Goal: Task Accomplishment & Management: Manage account settings

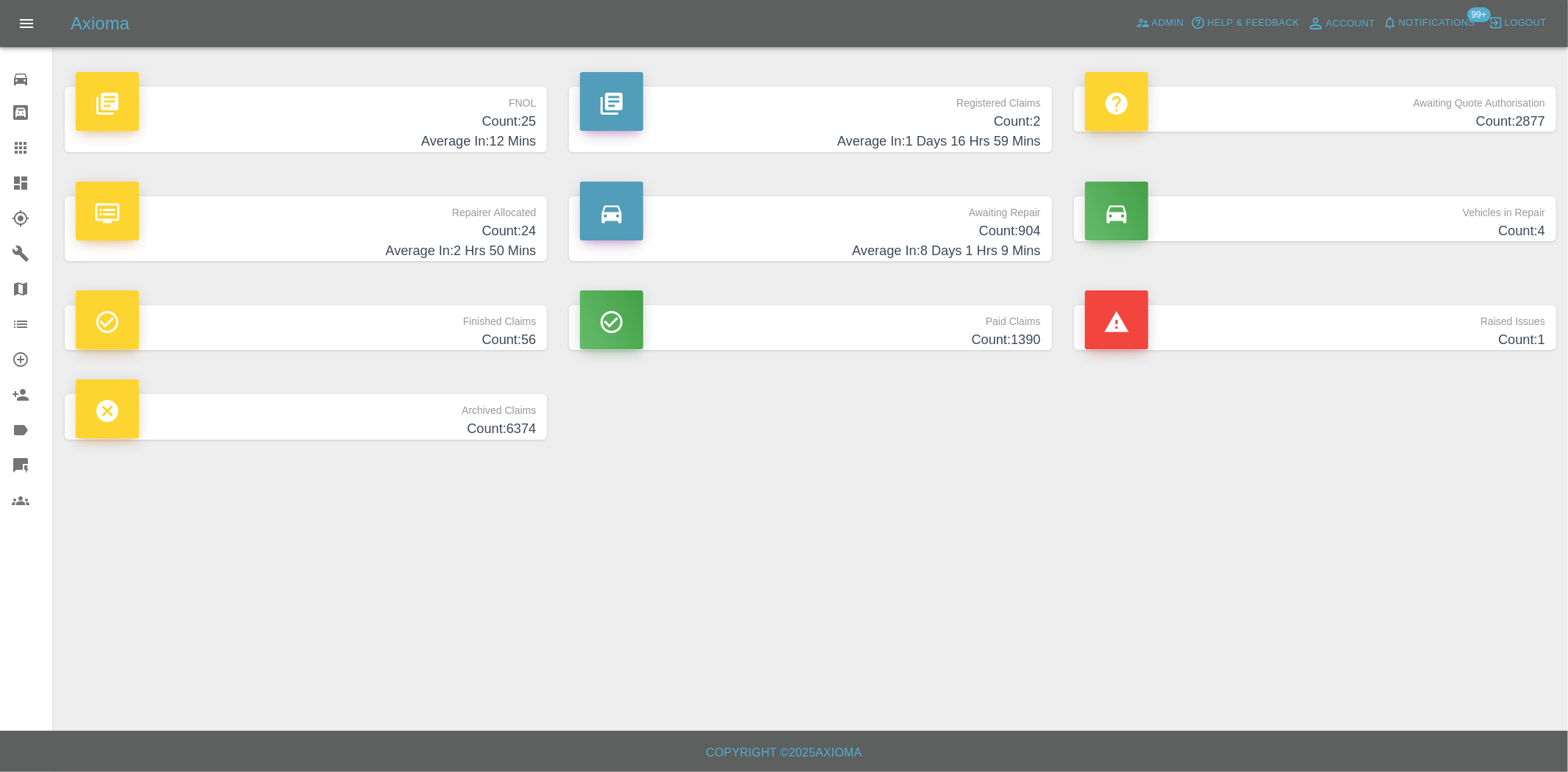
click at [436, 130] on h4 "Count: 25" at bounding box center [306, 121] width 461 height 20
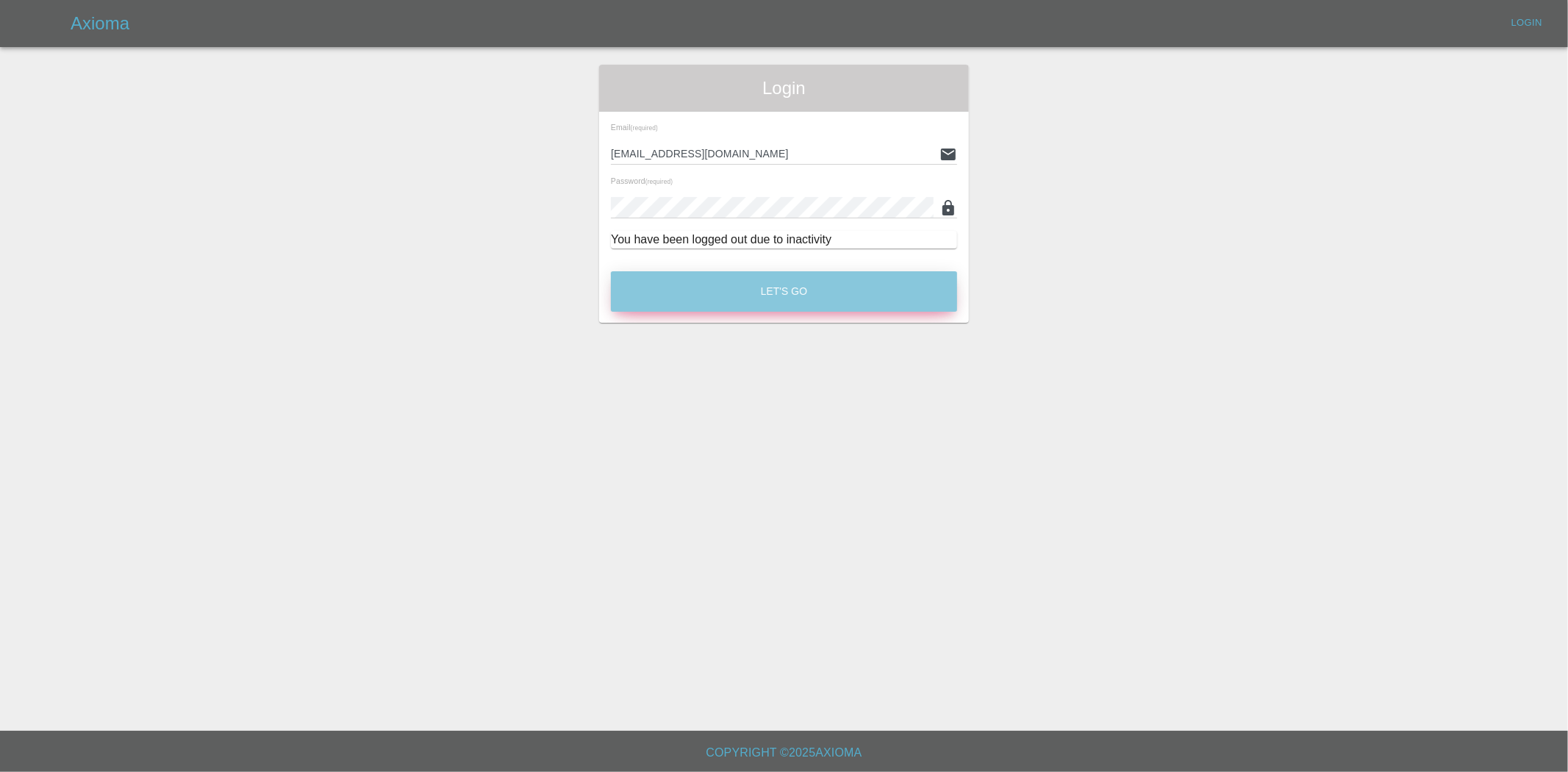
click at [850, 284] on button "Let's Go" at bounding box center [784, 291] width 346 height 40
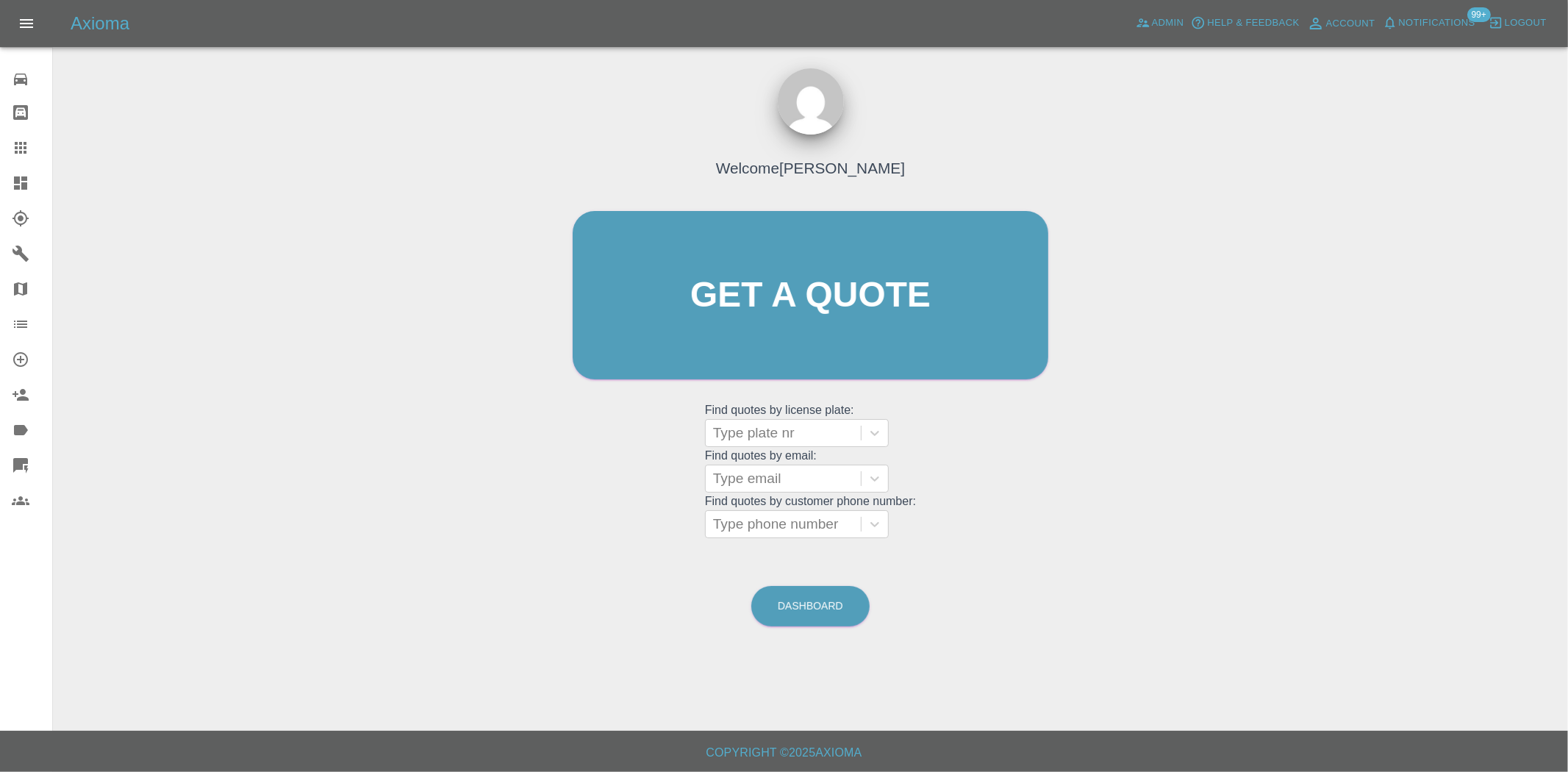
click at [34, 185] on div at bounding box center [32, 182] width 41 height 17
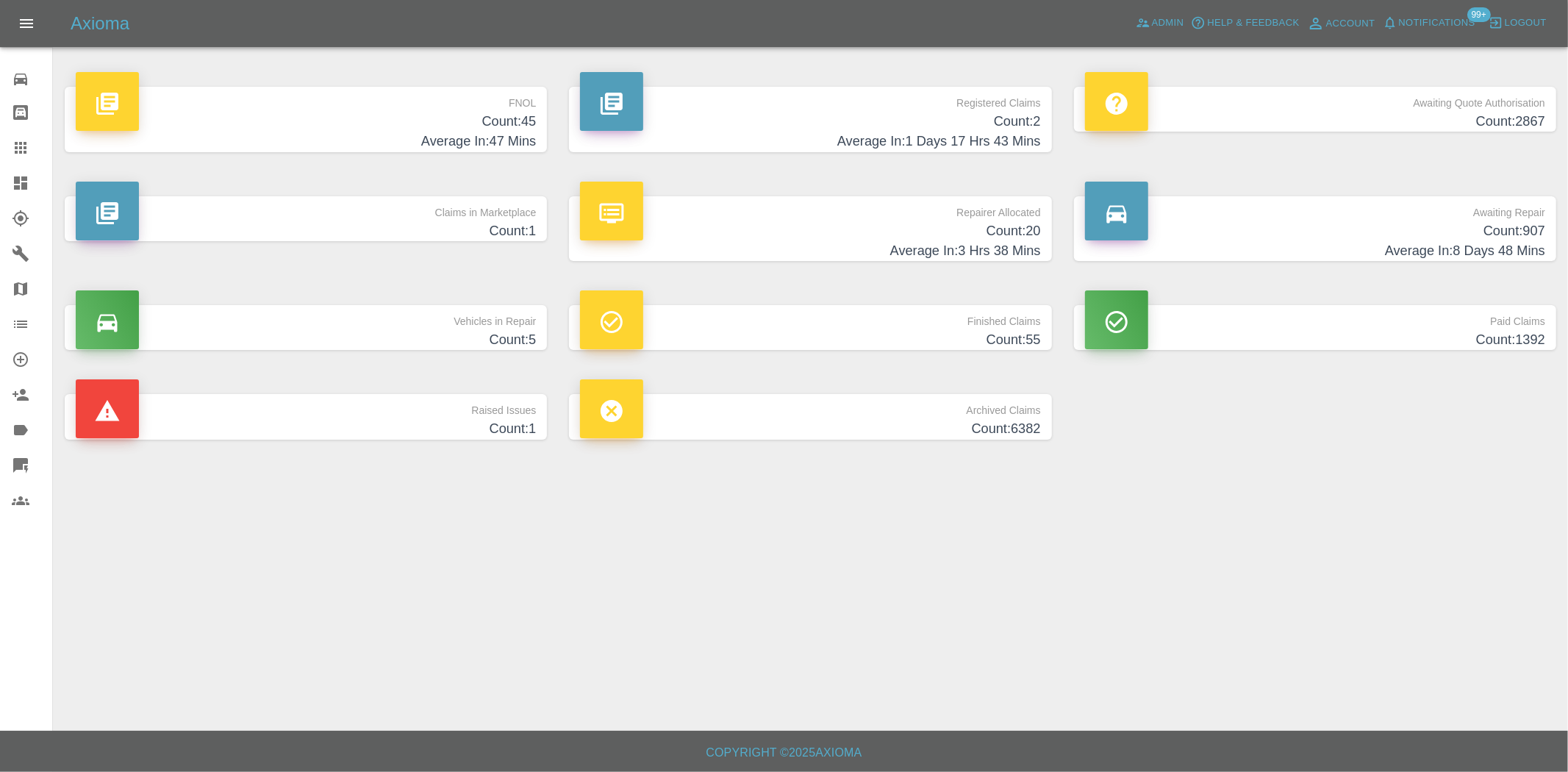
click at [495, 118] on h4 "Count: 45" at bounding box center [306, 121] width 461 height 20
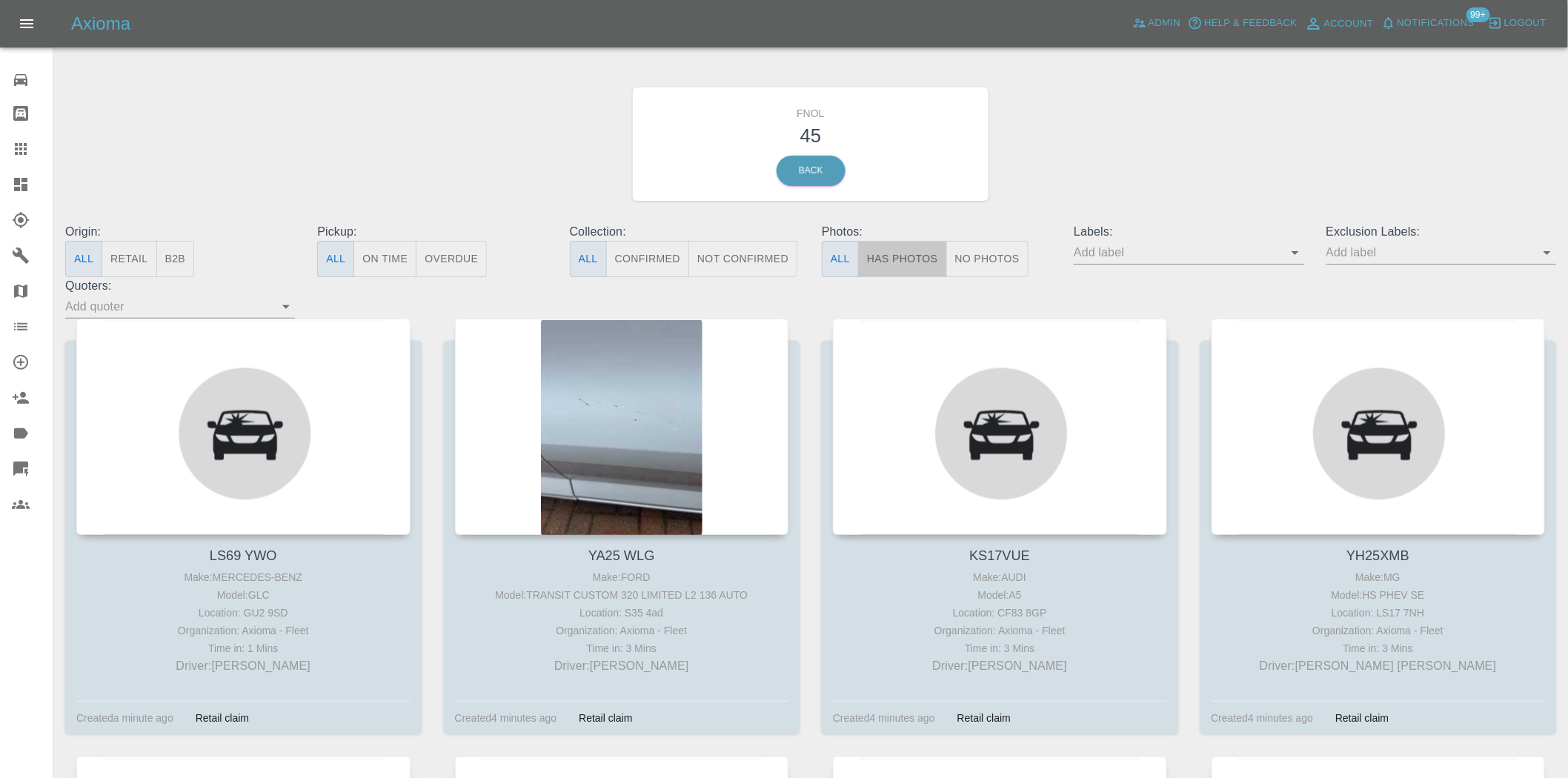
click at [892, 261] on button "Has Photos" at bounding box center [902, 259] width 89 height 37
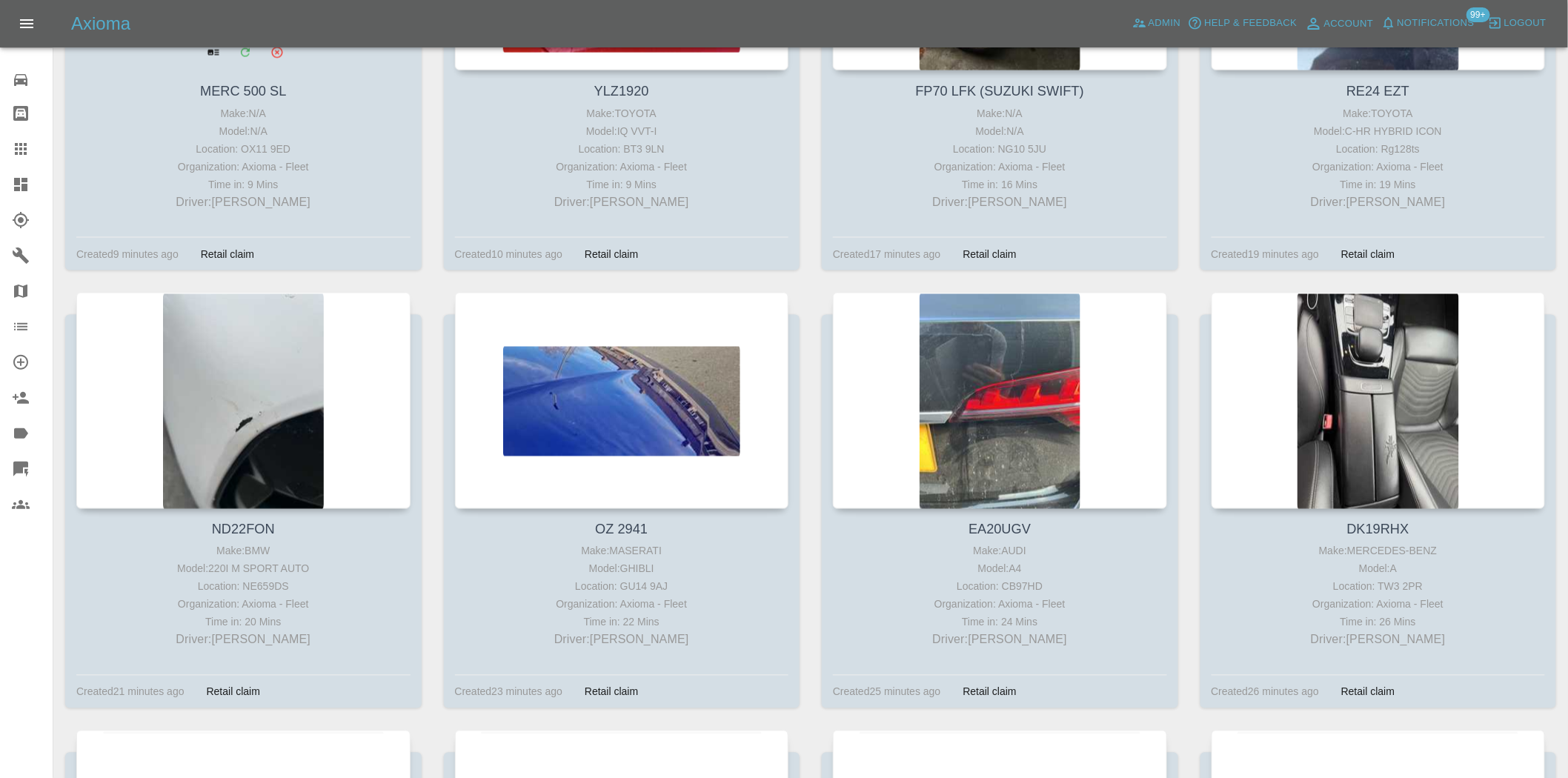
scroll to position [905, 0]
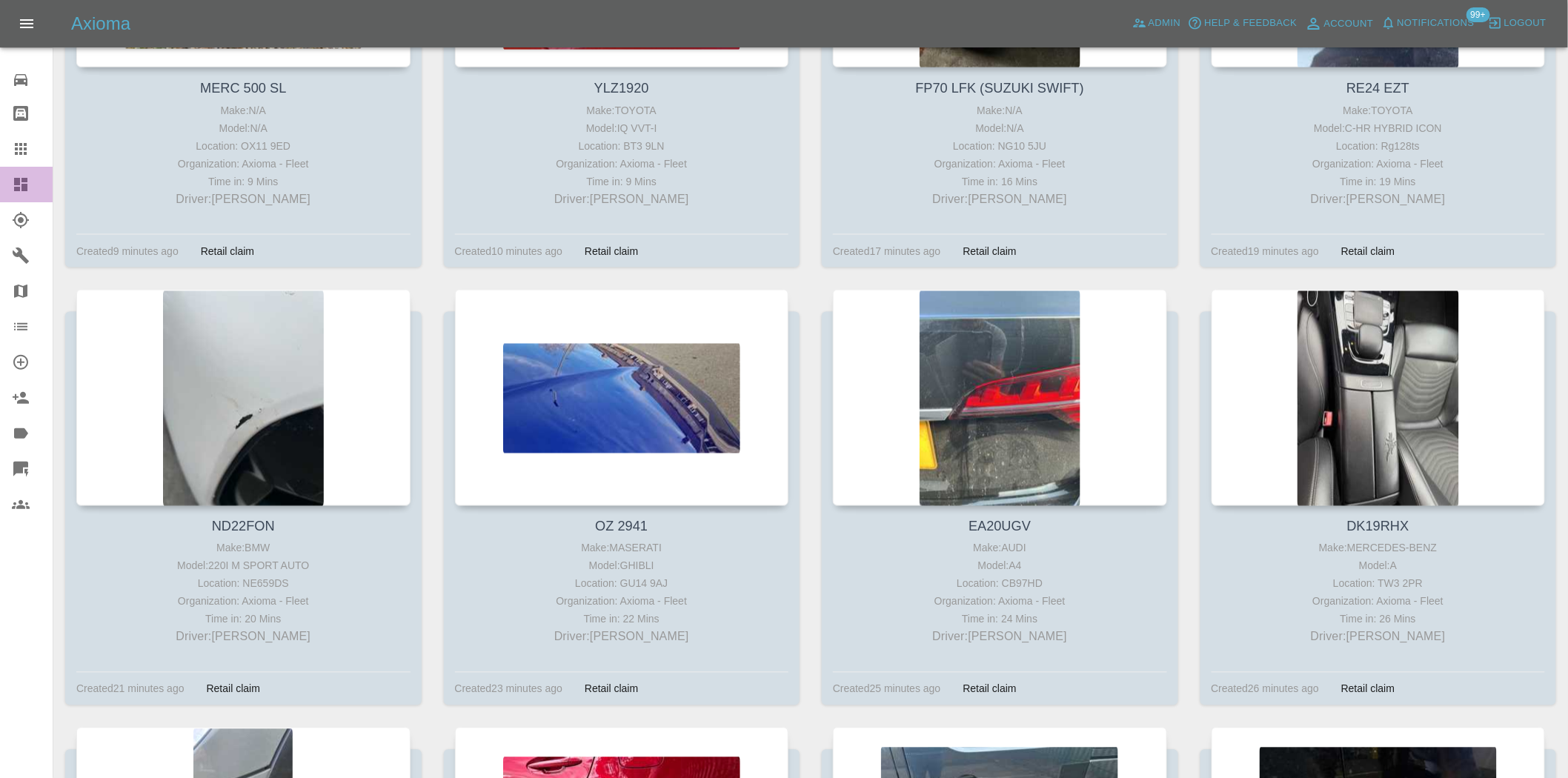
click at [20, 183] on icon at bounding box center [20, 184] width 17 height 17
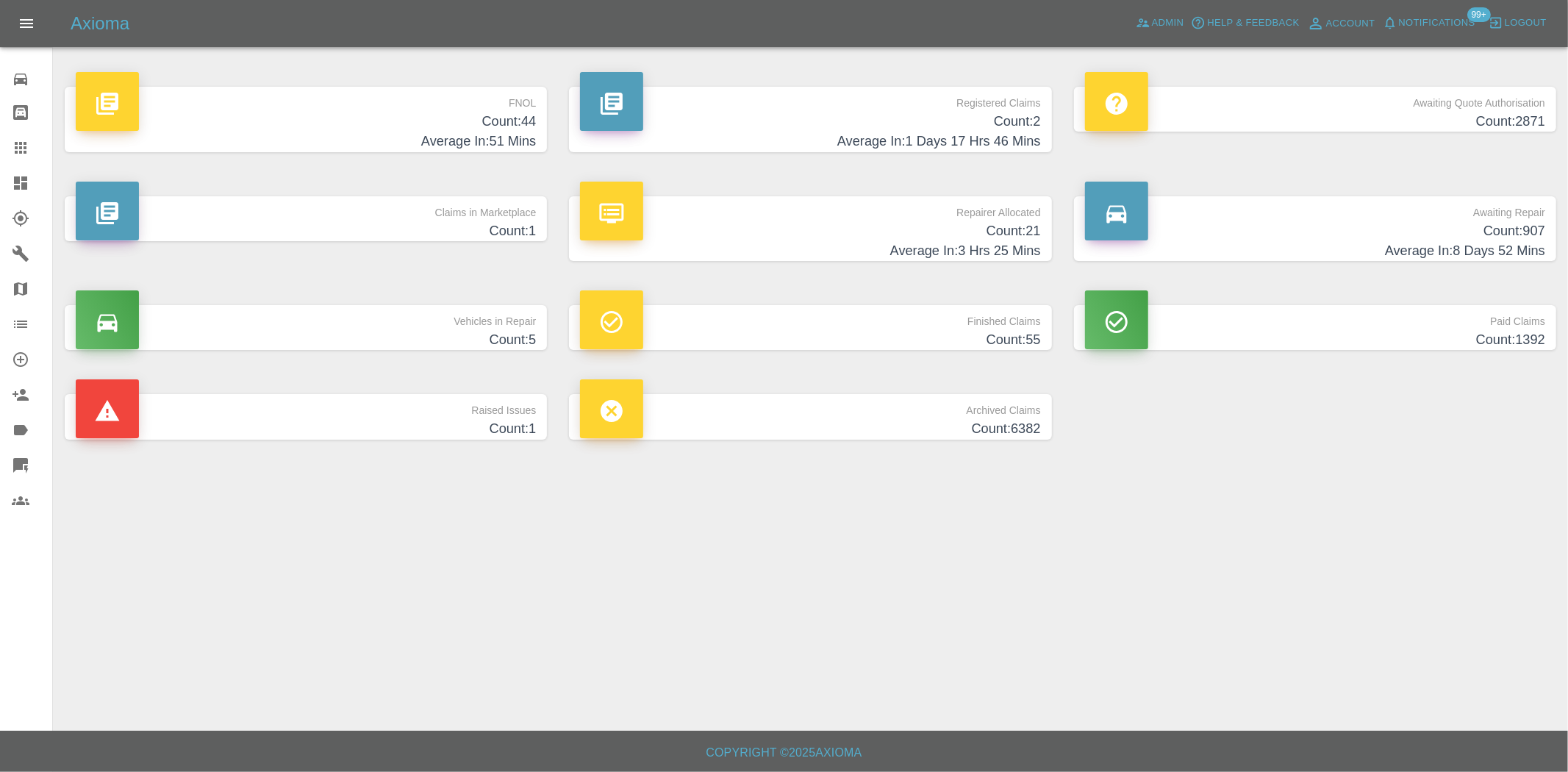
click at [509, 119] on h4 "Count: 44" at bounding box center [306, 121] width 461 height 20
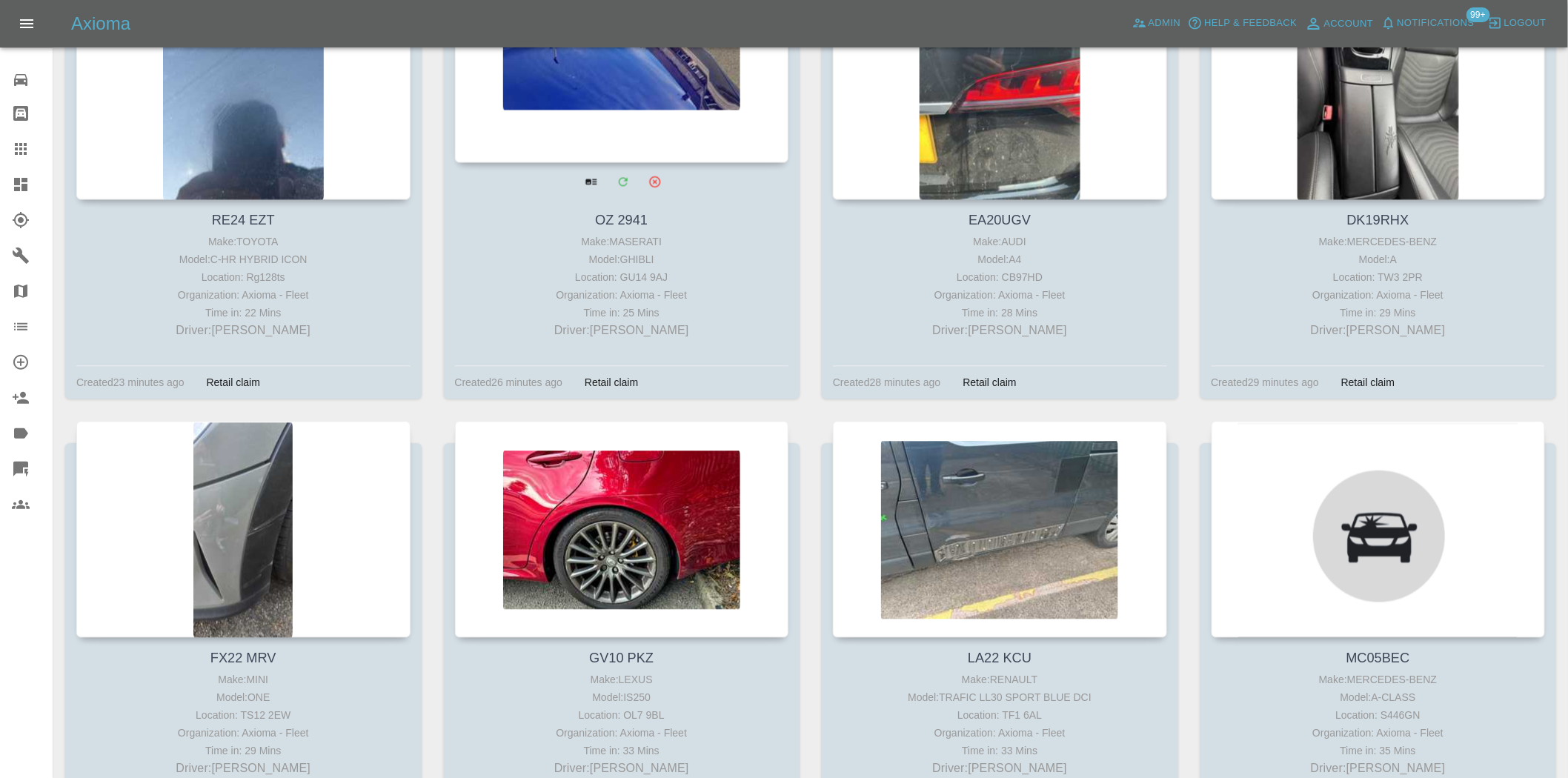
scroll to position [1234, 0]
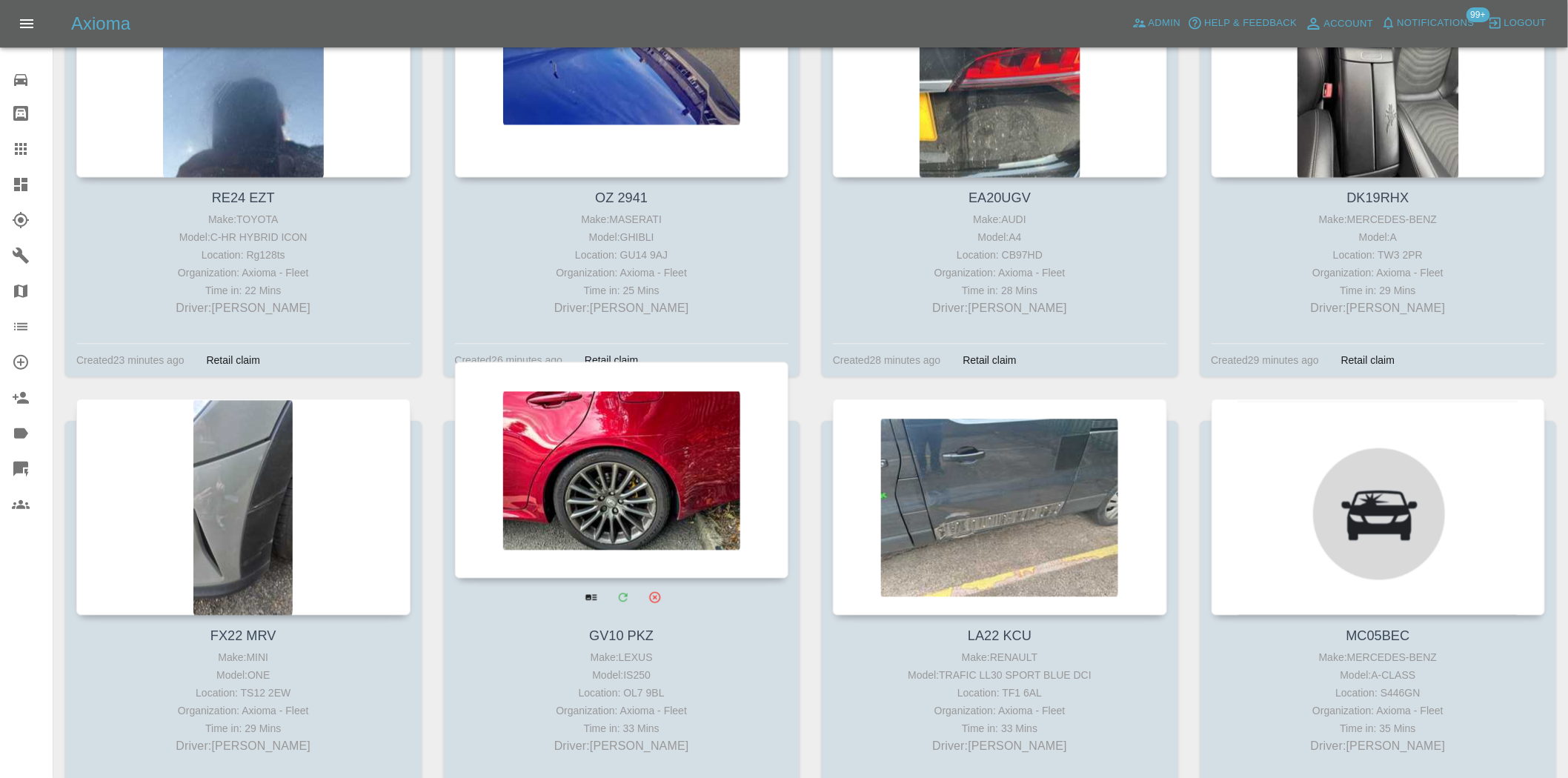
drag, startPoint x: 563, startPoint y: 487, endPoint x: 615, endPoint y: 445, distance: 66.8
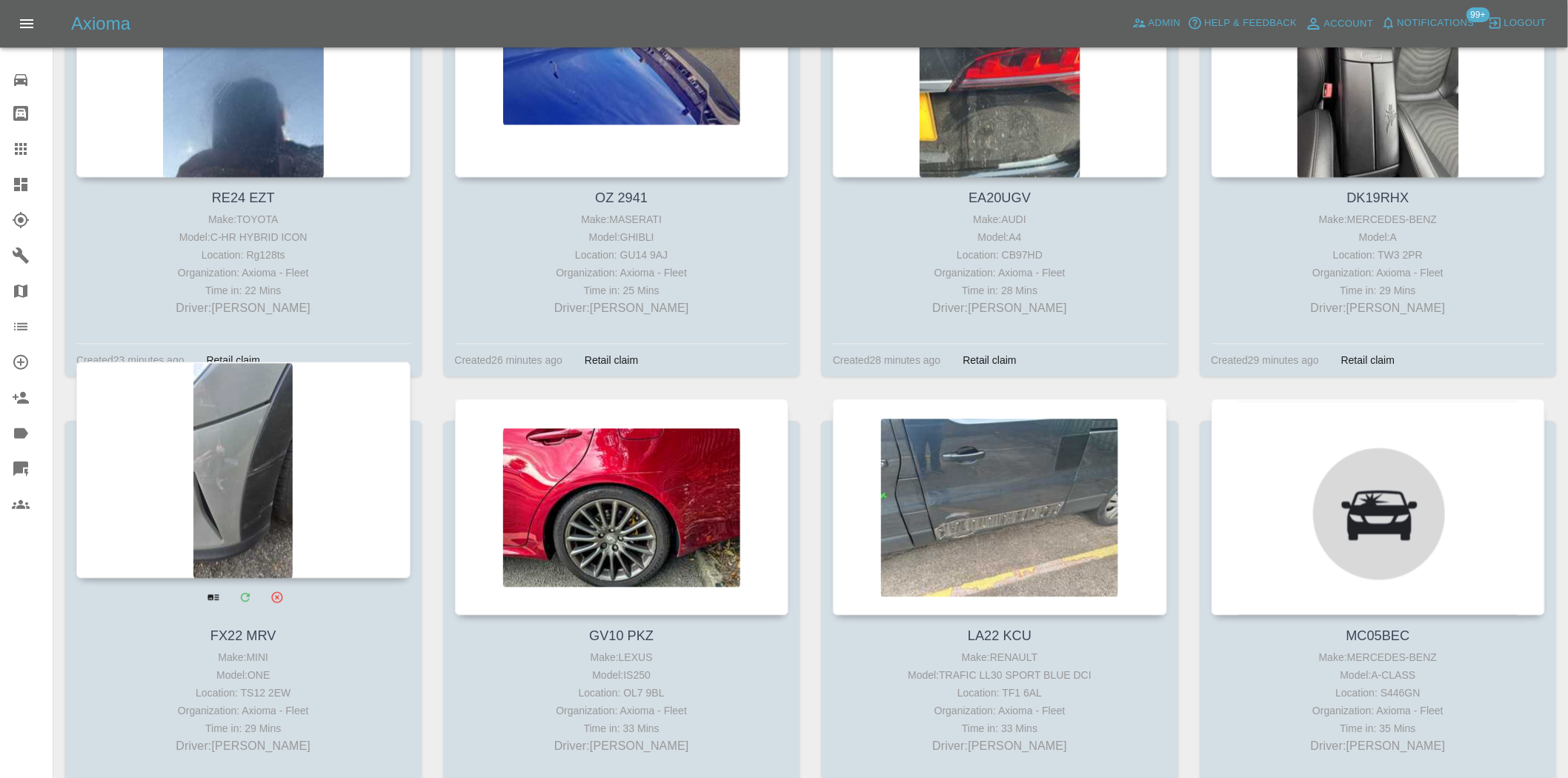
drag, startPoint x: 138, startPoint y: 391, endPoint x: 230, endPoint y: 379, distance: 92.8
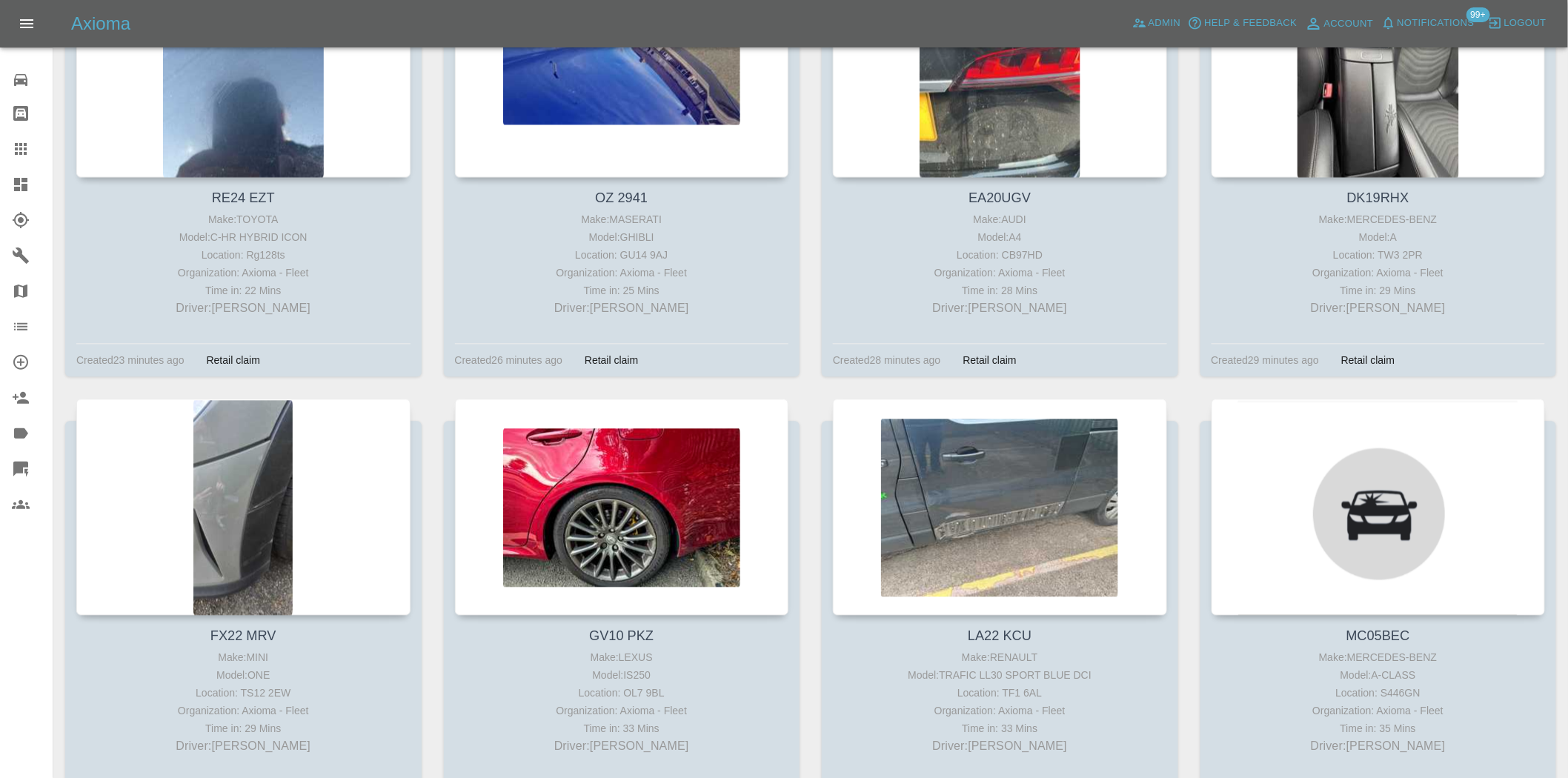
click at [31, 182] on div at bounding box center [32, 184] width 41 height 17
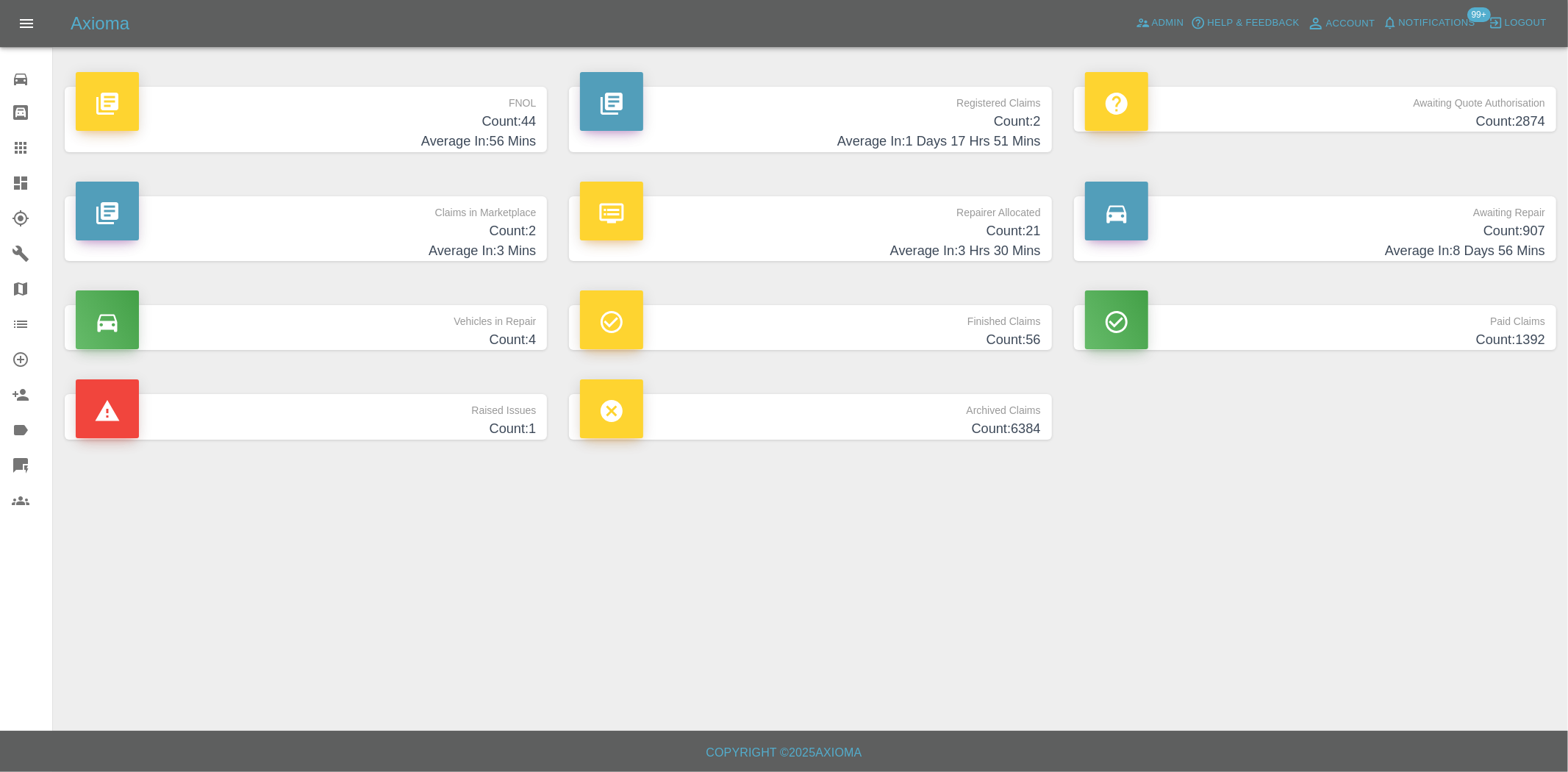
click at [511, 112] on h4 "Count: 44" at bounding box center [306, 121] width 461 height 20
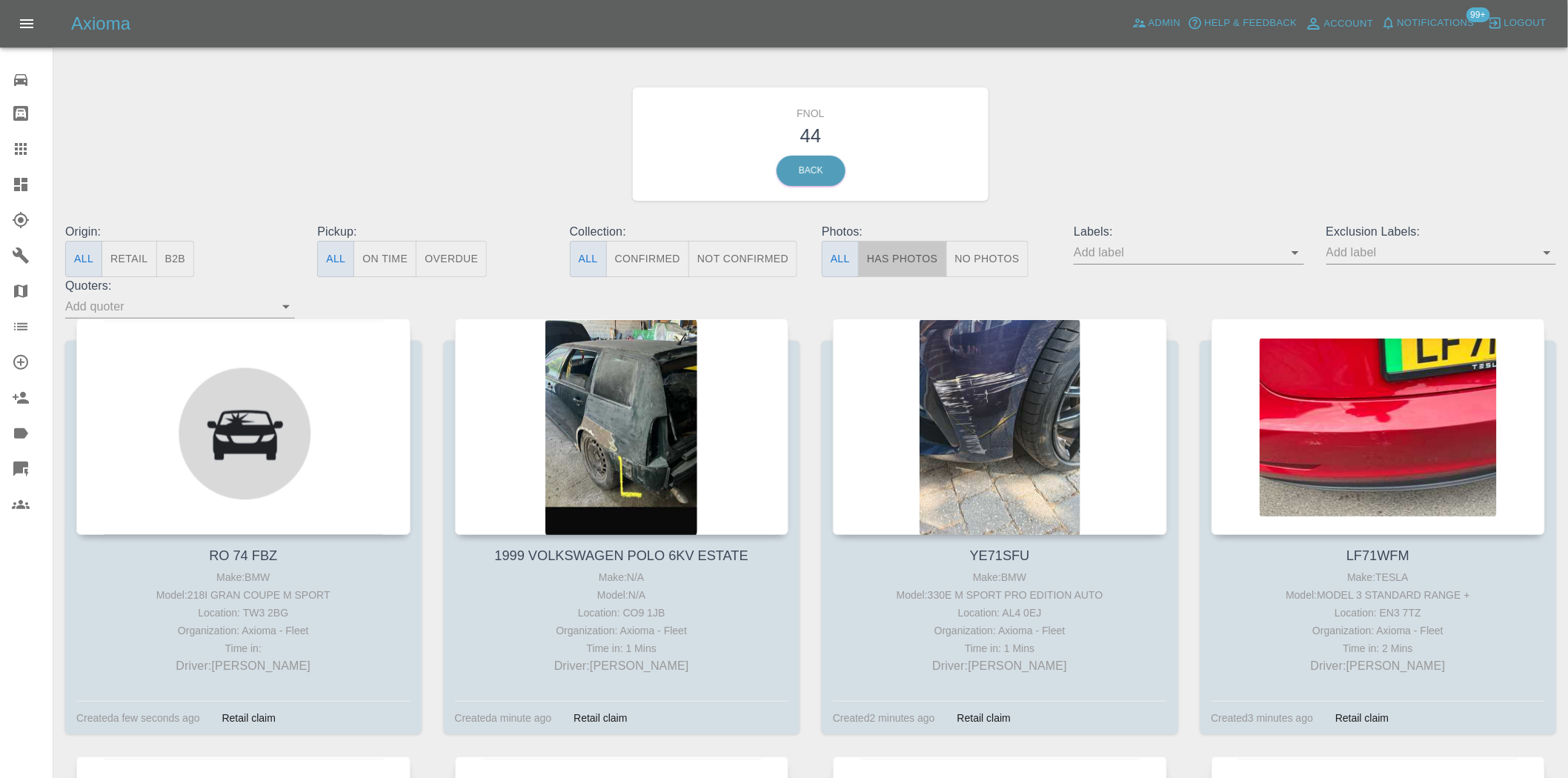
click at [915, 264] on button "Has Photos" at bounding box center [902, 259] width 89 height 37
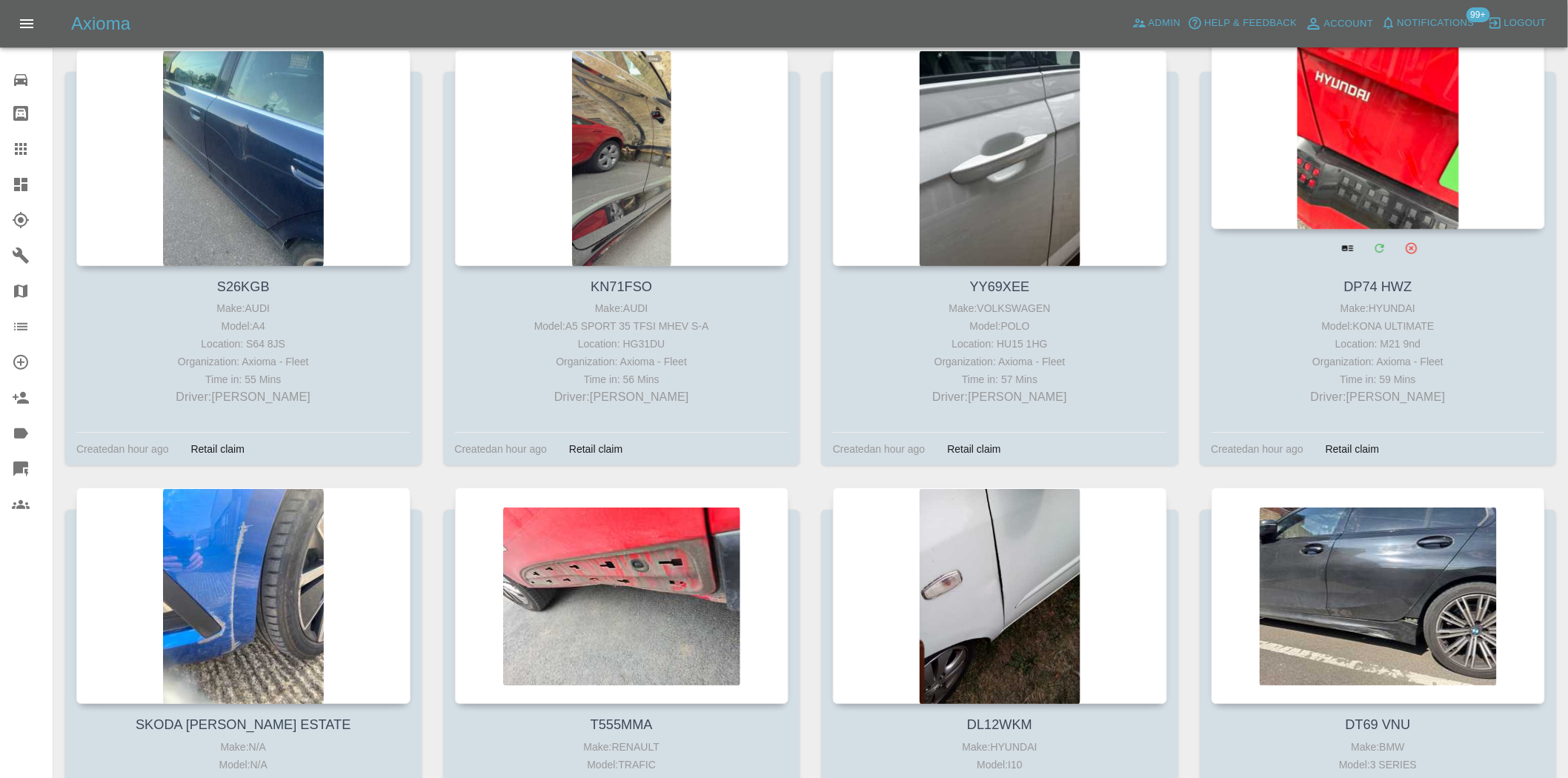
scroll to position [2140, 0]
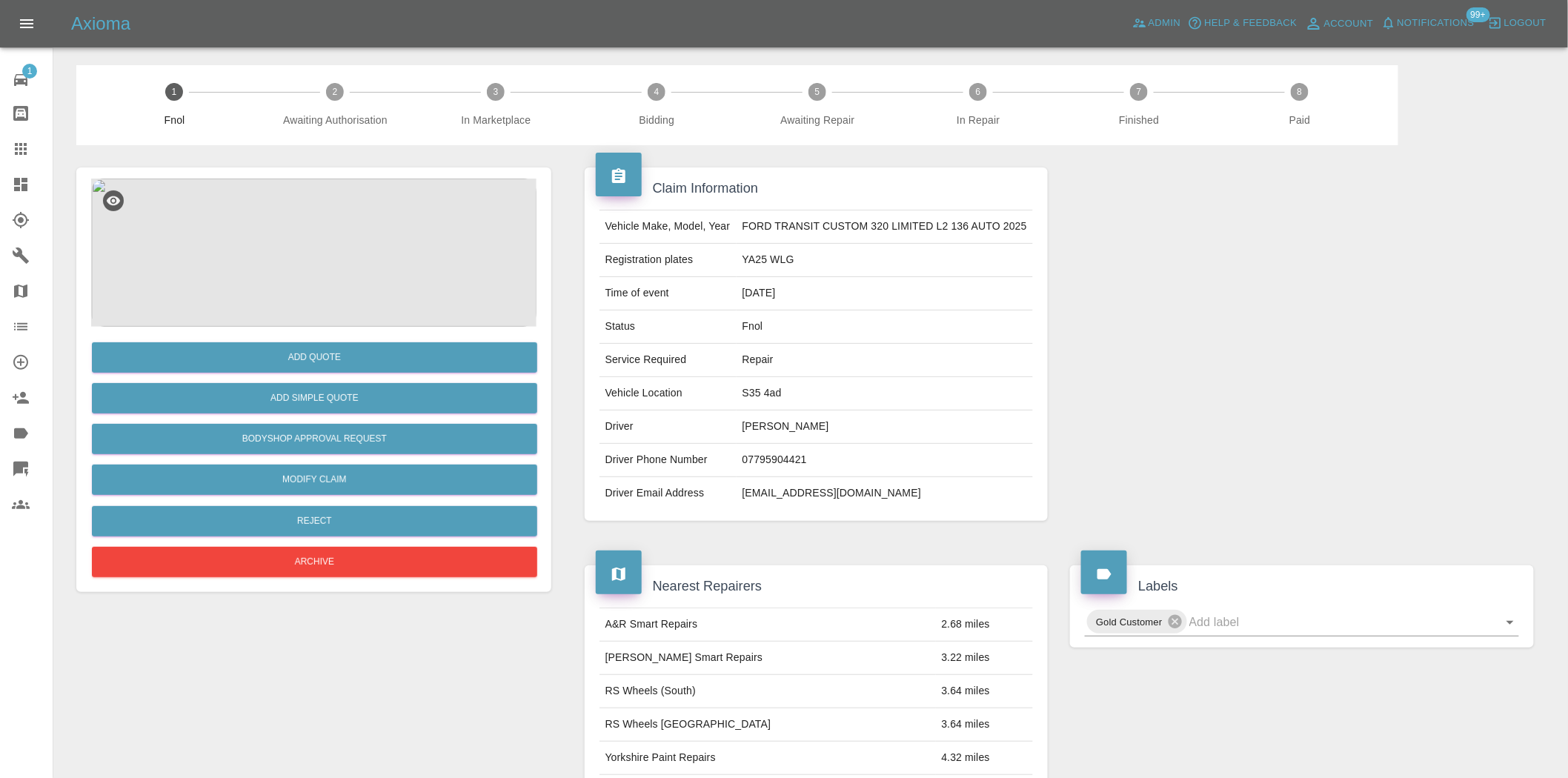
click at [320, 201] on img at bounding box center [314, 252] width 445 height 148
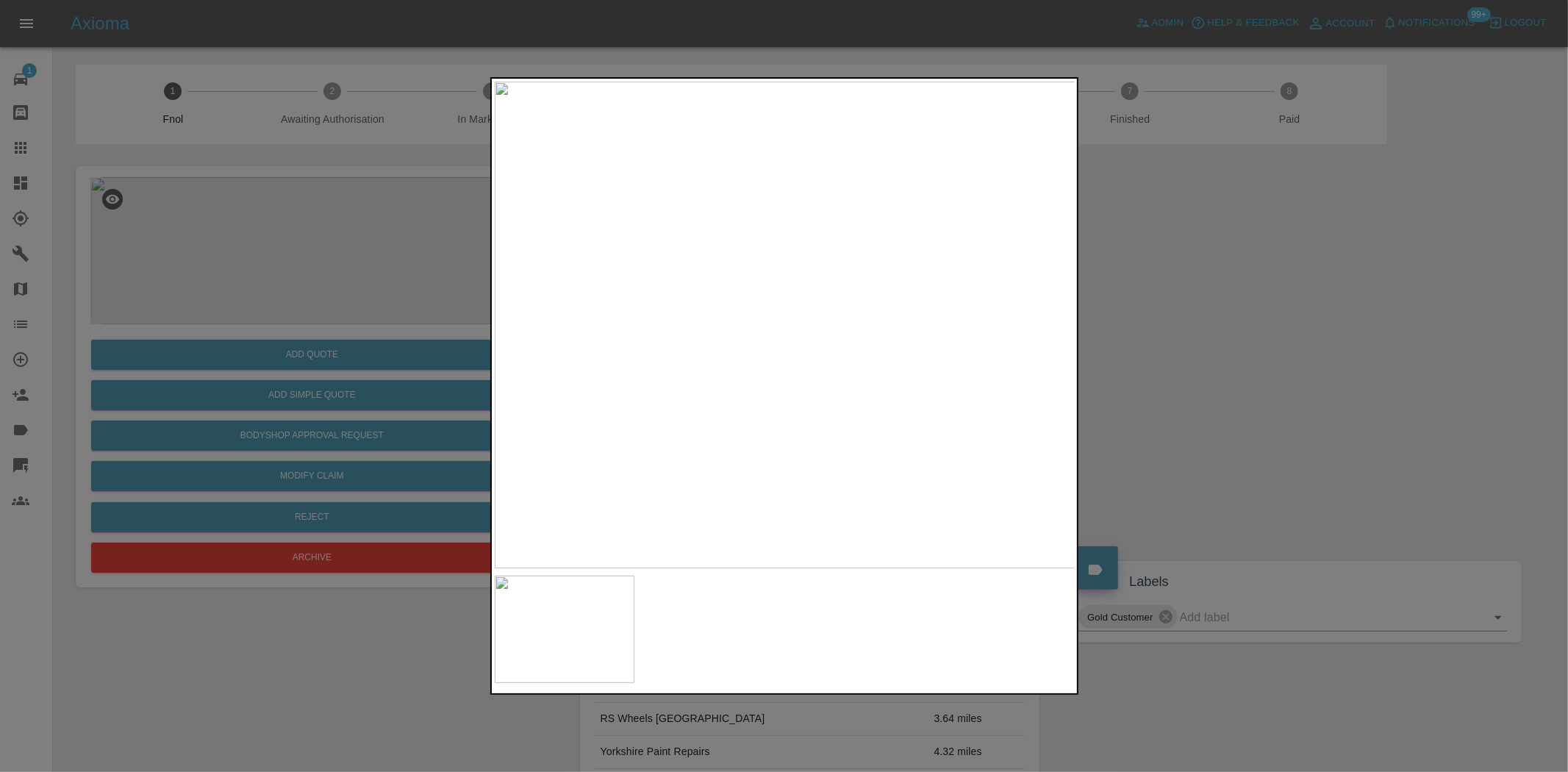
click at [653, 344] on img at bounding box center [785, 324] width 581 height 486
click at [720, 350] on img at bounding box center [785, 324] width 581 height 486
click at [797, 363] on img at bounding box center [785, 324] width 581 height 486
click at [789, 362] on img at bounding box center [785, 324] width 581 height 486
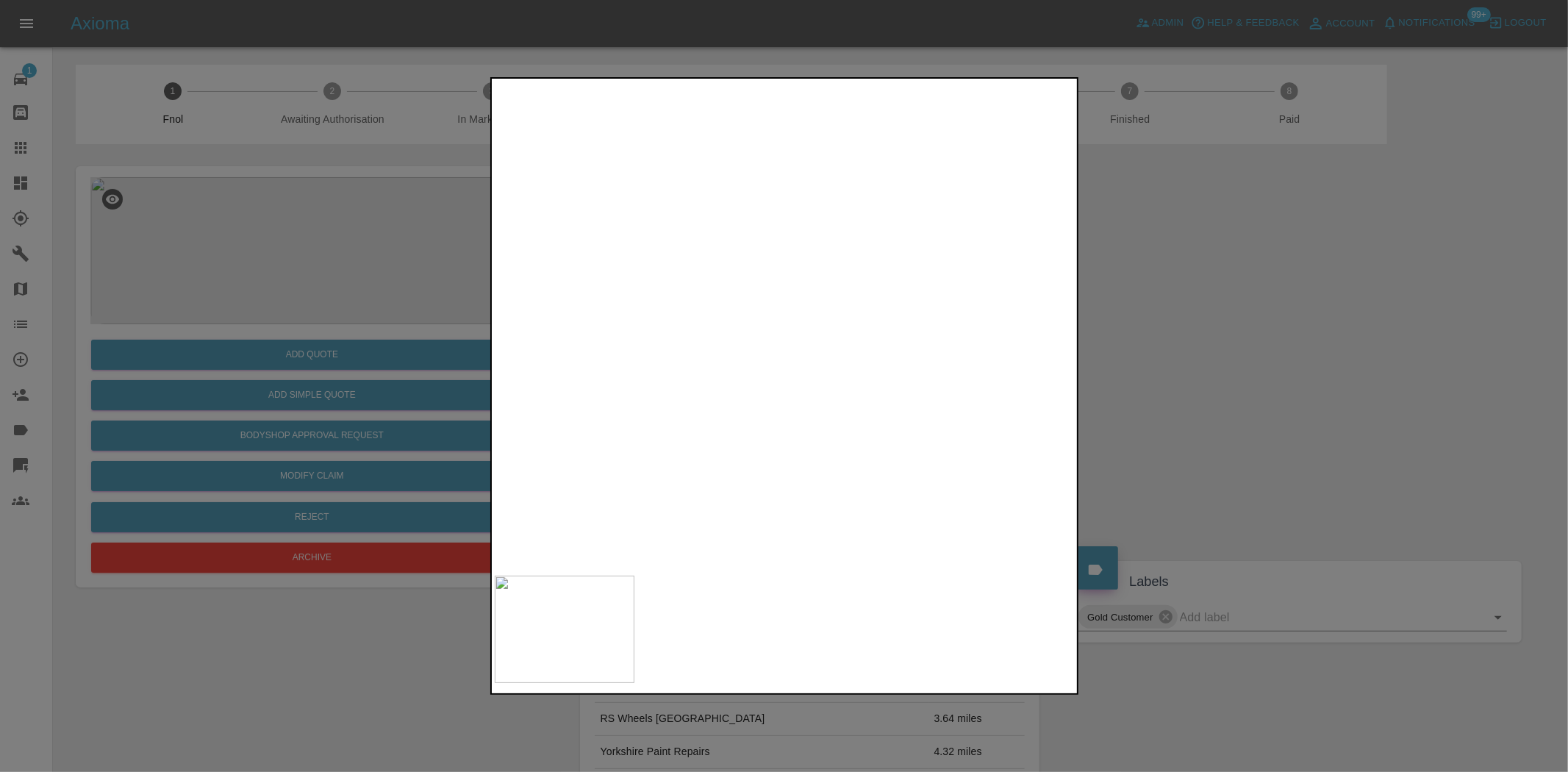
click at [876, 530] on img at bounding box center [842, 431] width 1742 height 1461
click at [650, 393] on img at bounding box center [907, 353] width 1742 height 1461
click at [659, 365] on img at bounding box center [784, 328] width 1742 height 1461
click at [682, 368] on img at bounding box center [445, 259] width 1742 height 1461
drag, startPoint x: 467, startPoint y: 314, endPoint x: 408, endPoint y: 310, distance: 59.1
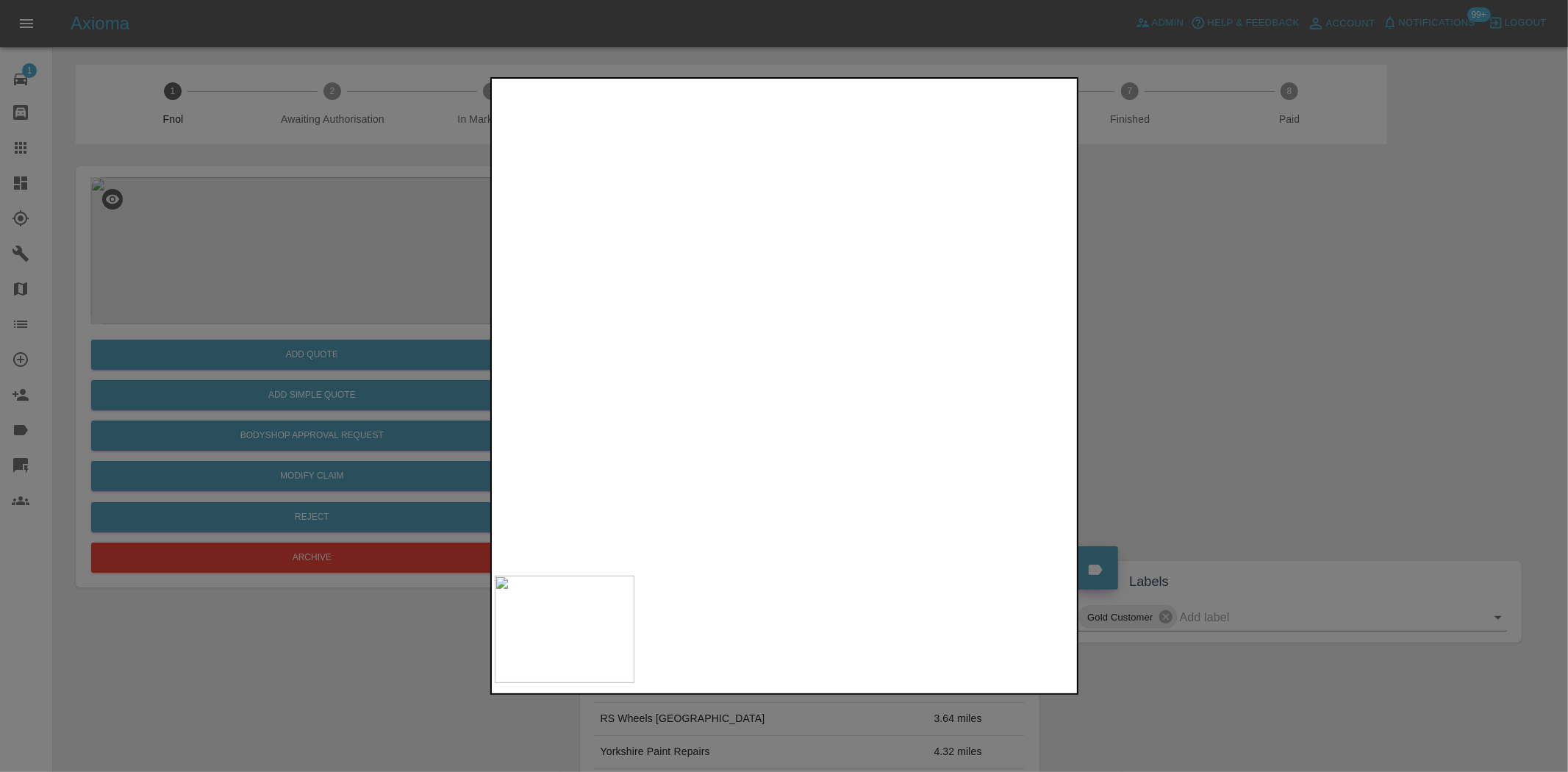
click at [463, 314] on div at bounding box center [784, 386] width 1568 height 772
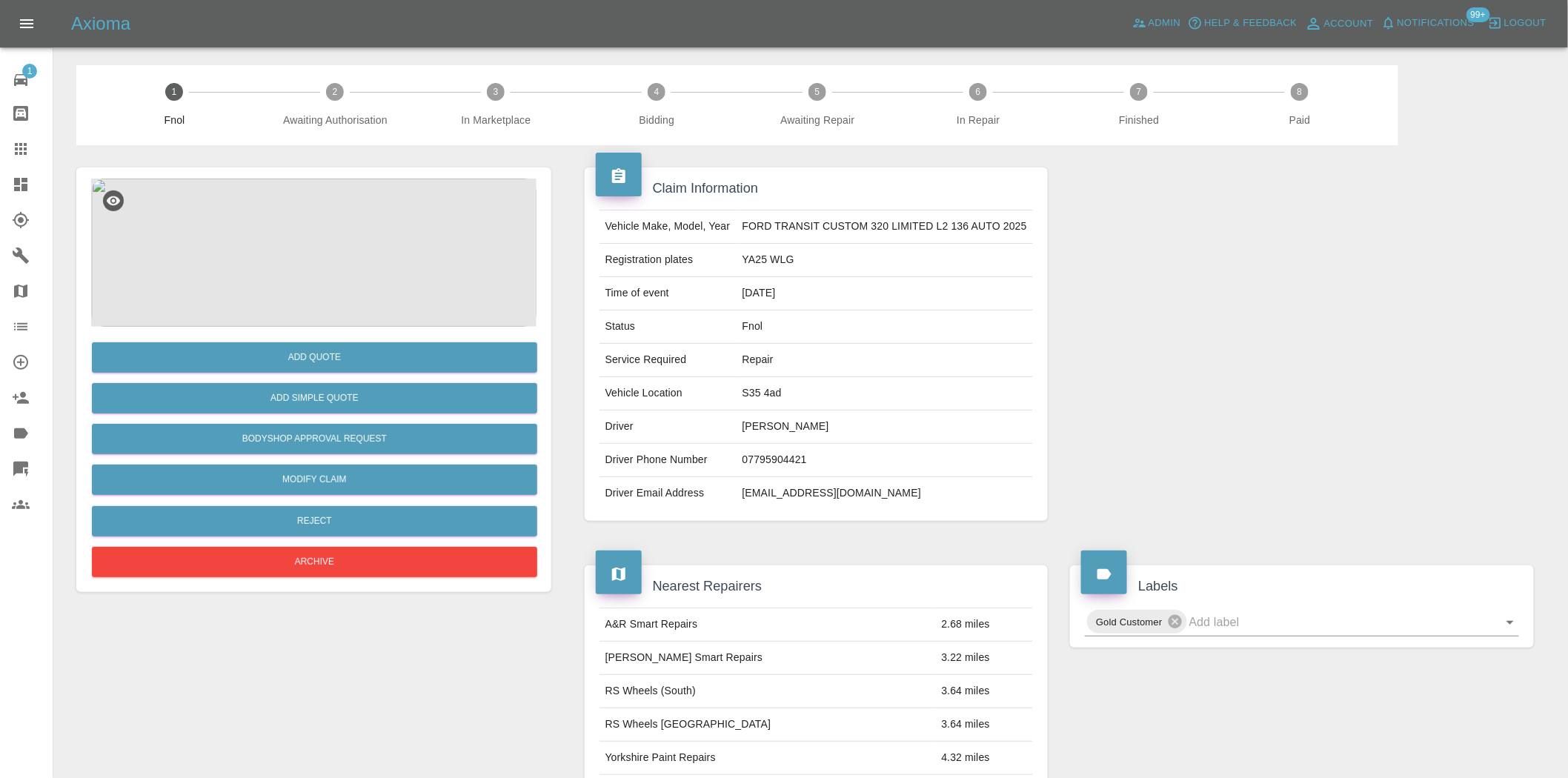
click at [328, 258] on img at bounding box center [314, 252] width 445 height 148
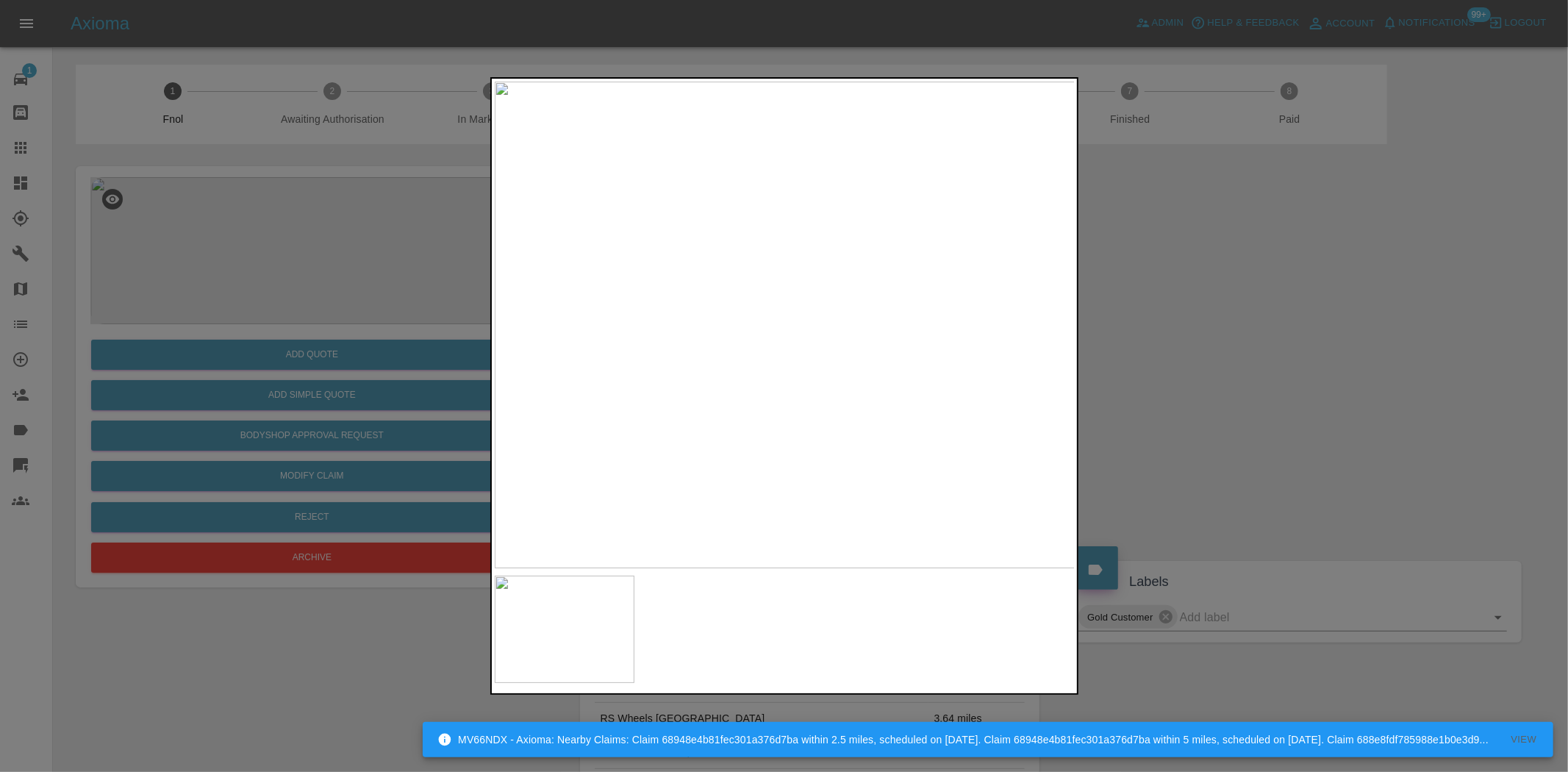
click at [346, 272] on div at bounding box center [784, 386] width 1568 height 772
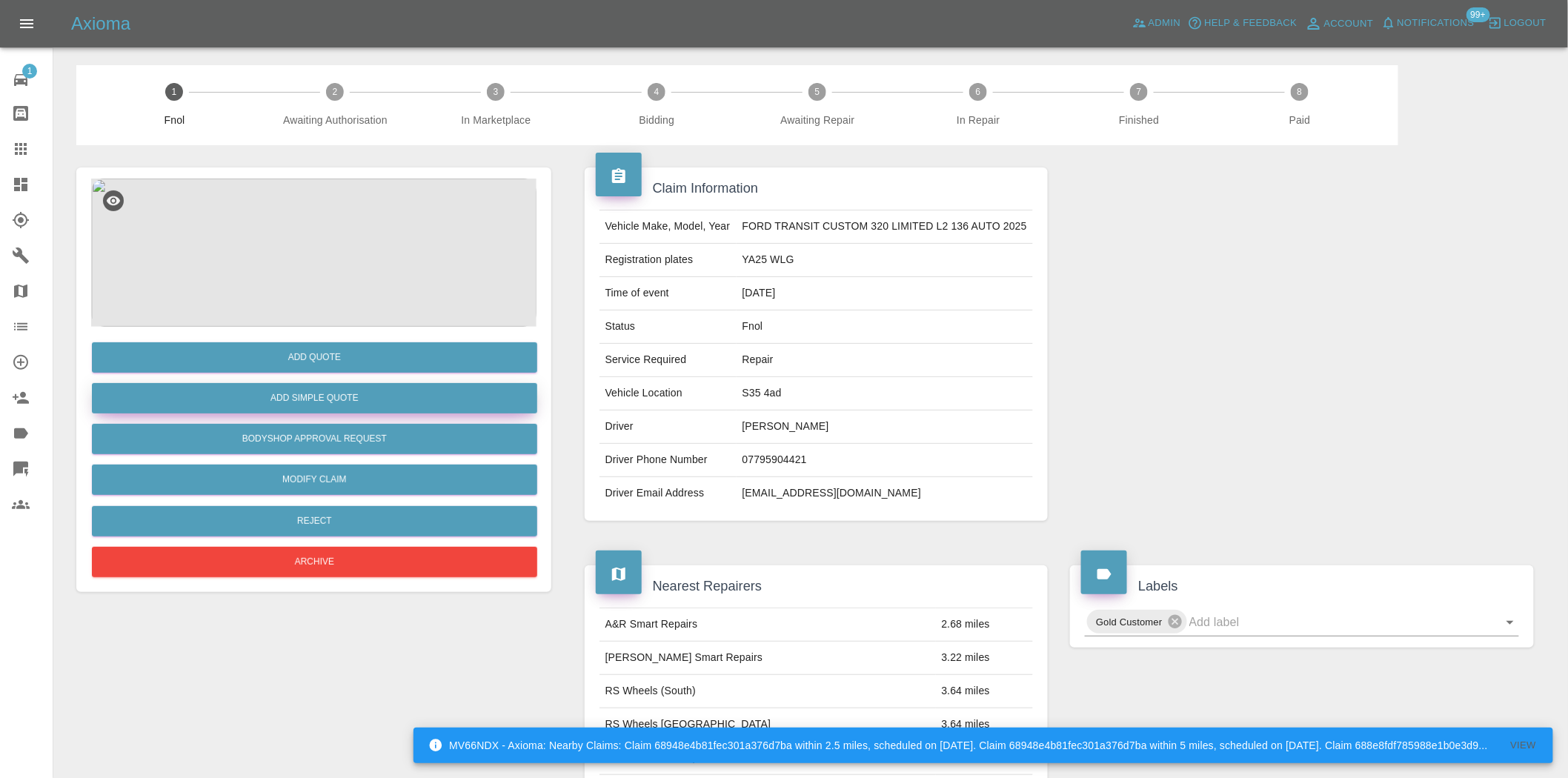
click at [328, 386] on button "Add Simple Quote" at bounding box center [314, 399] width 445 height 31
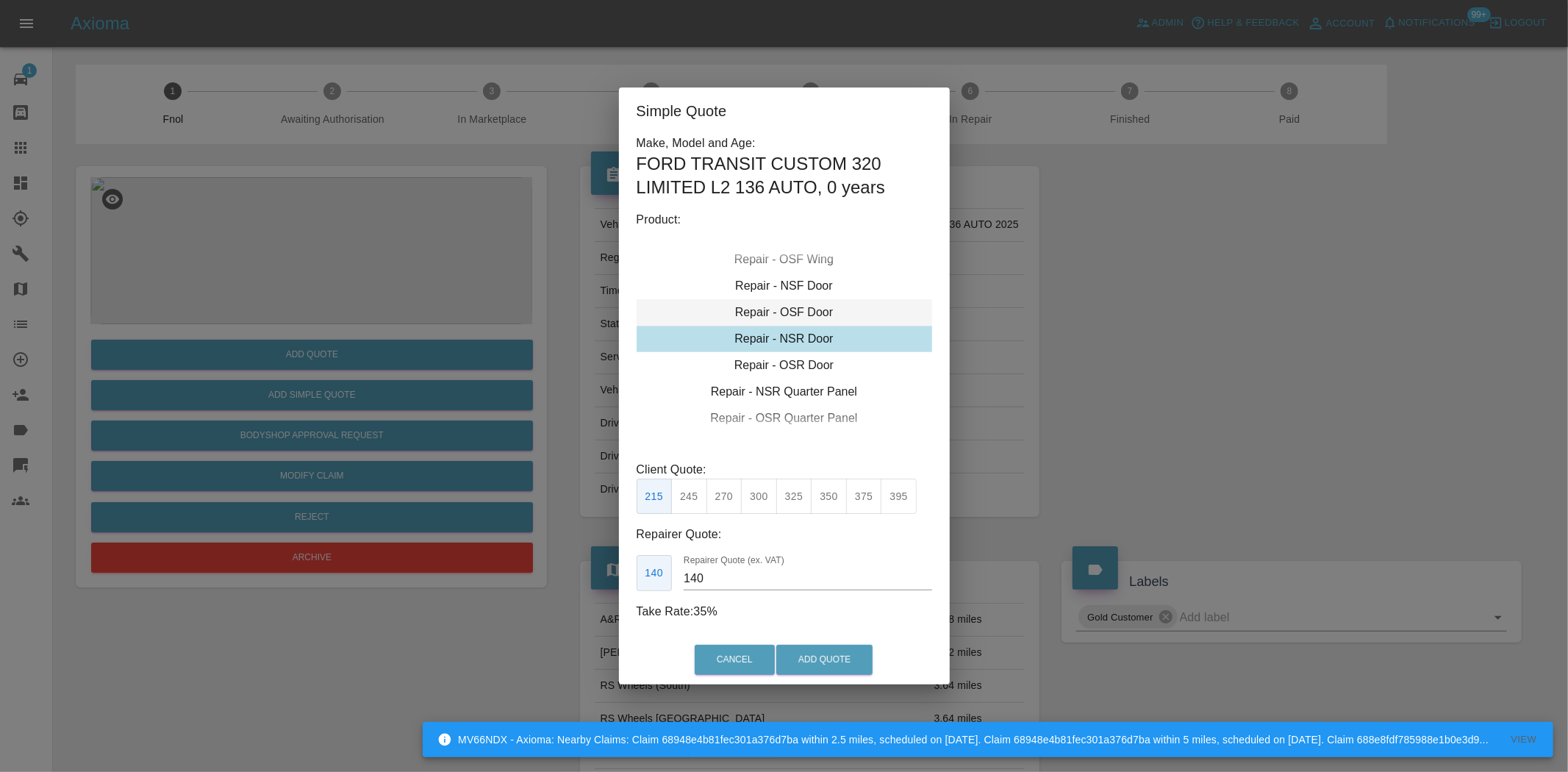
click at [778, 314] on div "Repair - OSF Door" at bounding box center [784, 312] width 295 height 27
click at [696, 502] on button "245" at bounding box center [689, 497] width 36 height 36
type input "160"
click at [799, 659] on button "Add Quote" at bounding box center [824, 660] width 97 height 31
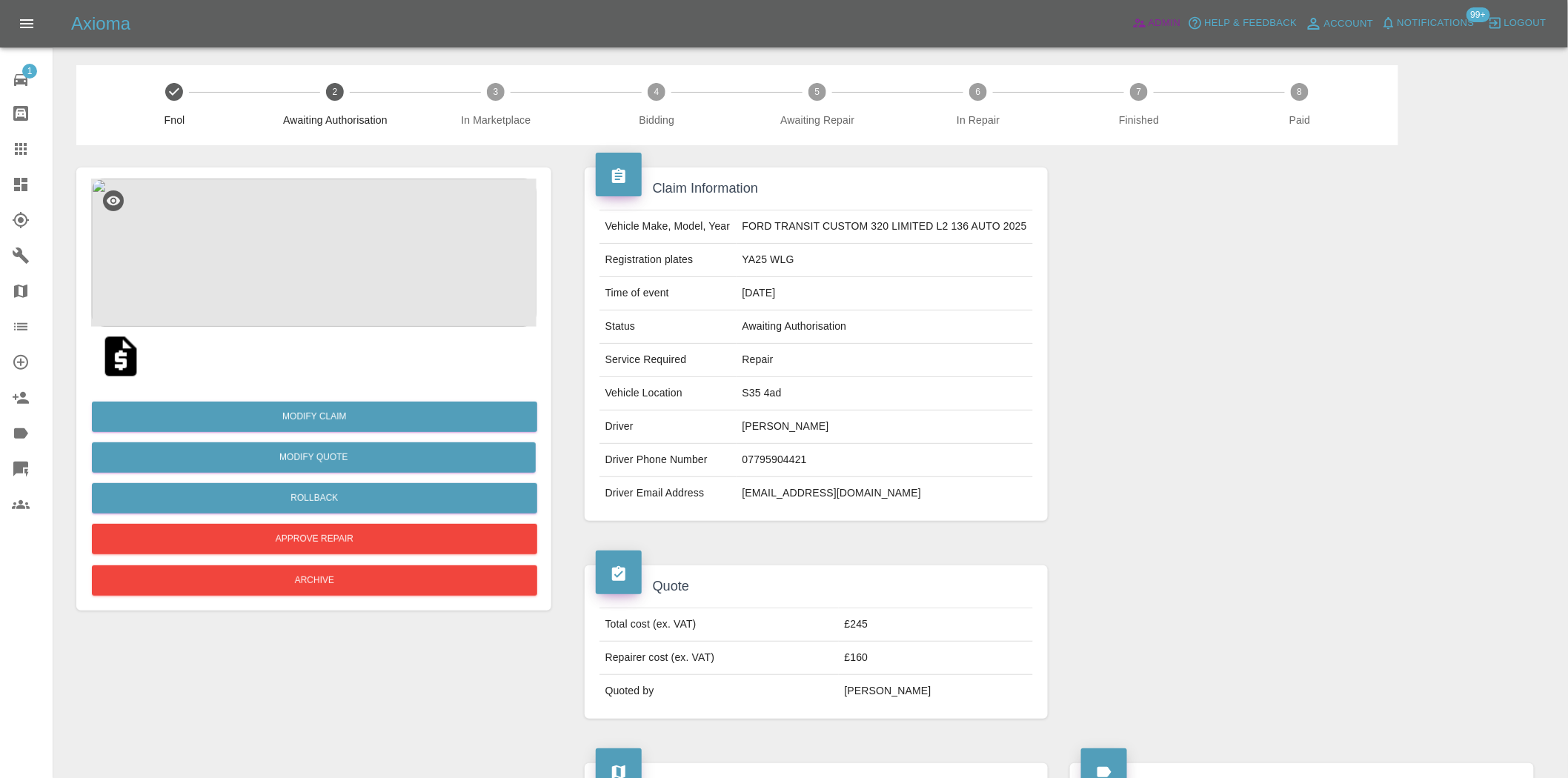
drag, startPoint x: 1158, startPoint y: 18, endPoint x: 1121, endPoint y: 122, distance: 110.4
click at [1157, 18] on span "Admin" at bounding box center [1165, 23] width 33 height 17
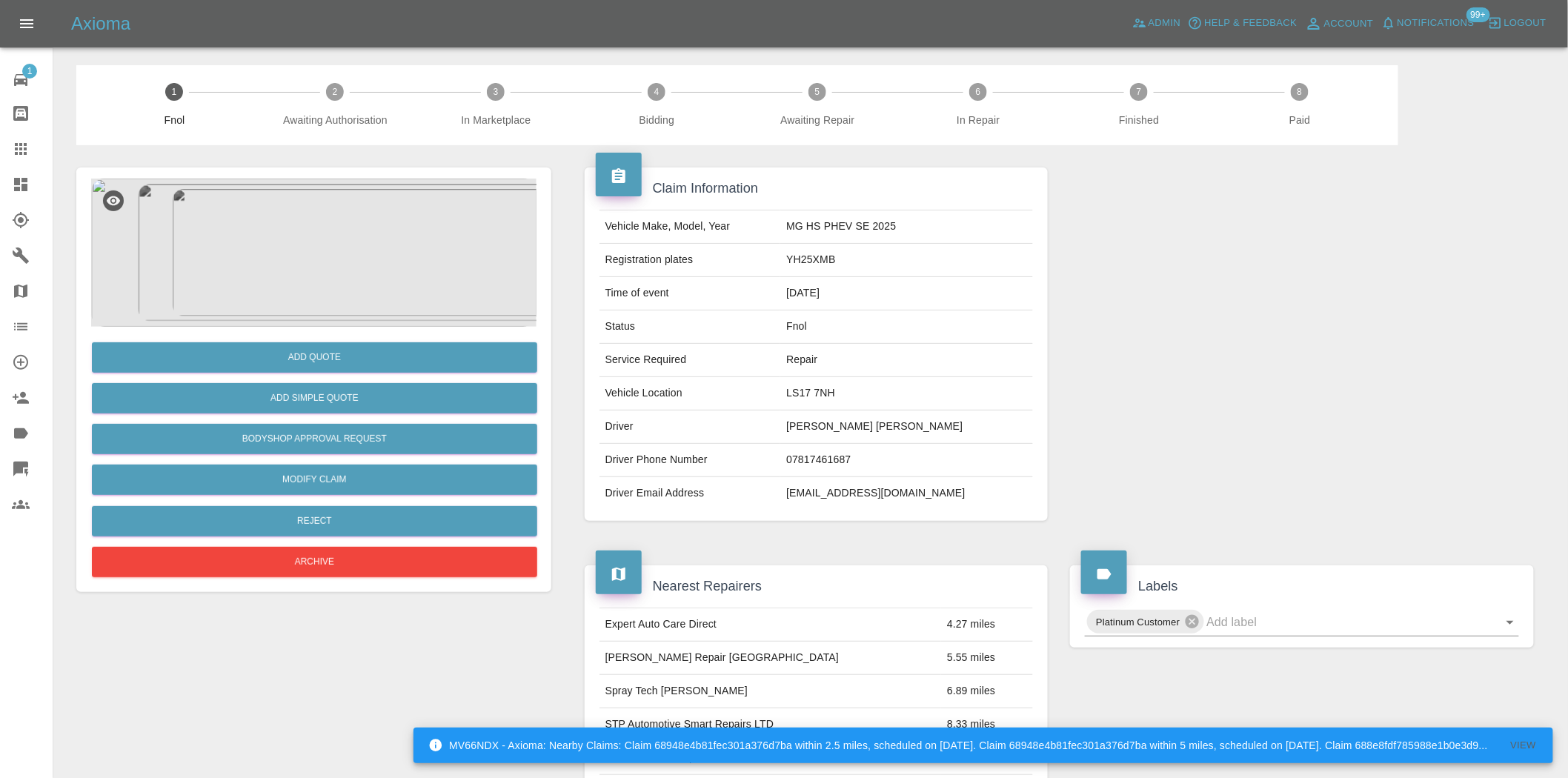
click at [342, 290] on img at bounding box center [314, 252] width 445 height 148
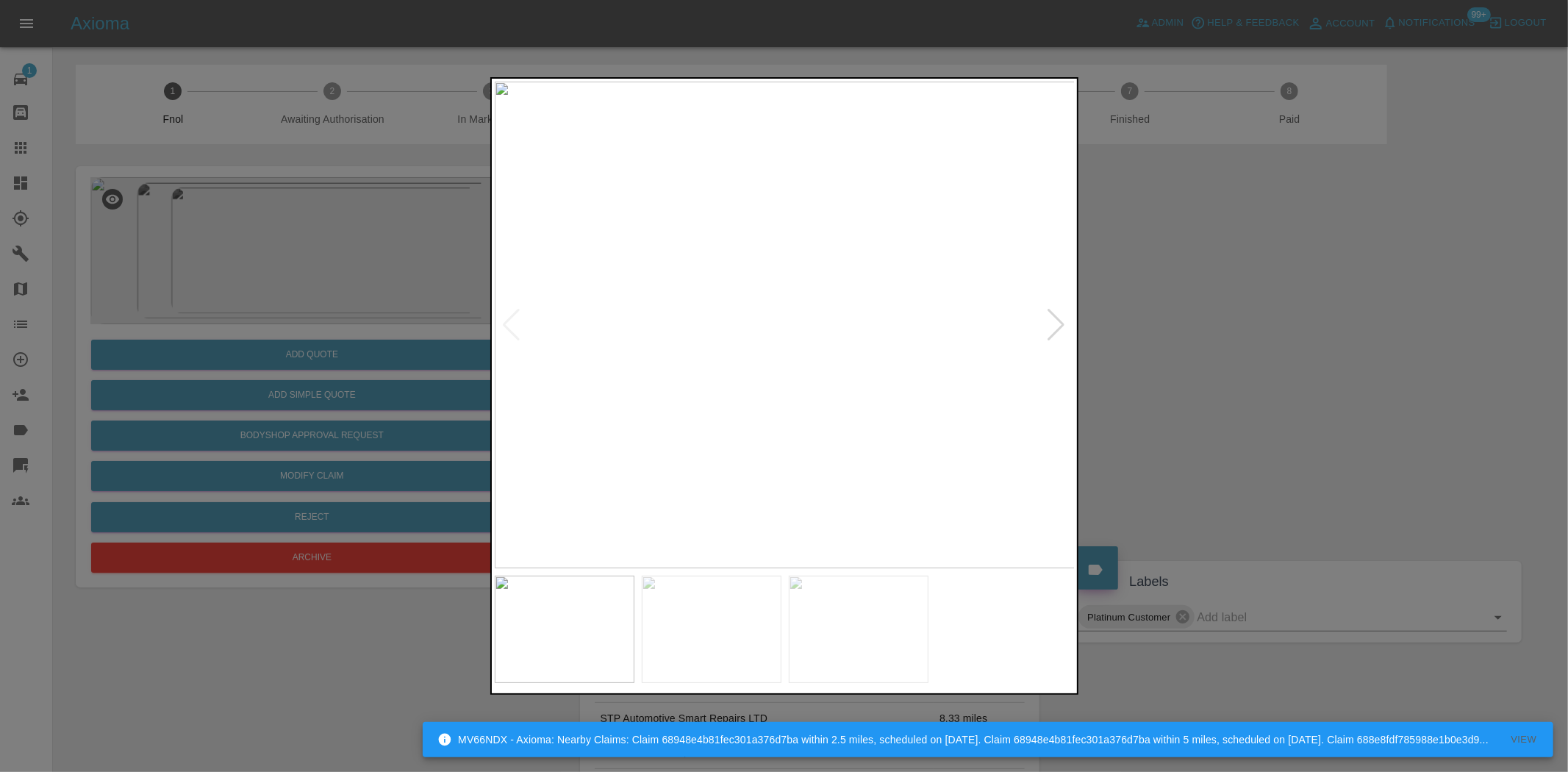
click at [638, 344] on img at bounding box center [785, 324] width 581 height 486
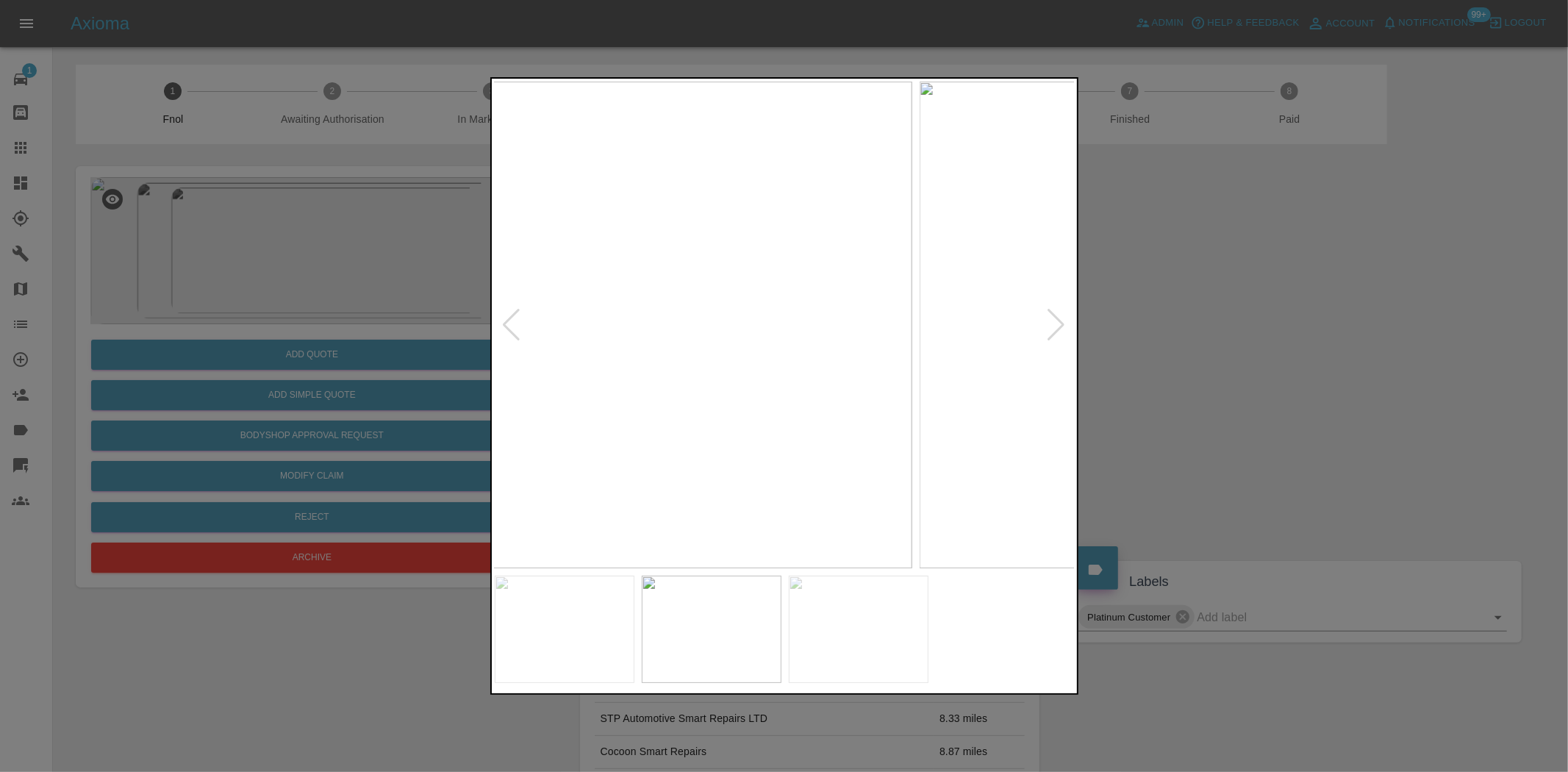
click at [675, 341] on img at bounding box center [621, 324] width 581 height 486
click at [658, 316] on img at bounding box center [785, 324] width 581 height 486
click at [848, 309] on img at bounding box center [785, 324] width 581 height 486
click at [813, 314] on img at bounding box center [785, 324] width 581 height 486
click at [784, 326] on img at bounding box center [785, 324] width 581 height 486
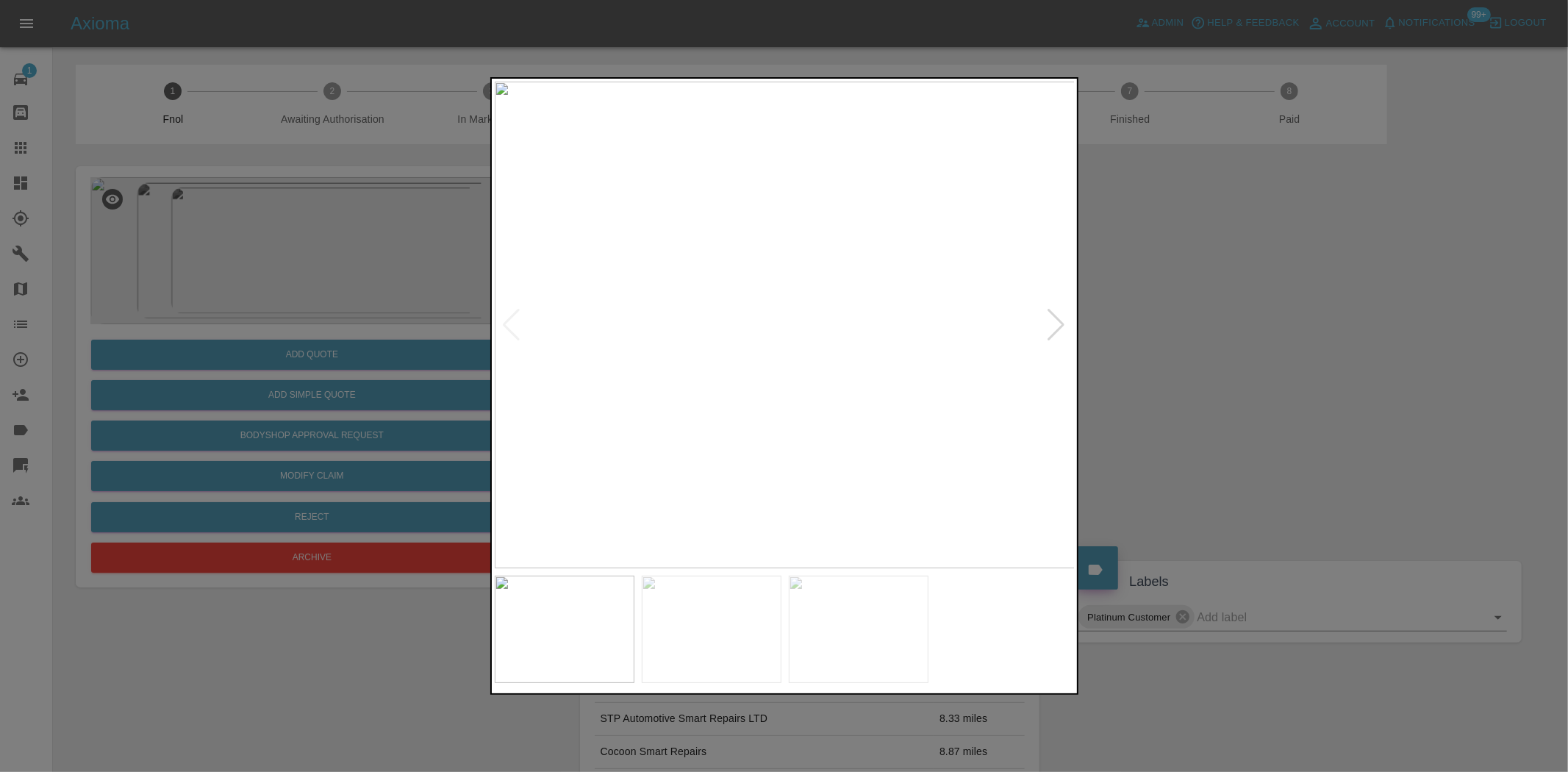
click at [784, 326] on img at bounding box center [785, 324] width 581 height 486
click at [784, 327] on img at bounding box center [784, 322] width 1742 height 1461
click at [741, 364] on img at bounding box center [697, 324] width 581 height 486
click at [592, 373] on img at bounding box center [776, 324] width 581 height 486
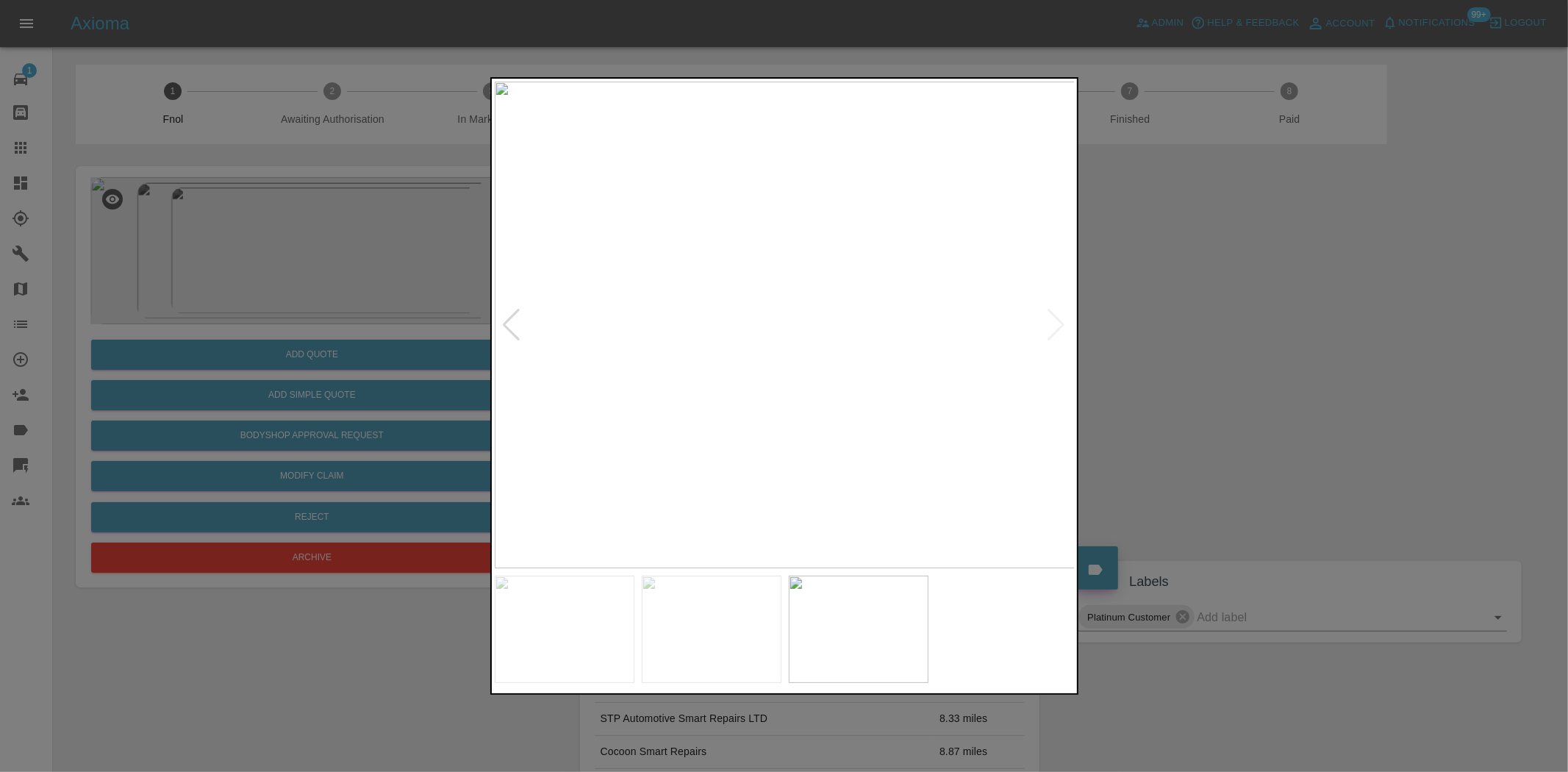
click at [730, 406] on img at bounding box center [785, 324] width 581 height 486
click at [754, 333] on img at bounding box center [785, 324] width 581 height 486
click at [751, 334] on img at bounding box center [785, 324] width 581 height 486
click at [783, 319] on img at bounding box center [872, 191] width 1742 height 1461
click at [568, 377] on img at bounding box center [665, 210] width 1742 height 1461
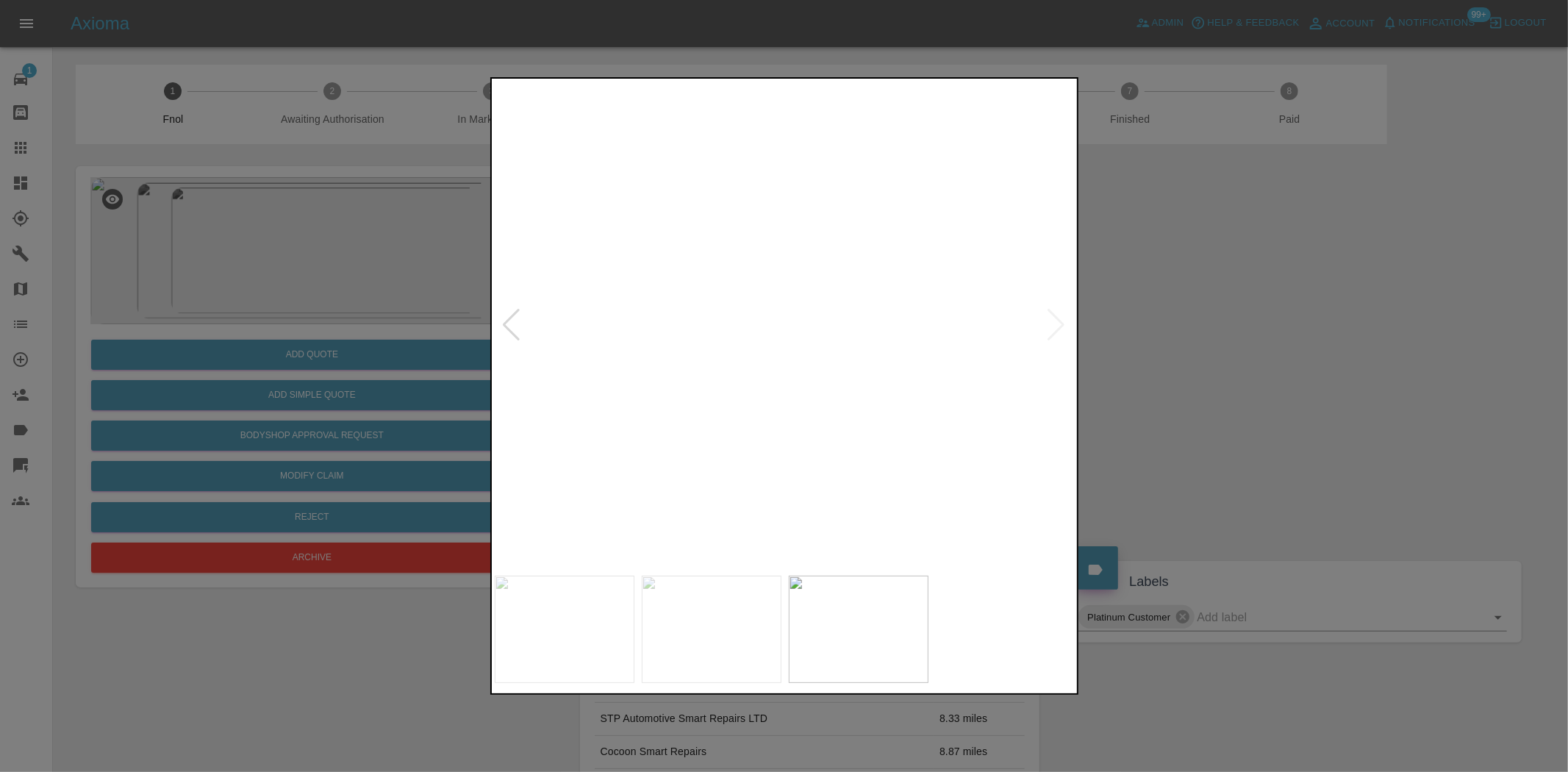
click at [935, 442] on img at bounding box center [663, 368] width 1742 height 1461
click at [903, 429] on img at bounding box center [936, 562] width 1742 height 1461
click at [802, 231] on img at bounding box center [951, 574] width 1742 height 1461
click at [802, 284] on img at bounding box center [969, 397] width 1742 height 1461
drag, startPoint x: 387, startPoint y: 328, endPoint x: 352, endPoint y: 387, distance: 68.6
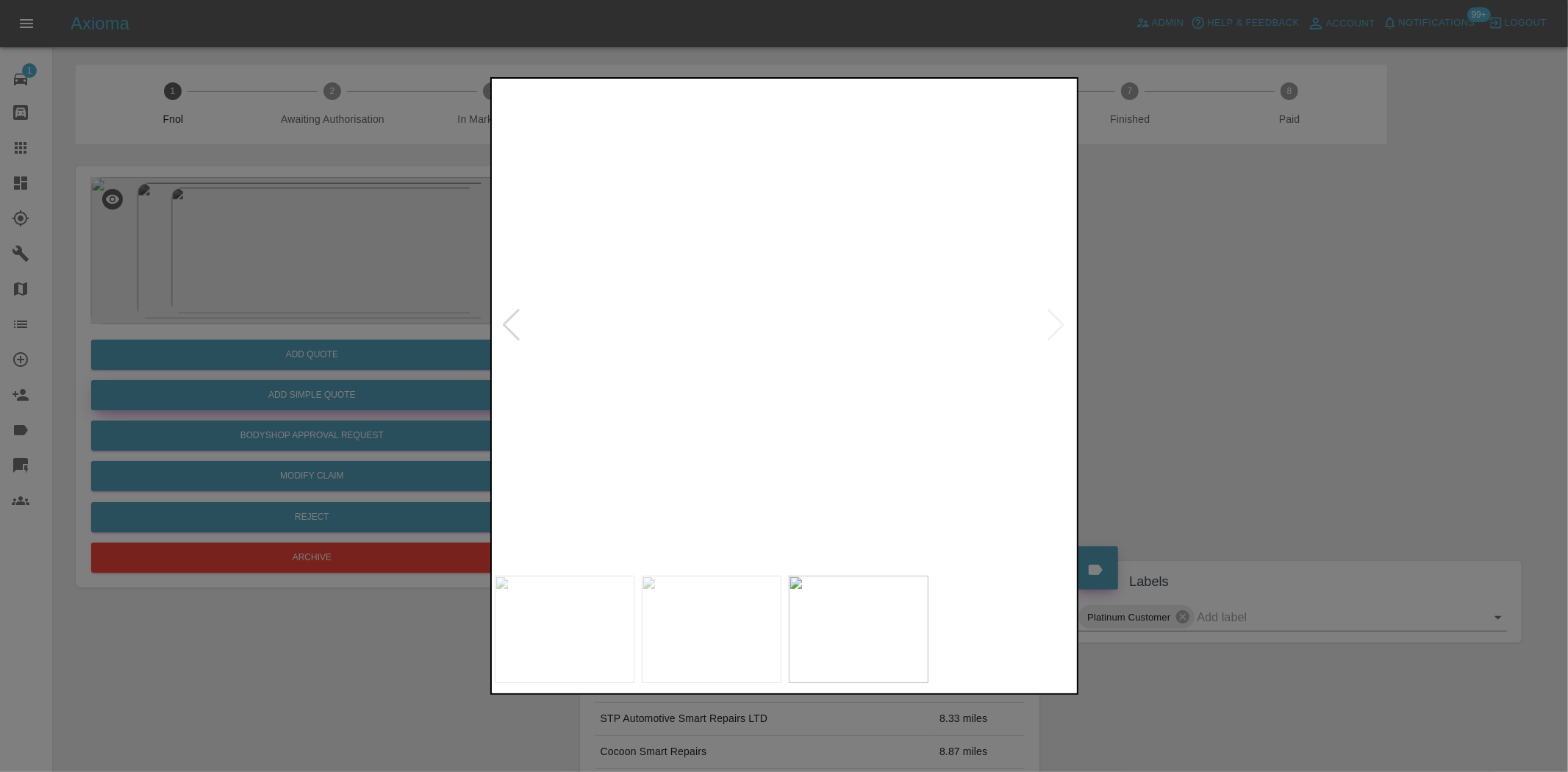
click at [376, 354] on div at bounding box center [784, 386] width 1568 height 772
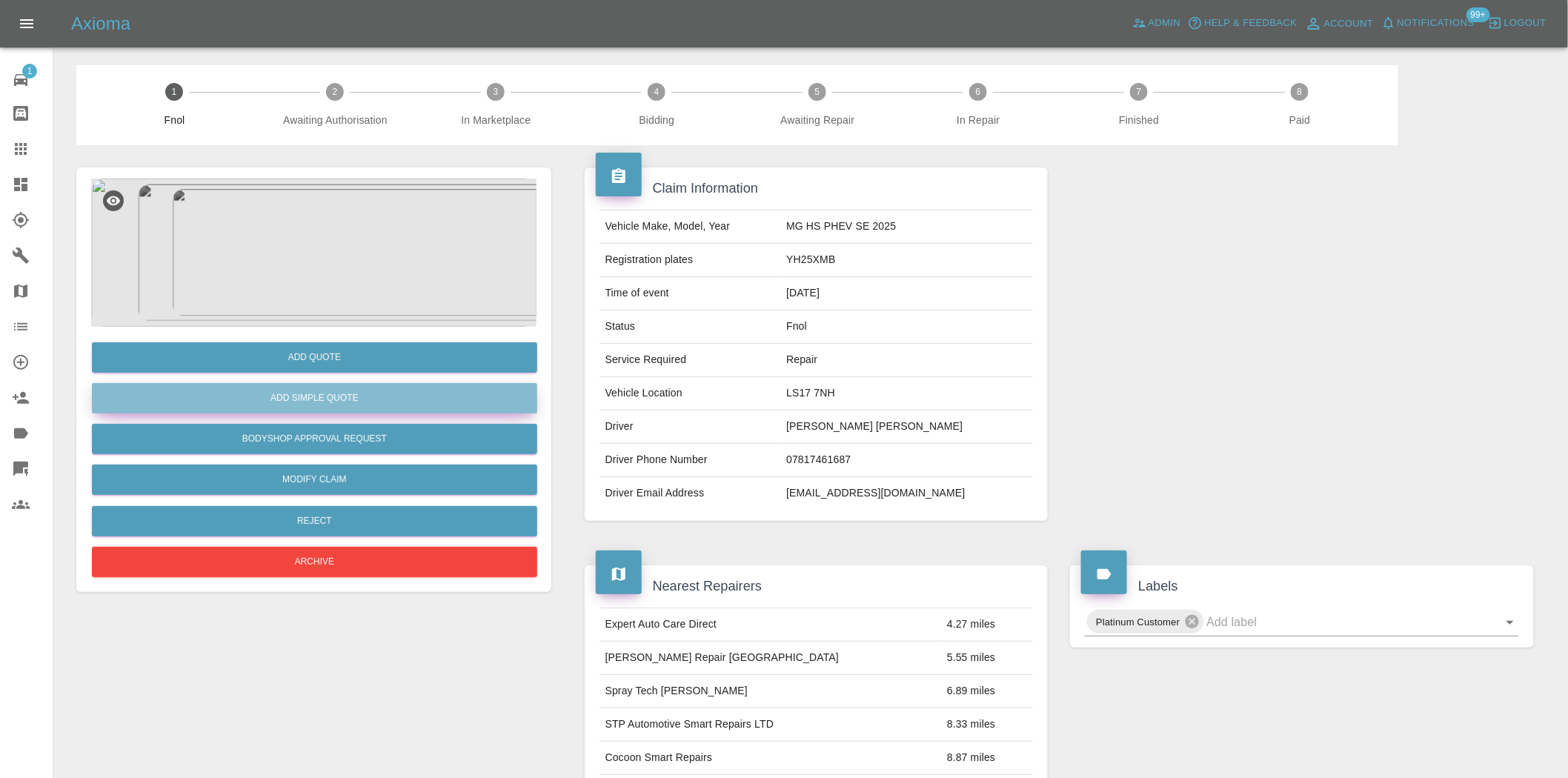
click at [354, 390] on button "Add Simple Quote" at bounding box center [314, 399] width 445 height 31
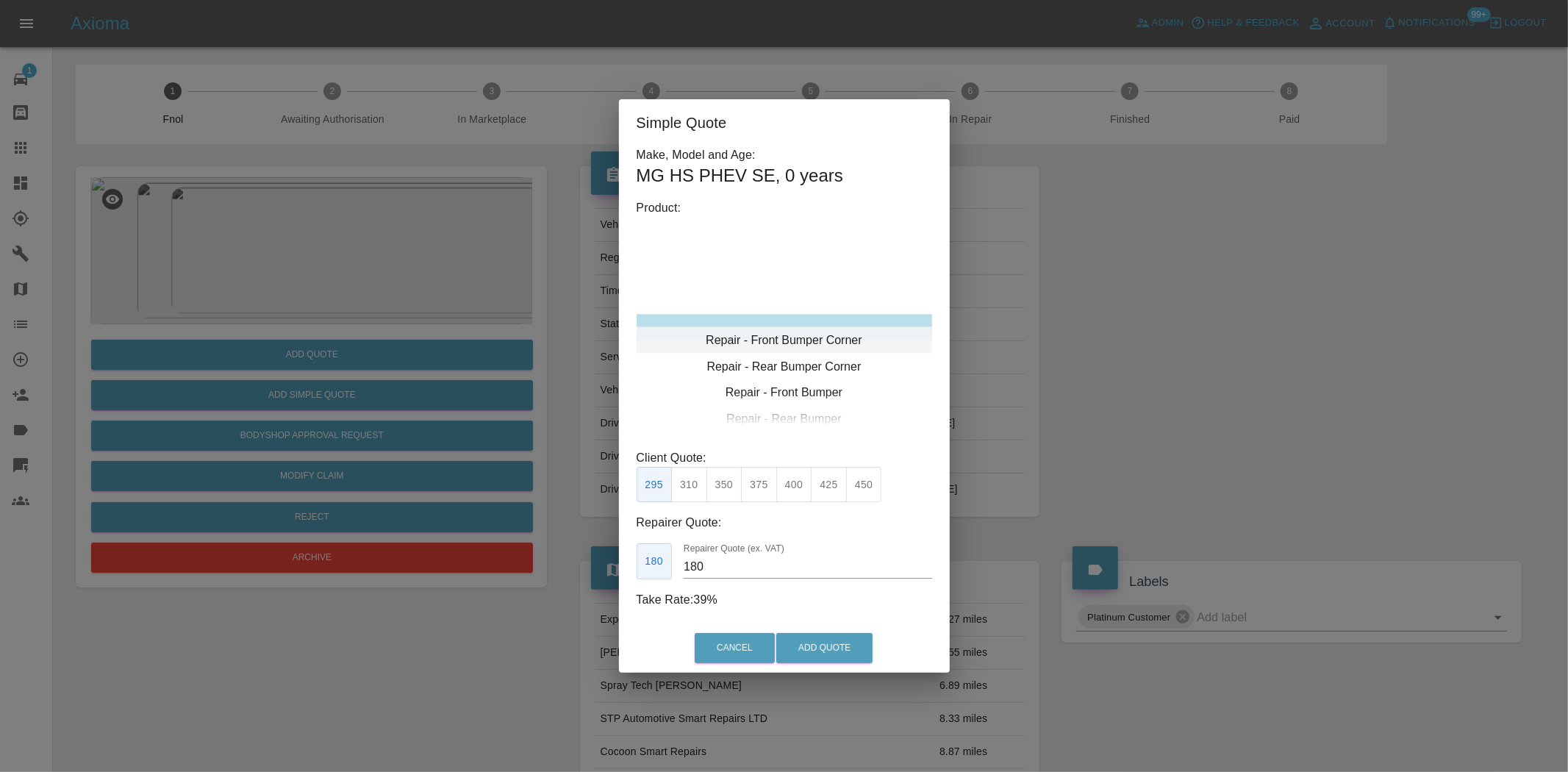
type input "120"
click at [764, 321] on div "Repair - Front Bumper Corner" at bounding box center [784, 328] width 295 height 27
drag, startPoint x: 694, startPoint y: 487, endPoint x: 718, endPoint y: 579, distance: 95.1
click at [692, 490] on button "199" at bounding box center [689, 485] width 36 height 36
click at [824, 658] on button "Add Quote" at bounding box center [824, 648] width 97 height 31
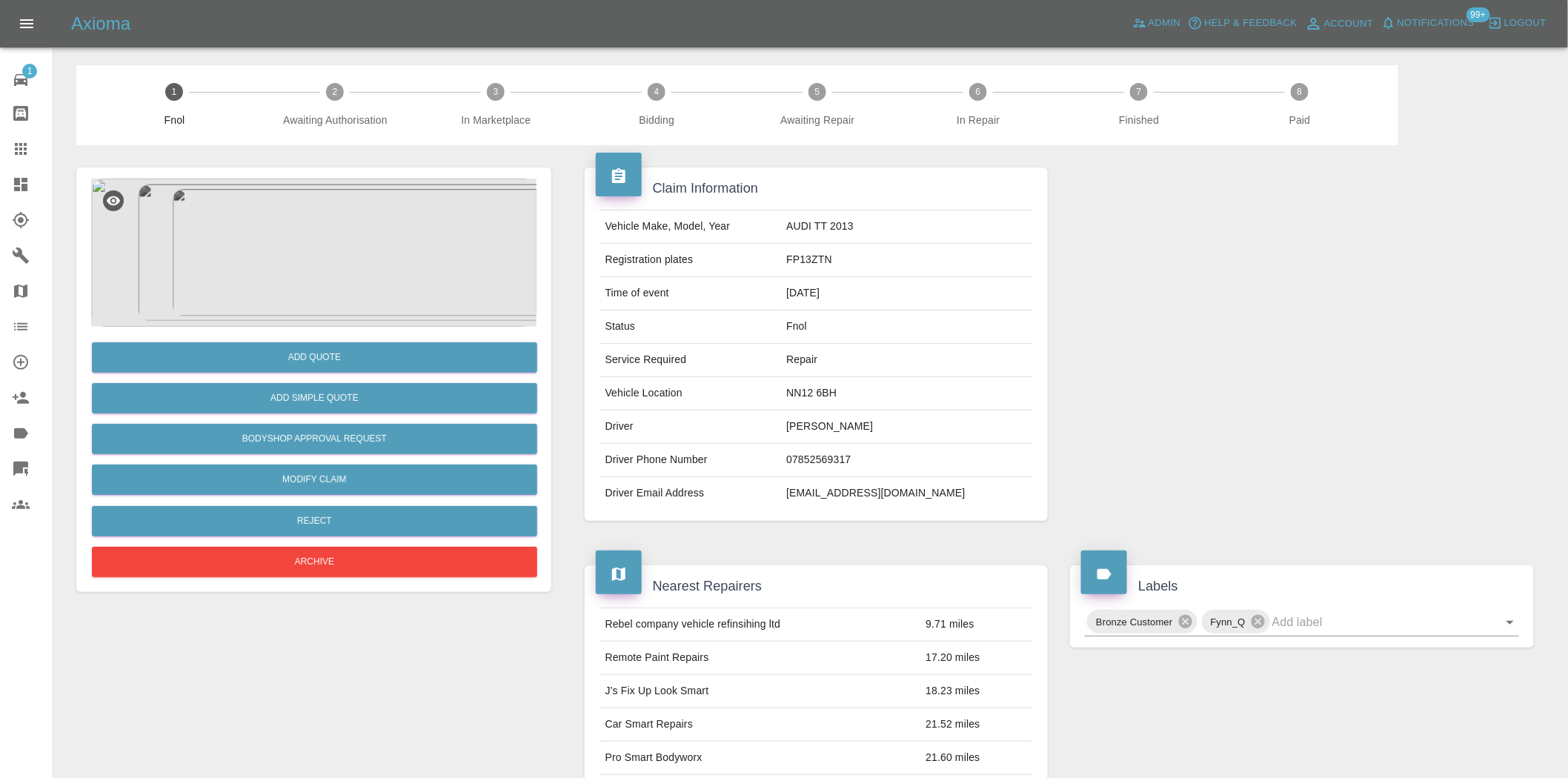
click at [285, 288] on img at bounding box center [314, 252] width 445 height 148
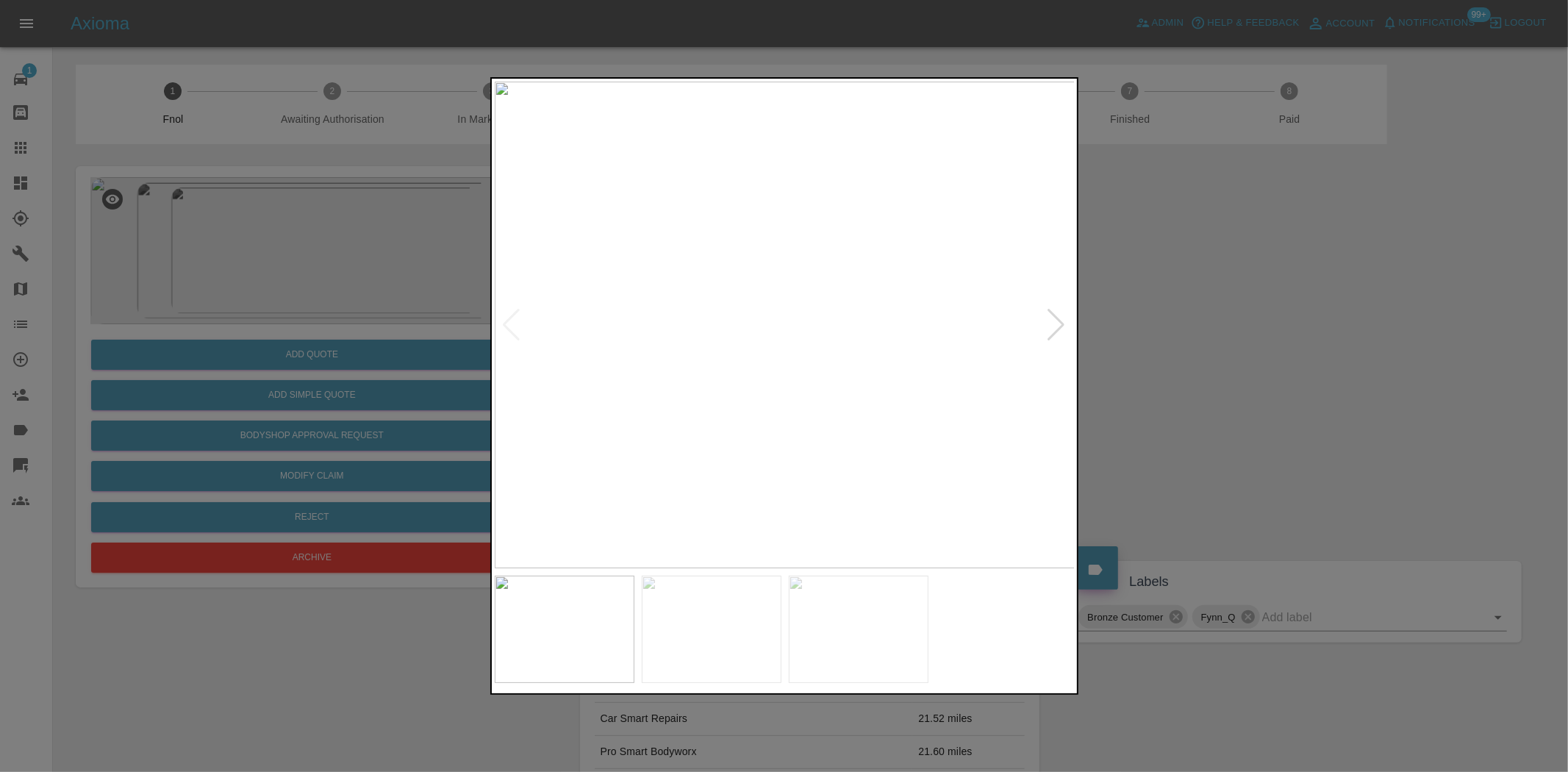
click at [760, 326] on img at bounding box center [785, 324] width 581 height 486
click at [757, 325] on img at bounding box center [785, 324] width 581 height 486
click at [757, 325] on img at bounding box center [866, 324] width 1742 height 1461
click at [754, 325] on img at bounding box center [785, 324] width 581 height 486
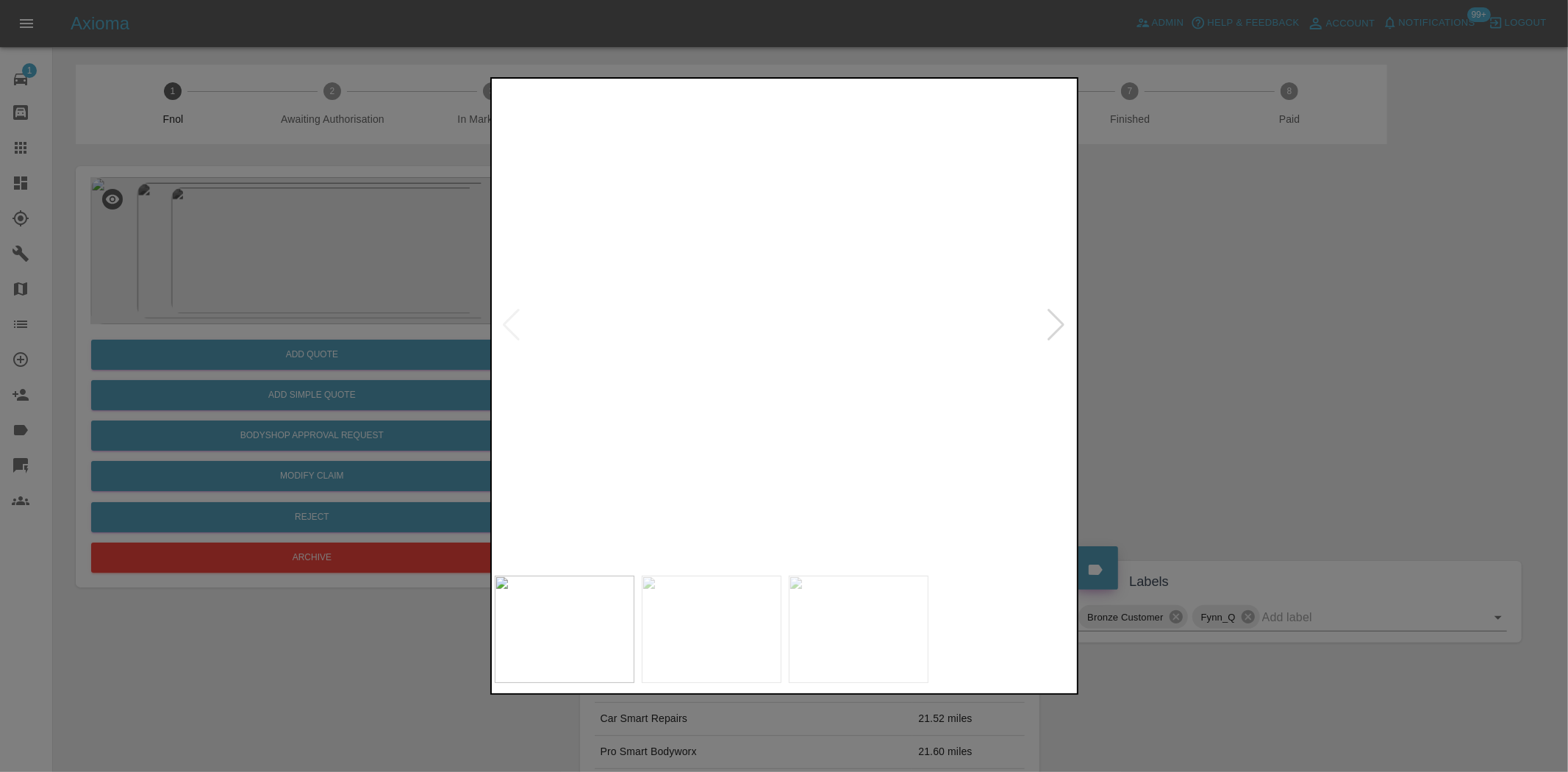
click at [812, 352] on img at bounding box center [875, 324] width 1742 height 1461
click at [808, 352] on img at bounding box center [875, 324] width 1742 height 1461
click at [606, 365] on img at bounding box center [785, 324] width 581 height 486
click at [737, 354] on img at bounding box center [785, 324] width 581 height 486
click at [478, 354] on div at bounding box center [784, 386] width 1568 height 772
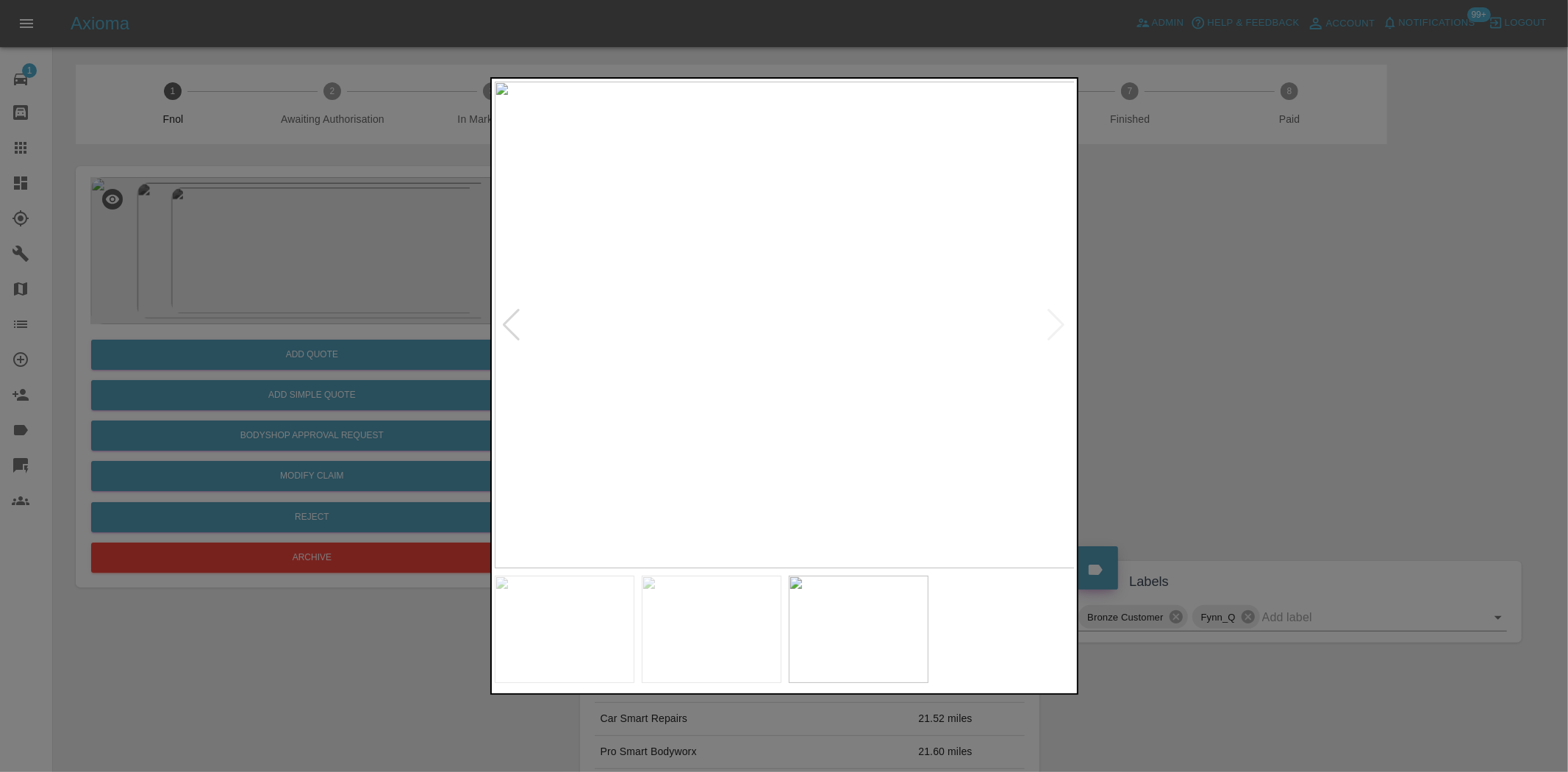
click at [383, 327] on div at bounding box center [784, 386] width 1568 height 772
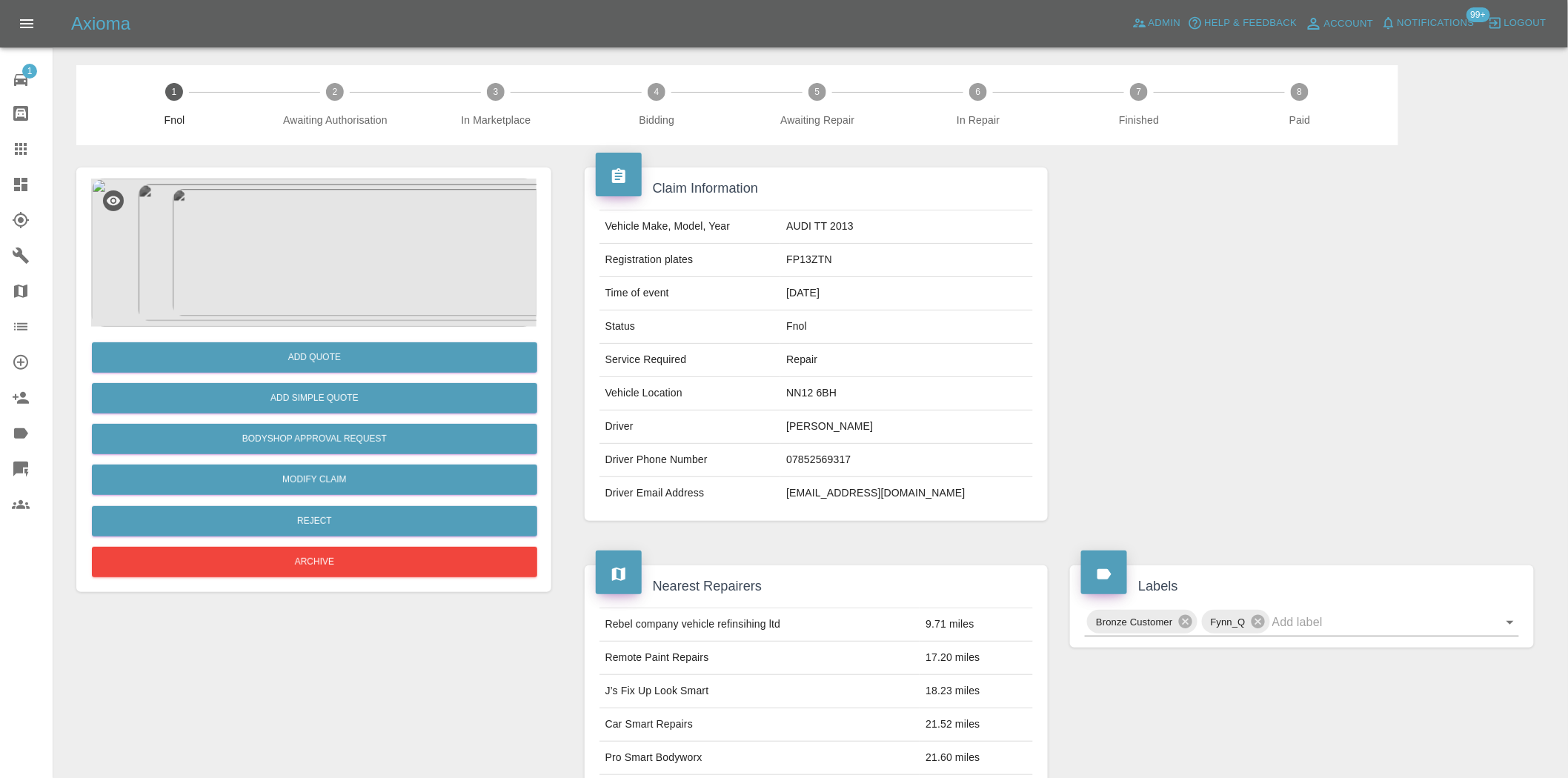
click at [327, 291] on img at bounding box center [314, 252] width 445 height 148
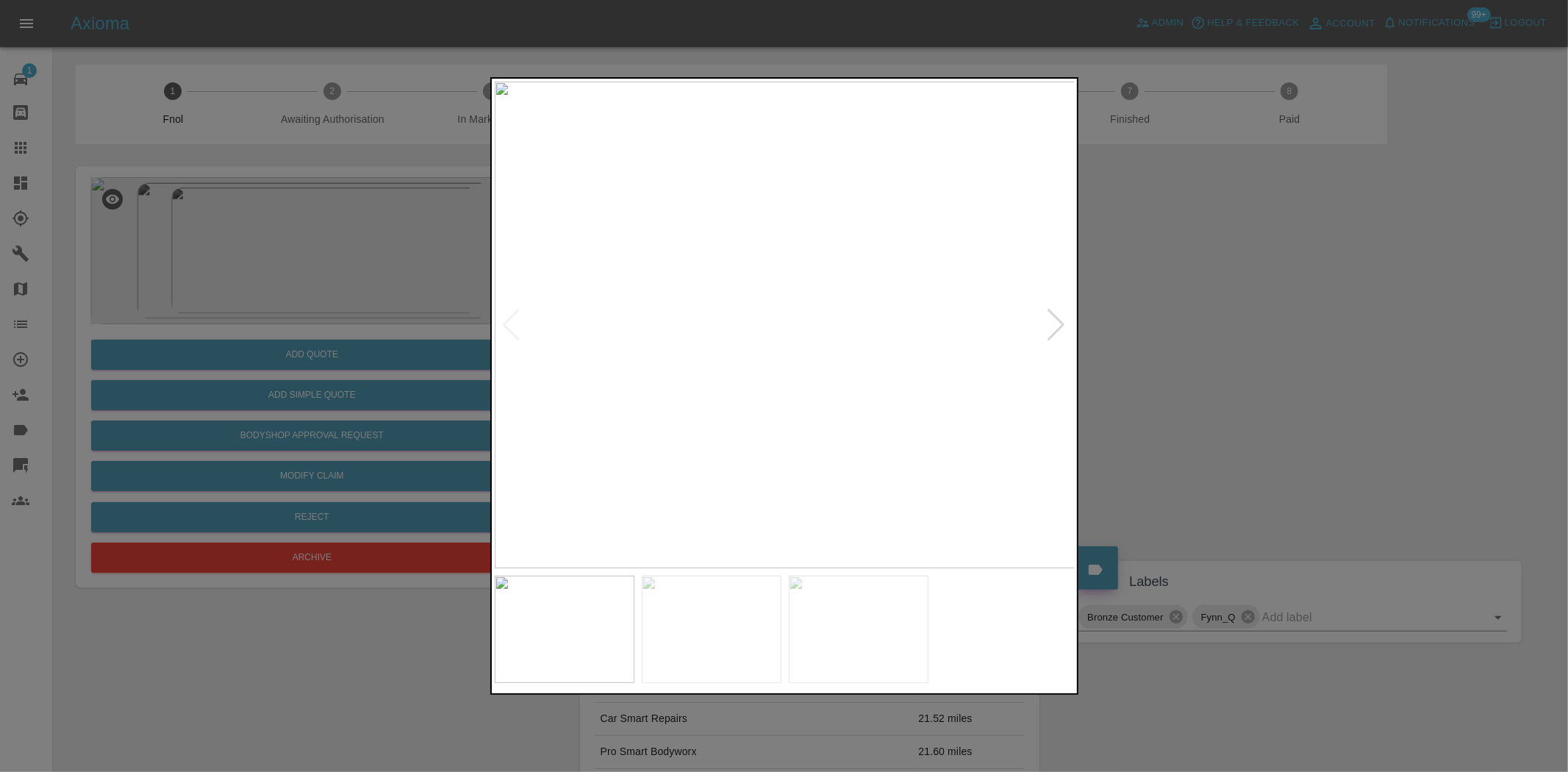
click at [700, 363] on img at bounding box center [785, 324] width 581 height 486
click at [795, 308] on img at bounding box center [785, 324] width 581 height 486
click at [81, 247] on div at bounding box center [784, 386] width 1568 height 772
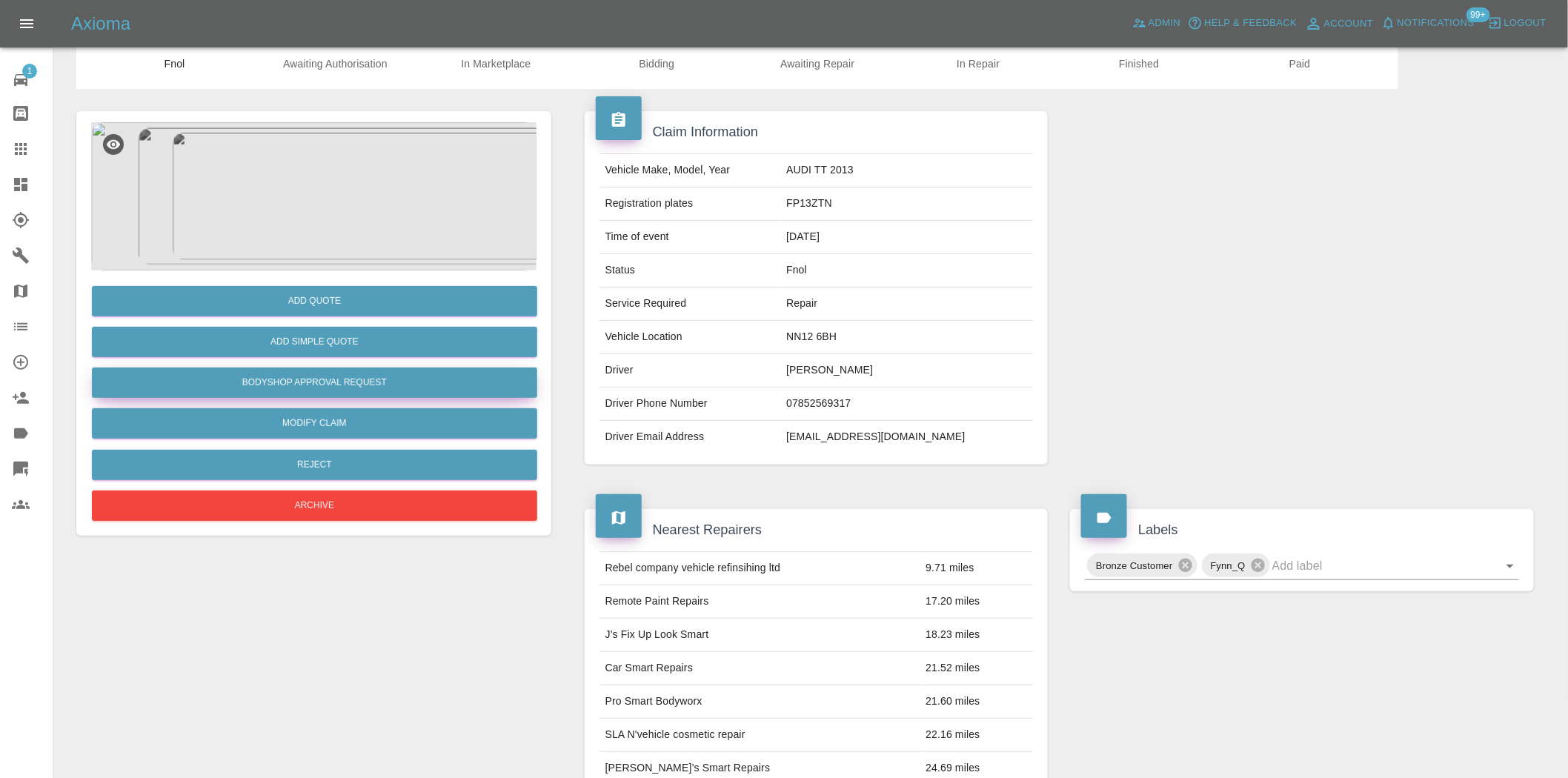
scroll to position [42, 0]
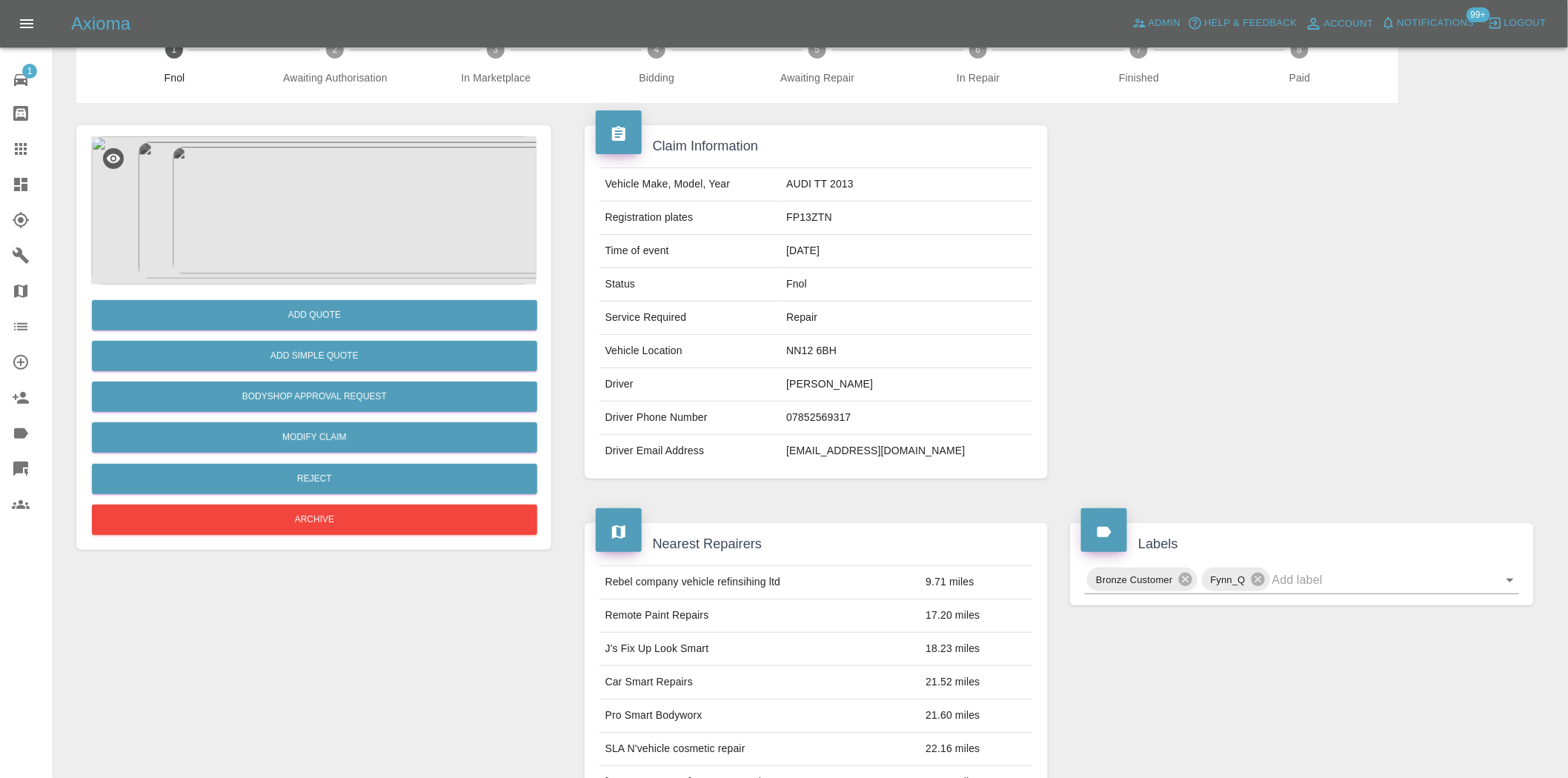
click at [291, 255] on img at bounding box center [314, 211] width 445 height 148
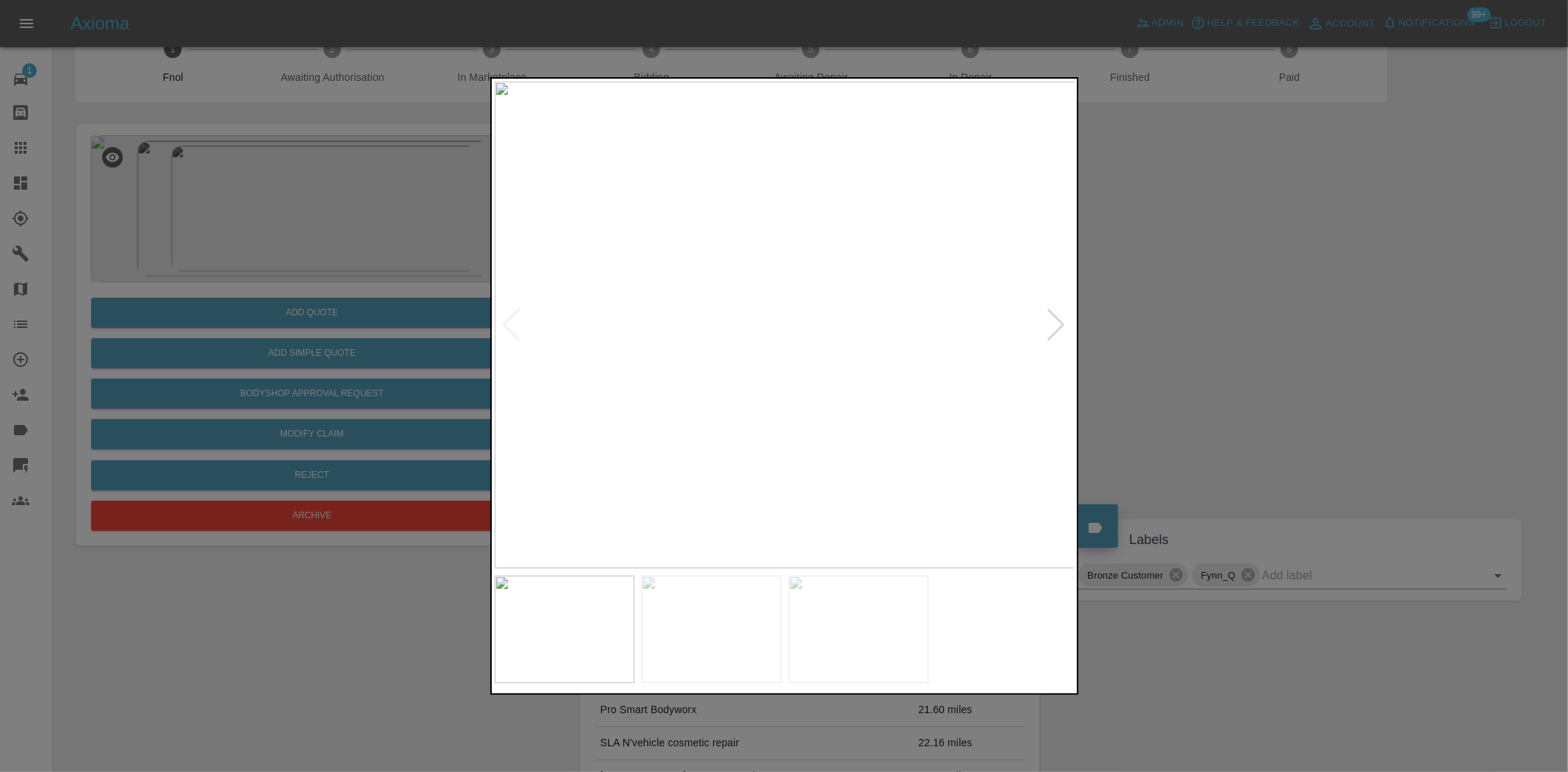
click at [437, 253] on div at bounding box center [784, 386] width 1568 height 772
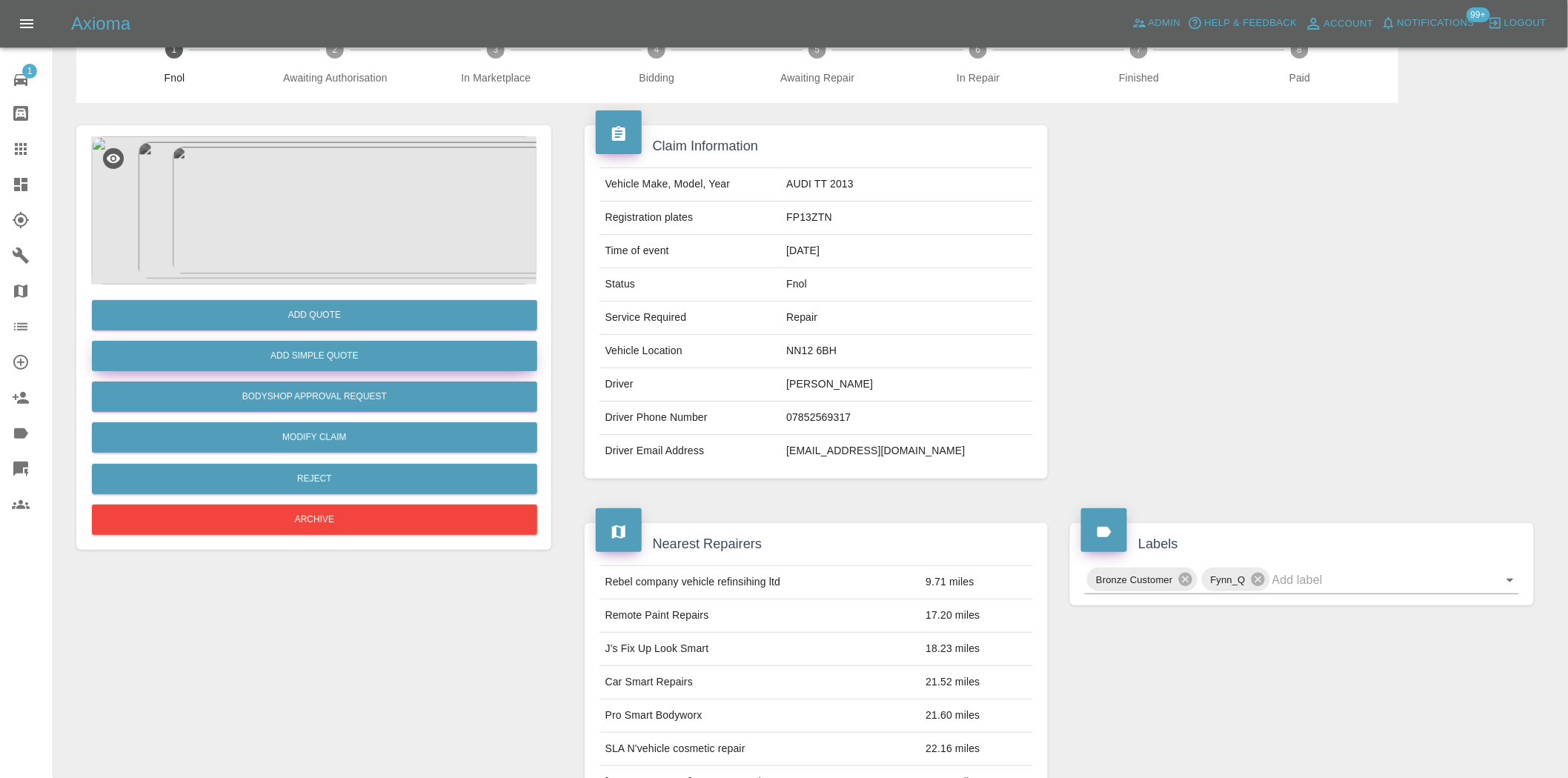
click at [411, 359] on button "Add Simple Quote" at bounding box center [314, 356] width 445 height 31
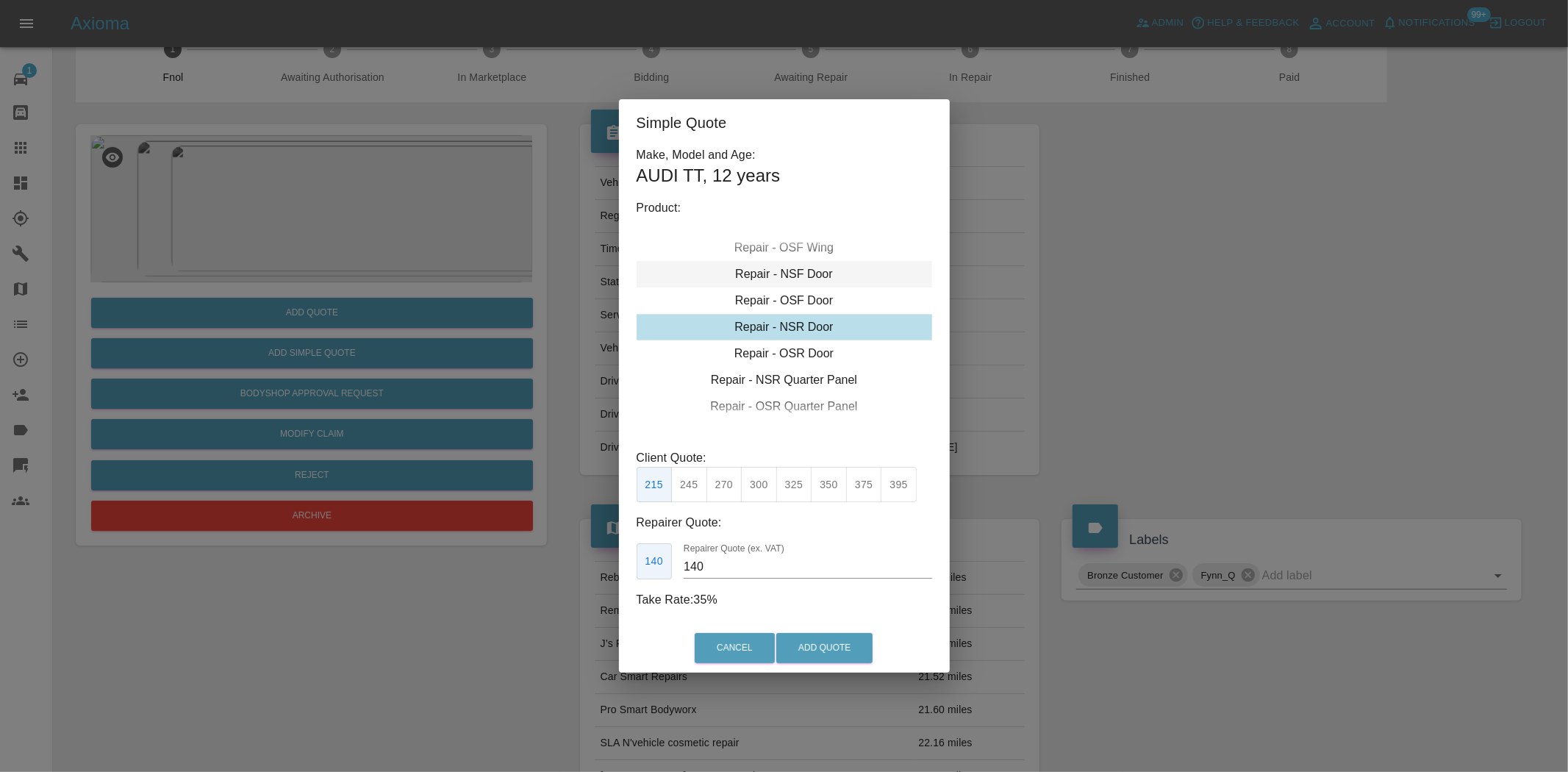
click at [792, 276] on div "Repair - NSF Door" at bounding box center [784, 274] width 295 height 27
click at [729, 486] on button "275" at bounding box center [724, 485] width 36 height 36
drag, startPoint x: 714, startPoint y: 569, endPoint x: 579, endPoint y: 511, distance: 146.9
click at [585, 515] on div "Simple Quote Make, Model and Age: AUDI TT , 12 years Product: Repair - Front Bu…" at bounding box center [784, 386] width 1568 height 772
type input "170"
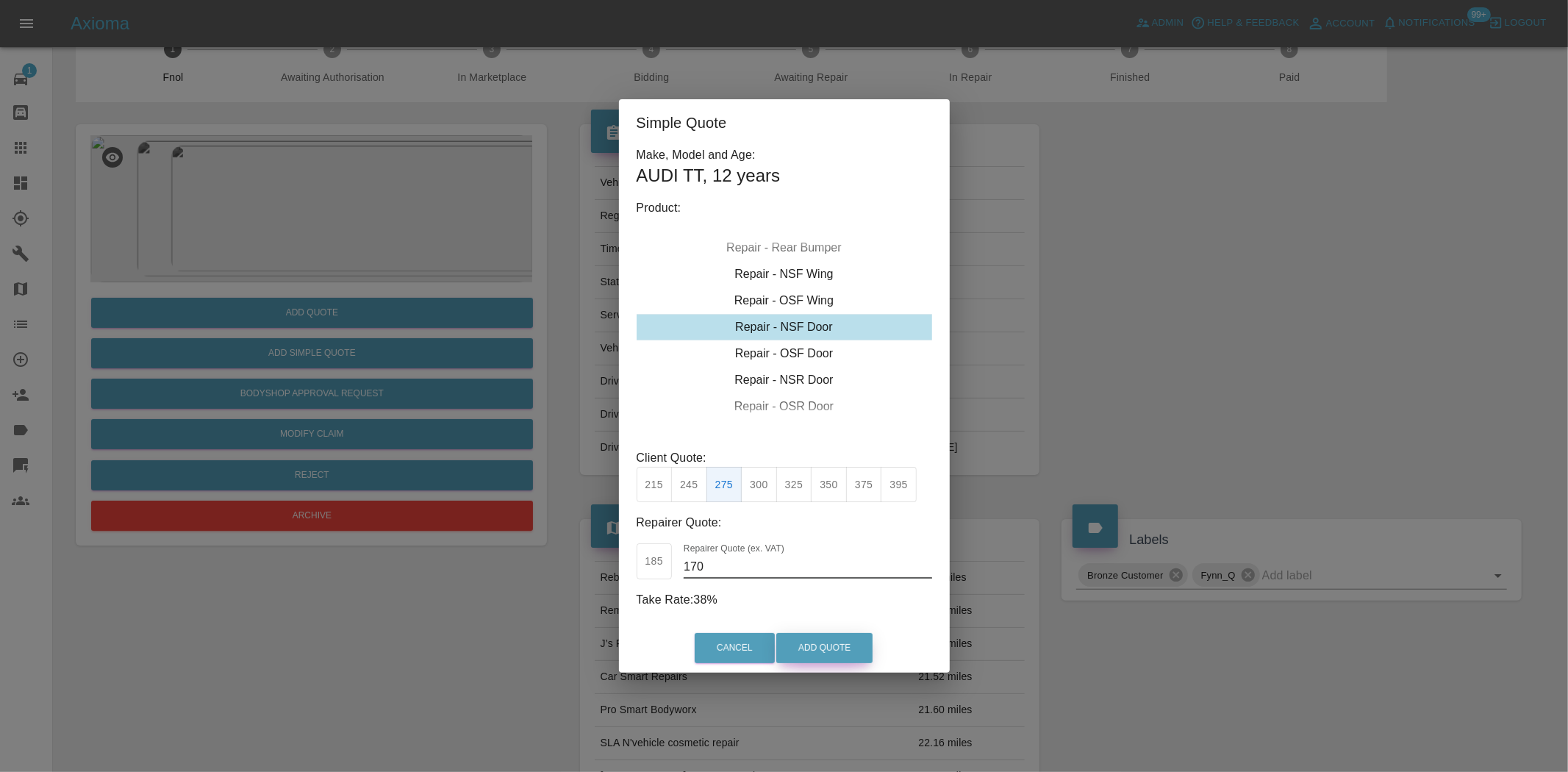
click at [838, 649] on button "Add Quote" at bounding box center [824, 648] width 97 height 31
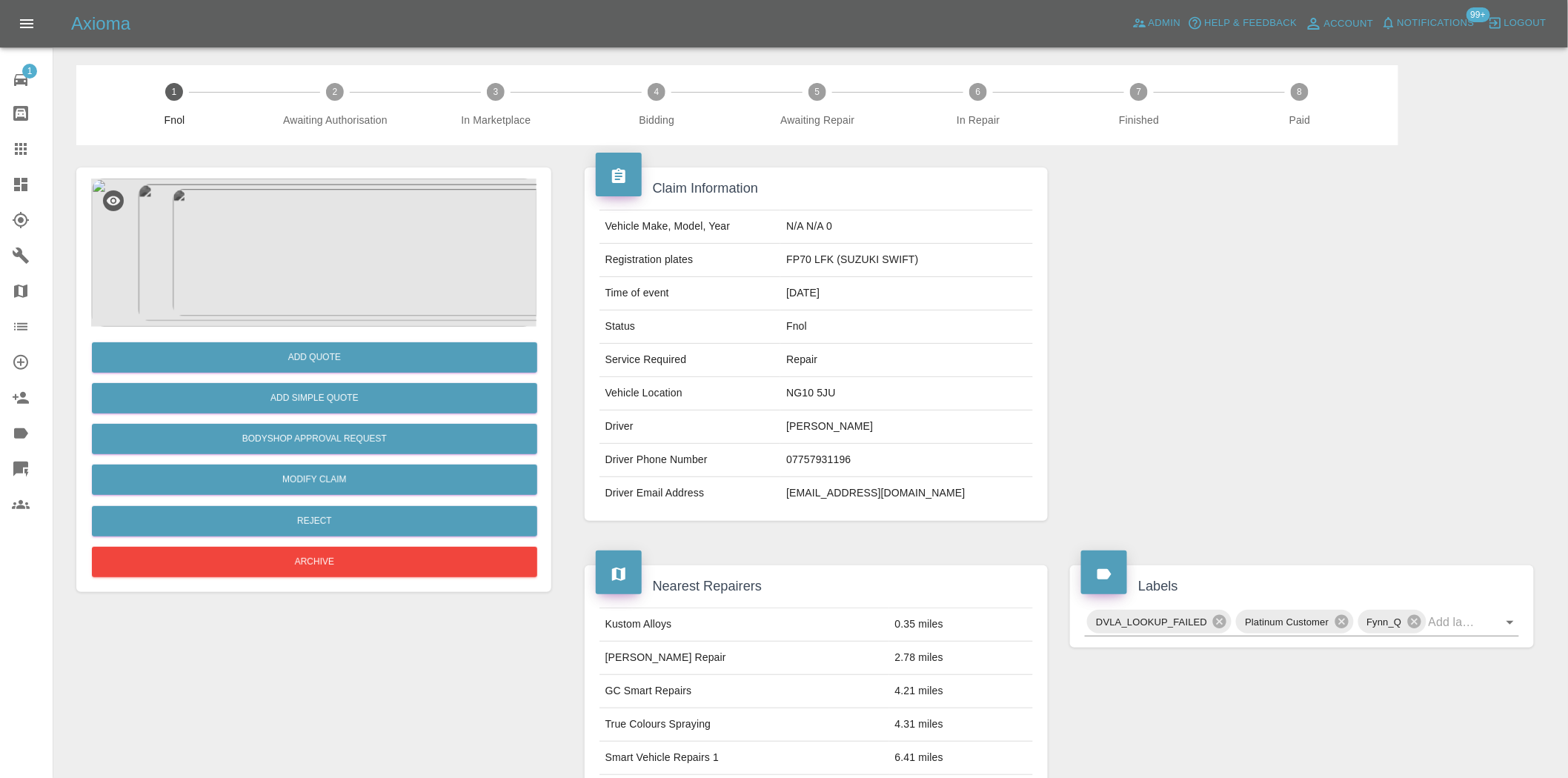
click at [368, 278] on img at bounding box center [314, 252] width 445 height 148
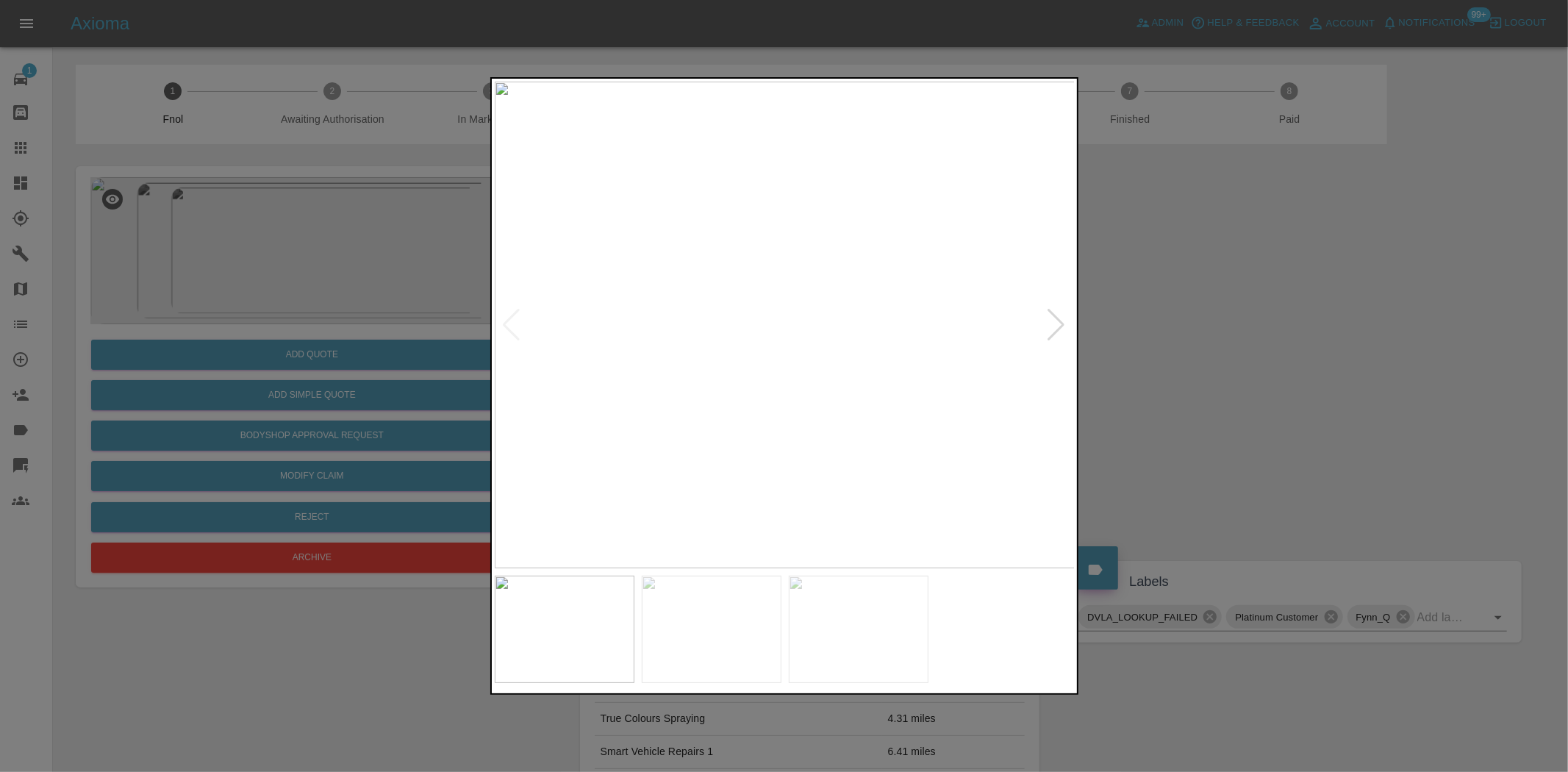
click at [733, 314] on img at bounding box center [785, 324] width 581 height 486
click at [1004, 392] on img at bounding box center [1237, 417] width 1742 height 1461
click at [768, 394] on img at bounding box center [1236, 417] width 1742 height 1461
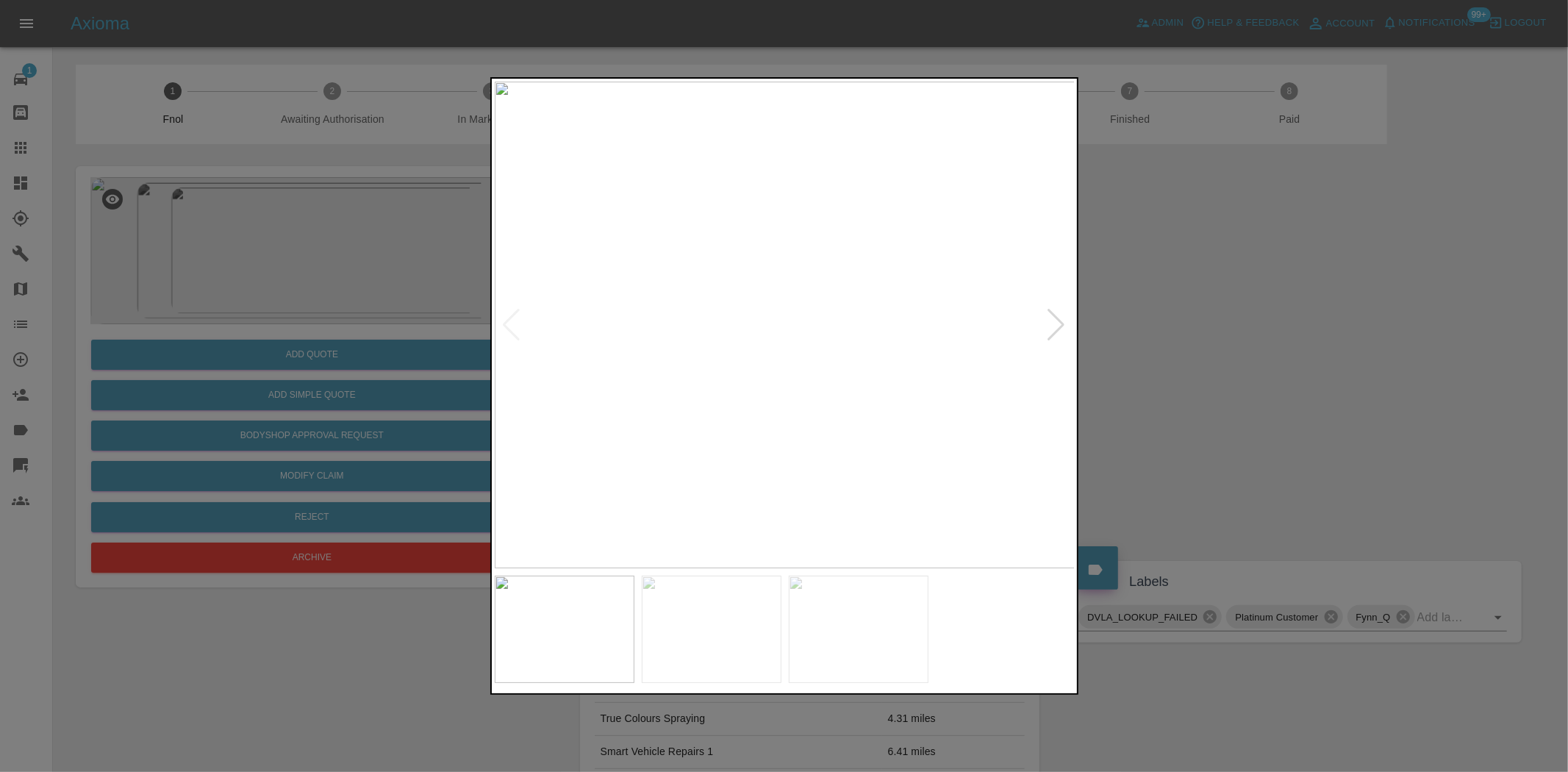
click at [732, 369] on img at bounding box center [785, 324] width 581 height 486
click at [788, 333] on img at bounding box center [785, 324] width 581 height 486
click at [788, 333] on img at bounding box center [772, 298] width 1742 height 1461
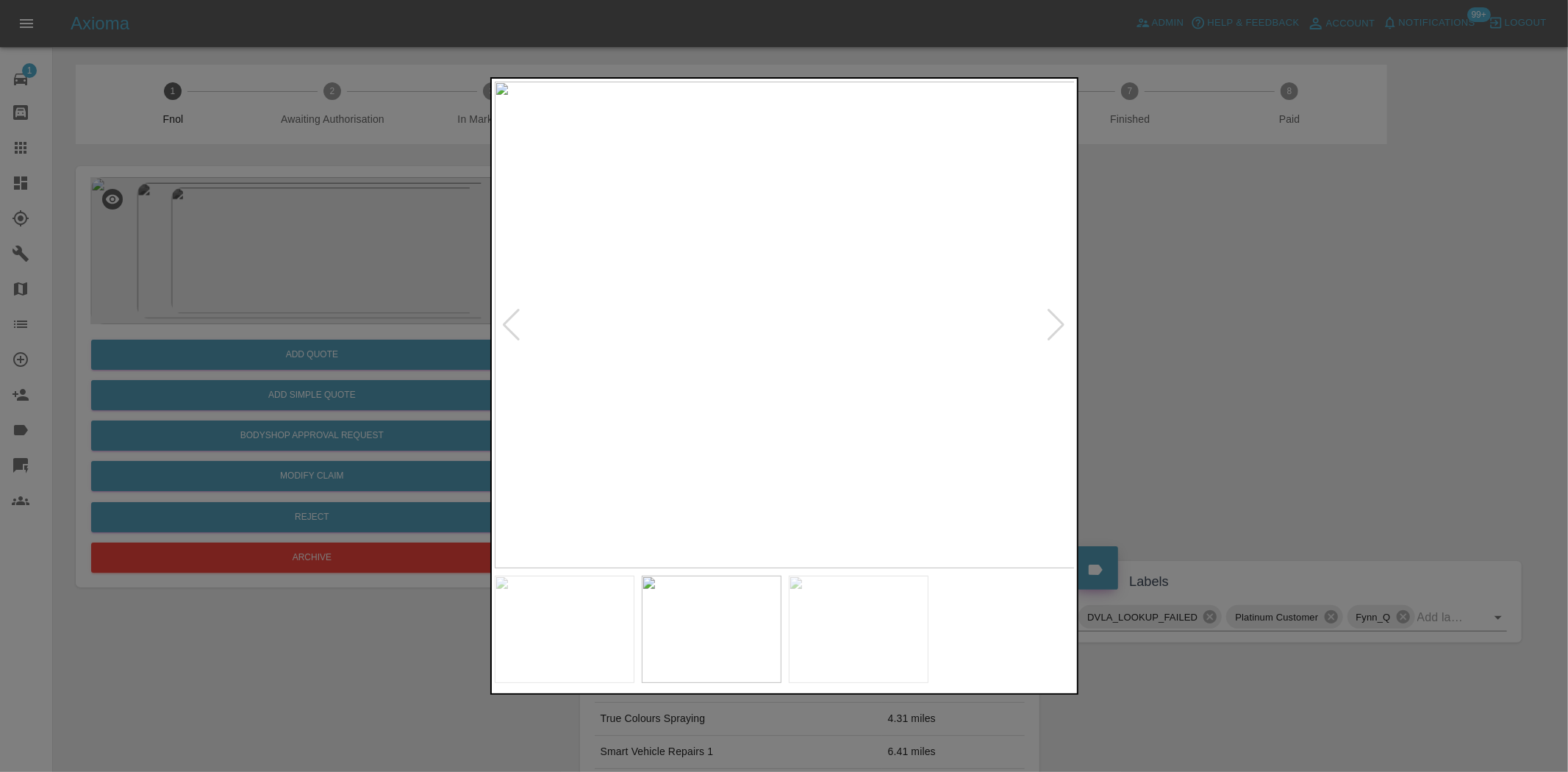
click at [703, 349] on img at bounding box center [785, 324] width 581 height 486
click at [827, 344] on img at bounding box center [785, 324] width 581 height 486
click at [827, 344] on img at bounding box center [785, 324] width 581 height 486
click at [827, 344] on img at bounding box center [656, 266] width 1742 height 1461
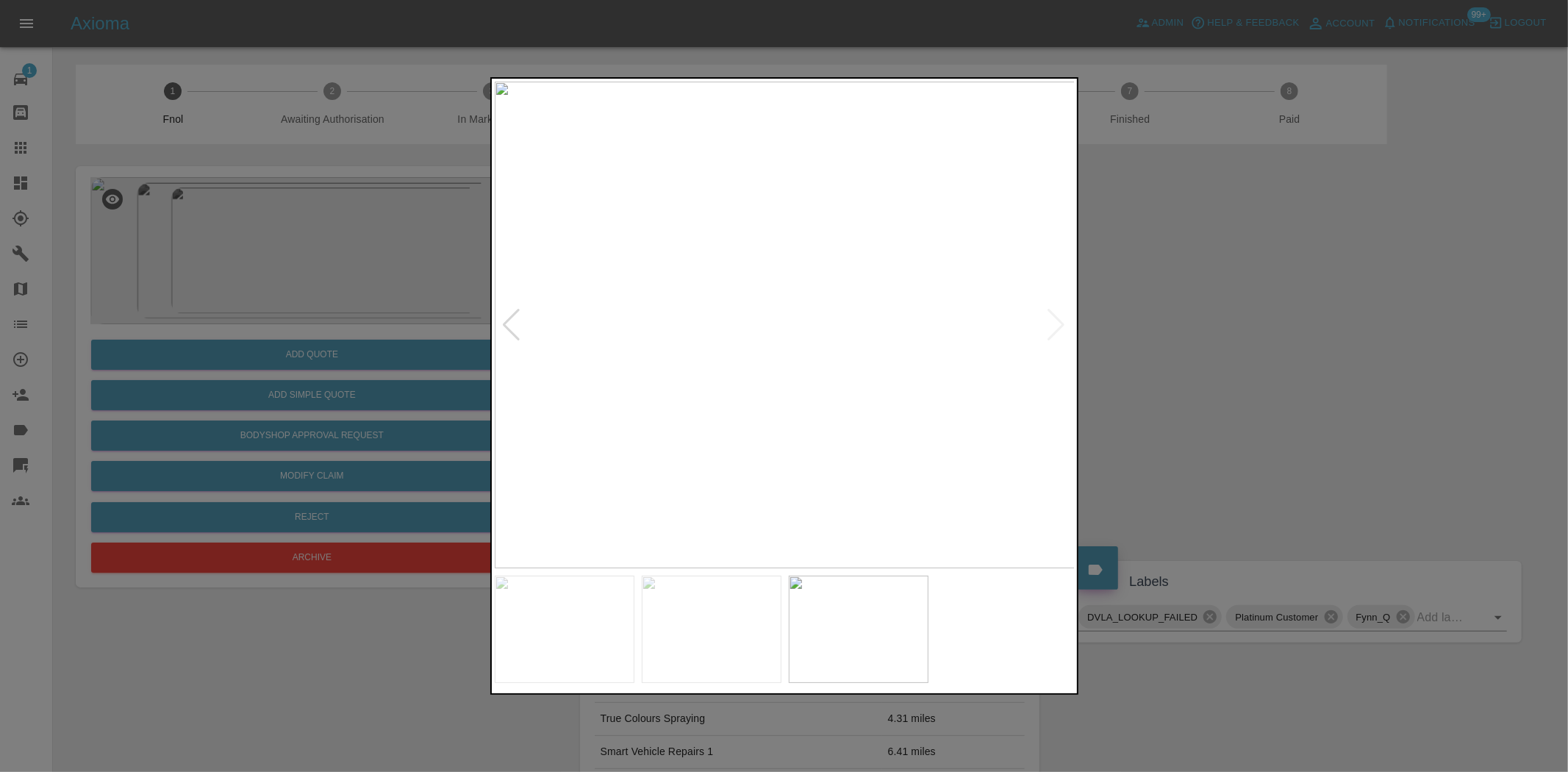
click at [671, 350] on img at bounding box center [785, 324] width 581 height 486
click at [750, 285] on img at bounding box center [785, 324] width 581 height 486
click at [716, 322] on img at bounding box center [785, 324] width 581 height 486
click at [591, 317] on img at bounding box center [785, 324] width 581 height 486
click at [655, 317] on img at bounding box center [785, 324] width 581 height 486
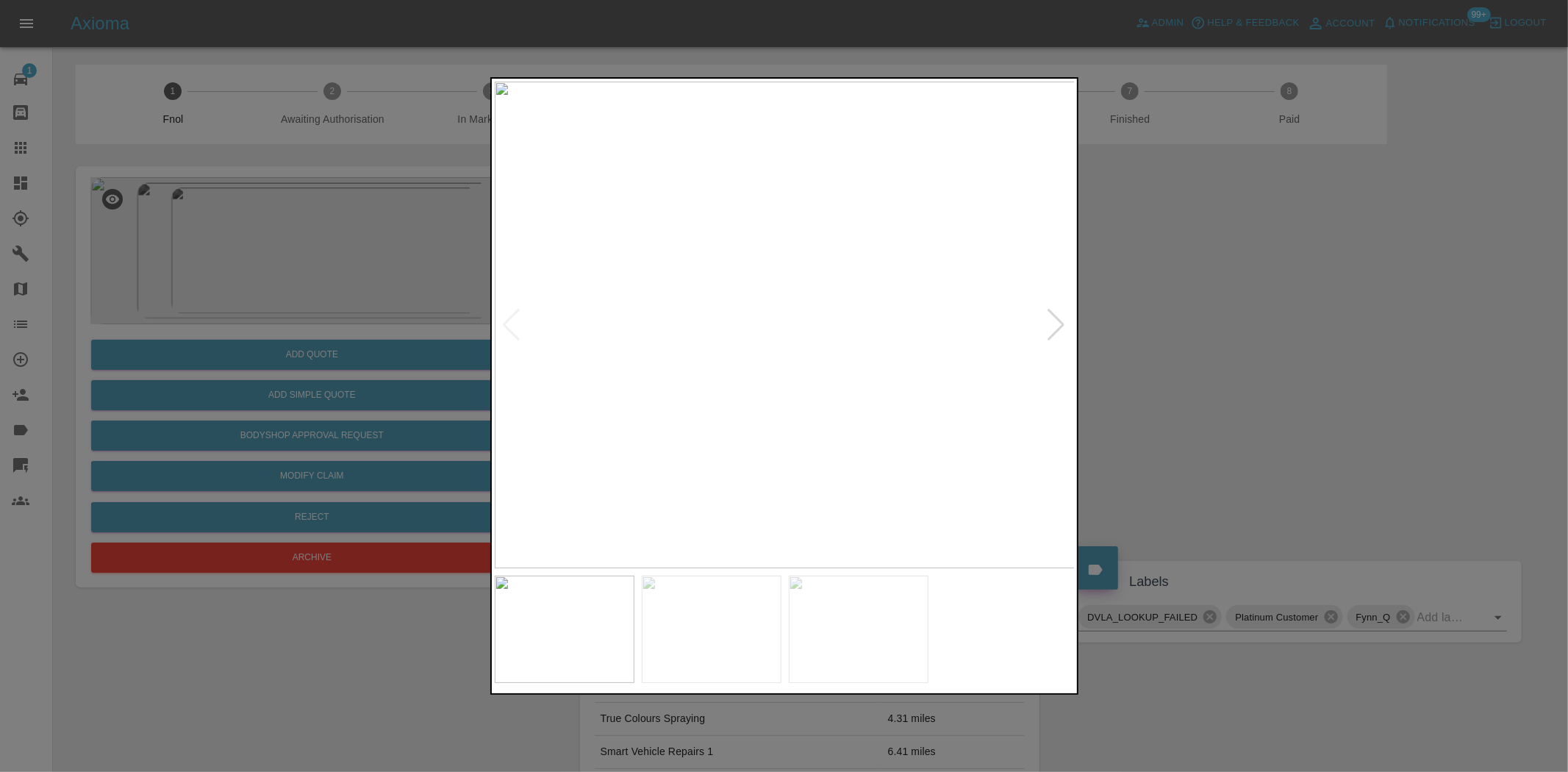
click at [655, 317] on img at bounding box center [785, 324] width 581 height 486
click at [850, 372] on img at bounding box center [1169, 349] width 1742 height 1461
click at [393, 368] on div at bounding box center [784, 386] width 1568 height 772
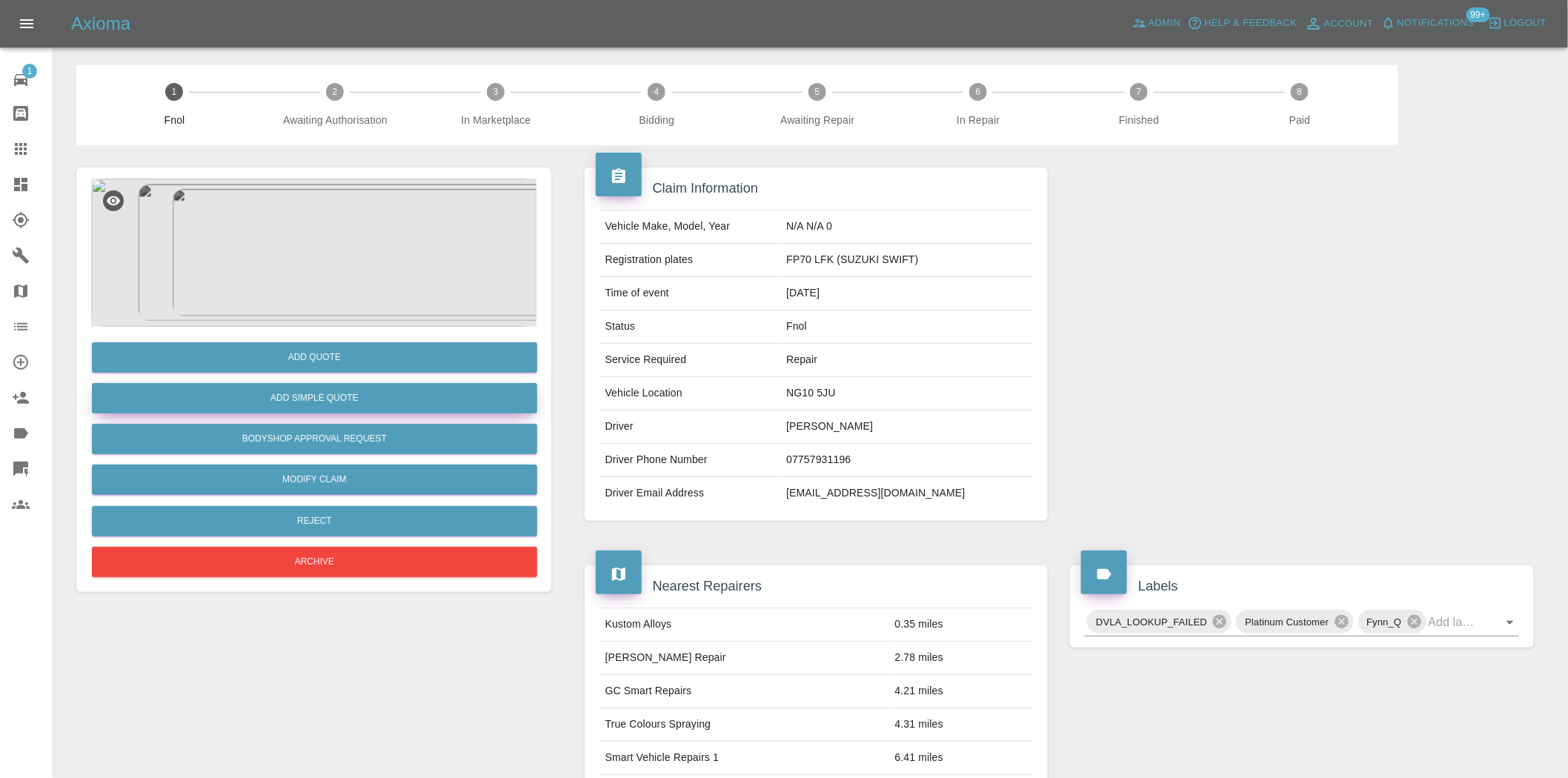
click at [376, 391] on button "Add Simple Quote" at bounding box center [314, 399] width 445 height 31
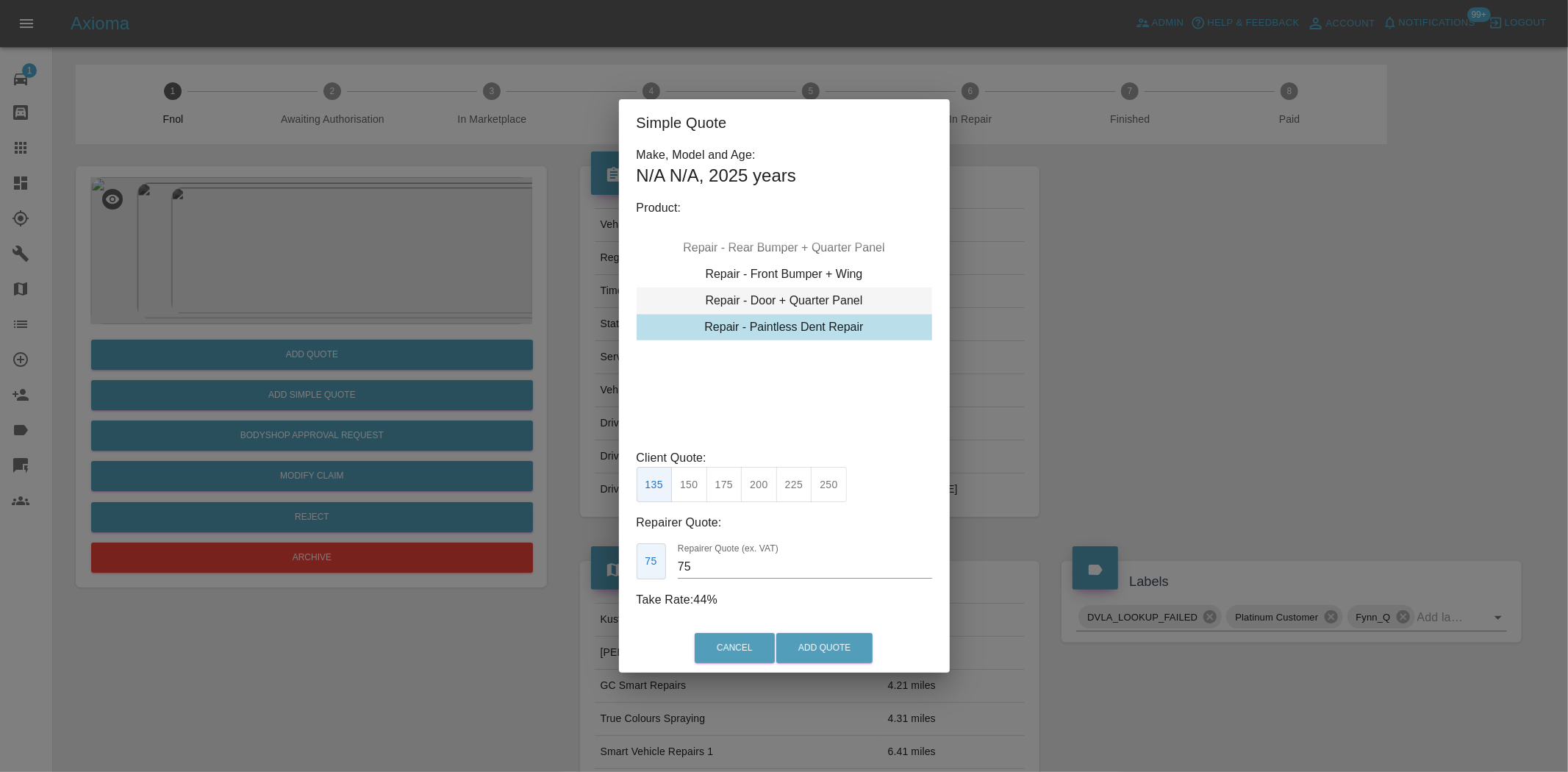
click at [767, 301] on div "Repair - Door + Quarter Panel" at bounding box center [784, 301] width 295 height 27
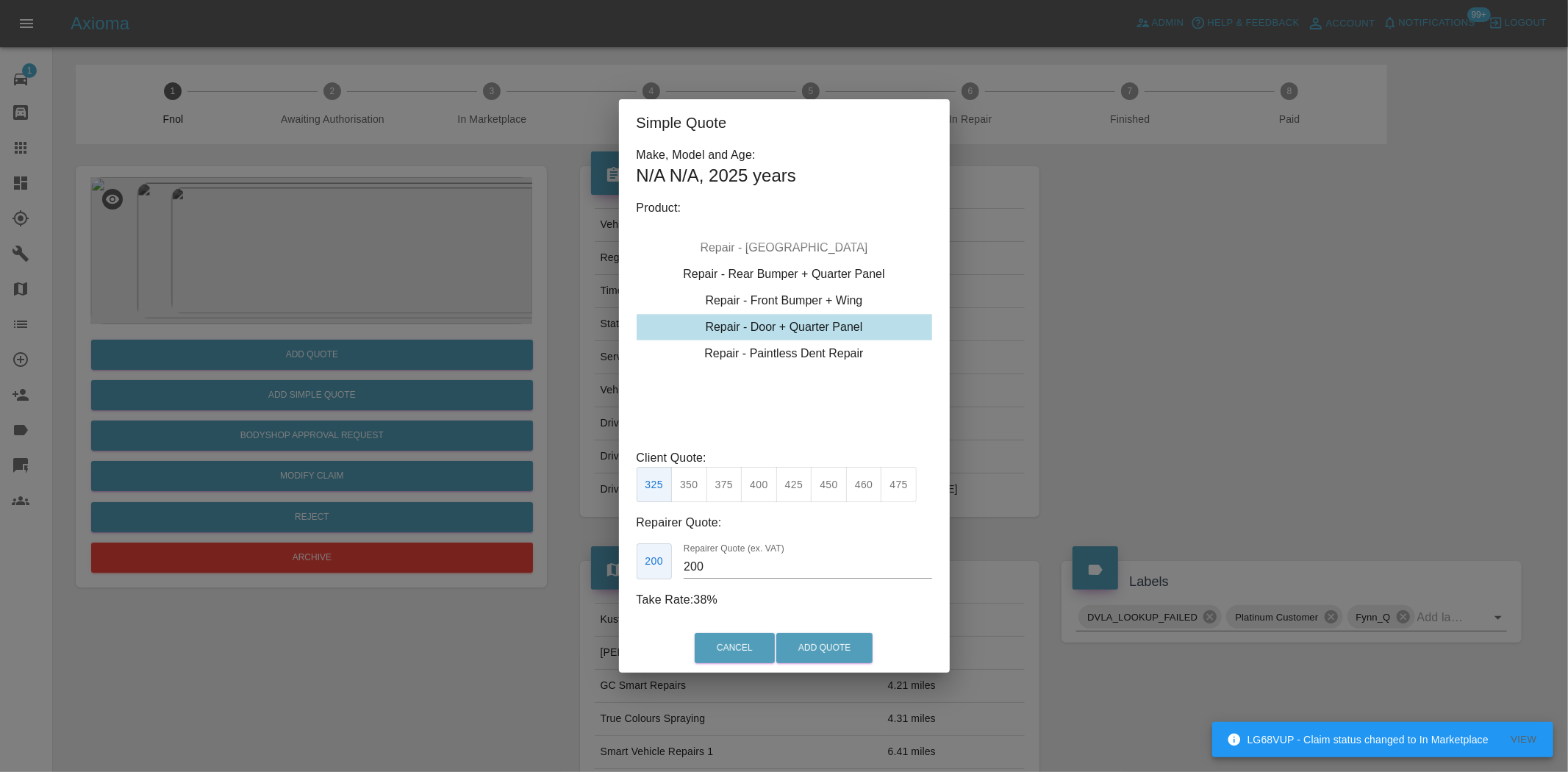
click at [721, 490] on button "375" at bounding box center [724, 485] width 36 height 36
type input "230"
click at [839, 652] on button "Add Quote" at bounding box center [824, 648] width 97 height 31
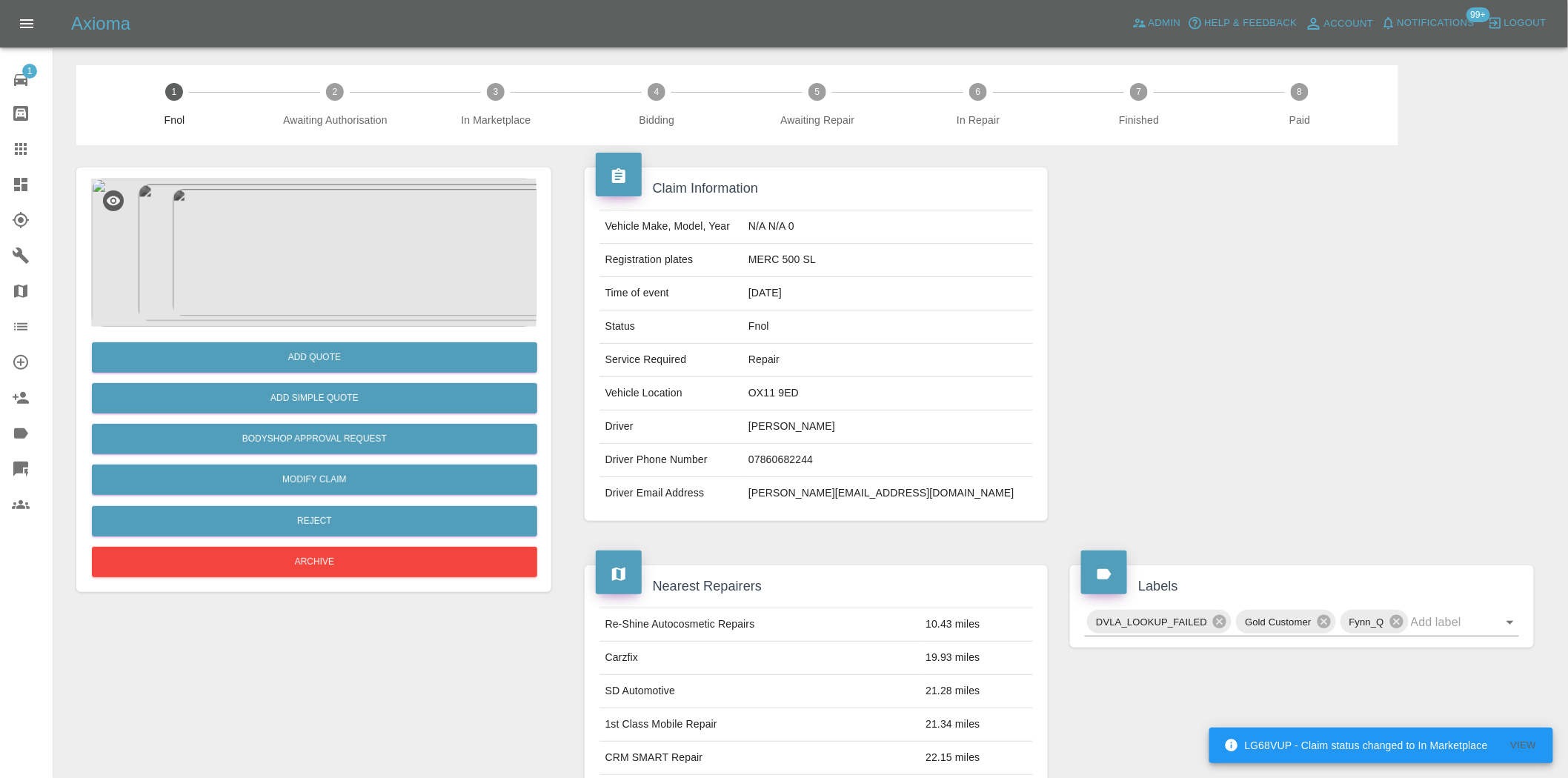
click at [344, 249] on img at bounding box center [314, 252] width 445 height 148
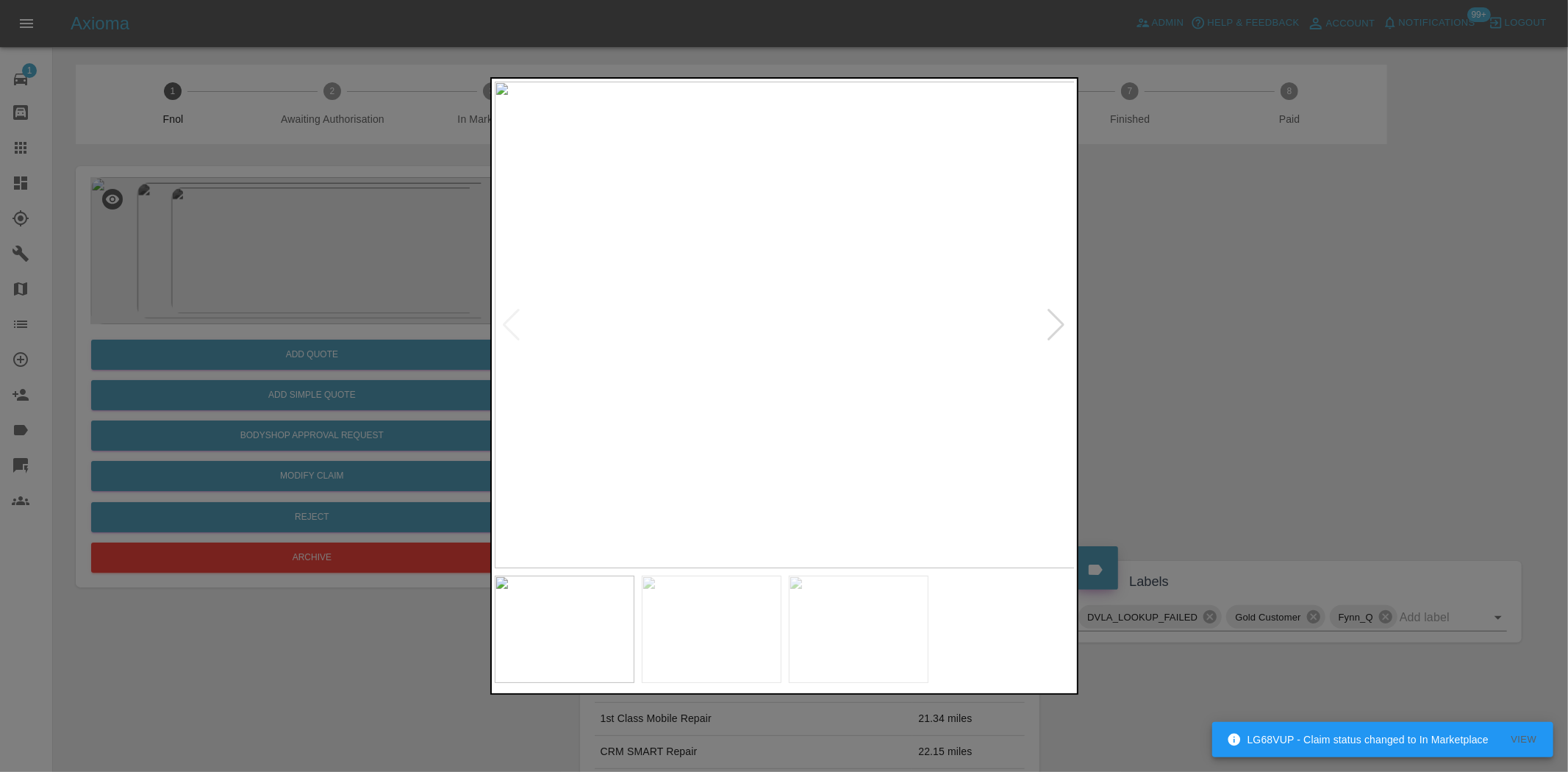
click at [627, 440] on img at bounding box center [785, 324] width 581 height 486
click at [591, 413] on img at bounding box center [785, 324] width 581 height 486
click at [373, 377] on div at bounding box center [784, 386] width 1568 height 772
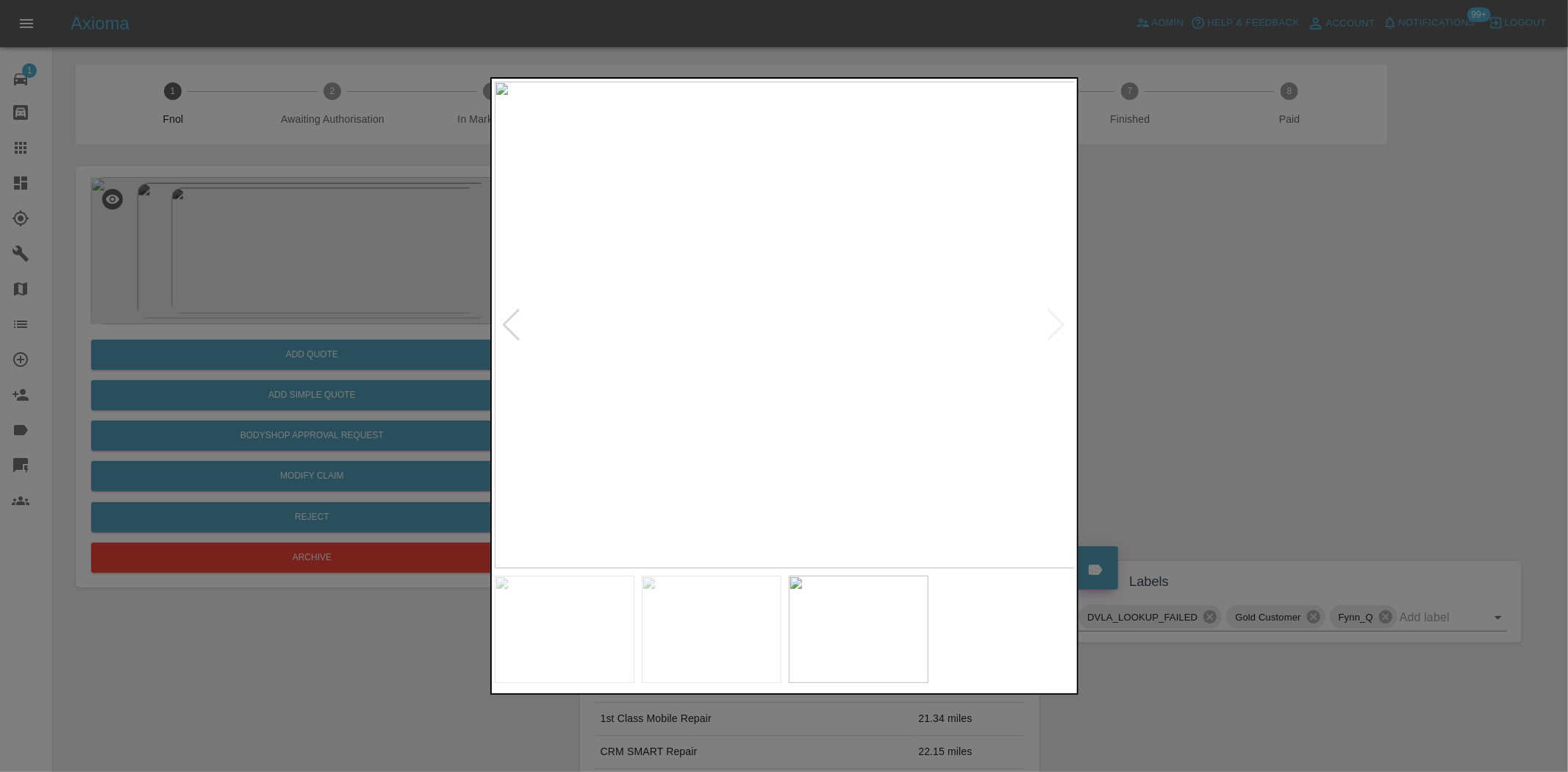
click at [741, 383] on img at bounding box center [785, 324] width 581 height 486
click at [546, 380] on img at bounding box center [713, 324] width 581 height 486
click at [658, 247] on img at bounding box center [785, 324] width 581 height 486
click at [671, 384] on img at bounding box center [1141, 665] width 1742 height 1461
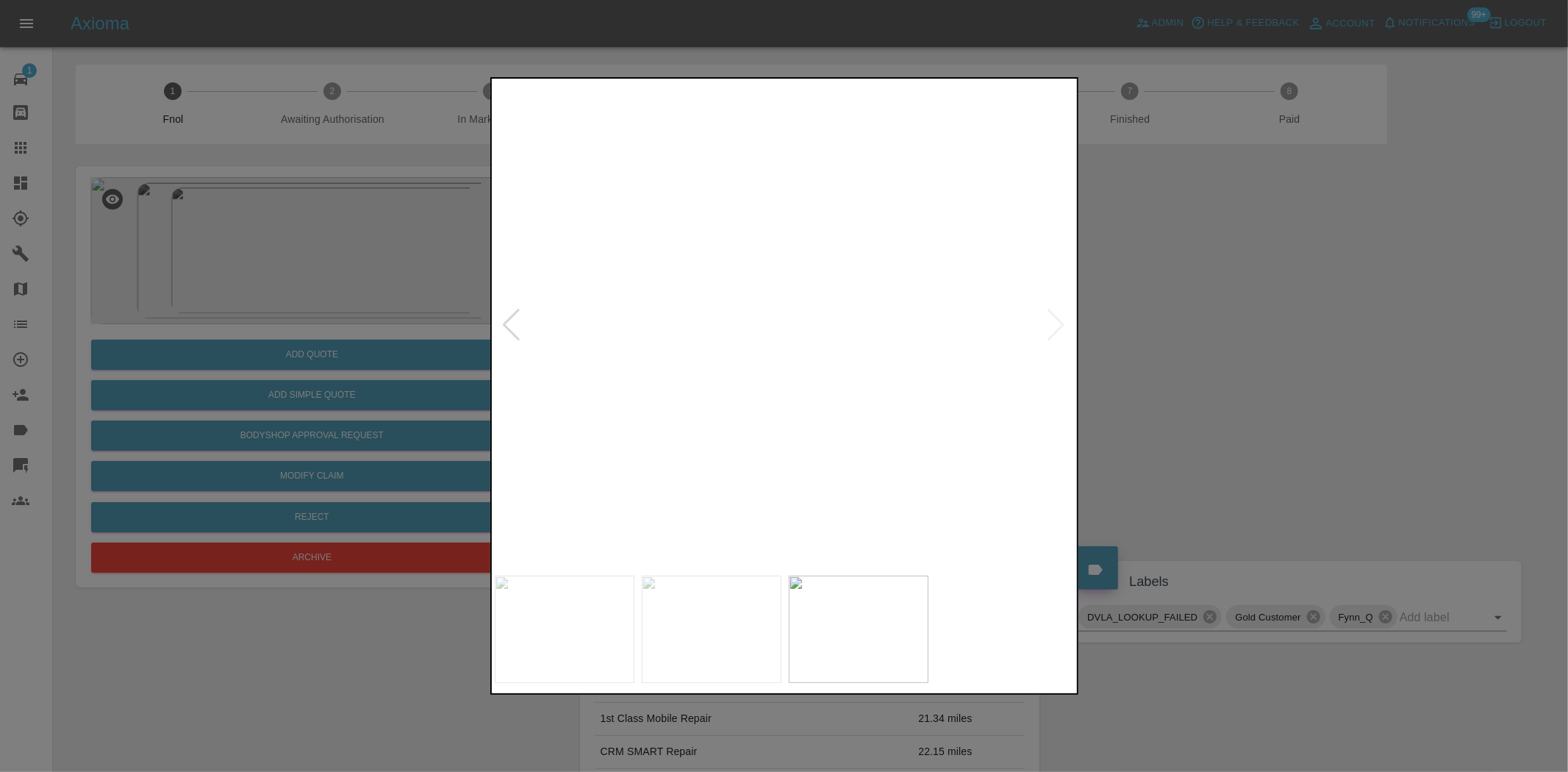
click at [671, 384] on img at bounding box center [1141, 690] width 1742 height 1461
click at [753, 432] on img at bounding box center [785, 324] width 581 height 486
click at [730, 434] on img at bounding box center [785, 324] width 581 height 486
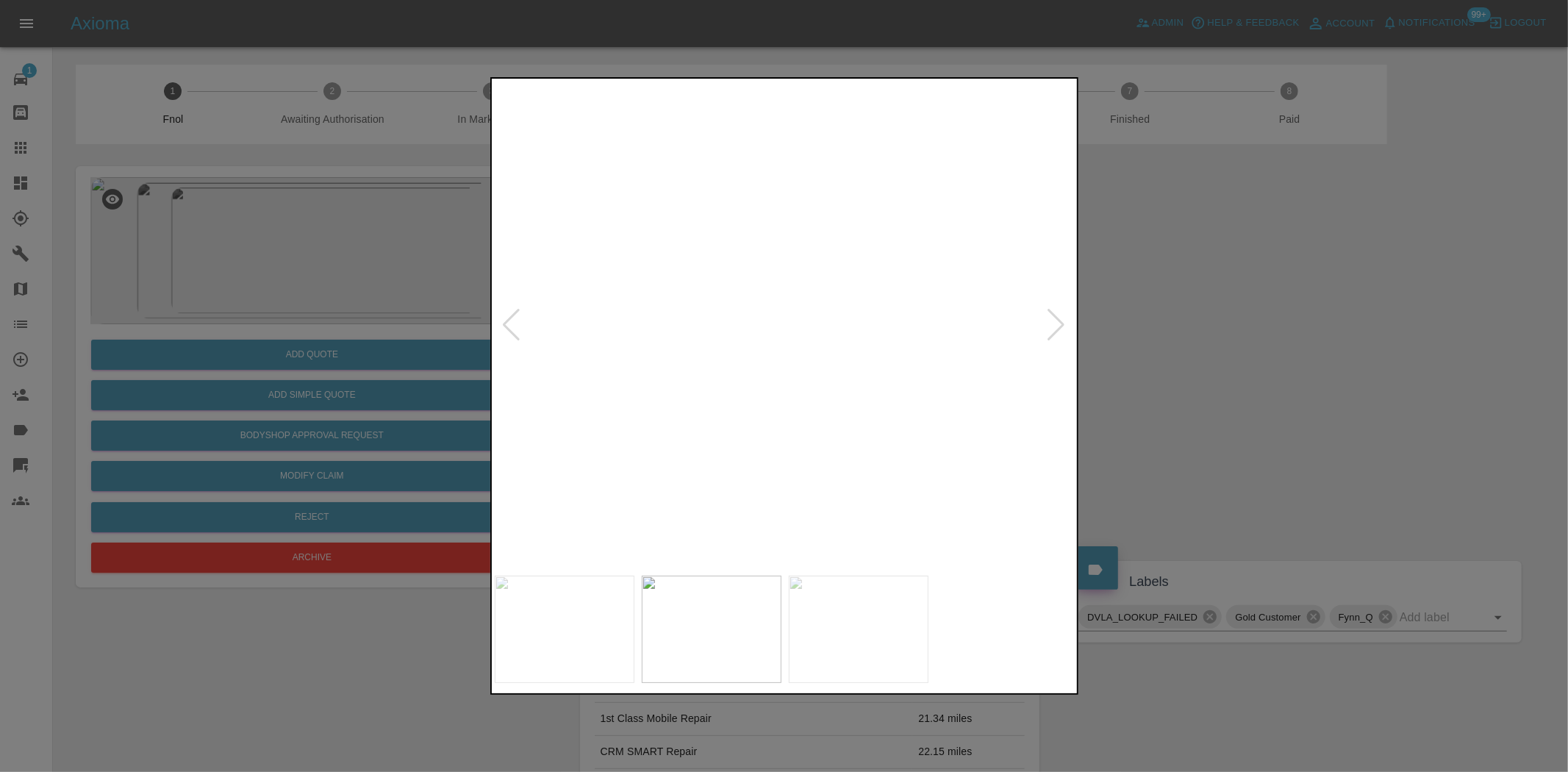
click at [568, 555] on img at bounding box center [801, 124] width 1742 height 1461
click at [859, 633] on div at bounding box center [784, 386] width 589 height 617
click at [740, 344] on img at bounding box center [1003, 596] width 1742 height 1461
click at [687, 303] on img at bounding box center [974, 499] width 1742 height 1461
click at [710, 333] on img at bounding box center [810, 121] width 1742 height 1461
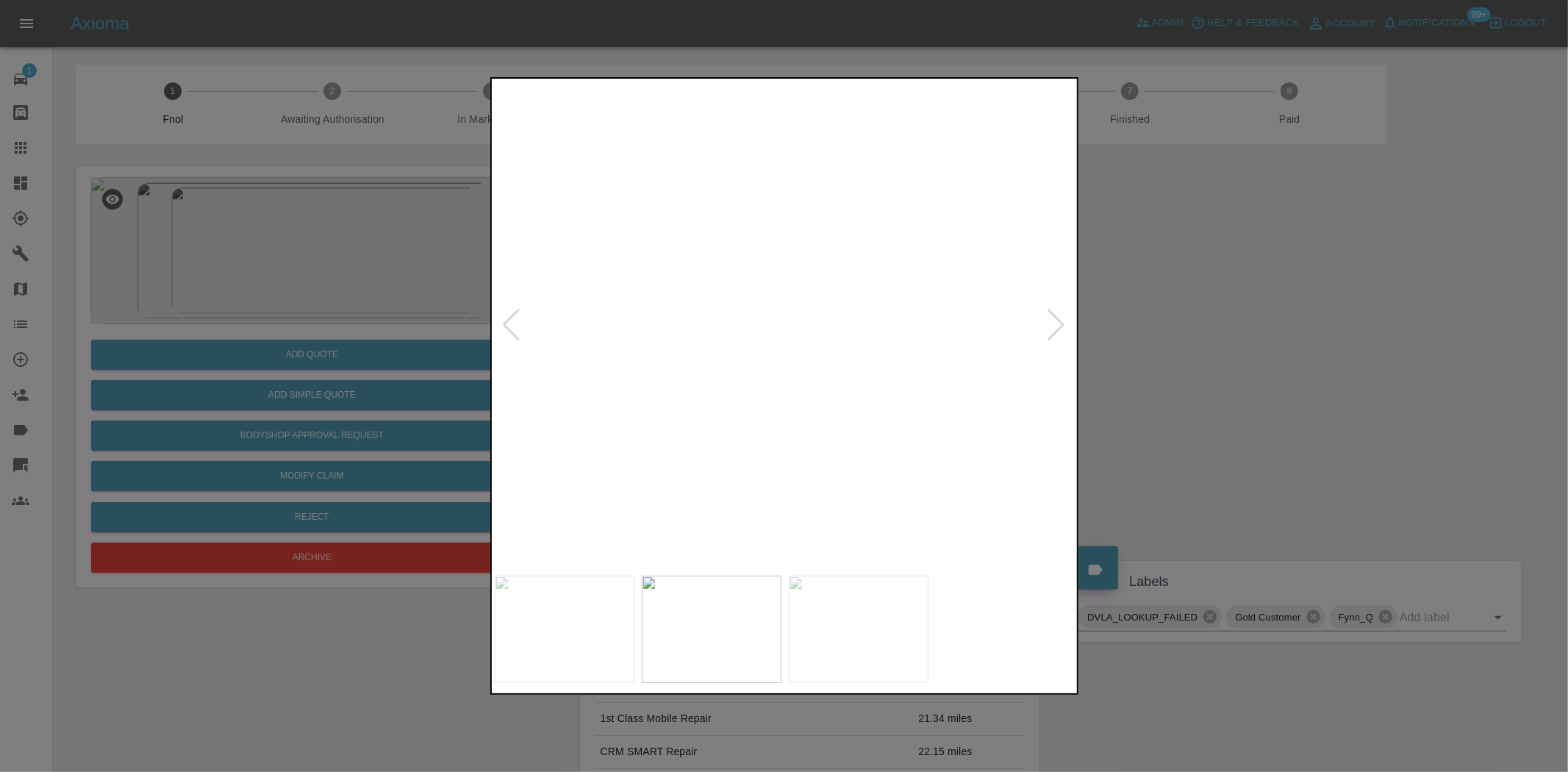
click at [716, 355] on img at bounding box center [808, 118] width 1742 height 1461
click at [733, 386] on img at bounding box center [777, 324] width 581 height 486
click at [754, 402] on img at bounding box center [785, 324] width 581 height 486
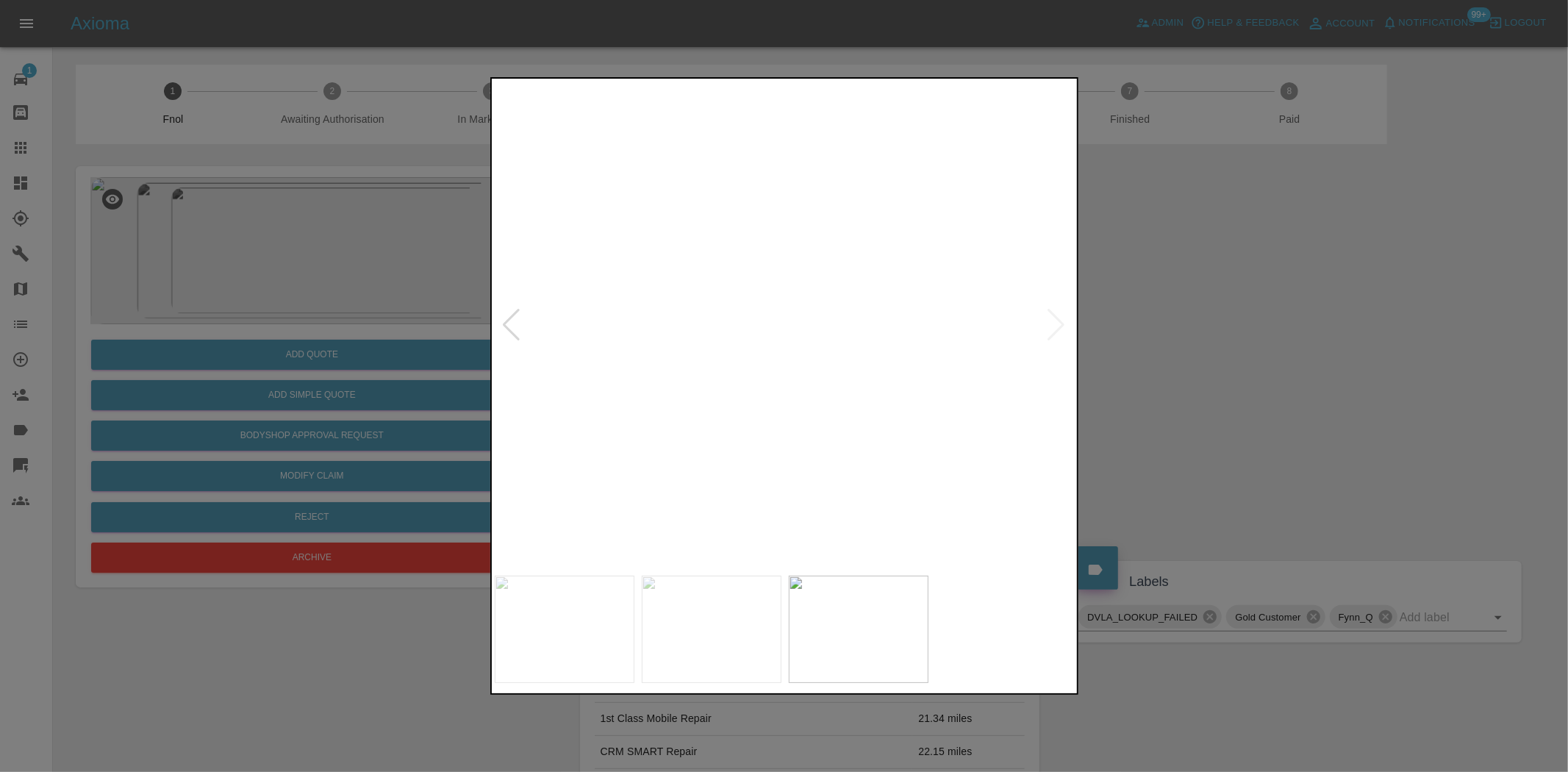
click at [754, 402] on img at bounding box center [872, 92] width 1742 height 1461
click at [750, 402] on img at bounding box center [872, 92] width 1742 height 1461
click at [414, 375] on div at bounding box center [784, 386] width 1568 height 772
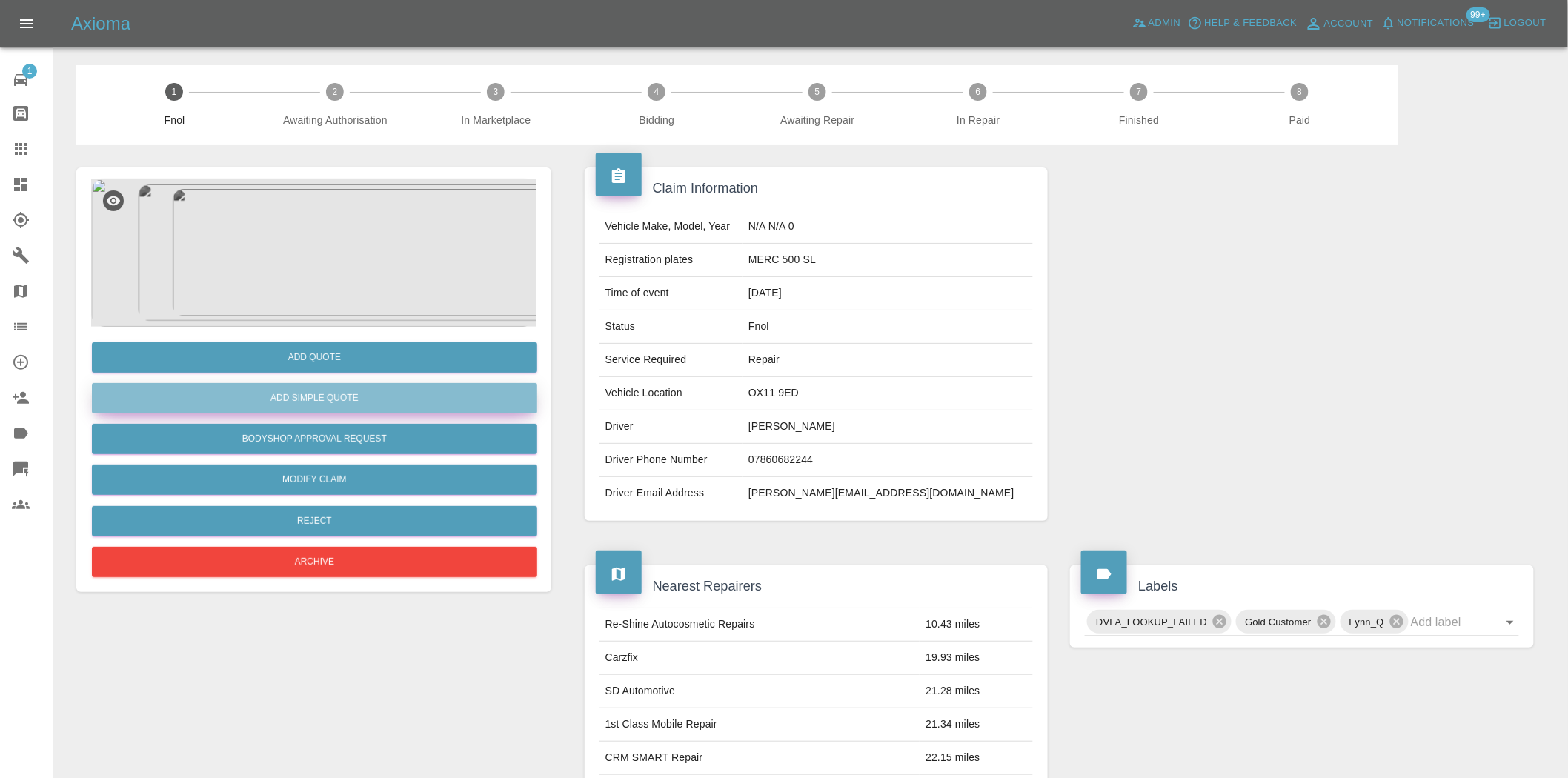
click at [355, 391] on button "Add Simple Quote" at bounding box center [314, 399] width 445 height 31
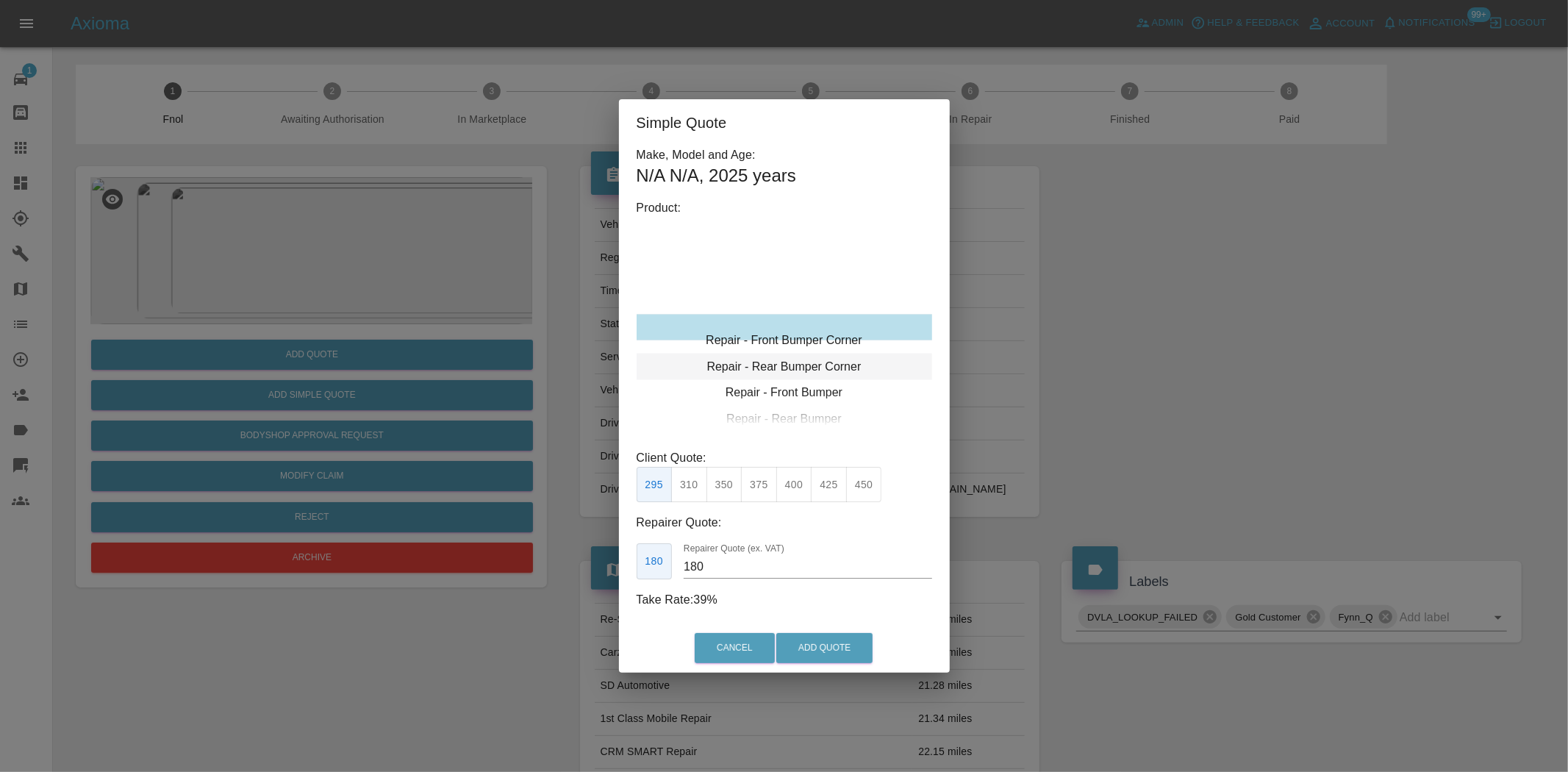
type input "120"
click at [767, 324] on div "Repair - Front Bumper Corner" at bounding box center [784, 328] width 295 height 27
click at [531, 291] on div "Simple Quote Make, Model and Age: N/A N/A , 2025 years Product: Repair - Front …" at bounding box center [784, 386] width 1568 height 772
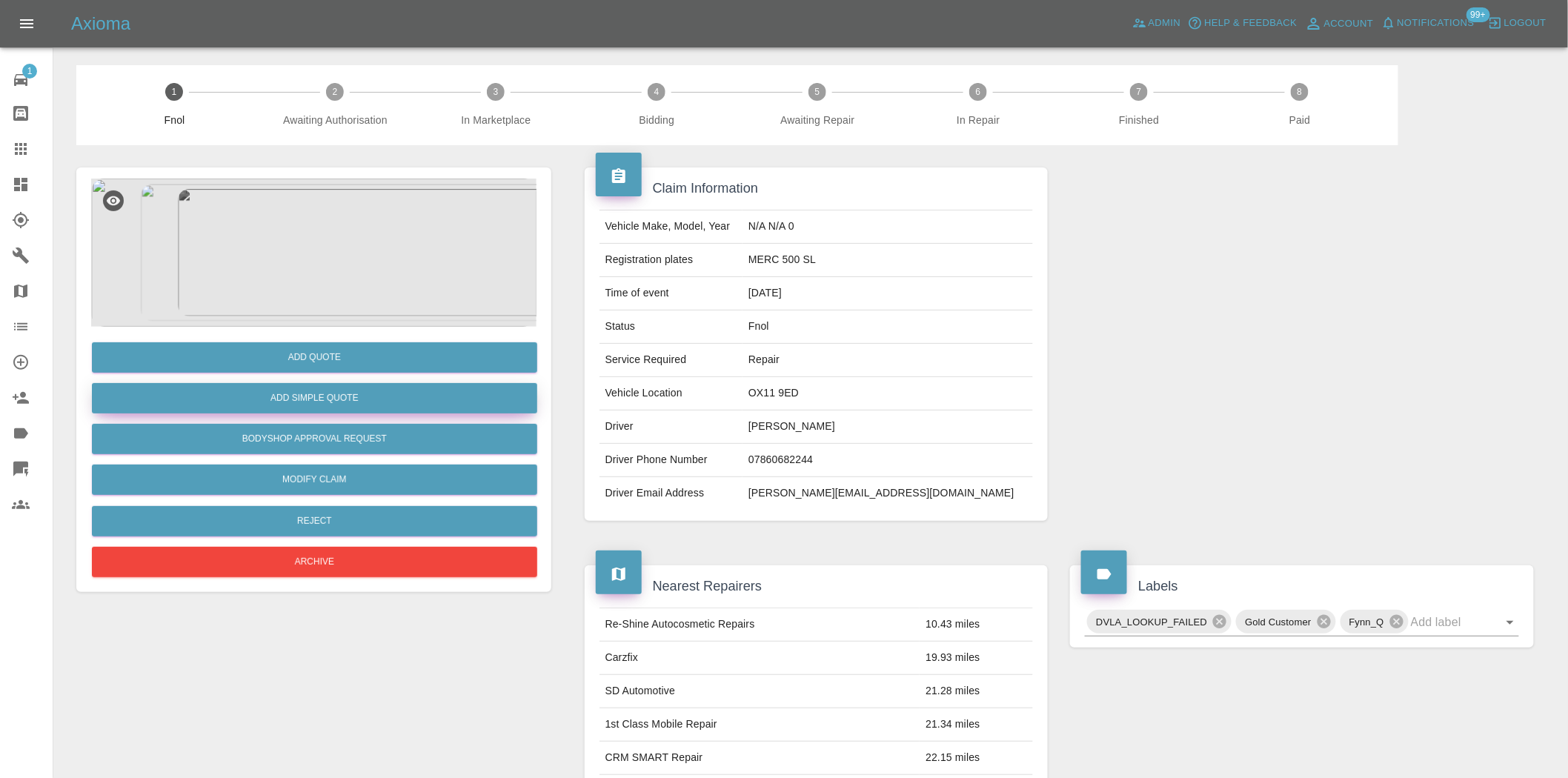
click at [309, 396] on button "Add Simple Quote" at bounding box center [314, 399] width 445 height 31
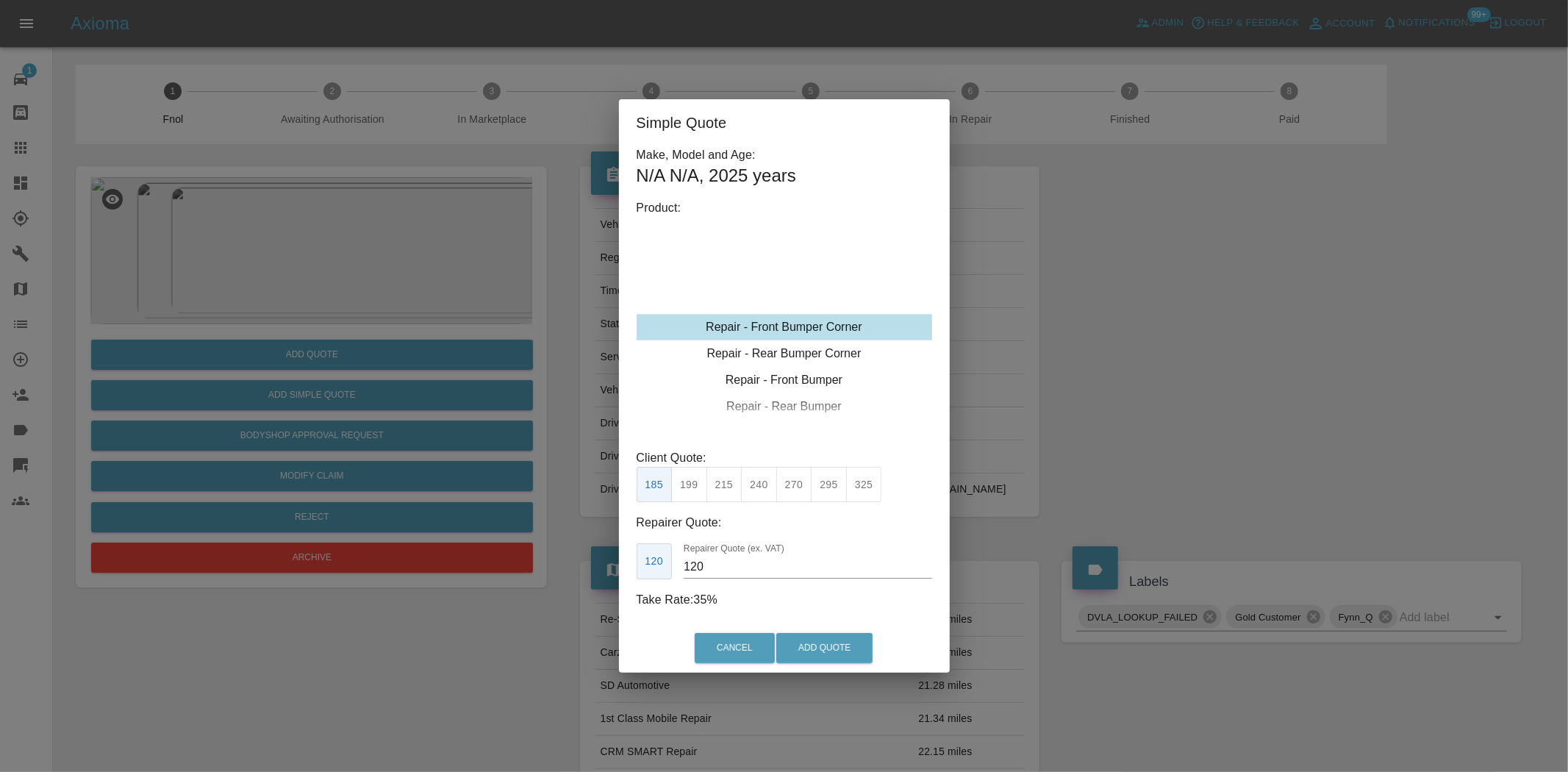
click at [789, 324] on div "Repair - Front Bumper Corner" at bounding box center [784, 328] width 295 height 27
click at [715, 486] on button "215" at bounding box center [724, 485] width 36 height 36
drag, startPoint x: 741, startPoint y: 577, endPoint x: 675, endPoint y: 554, distance: 69.9
click at [675, 554] on div "135 Repairer Quote (ex. VAT) 135" at bounding box center [784, 562] width 295 height 36
type input "130"
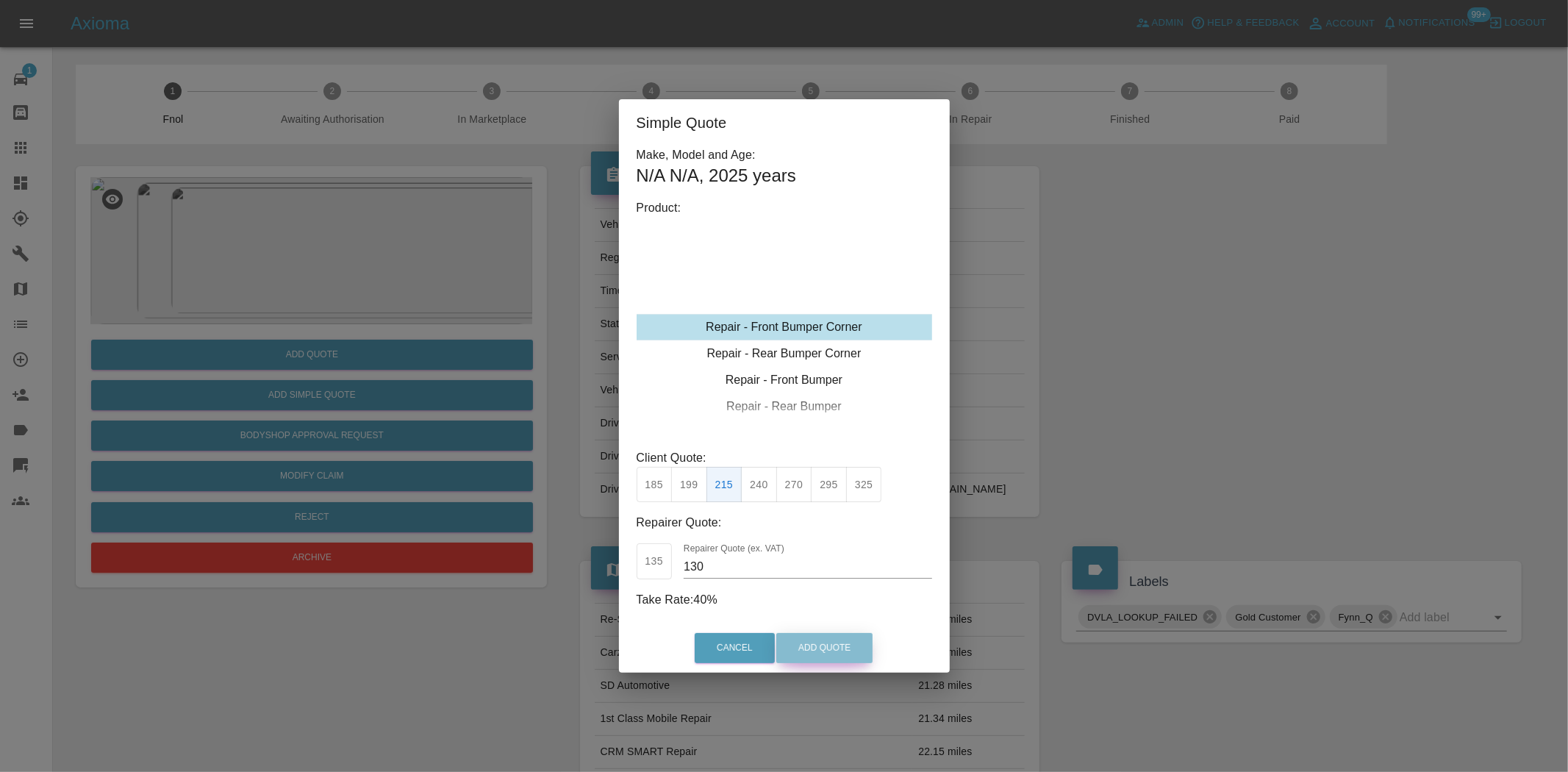
click at [821, 651] on button "Add Quote" at bounding box center [824, 648] width 97 height 31
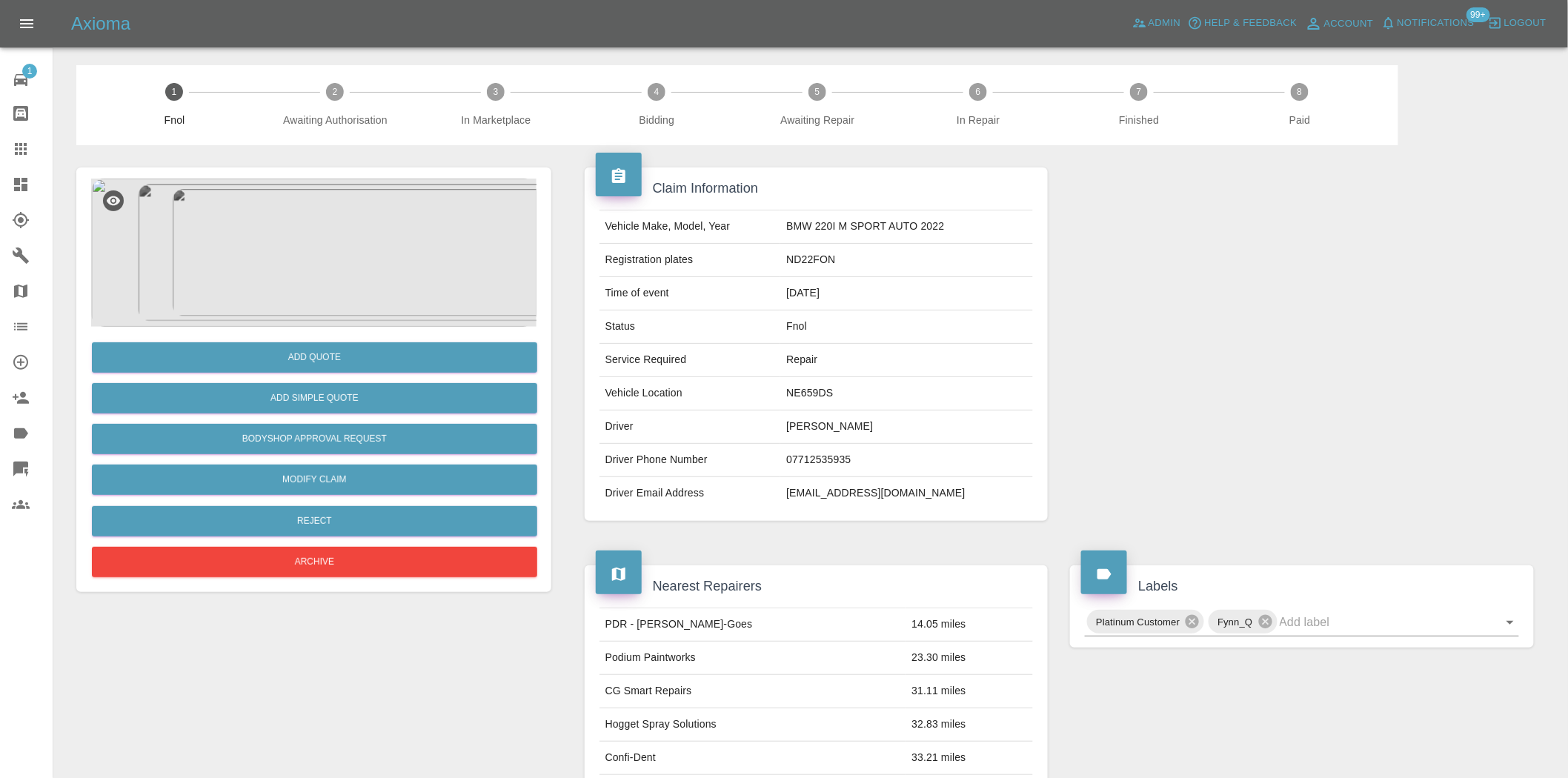
click at [307, 284] on img at bounding box center [314, 252] width 445 height 148
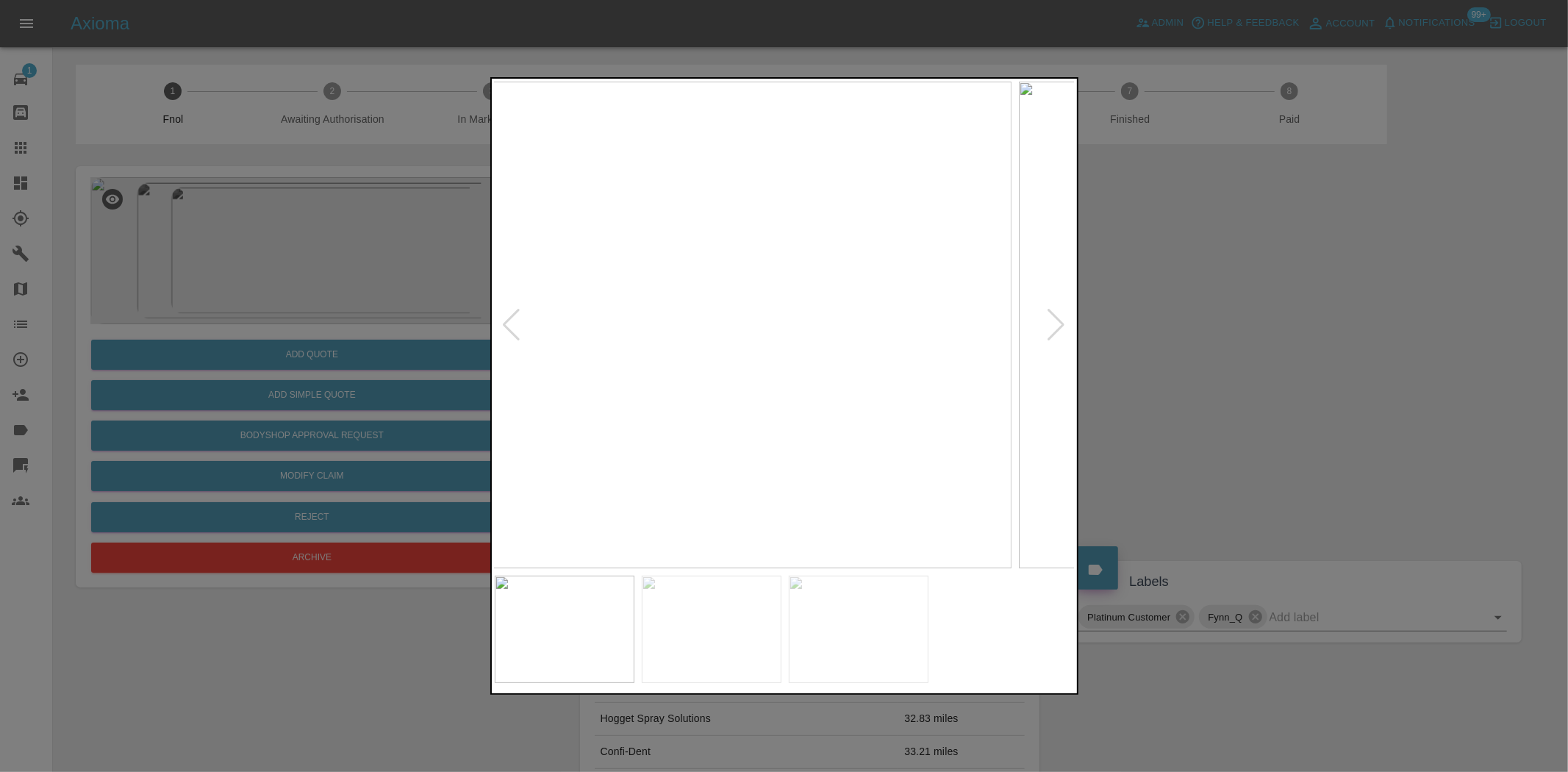
click at [744, 409] on img at bounding box center [721, 324] width 581 height 486
click at [597, 422] on img at bounding box center [785, 324] width 581 height 486
click at [726, 369] on img at bounding box center [785, 324] width 581 height 486
click at [763, 368] on img at bounding box center [956, 192] width 1742 height 1461
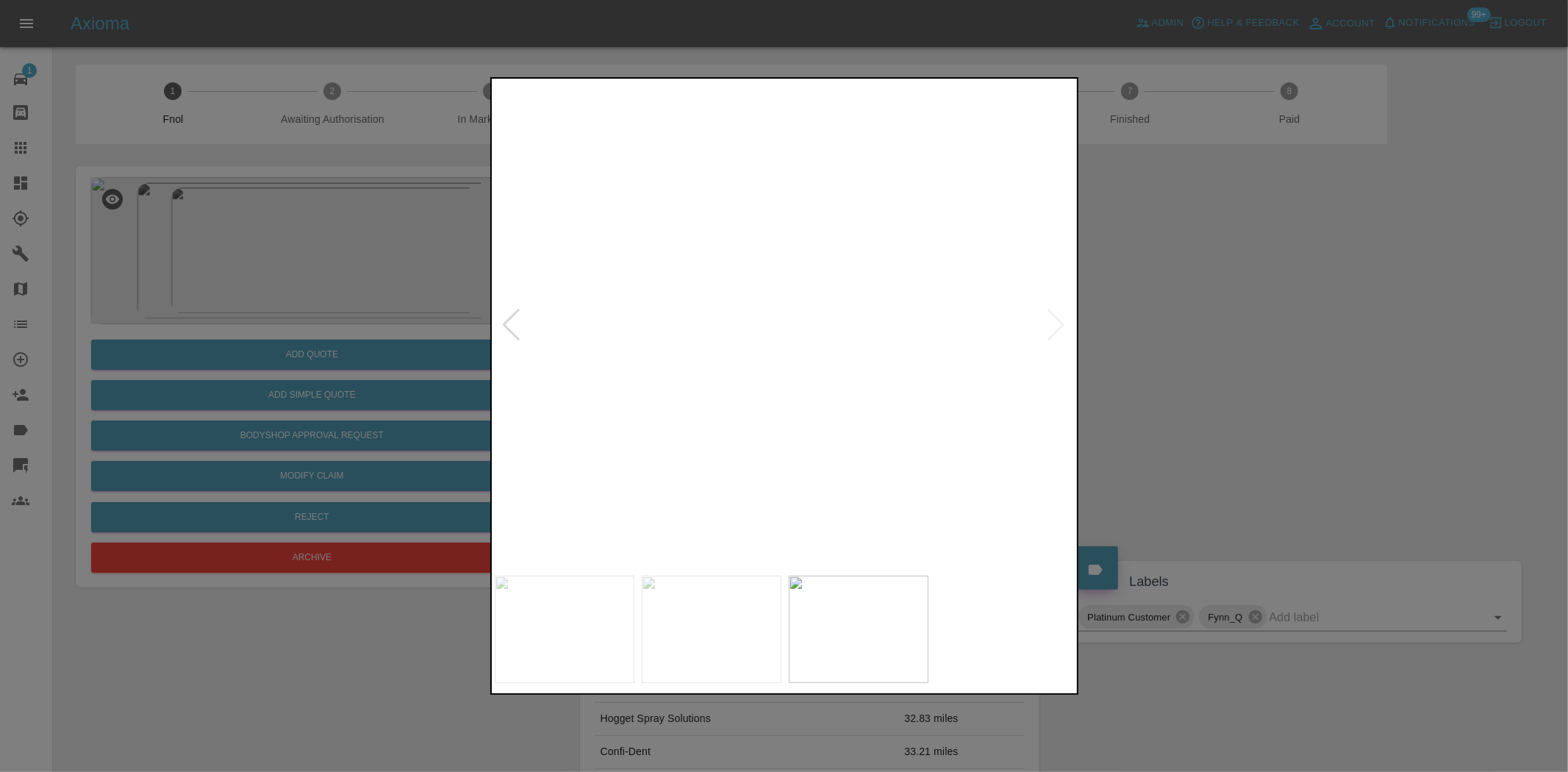
click at [766, 368] on img at bounding box center [956, 192] width 1742 height 1461
click at [684, 387] on img at bounding box center [785, 324] width 581 height 486
click at [1016, 366] on img at bounding box center [929, 324] width 581 height 486
click at [812, 368] on img at bounding box center [785, 324] width 581 height 486
click at [811, 368] on img at bounding box center [785, 324] width 581 height 486
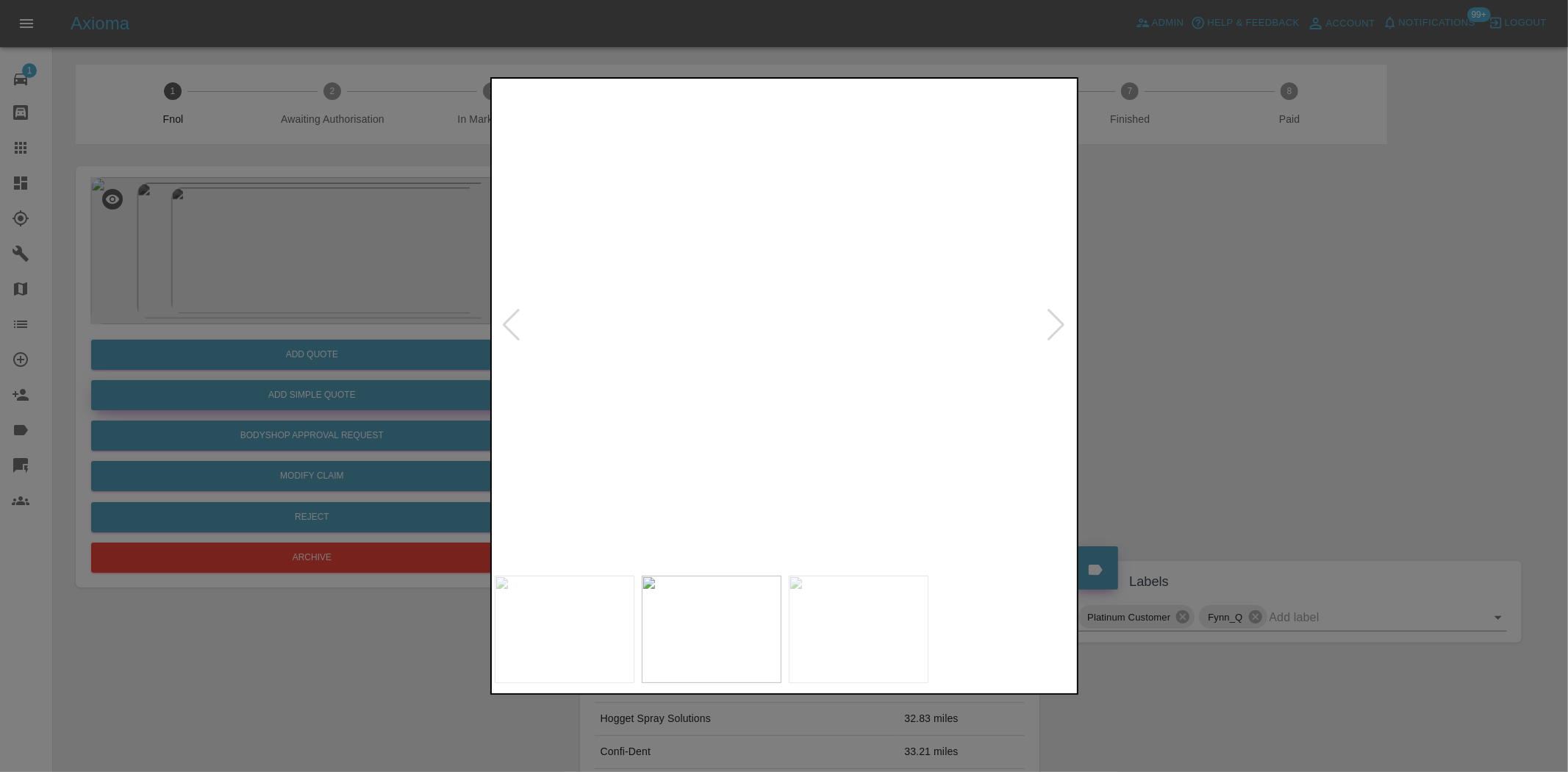
drag, startPoint x: 183, startPoint y: 394, endPoint x: 207, endPoint y: 406, distance: 26.8
click at [200, 403] on div at bounding box center [784, 386] width 1568 height 772
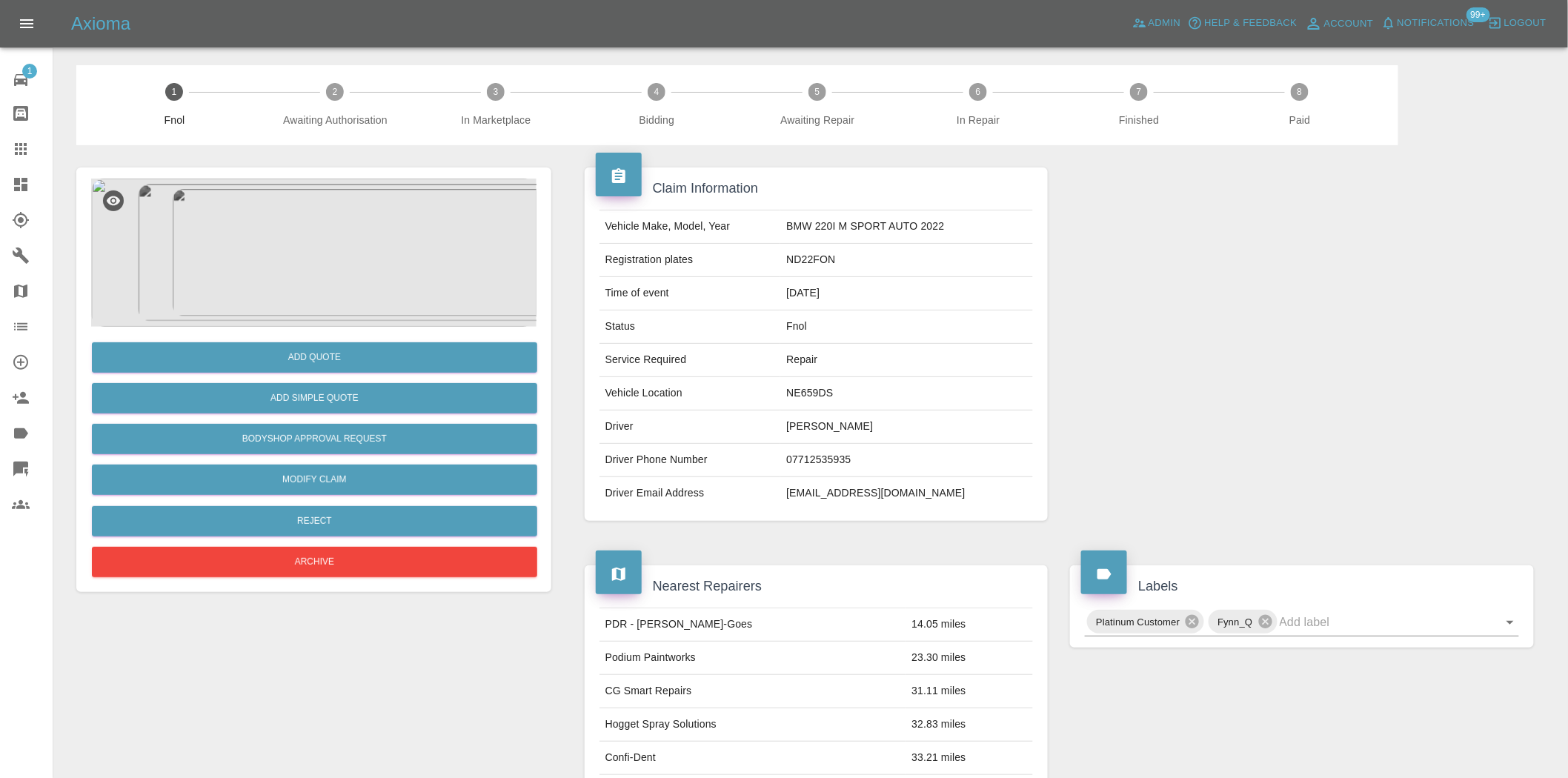
click at [320, 314] on img at bounding box center [314, 252] width 445 height 148
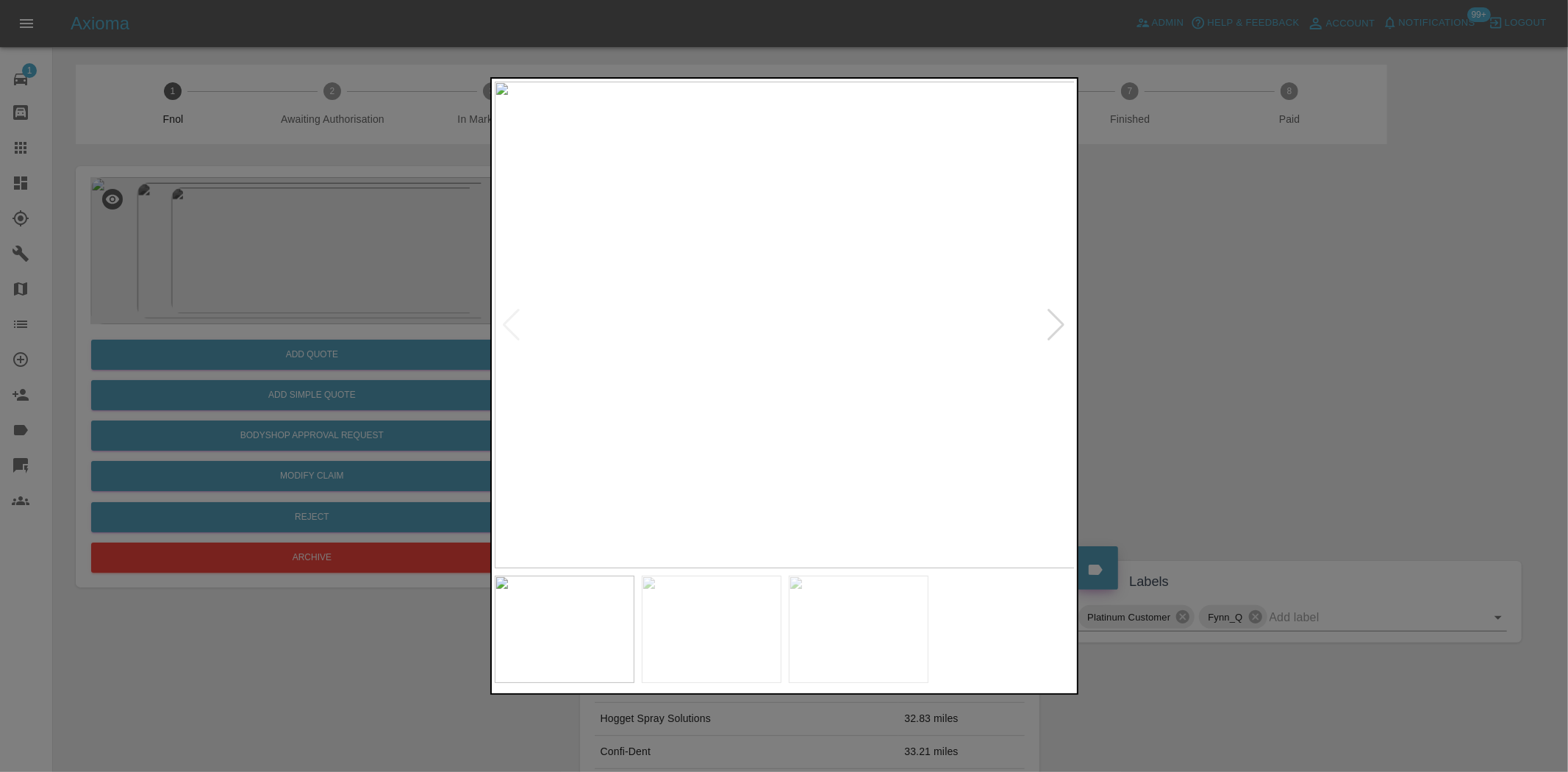
click at [723, 492] on img at bounding box center [785, 324] width 581 height 486
click at [722, 493] on img at bounding box center [785, 324] width 581 height 486
click at [634, 651] on div at bounding box center [784, 386] width 589 height 617
click at [916, 167] on img at bounding box center [604, 367] width 1742 height 1461
click at [871, 245] on img at bounding box center [690, 160] width 1742 height 1461
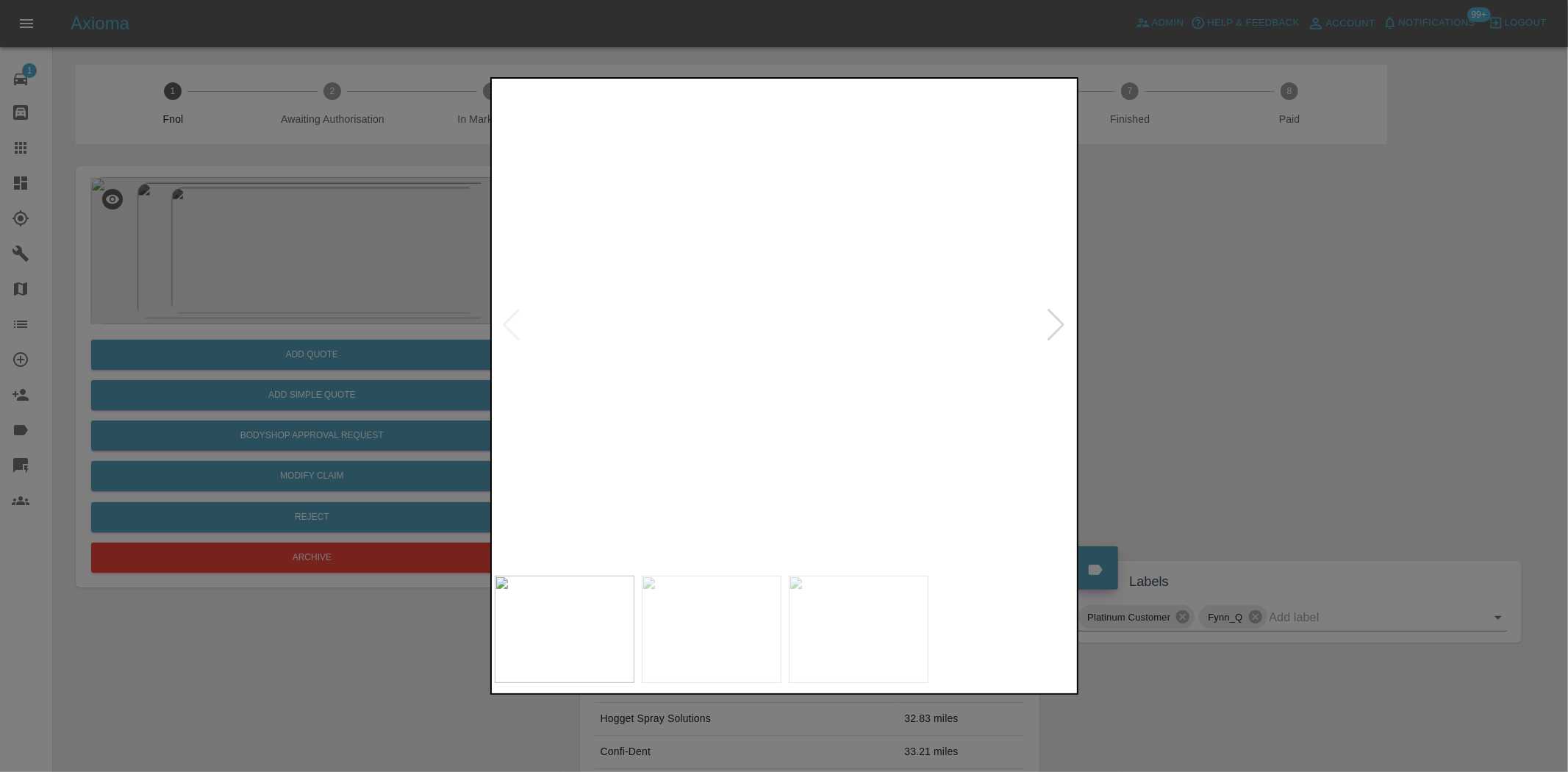
click at [854, 283] on img at bounding box center [705, 20] width 1742 height 1461
drag, startPoint x: 421, startPoint y: 422, endPoint x: 404, endPoint y: 404, distance: 24.8
click at [419, 419] on div at bounding box center [784, 386] width 1568 height 772
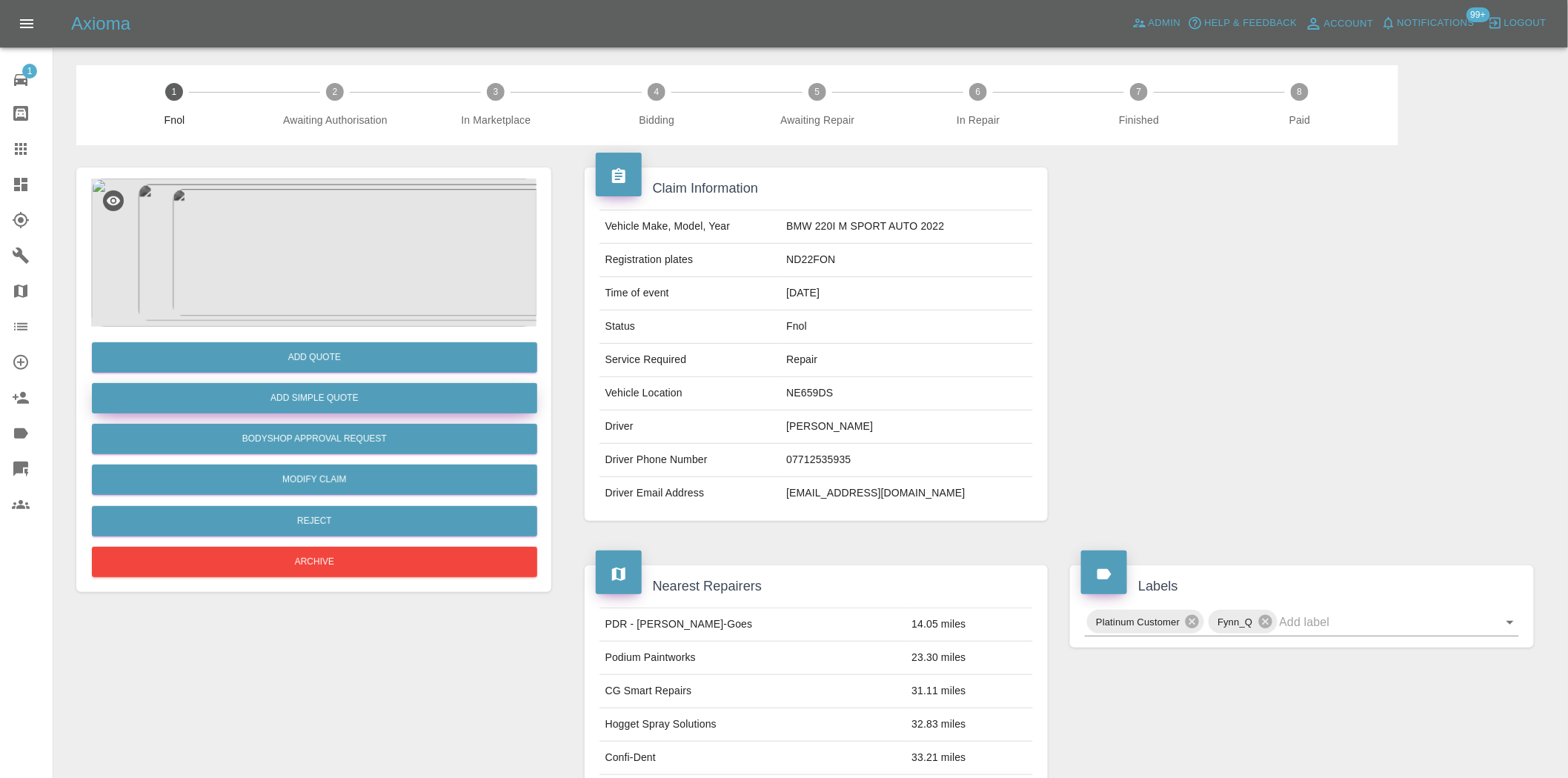
click at [405, 402] on button "Add Simple Quote" at bounding box center [314, 399] width 445 height 31
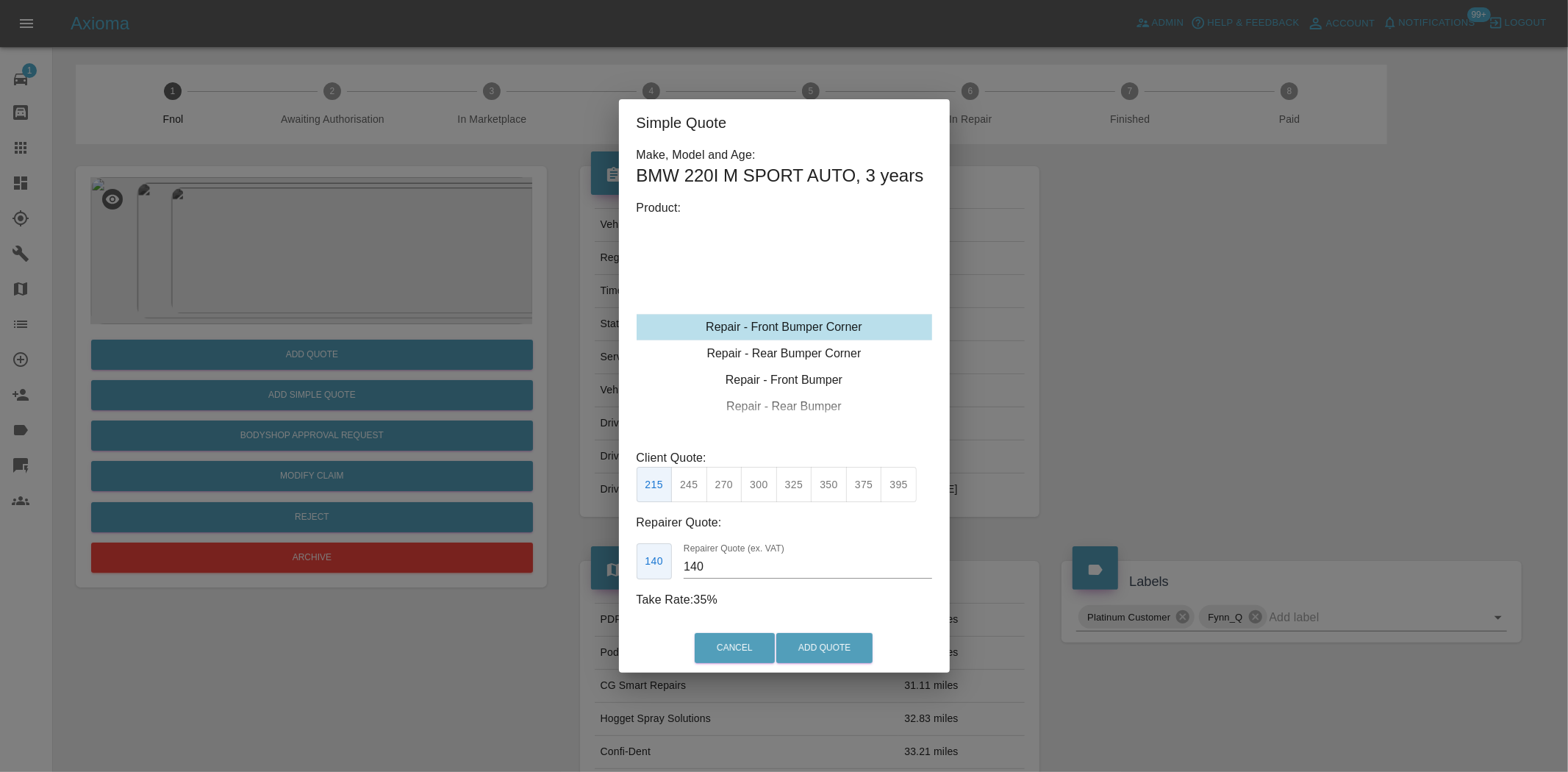
type input "120"
click at [797, 321] on div "Repair - Front Bumper Corner" at bounding box center [784, 328] width 295 height 27
drag, startPoint x: 792, startPoint y: 637, endPoint x: 790, endPoint y: 654, distance: 17.1
click at [792, 639] on button "Add Quote" at bounding box center [824, 648] width 97 height 31
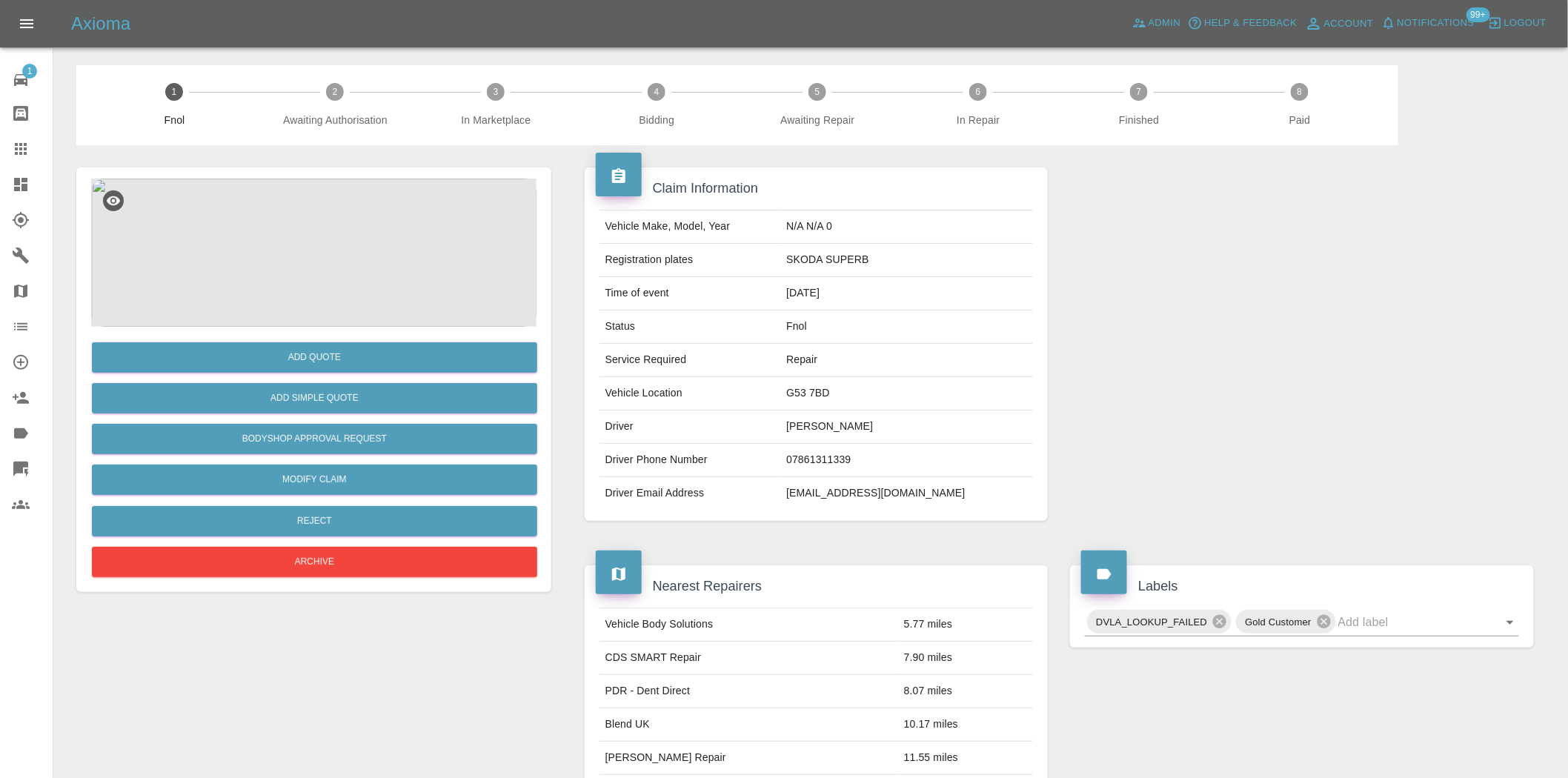
click at [344, 255] on img at bounding box center [314, 252] width 445 height 148
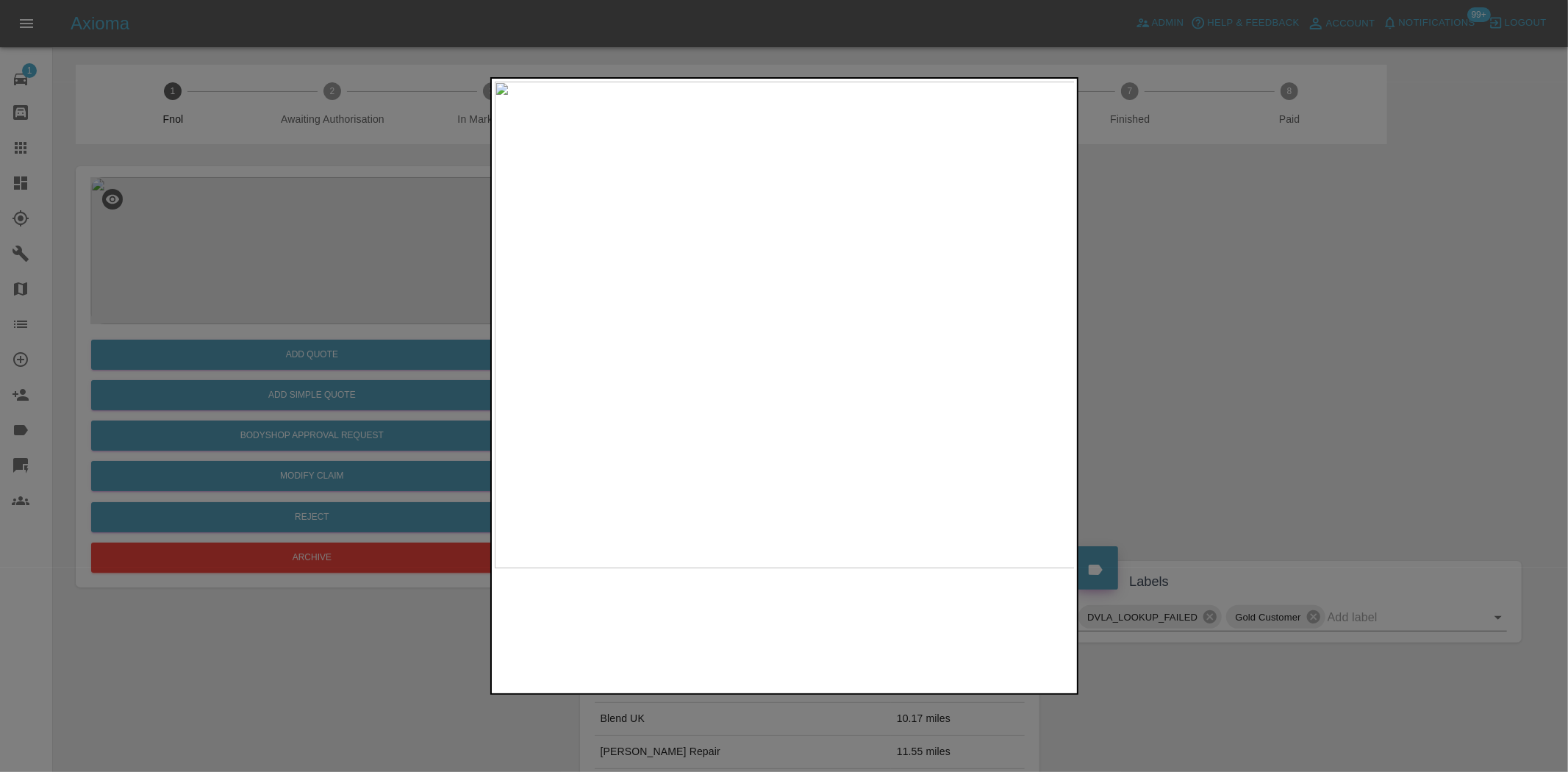
click at [689, 316] on img at bounding box center [785, 324] width 581 height 486
click at [921, 343] on img at bounding box center [1185, 352] width 1742 height 1461
click at [941, 380] on img at bounding box center [1433, 346] width 1742 height 1461
click at [766, 399] on img at bounding box center [1365, 346] width 1742 height 1461
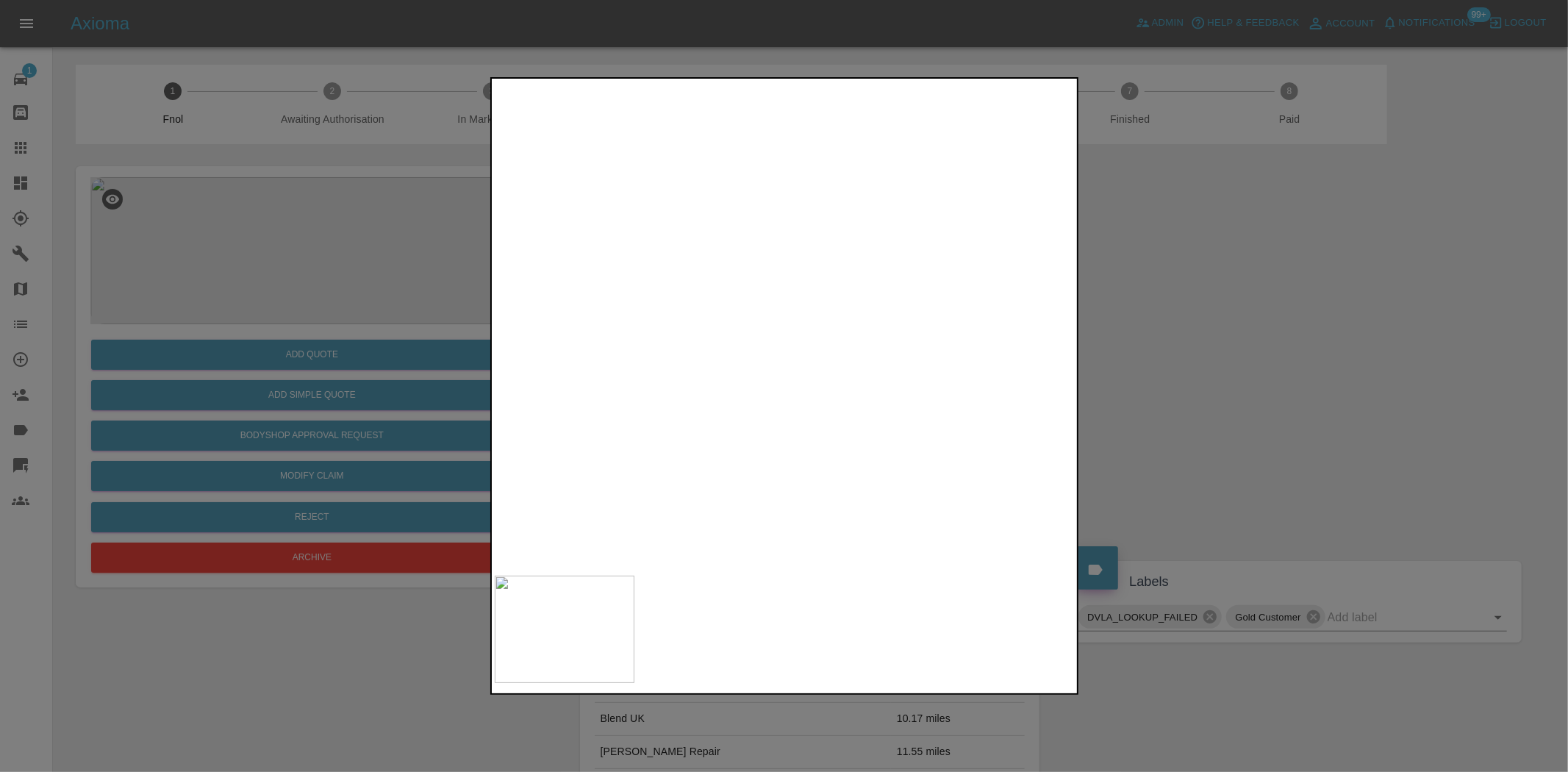
click at [729, 403] on img at bounding box center [1171, 353] width 1742 height 1461
click at [694, 387] on img at bounding box center [703, 336] width 1742 height 1461
click at [649, 413] on img at bounding box center [647, 343] width 1742 height 1461
click at [757, 416] on img at bounding box center [356, 351] width 1742 height 1461
click at [792, 415] on img at bounding box center [272, 352] width 1742 height 1461
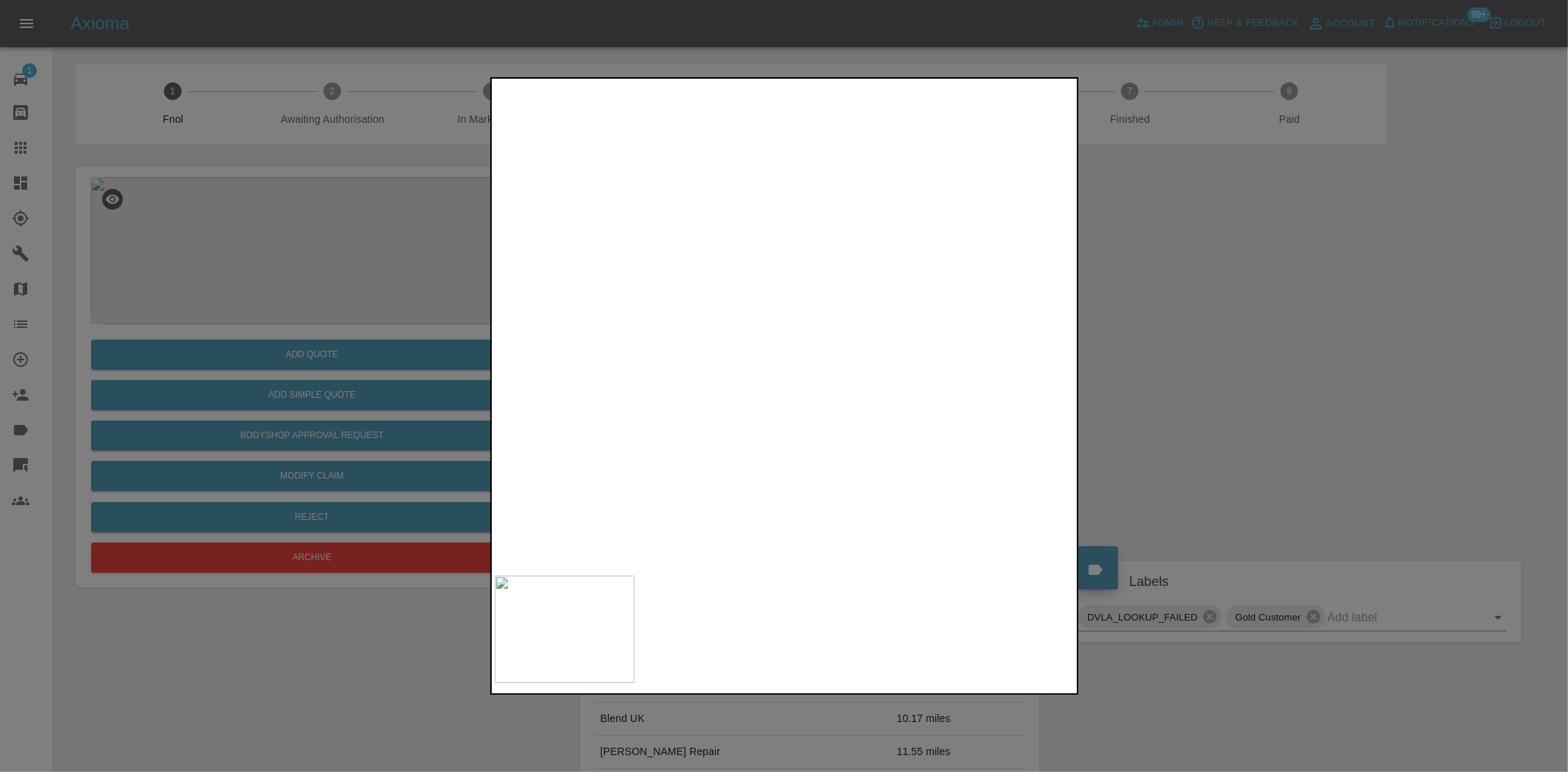
click at [792, 415] on img at bounding box center [272, 352] width 1742 height 1461
click at [799, 336] on img at bounding box center [785, 324] width 581 height 486
click at [798, 338] on img at bounding box center [785, 324] width 581 height 486
click at [798, 338] on img at bounding box center [742, 286] width 1742 height 1461
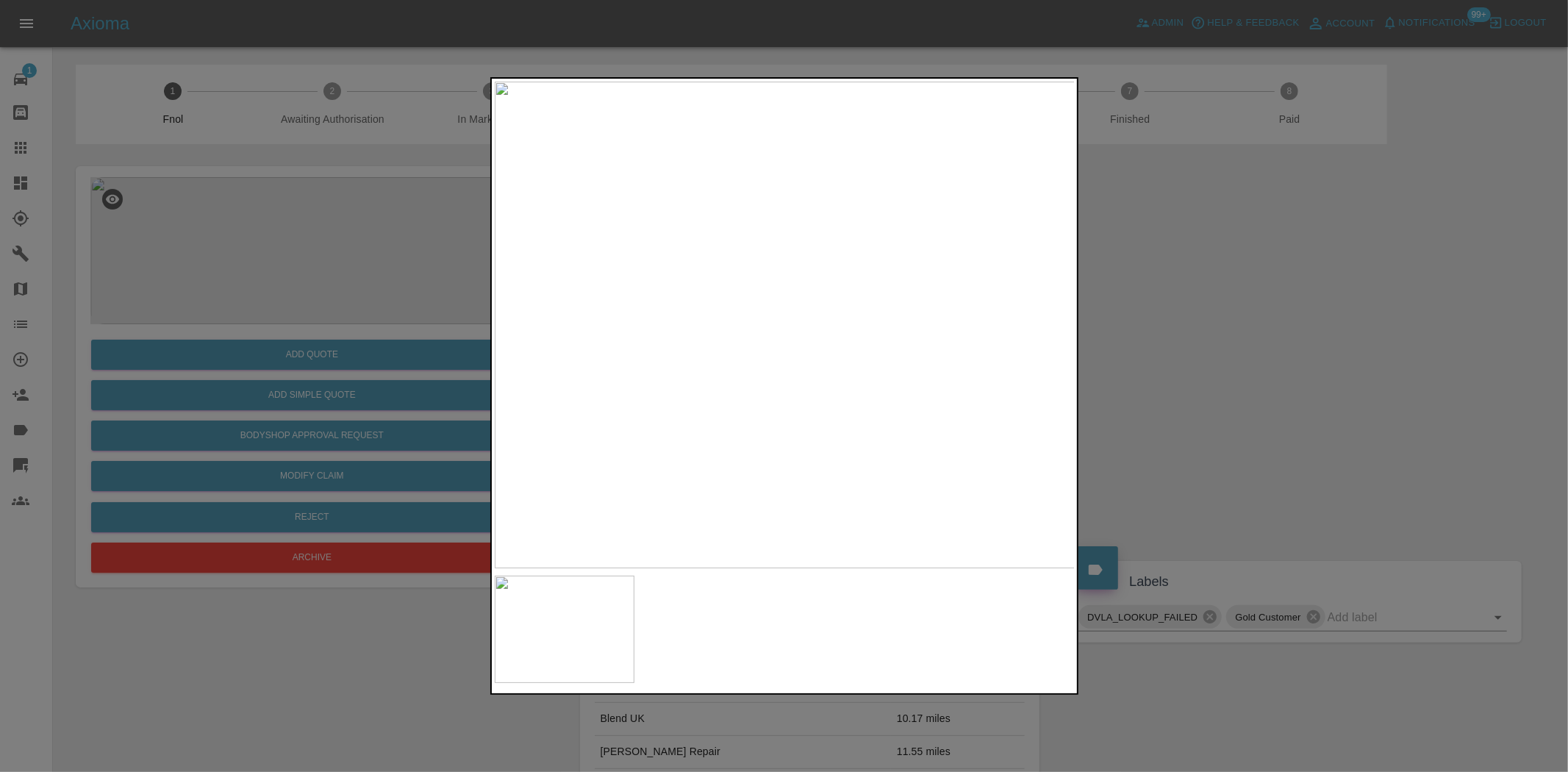
click at [775, 355] on img at bounding box center [785, 324] width 581 height 486
click at [746, 324] on img at bounding box center [785, 324] width 581 height 486
click at [917, 324] on img at bounding box center [785, 324] width 581 height 486
click at [756, 321] on img at bounding box center [785, 324] width 581 height 486
drag, startPoint x: 263, startPoint y: 193, endPoint x: 498, endPoint y: 8, distance: 299.1
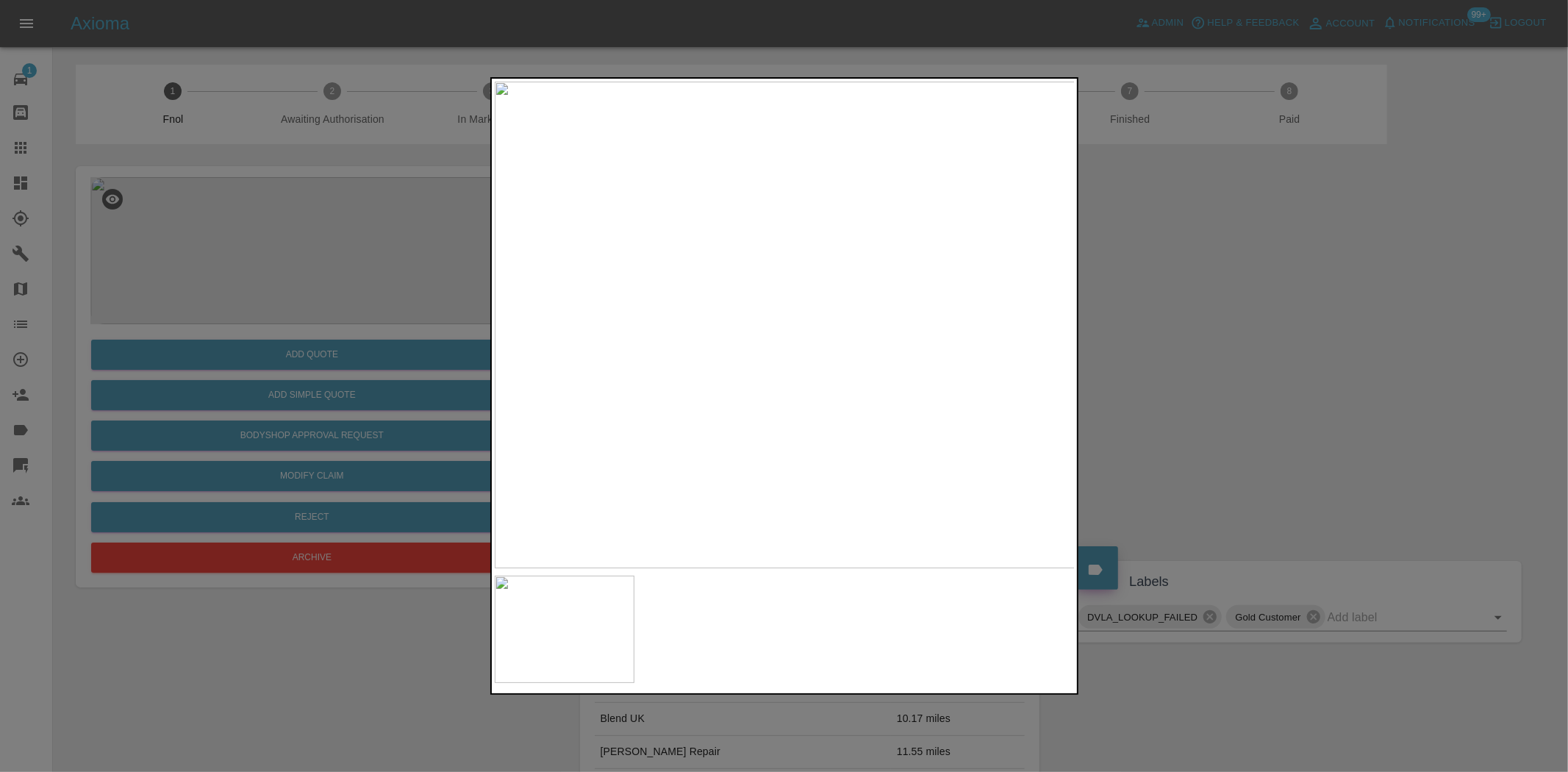
click at [262, 193] on div at bounding box center [784, 386] width 1568 height 772
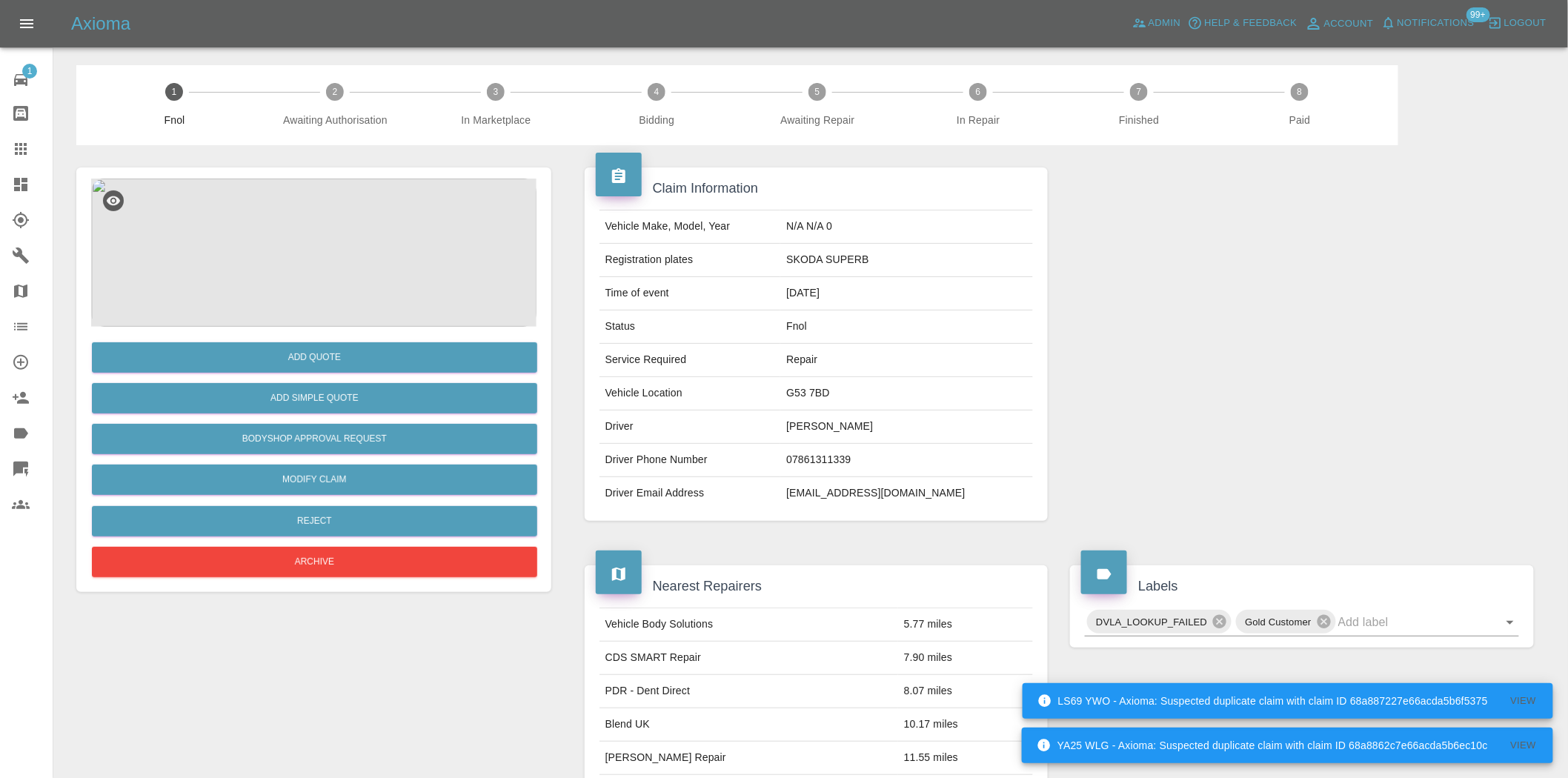
click at [308, 240] on img at bounding box center [314, 252] width 445 height 148
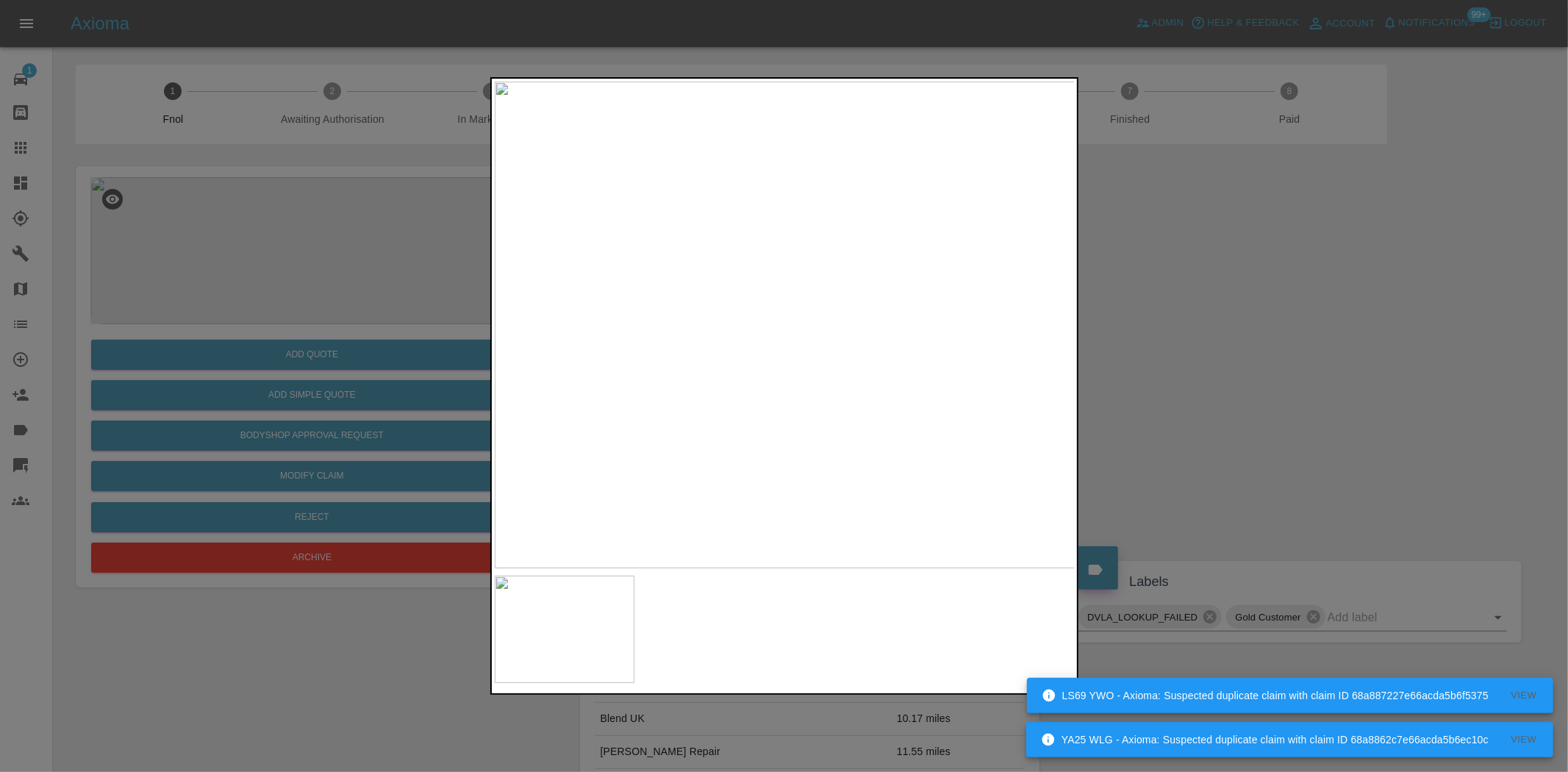
click at [368, 254] on div at bounding box center [784, 386] width 1568 height 772
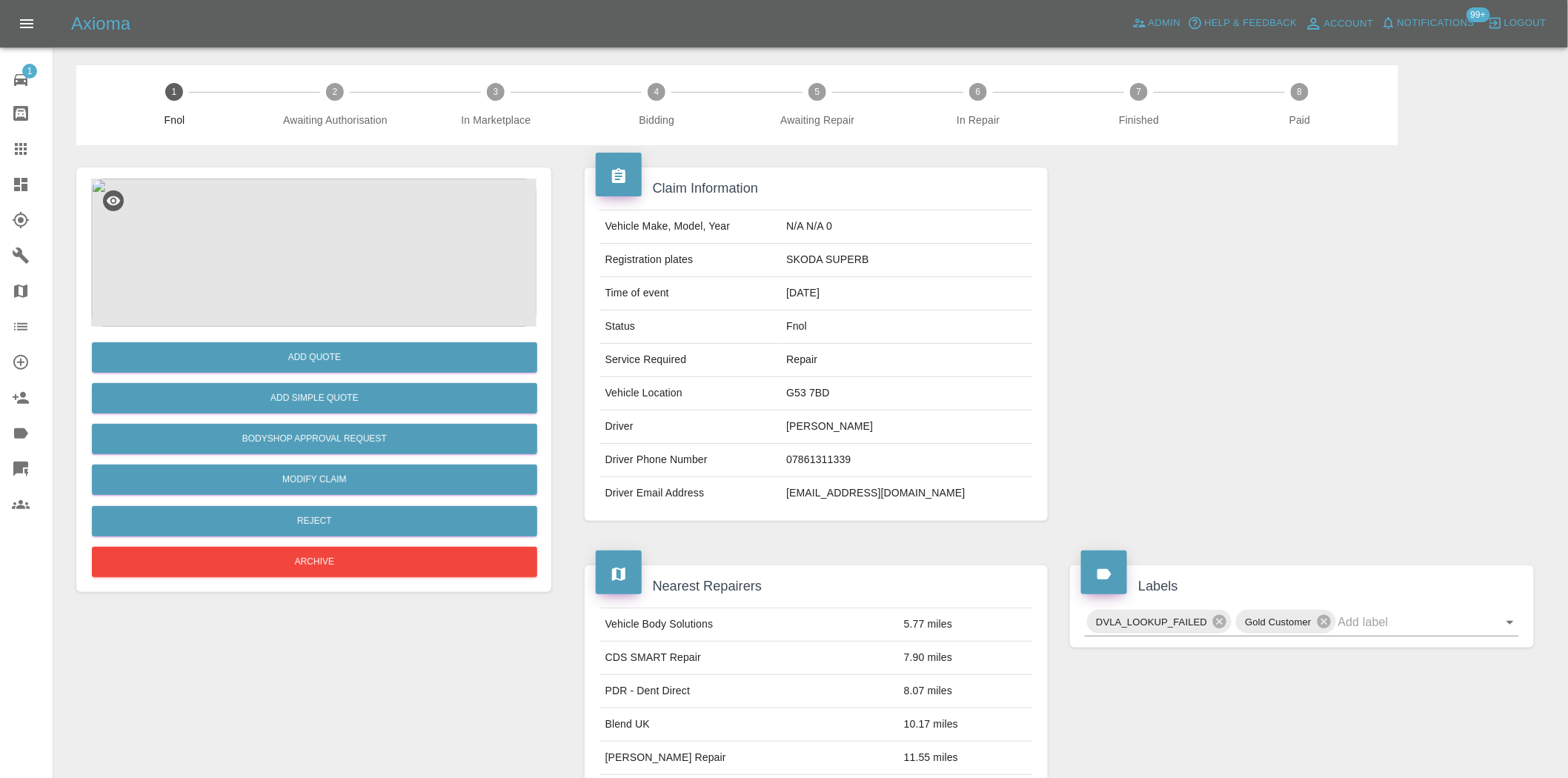
click at [339, 267] on img at bounding box center [314, 252] width 445 height 148
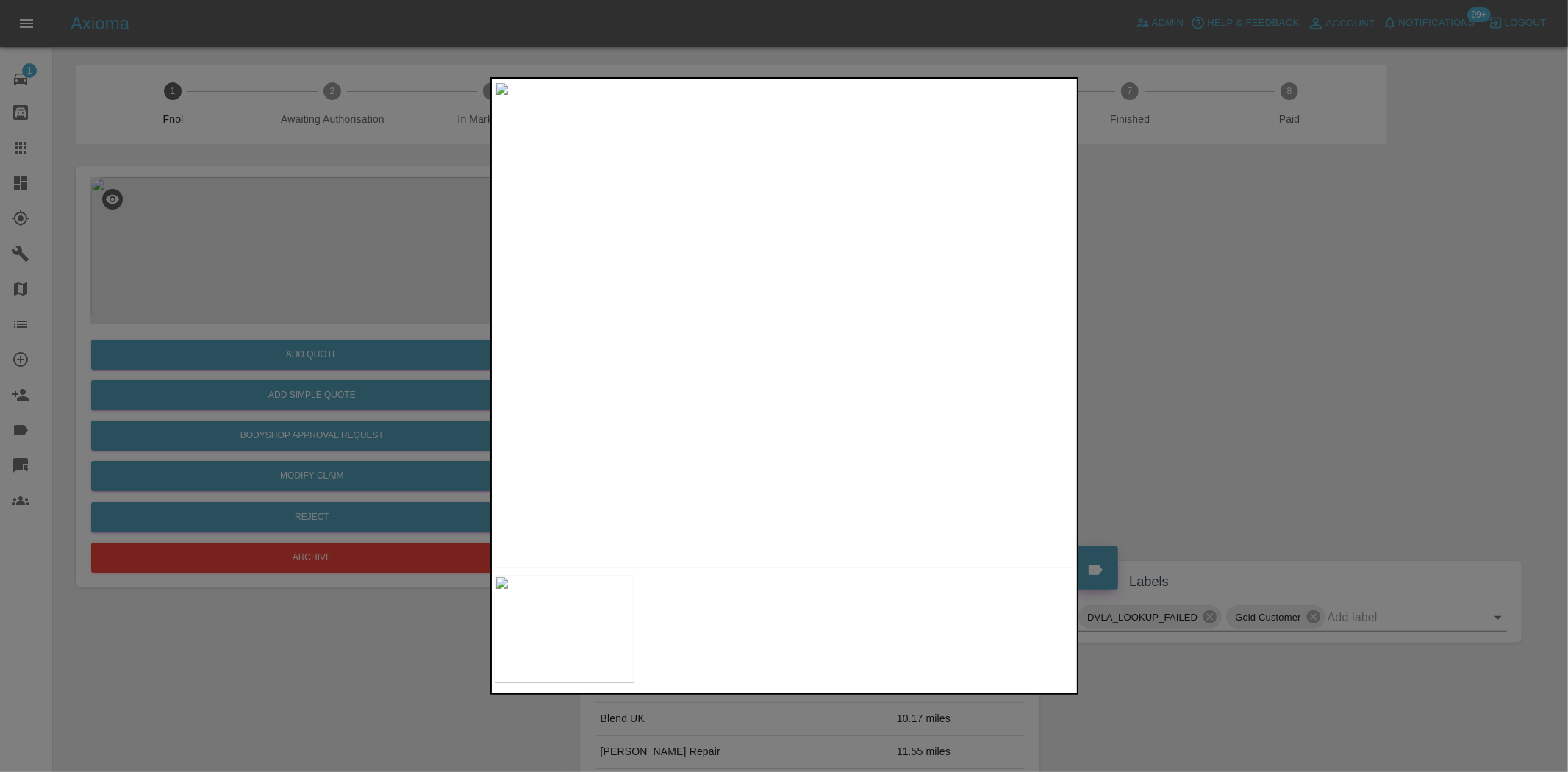
click at [752, 321] on img at bounding box center [785, 324] width 581 height 486
click at [759, 329] on img at bounding box center [853, 301] width 1742 height 1461
click at [671, 381] on img at bounding box center [667, 247] width 1742 height 1461
click at [718, 374] on img at bounding box center [715, 239] width 1742 height 1461
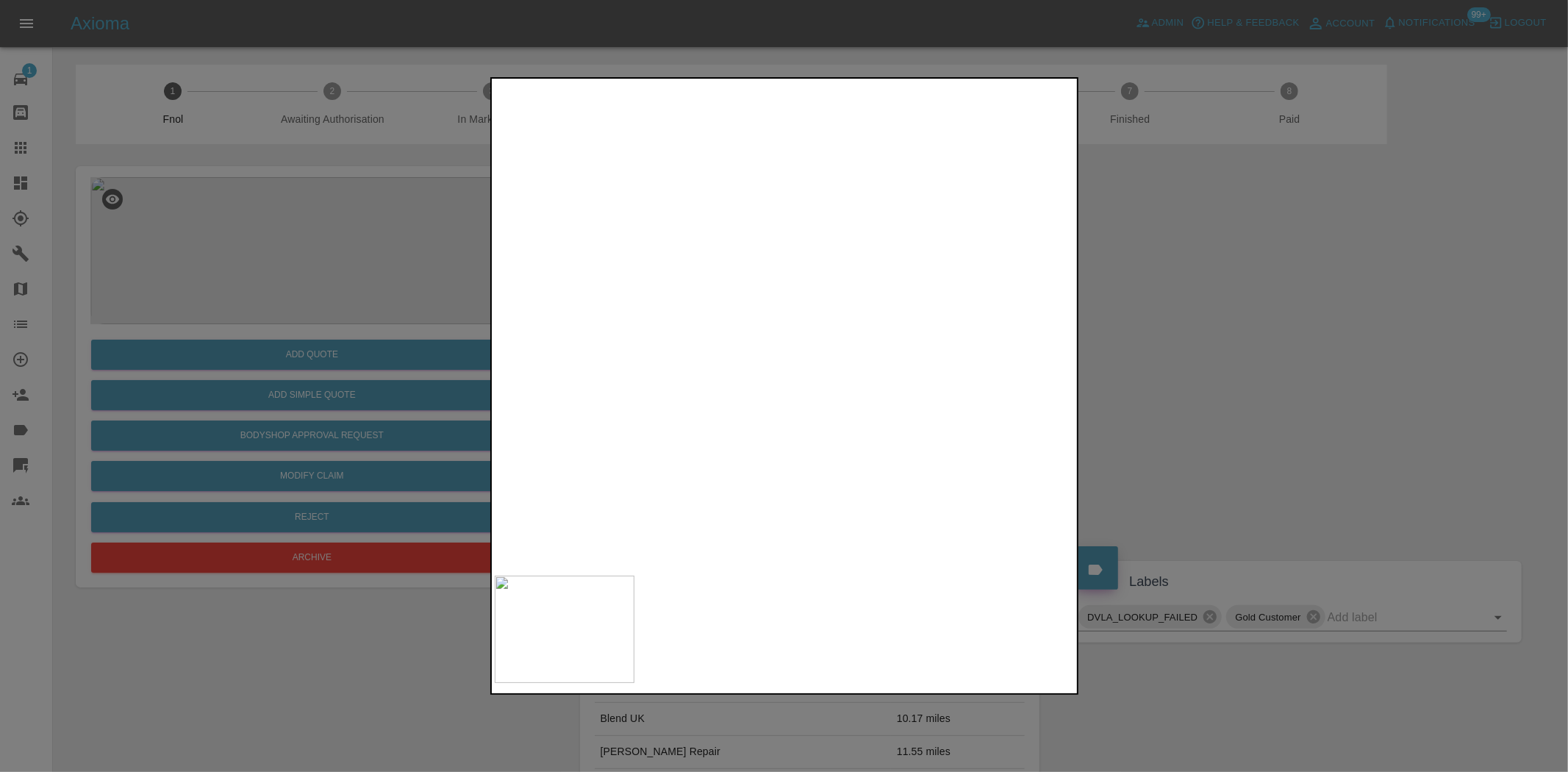
click at [295, 320] on div at bounding box center [784, 386] width 1568 height 772
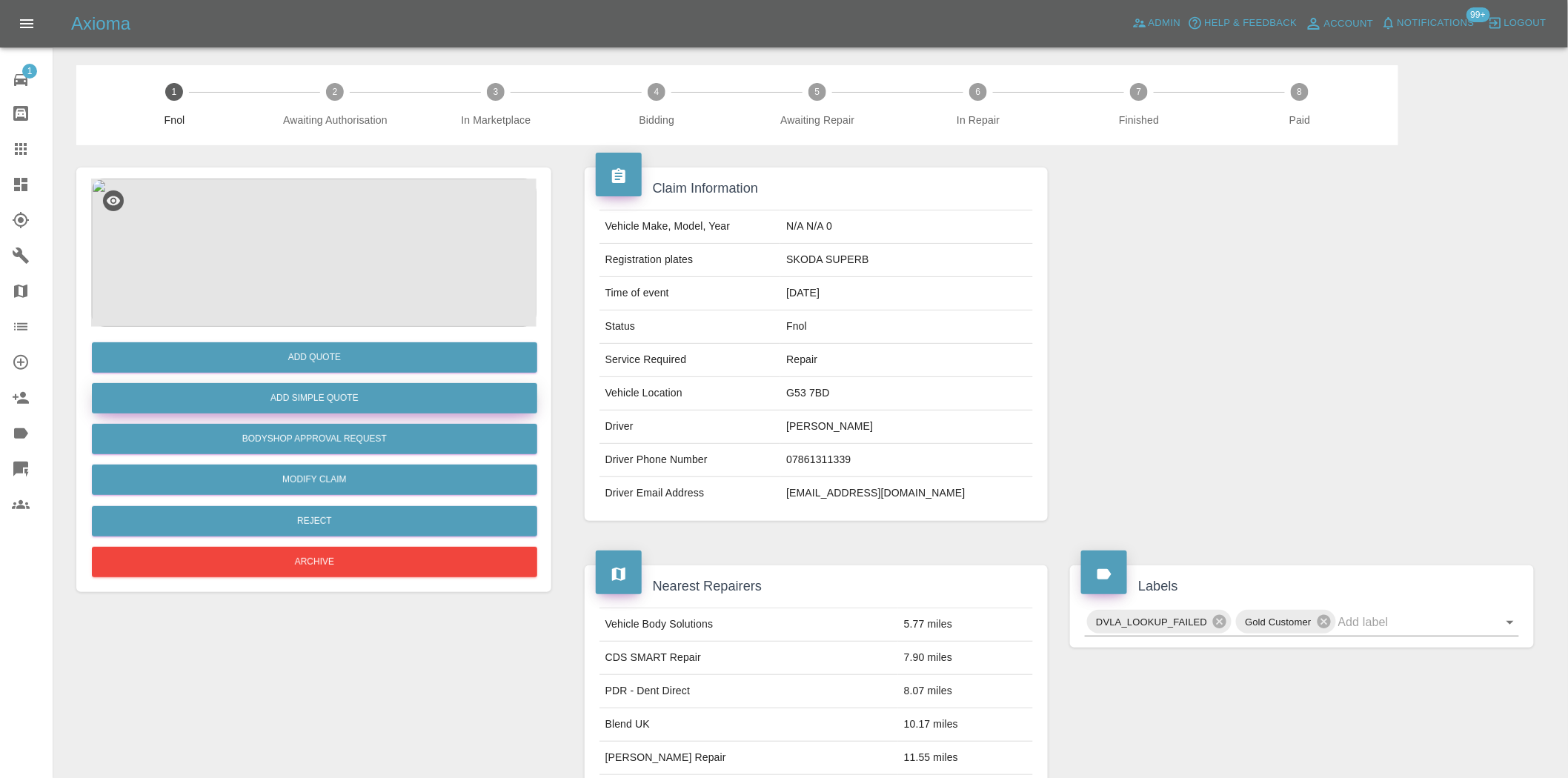
click at [306, 395] on button "Add Simple Quote" at bounding box center [314, 399] width 445 height 31
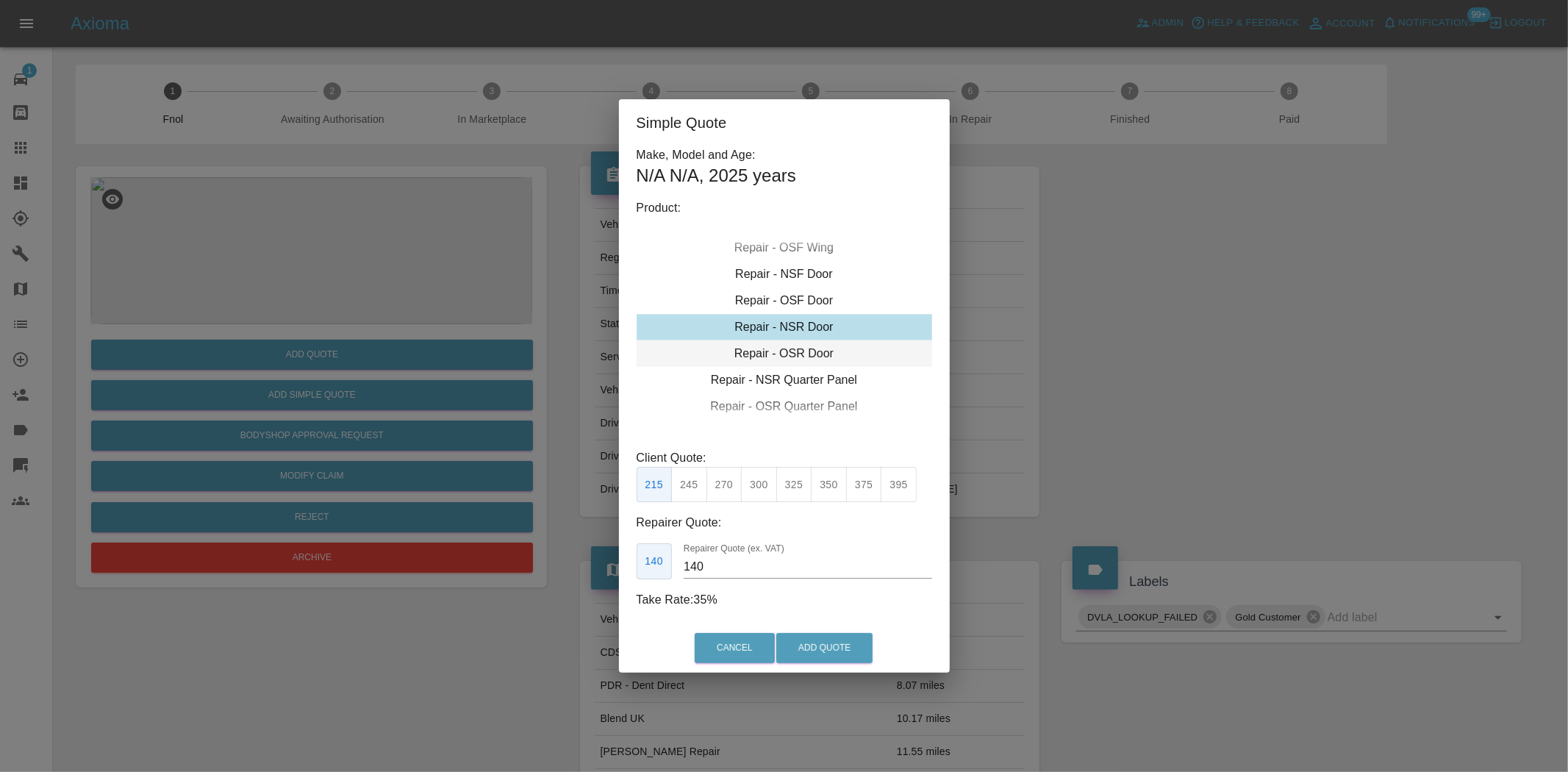
click at [792, 351] on div "Repair - OSR Door" at bounding box center [784, 354] width 295 height 27
click at [751, 486] on button "300" at bounding box center [760, 485] width 36 height 36
type input "190"
click at [817, 648] on button "Add Quote" at bounding box center [824, 648] width 97 height 31
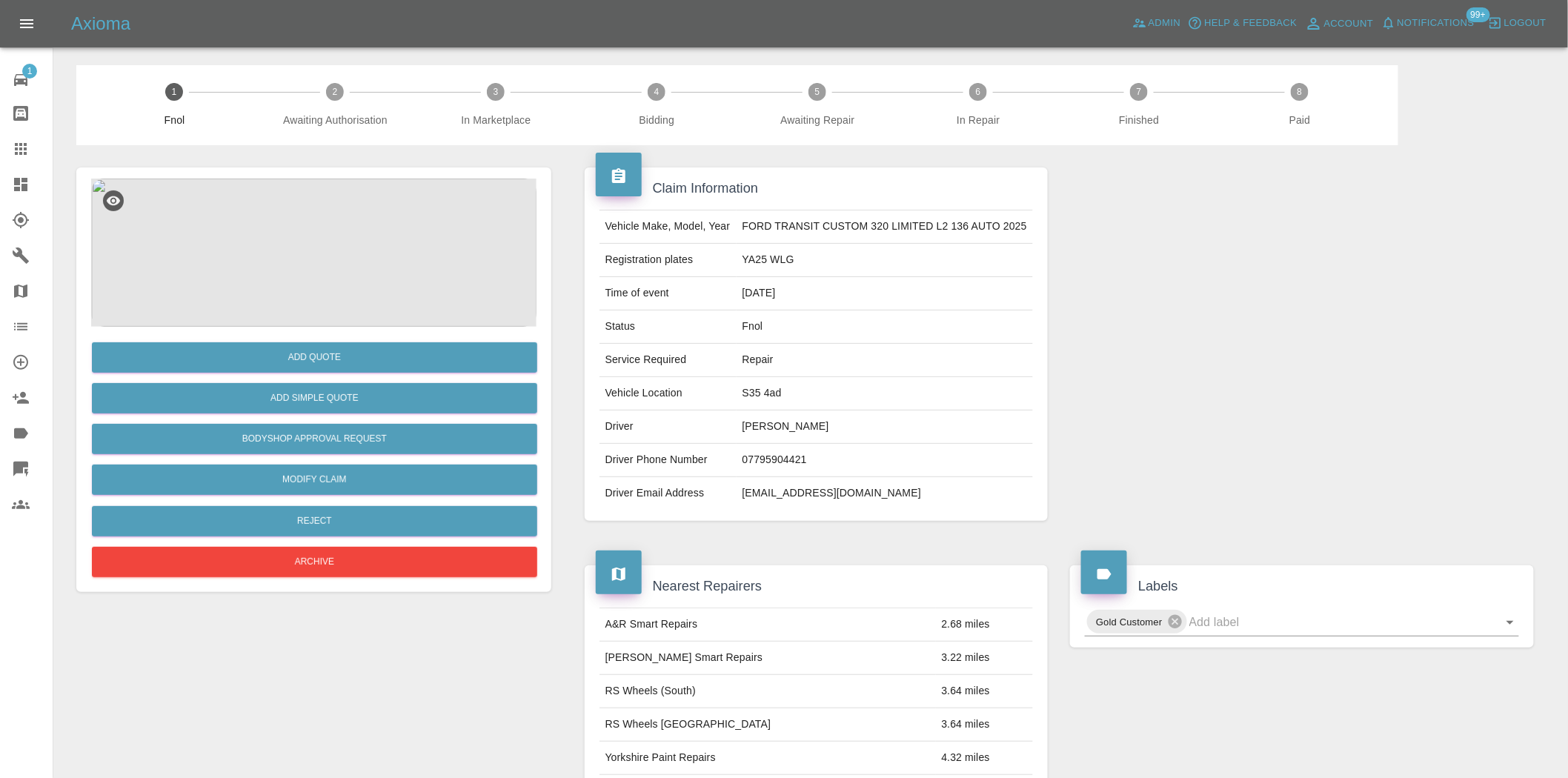
click at [339, 246] on img at bounding box center [314, 252] width 445 height 148
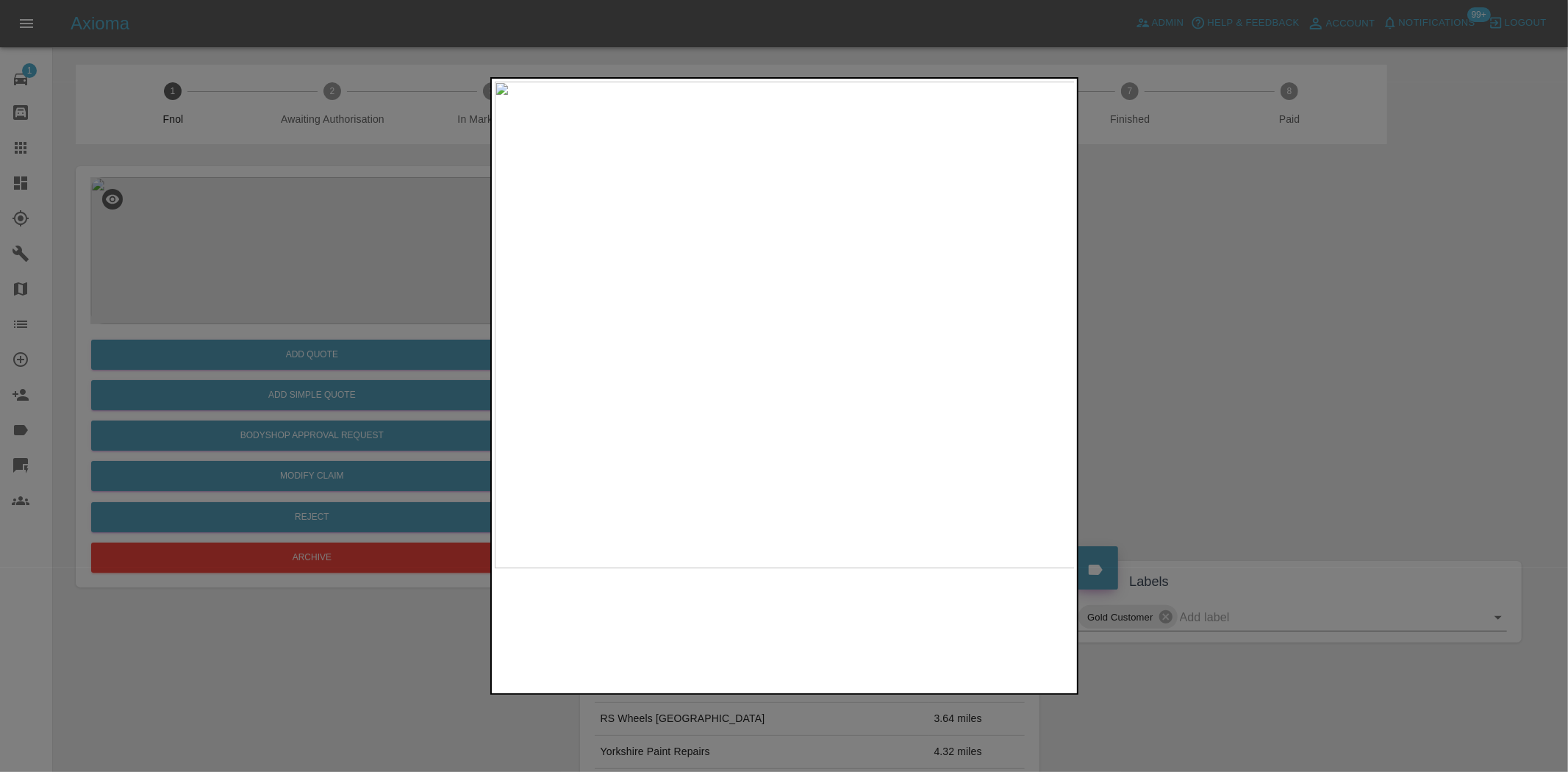
click at [642, 316] on img at bounding box center [785, 324] width 581 height 486
click at [591, 343] on img at bounding box center [785, 324] width 581 height 486
click at [423, 311] on div at bounding box center [784, 386] width 1568 height 772
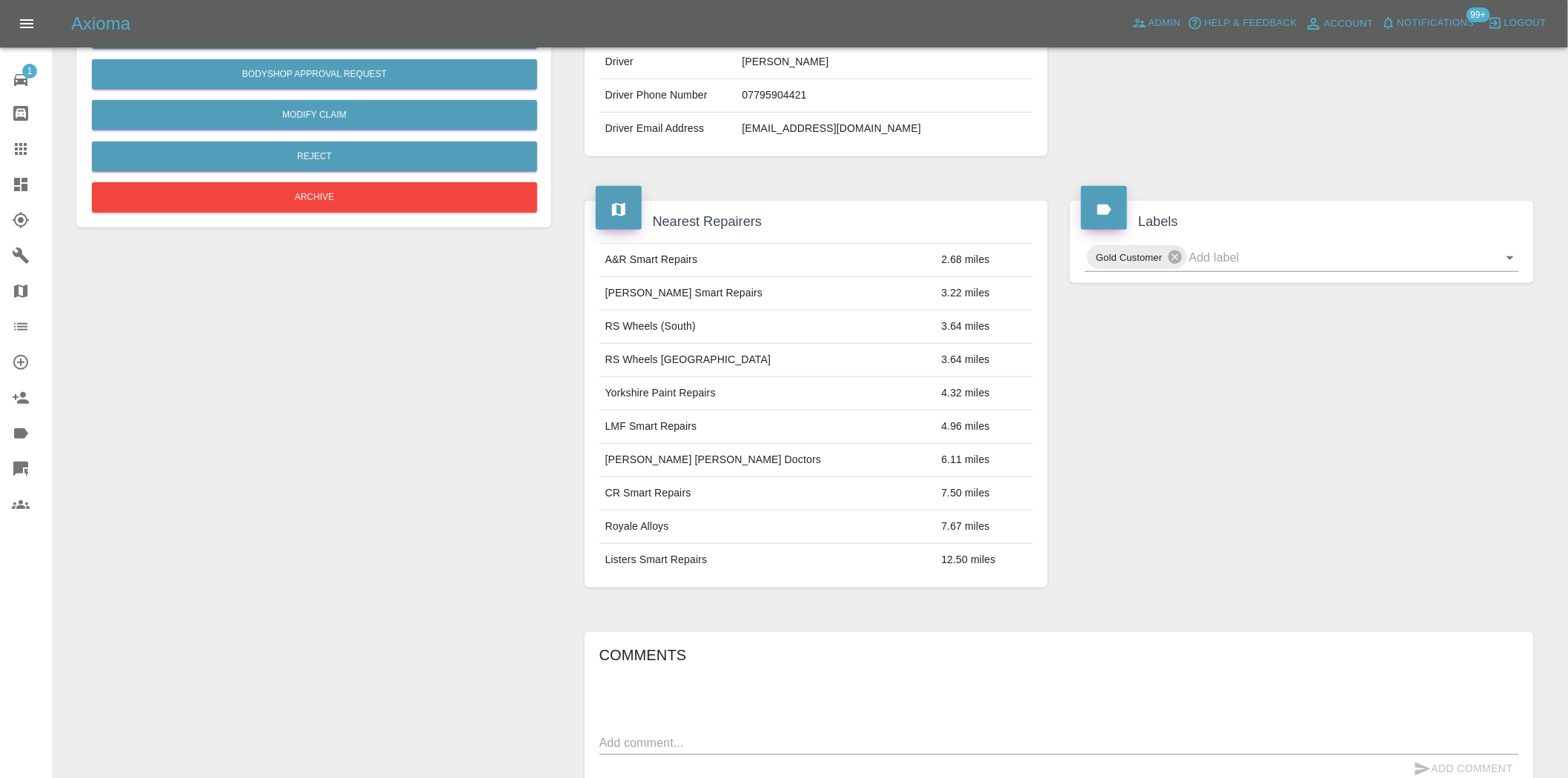
scroll to position [274, 0]
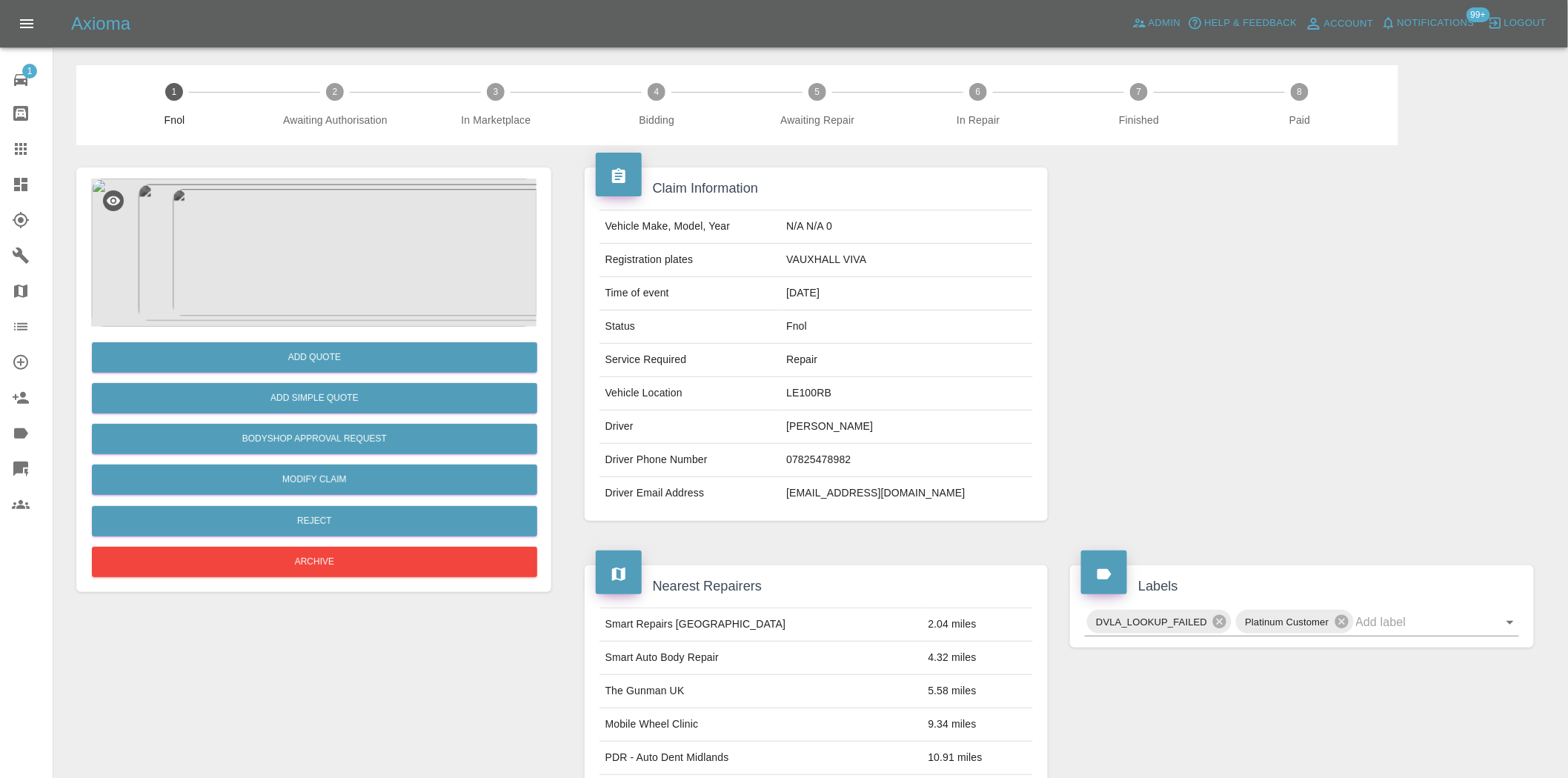
click at [316, 243] on img at bounding box center [314, 252] width 445 height 148
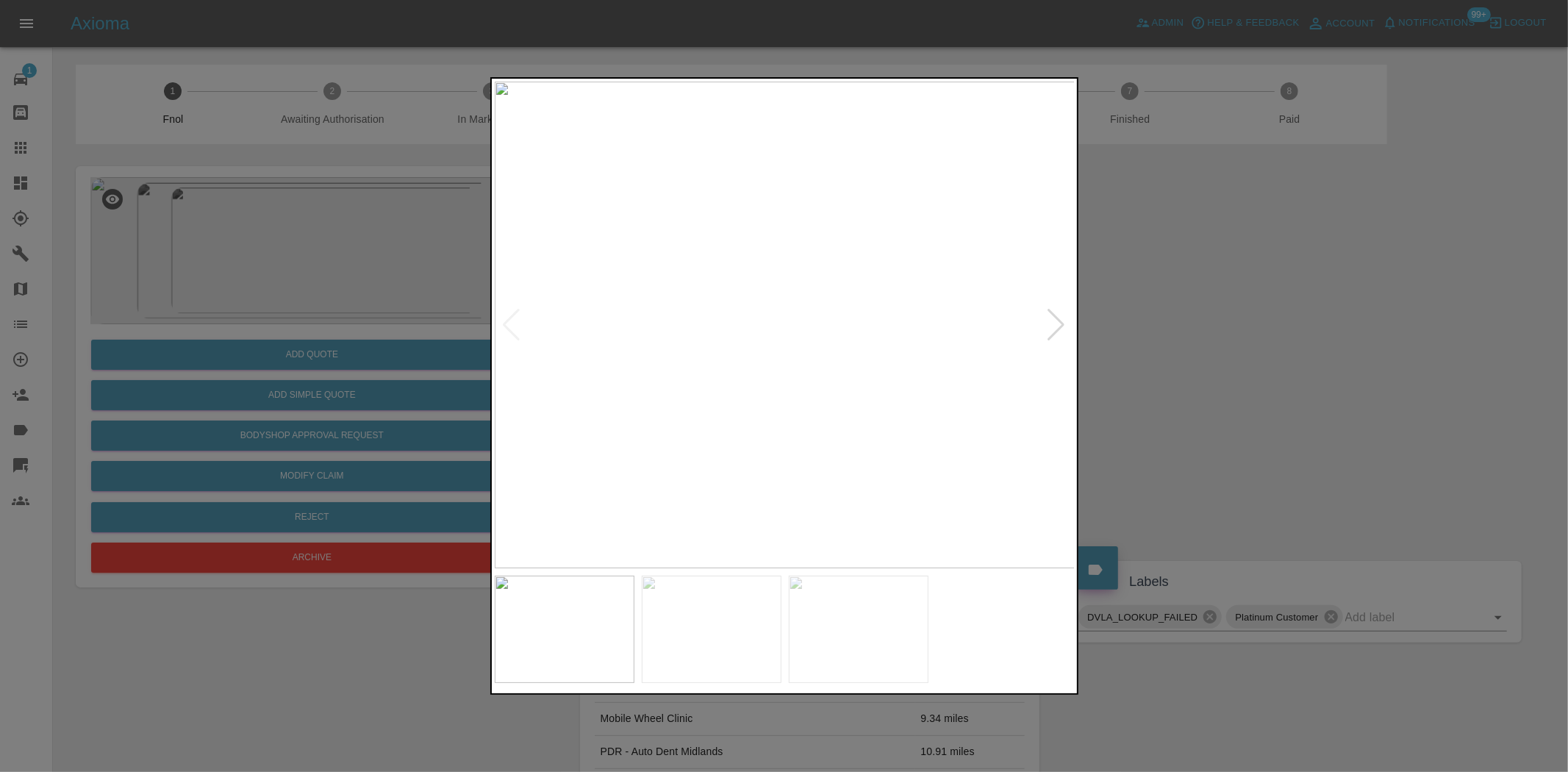
click at [803, 374] on img at bounding box center [785, 324] width 581 height 486
click at [803, 374] on img at bounding box center [728, 177] width 1742 height 1461
click at [699, 383] on img at bounding box center [785, 324] width 581 height 486
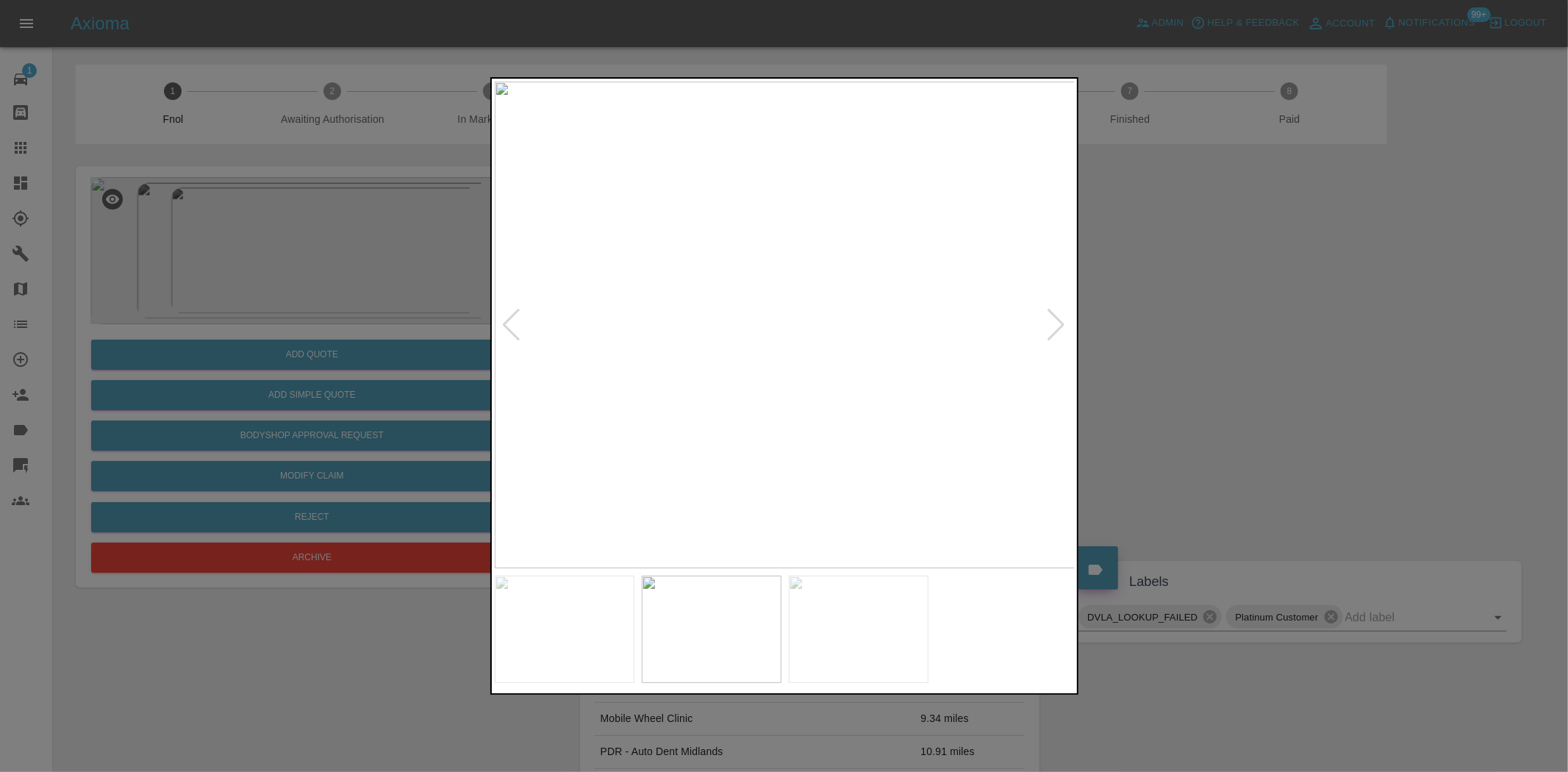
click at [902, 402] on img at bounding box center [785, 324] width 581 height 486
click at [695, 427] on img at bounding box center [785, 324] width 581 height 486
click at [694, 427] on img at bounding box center [785, 324] width 581 height 486
click at [691, 444] on img at bounding box center [1051, 18] width 1742 height 1461
click at [699, 441] on img at bounding box center [1051, 18] width 1742 height 1461
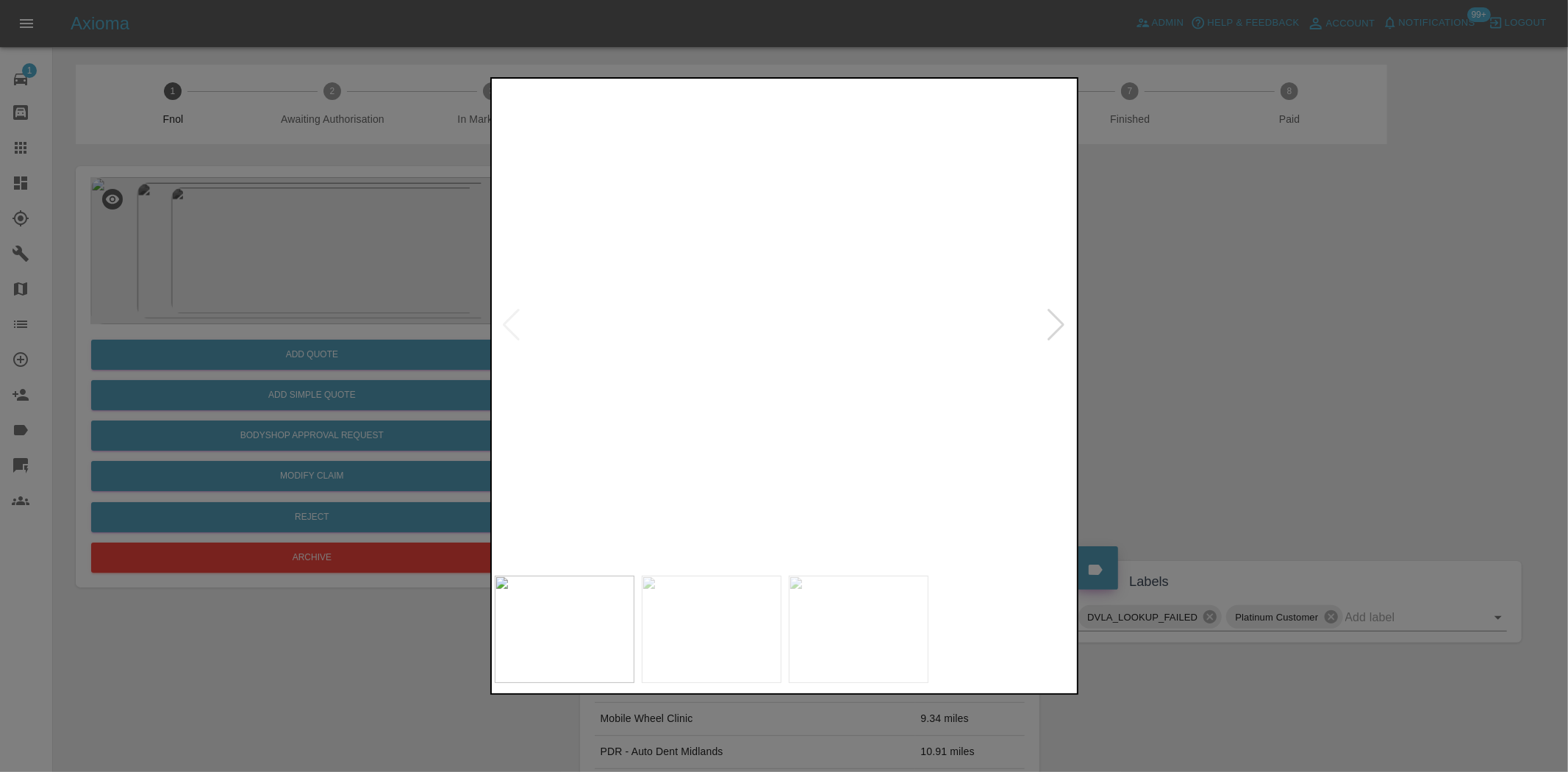
click at [709, 447] on img at bounding box center [1214, 16] width 1742 height 1461
click at [731, 405] on img at bounding box center [861, 16] width 1742 height 1461
click at [716, 419] on img at bounding box center [785, 324] width 581 height 486
click at [775, 248] on img at bounding box center [785, 324] width 581 height 486
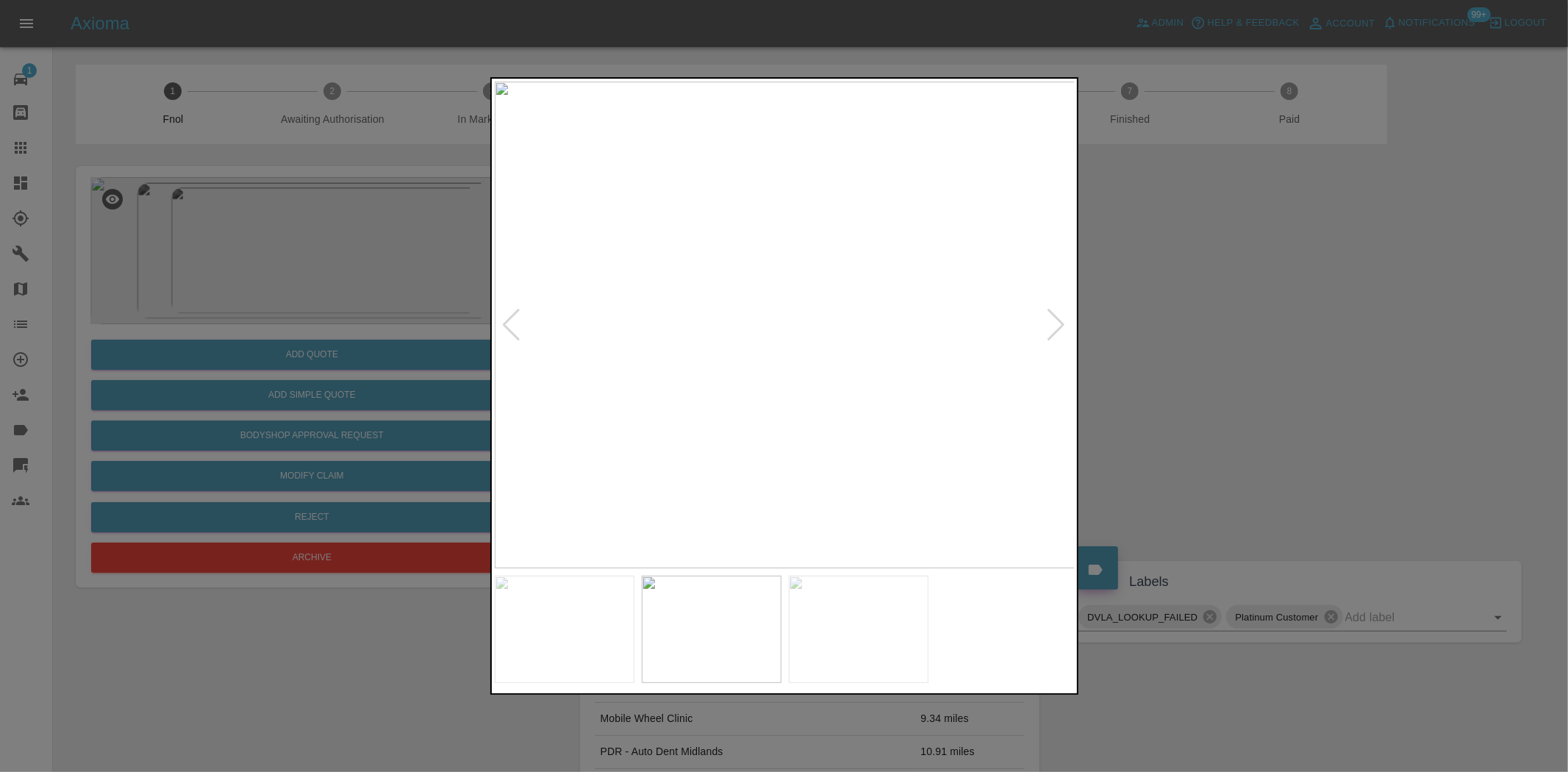
click at [775, 247] on img at bounding box center [785, 324] width 581 height 486
click at [847, 81] on img at bounding box center [846, 527] width 1742 height 1461
click at [788, 161] on img at bounding box center [875, 301] width 1742 height 1461
click at [769, 228] on img at bounding box center [837, 147] width 1742 height 1461
click at [762, 295] on img at bounding box center [808, 74] width 1742 height 1461
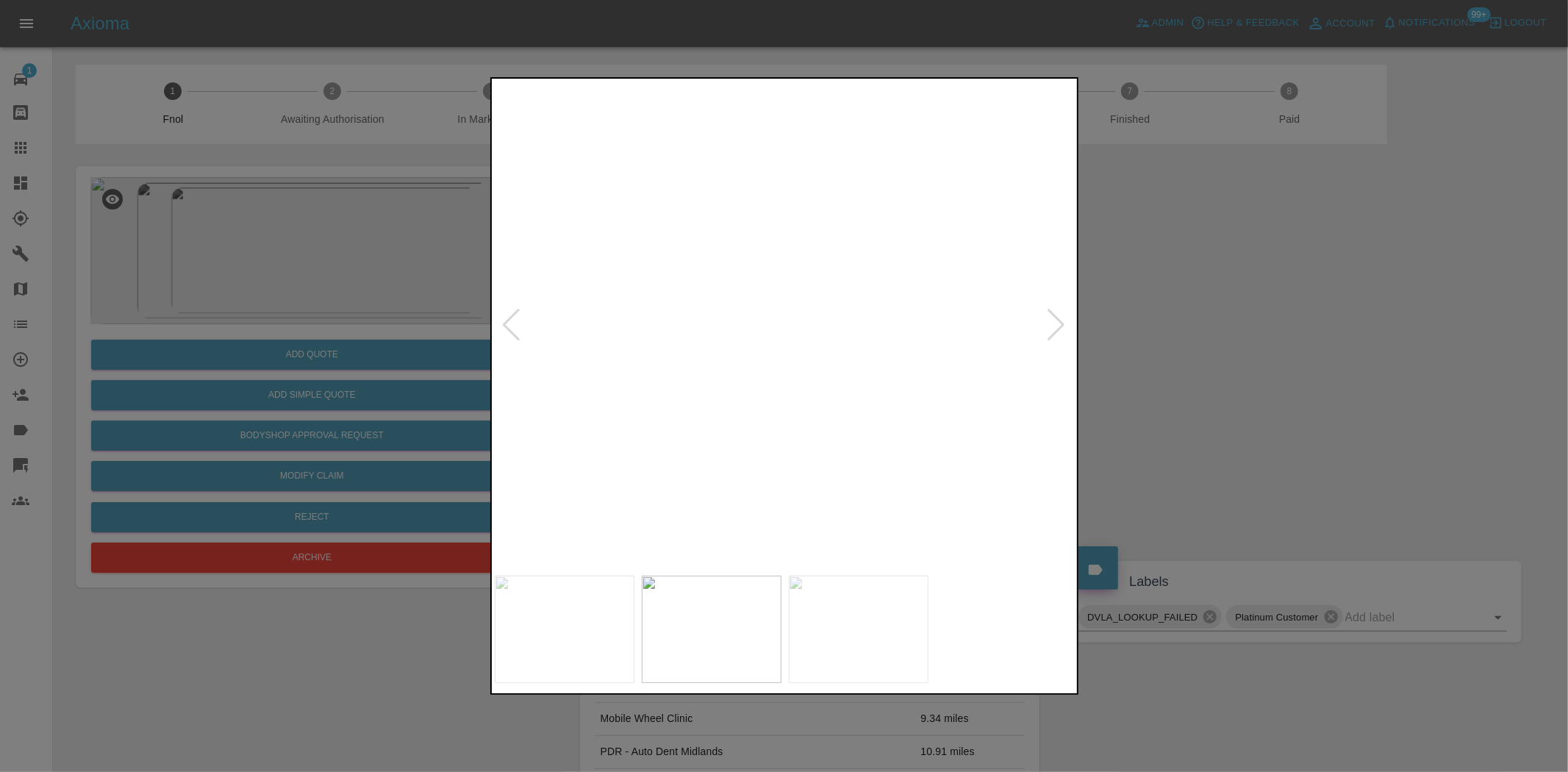
click at [762, 295] on img at bounding box center [808, 74] width 1742 height 1461
click at [740, 420] on img at bounding box center [785, 324] width 581 height 486
click at [742, 420] on img at bounding box center [785, 324] width 581 height 486
click at [766, 406] on img at bounding box center [913, 37] width 1742 height 1461
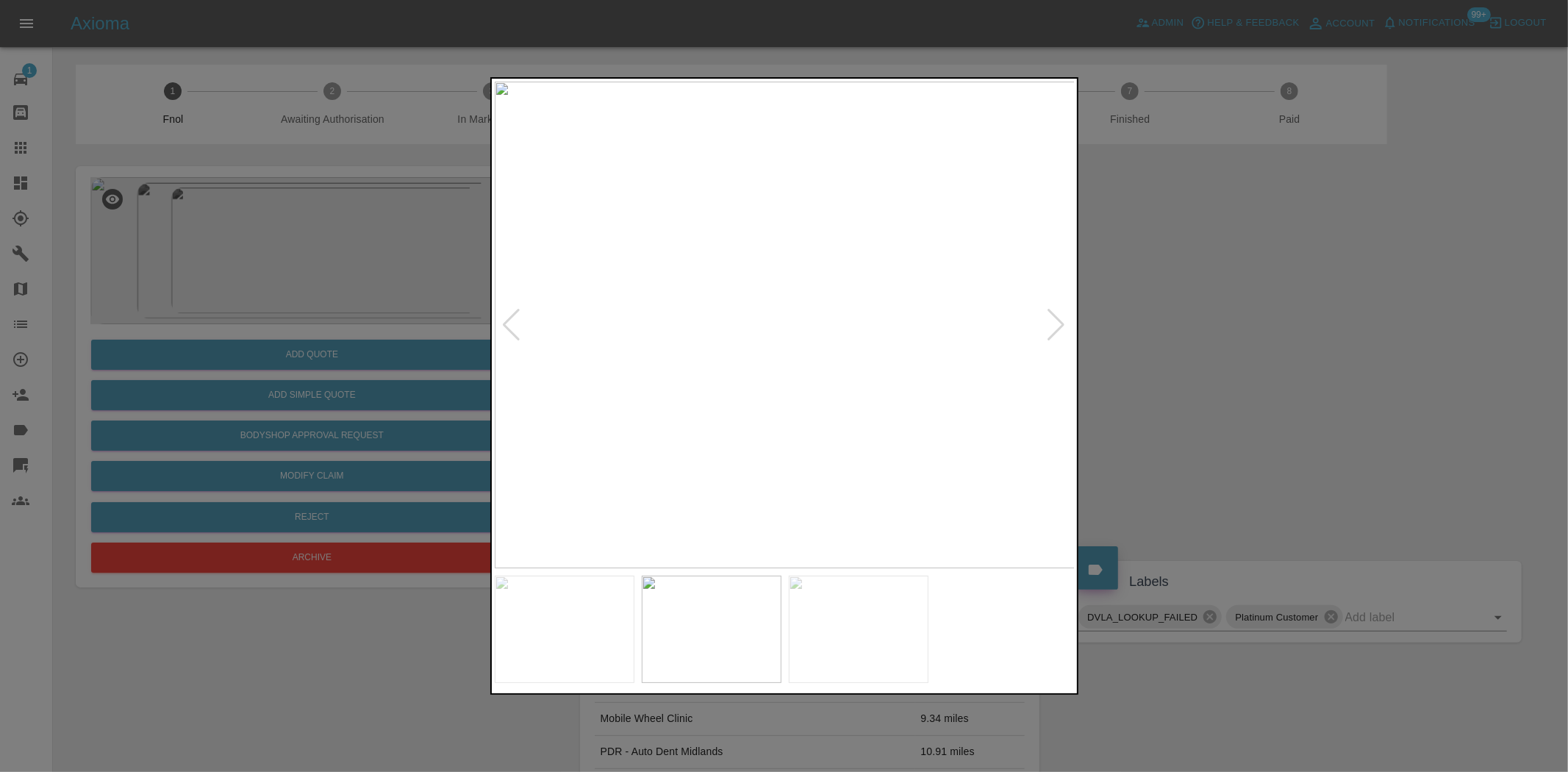
click at [752, 434] on img at bounding box center [785, 324] width 581 height 486
click at [858, 539] on img at bounding box center [938, 96] width 1742 height 1461
click at [781, 451] on img at bounding box center [973, 144] width 1742 height 1461
click at [800, 443] on img at bounding box center [907, 114] width 1742 height 1461
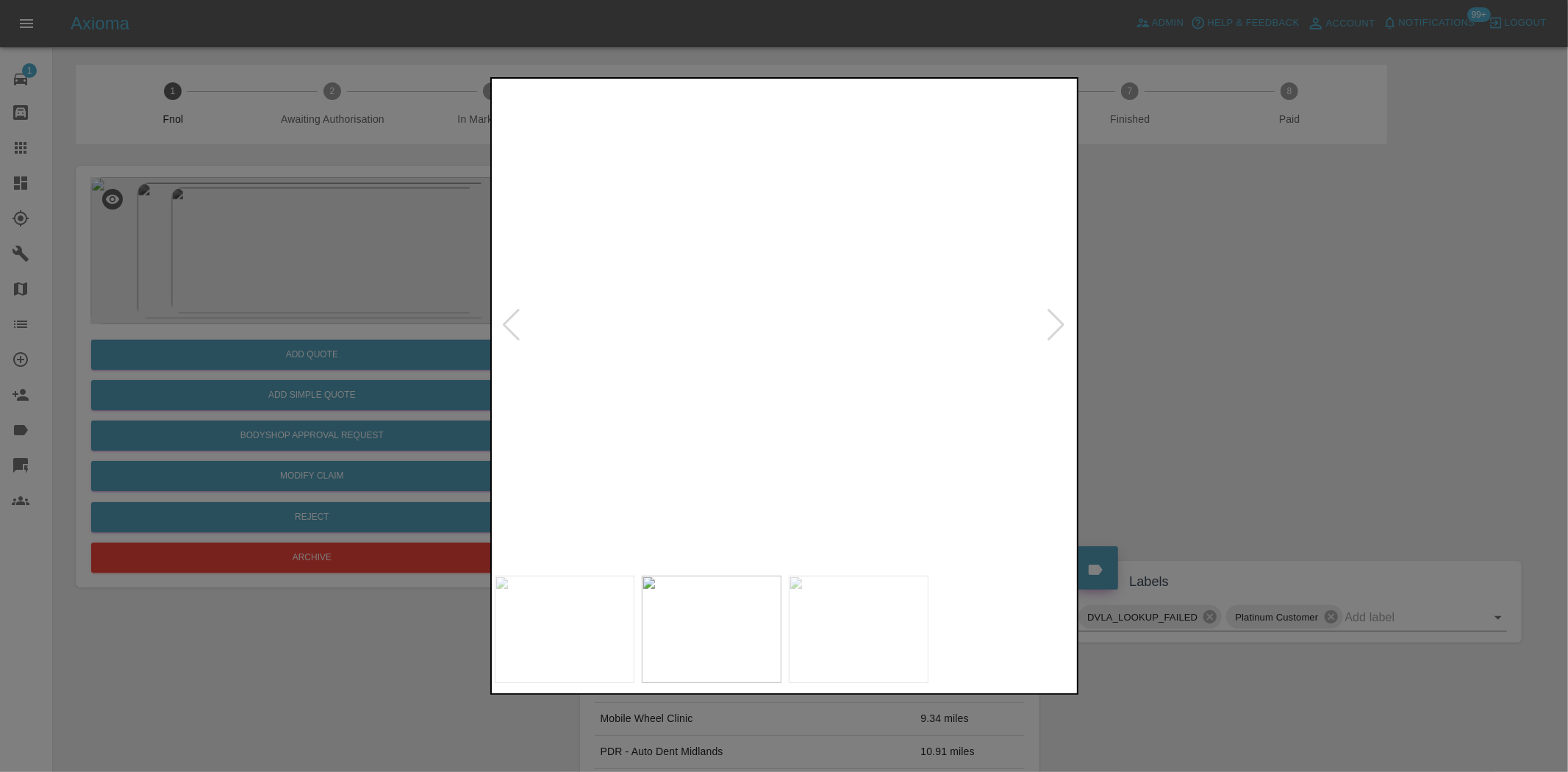
click at [800, 443] on img at bounding box center [907, 114] width 1742 height 1461
click at [289, 351] on div at bounding box center [784, 386] width 1568 height 772
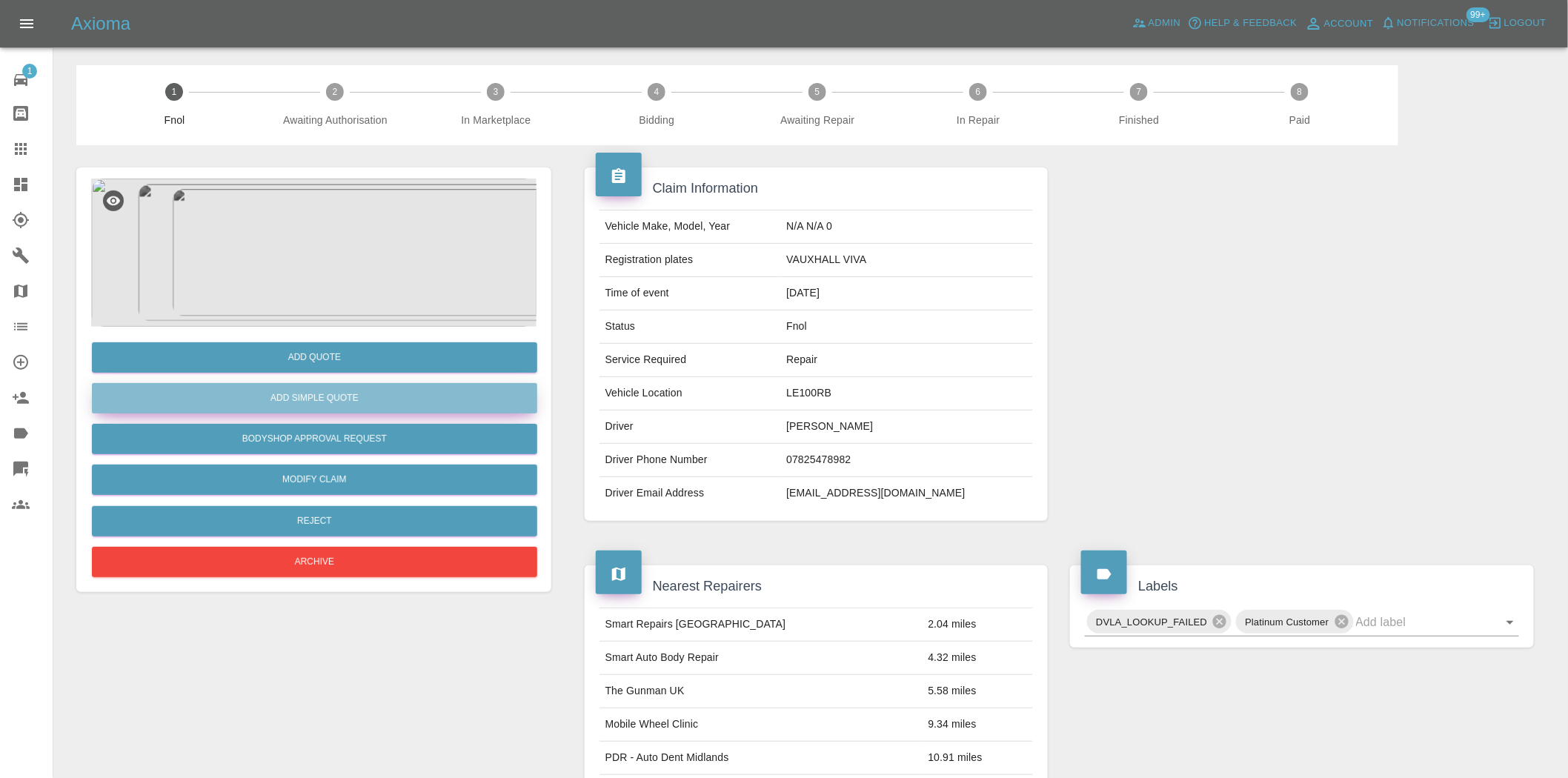
click at [307, 397] on button "Add Simple Quote" at bounding box center [314, 399] width 445 height 31
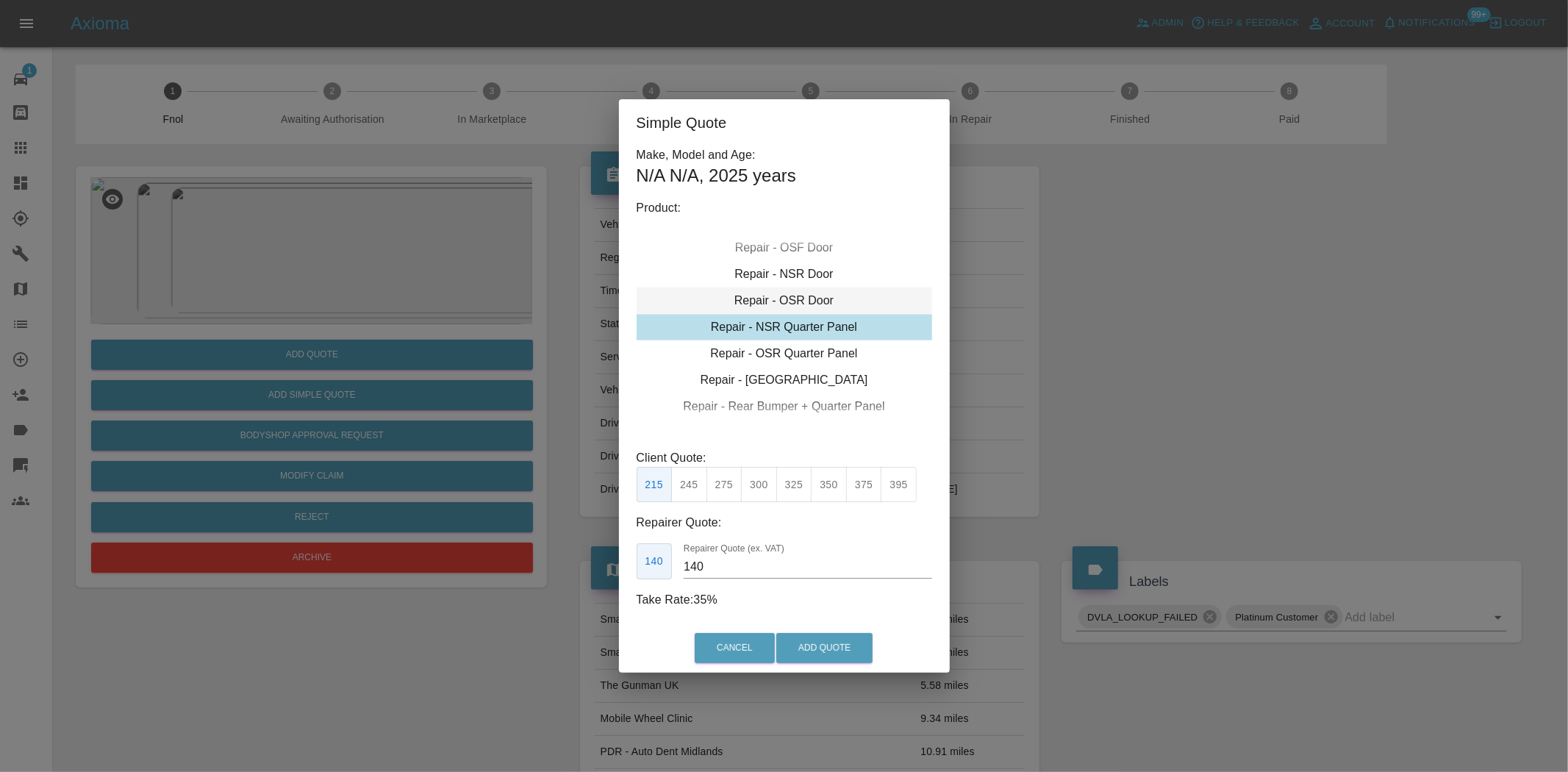
click at [787, 300] on div "Repair - OSR Door" at bounding box center [784, 301] width 295 height 27
click at [802, 482] on button "325" at bounding box center [794, 485] width 36 height 36
type input "210"
click at [826, 652] on button "Add Quote" at bounding box center [824, 648] width 97 height 31
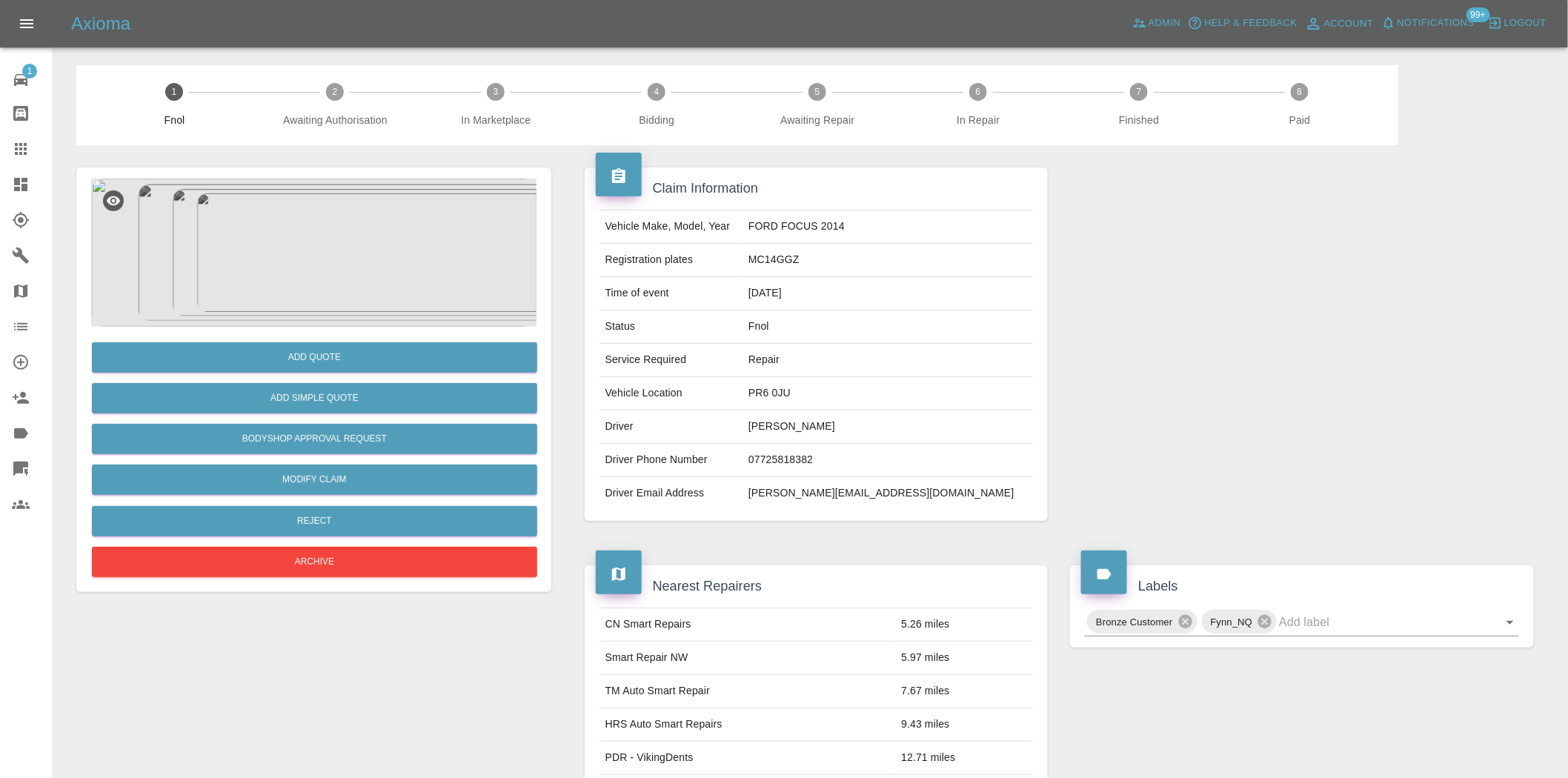
click at [327, 246] on img at bounding box center [314, 252] width 445 height 148
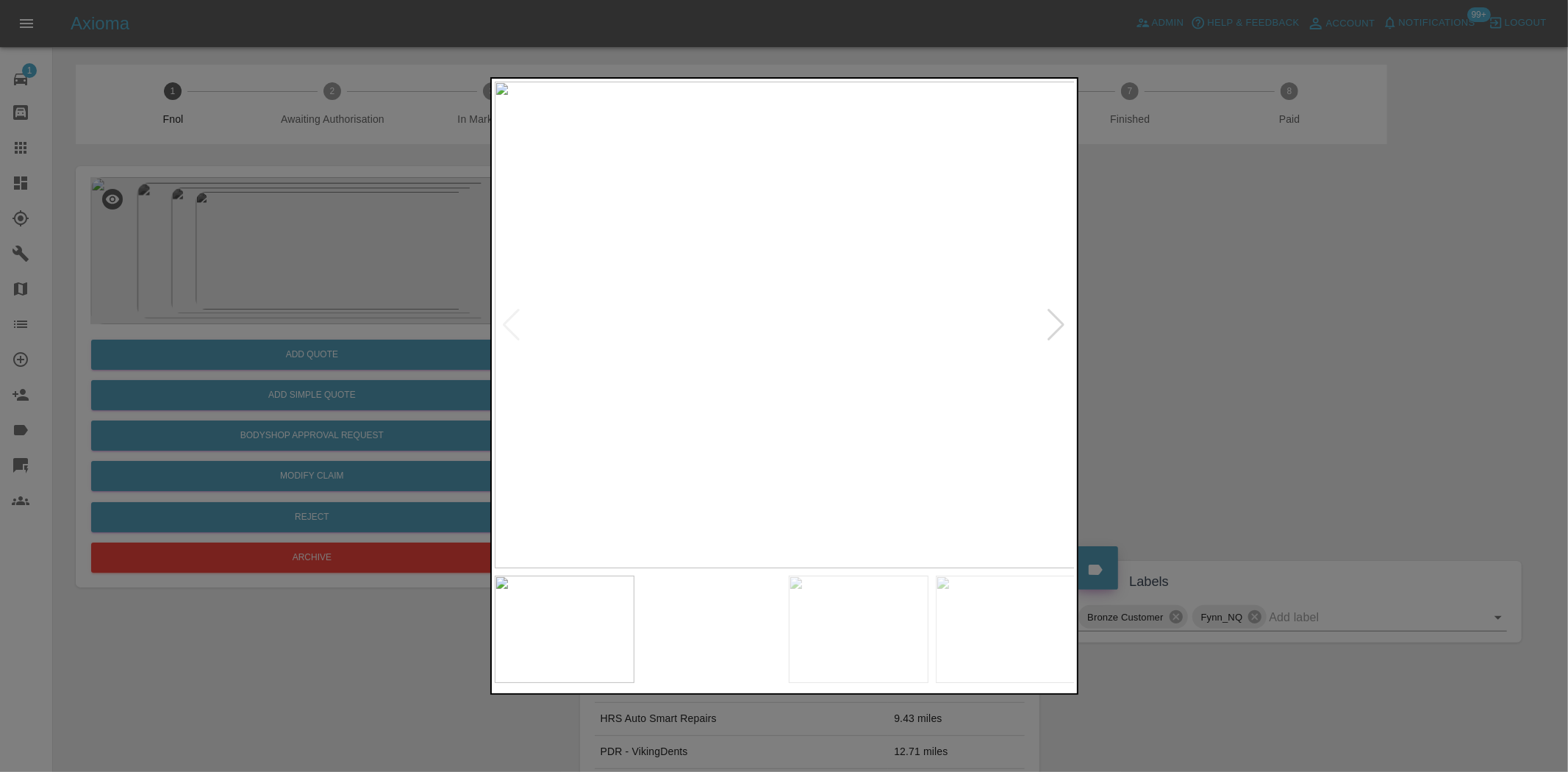
click at [842, 288] on img at bounding box center [785, 324] width 581 height 486
click at [841, 400] on img at bounding box center [611, 438] width 1742 height 1461
click at [754, 413] on img at bounding box center [785, 324] width 581 height 486
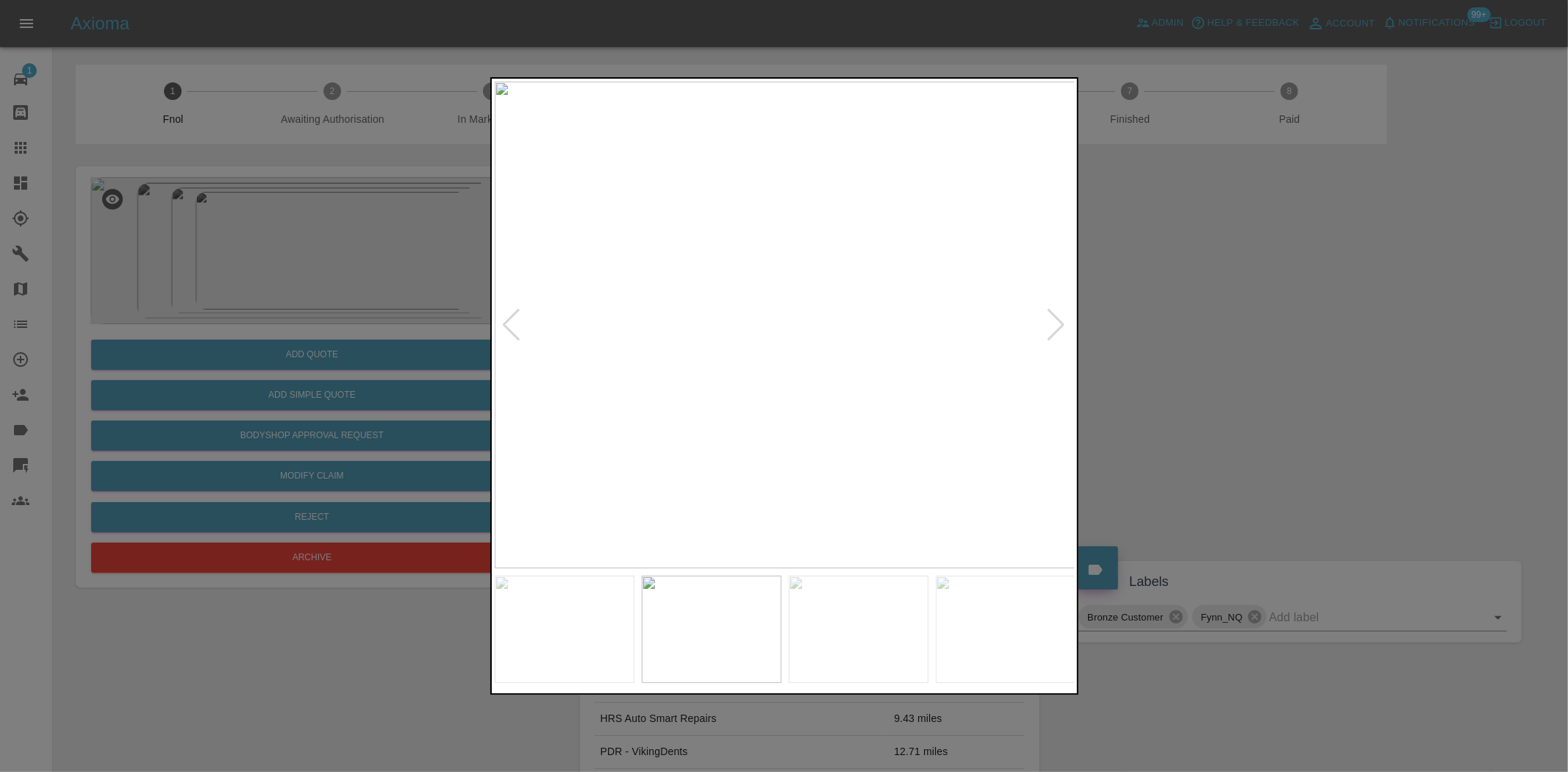
click at [810, 287] on img at bounding box center [785, 324] width 581 height 486
click at [809, 287] on img at bounding box center [785, 324] width 581 height 486
click at [774, 390] on img at bounding box center [706, 440] width 1742 height 1461
click at [716, 402] on img at bounding box center [785, 324] width 581 height 486
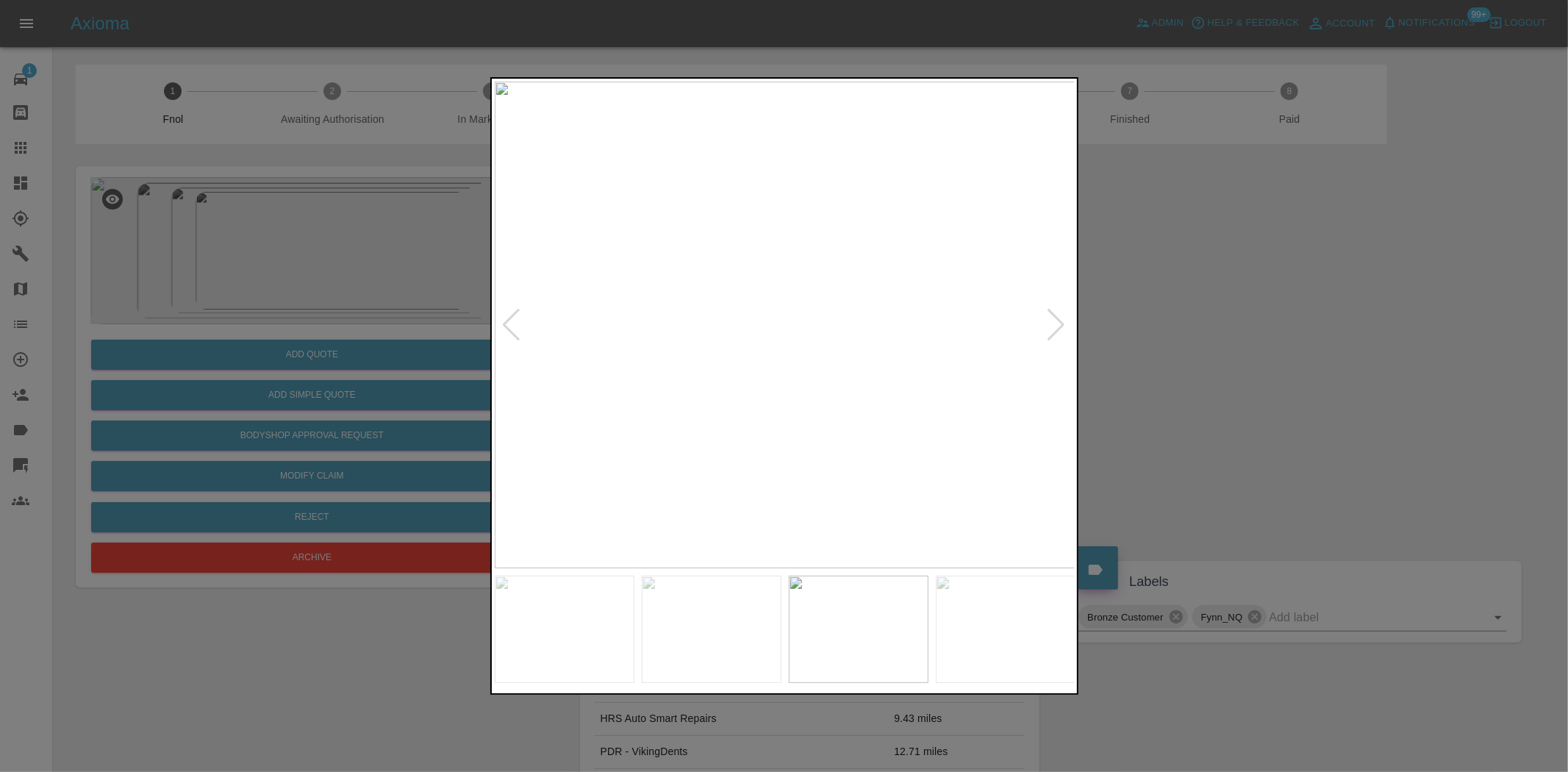
click at [809, 385] on img at bounding box center [785, 324] width 581 height 486
click at [789, 339] on img at bounding box center [785, 324] width 581 height 486
click at [789, 339] on img at bounding box center [770, 280] width 1742 height 1461
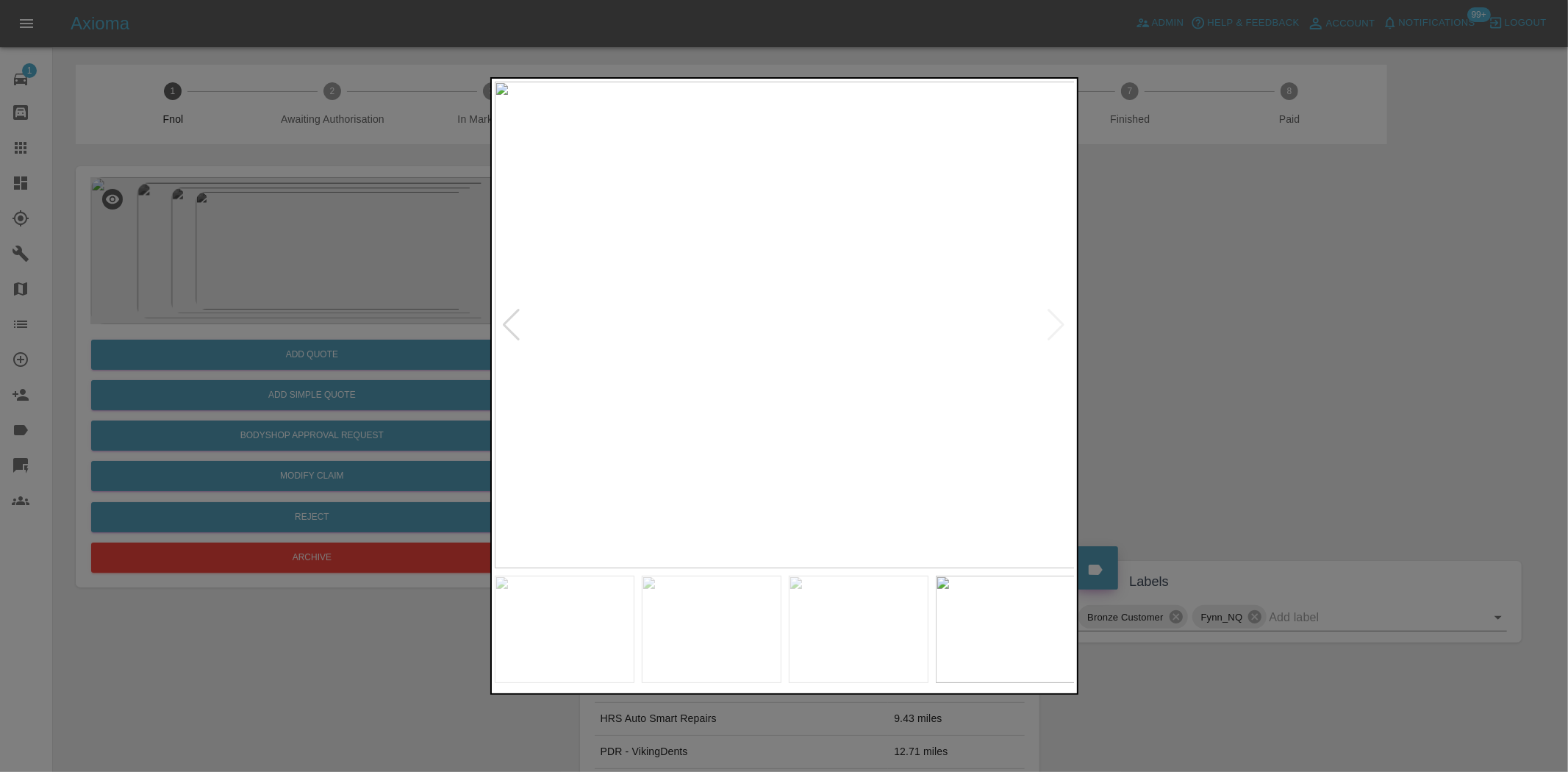
click at [770, 363] on img at bounding box center [785, 324] width 581 height 486
drag, startPoint x: 376, startPoint y: 306, endPoint x: 349, endPoint y: 395, distance: 93.0
click at [372, 311] on div at bounding box center [784, 386] width 1568 height 772
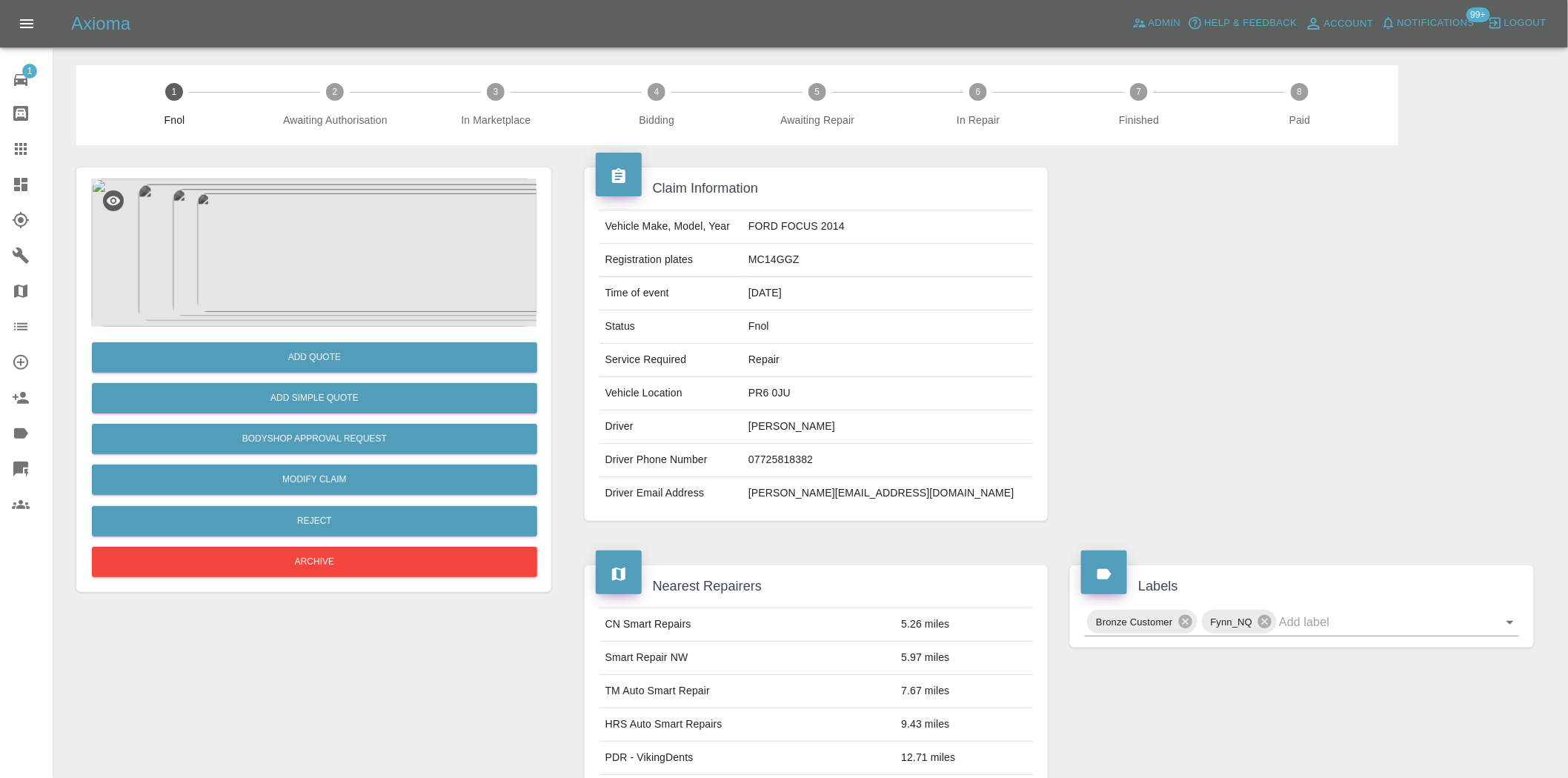
click at [359, 262] on img at bounding box center [314, 252] width 445 height 148
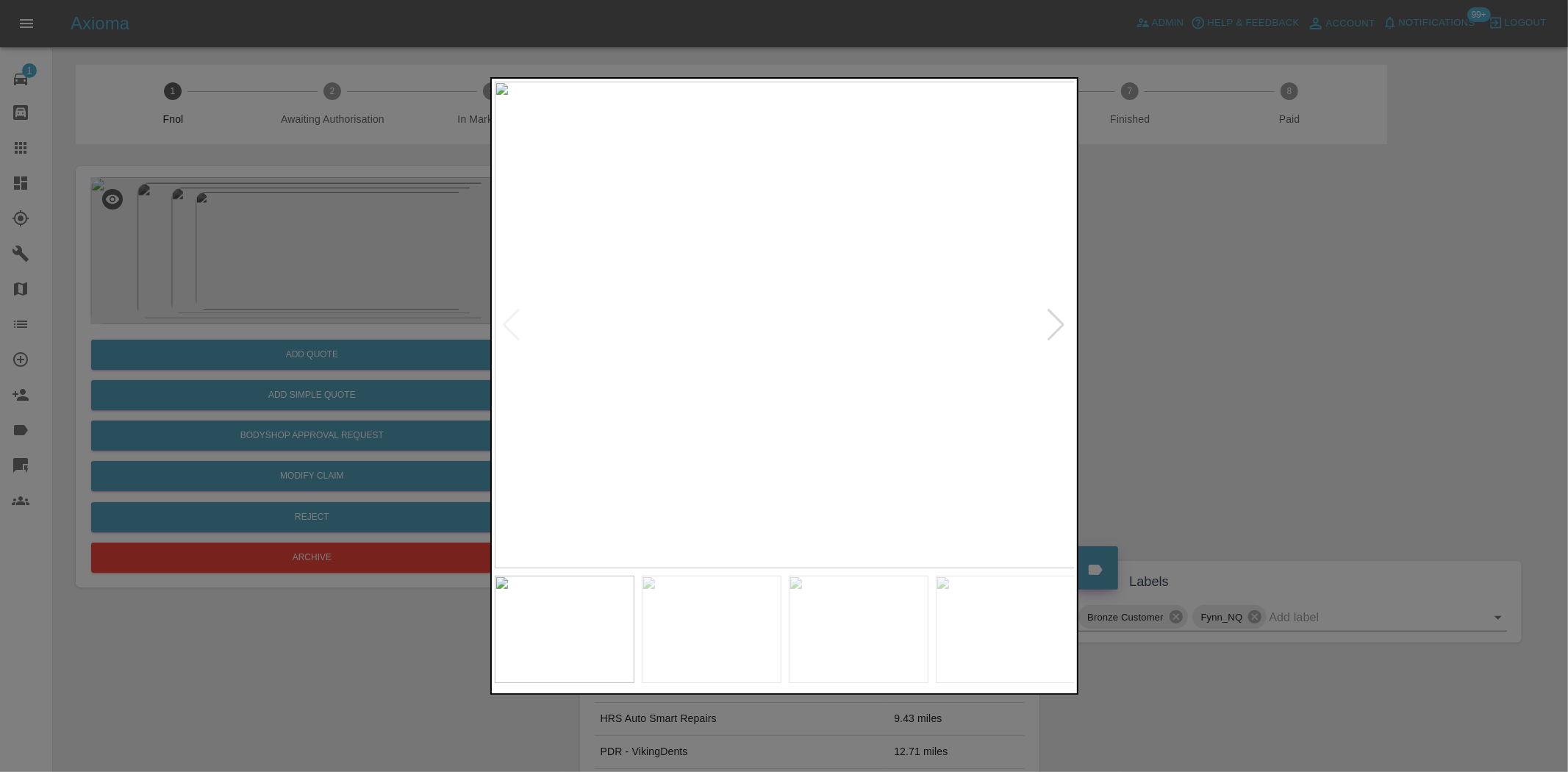
click at [805, 289] on img at bounding box center [785, 324] width 581 height 486
click at [805, 289] on img at bounding box center [719, 432] width 1742 height 1461
drag, startPoint x: 208, startPoint y: 334, endPoint x: 279, endPoint y: 427, distance: 117.0
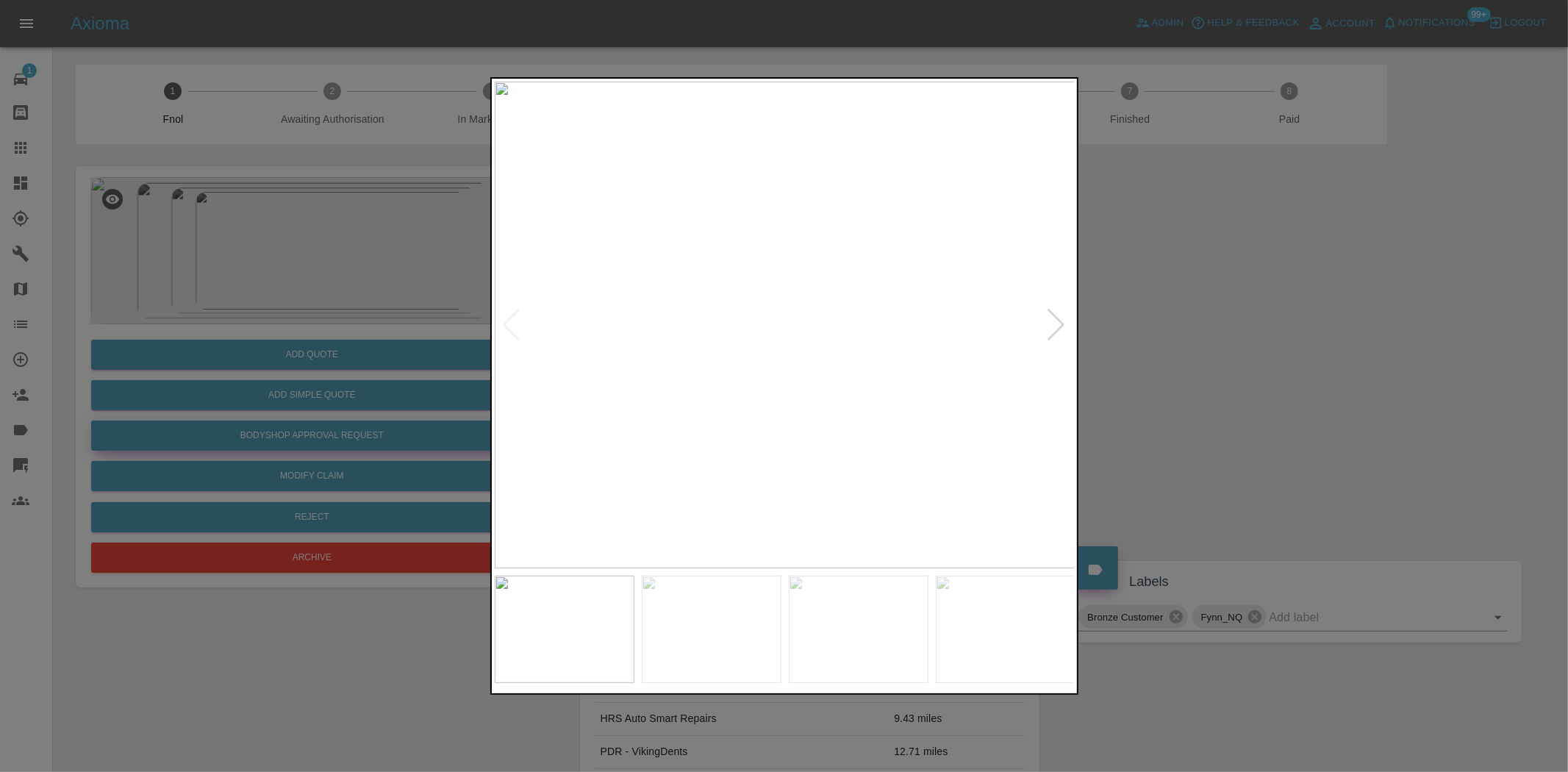
click at [209, 334] on div at bounding box center [784, 386] width 1568 height 772
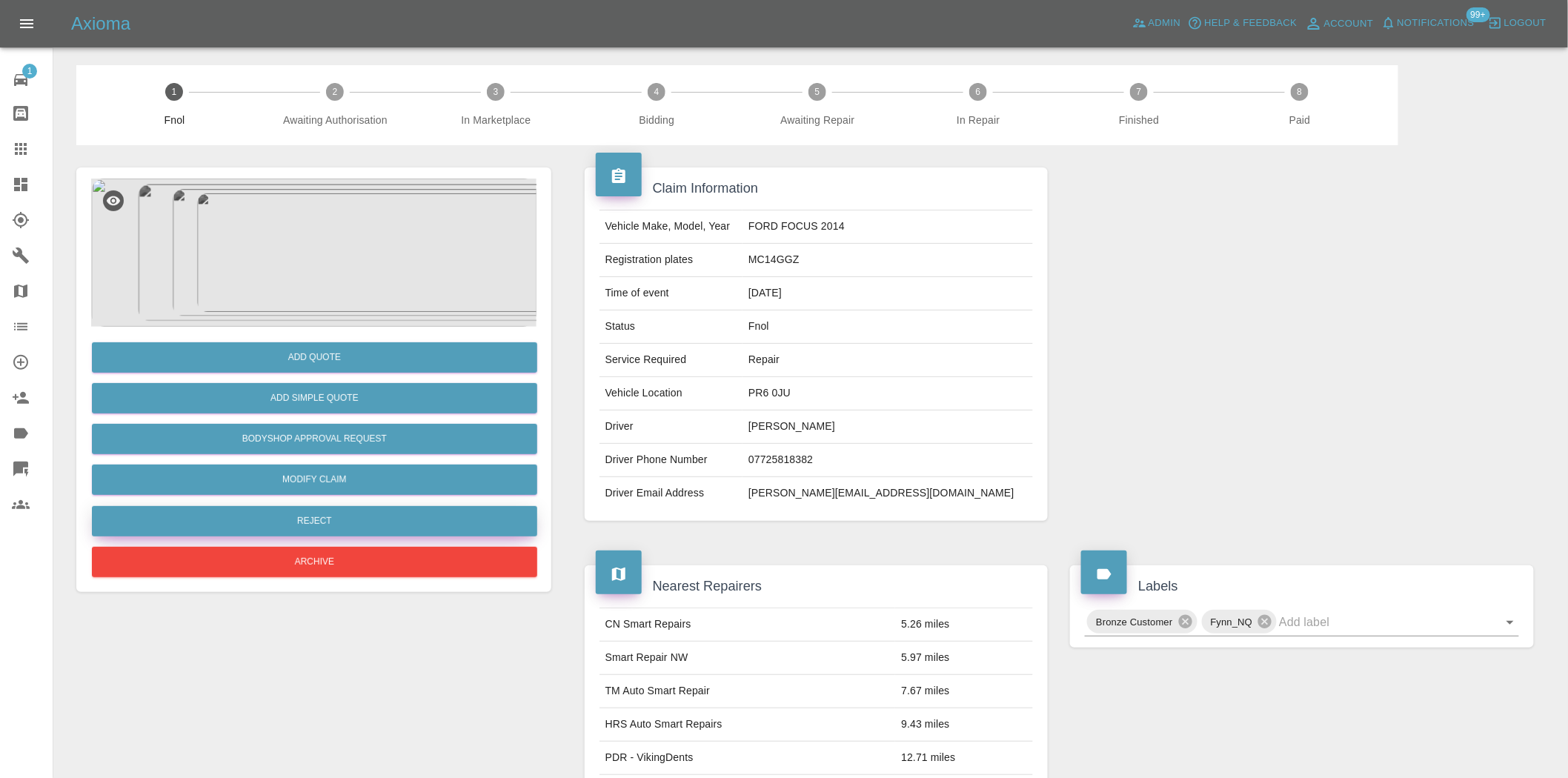
click at [321, 519] on button "Reject" at bounding box center [314, 521] width 445 height 31
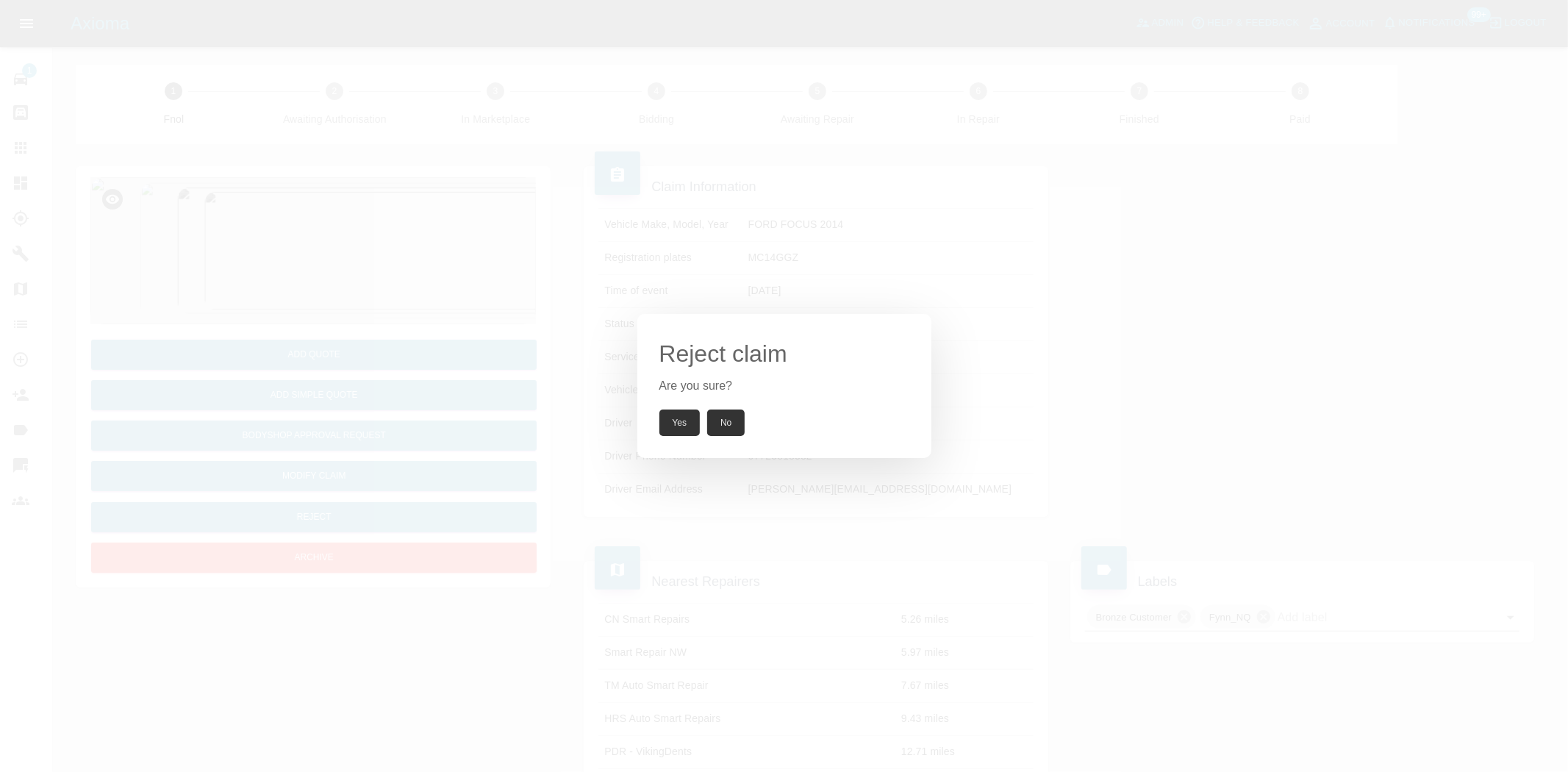
click at [685, 414] on button "Yes" at bounding box center [679, 423] width 41 height 27
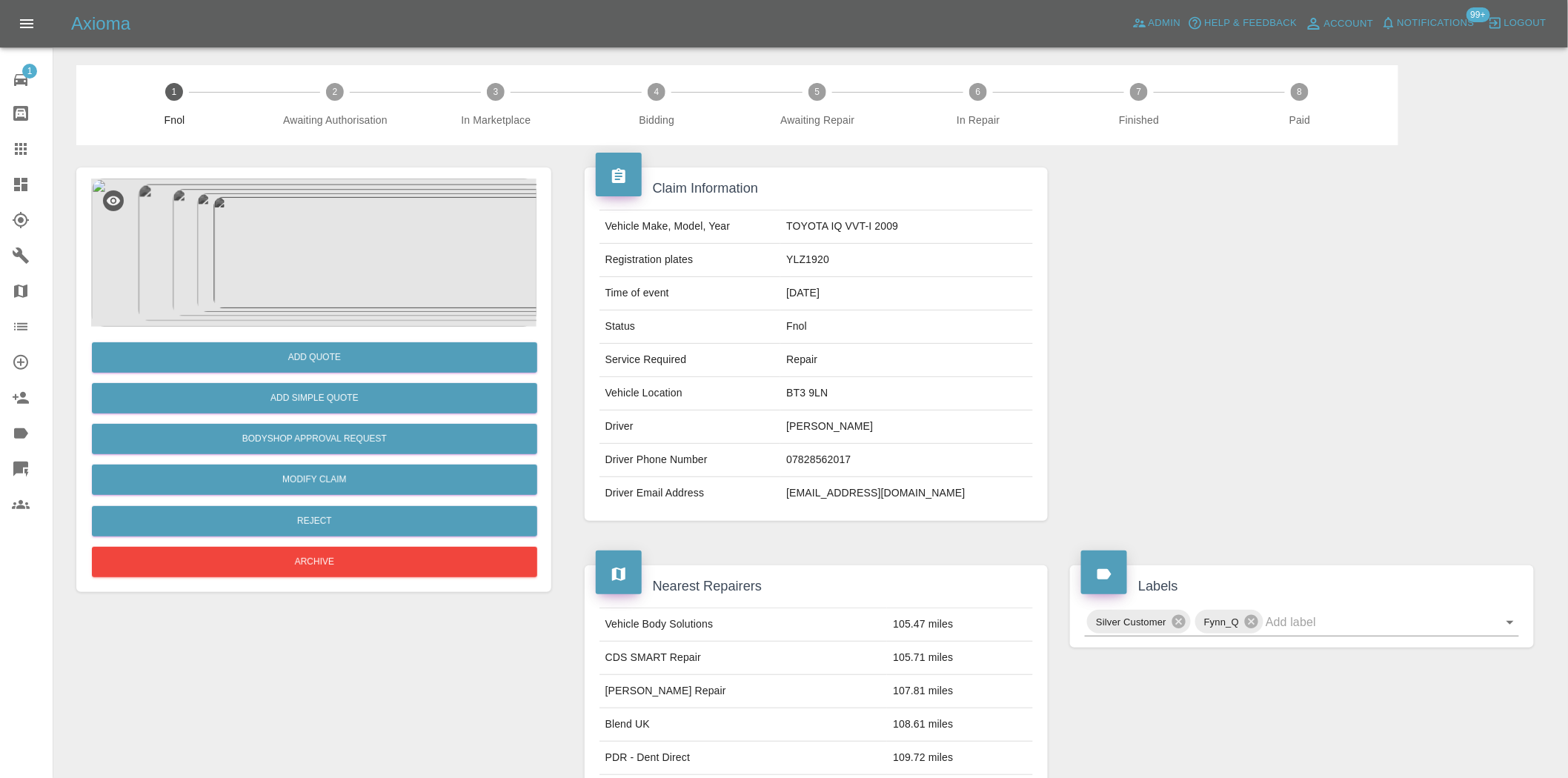
click at [413, 230] on img at bounding box center [314, 252] width 445 height 148
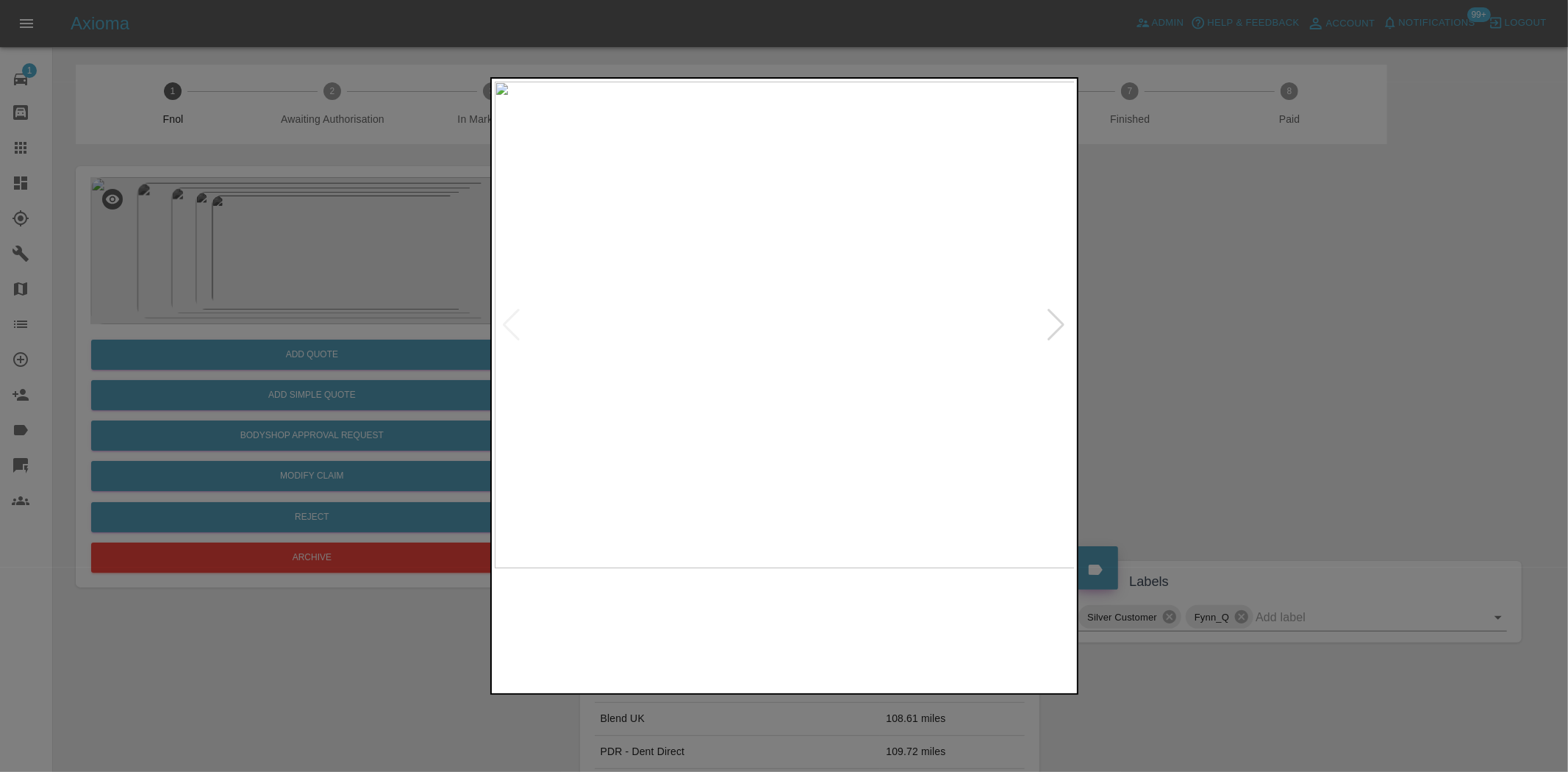
click at [687, 338] on img at bounding box center [785, 324] width 581 height 486
click at [697, 346] on img at bounding box center [1073, 286] width 1742 height 1461
click at [695, 344] on img at bounding box center [1073, 286] width 1742 height 1461
click at [741, 327] on img at bounding box center [785, 324] width 581 height 486
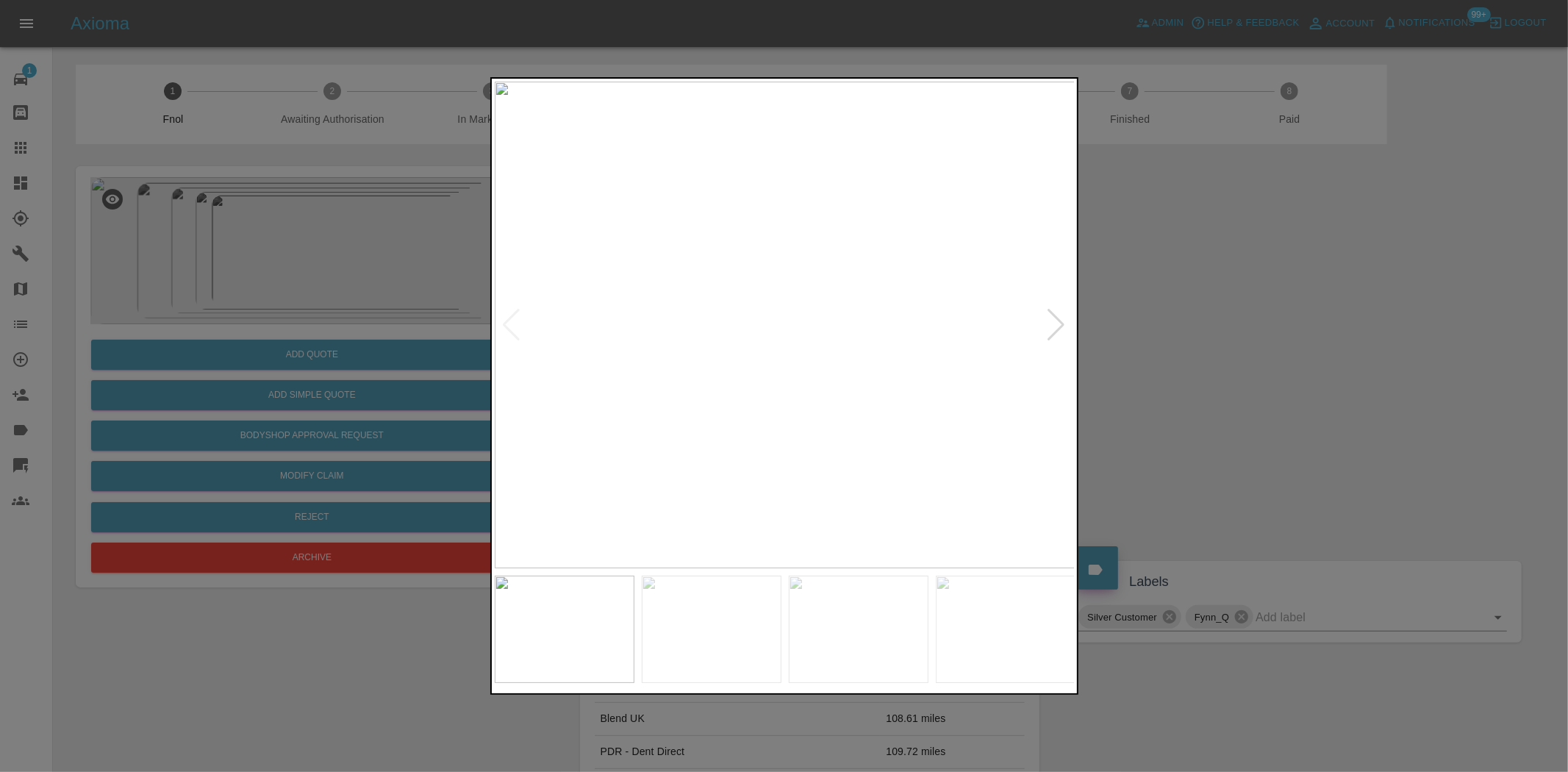
click at [741, 327] on img at bounding box center [785, 324] width 581 height 486
click at [741, 327] on img at bounding box center [912, 317] width 1742 height 1461
click at [642, 358] on img at bounding box center [785, 324] width 581 height 486
click at [764, 354] on img at bounding box center [785, 324] width 581 height 486
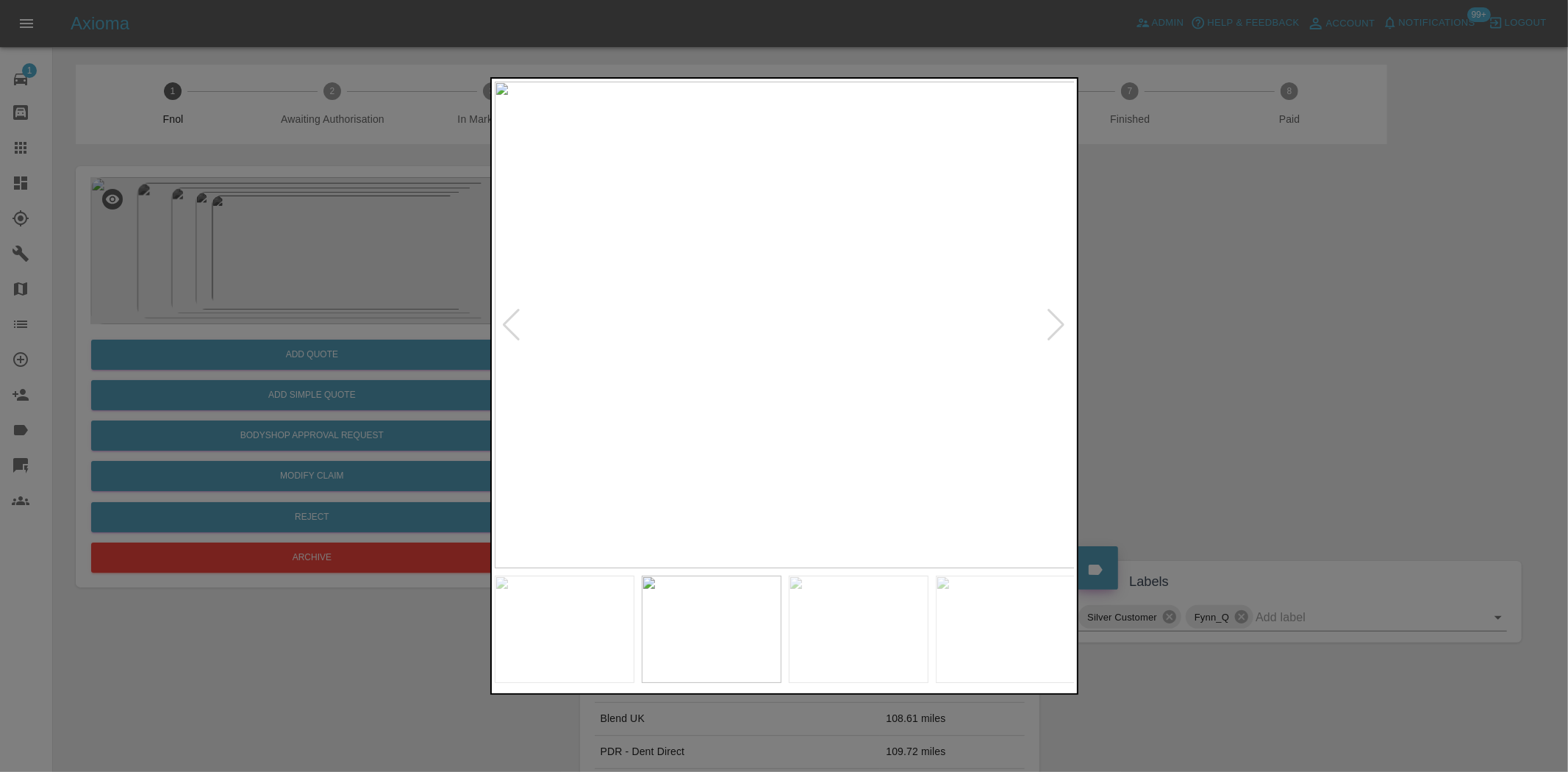
click at [764, 354] on img at bounding box center [785, 324] width 581 height 486
click at [764, 354] on img at bounding box center [844, 236] width 1742 height 1461
click at [653, 369] on img at bounding box center [695, 324] width 581 height 486
click at [656, 377] on img at bounding box center [785, 324] width 581 height 486
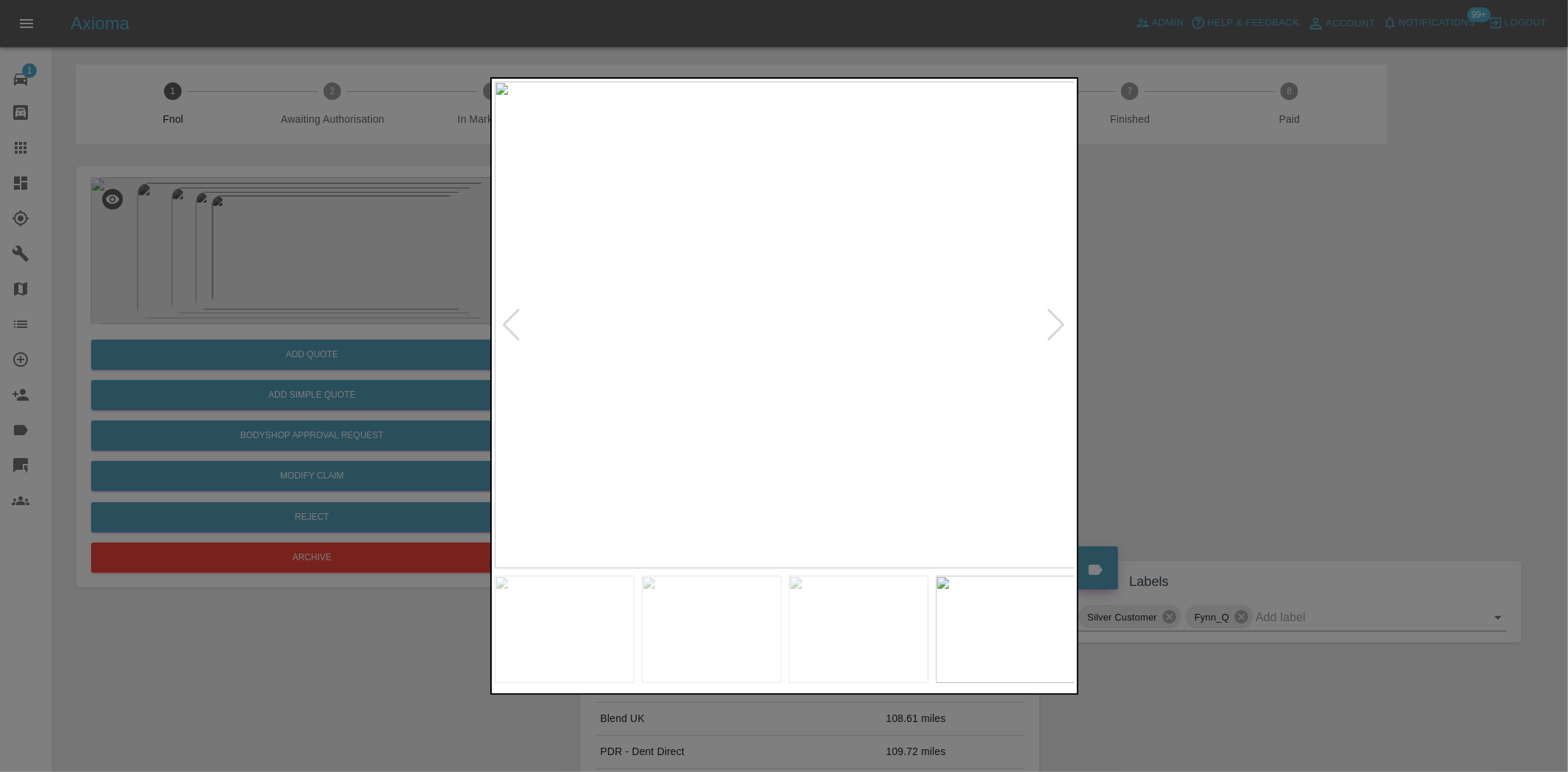
click at [751, 376] on img at bounding box center [785, 324] width 581 height 486
click at [713, 363] on img at bounding box center [785, 324] width 581 height 486
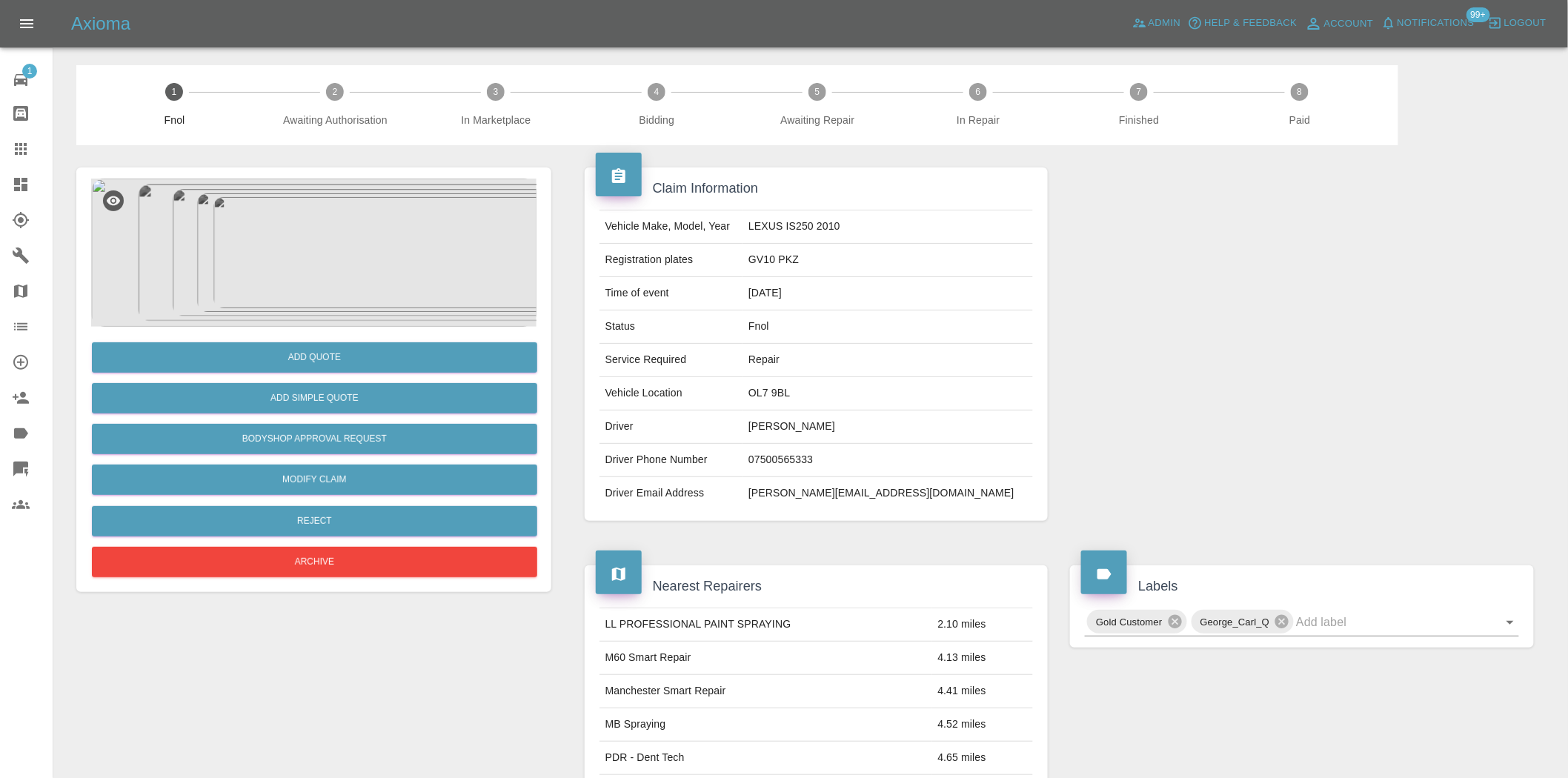
click at [368, 236] on img at bounding box center [314, 252] width 445 height 148
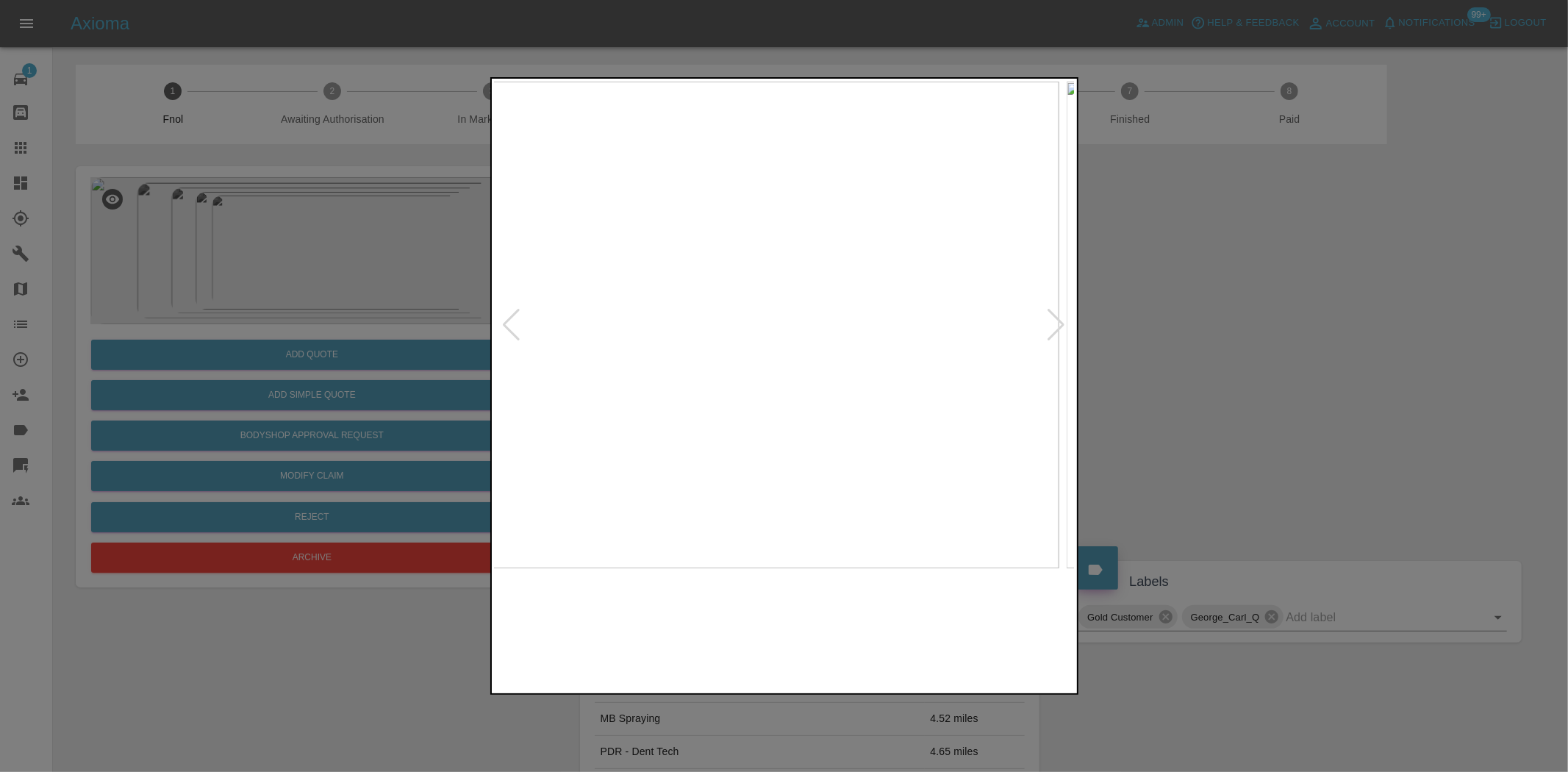
click at [694, 374] on img at bounding box center [768, 324] width 581 height 486
click at [718, 357] on img at bounding box center [785, 324] width 581 height 486
click at [741, 327] on img at bounding box center [694, 324] width 581 height 486
click at [620, 397] on img at bounding box center [785, 324] width 581 height 486
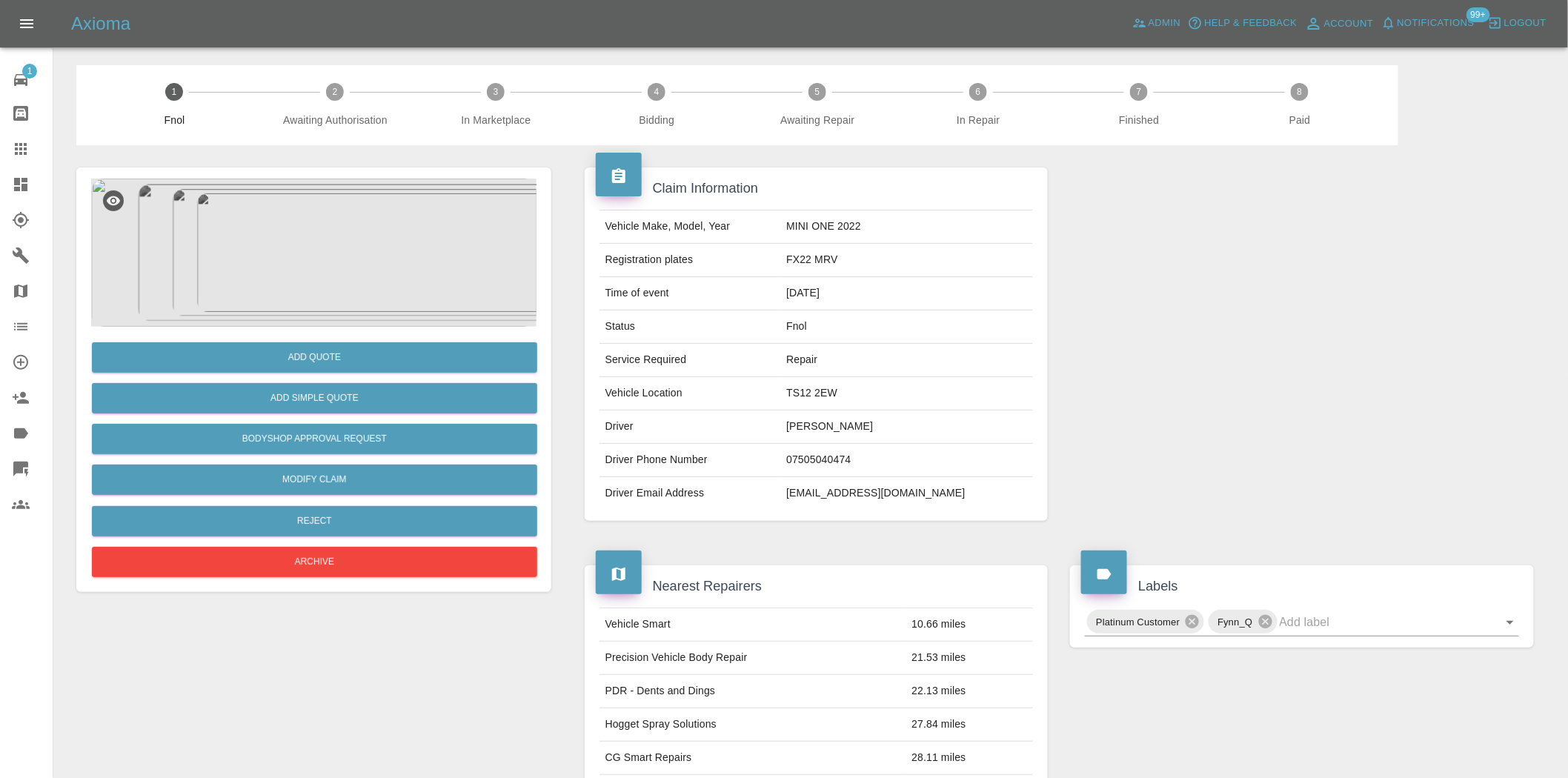
click at [304, 274] on img at bounding box center [314, 252] width 445 height 148
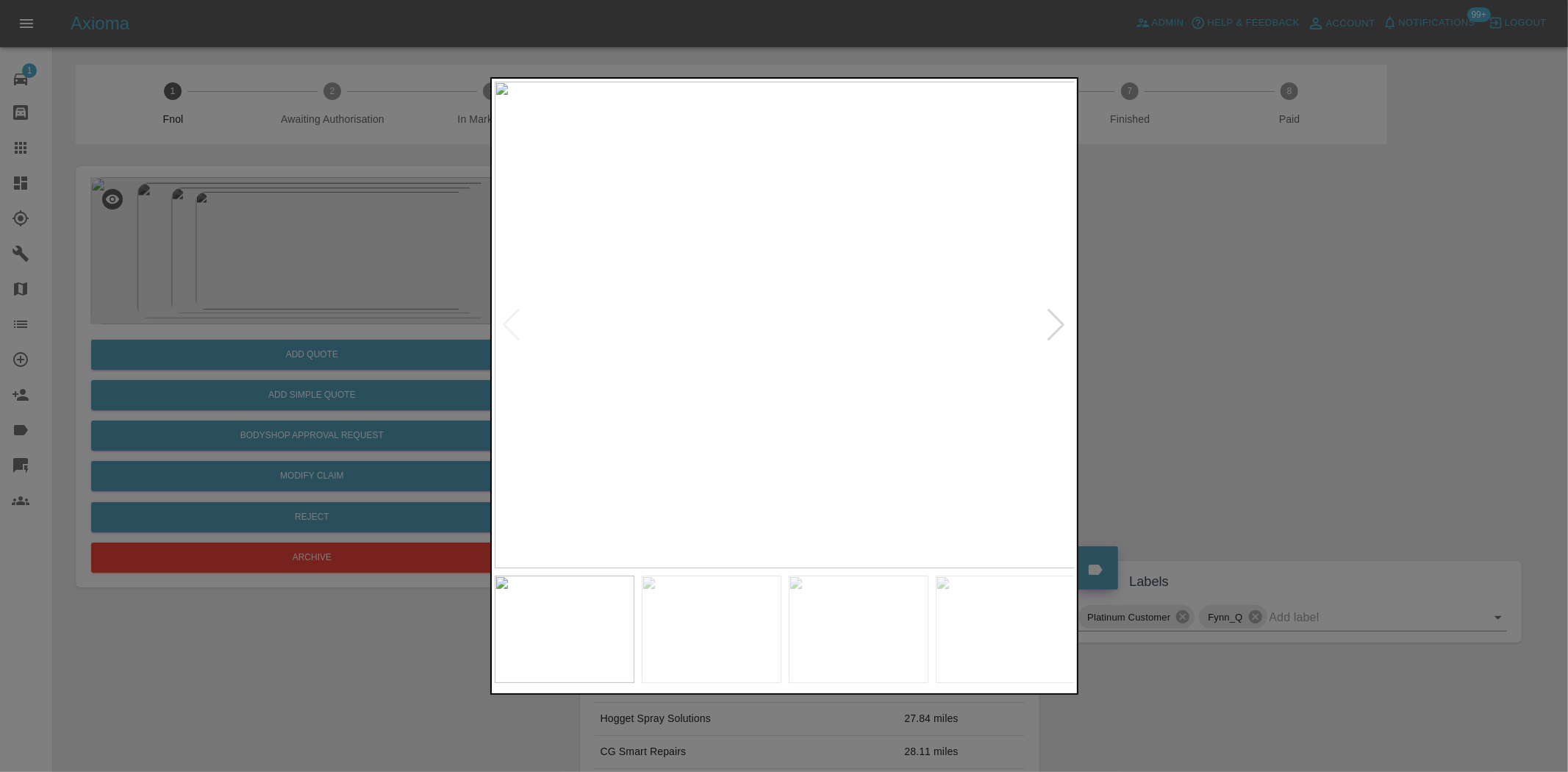
click at [751, 410] on img at bounding box center [785, 324] width 581 height 486
click at [649, 414] on img at bounding box center [785, 324] width 581 height 486
click at [690, 409] on img at bounding box center [785, 324] width 581 height 486
click at [545, 398] on img at bounding box center [785, 324] width 581 height 486
click at [762, 263] on img at bounding box center [785, 324] width 581 height 486
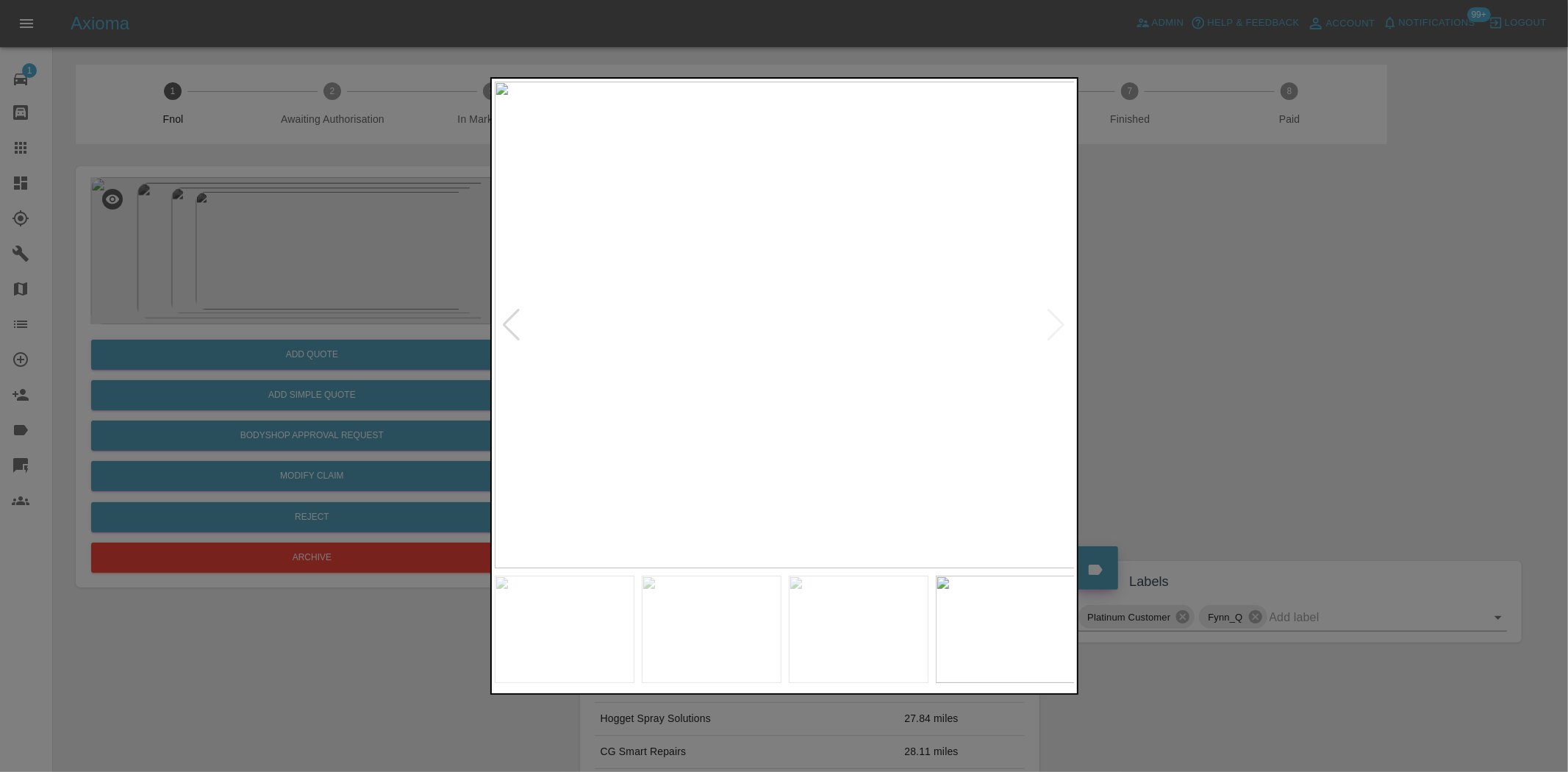
click at [762, 262] on img at bounding box center [785, 324] width 581 height 486
click at [722, 480] on img at bounding box center [850, 513] width 1742 height 1461
click at [869, 441] on img at bounding box center [951, 324] width 581 height 486
click at [792, 298] on img at bounding box center [785, 324] width 581 height 486
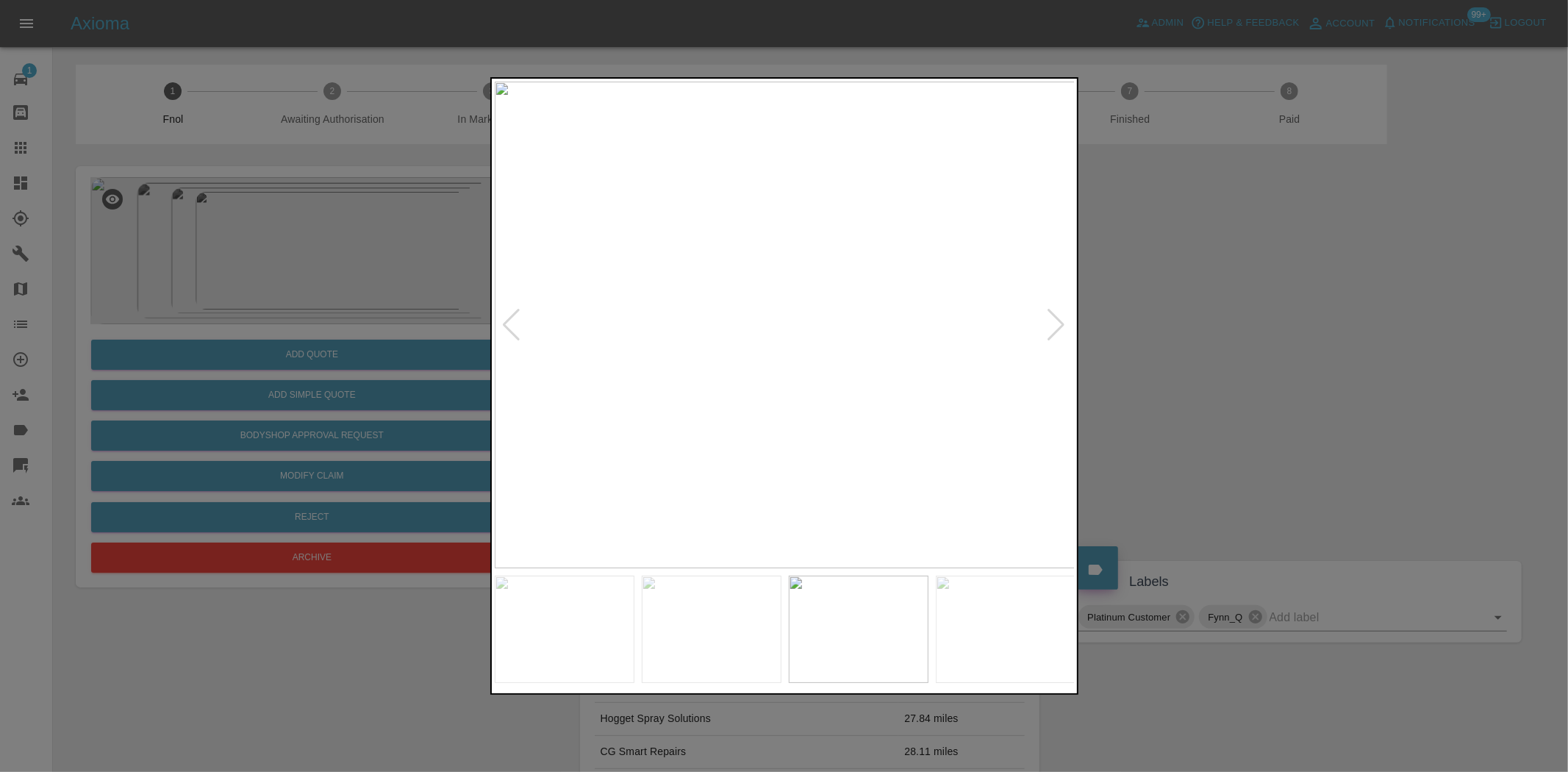
click at [792, 298] on img at bounding box center [785, 324] width 581 height 486
click at [776, 561] on img at bounding box center [760, 455] width 1742 height 1461
click at [758, 354] on img at bounding box center [738, 668] width 1742 height 1461
click at [745, 340] on img at bounding box center [785, 324] width 581 height 486
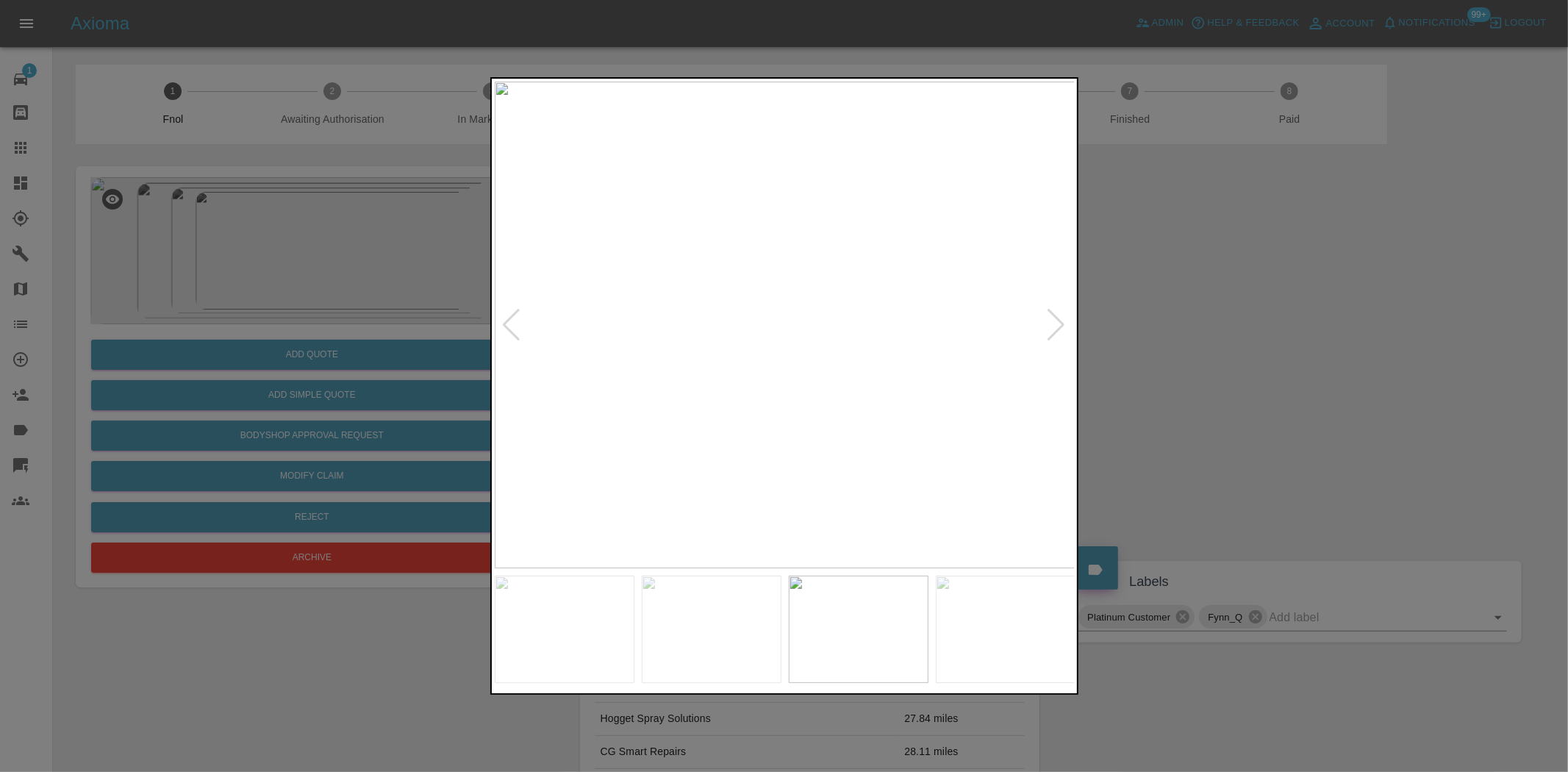
click at [745, 340] on img at bounding box center [785, 324] width 581 height 486
click at [701, 543] on img at bounding box center [839, 508] width 1742 height 1461
click at [725, 453] on img at bounding box center [838, 509] width 1742 height 1461
click at [268, 317] on div at bounding box center [784, 386] width 1568 height 772
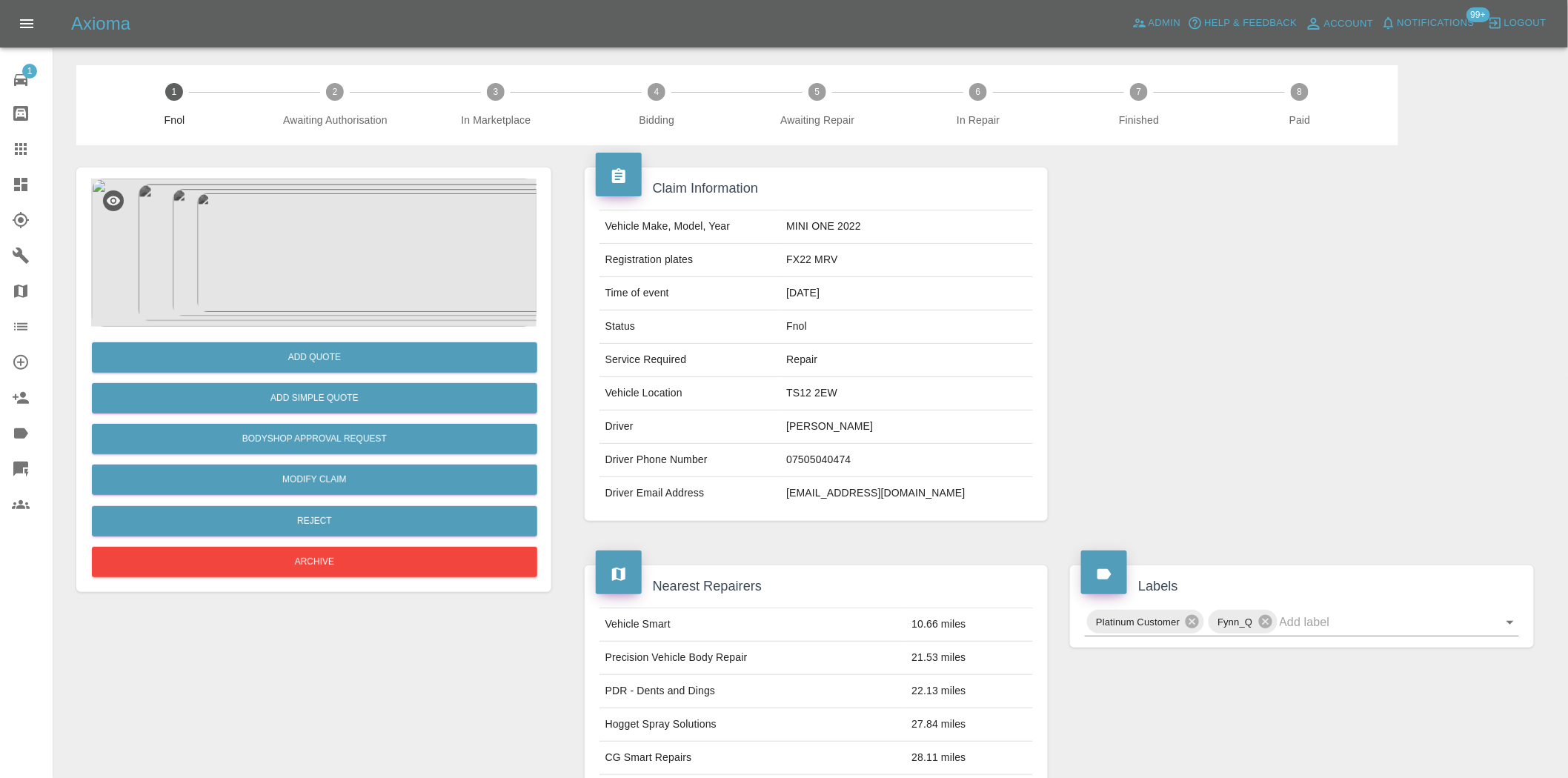
click at [319, 260] on img at bounding box center [314, 252] width 445 height 148
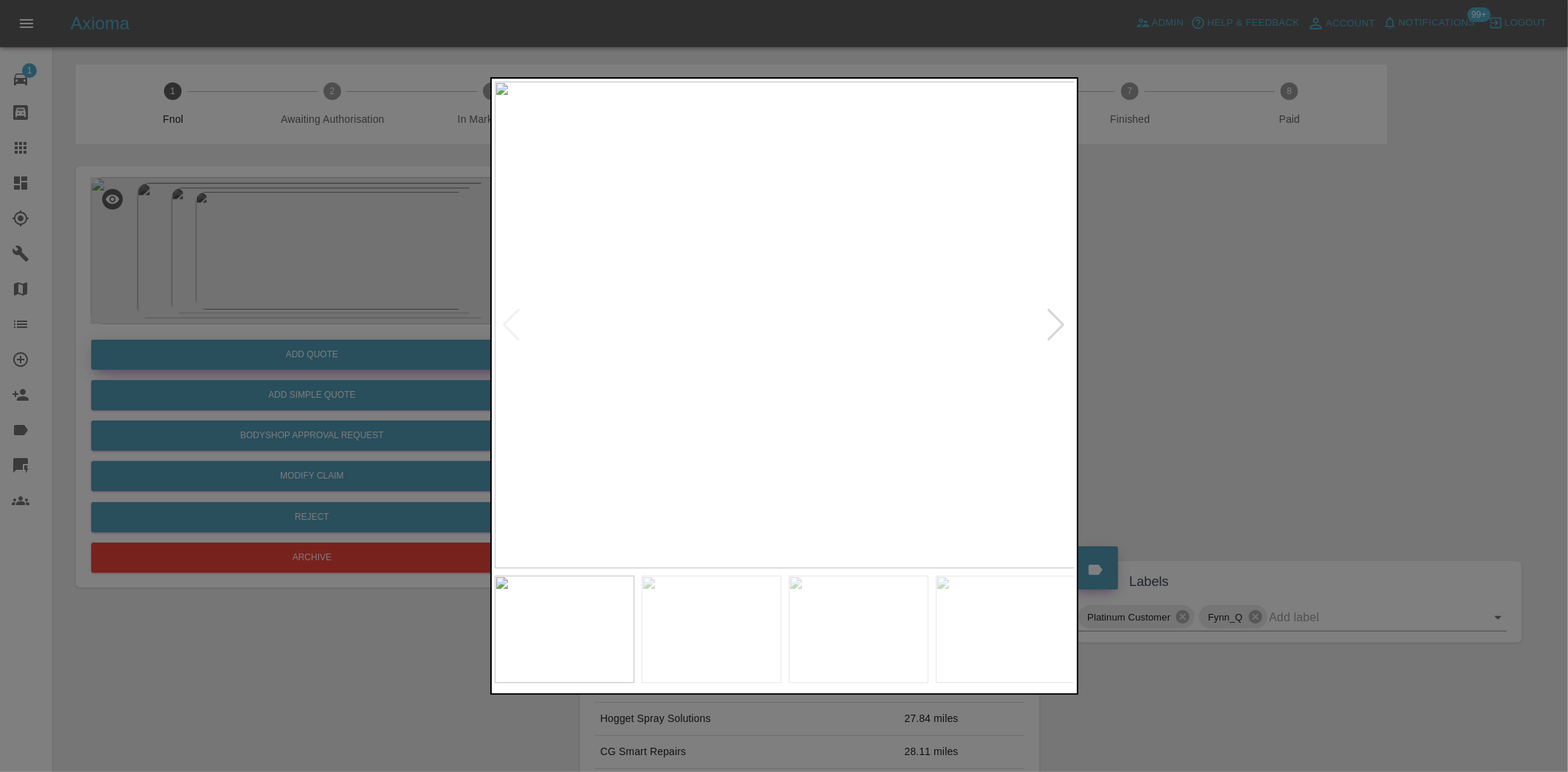
drag, startPoint x: 203, startPoint y: 328, endPoint x: 266, endPoint y: 346, distance: 65.5
click at [204, 327] on div at bounding box center [784, 386] width 1568 height 772
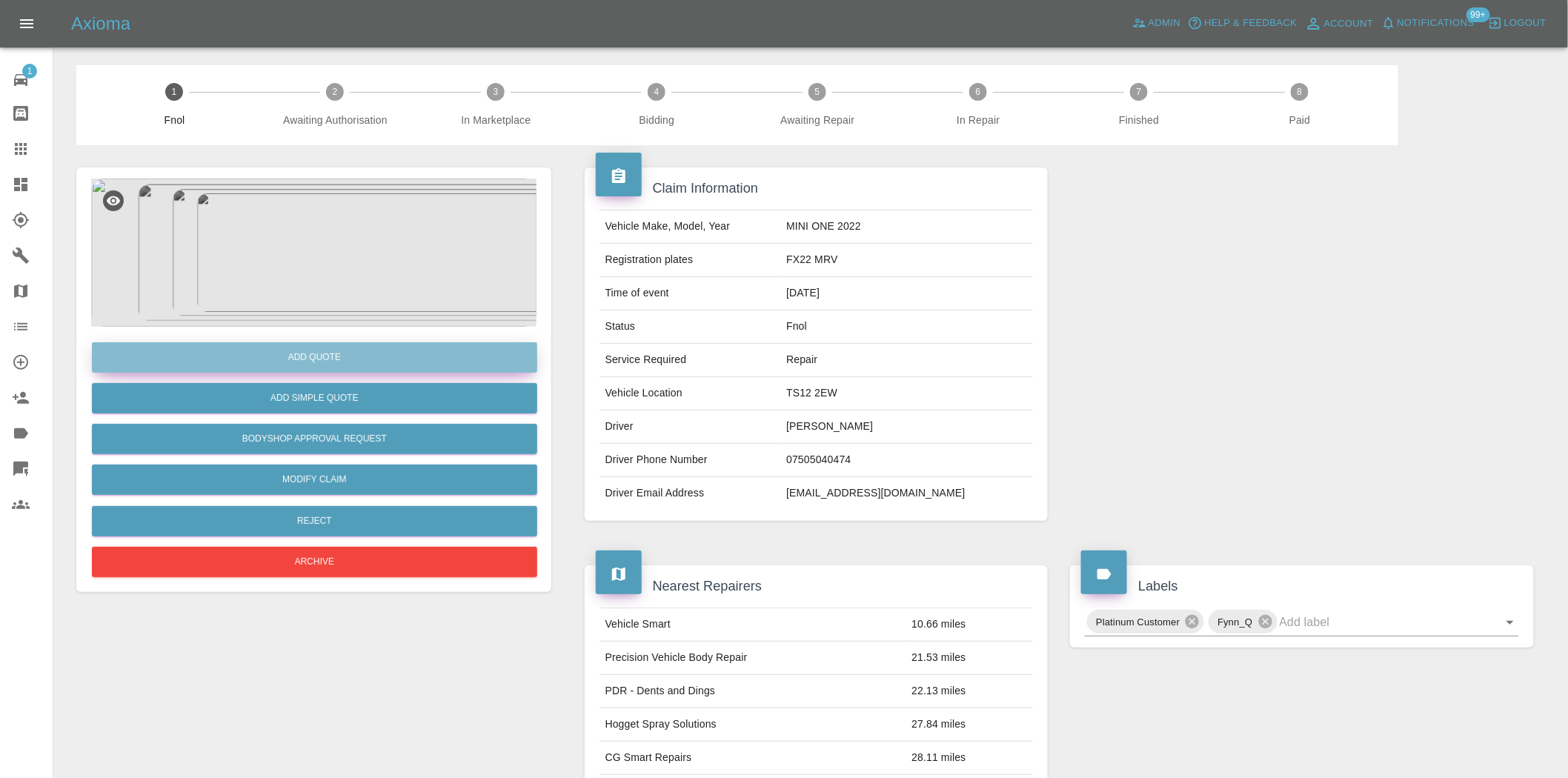
click at [278, 356] on button "Add Quote" at bounding box center [314, 357] width 445 height 31
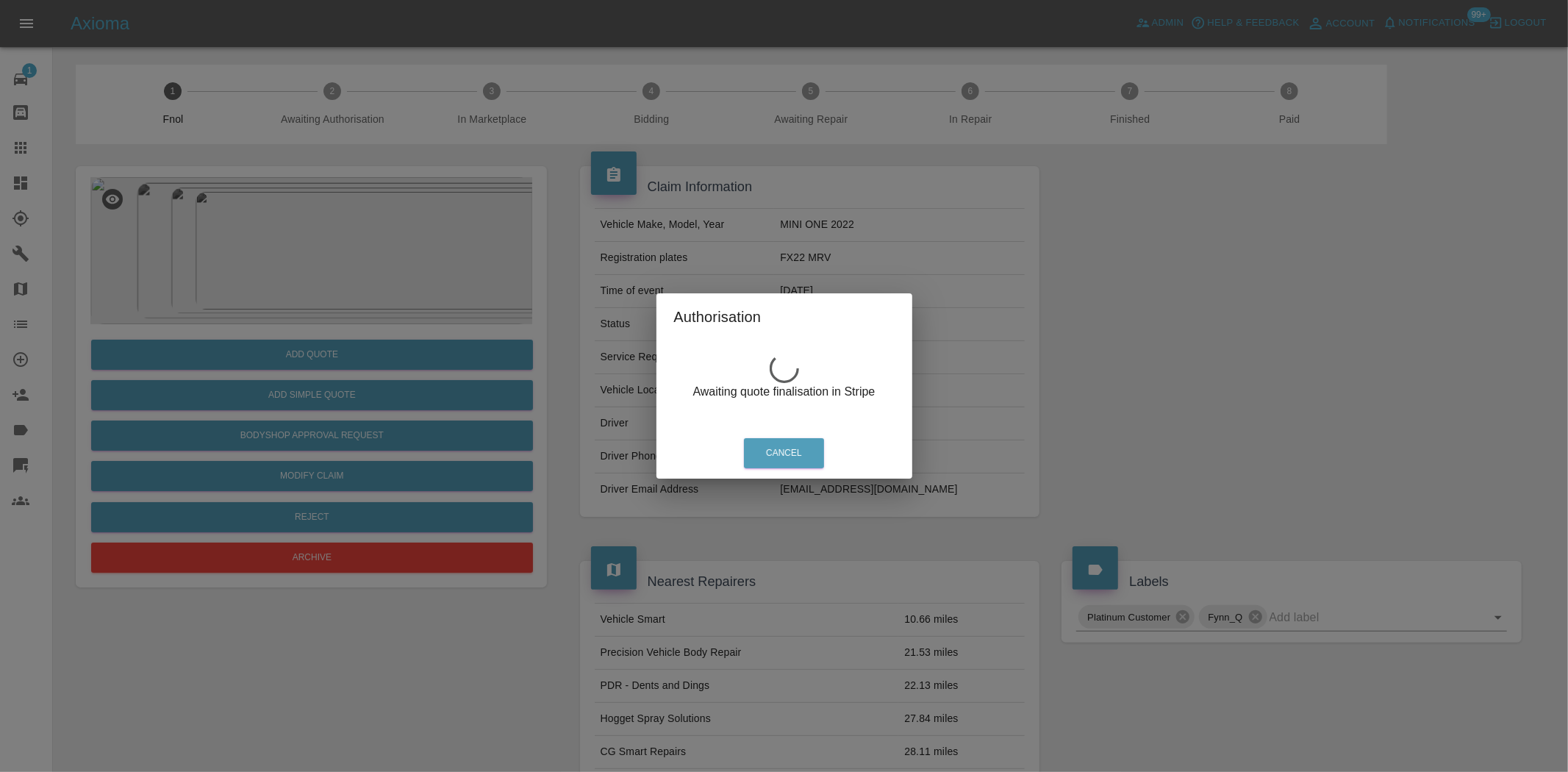
click at [339, 247] on div "Authorisation Awaiting quote finalisation in Stripe Cancel" at bounding box center [784, 386] width 1568 height 772
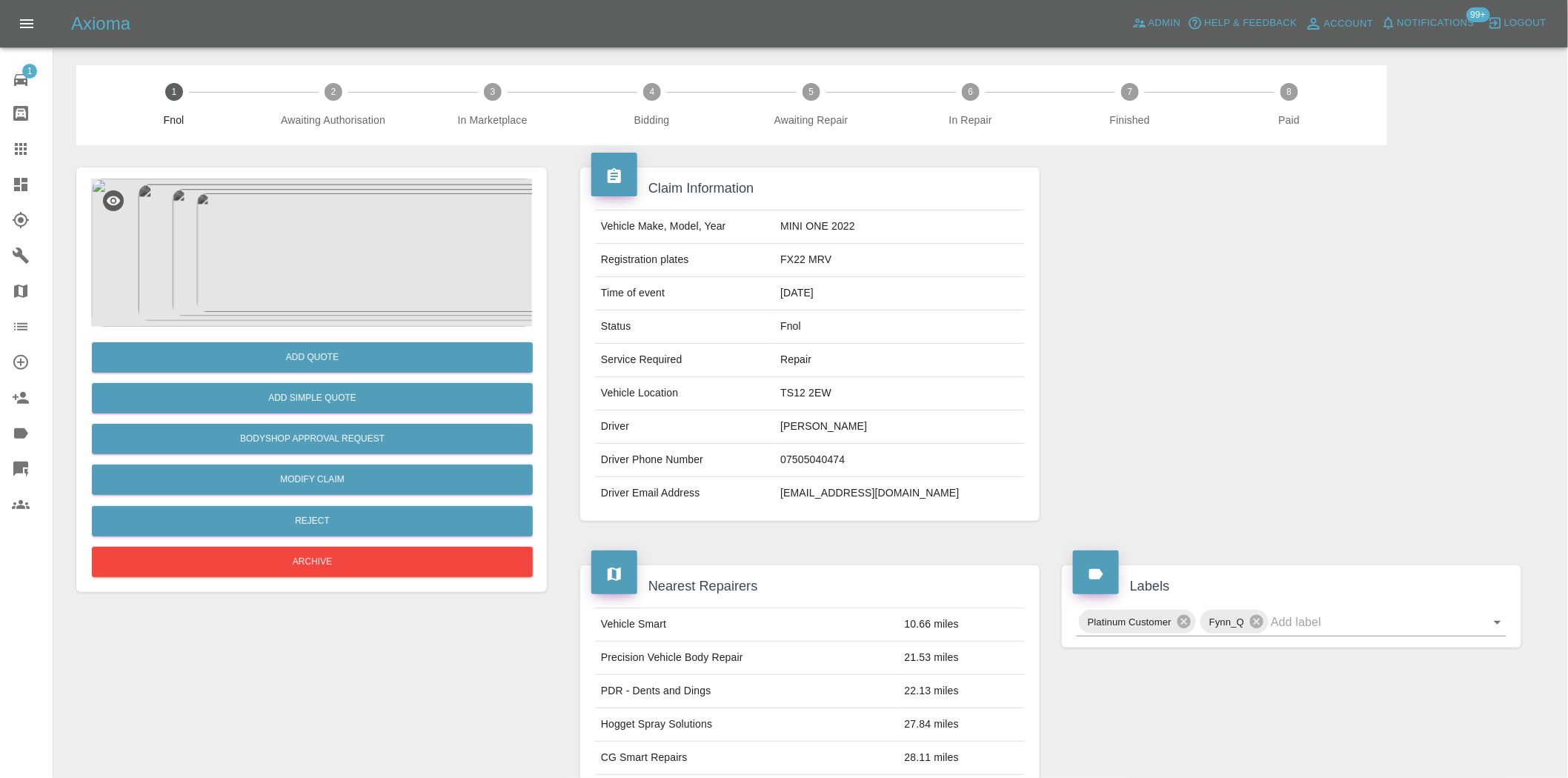
click at [315, 240] on img at bounding box center [314, 252] width 445 height 148
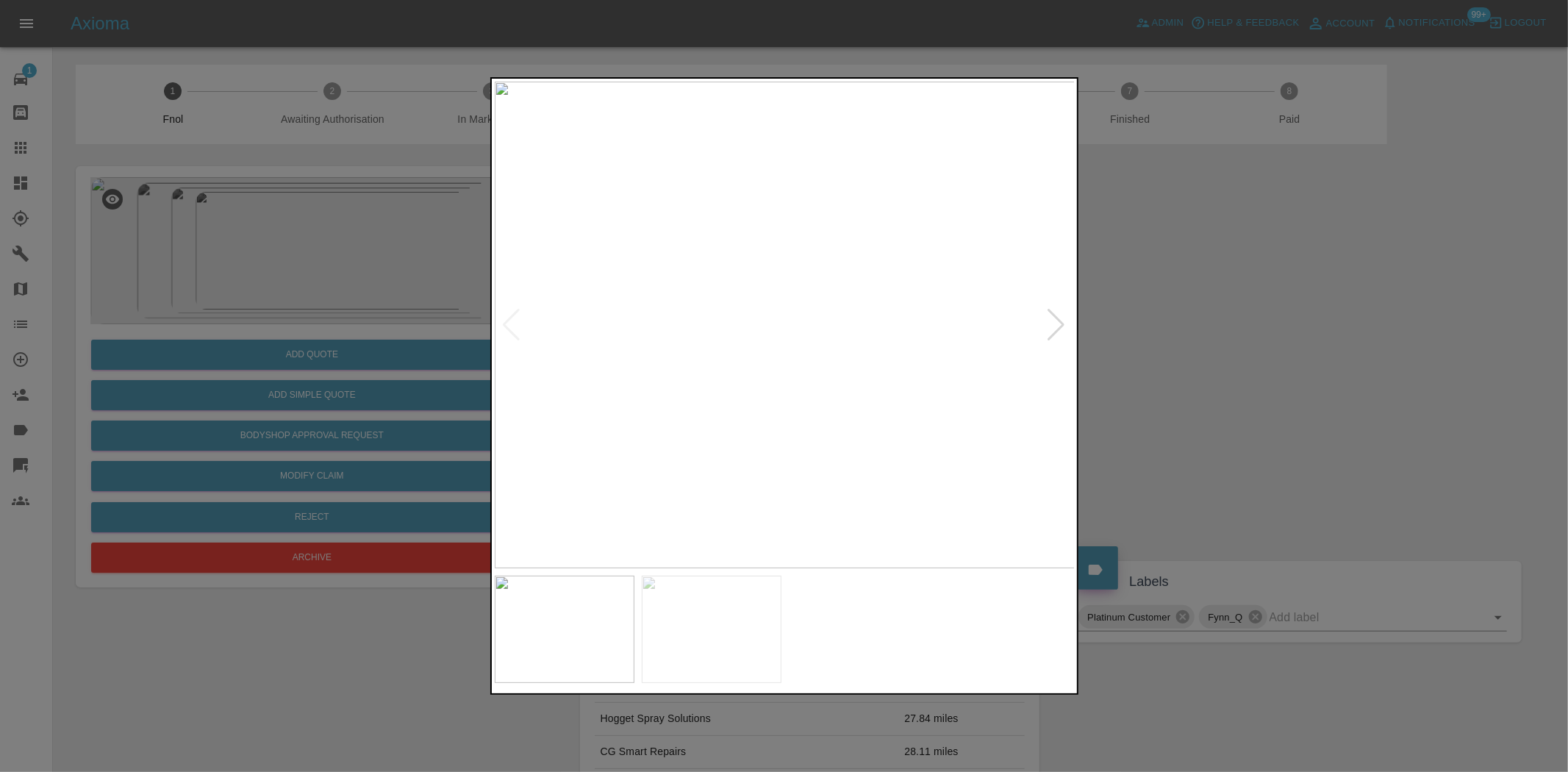
click at [763, 285] on img at bounding box center [785, 324] width 581 height 486
click at [738, 302] on img at bounding box center [843, 741] width 1742 height 1461
click at [733, 99] on img at bounding box center [843, 580] width 1742 height 1461
click at [744, 208] on img at bounding box center [851, 261] width 1742 height 1461
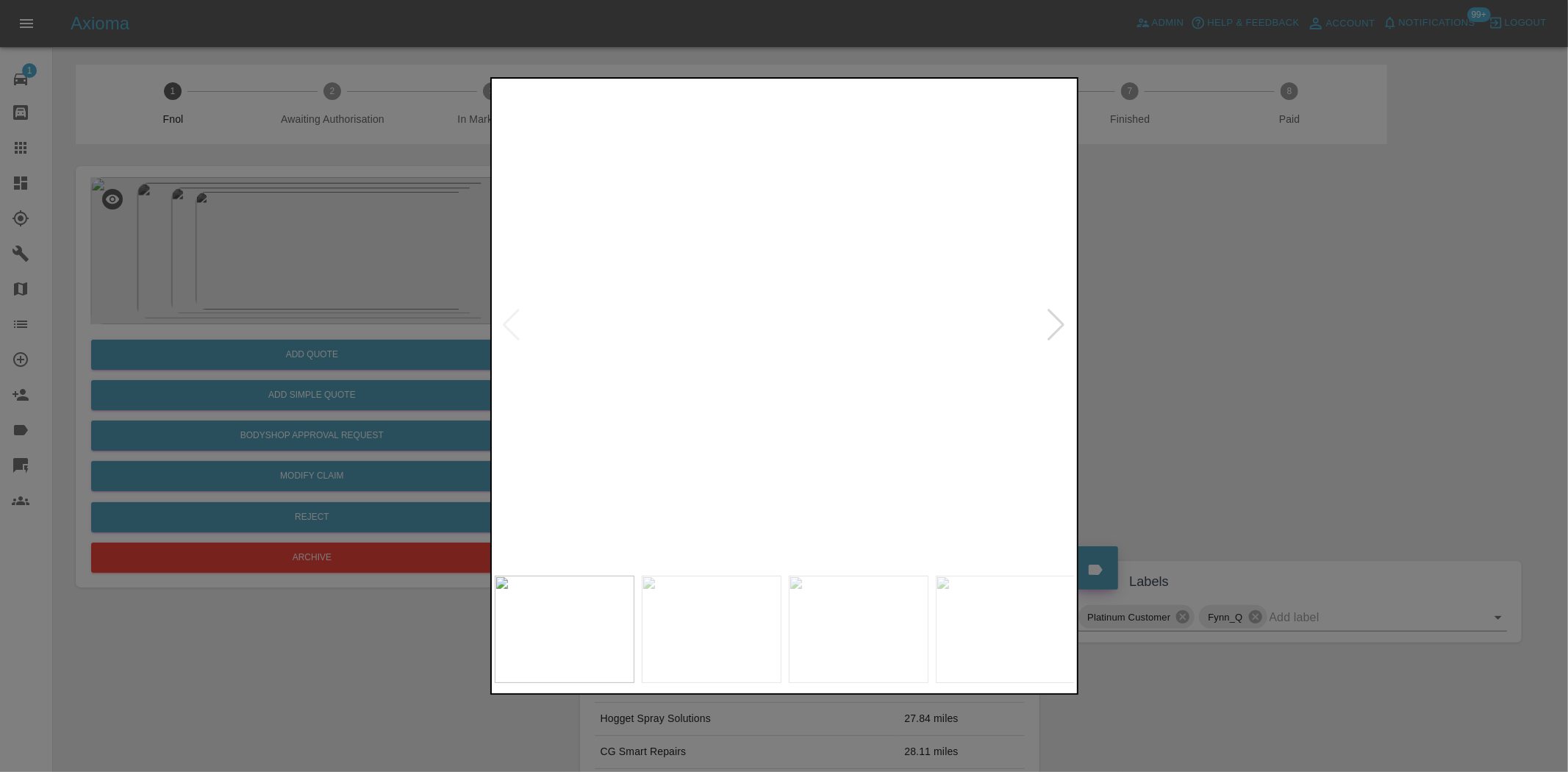
click at [733, 225] on img at bounding box center [856, 143] width 1742 height 1461
click at [738, 200] on img at bounding box center [856, 143] width 1742 height 1461
click at [362, 289] on div at bounding box center [784, 386] width 1568 height 772
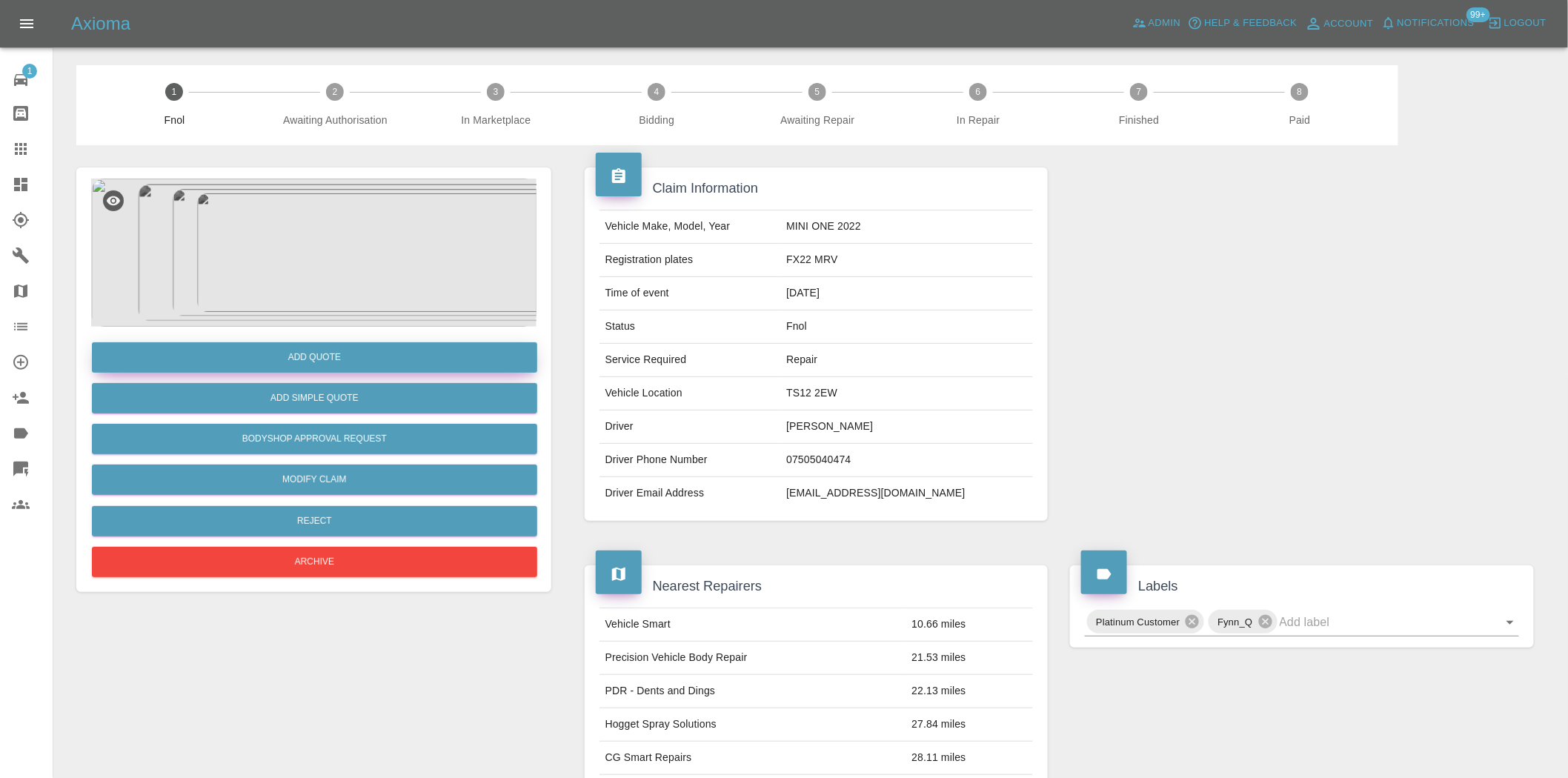
click at [353, 368] on button "Add Quote" at bounding box center [314, 357] width 445 height 31
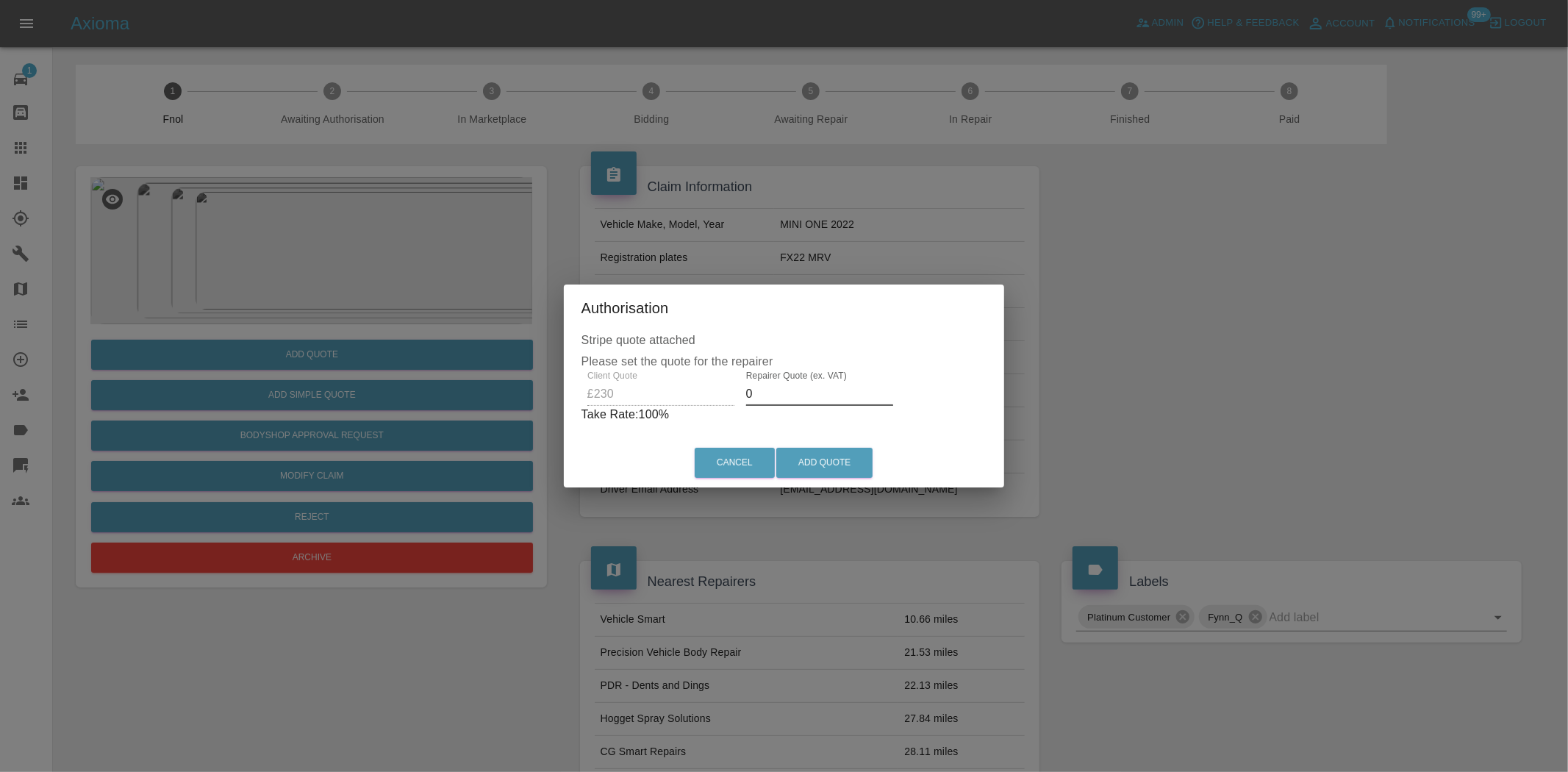
click at [660, 384] on div "Client Quote £230 Repairer Quote (ex. VAT) 0 Take Rate: 100 %" at bounding box center [784, 397] width 406 height 53
type input "150"
click at [840, 464] on button "Add Quote" at bounding box center [824, 463] width 97 height 31
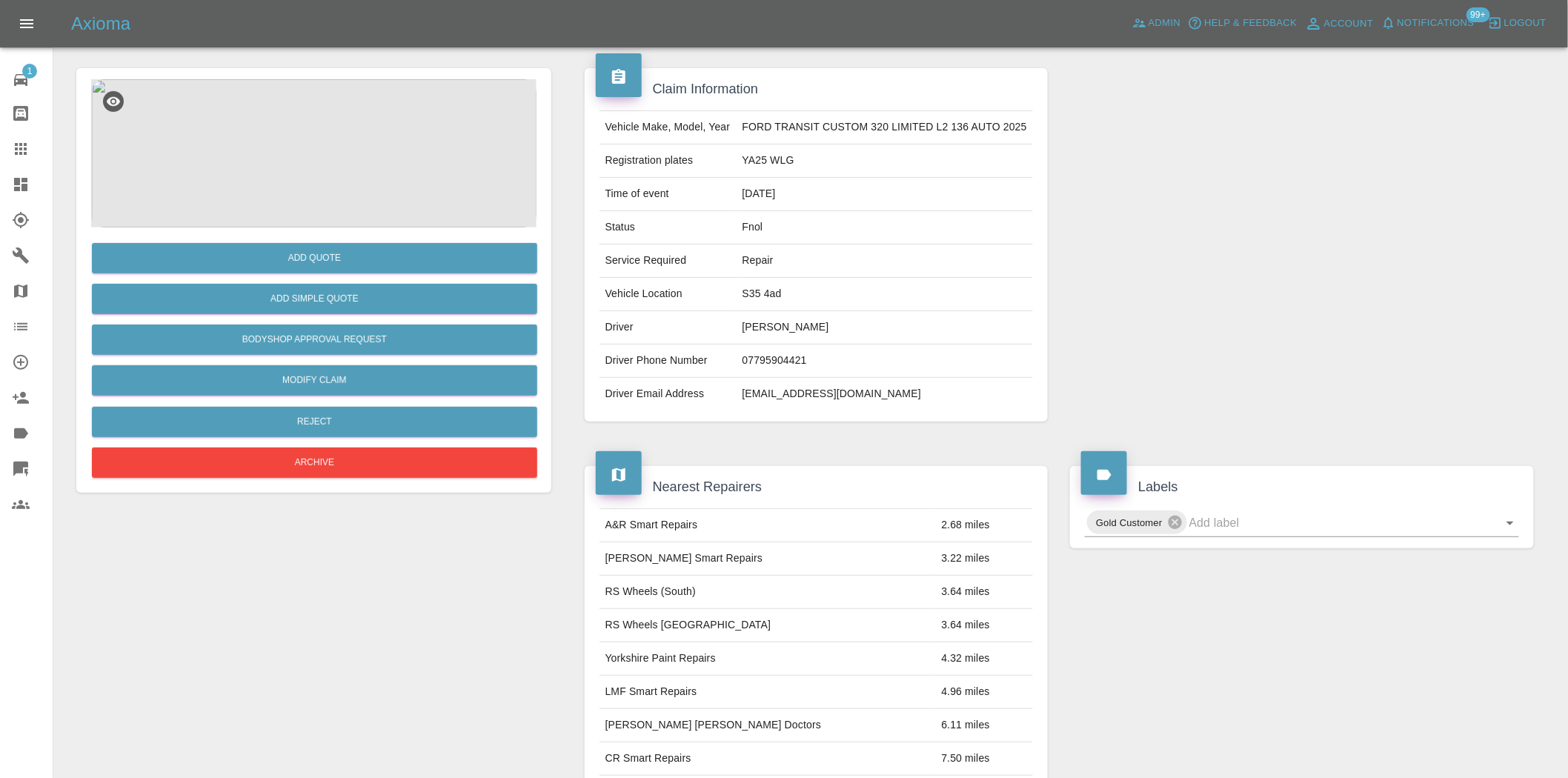
scroll to position [90, 0]
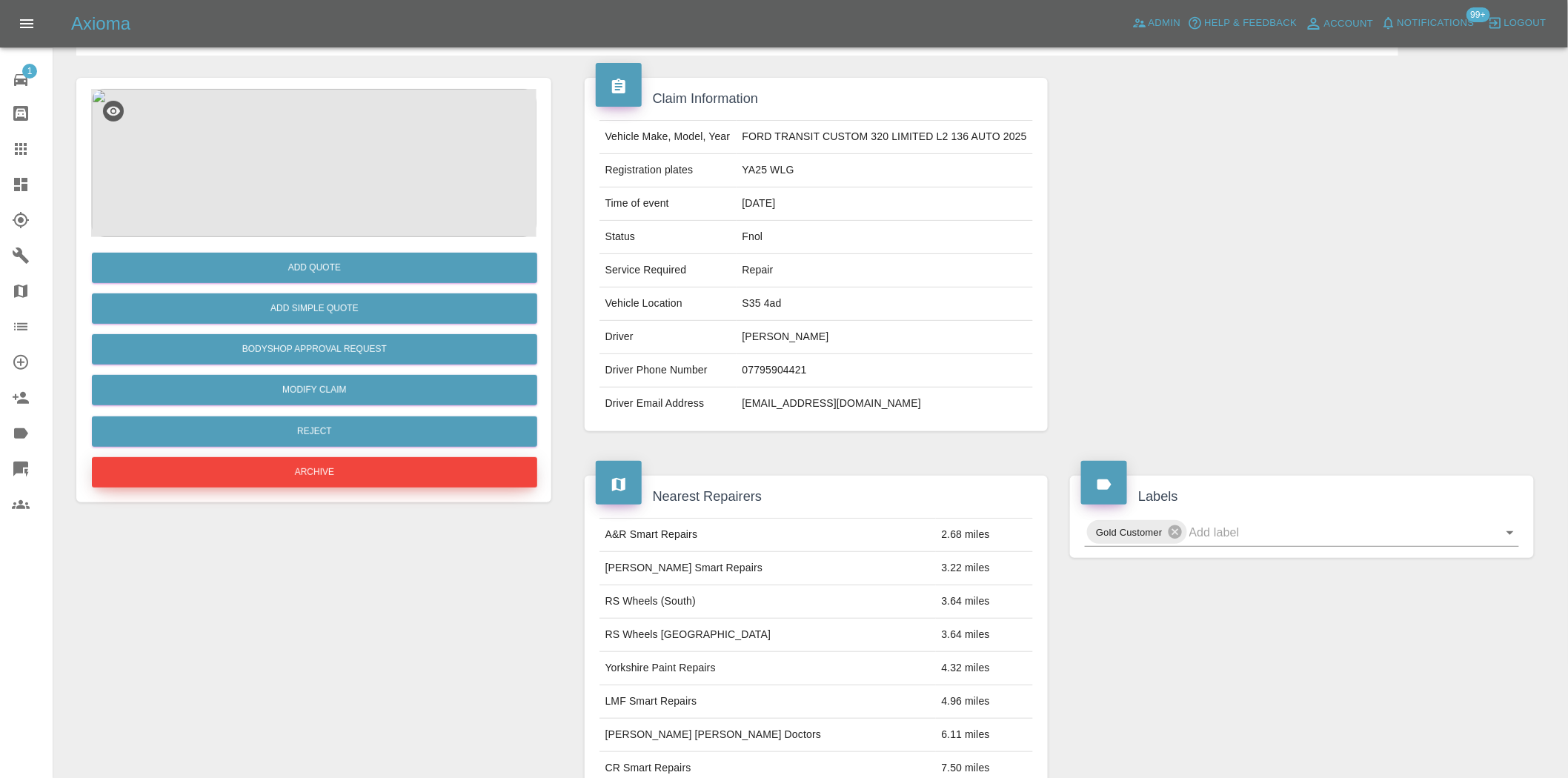
click at [358, 478] on button "Archive" at bounding box center [314, 473] width 445 height 31
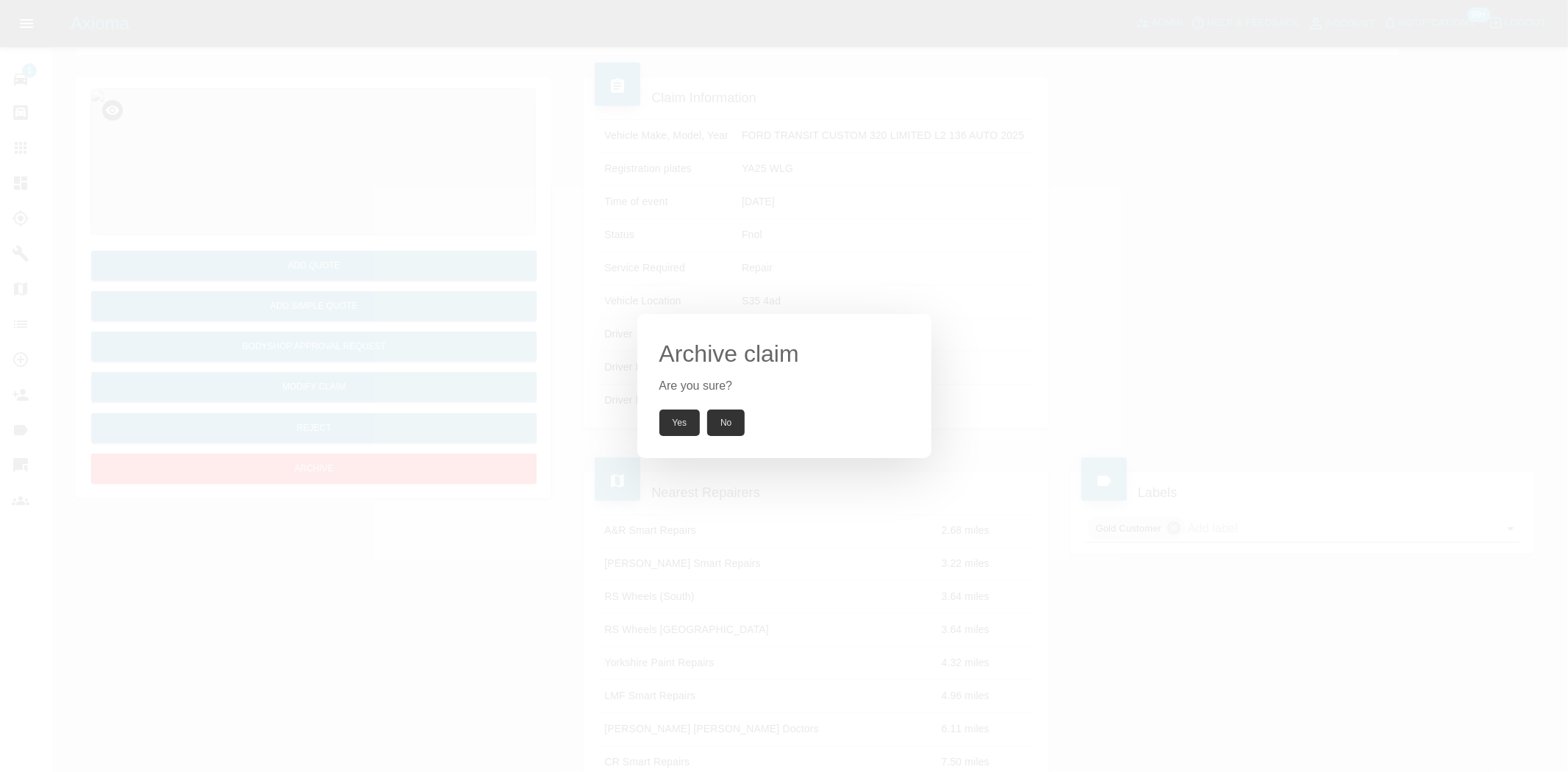
click at [671, 435] on button "Yes" at bounding box center [679, 423] width 41 height 27
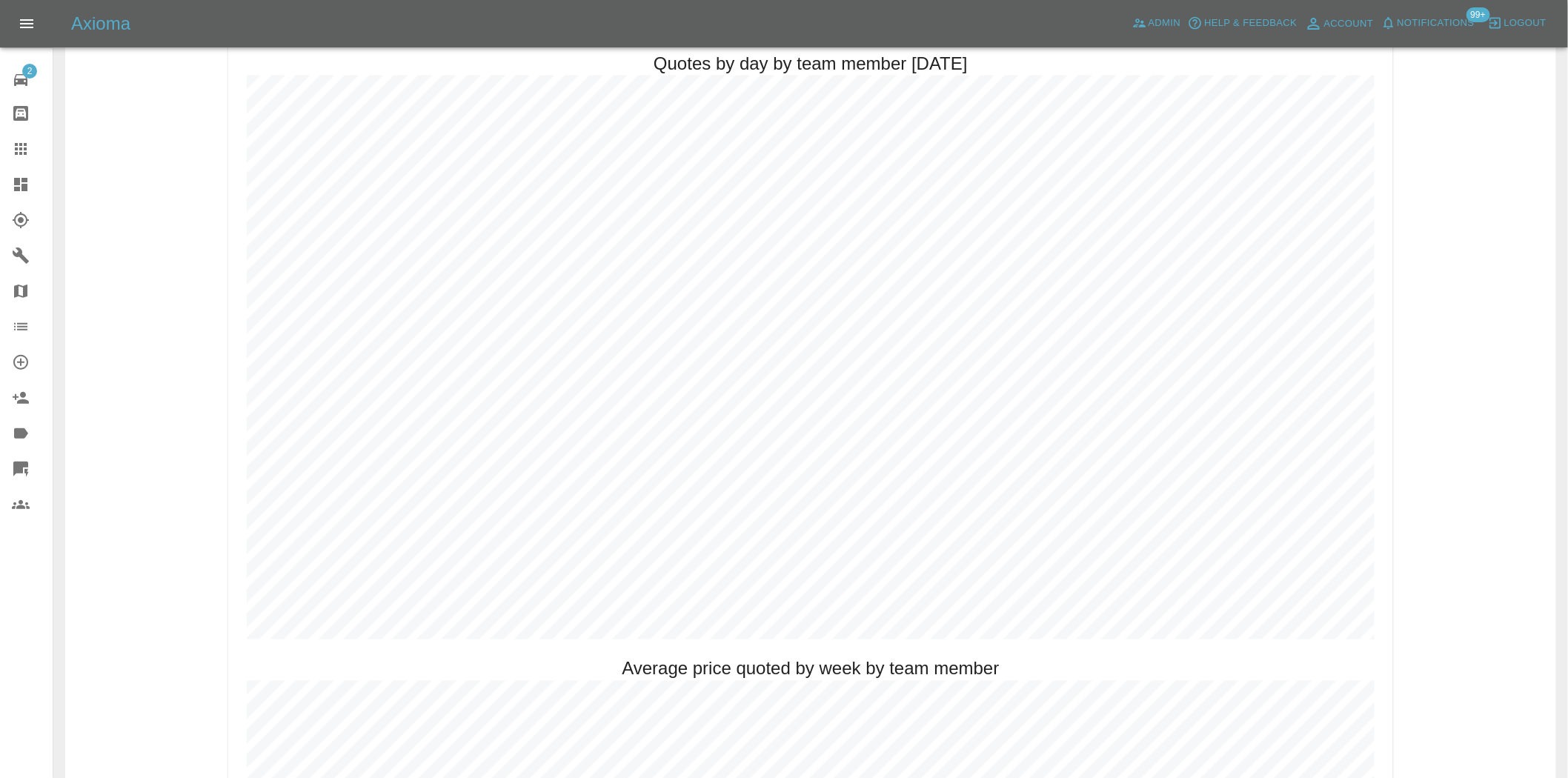
scroll to position [740, 0]
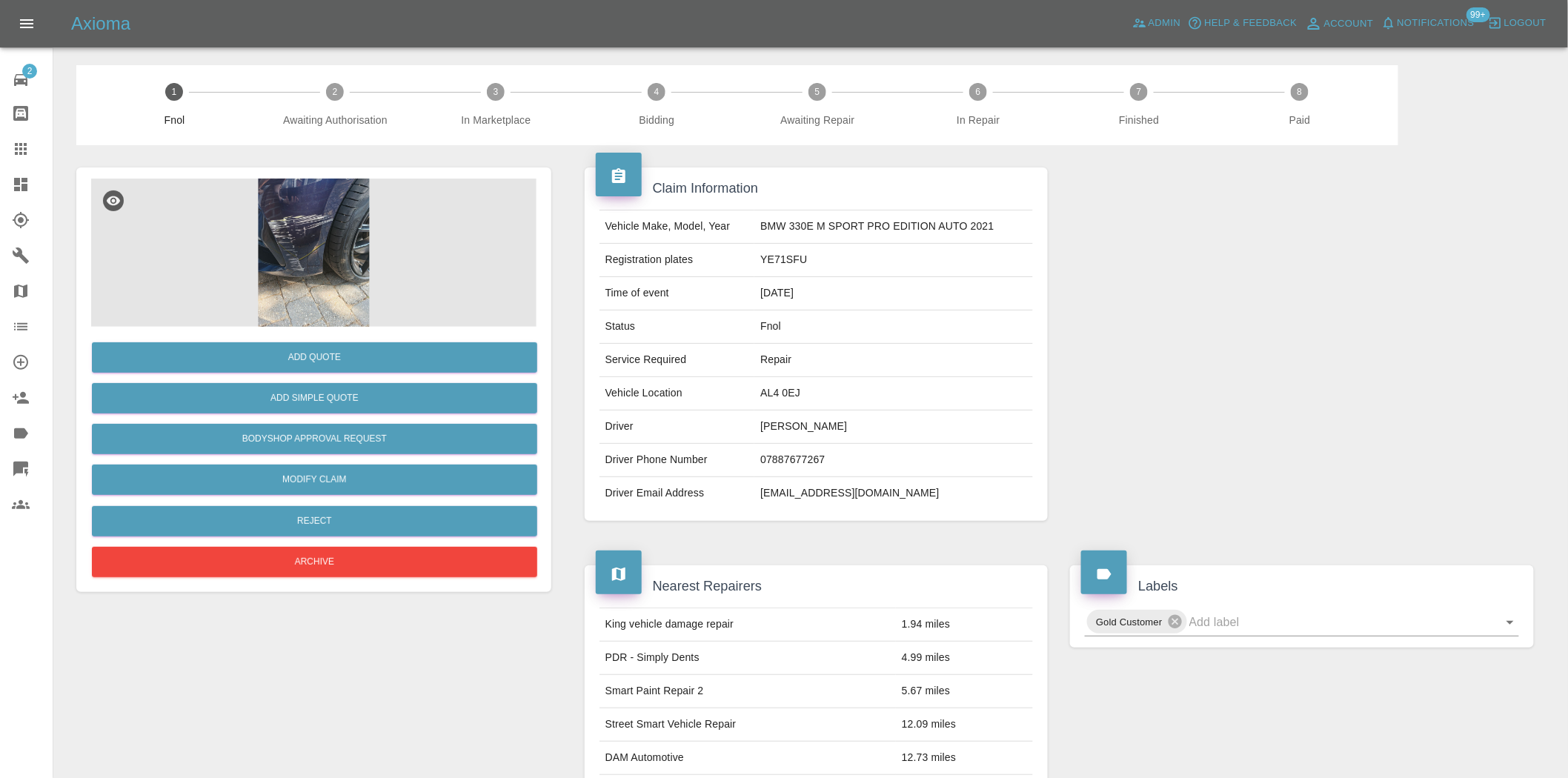
click at [313, 246] on img at bounding box center [314, 252] width 445 height 148
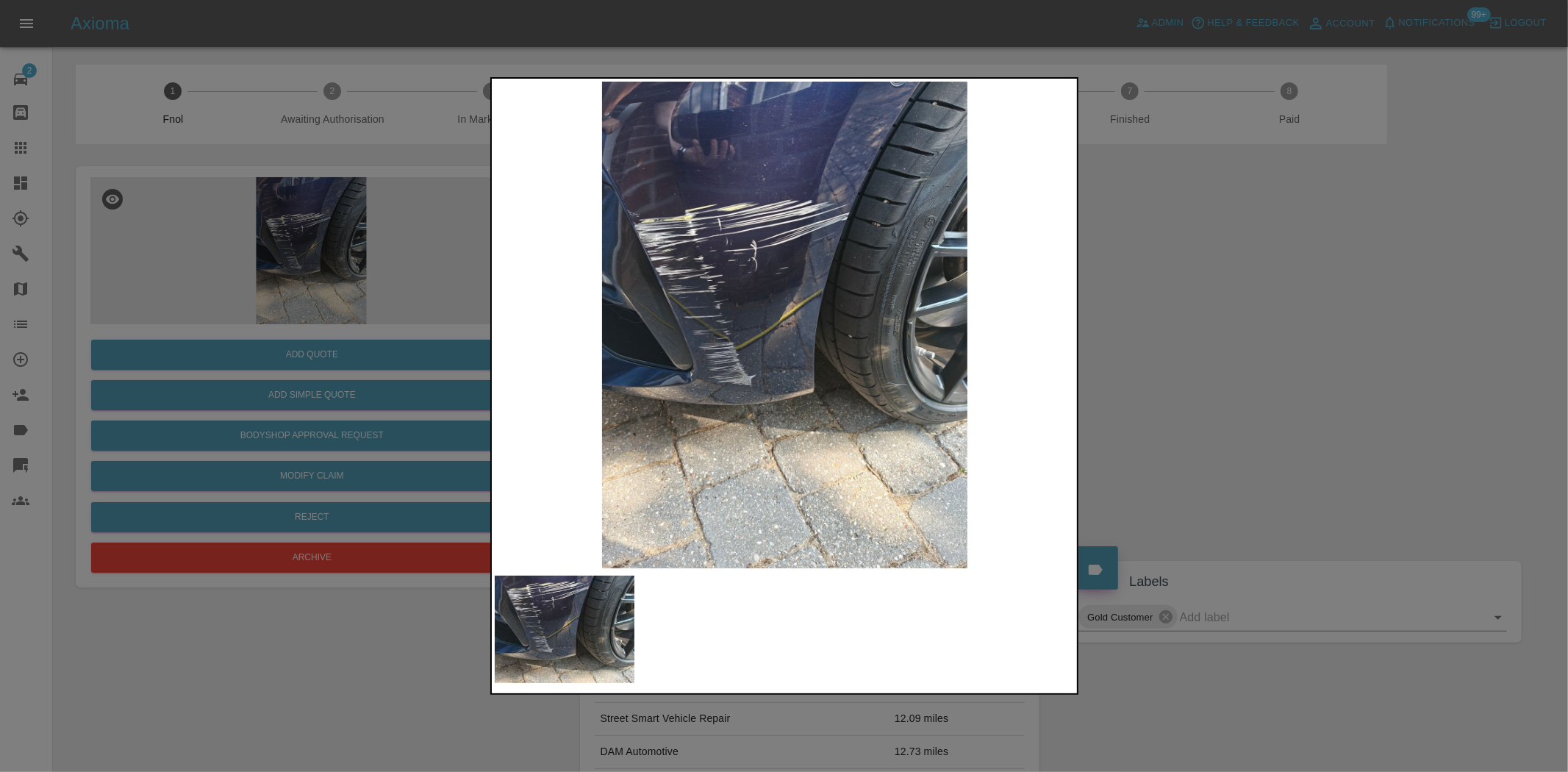
click at [697, 325] on img at bounding box center [785, 324] width 581 height 486
click at [356, 255] on div at bounding box center [784, 386] width 1568 height 772
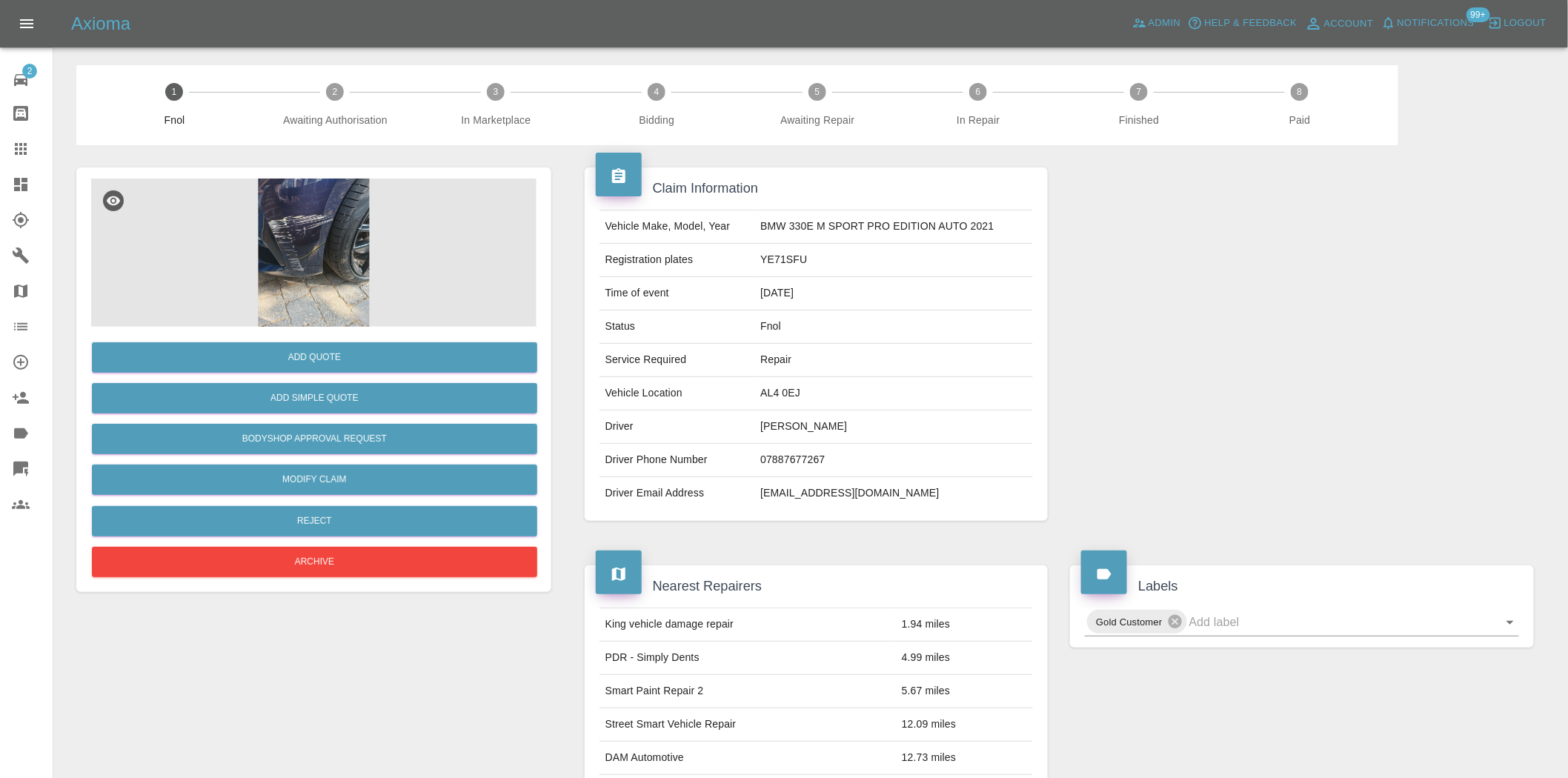
click at [368, 216] on img at bounding box center [314, 252] width 445 height 148
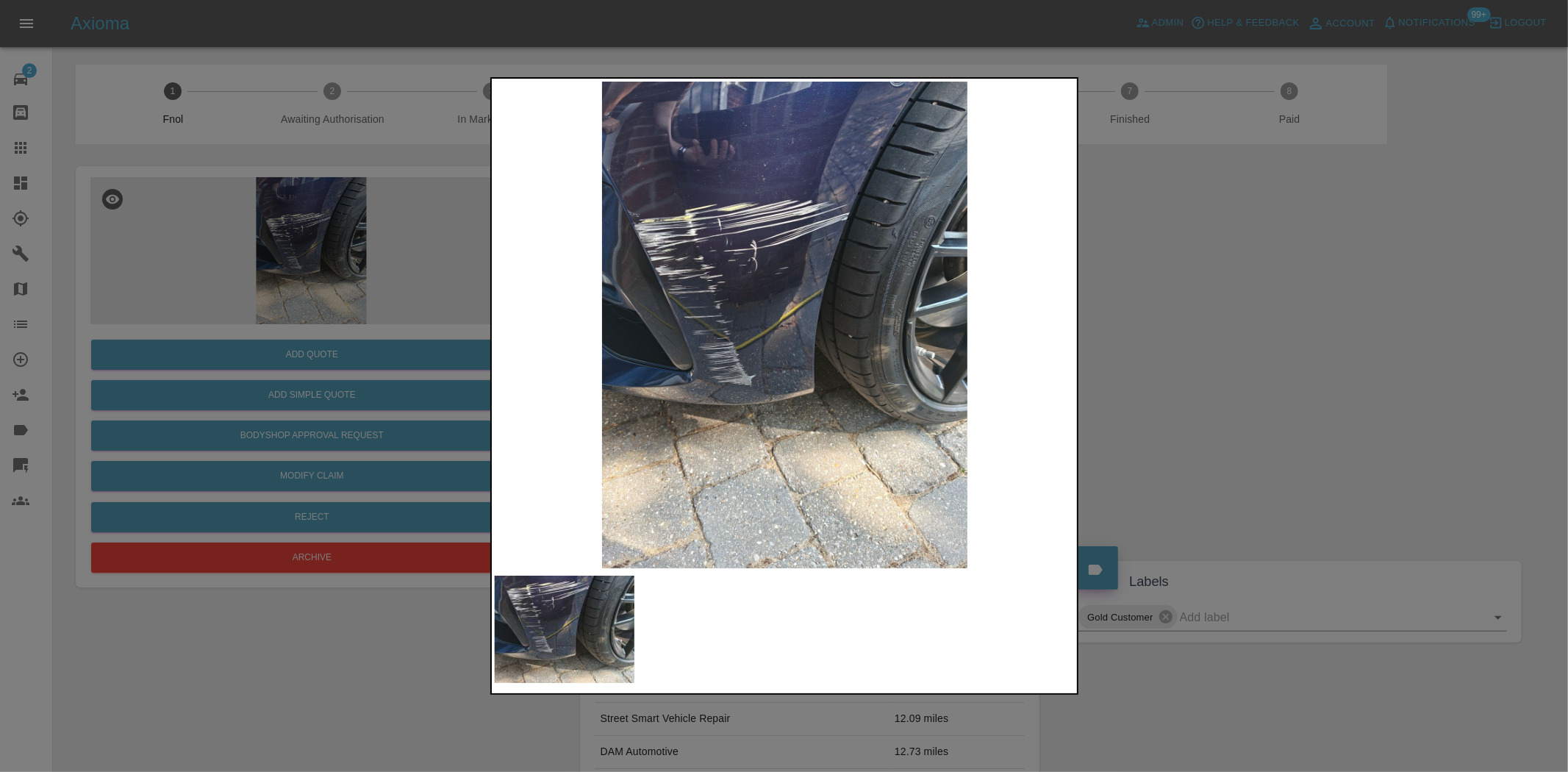
click at [756, 289] on img at bounding box center [785, 324] width 581 height 486
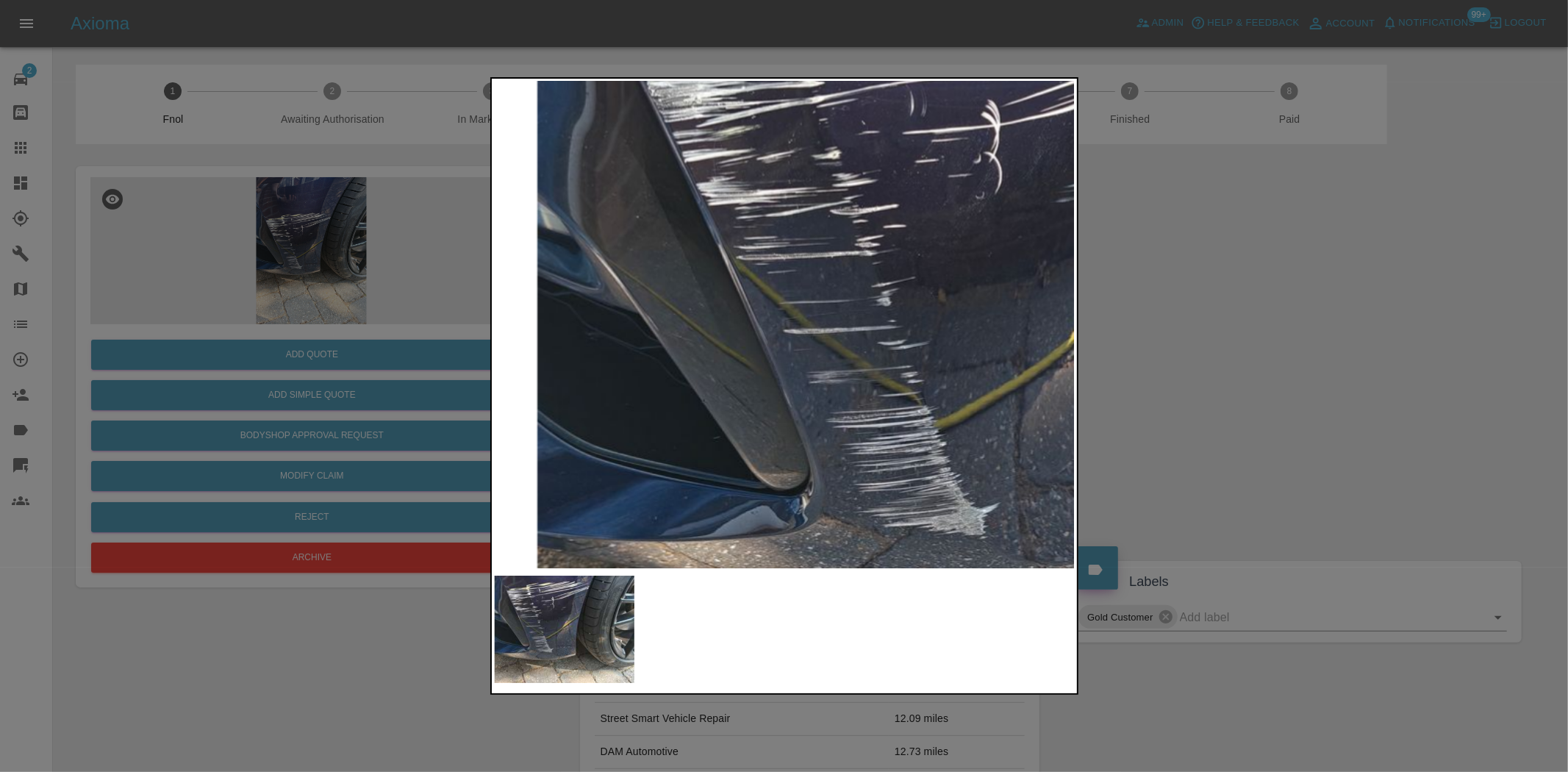
click at [942, 113] on img at bounding box center [1083, 354] width 1742 height 1461
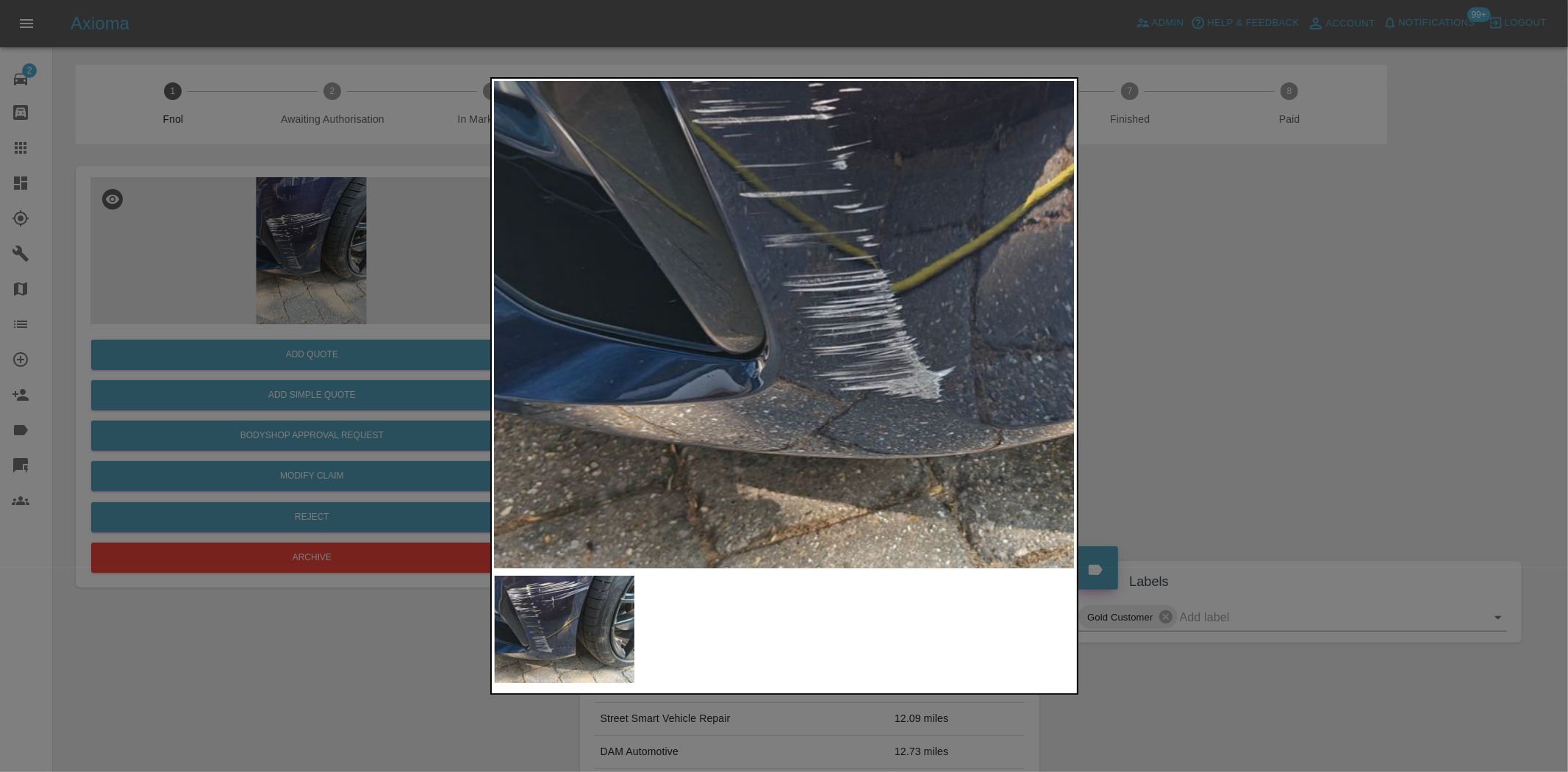
click at [907, 340] on img at bounding box center [1039, 219] width 1742 height 1461
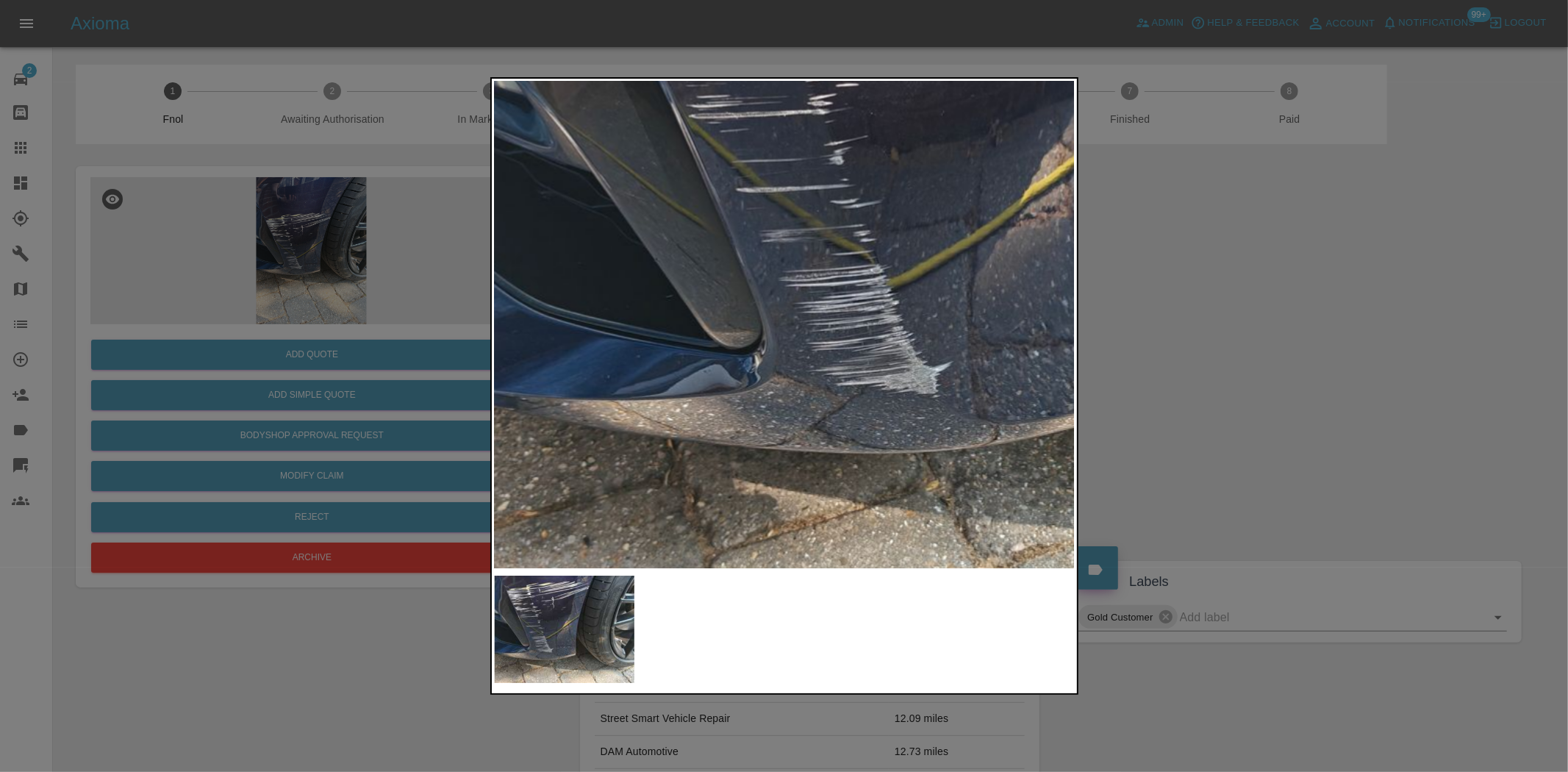
click at [316, 375] on div at bounding box center [784, 386] width 1568 height 772
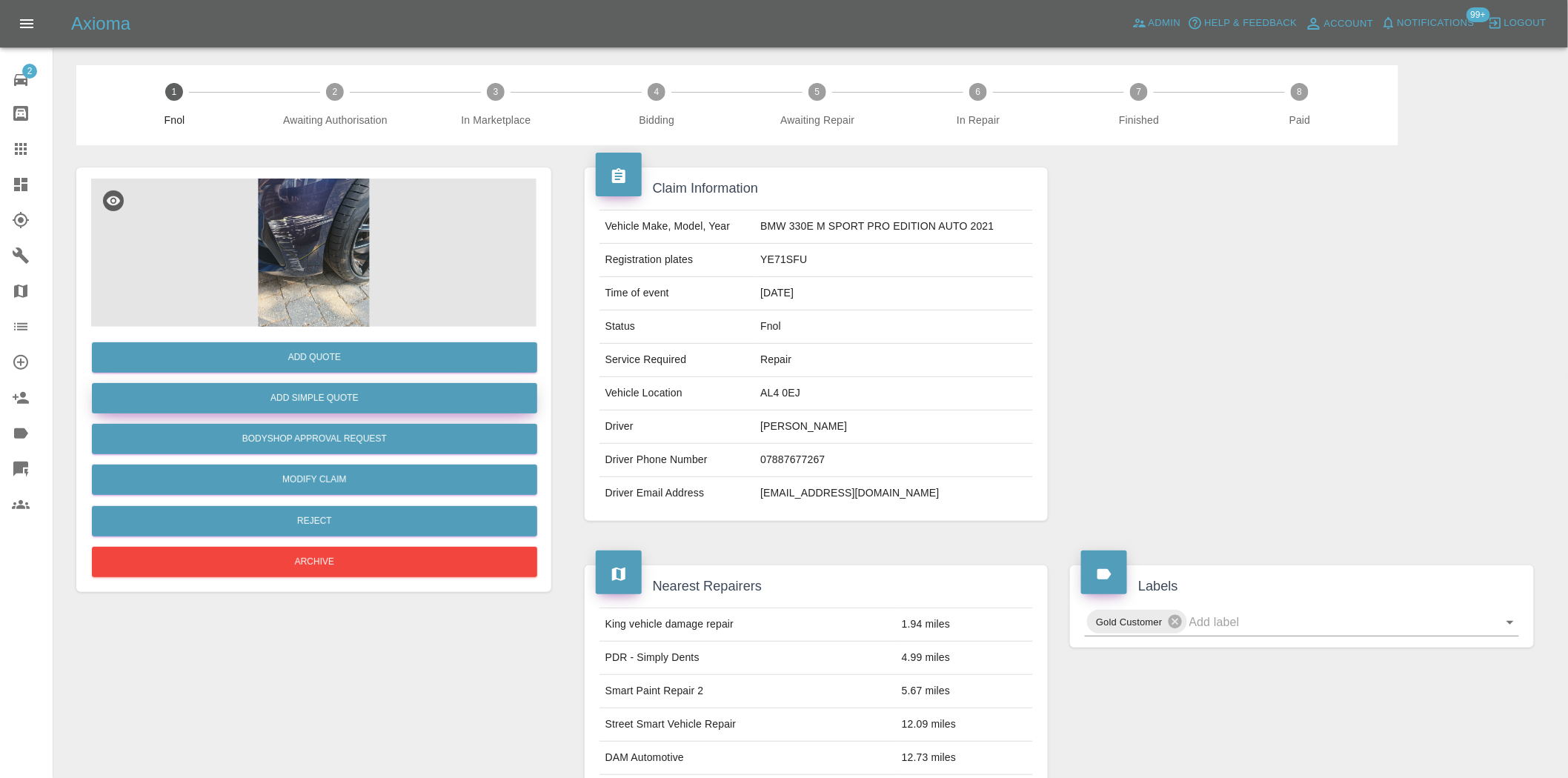
drag, startPoint x: 233, startPoint y: 396, endPoint x: 246, endPoint y: 396, distance: 13.0
click at [246, 396] on button "Add Simple Quote" at bounding box center [314, 399] width 445 height 31
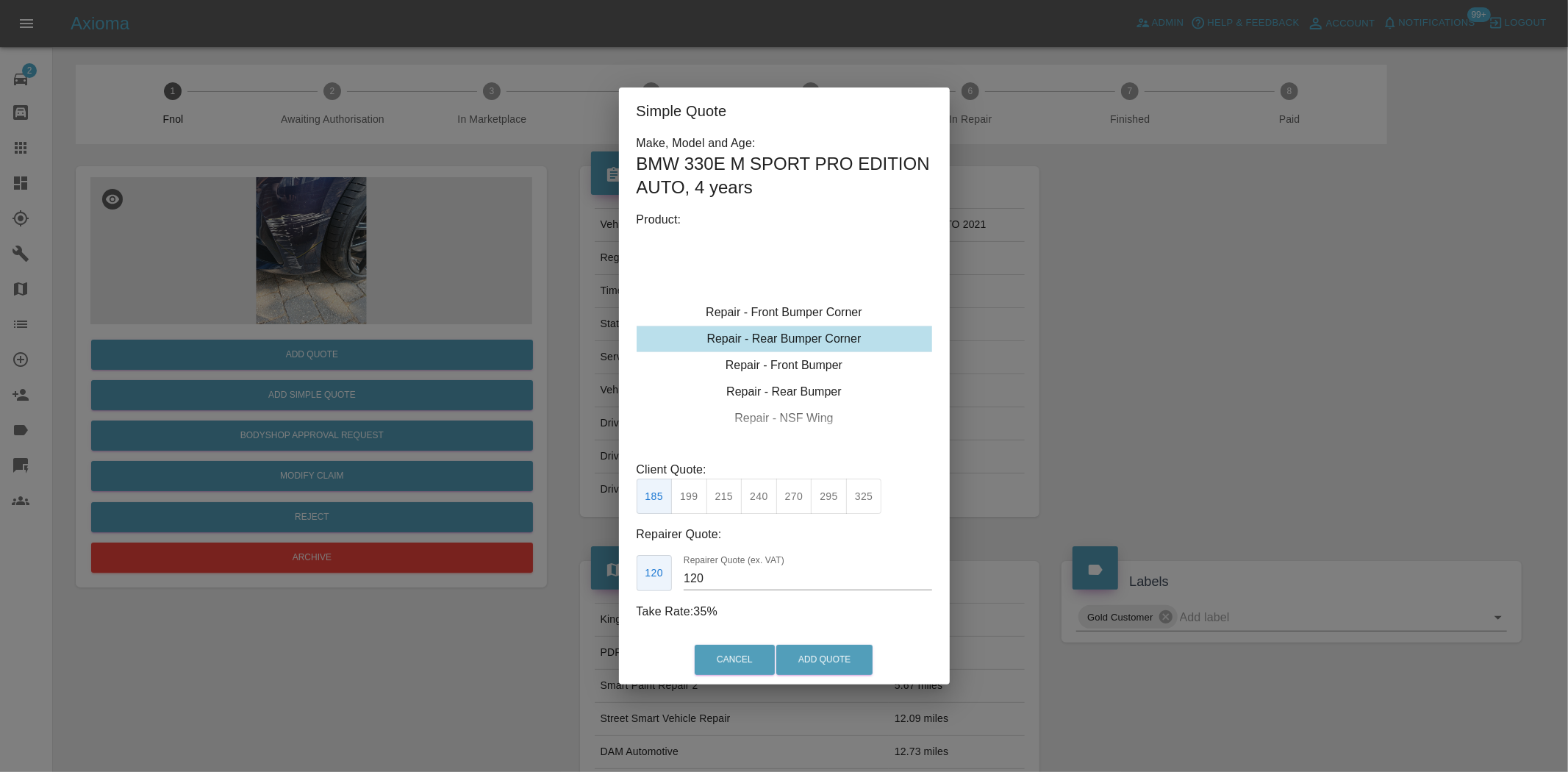
click at [802, 295] on div "Repair - Front Bumper Corner Repair - Rear Bumper Corner Repair - Front Bumper …" at bounding box center [784, 338] width 295 height 221
click at [792, 314] on div "Repair - Front Bumper Corner" at bounding box center [784, 312] width 295 height 27
click at [723, 491] on button "215" at bounding box center [724, 497] width 36 height 36
drag, startPoint x: 698, startPoint y: 585, endPoint x: 684, endPoint y: 582, distance: 14.3
click at [684, 583] on input "135" at bounding box center [807, 578] width 247 height 24
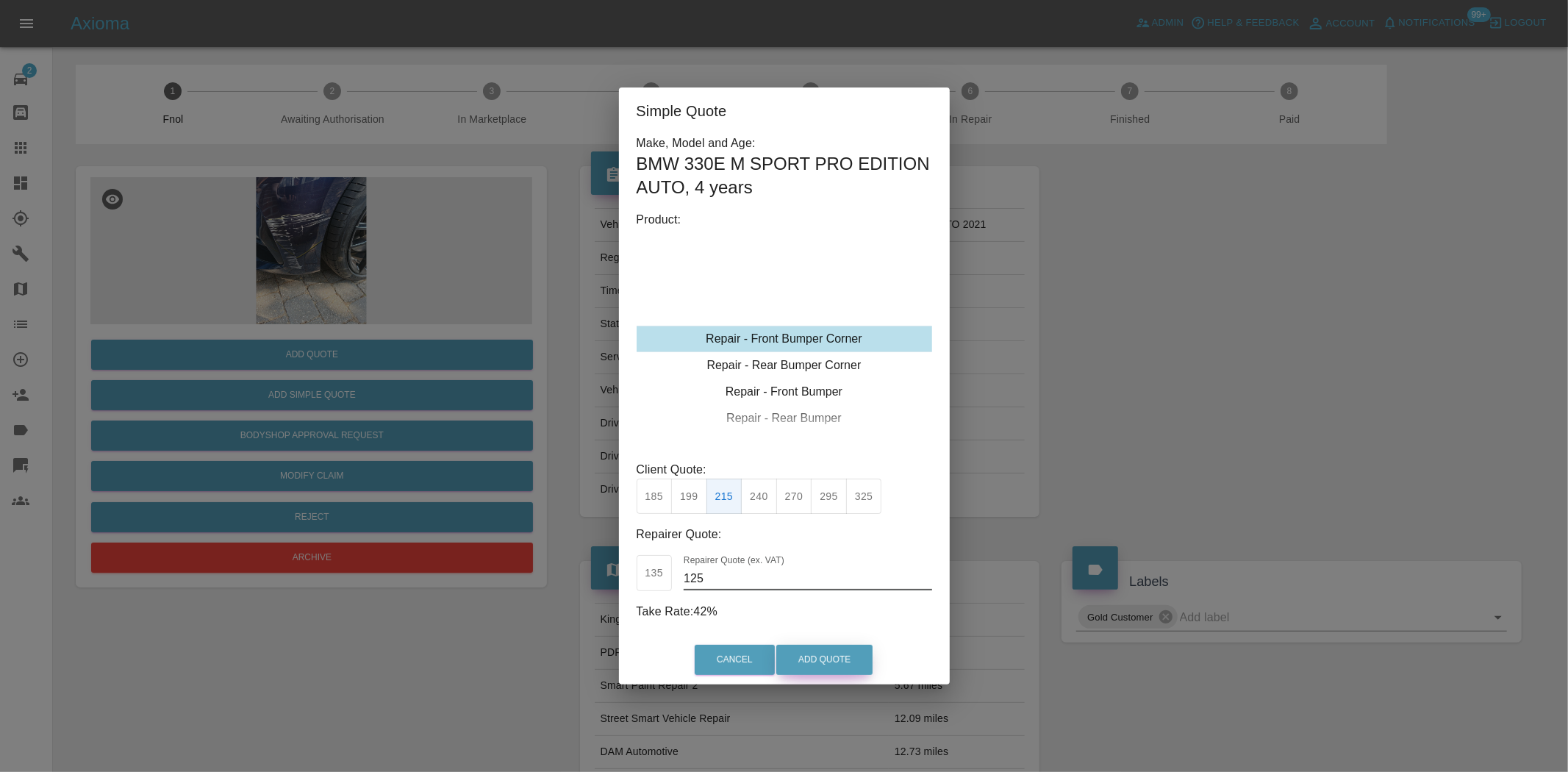
type input "125"
click at [847, 655] on button "Add Quote" at bounding box center [824, 660] width 97 height 31
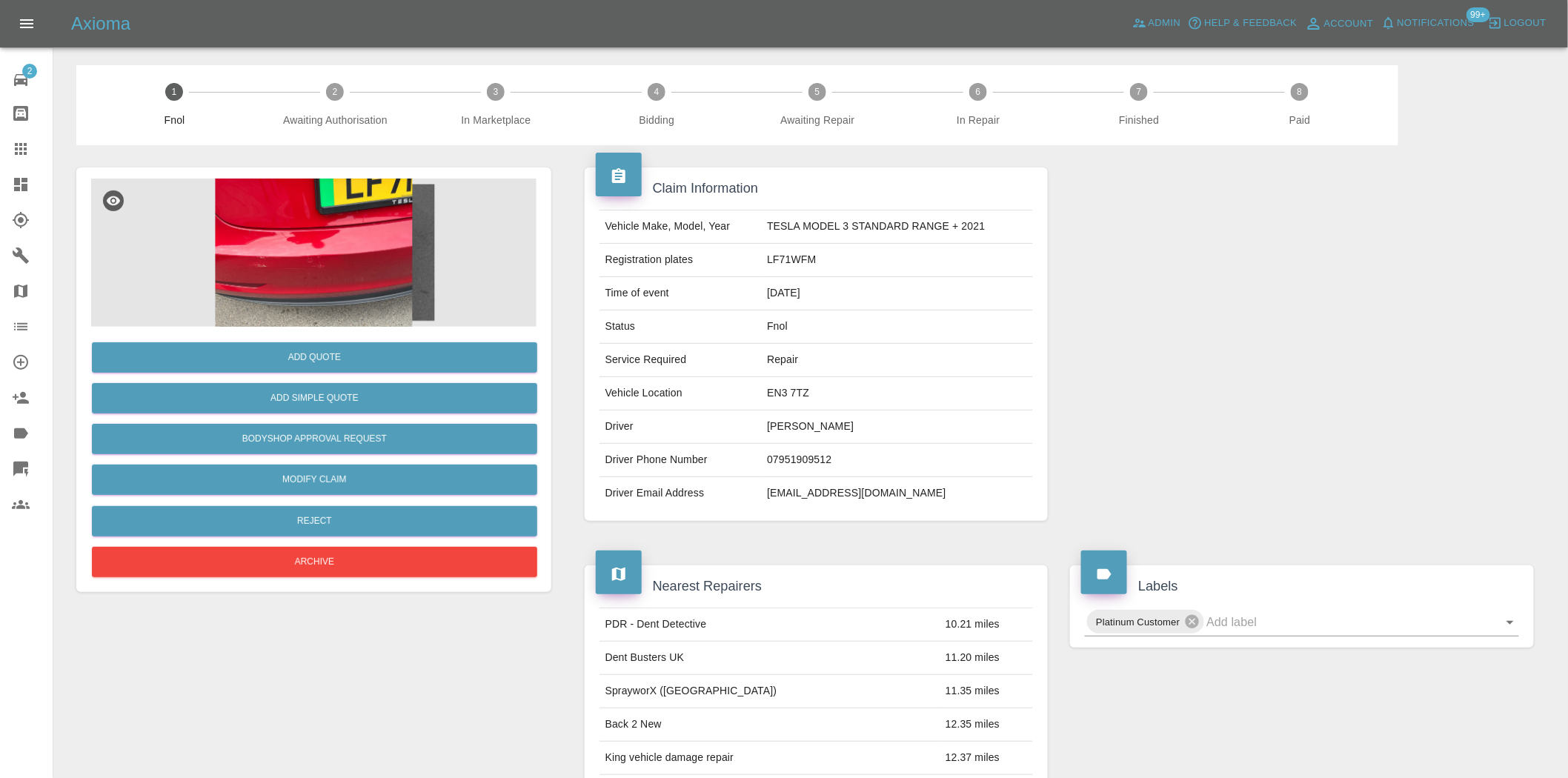
click at [267, 246] on img at bounding box center [314, 252] width 445 height 148
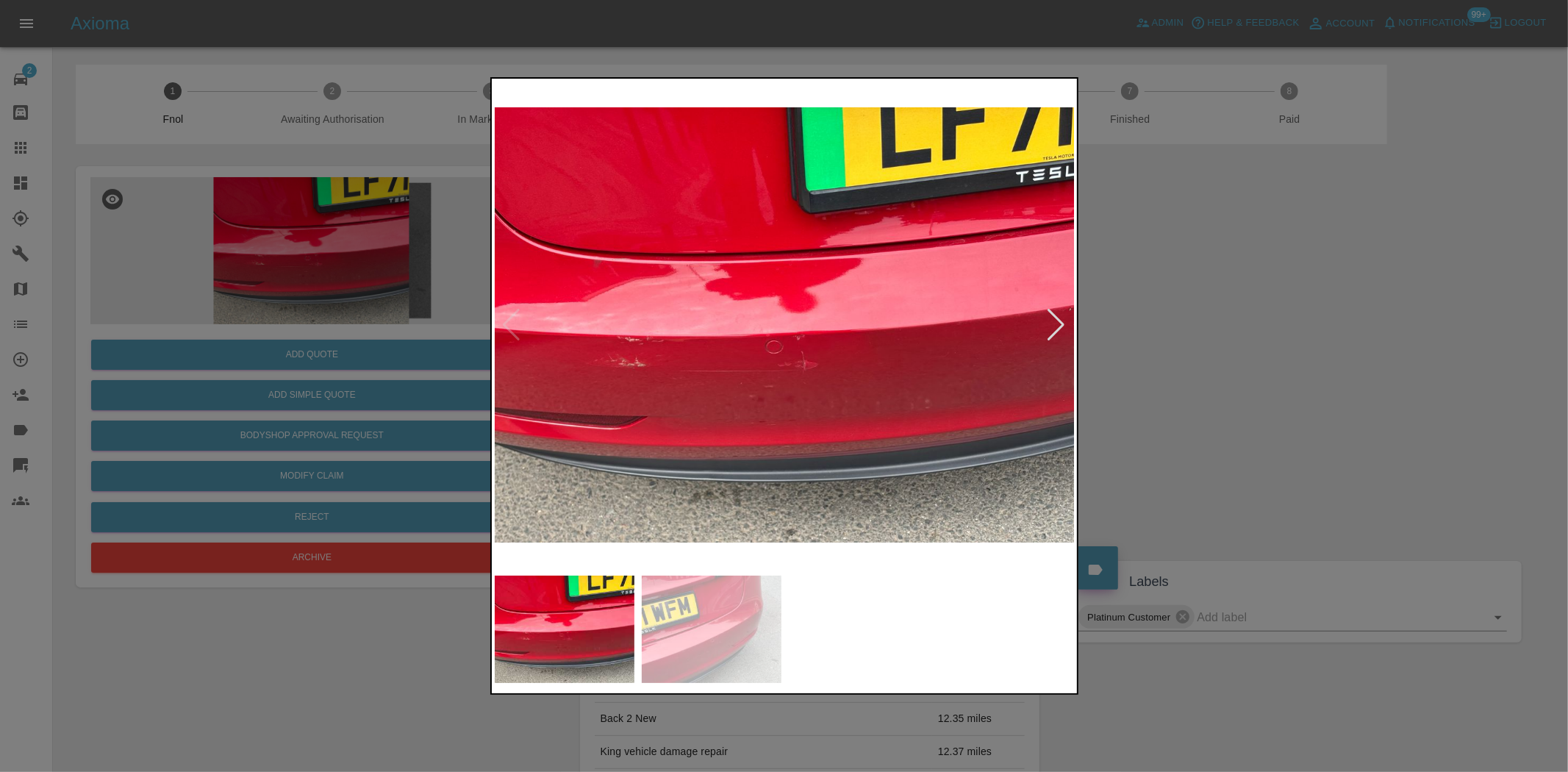
click at [556, 390] on img at bounding box center [785, 324] width 581 height 486
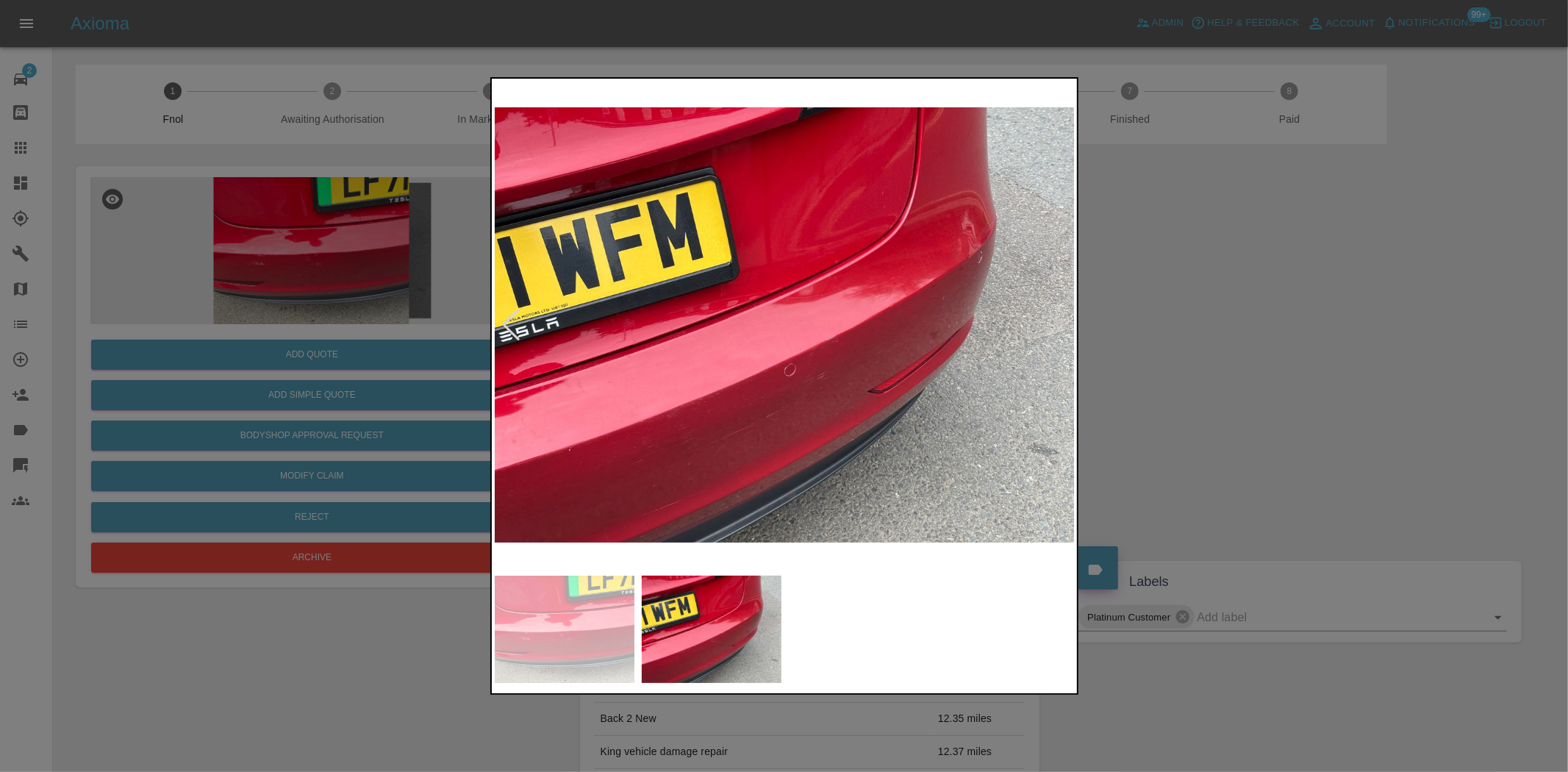
click at [807, 394] on img at bounding box center [785, 324] width 581 height 486
click at [806, 394] on img at bounding box center [785, 324] width 581 height 486
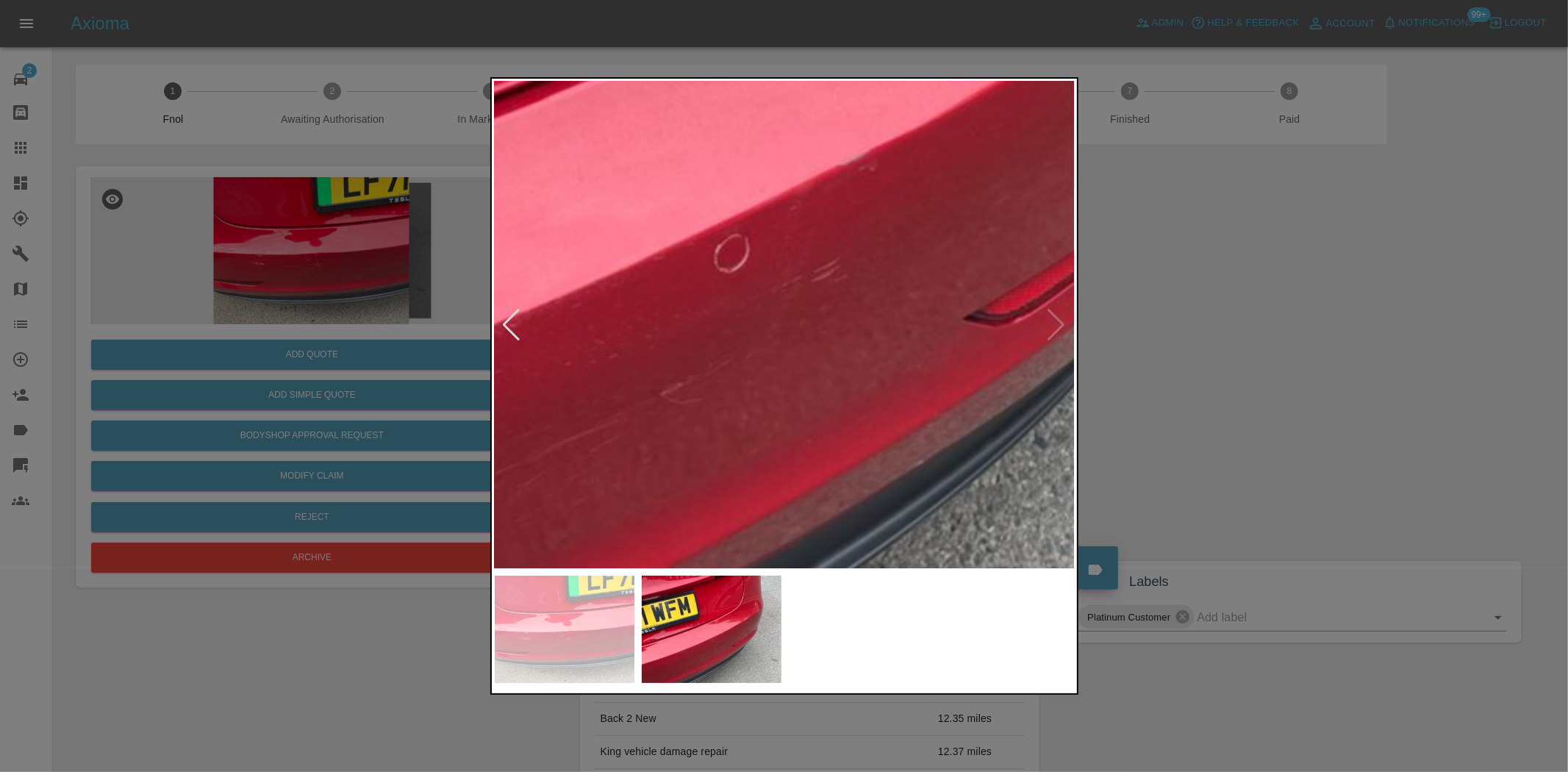
click at [805, 397] on img at bounding box center [716, 118] width 1742 height 1461
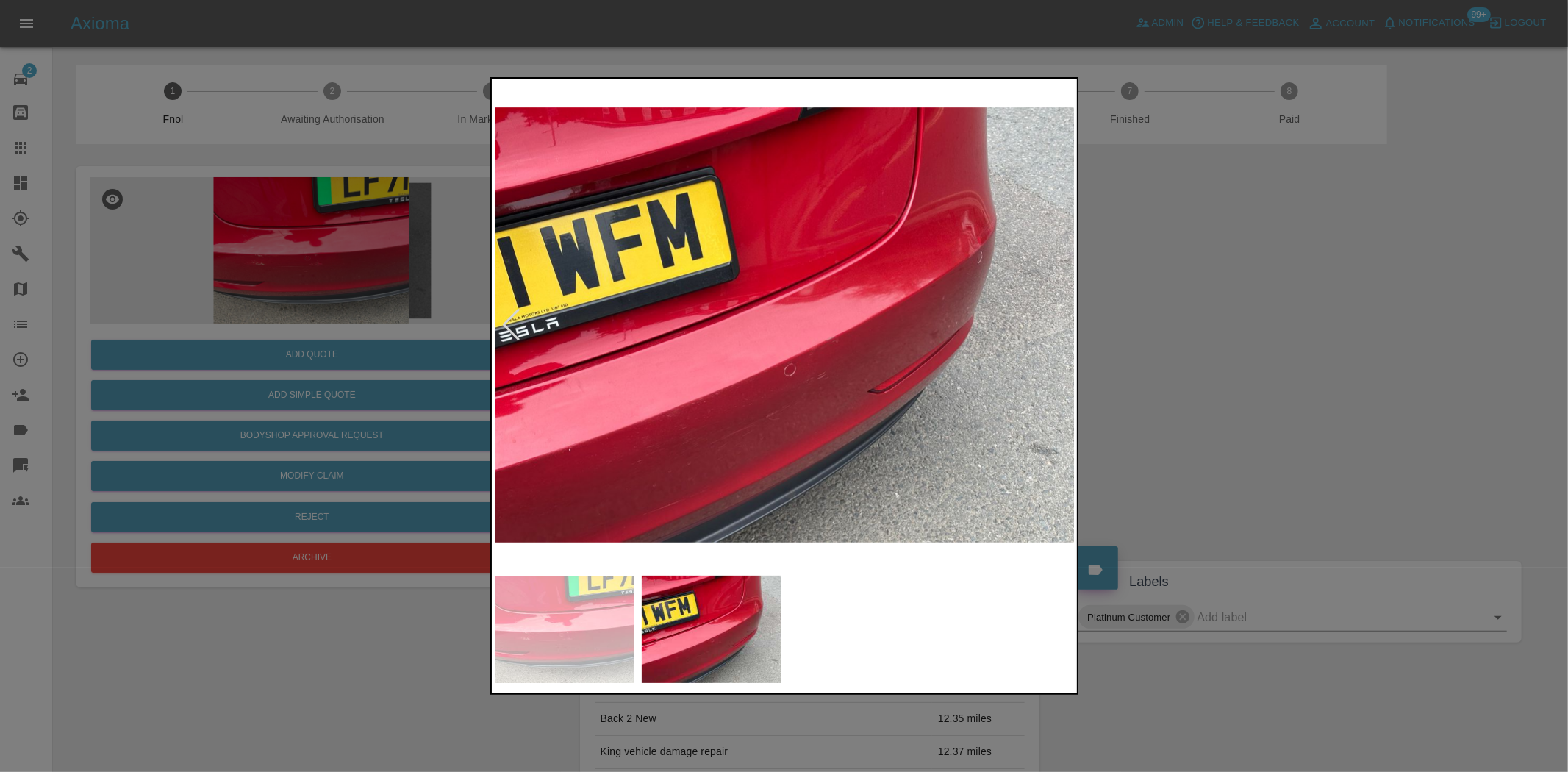
click at [877, 400] on img at bounding box center [785, 324] width 581 height 486
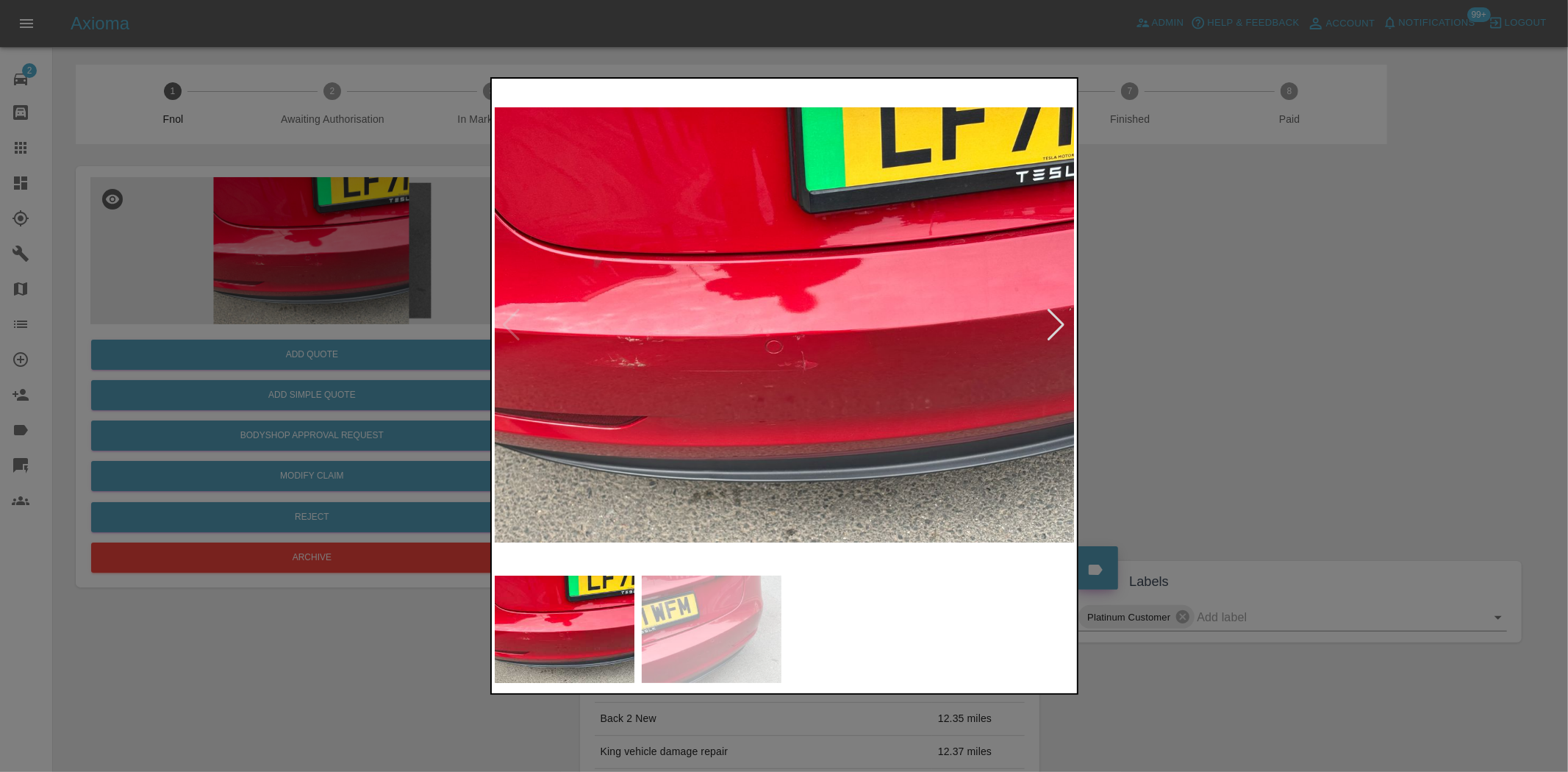
click at [680, 368] on img at bounding box center [785, 324] width 581 height 486
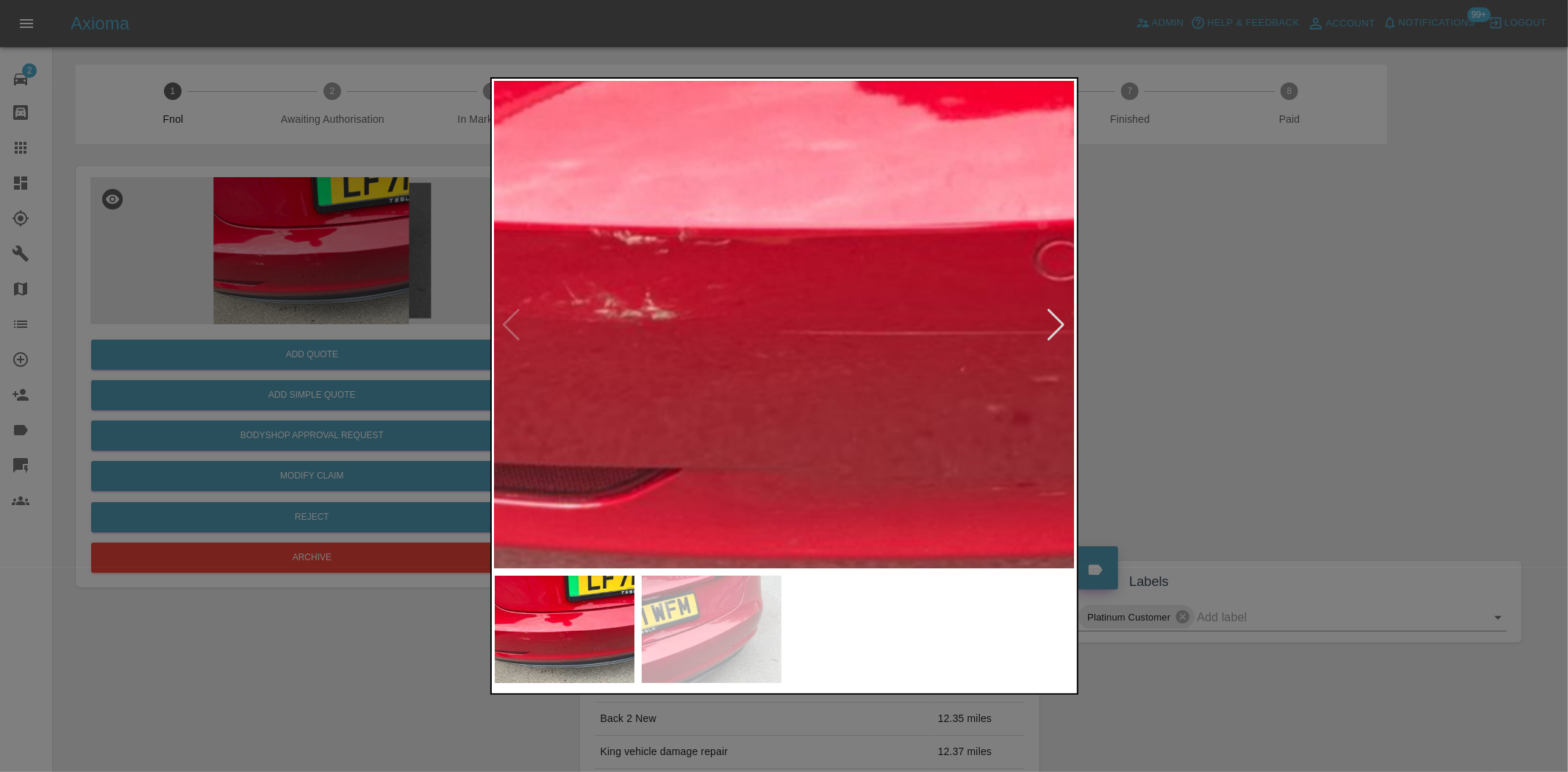
click at [394, 311] on div at bounding box center [784, 386] width 1568 height 772
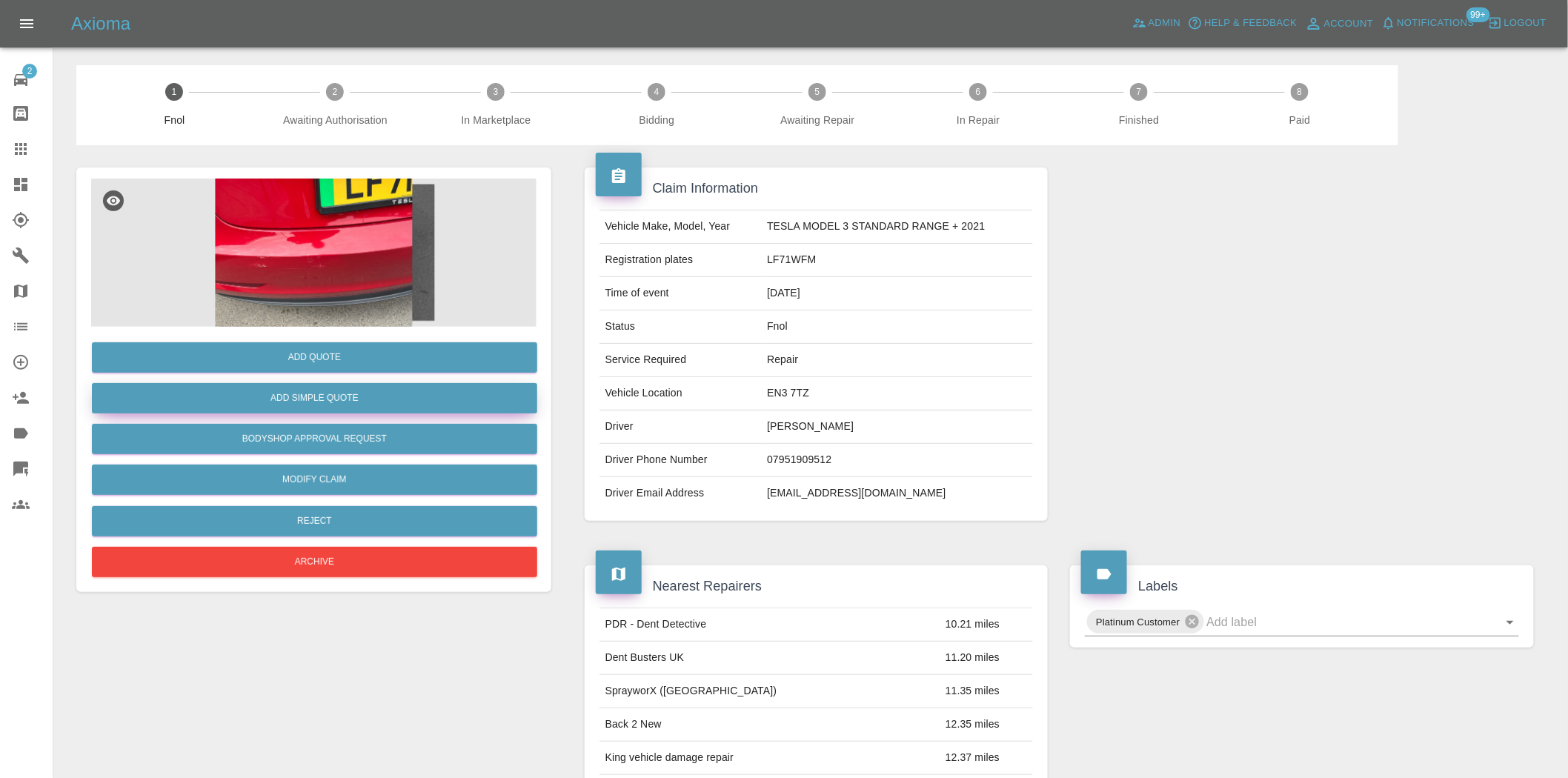
click at [374, 387] on button "Add Simple Quote" at bounding box center [314, 399] width 445 height 31
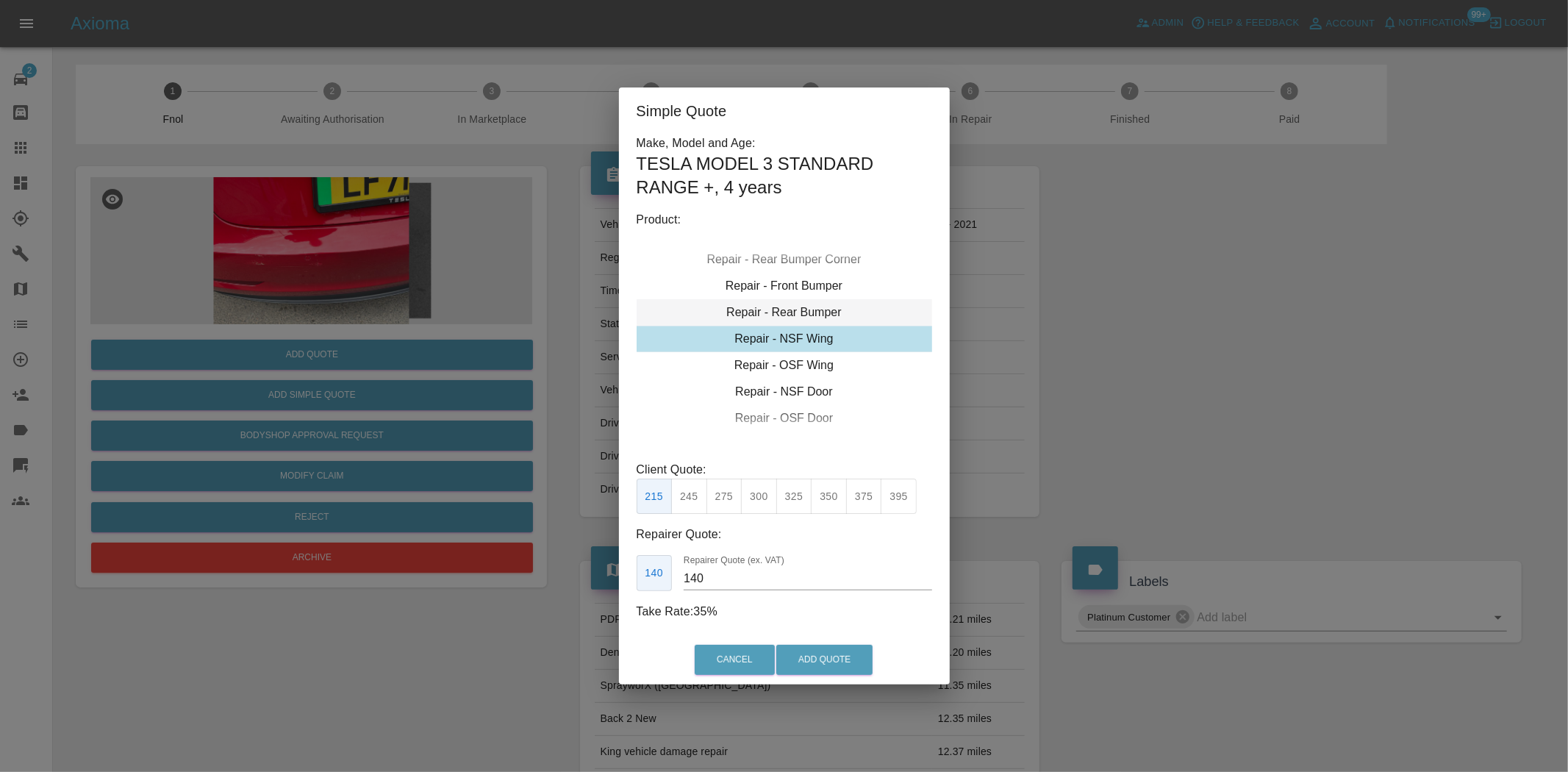
click at [794, 317] on div "Repair - Rear Bumper" at bounding box center [784, 312] width 295 height 27
click at [725, 501] on button "350" at bounding box center [724, 497] width 36 height 36
type input "210"
click at [827, 677] on div "Cancel Add Quote" at bounding box center [784, 660] width 331 height 50
click at [825, 656] on button "Add Quote" at bounding box center [824, 660] width 97 height 31
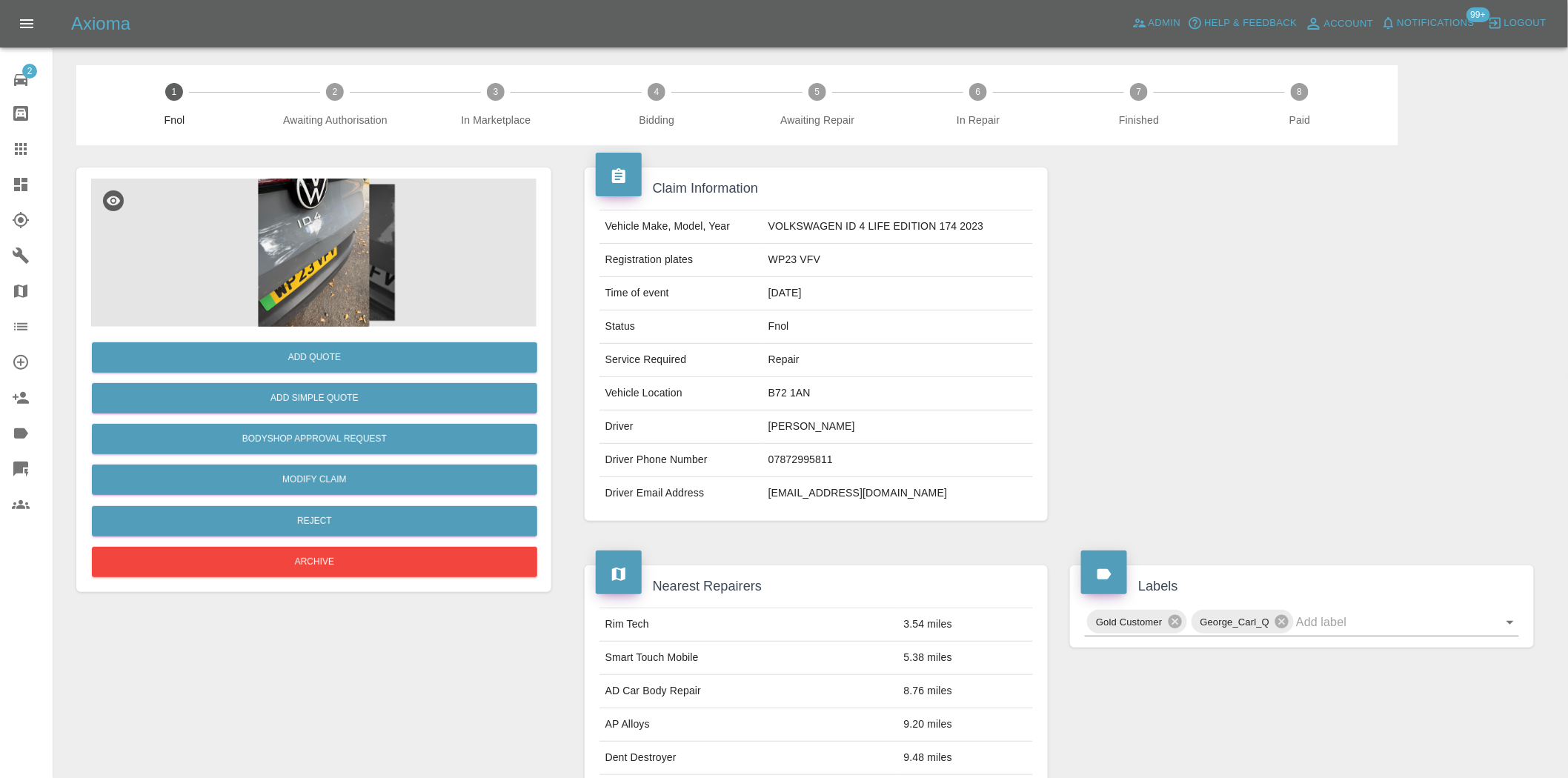
click at [314, 265] on img at bounding box center [314, 252] width 445 height 148
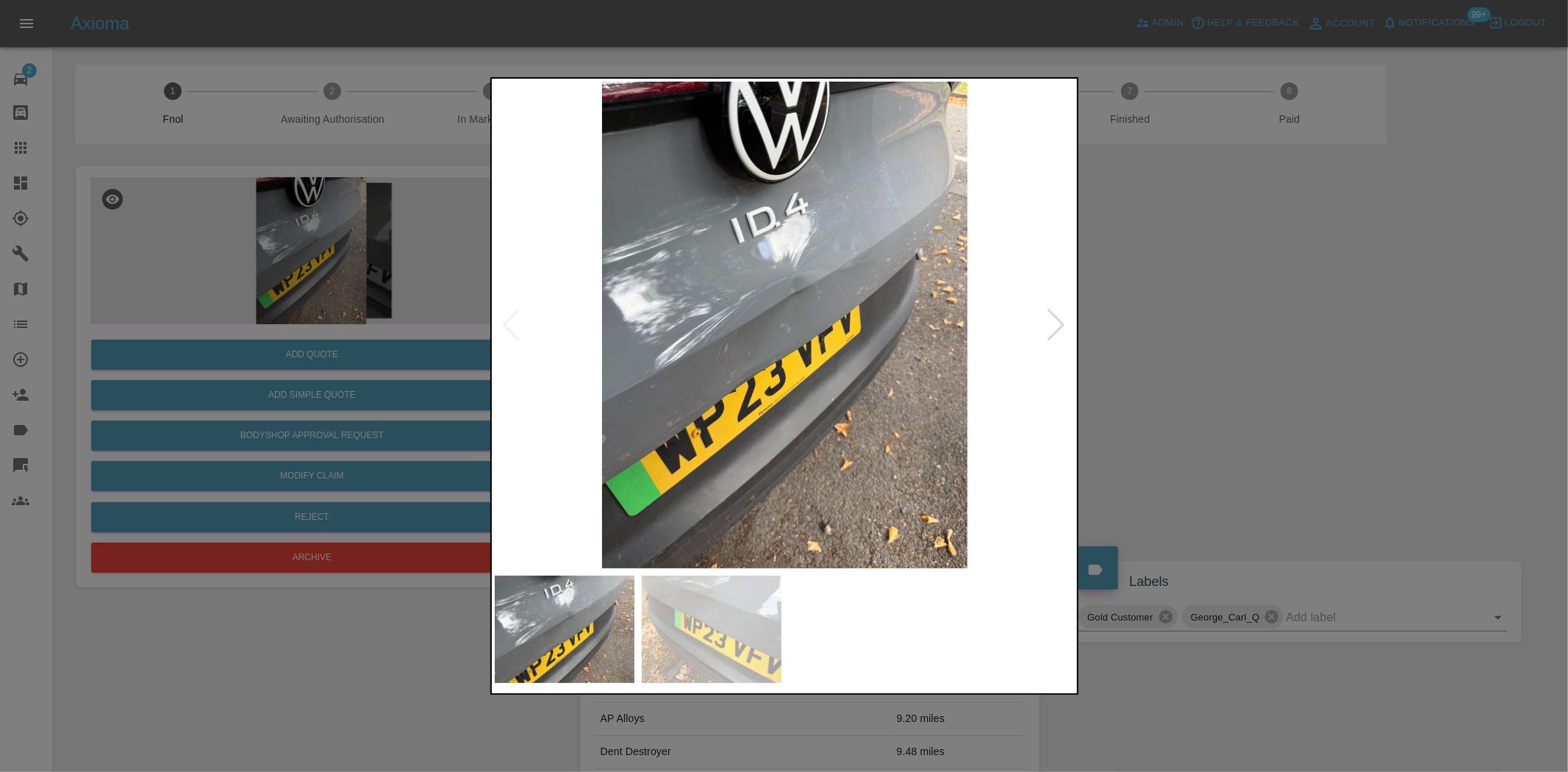
click at [810, 266] on img at bounding box center [785, 324] width 581 height 486
click at [810, 267] on img at bounding box center [785, 324] width 581 height 486
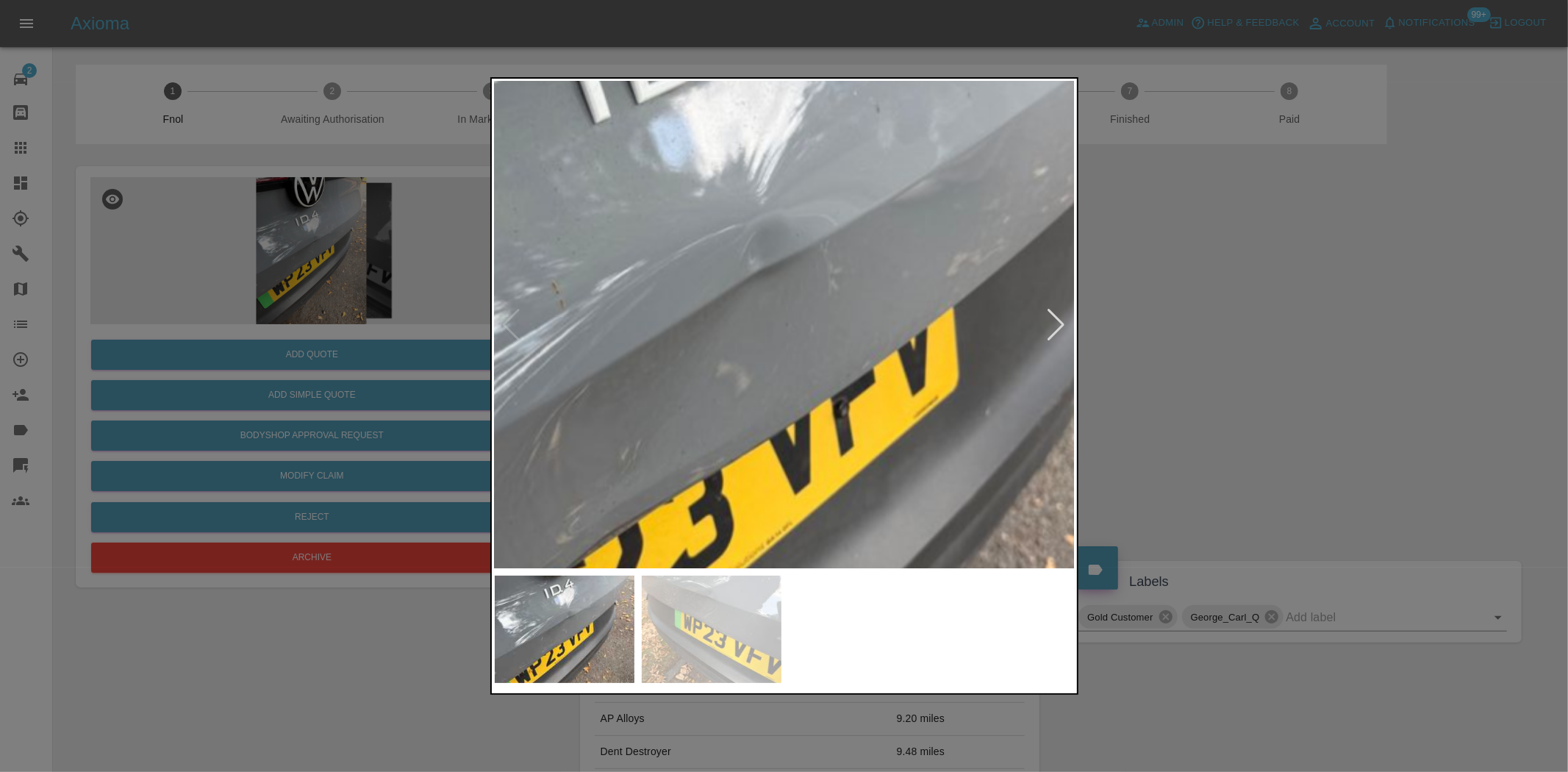
click at [795, 290] on img at bounding box center [729, 367] width 1742 height 1461
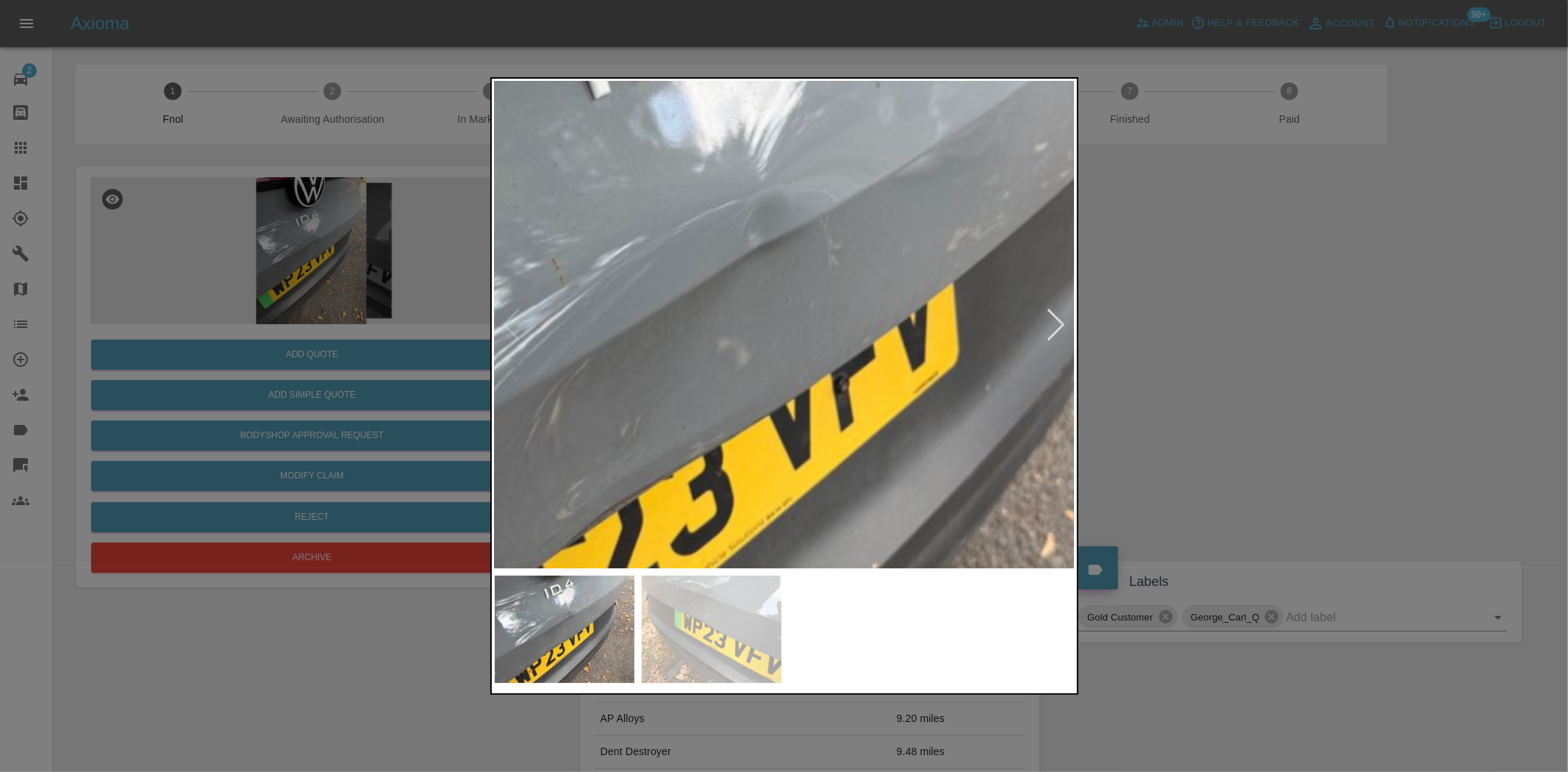
click at [795, 332] on img at bounding box center [729, 343] width 1742 height 1461
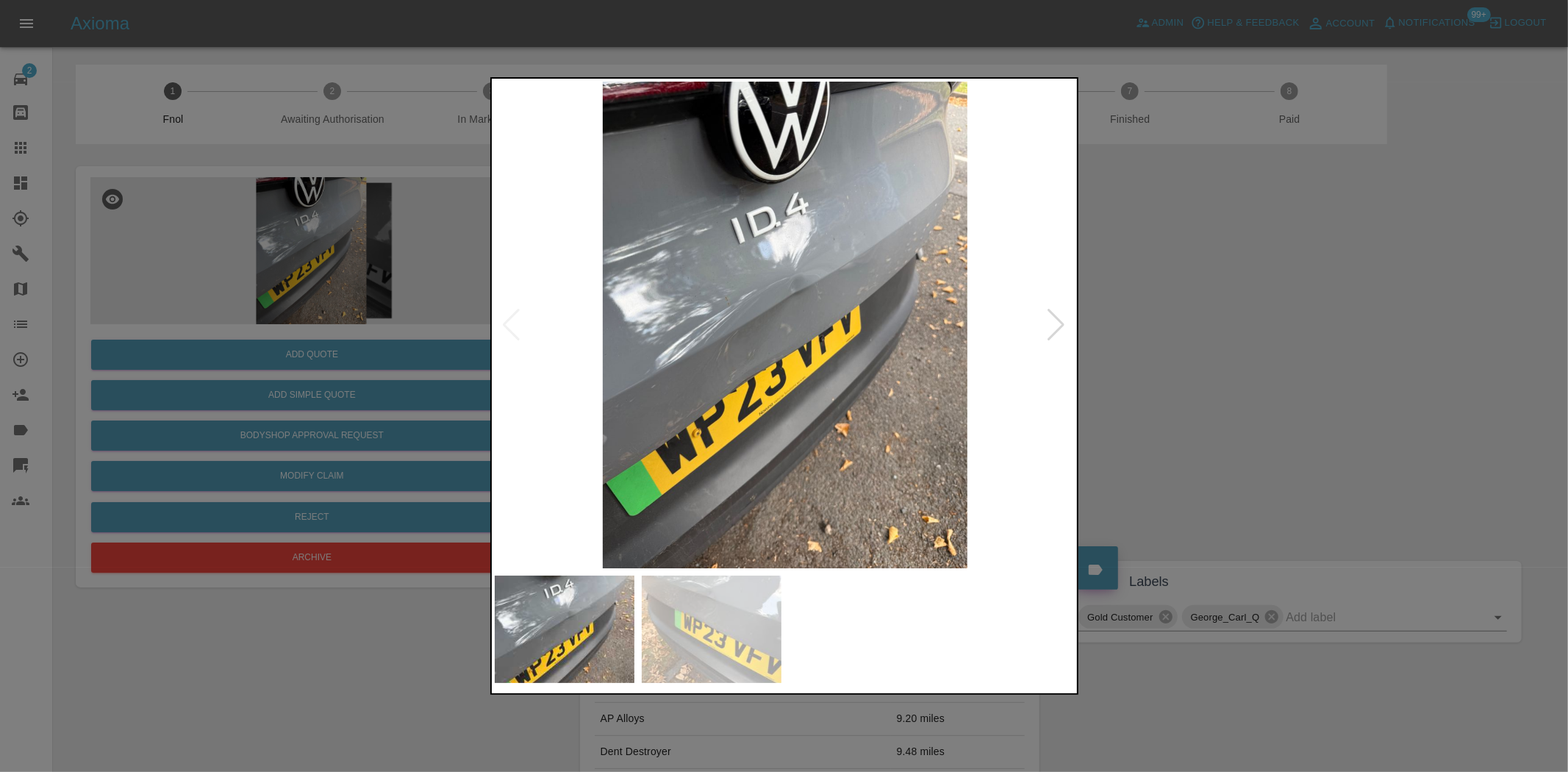
click at [742, 358] on img at bounding box center [785, 324] width 581 height 486
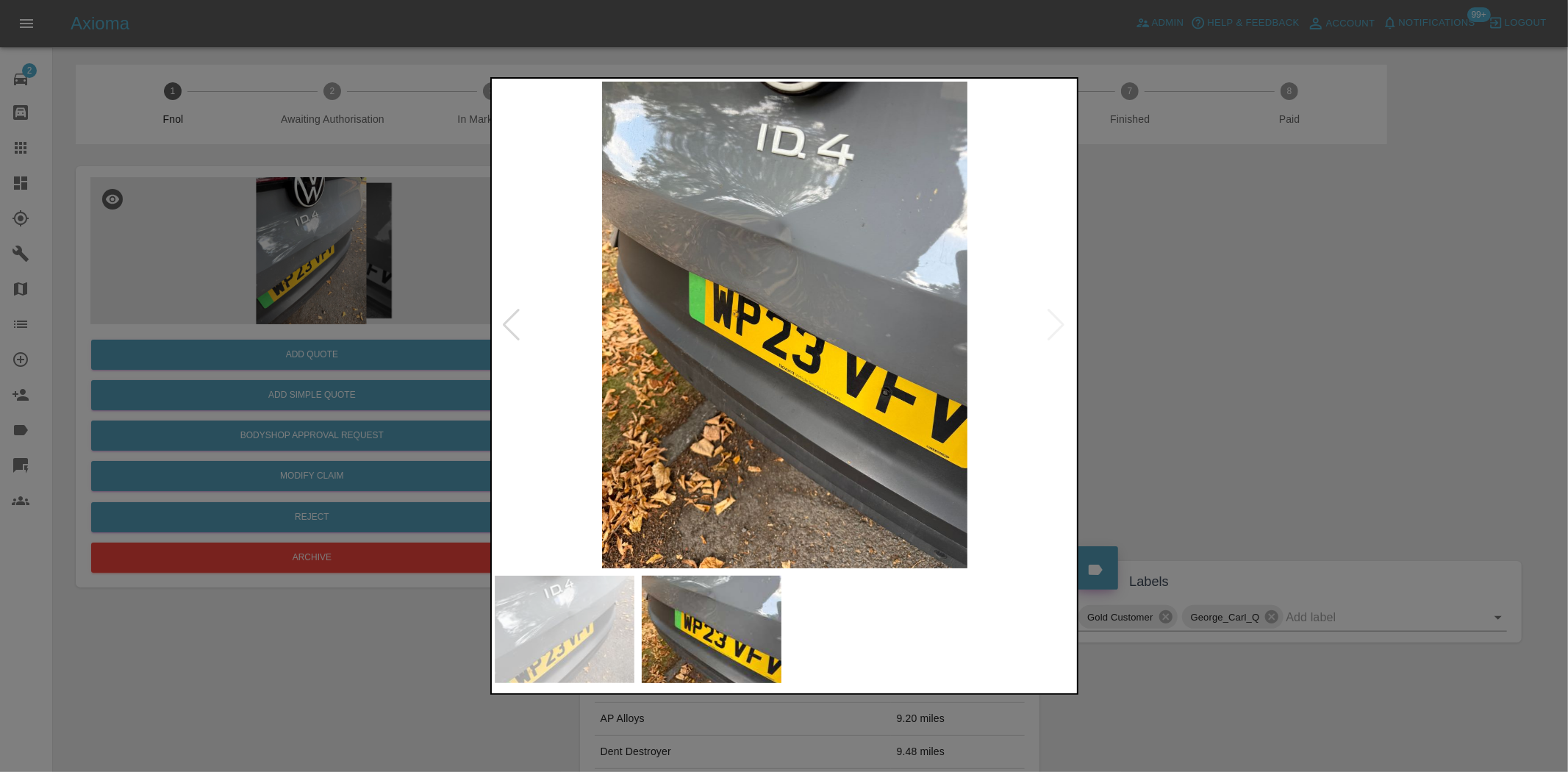
click at [792, 313] on img at bounding box center [785, 324] width 581 height 486
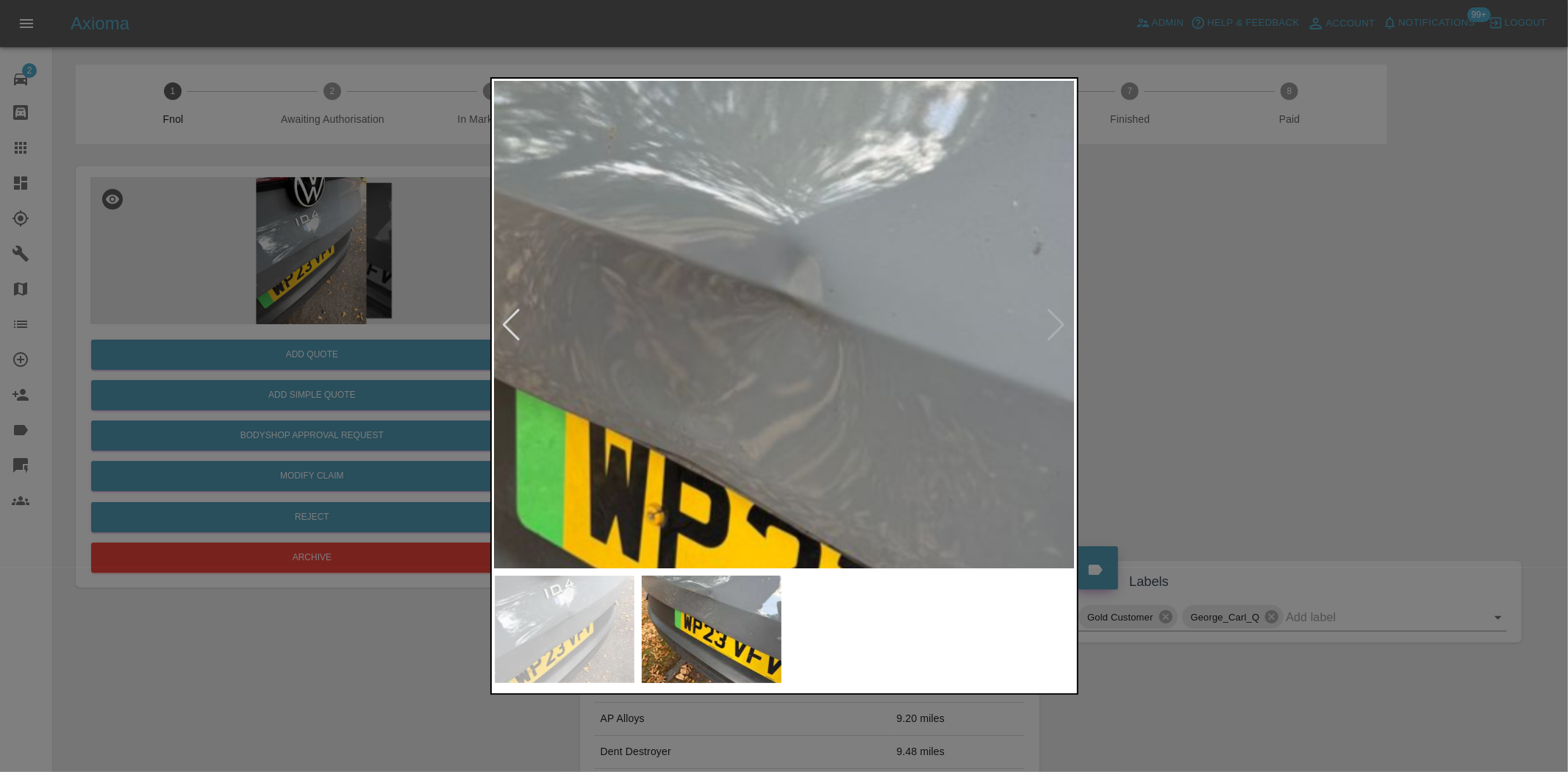
click at [829, 398] on img at bounding box center [802, 549] width 1742 height 1461
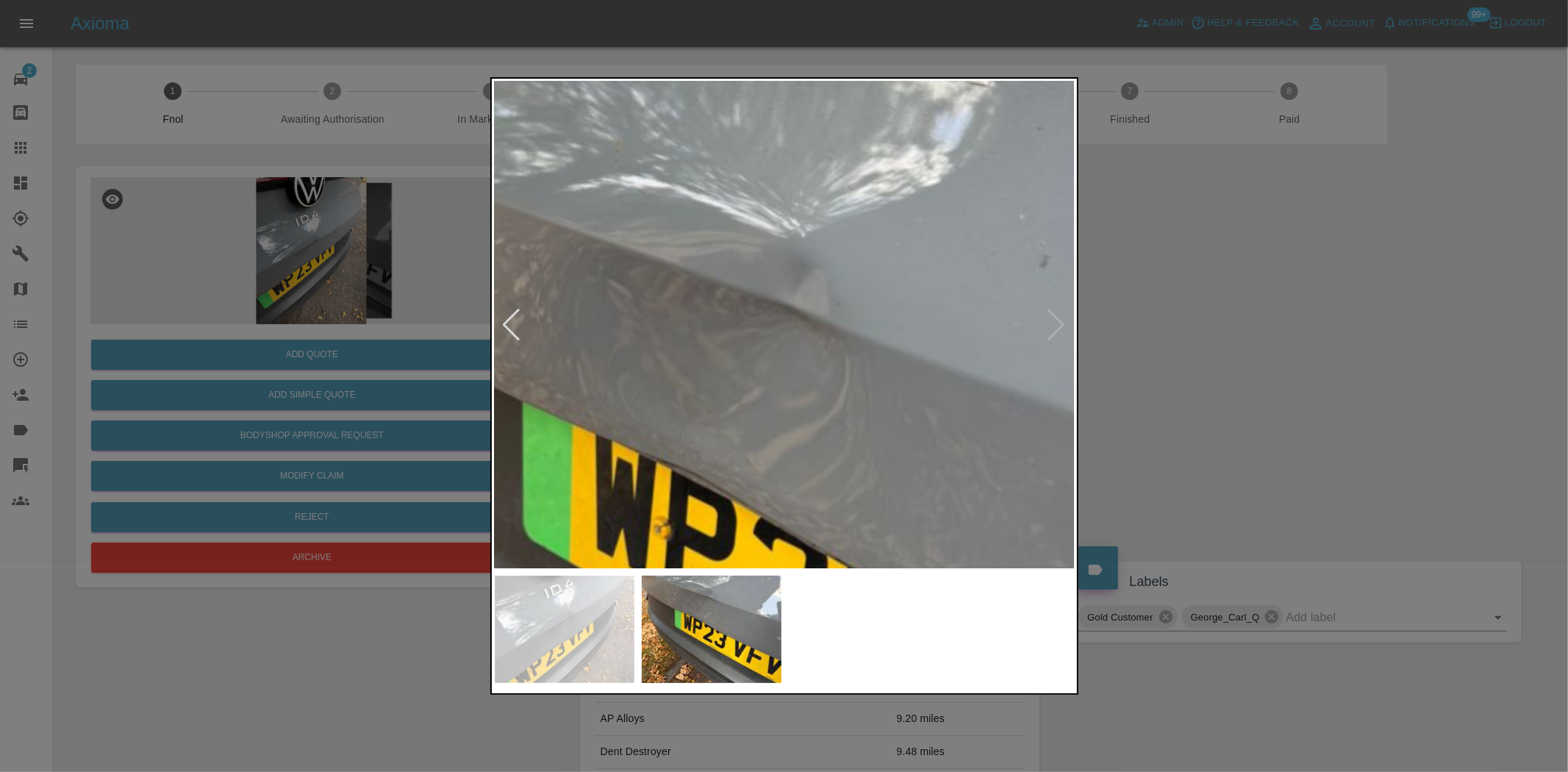
click at [772, 562] on img at bounding box center [808, 563] width 1742 height 1461
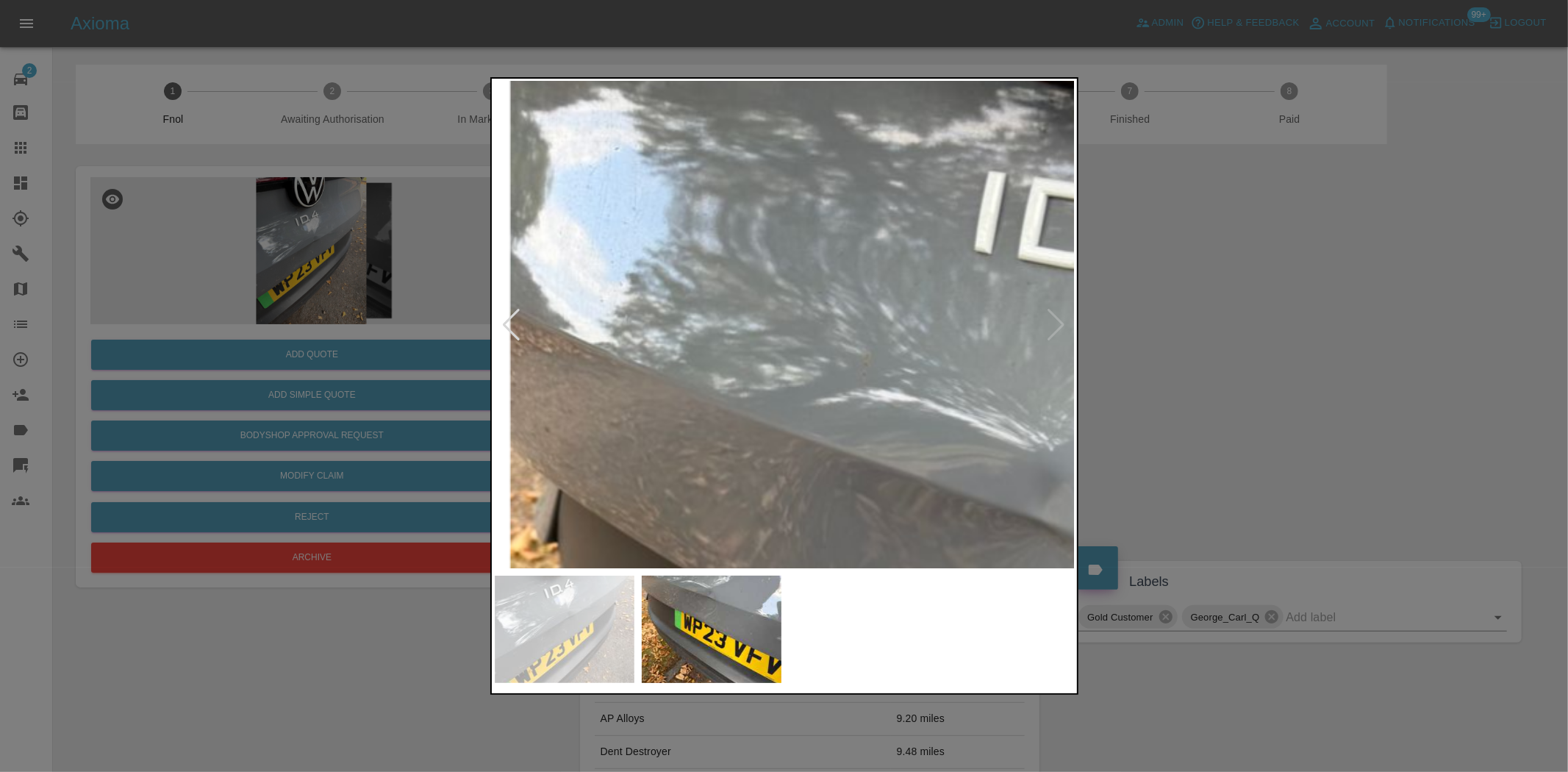
click at [866, 378] on img at bounding box center [1057, 776] width 1742 height 1461
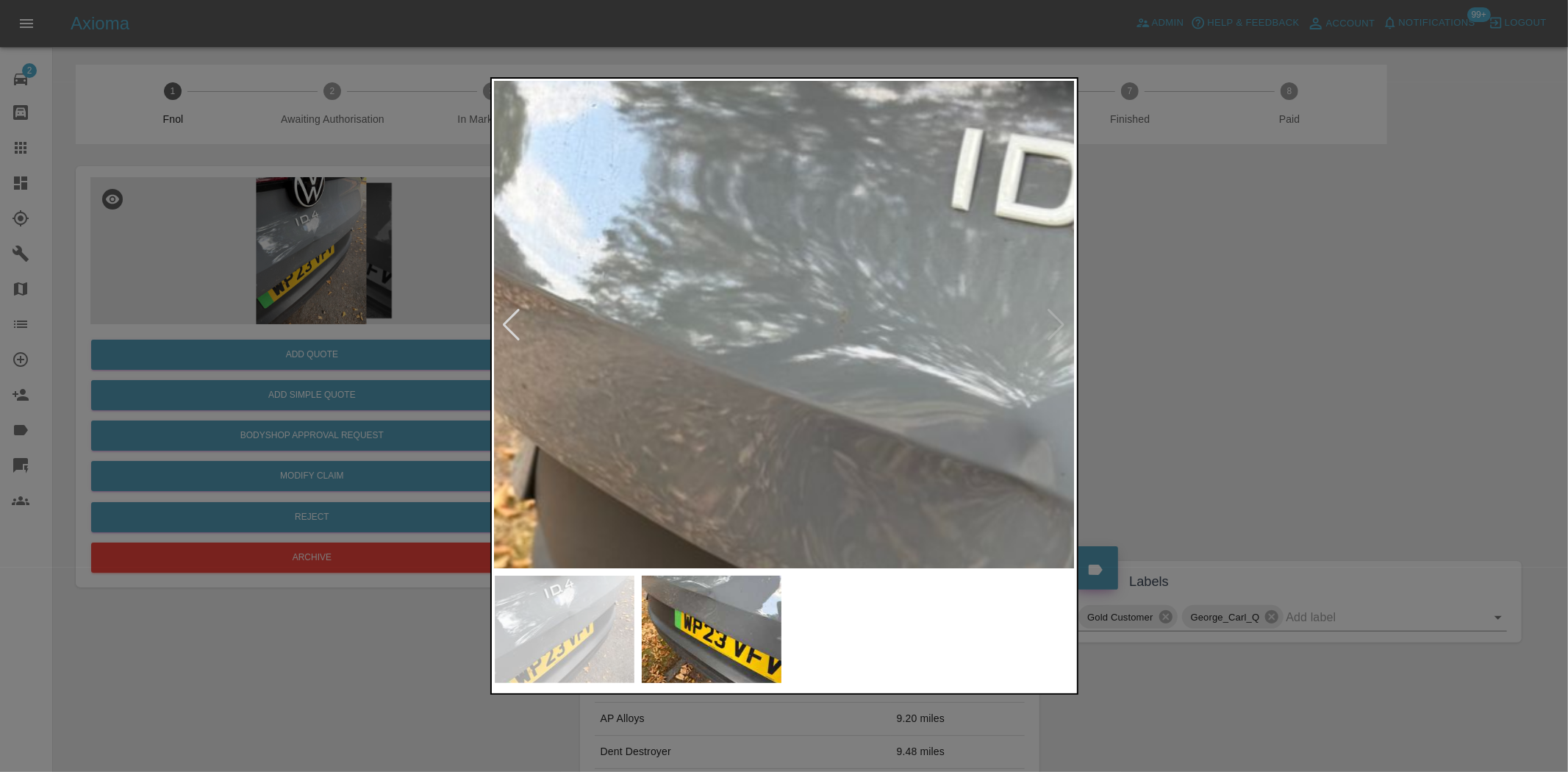
click at [663, 319] on img at bounding box center [1034, 733] width 1742 height 1461
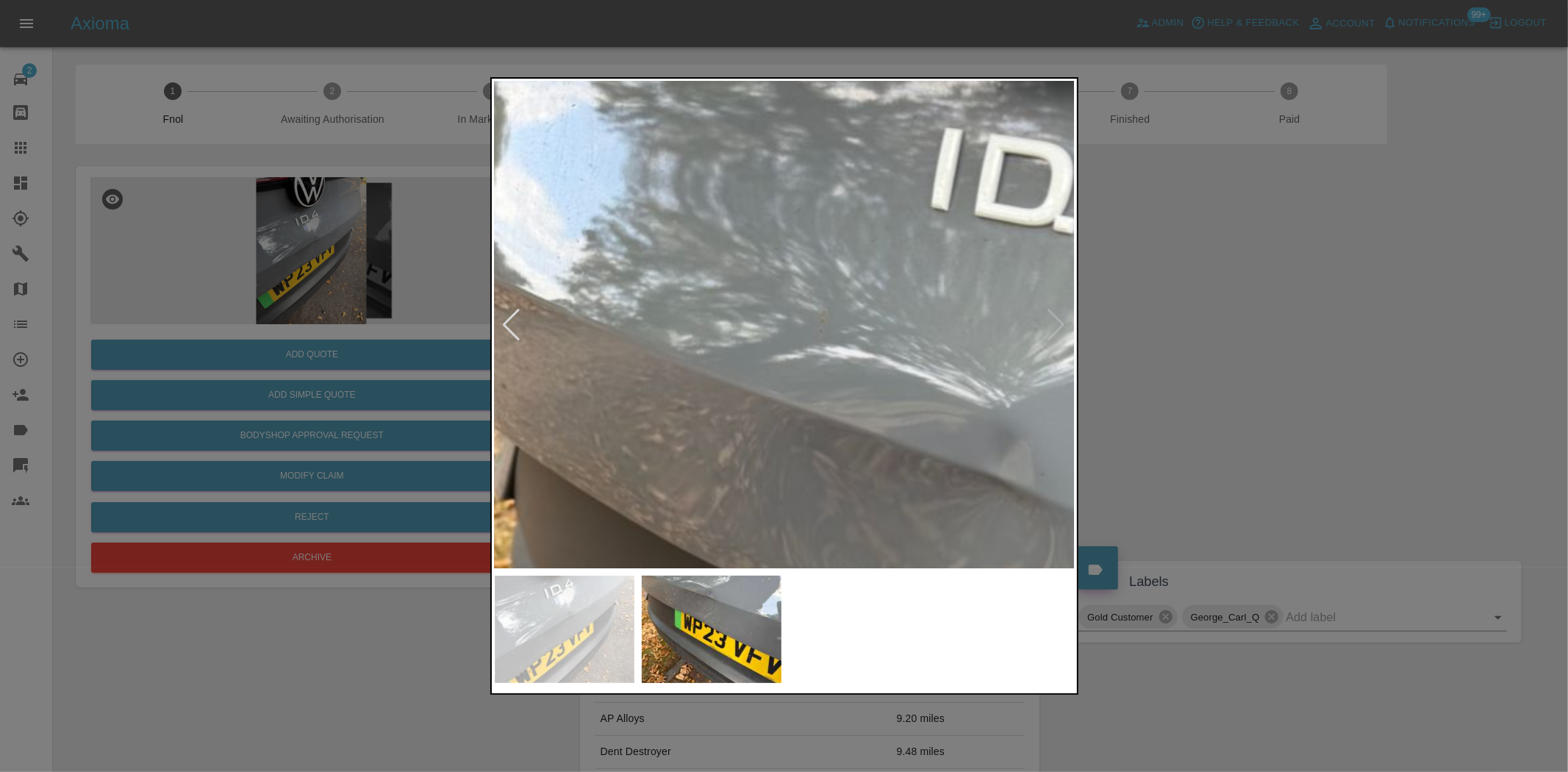
click at [608, 299] on img at bounding box center [1013, 733] width 1742 height 1461
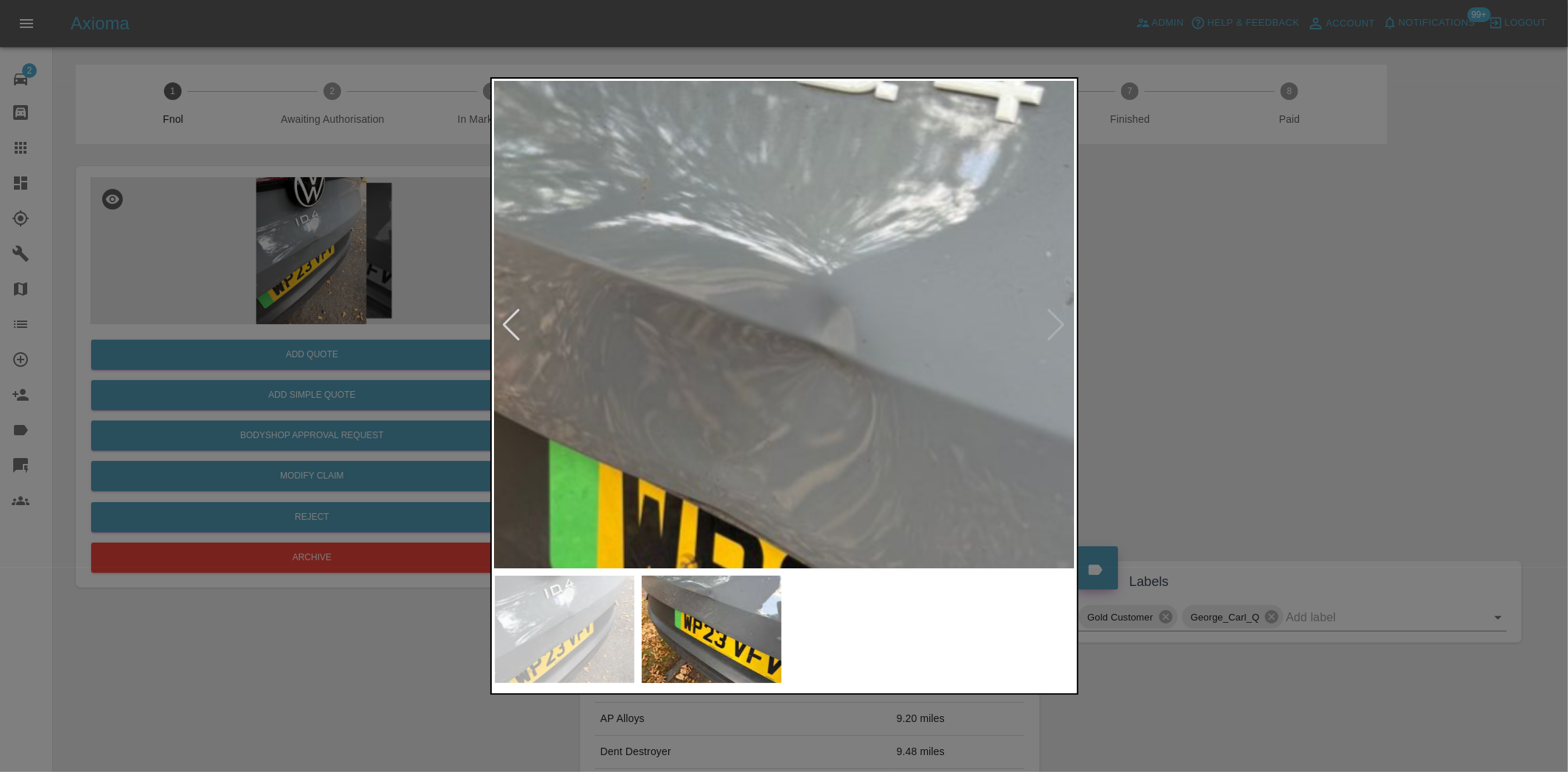
click at [699, 349] on img at bounding box center [834, 599] width 1742 height 1461
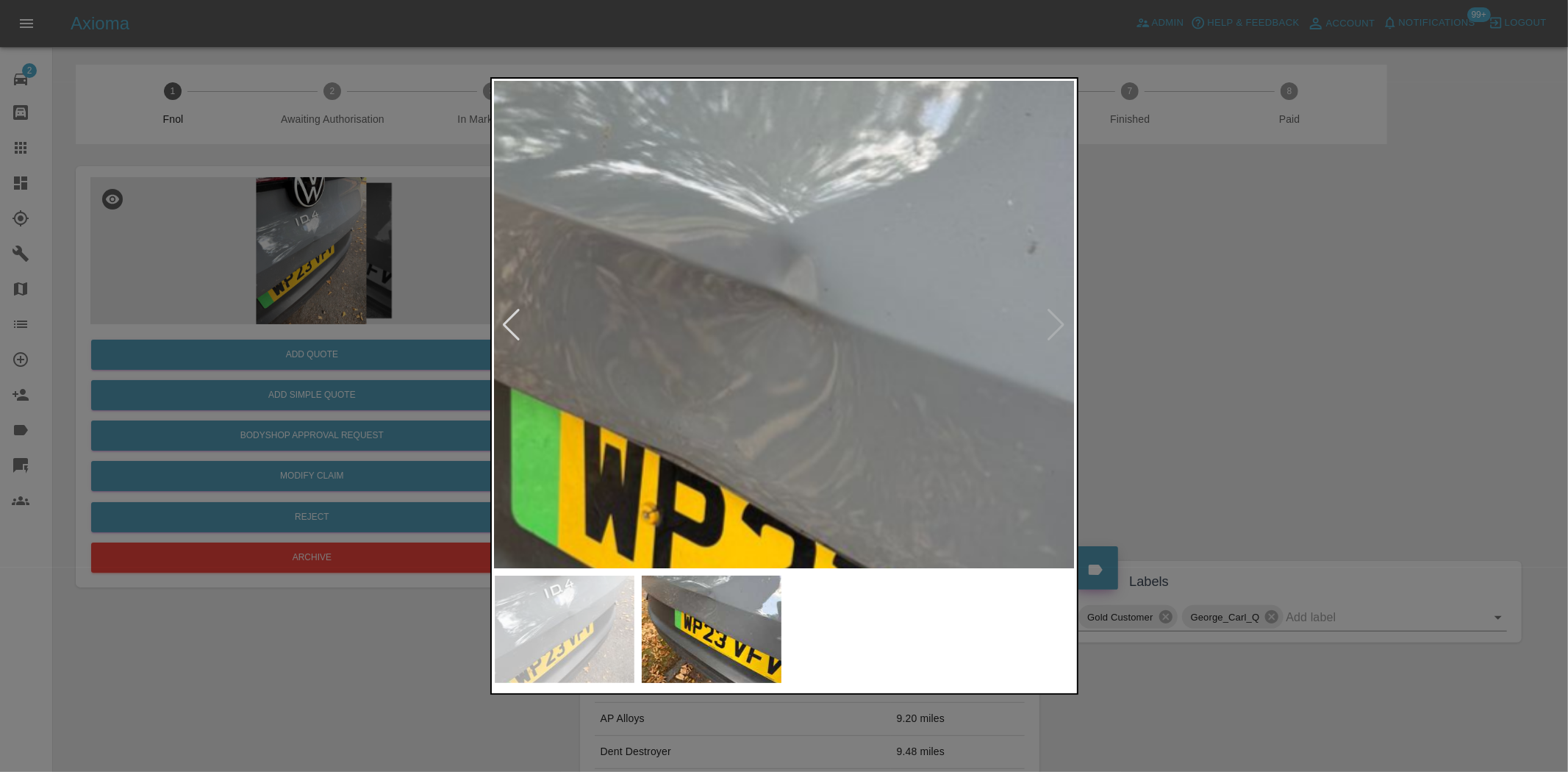
click at [641, 360] on img at bounding box center [796, 547] width 1742 height 1461
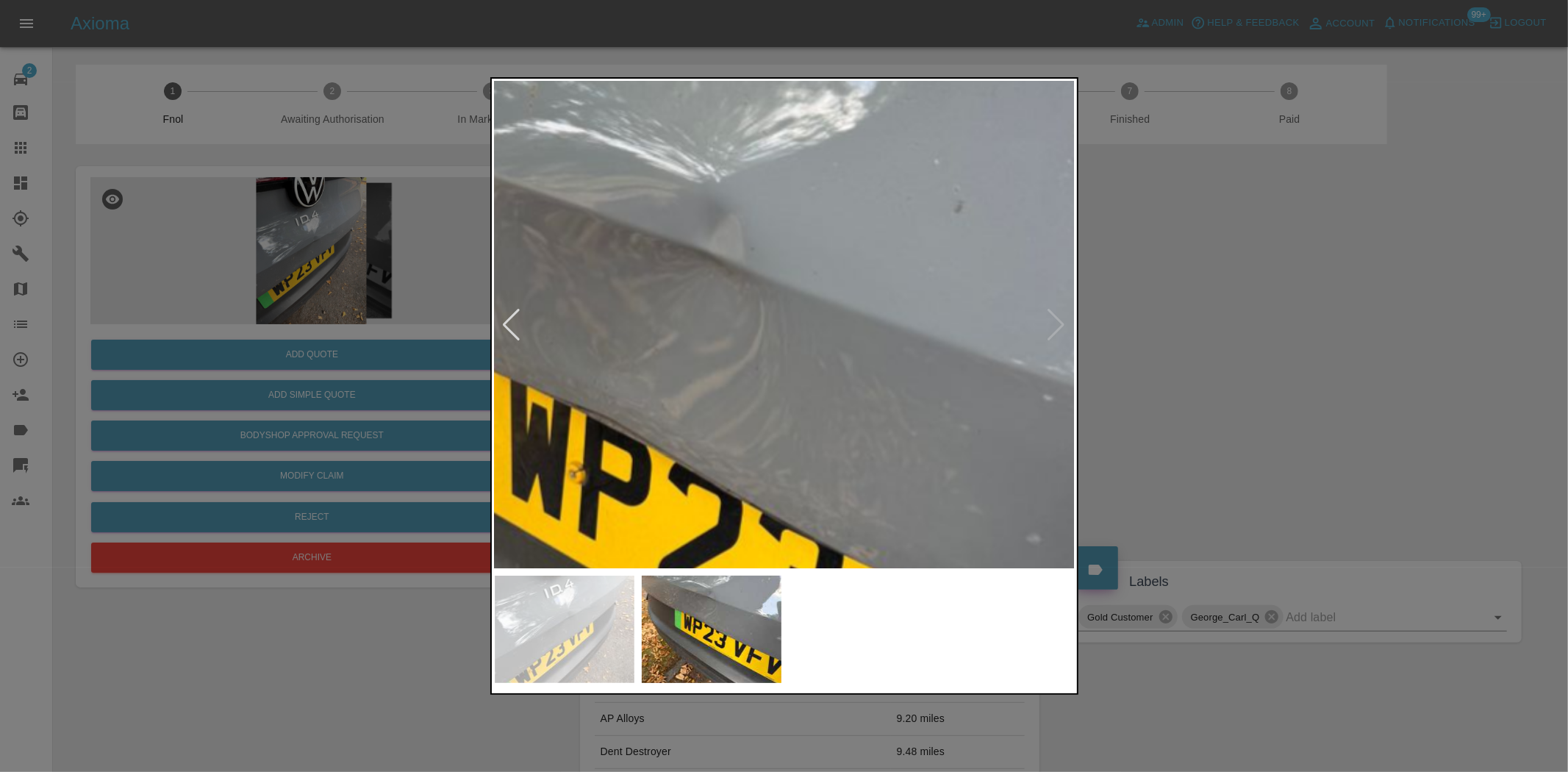
click at [660, 377] on img at bounding box center [722, 507] width 1742 height 1461
click at [751, 401] on img at bounding box center [722, 507] width 1742 height 1461
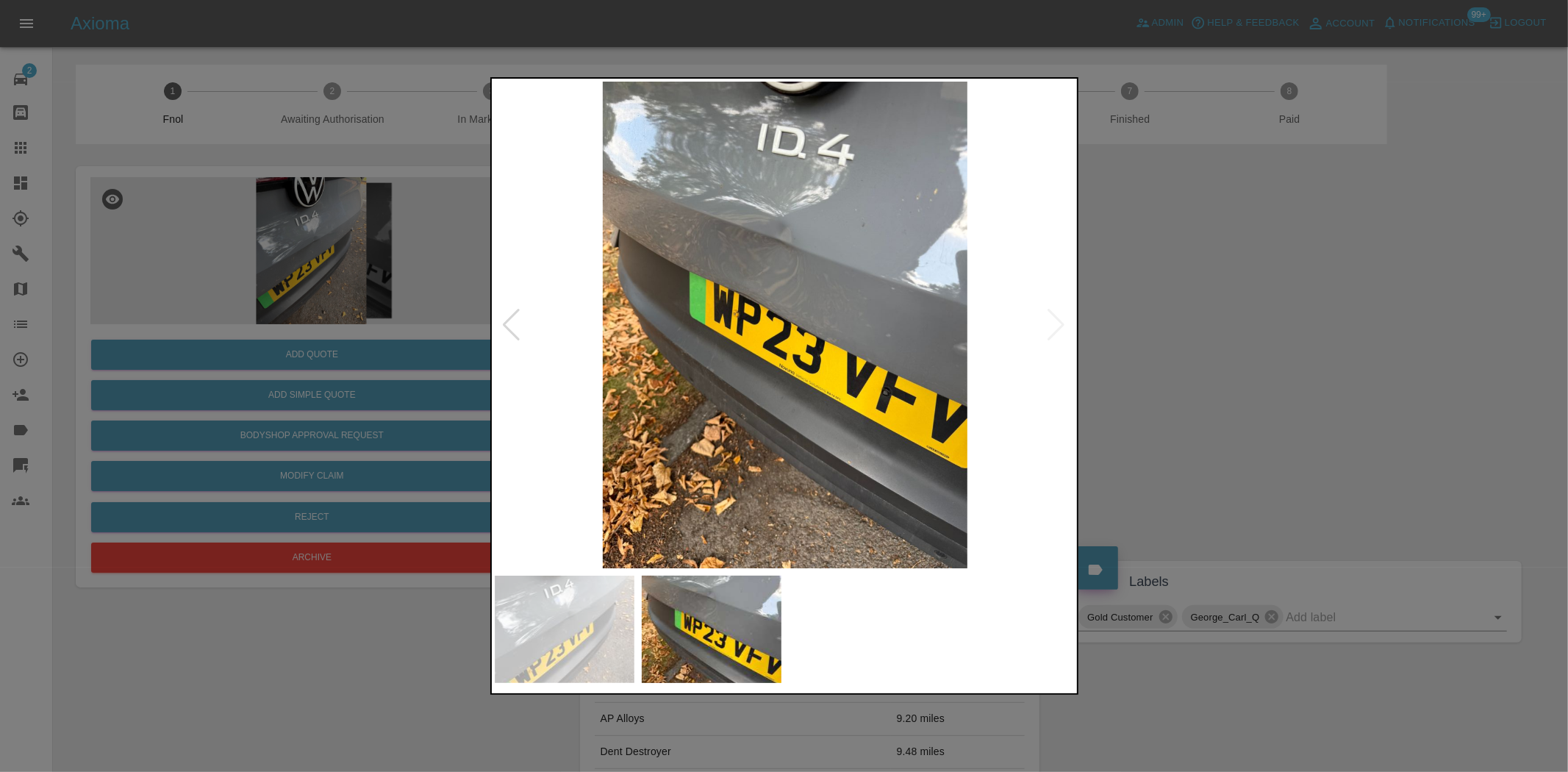
click at [799, 221] on img at bounding box center [785, 324] width 581 height 486
click at [792, 229] on img at bounding box center [785, 324] width 581 height 486
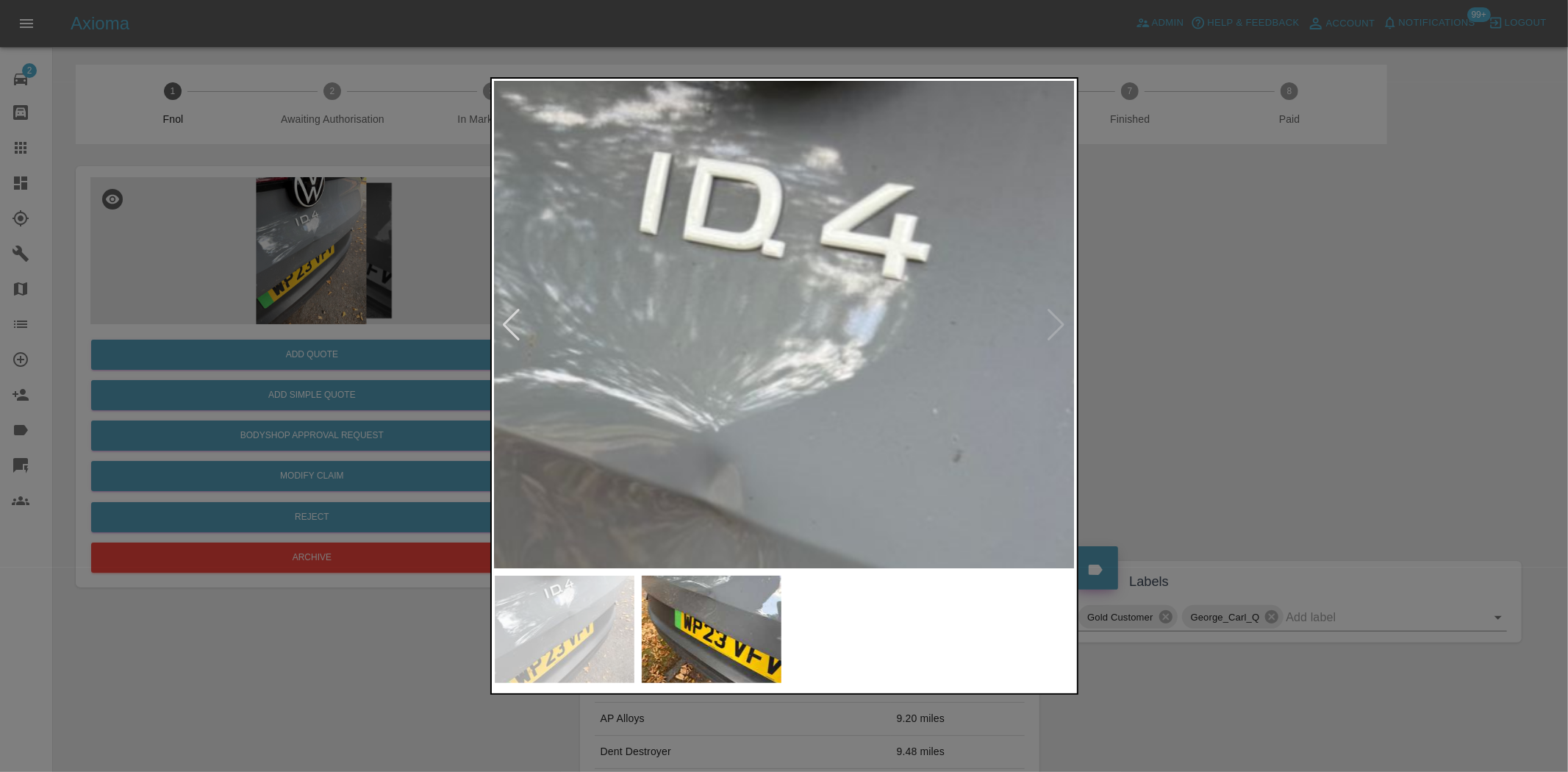
click at [776, 489] on img at bounding box center [721, 757] width 1742 height 1461
click at [761, 354] on img at bounding box center [721, 757] width 1742 height 1461
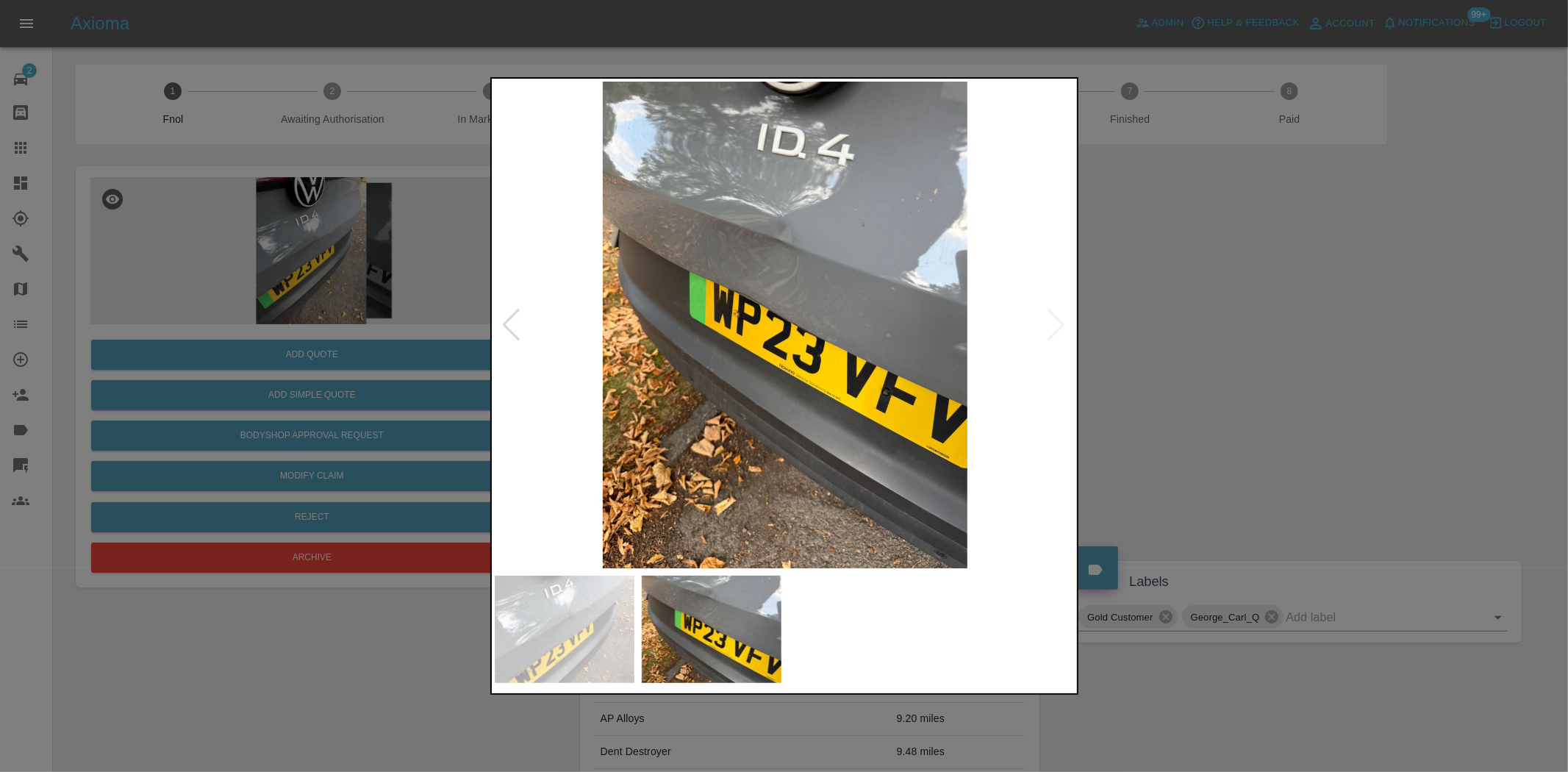
click at [741, 290] on img at bounding box center [785, 324] width 581 height 486
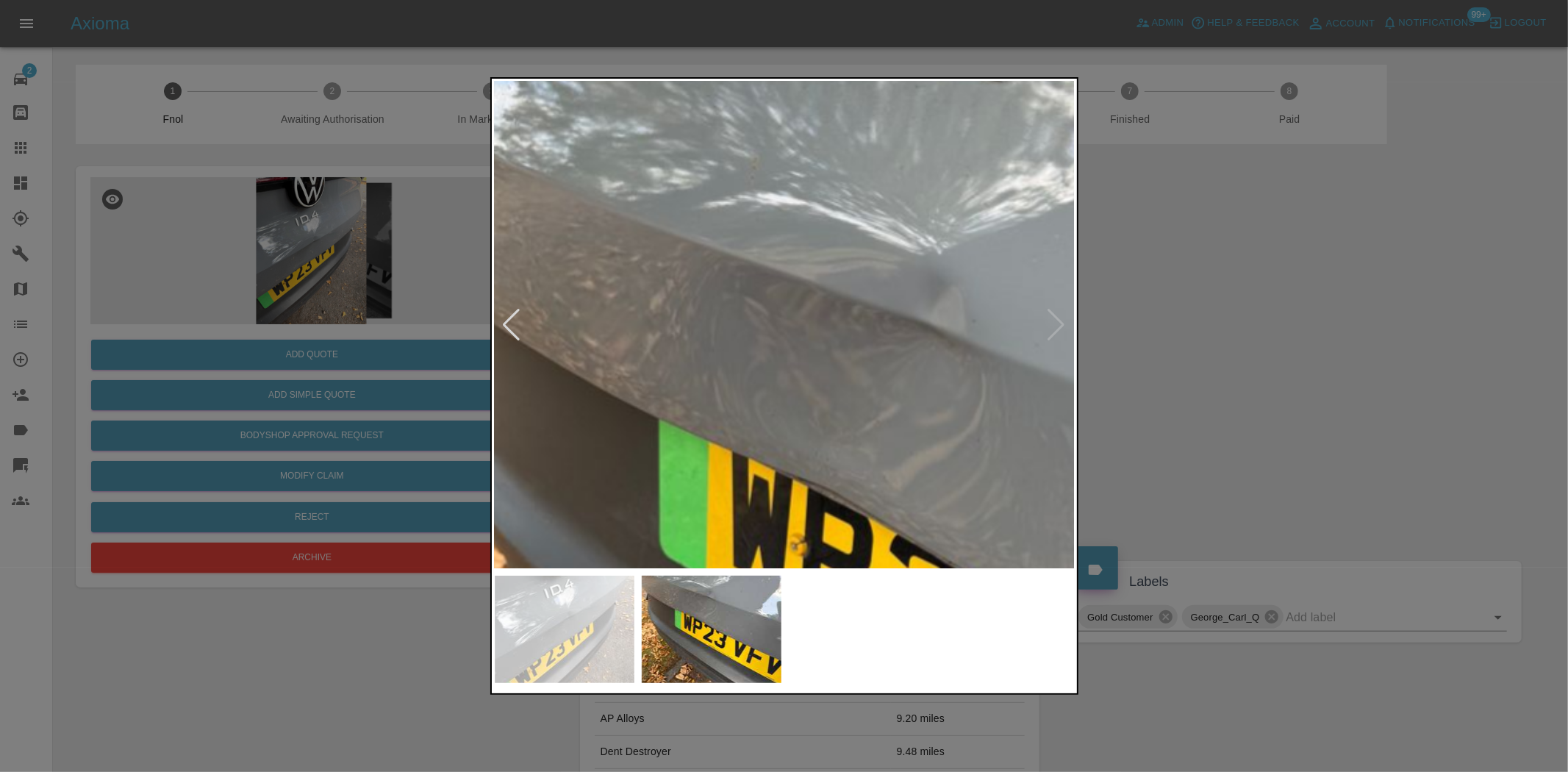
click at [809, 424] on img at bounding box center [945, 579] width 1742 height 1461
click at [802, 412] on img at bounding box center [945, 579] width 1742 height 1461
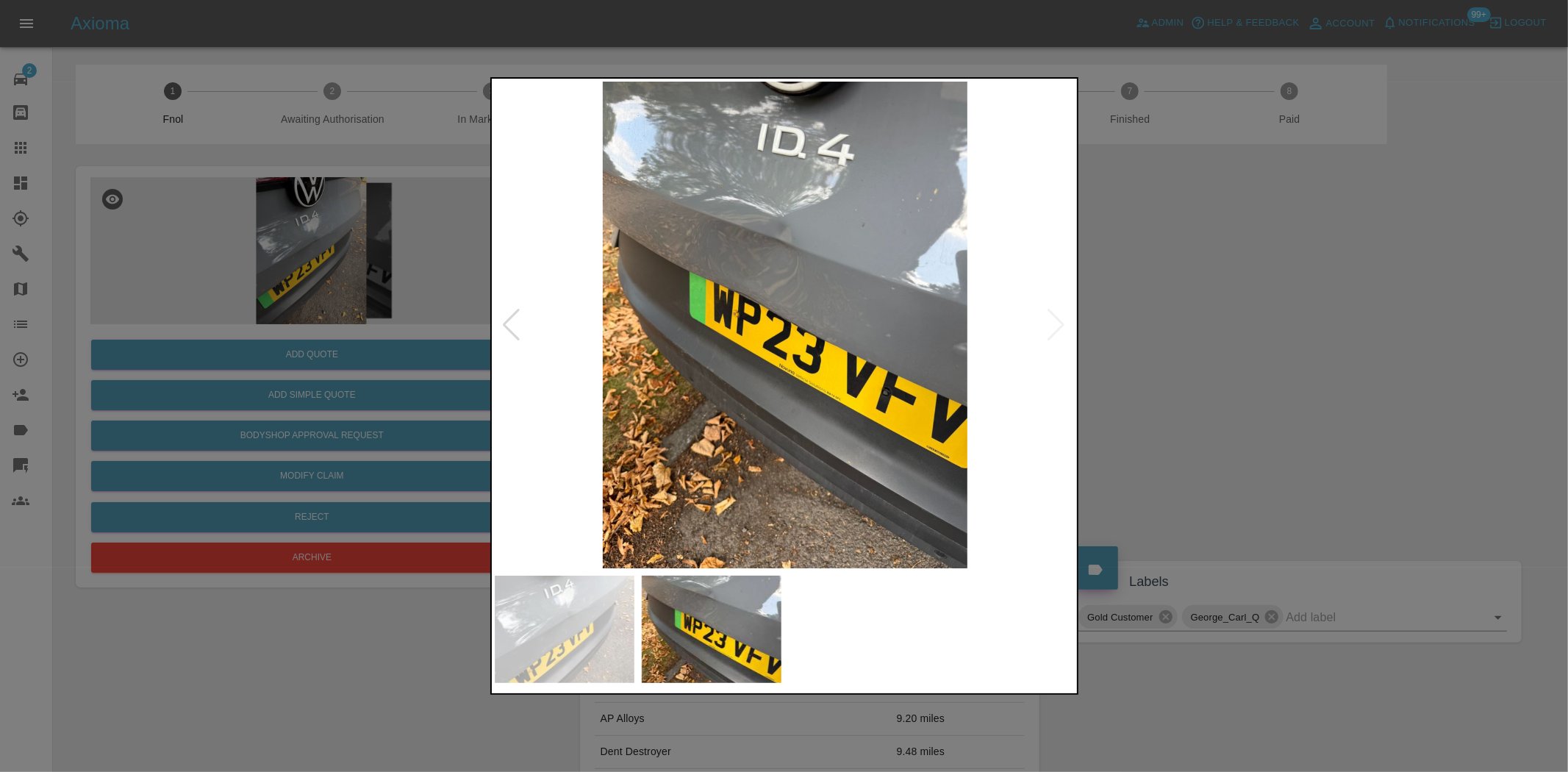
click at [375, 341] on div at bounding box center [784, 386] width 1568 height 772
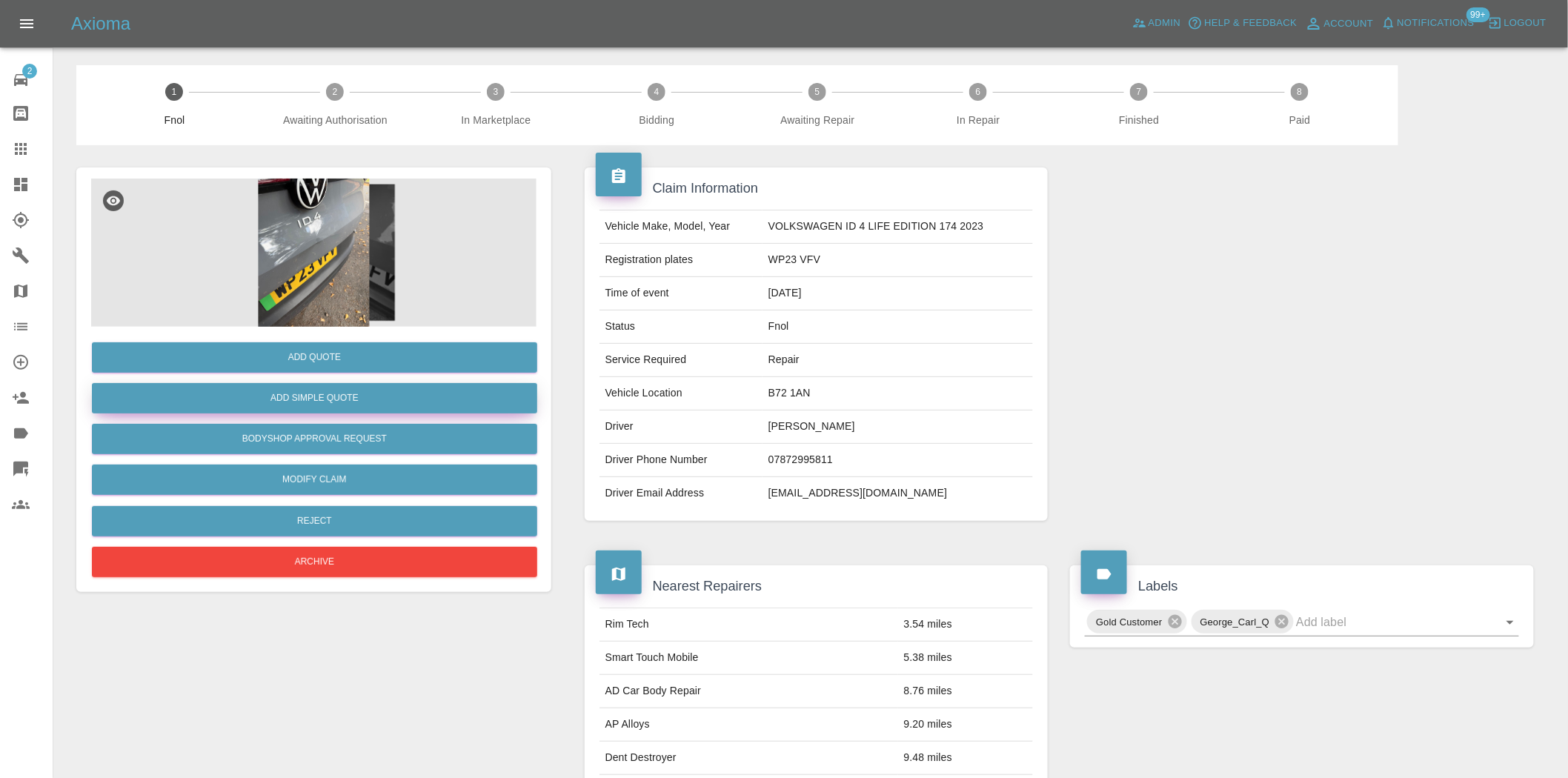
click at [336, 394] on button "Add Simple Quote" at bounding box center [314, 399] width 445 height 31
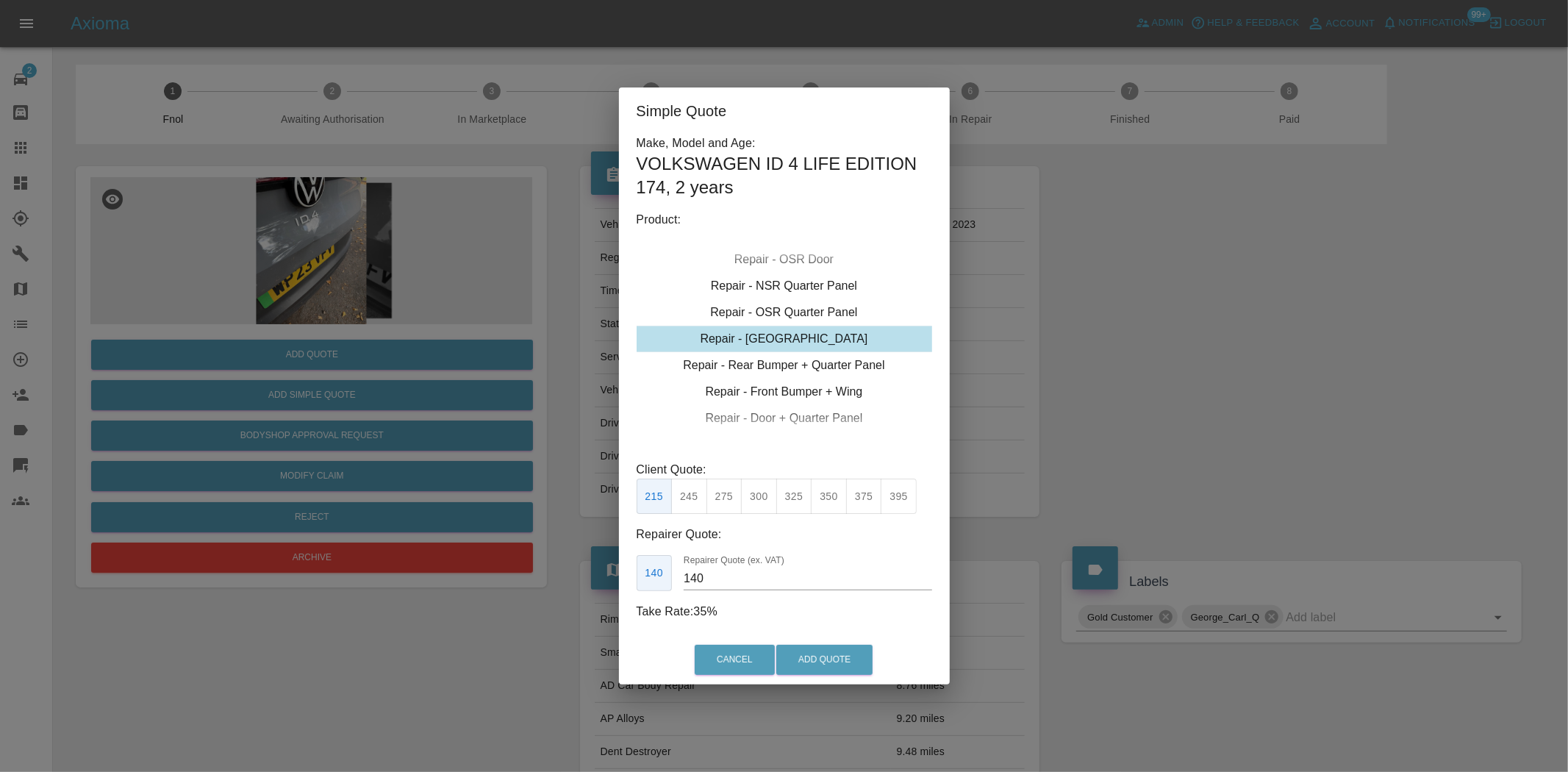
click at [800, 332] on div "Repair - [GEOGRAPHIC_DATA]" at bounding box center [784, 339] width 295 height 27
click at [828, 502] on button "350" at bounding box center [829, 497] width 36 height 36
drag, startPoint x: 614, startPoint y: 581, endPoint x: 480, endPoint y: 538, distance: 140.7
click at [525, 562] on div "Simple Quote Make, Model and Age: VOLKSWAGEN ID 4 LIFE EDITION 174 , 2 years Pr…" at bounding box center [784, 386] width 1568 height 772
type input "220"
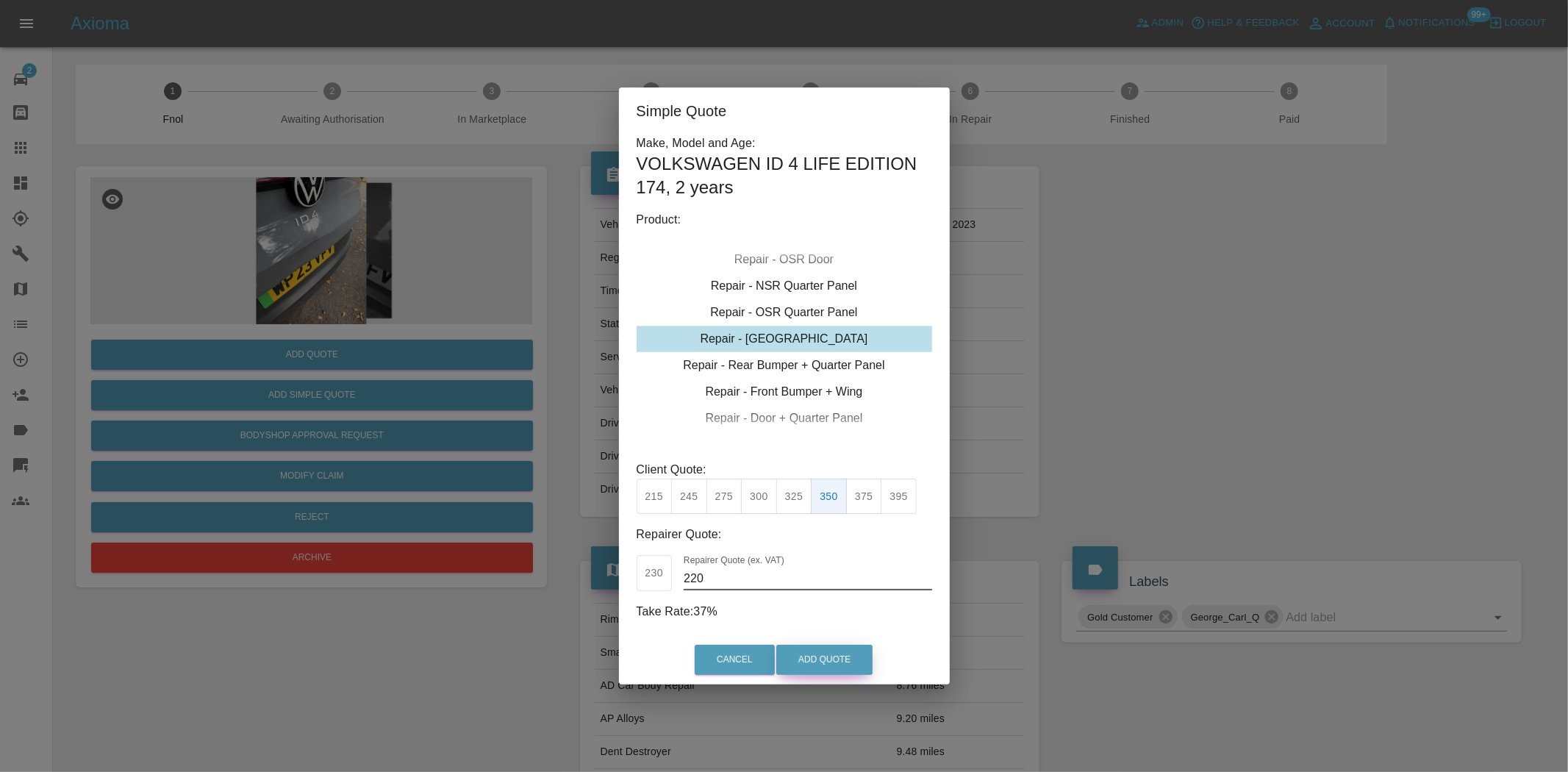
click at [799, 656] on button "Add Quote" at bounding box center [824, 660] width 97 height 31
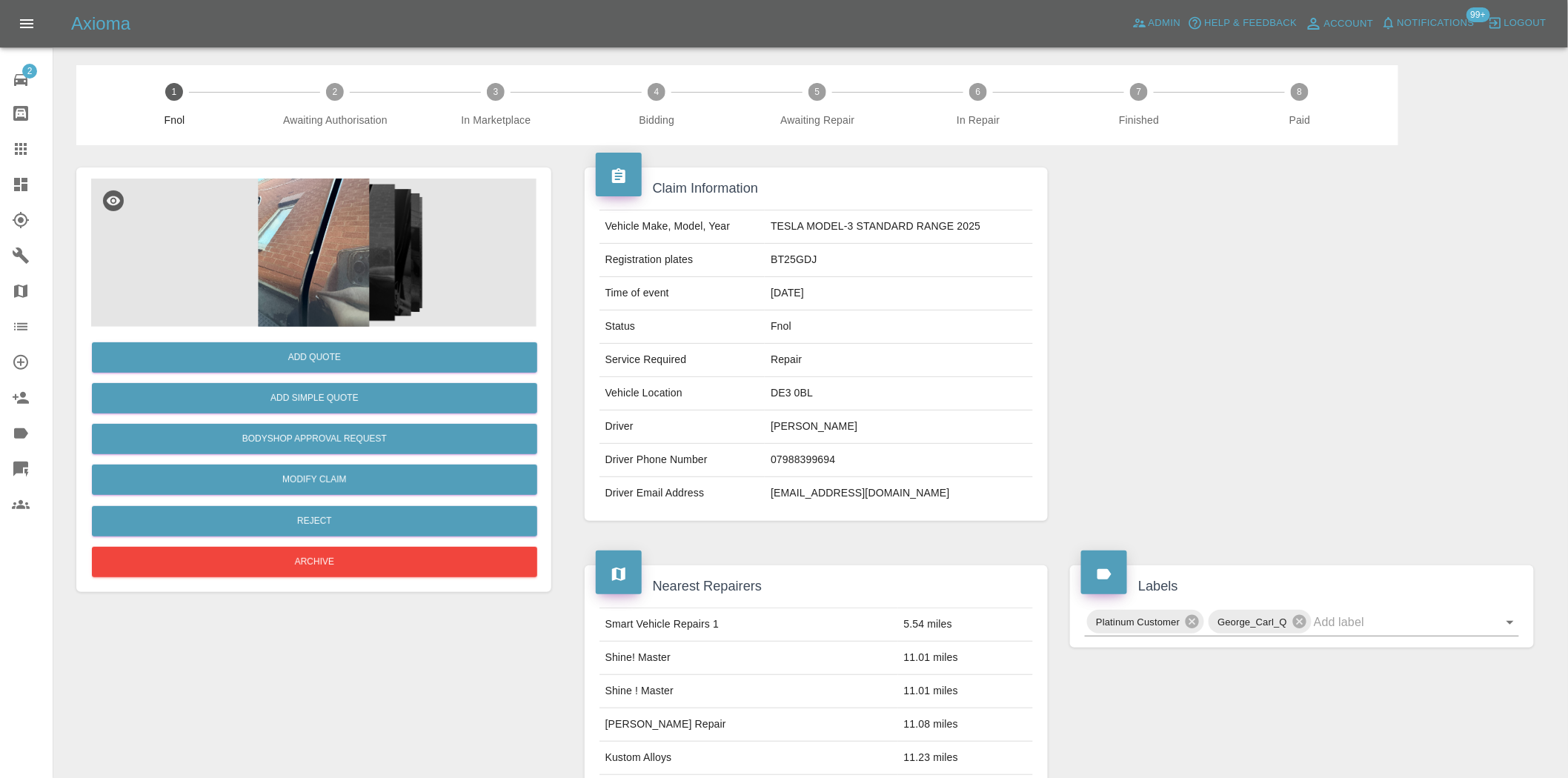
click at [341, 268] on img at bounding box center [314, 252] width 445 height 148
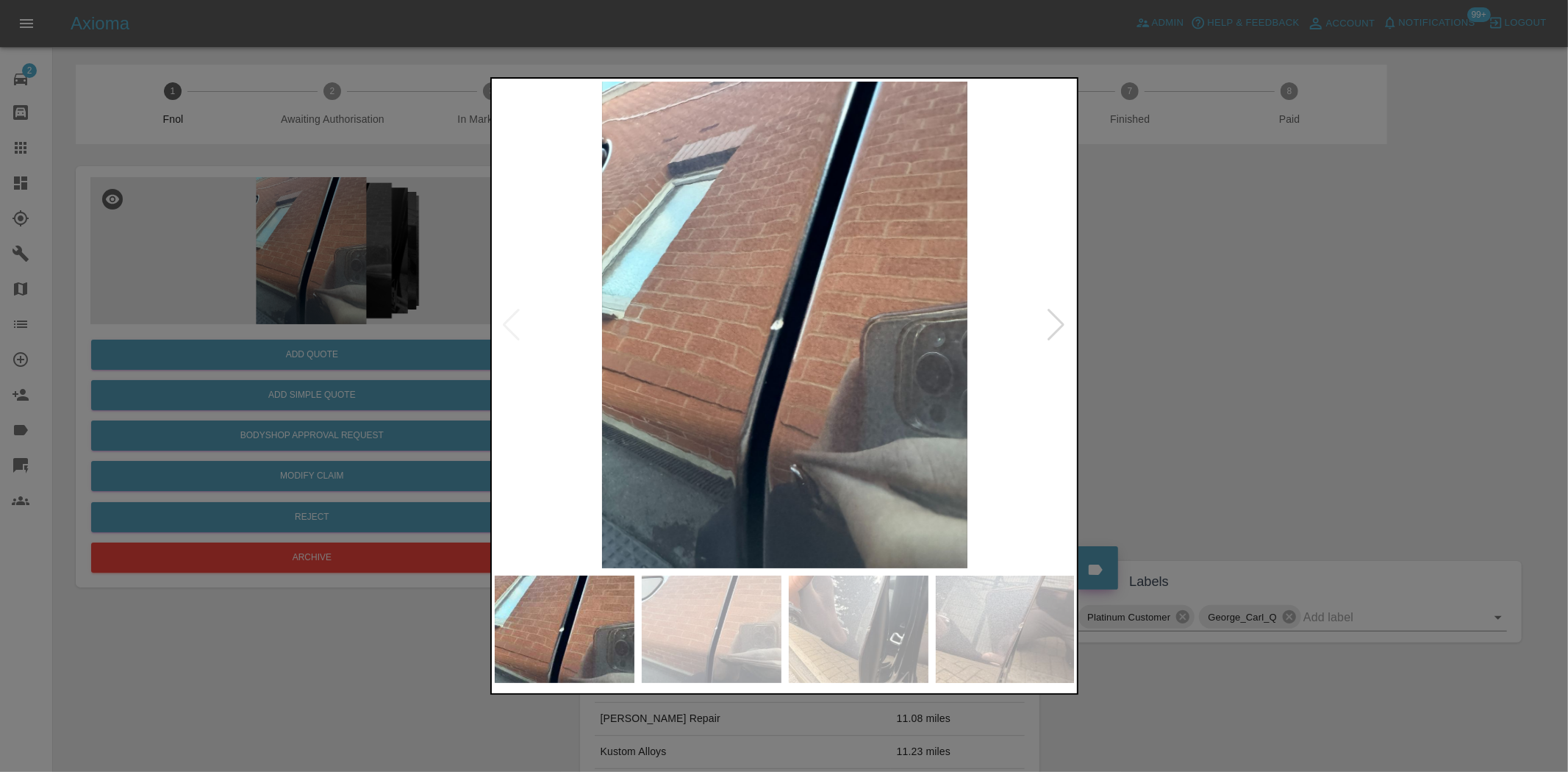
click at [769, 415] on img at bounding box center [785, 324] width 581 height 486
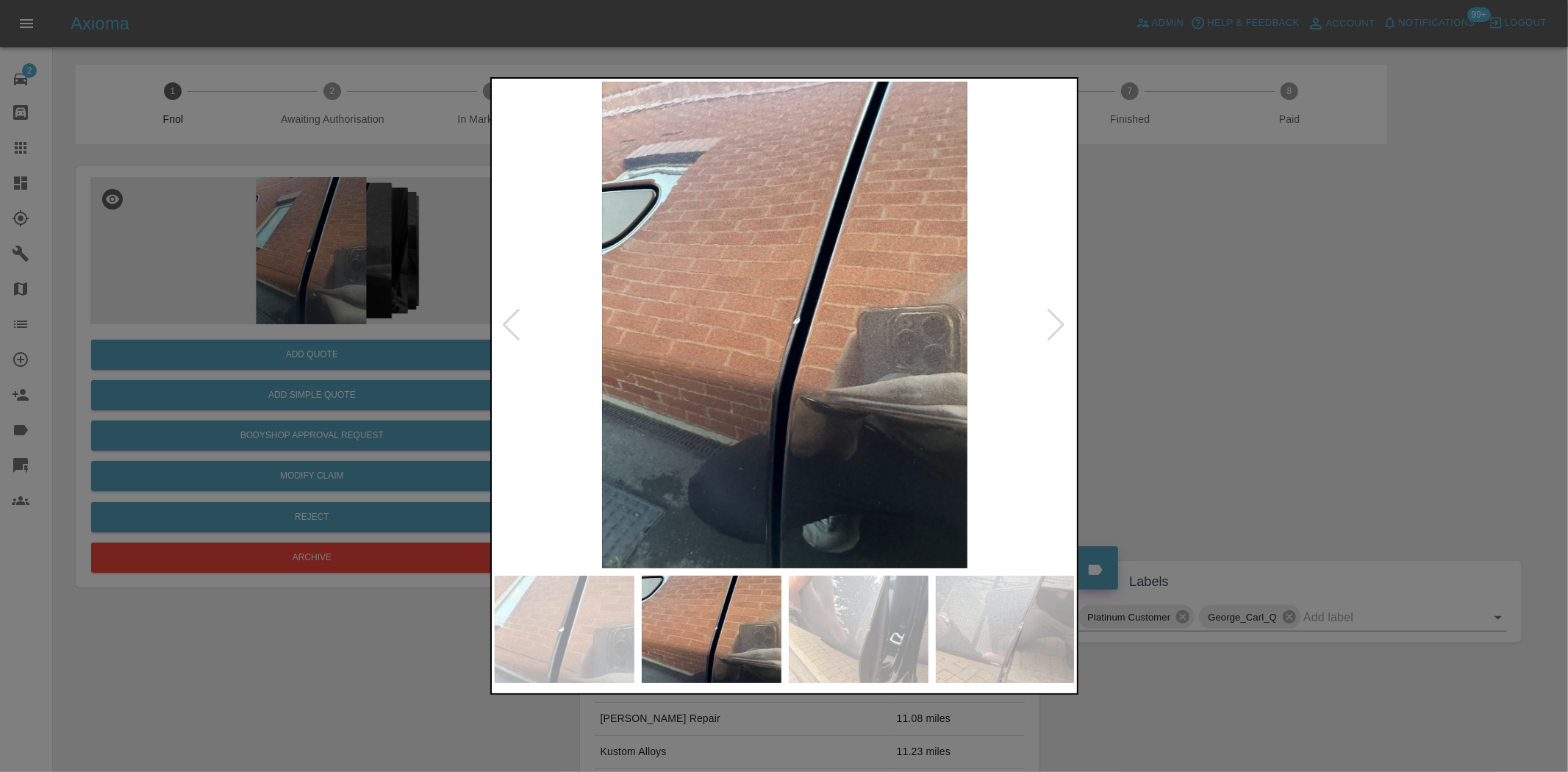
click at [655, 424] on img at bounding box center [785, 324] width 581 height 486
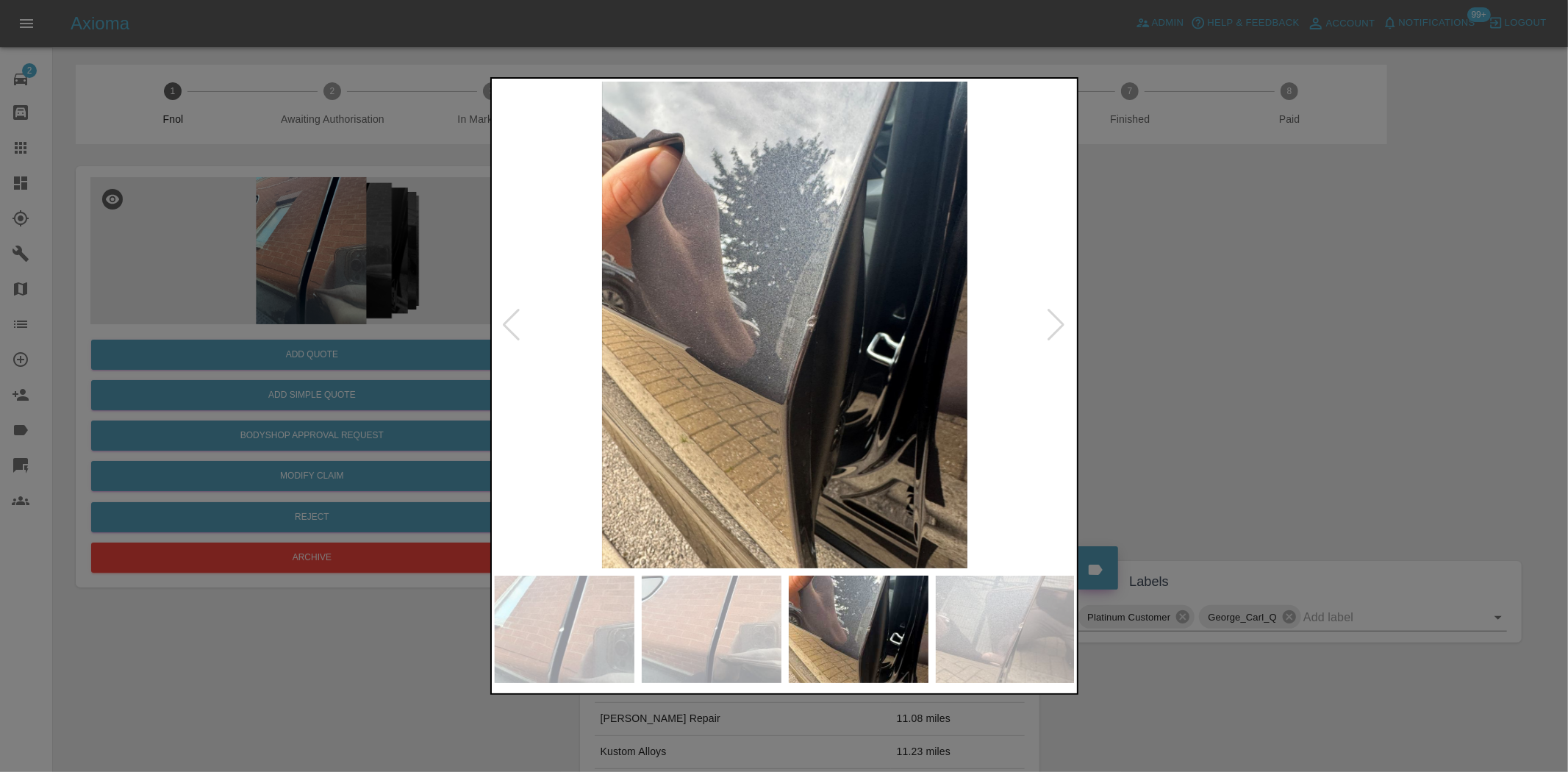
click at [655, 377] on img at bounding box center [785, 324] width 581 height 486
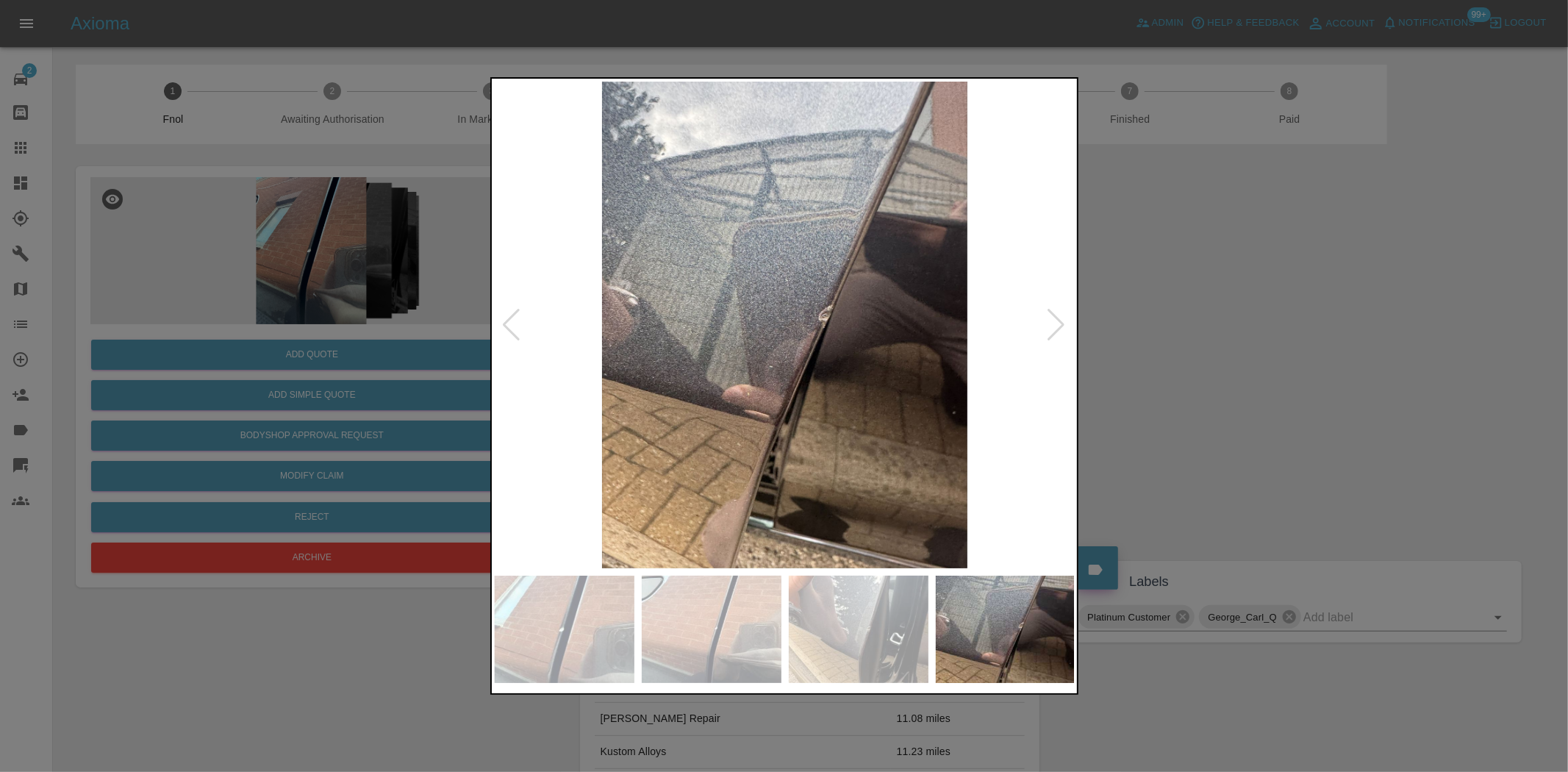
click at [909, 384] on img at bounding box center [785, 324] width 581 height 486
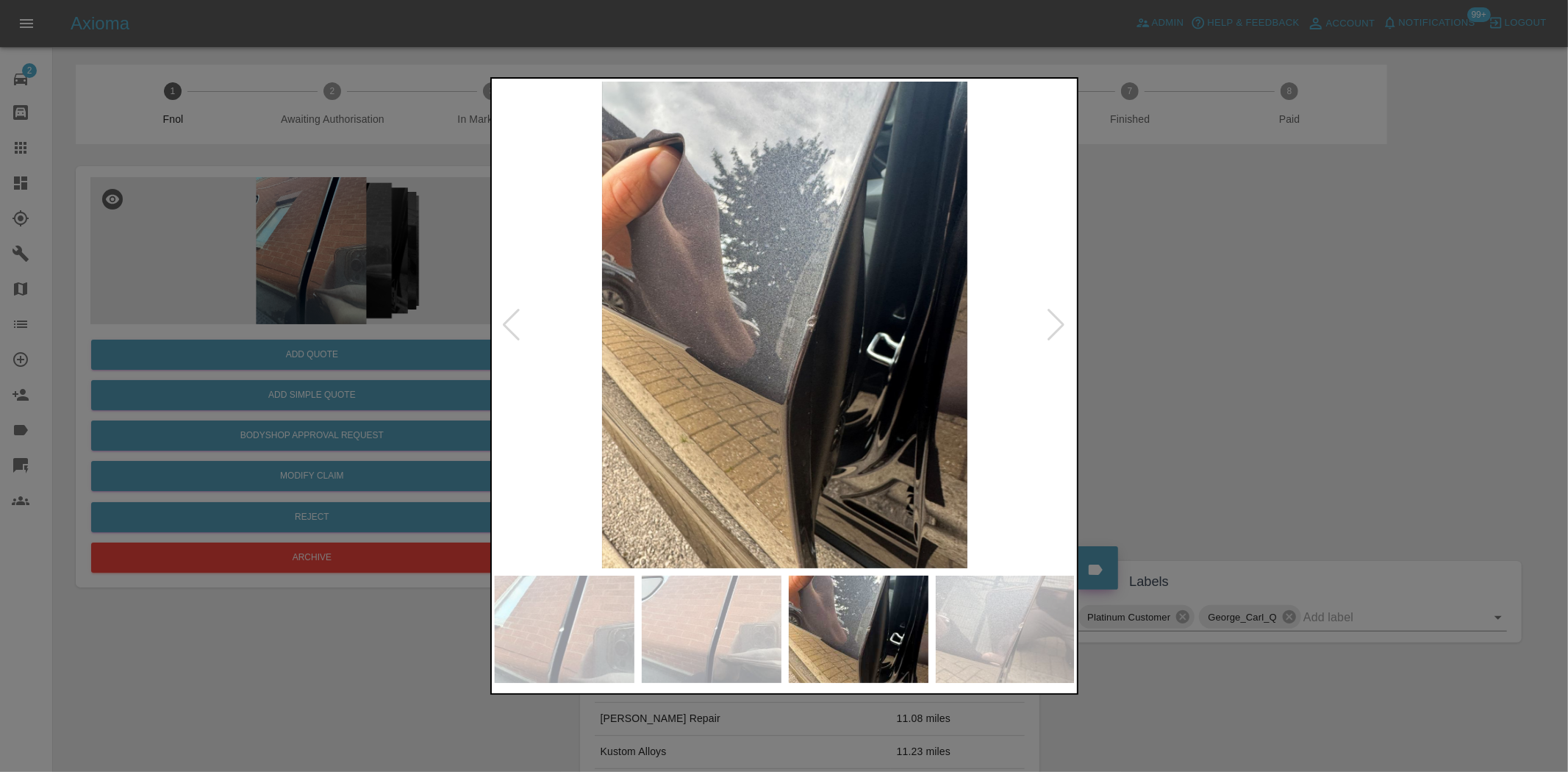
click at [810, 298] on img at bounding box center [785, 324] width 581 height 486
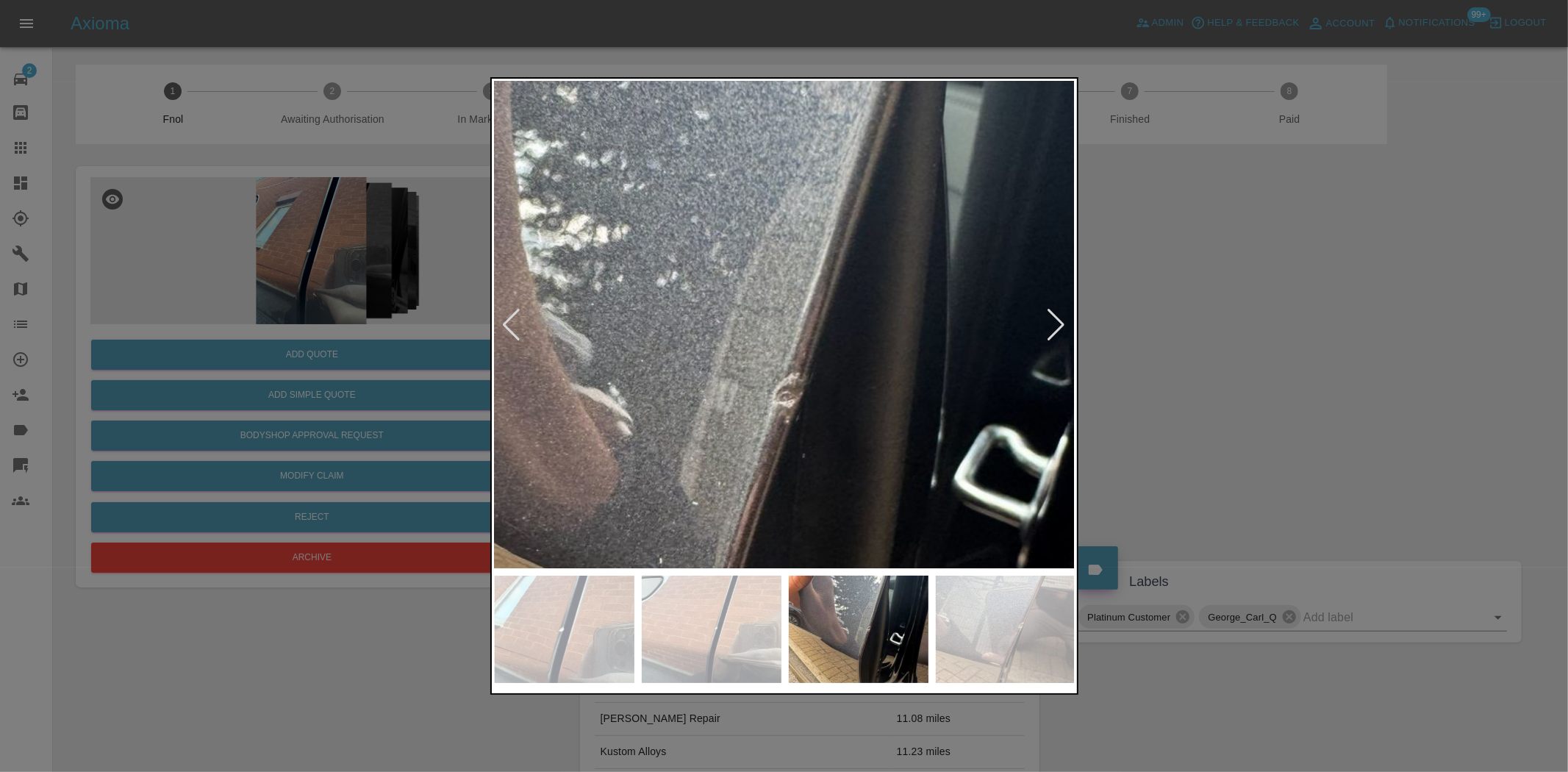
click at [822, 380] on img at bounding box center [706, 403] width 1742 height 1461
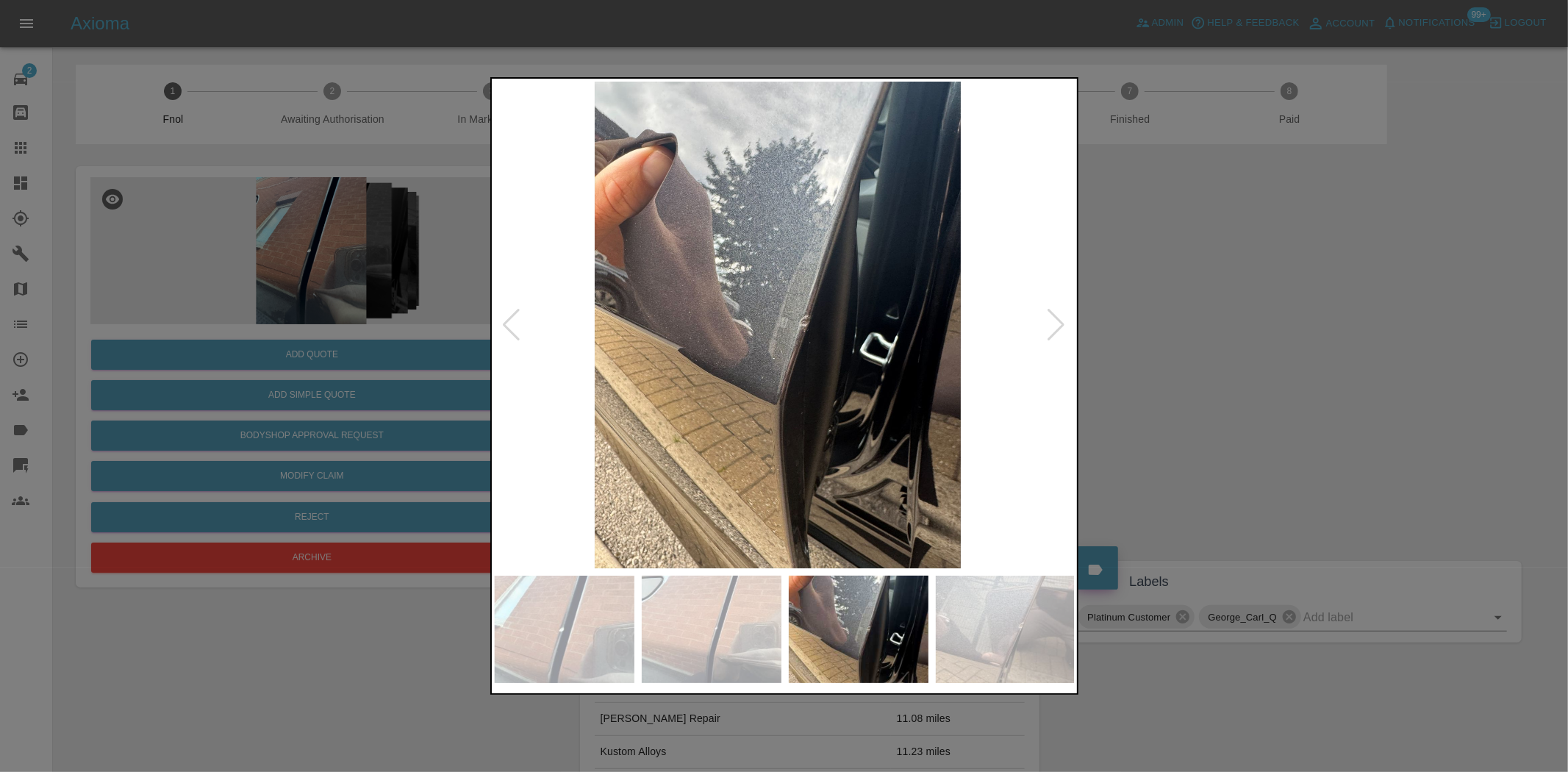
click at [697, 369] on img at bounding box center [778, 324] width 581 height 486
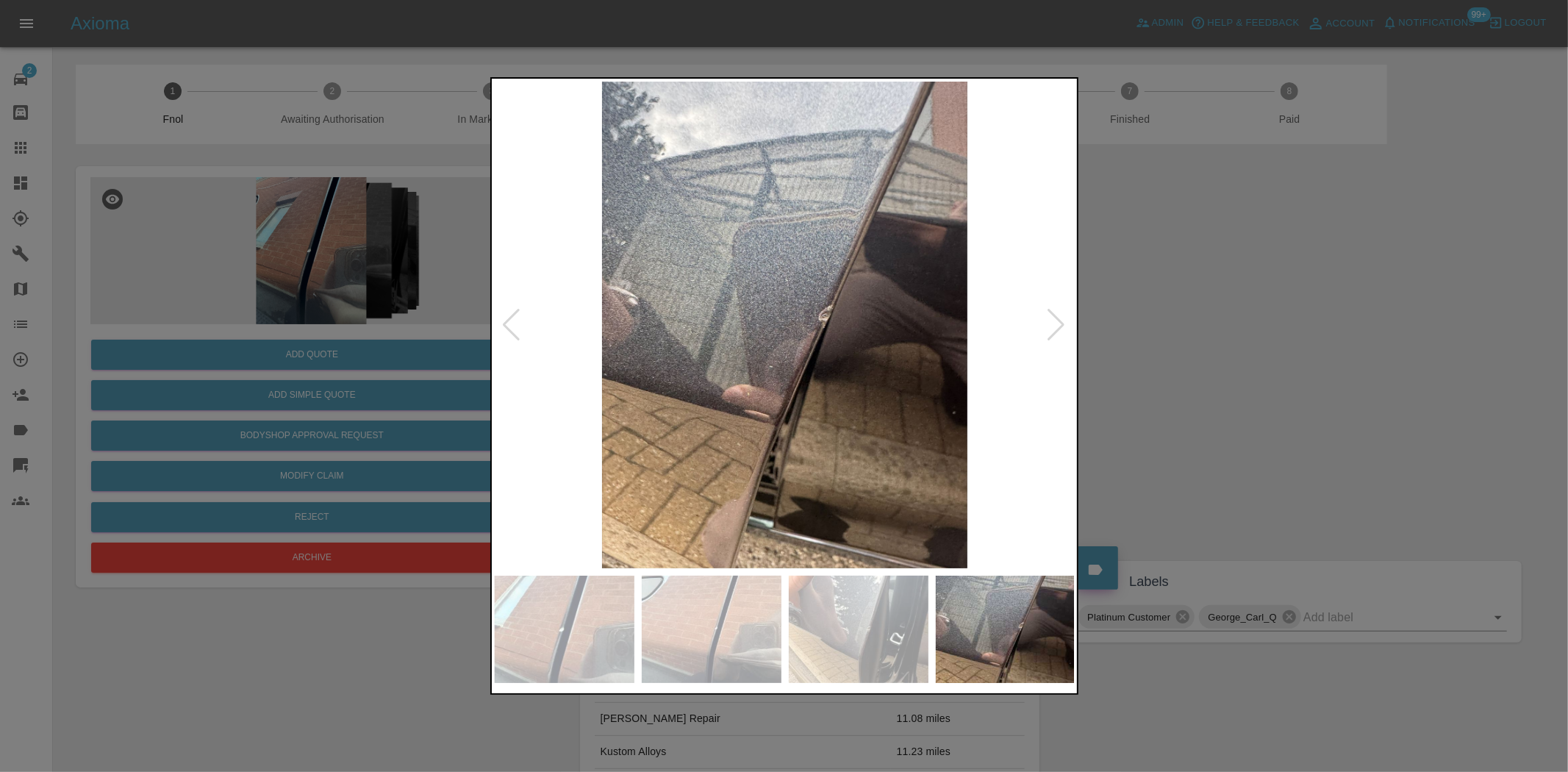
click at [732, 297] on img at bounding box center [785, 324] width 581 height 486
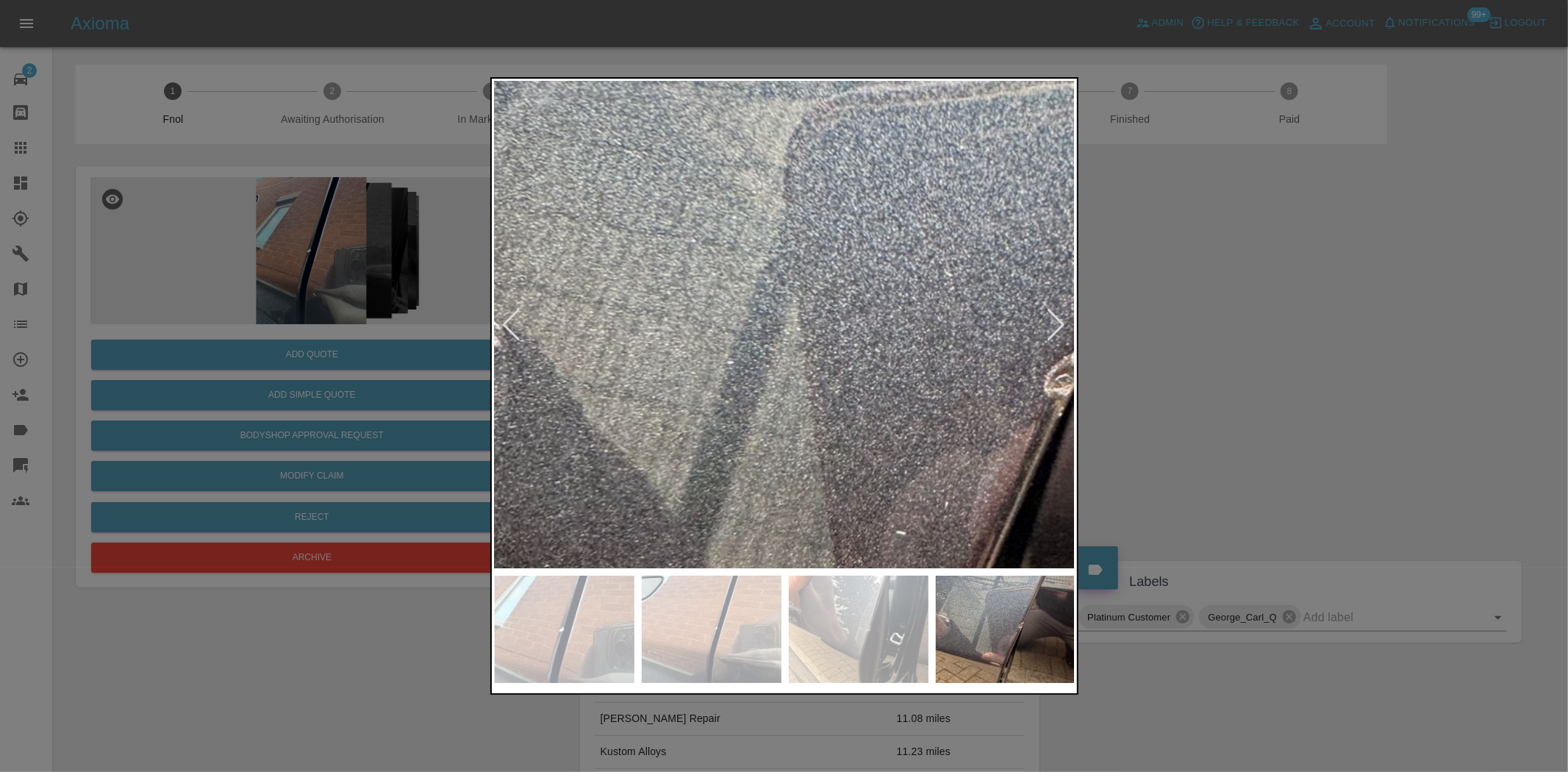
click at [744, 306] on img at bounding box center [941, 408] width 1742 height 1461
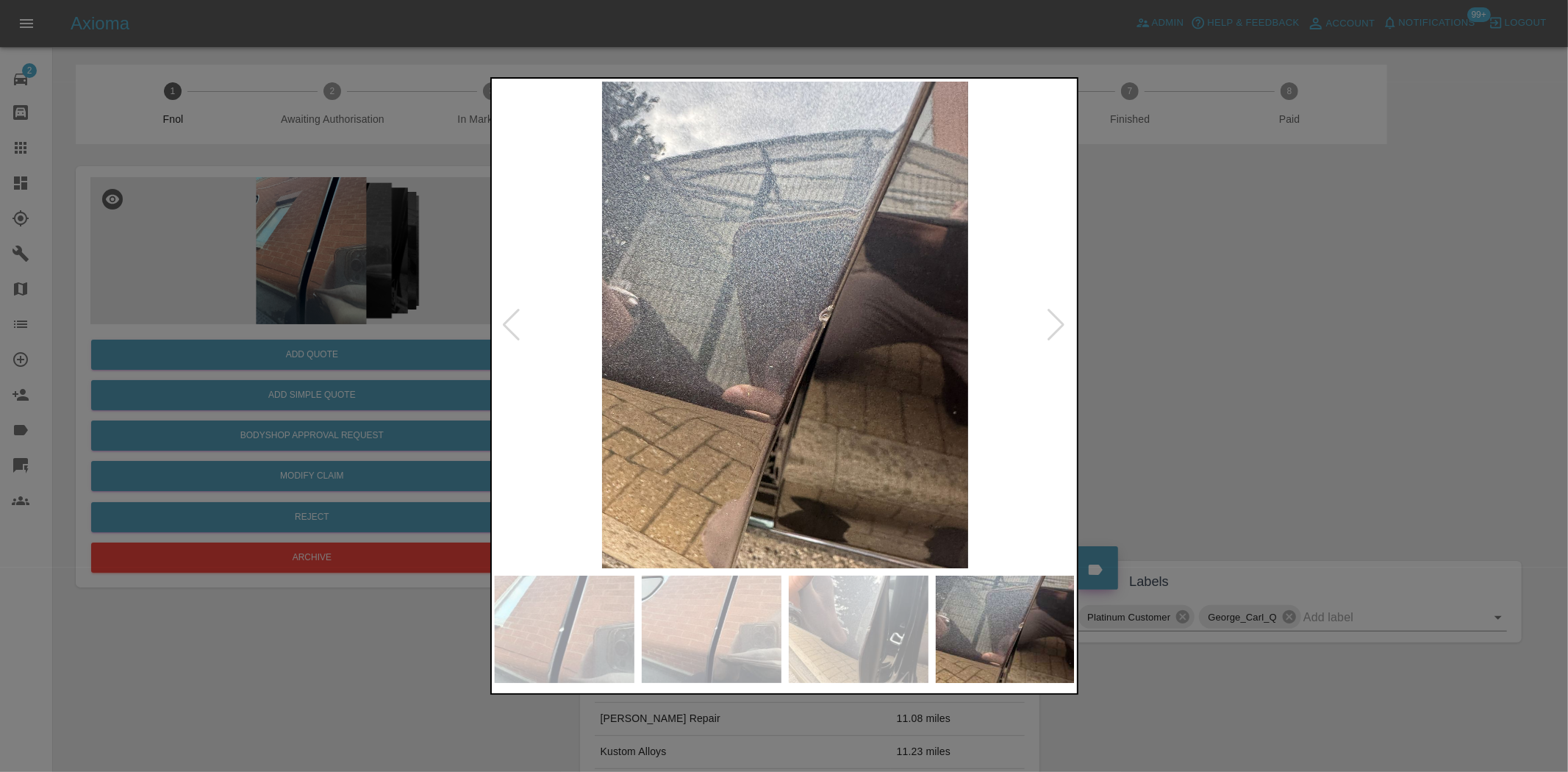
click at [675, 326] on img at bounding box center [785, 324] width 581 height 486
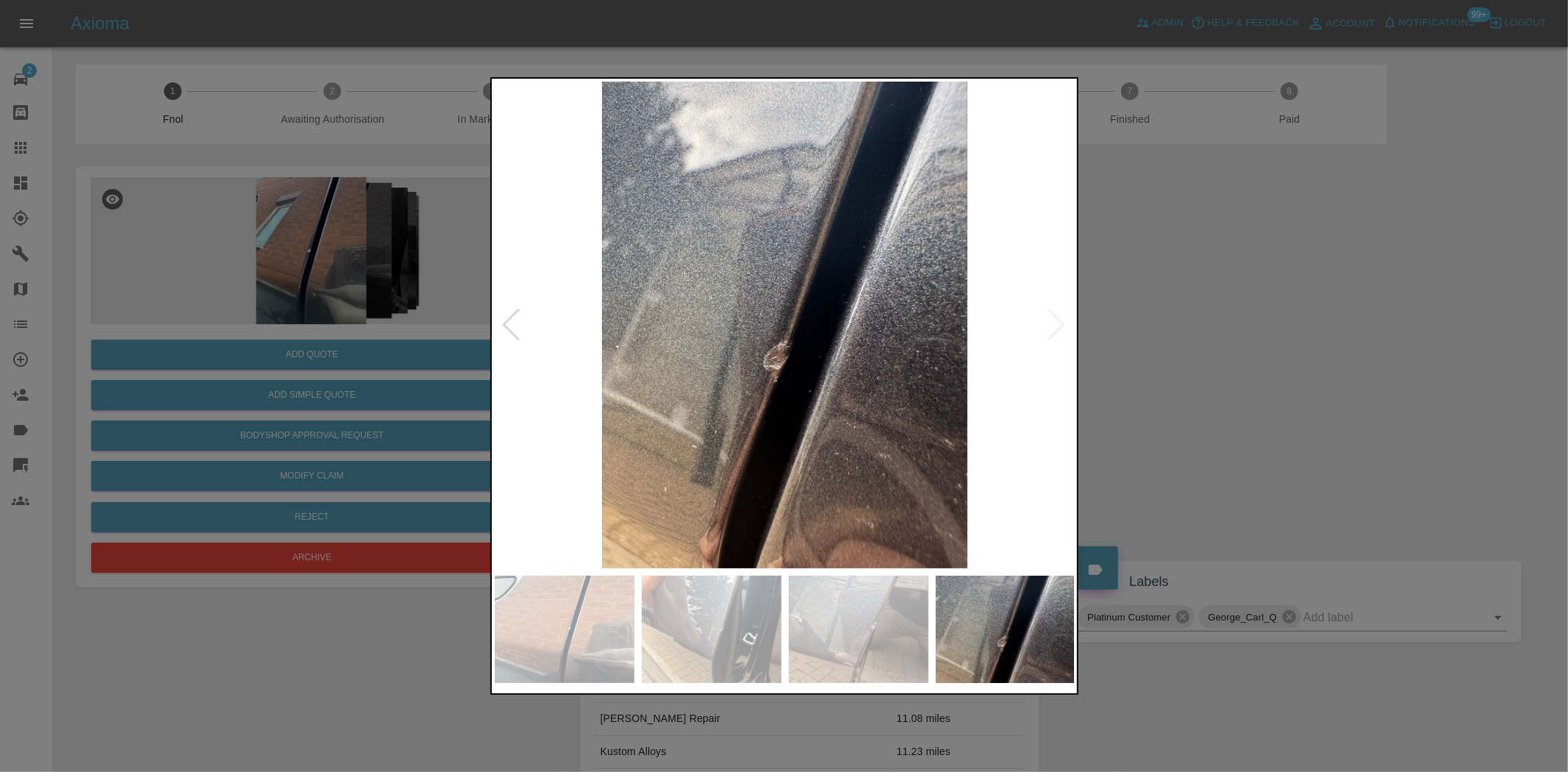
click at [699, 314] on img at bounding box center [785, 324] width 581 height 486
click at [751, 343] on img at bounding box center [785, 324] width 581 height 486
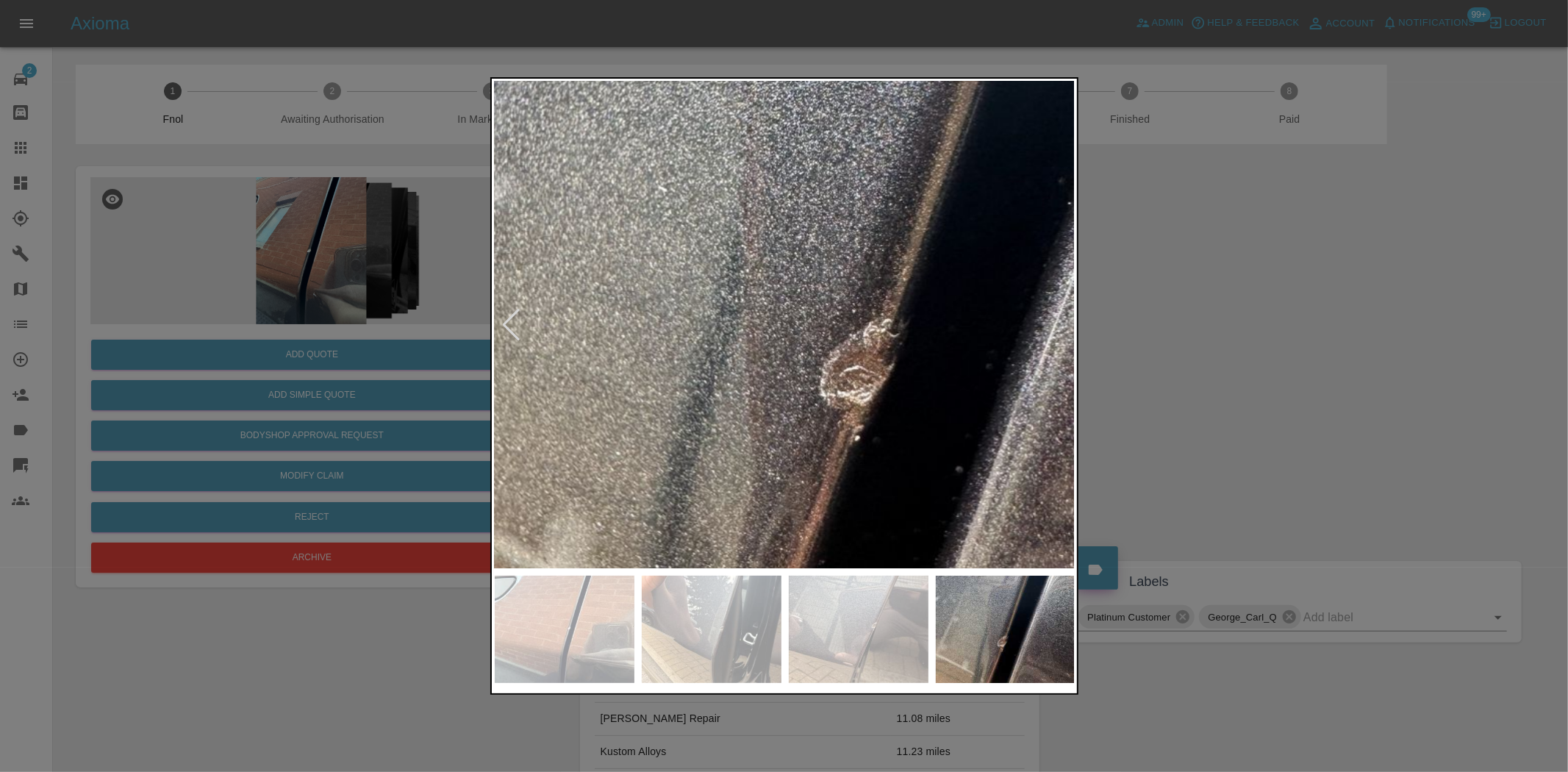
click at [751, 343] on img at bounding box center [882, 270] width 1742 height 1461
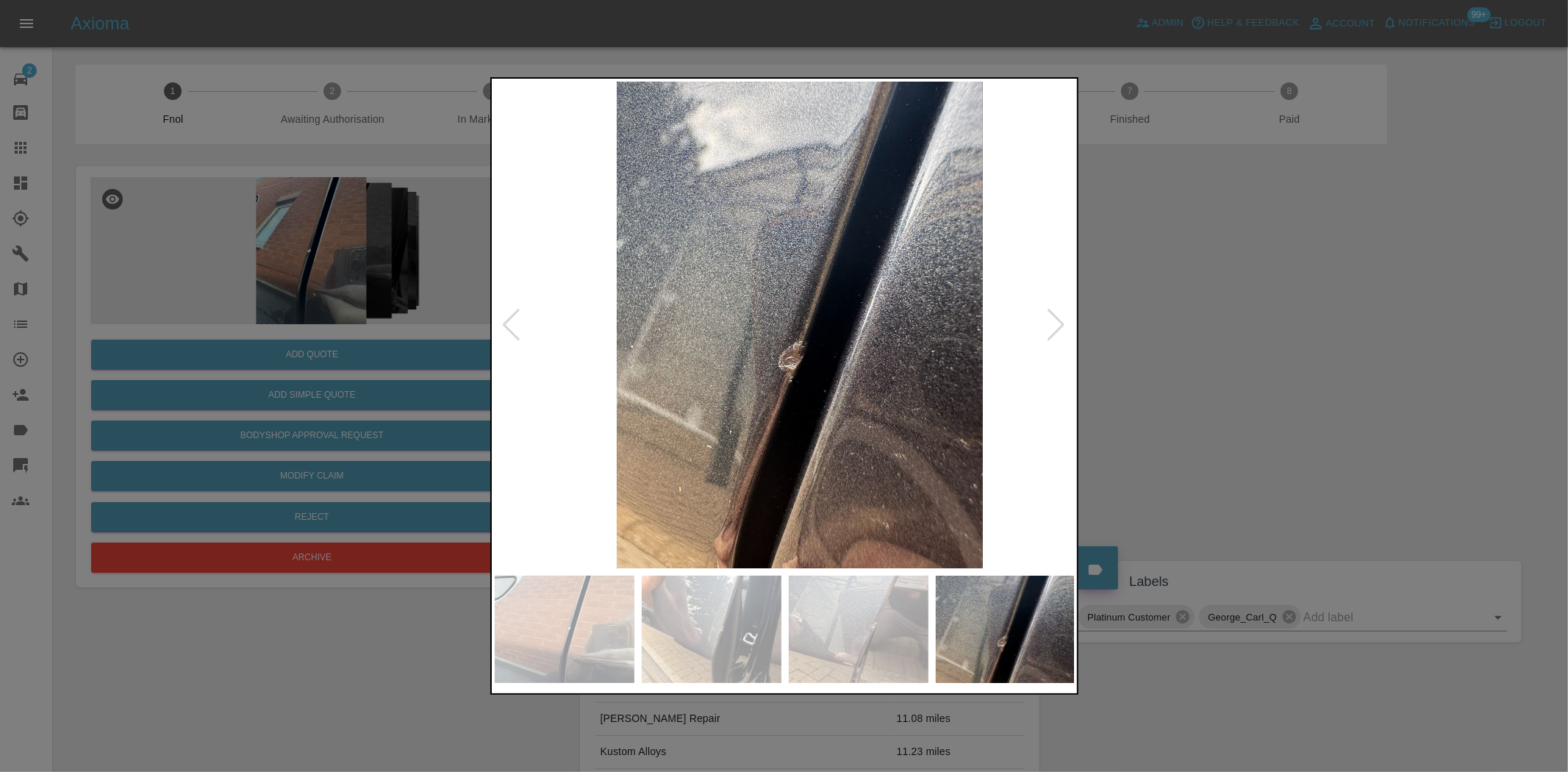
click at [803, 346] on img at bounding box center [800, 324] width 581 height 486
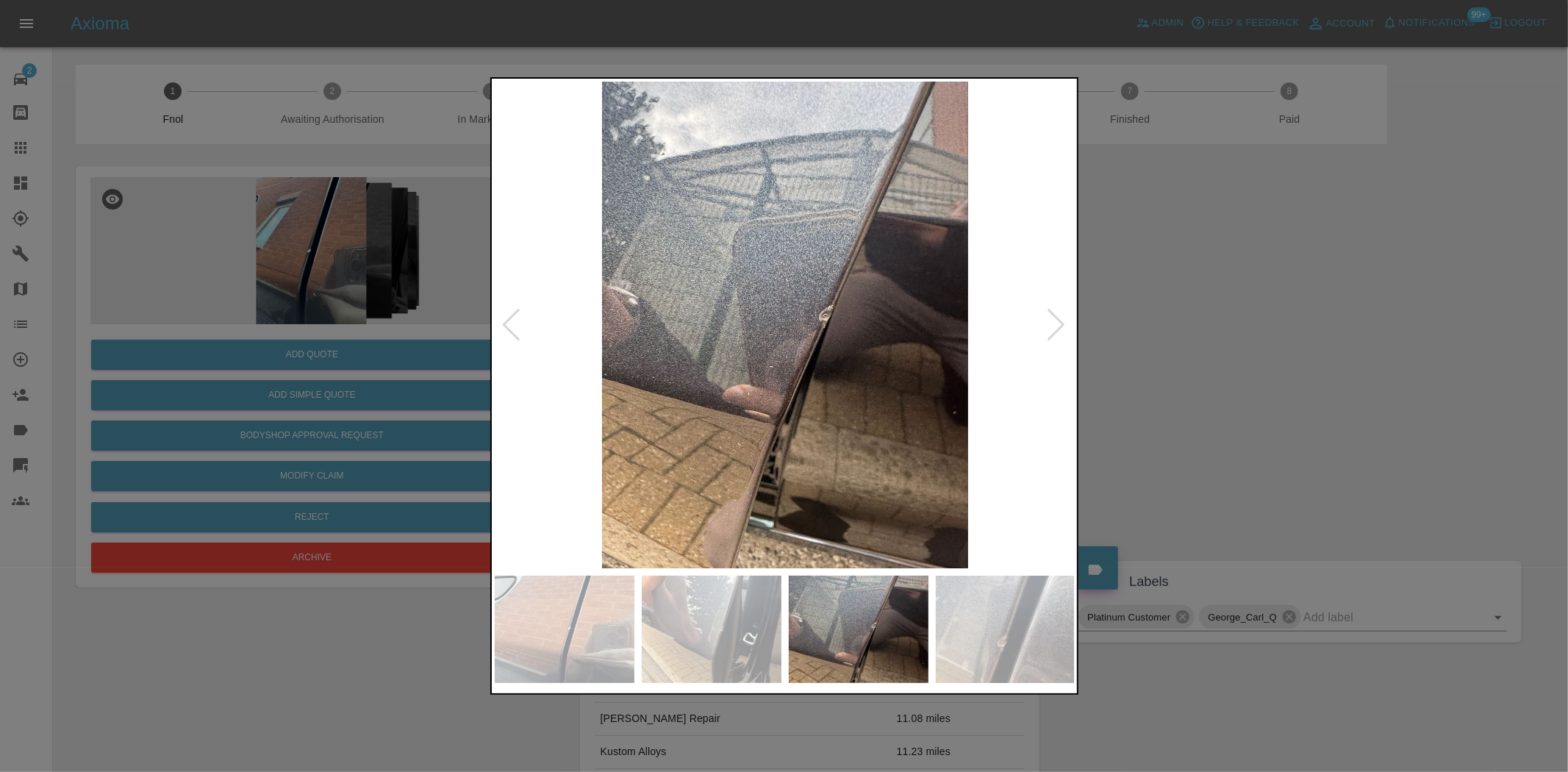
click at [783, 328] on img at bounding box center [785, 324] width 581 height 486
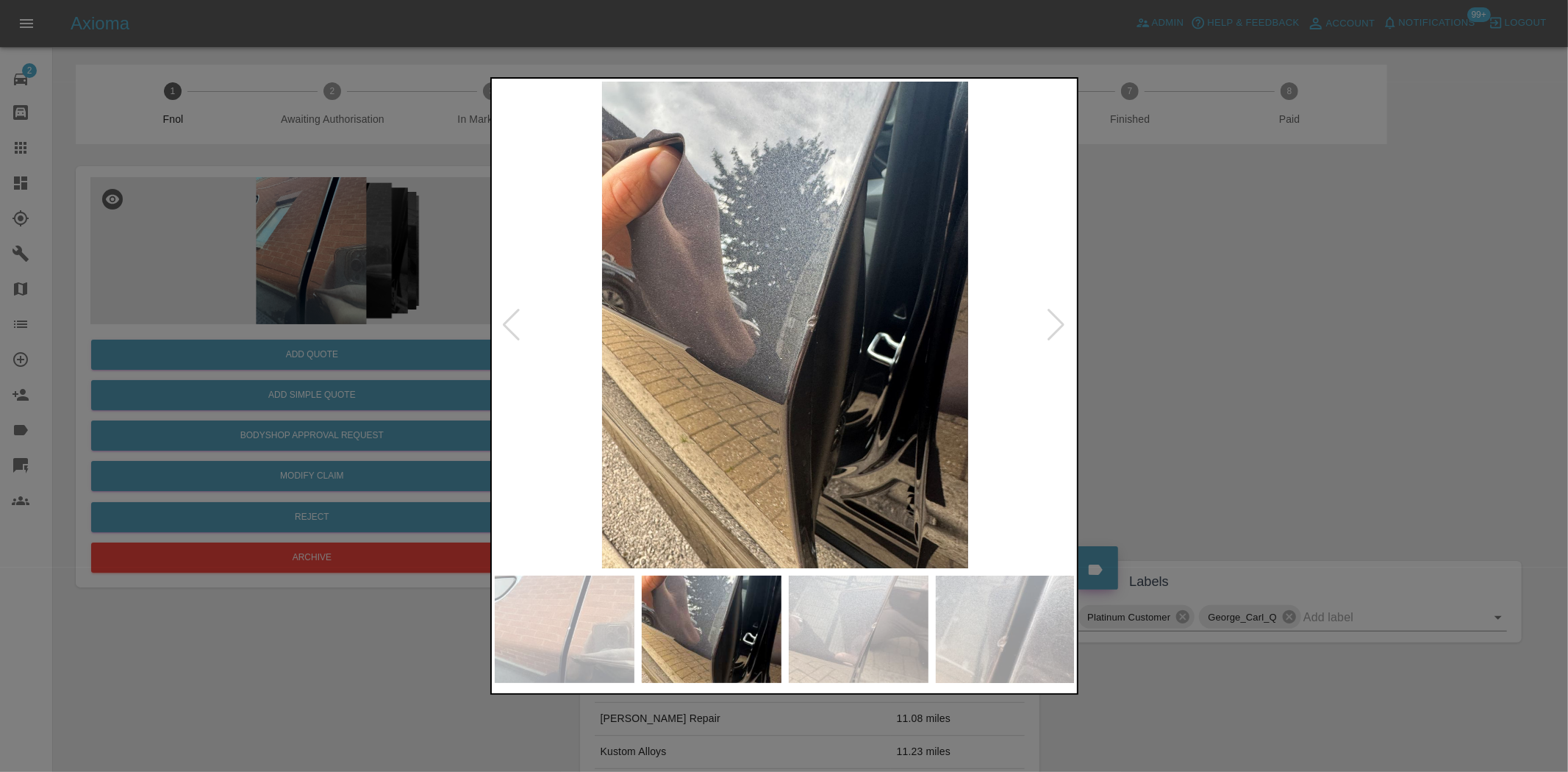
click at [772, 331] on img at bounding box center [785, 324] width 581 height 486
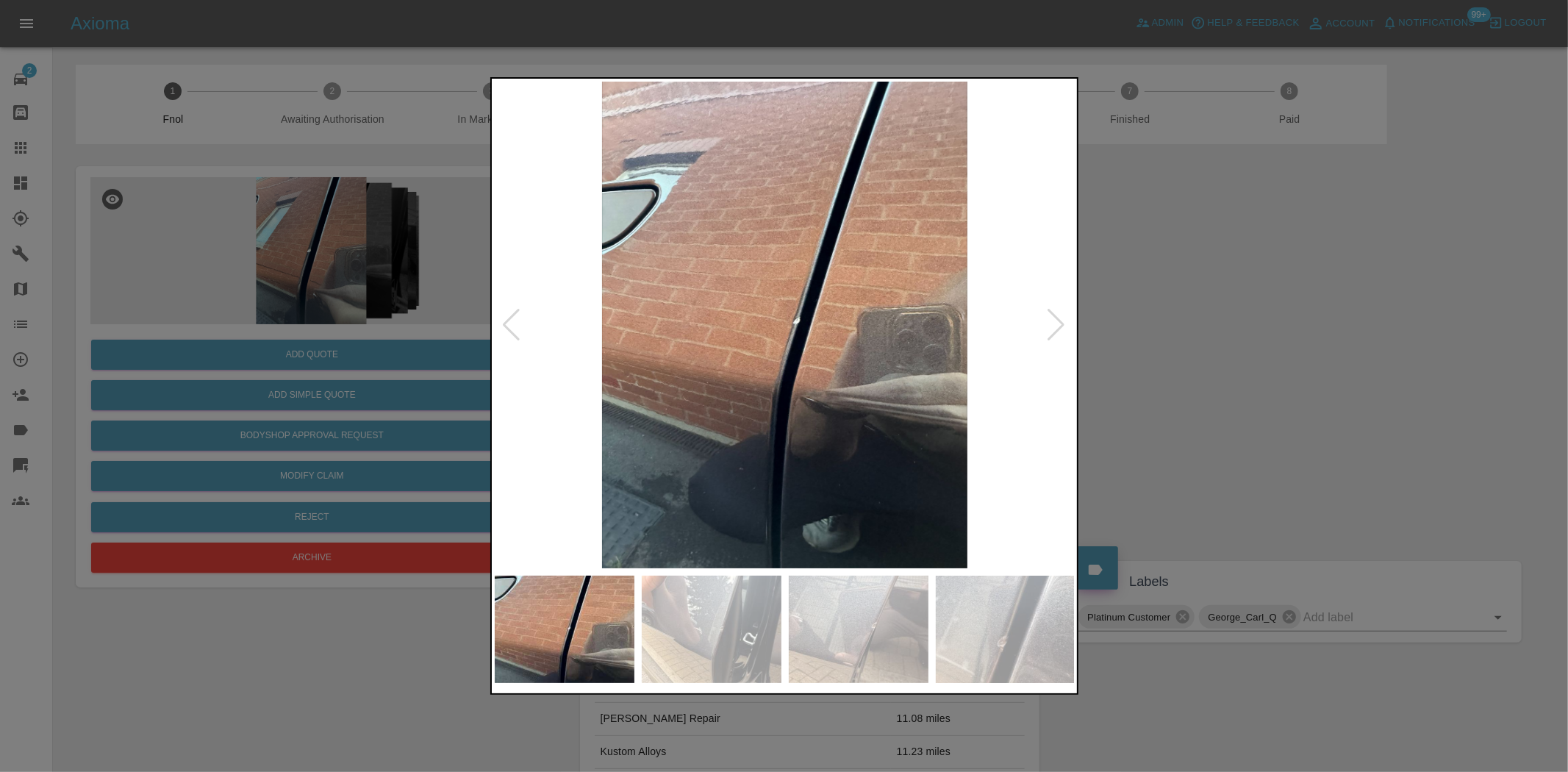
click at [774, 334] on img at bounding box center [785, 324] width 581 height 486
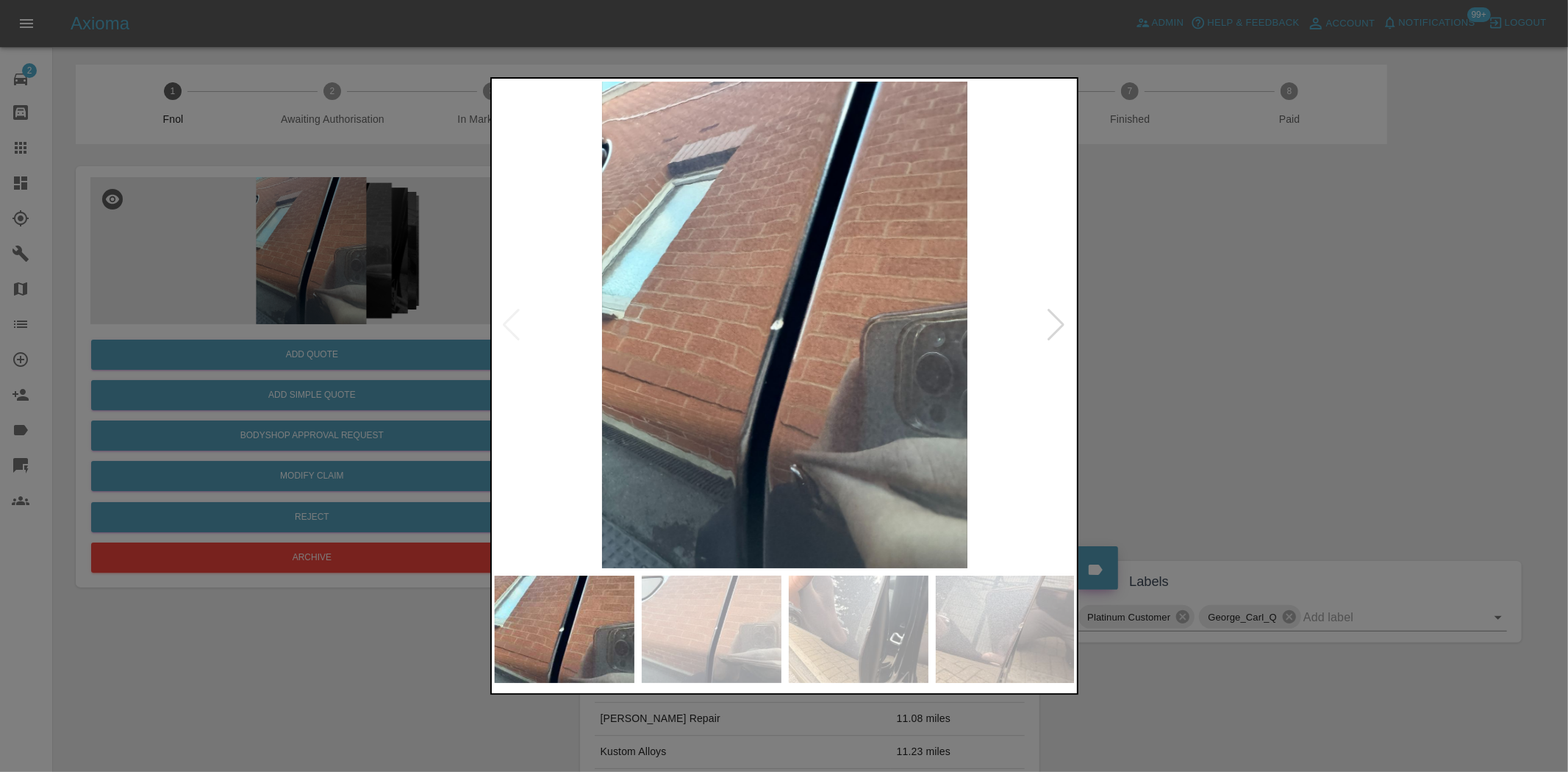
click at [831, 327] on img at bounding box center [785, 324] width 581 height 486
click at [328, 269] on div at bounding box center [784, 386] width 1568 height 772
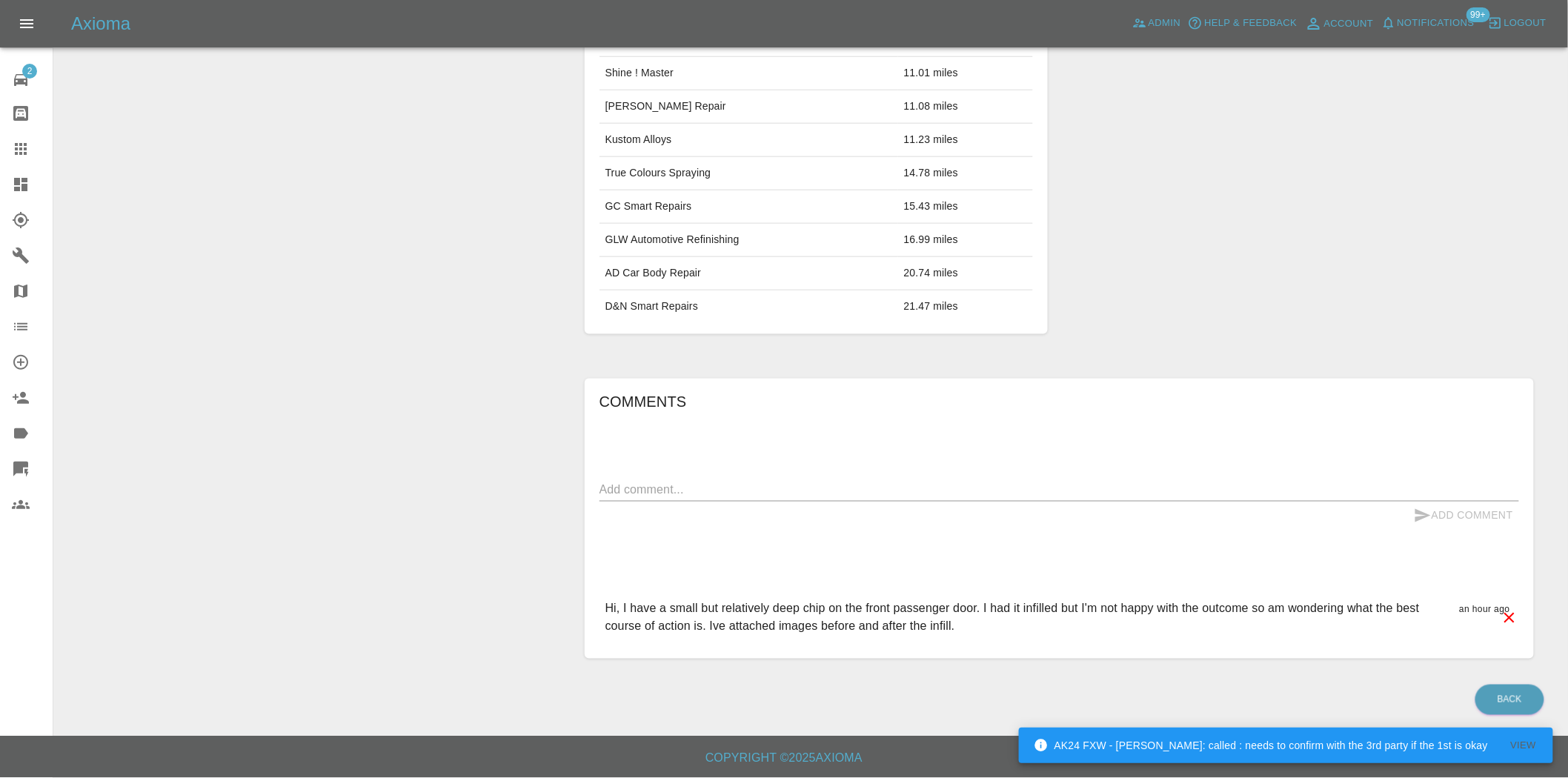
scroll to position [42, 0]
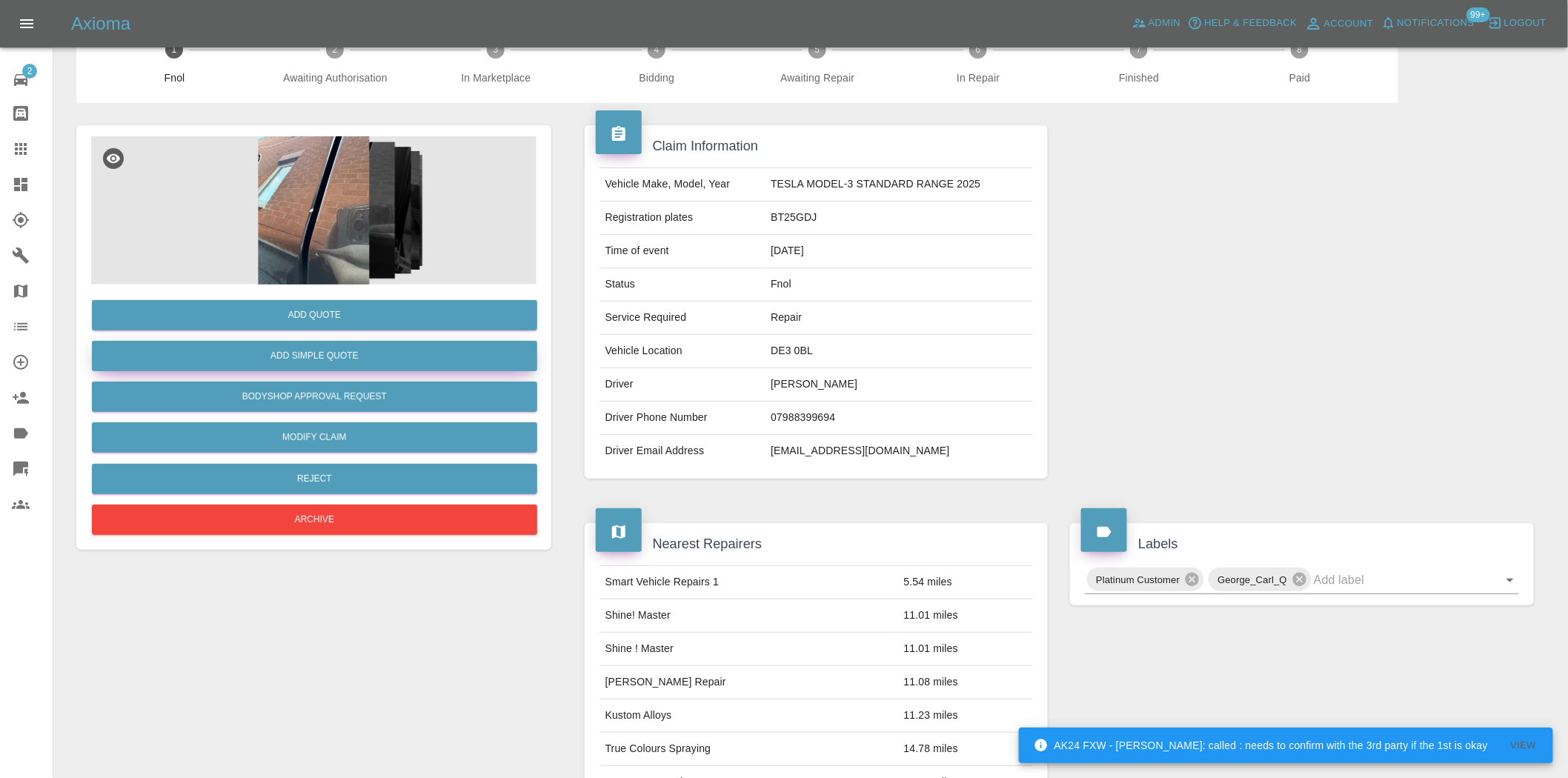
click at [330, 355] on button "Add Simple Quote" at bounding box center [314, 356] width 445 height 31
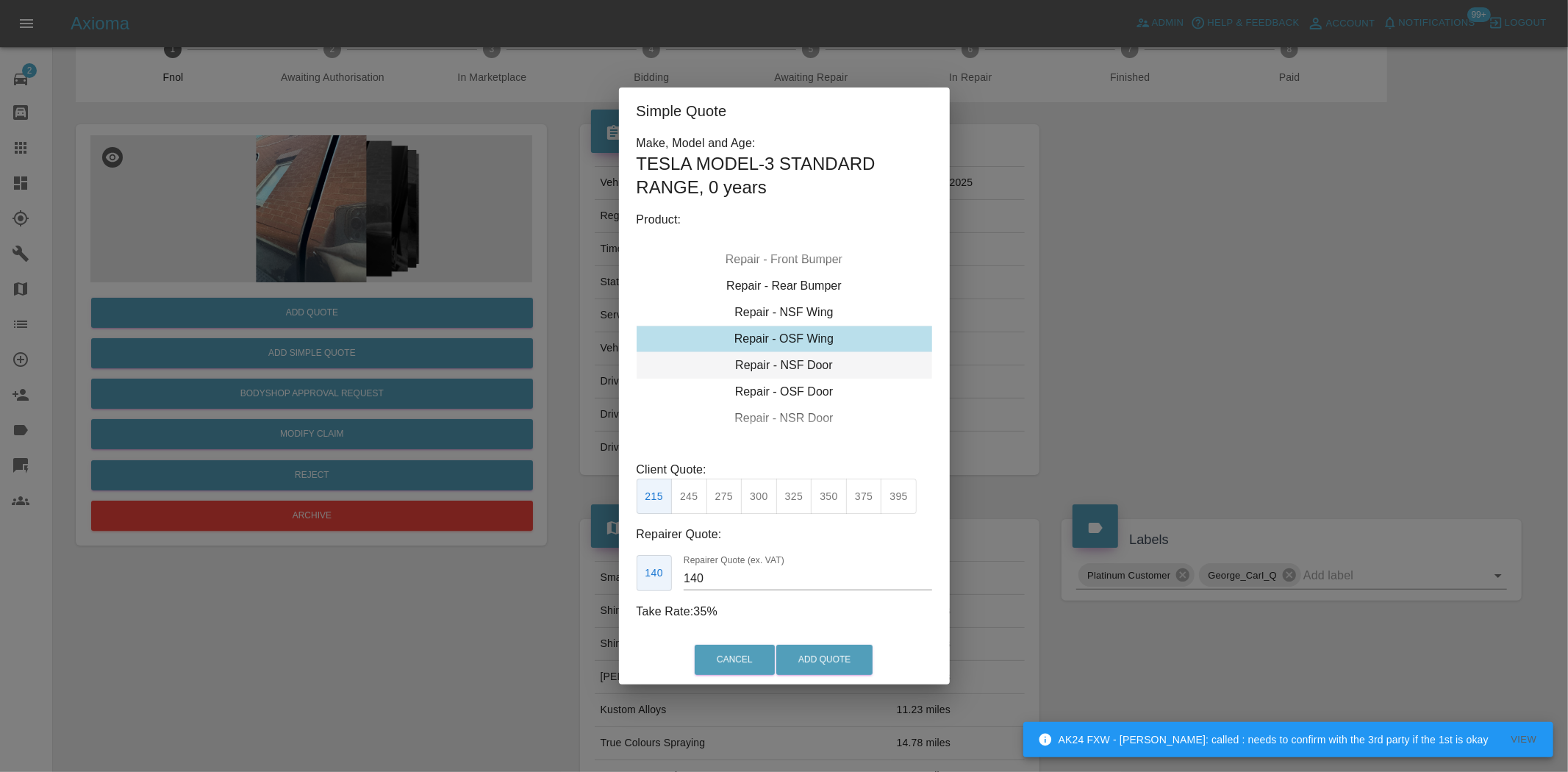
click at [805, 368] on div "Repair - NSF Door" at bounding box center [784, 366] width 295 height 27
click at [698, 502] on button "245" at bounding box center [689, 497] width 36 height 36
drag, startPoint x: 728, startPoint y: 583, endPoint x: 581, endPoint y: 569, distance: 147.7
click at [611, 586] on div "Simple Quote Make, Model and Age: TESLA MODEL-3 STANDARD RANGE , 0 years Produc…" at bounding box center [784, 386] width 1568 height 772
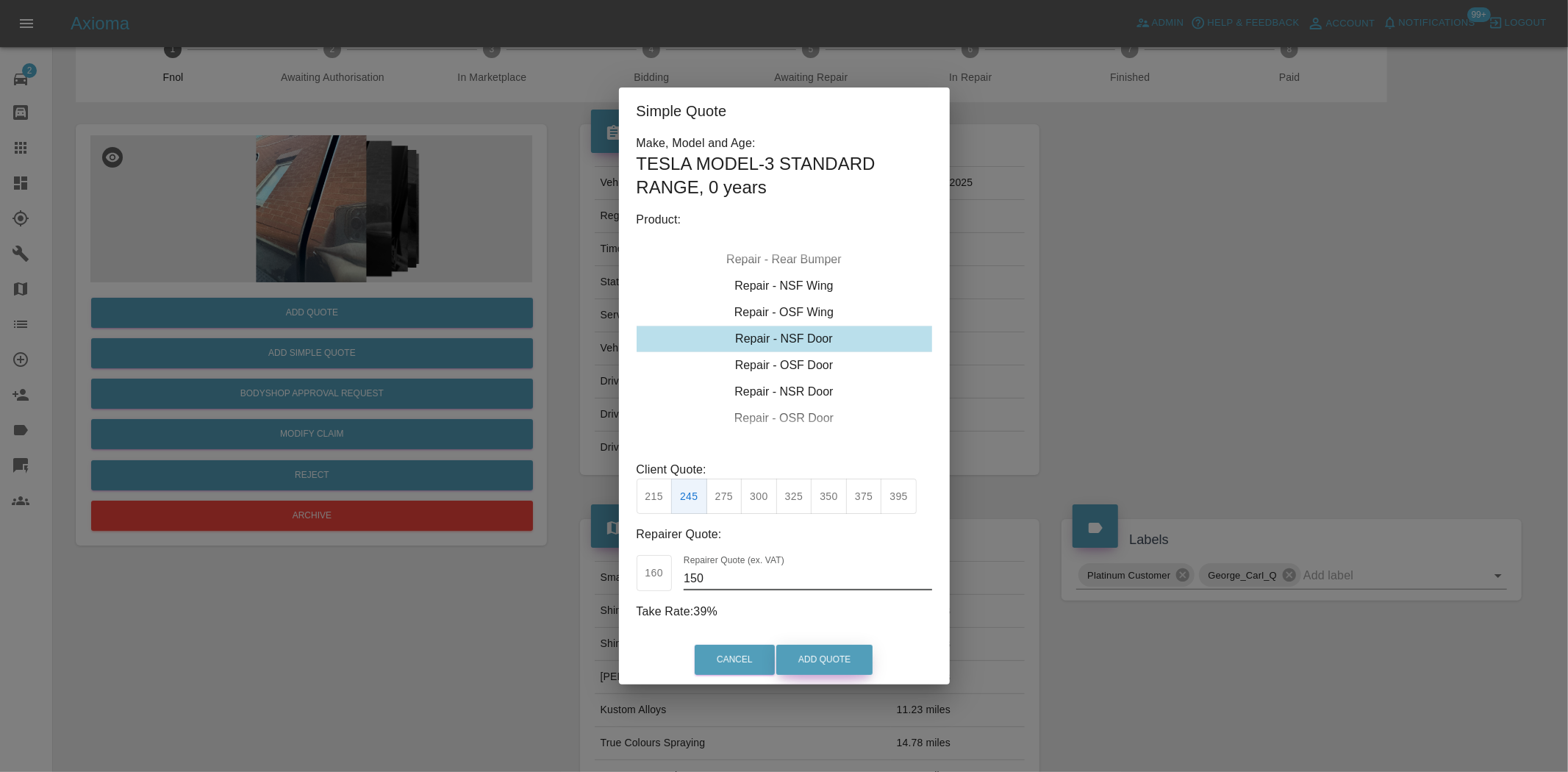
type input "150"
click at [827, 660] on button "Add Quote" at bounding box center [824, 660] width 97 height 31
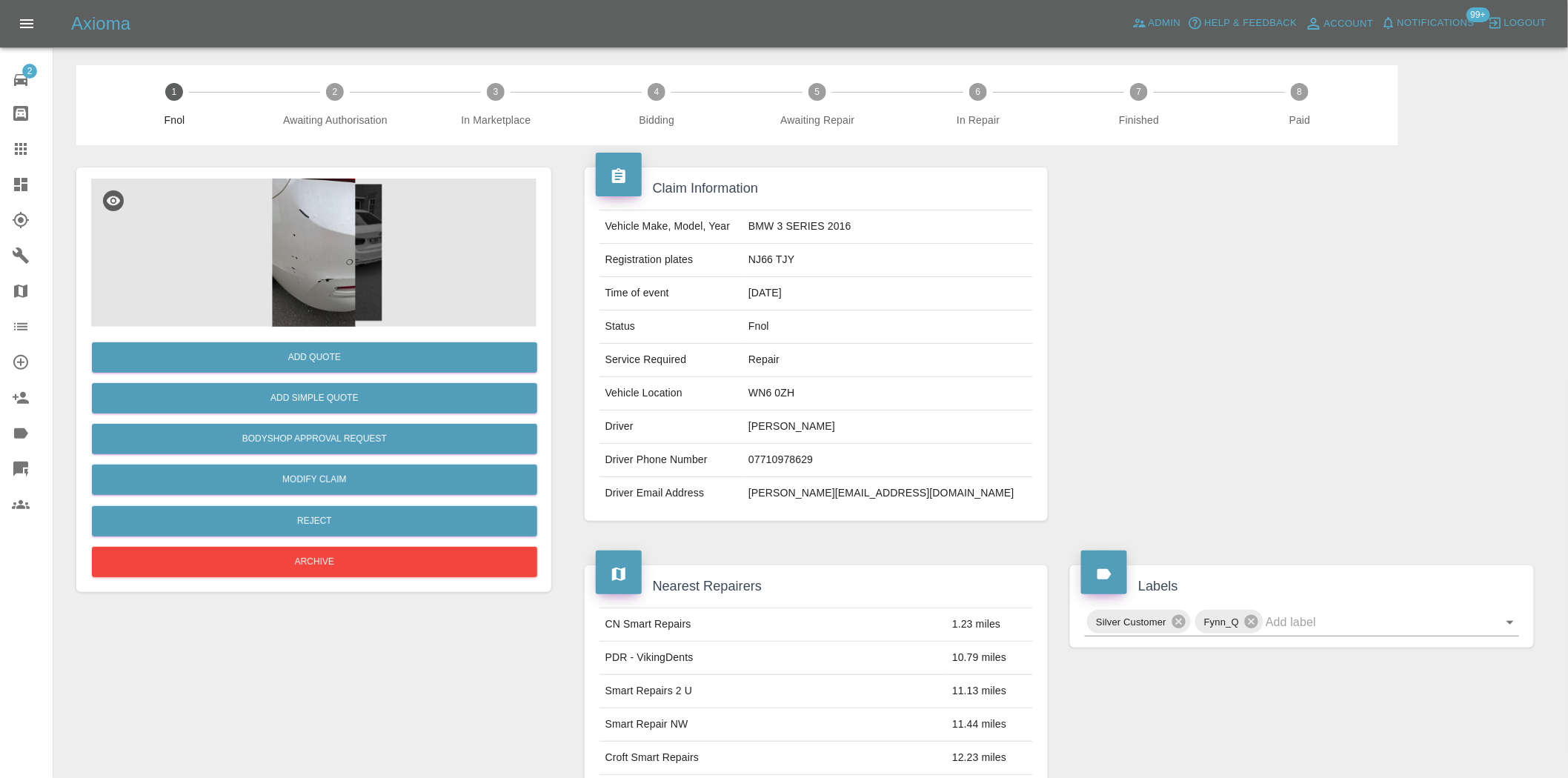
click at [320, 189] on img at bounding box center [314, 252] width 445 height 148
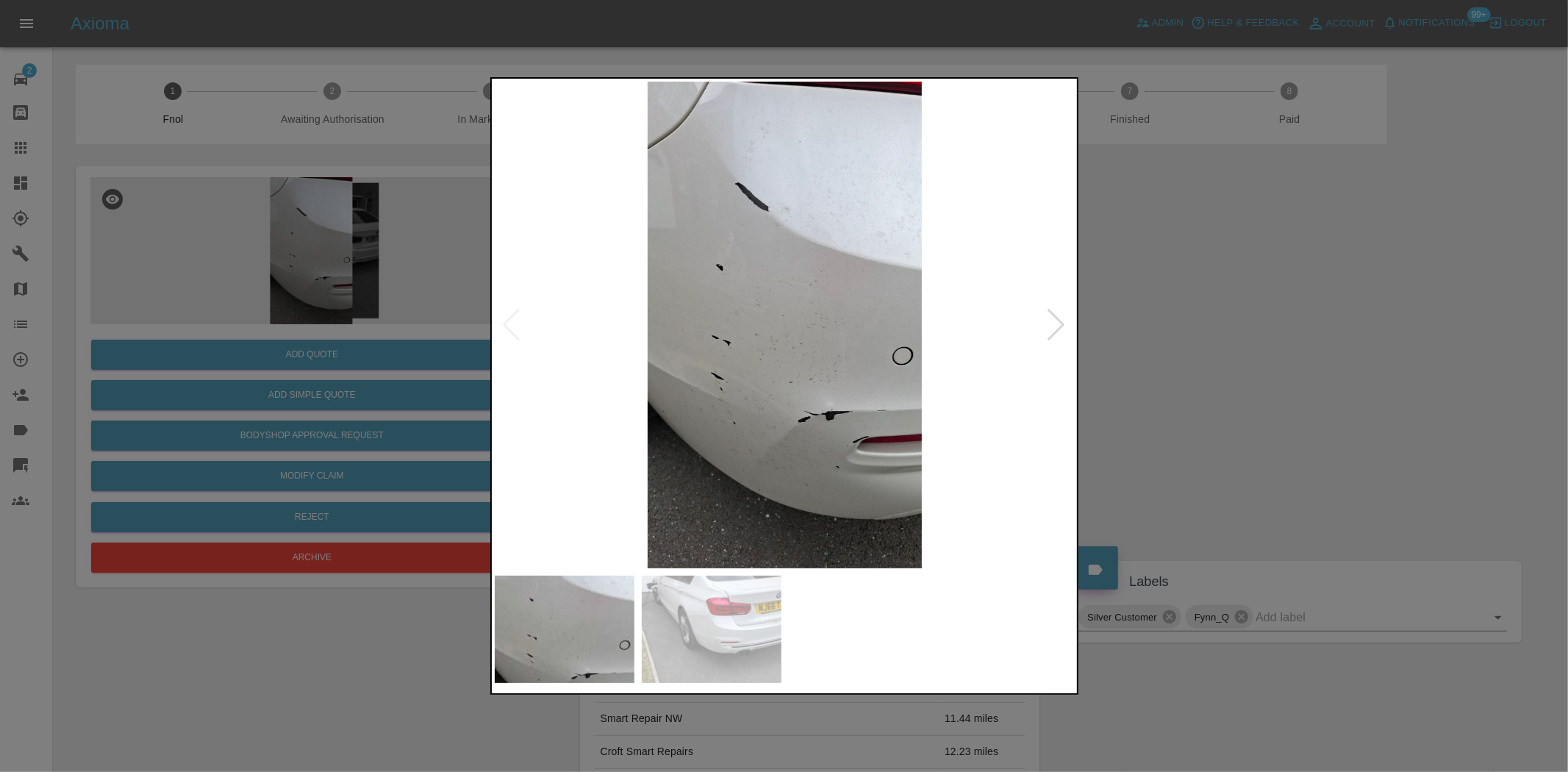
click at [728, 448] on img at bounding box center [785, 324] width 581 height 486
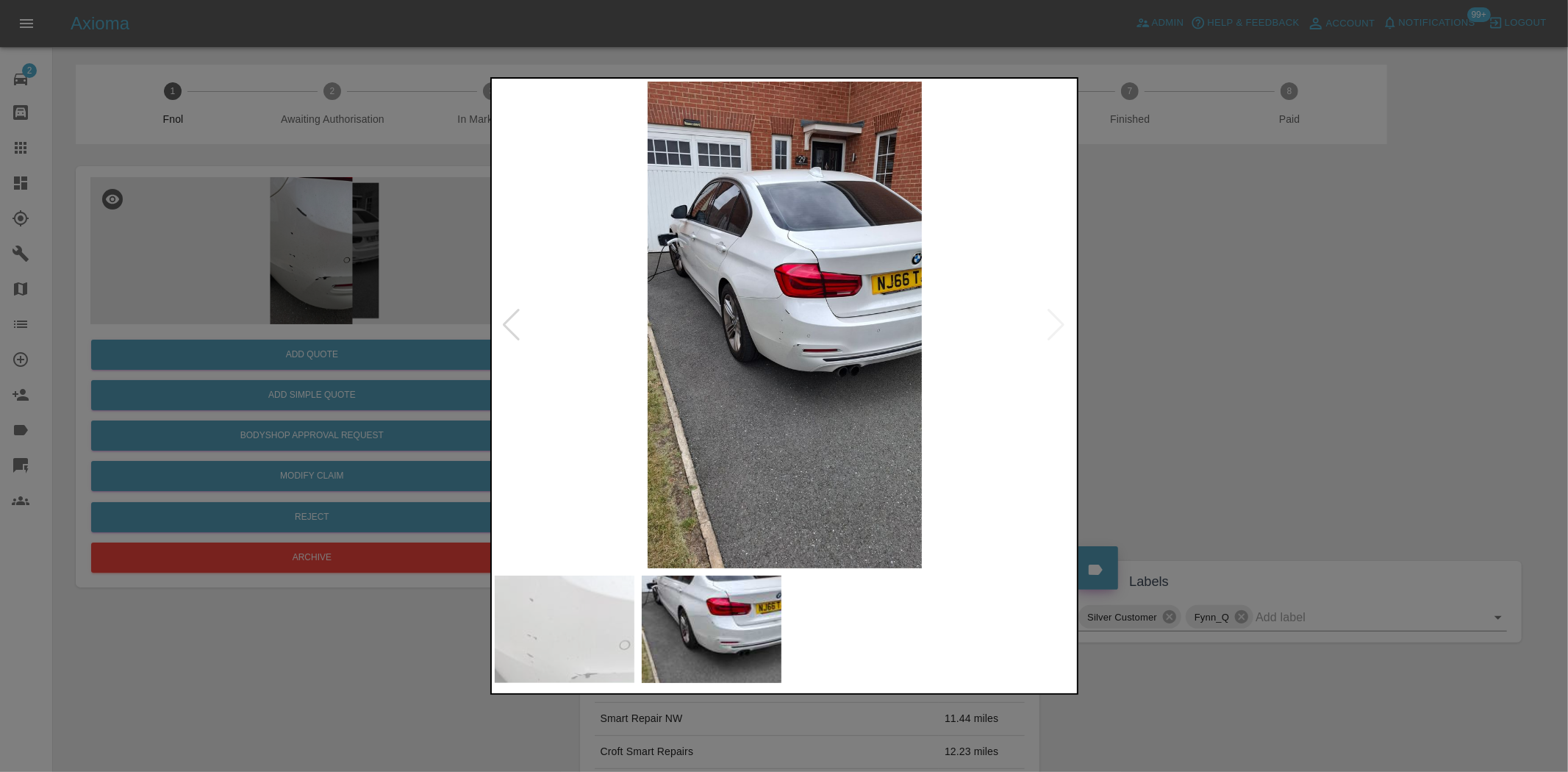
click at [778, 352] on img at bounding box center [785, 324] width 581 height 486
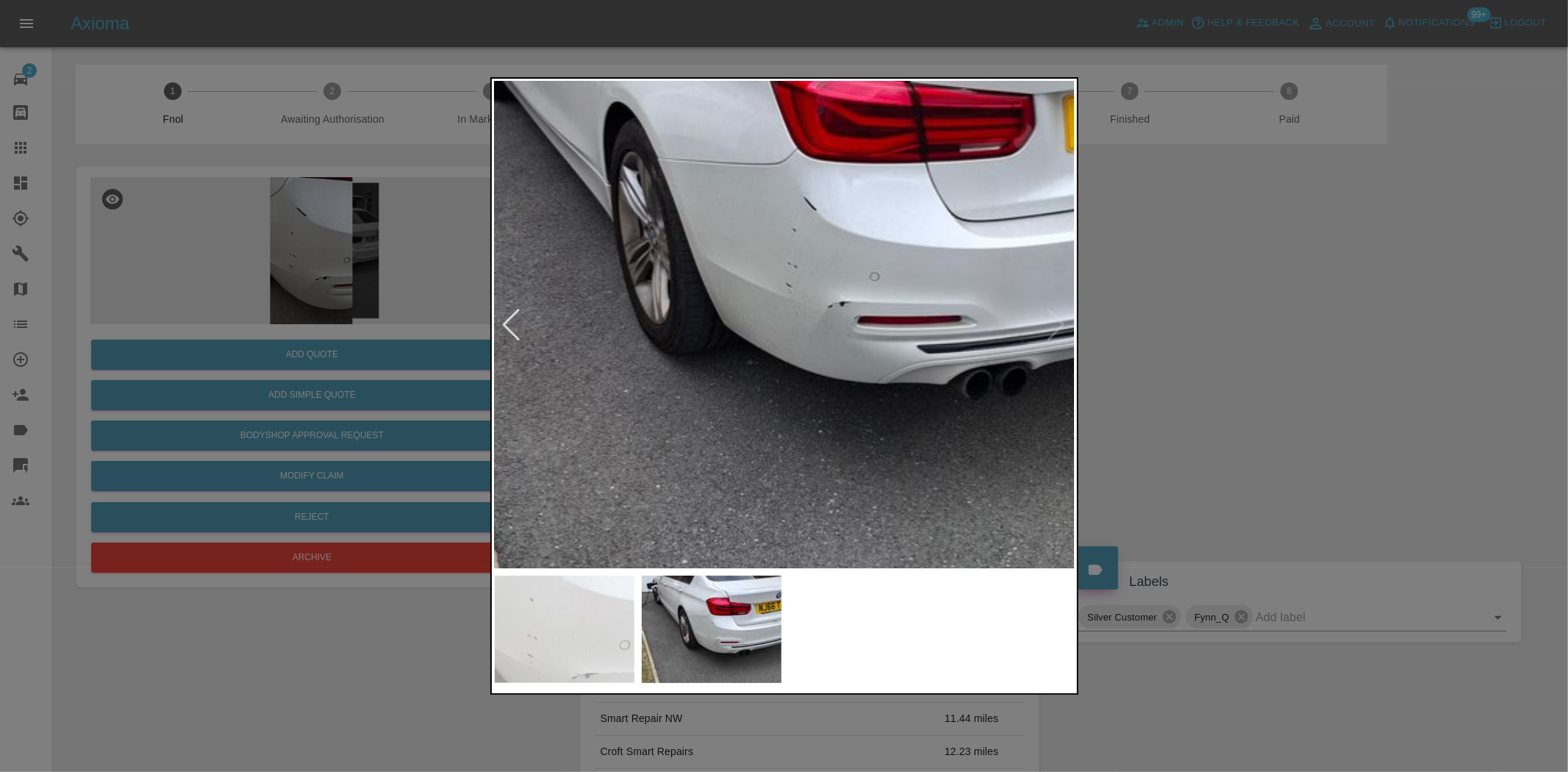
click at [773, 368] on img at bounding box center [802, 244] width 1742 height 1461
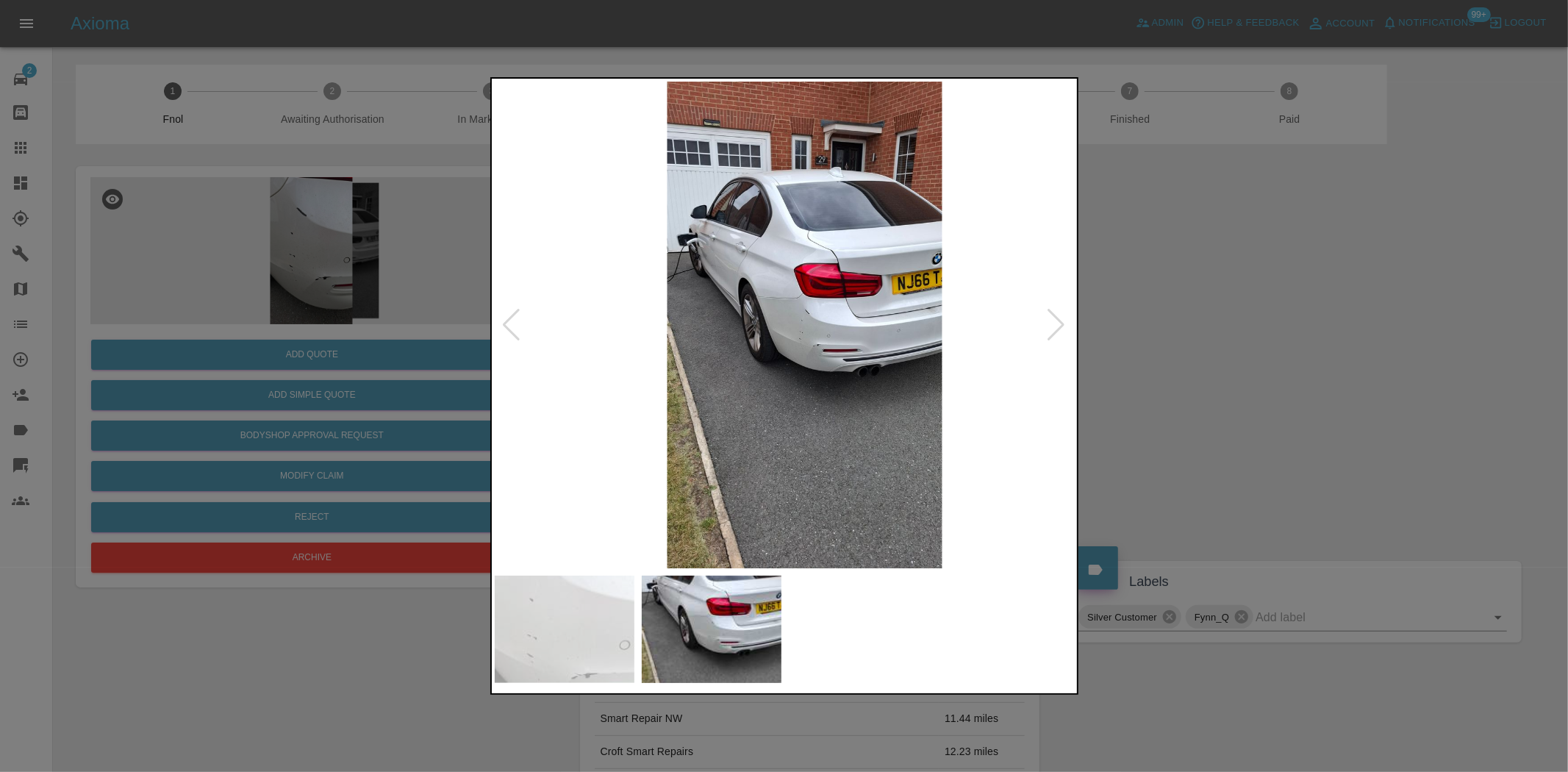
click at [920, 408] on img at bounding box center [805, 324] width 581 height 486
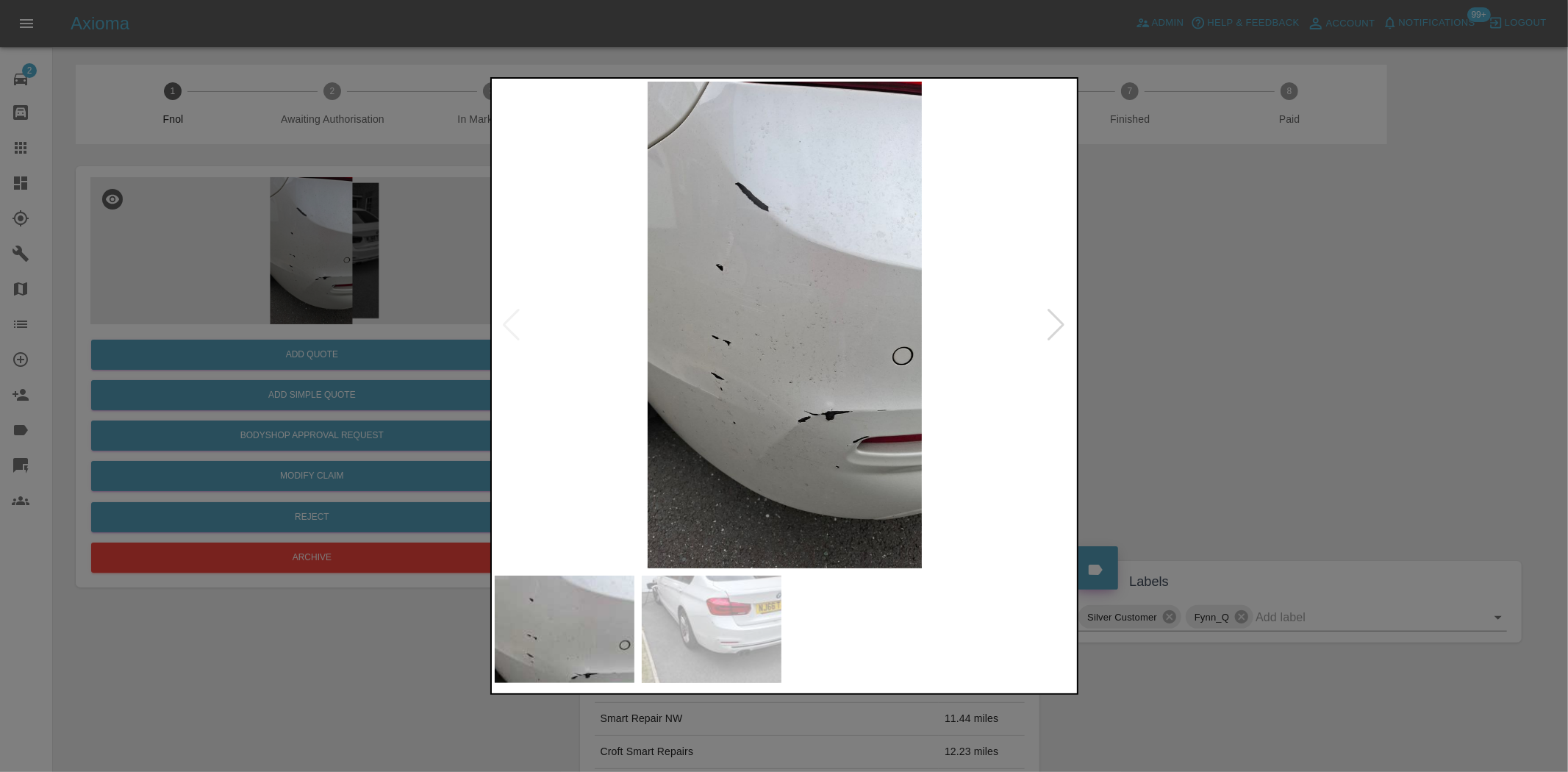
click at [814, 321] on img at bounding box center [785, 324] width 581 height 486
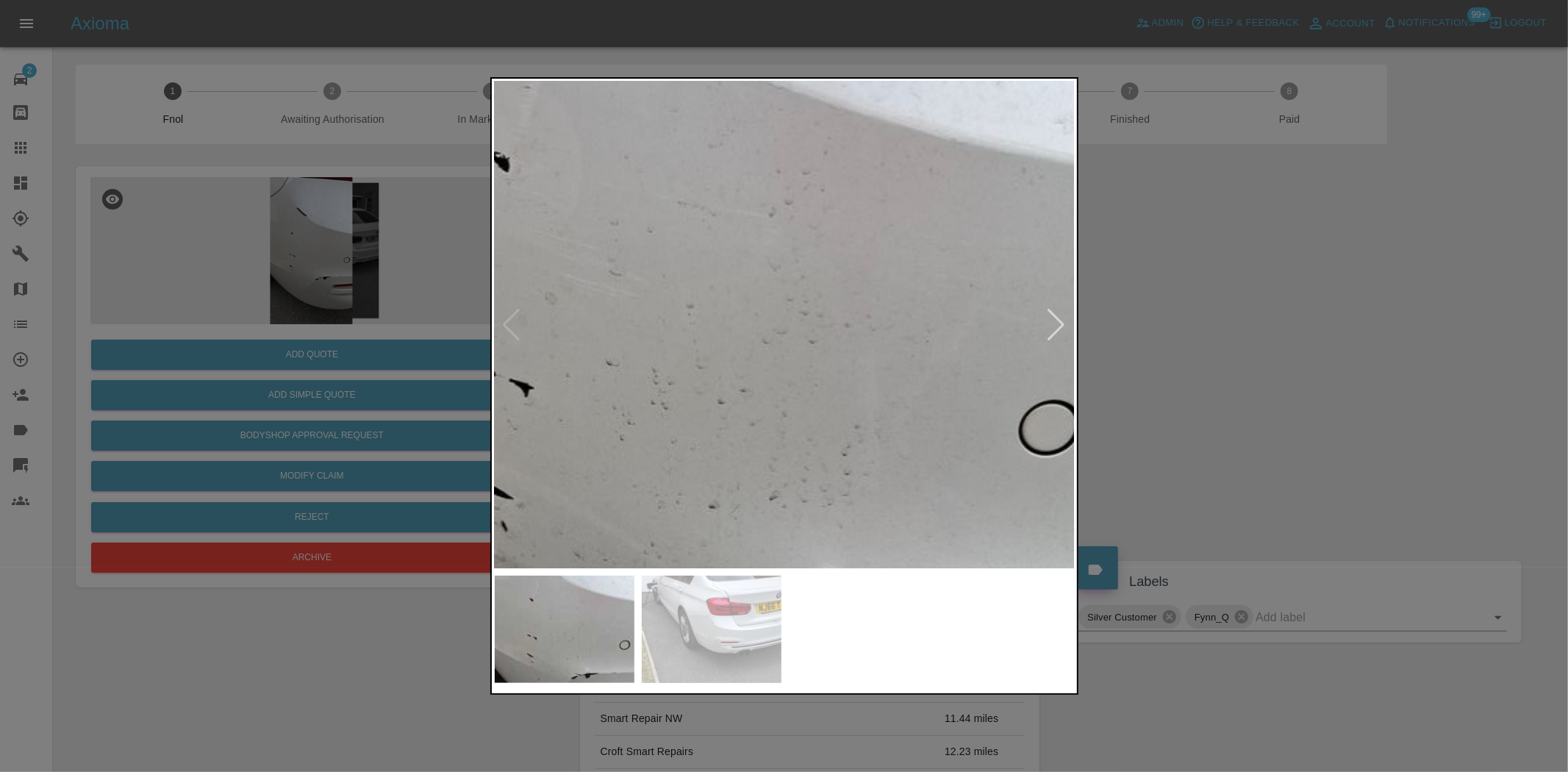
click at [794, 341] on img at bounding box center [694, 334] width 1742 height 1461
click at [833, 138] on img at bounding box center [695, 335] width 1742 height 1461
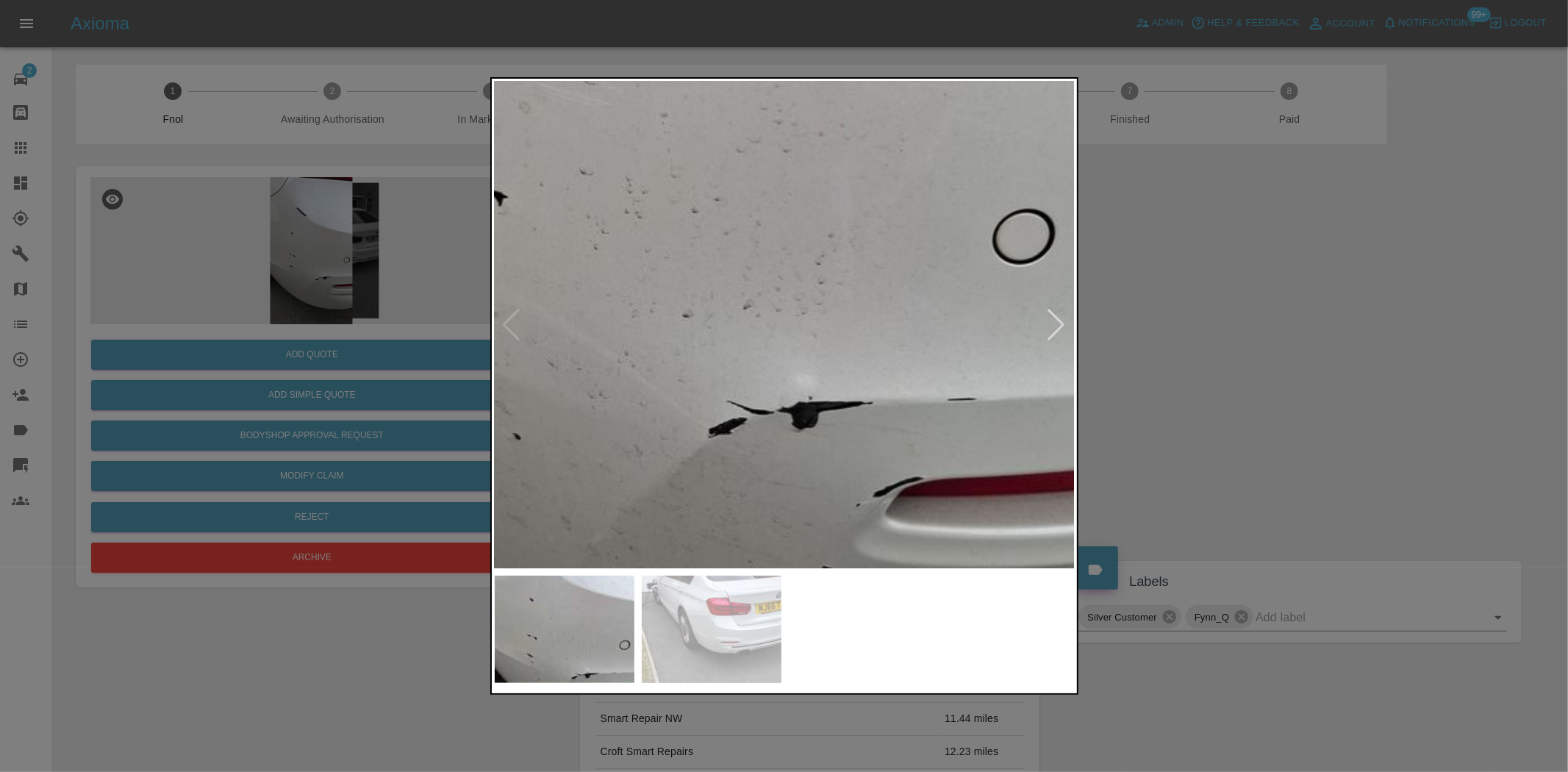
click at [792, 267] on img at bounding box center [668, 143] width 1742 height 1461
click at [336, 386] on div at bounding box center [784, 386] width 1568 height 772
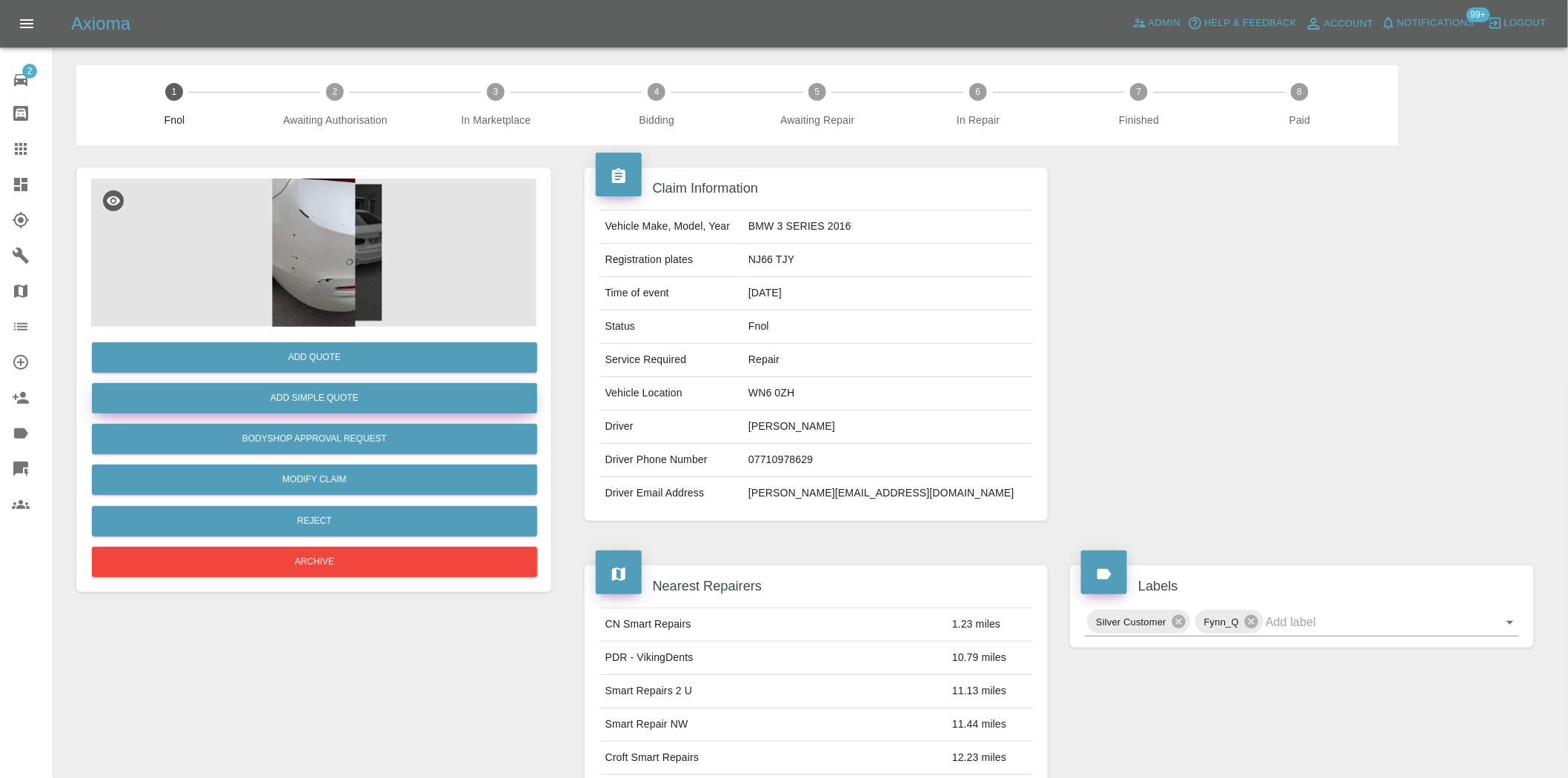
click at [339, 391] on button "Add Simple Quote" at bounding box center [314, 399] width 445 height 31
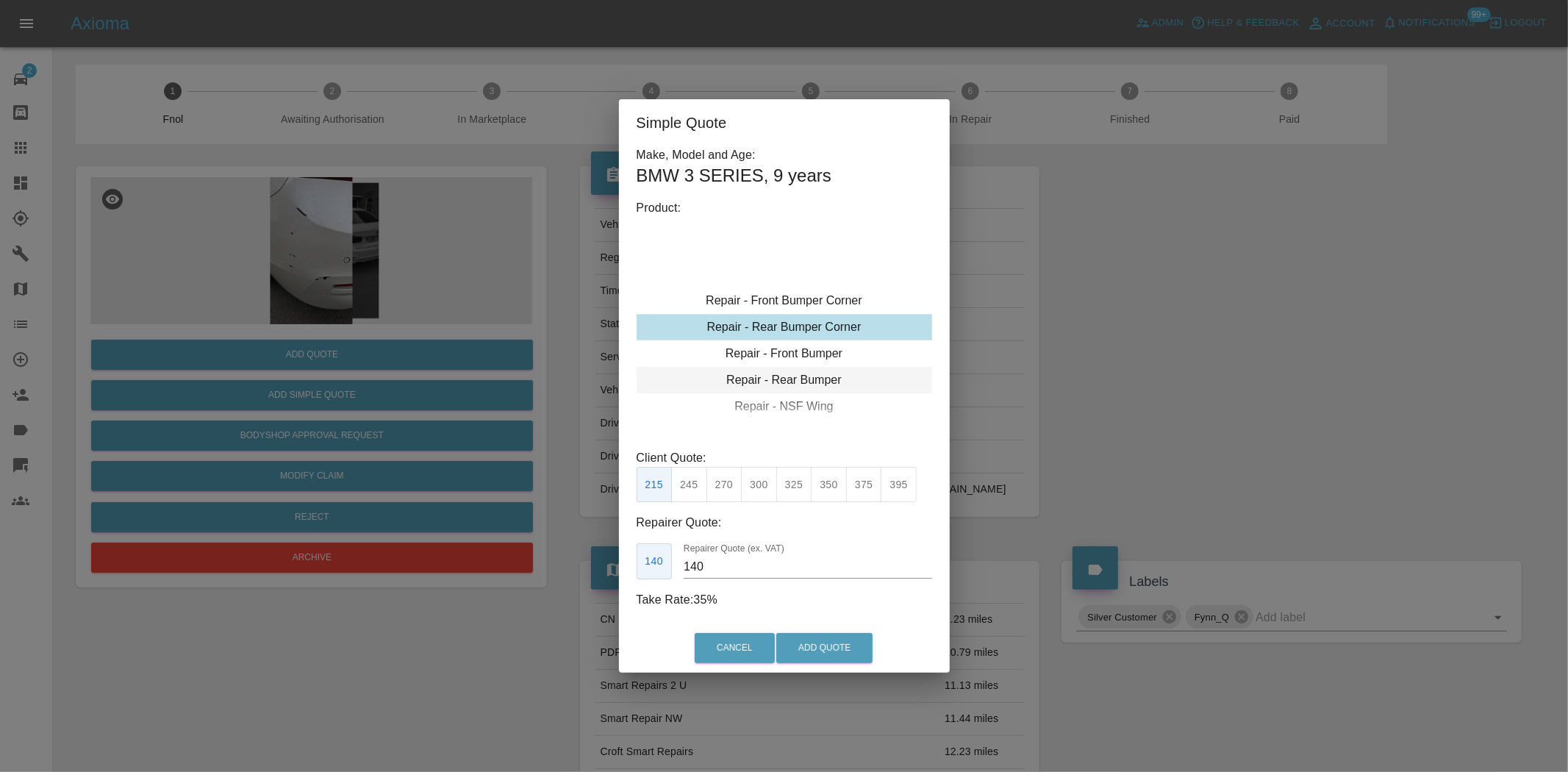
type input "120"
click at [785, 338] on div "Repair - Front Bumper Corner" at bounding box center [784, 328] width 295 height 27
click at [785, 346] on div "Repair - Rear Bumper Corner" at bounding box center [784, 354] width 295 height 27
drag, startPoint x: 692, startPoint y: 492, endPoint x: 804, endPoint y: 657, distance: 199.4
click at [693, 491] on button "199" at bounding box center [689, 485] width 36 height 36
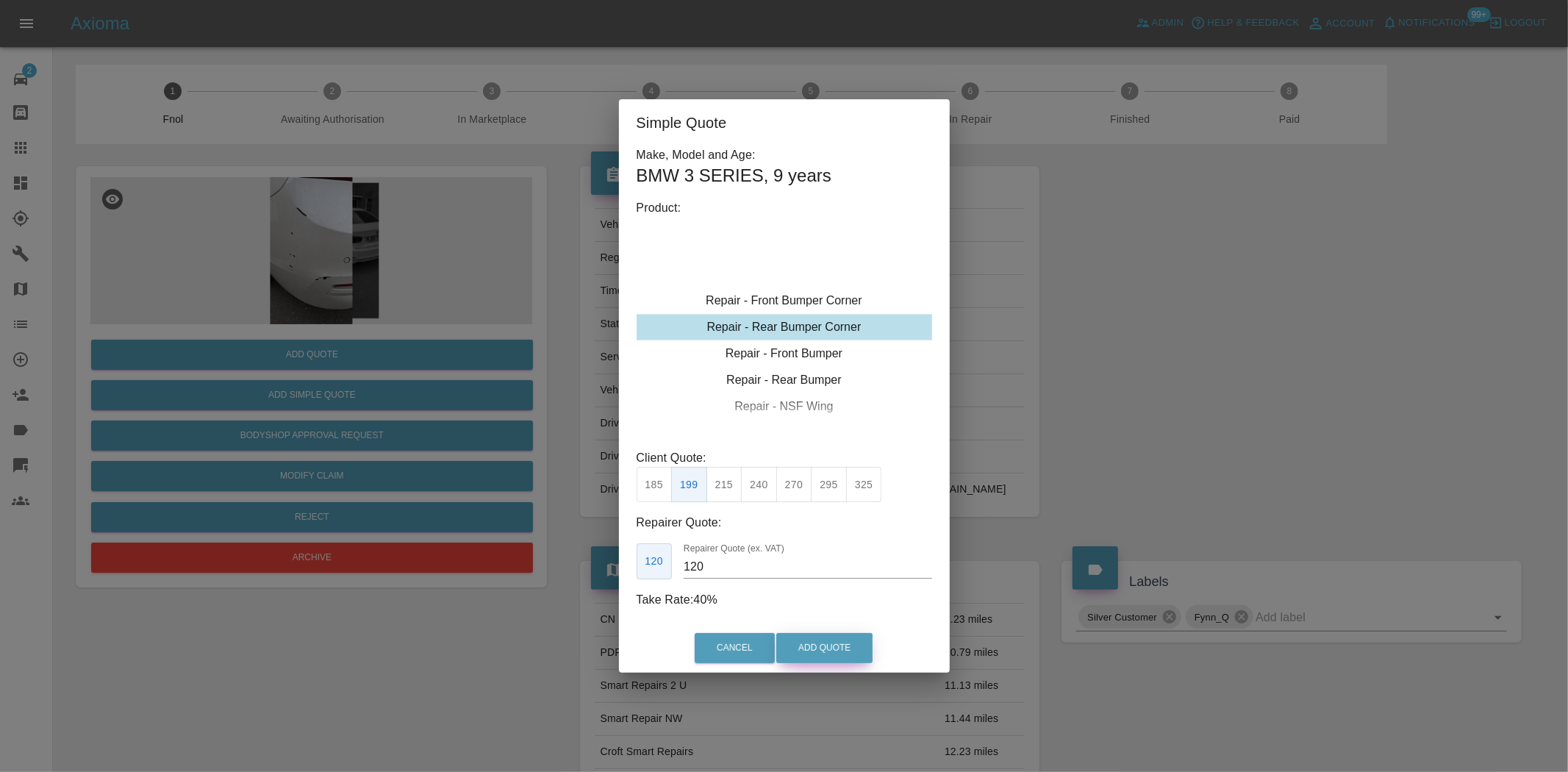
click at [833, 637] on button "Add Quote" at bounding box center [824, 648] width 97 height 31
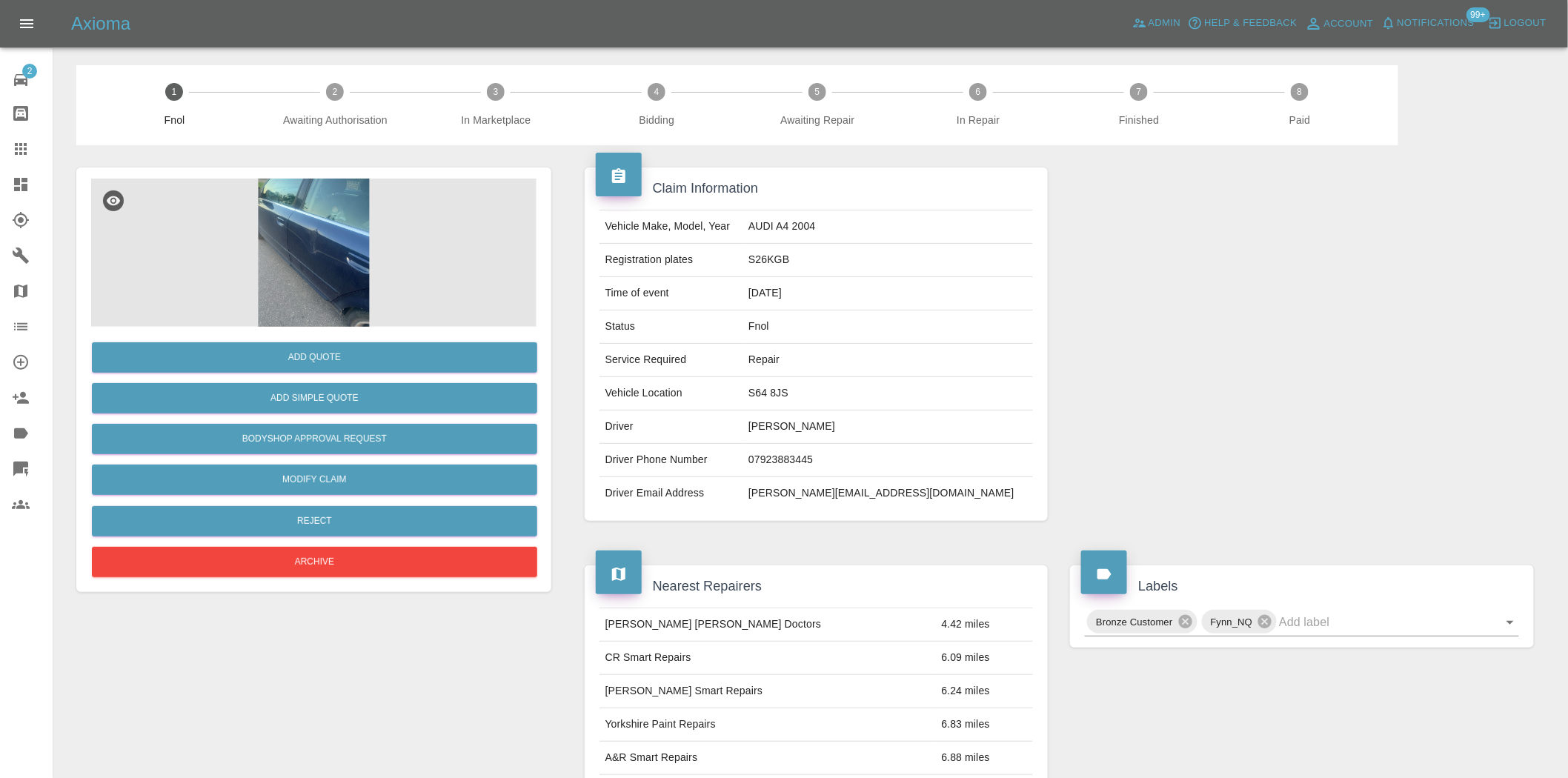
click at [329, 255] on img at bounding box center [314, 252] width 445 height 148
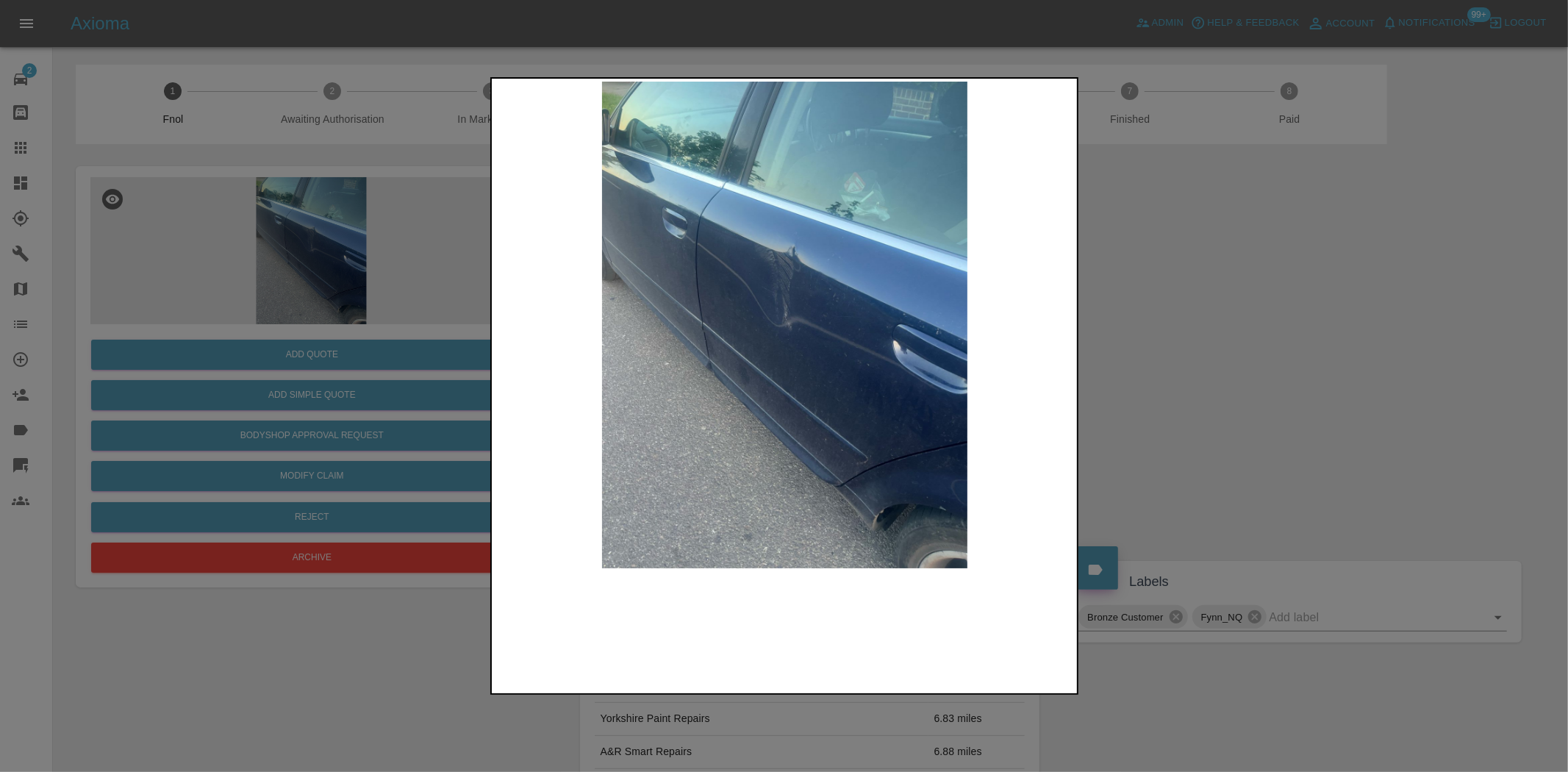
click at [710, 349] on img at bounding box center [785, 324] width 581 height 486
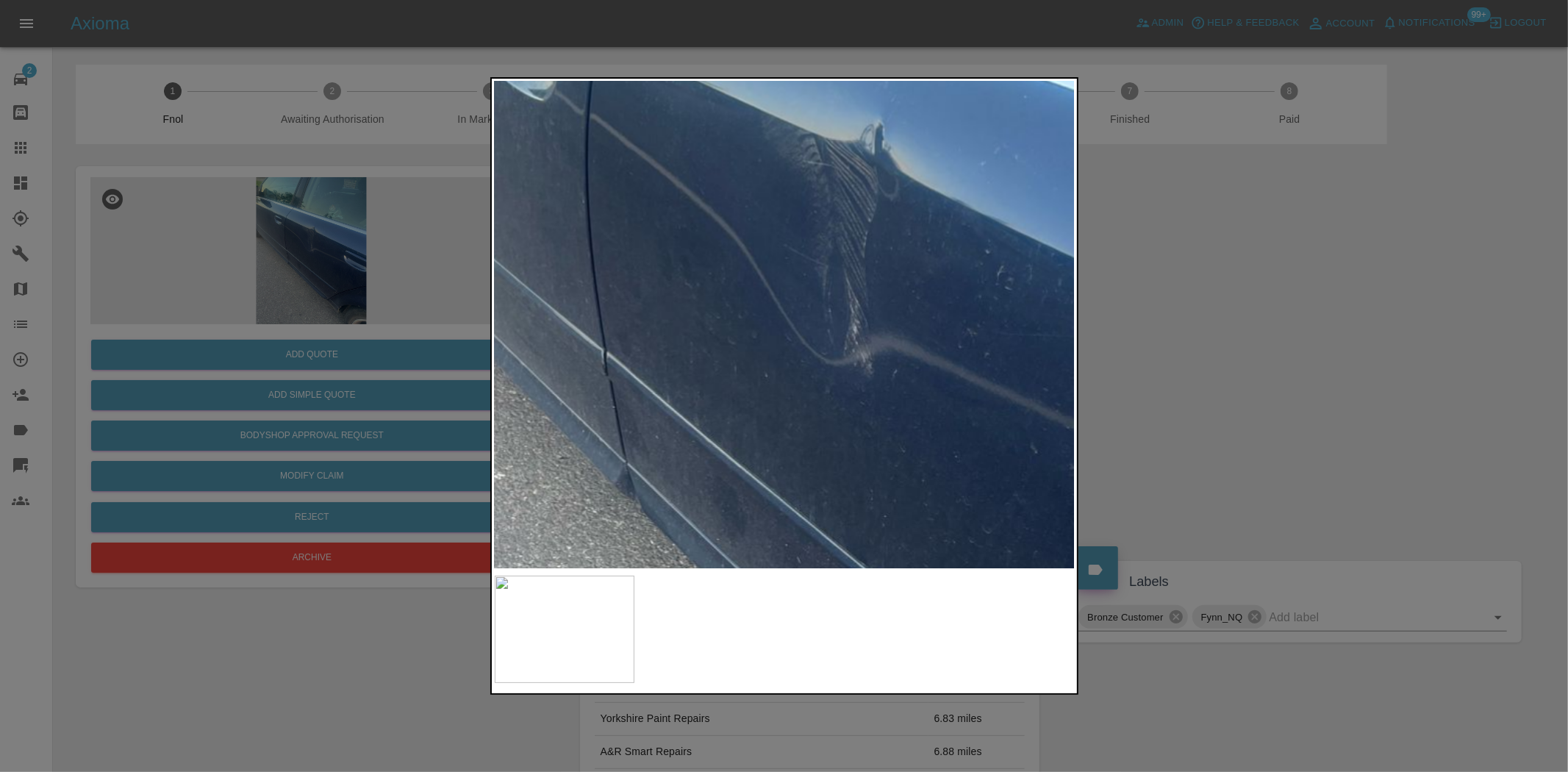
click at [797, 401] on img at bounding box center [850, 359] width 1742 height 1461
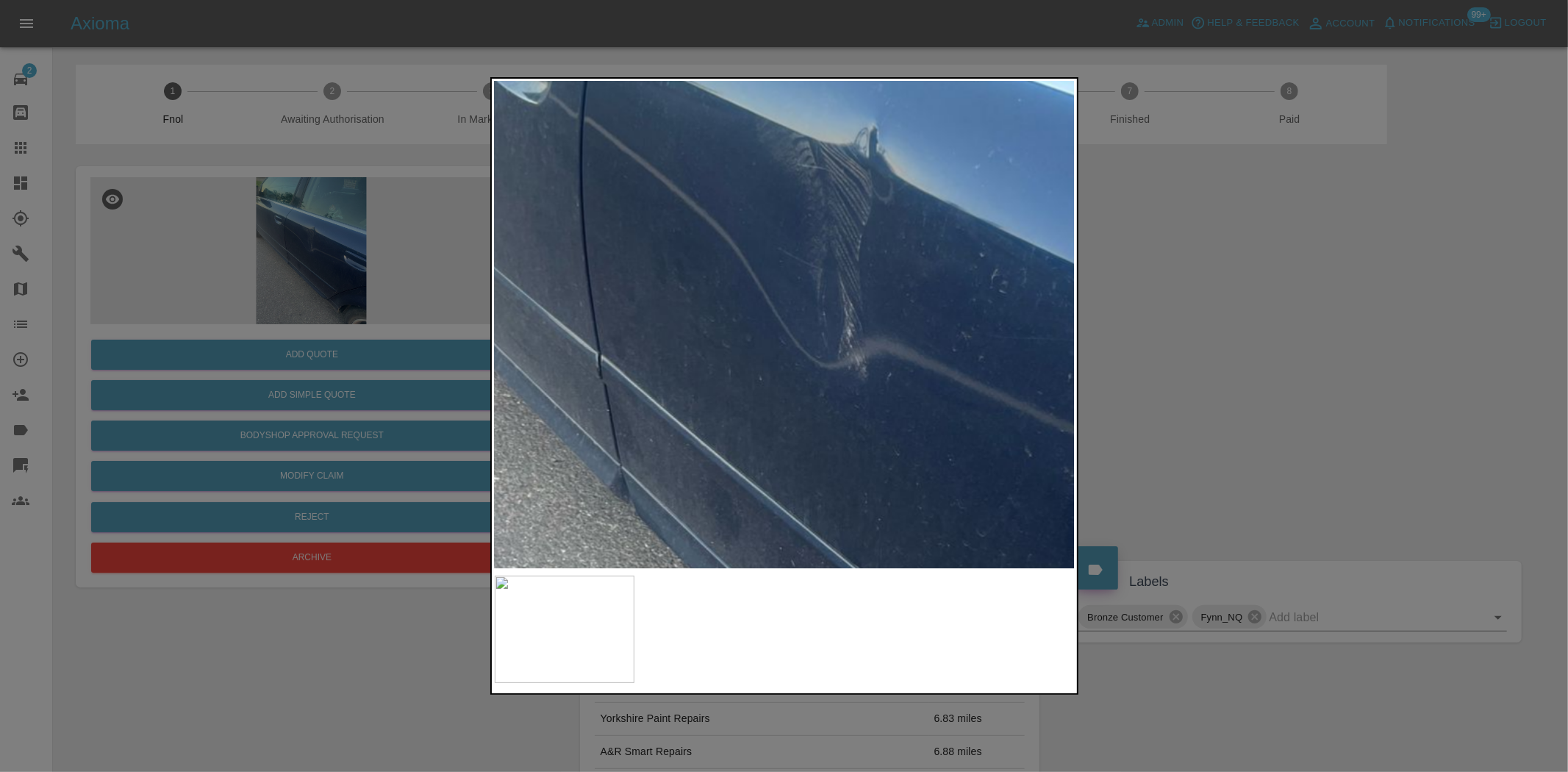
click at [796, 400] on img at bounding box center [845, 362] width 1742 height 1461
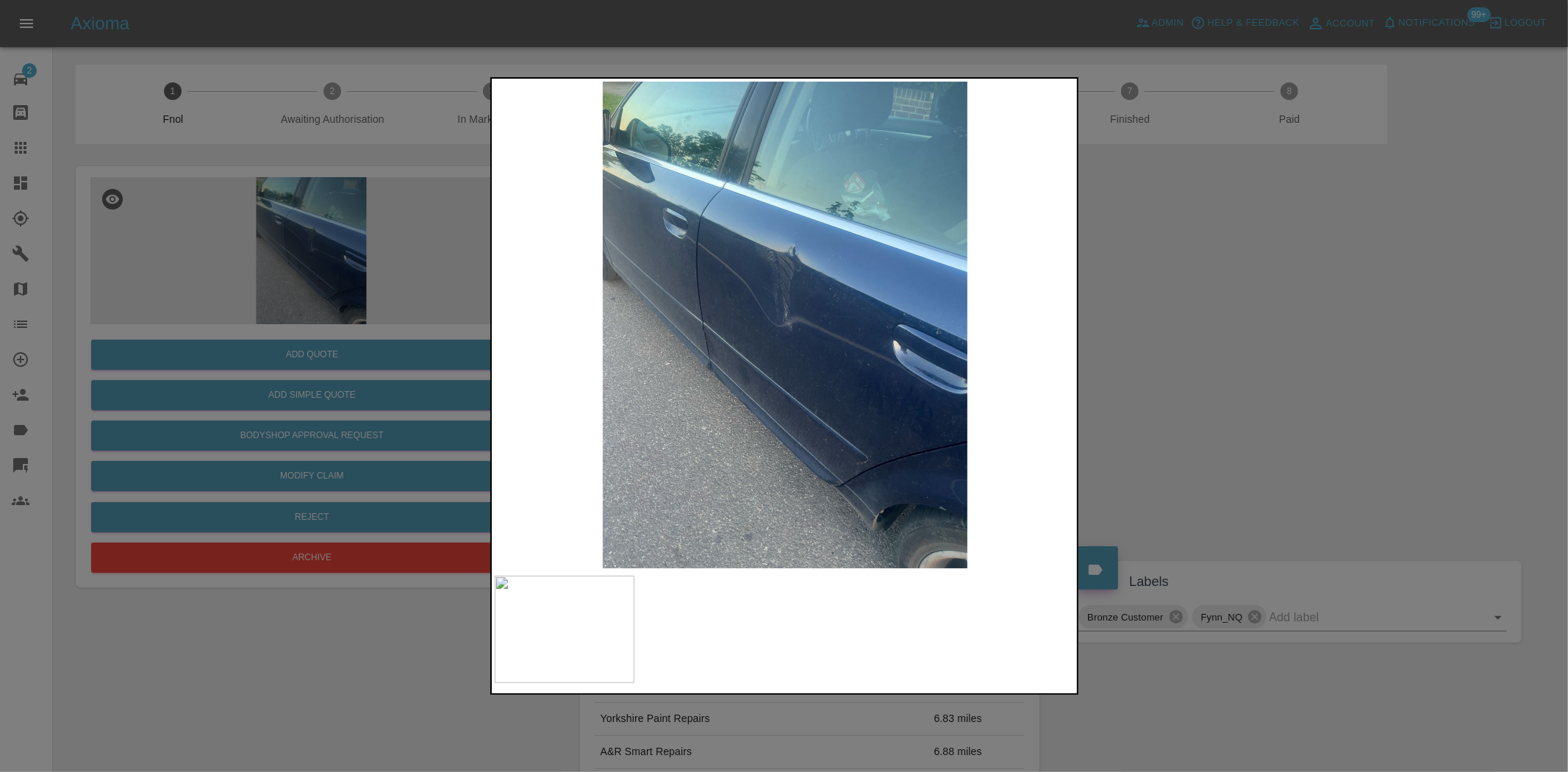
click at [664, 364] on img at bounding box center [785, 324] width 581 height 486
click at [761, 305] on img at bounding box center [785, 324] width 581 height 486
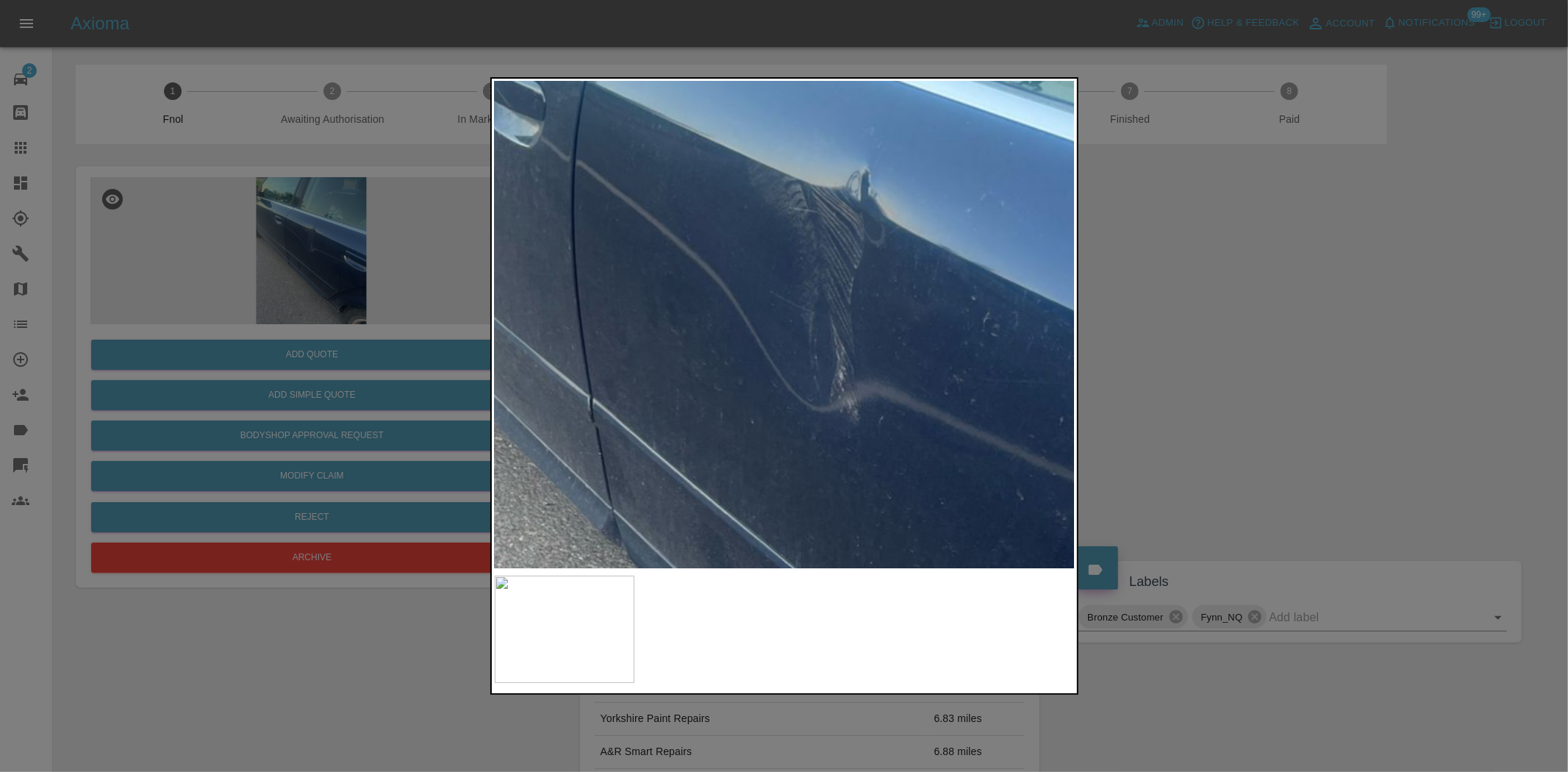
click at [729, 350] on img at bounding box center [837, 406] width 1742 height 1461
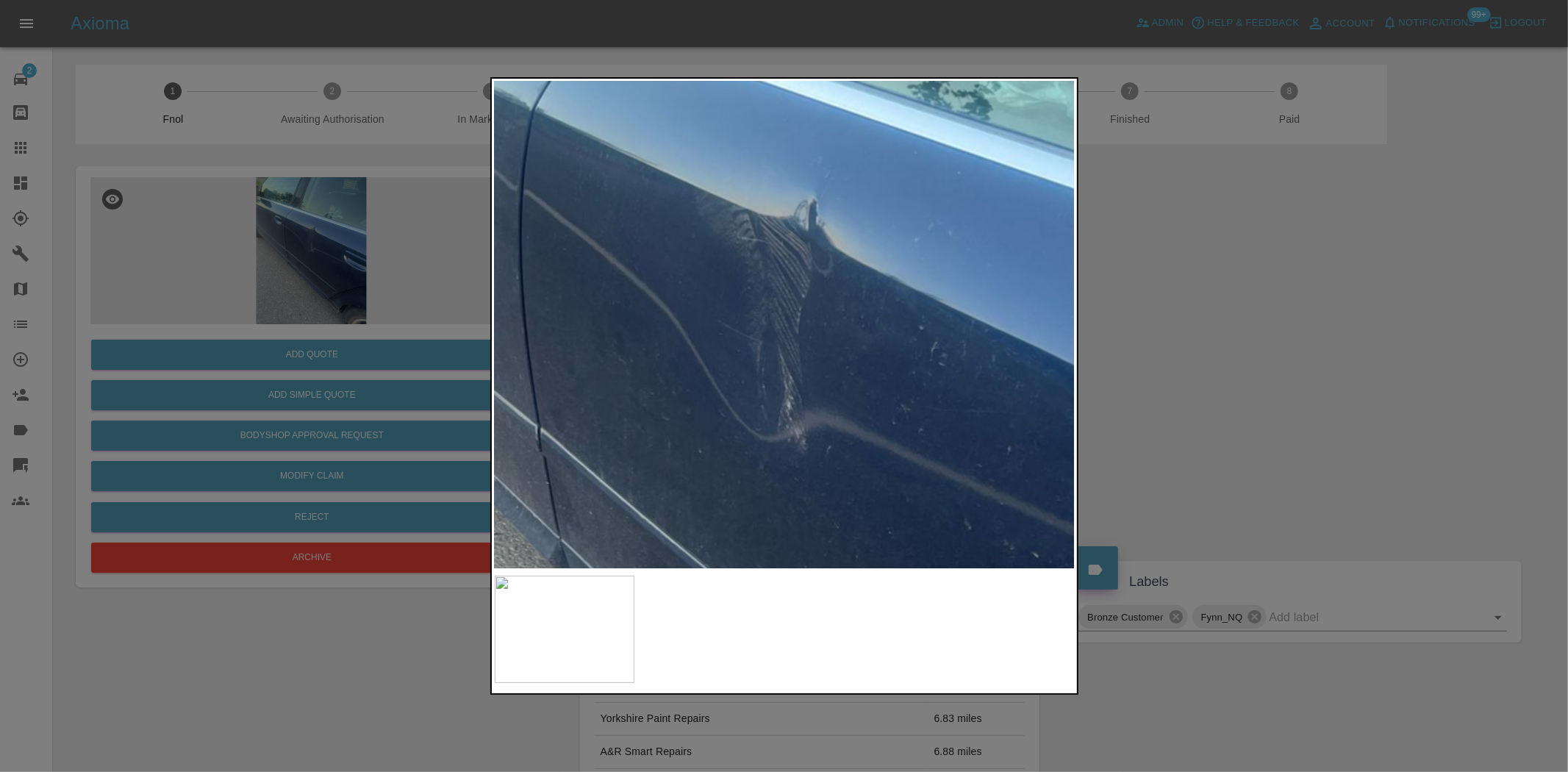
click at [394, 207] on div at bounding box center [784, 386] width 1568 height 772
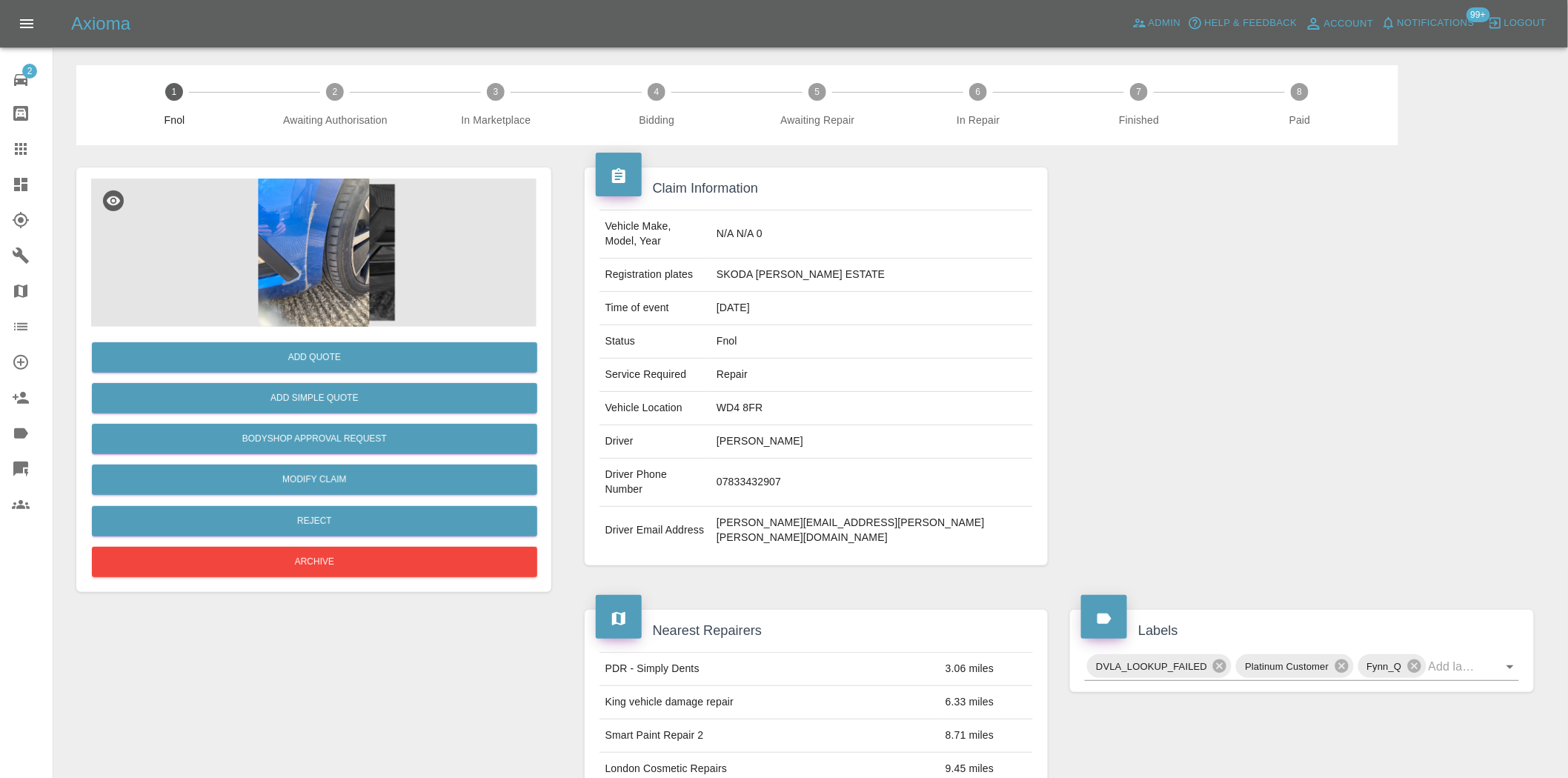
click at [373, 256] on img at bounding box center [314, 252] width 445 height 148
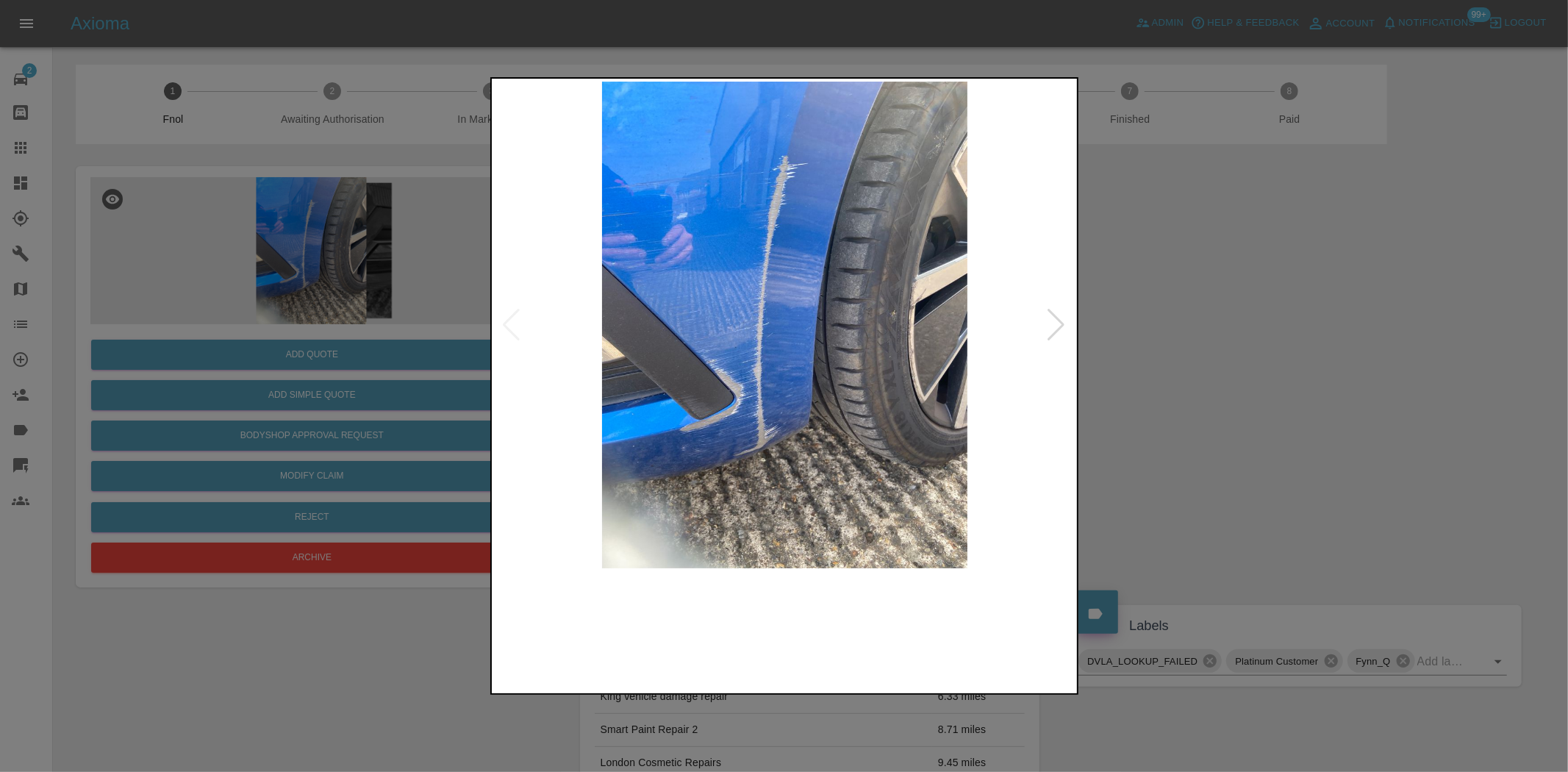
click at [670, 330] on img at bounding box center [785, 324] width 581 height 486
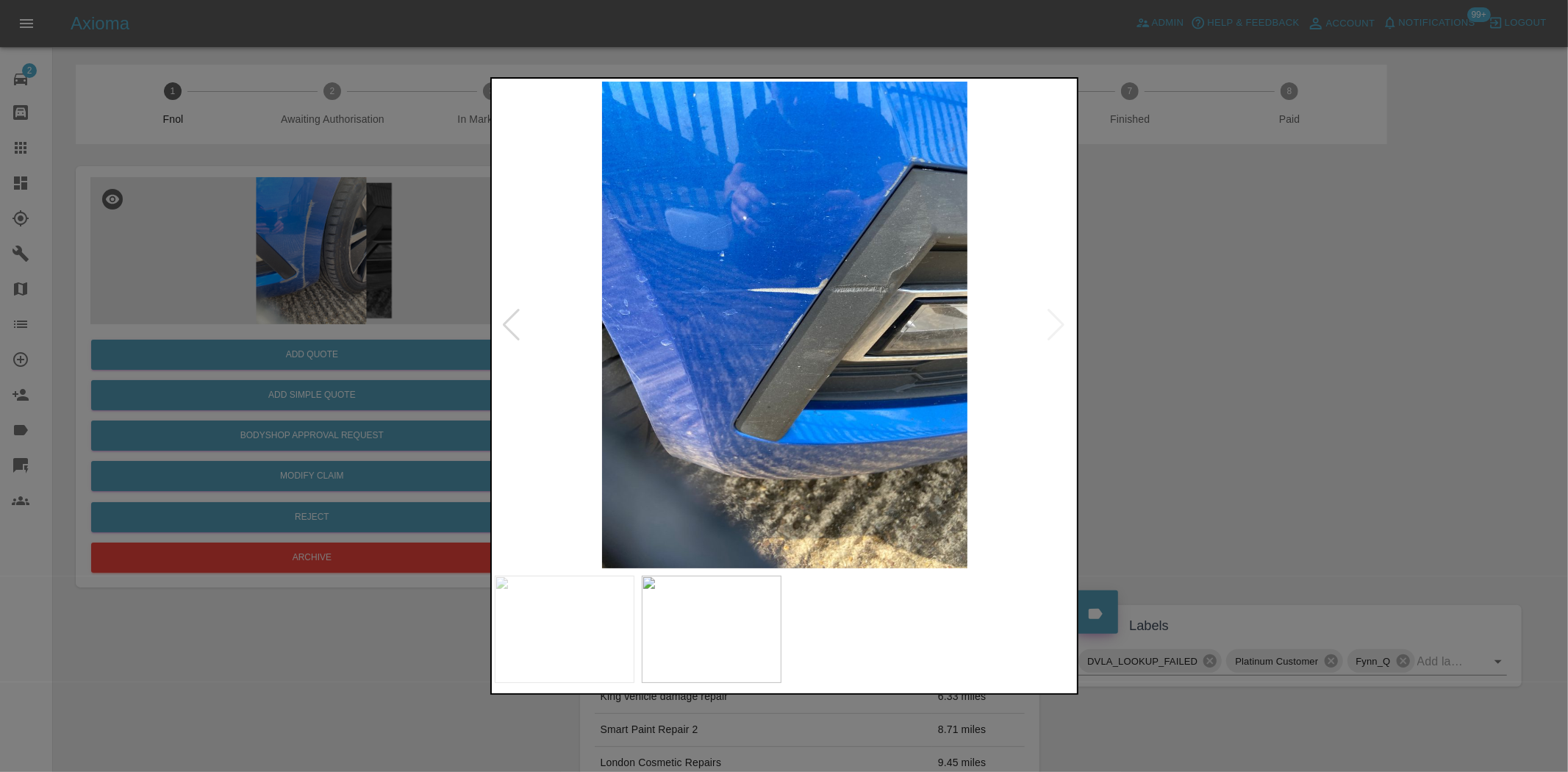
click at [397, 235] on div at bounding box center [784, 386] width 1568 height 772
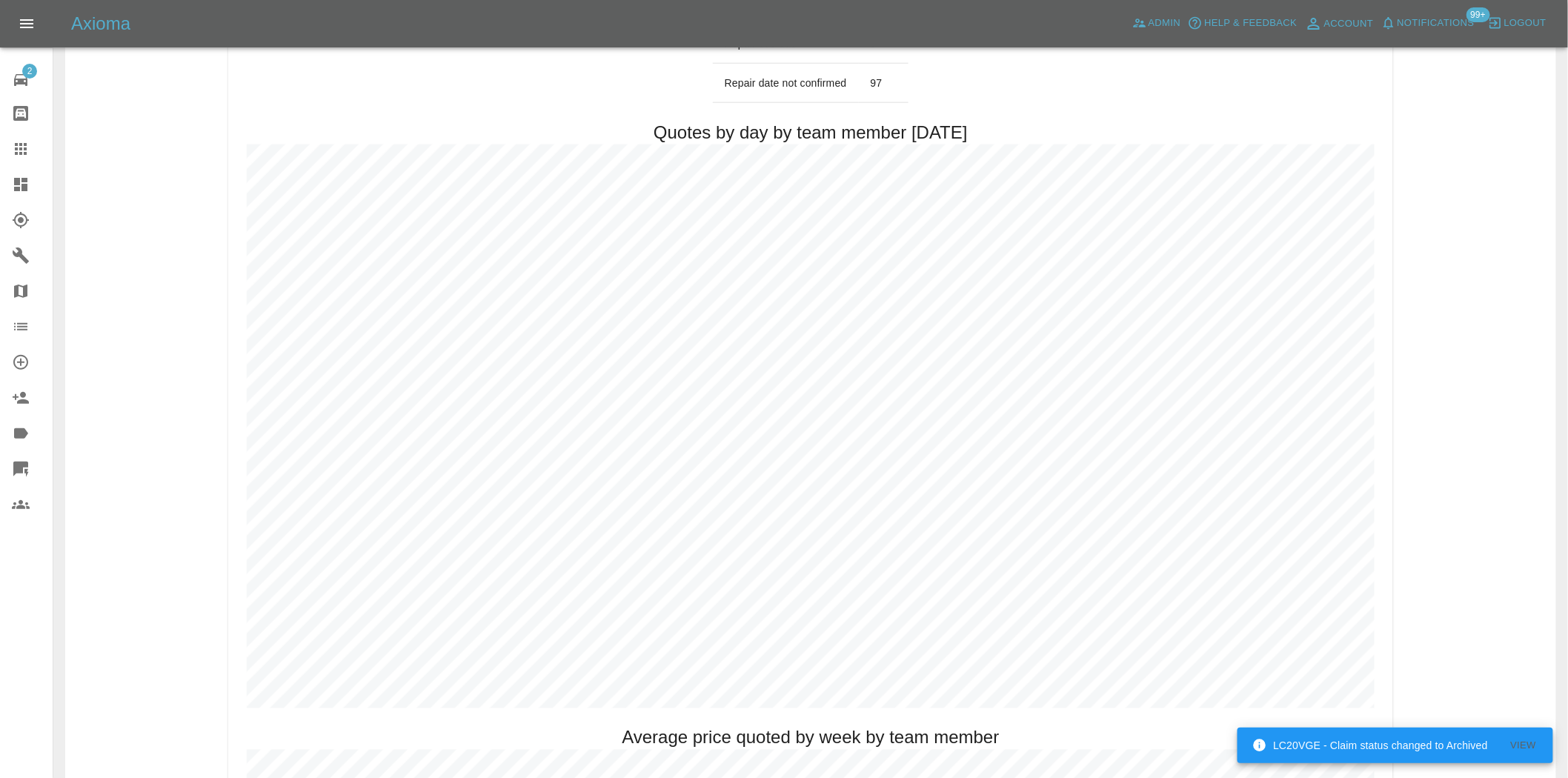
scroll to position [905, 0]
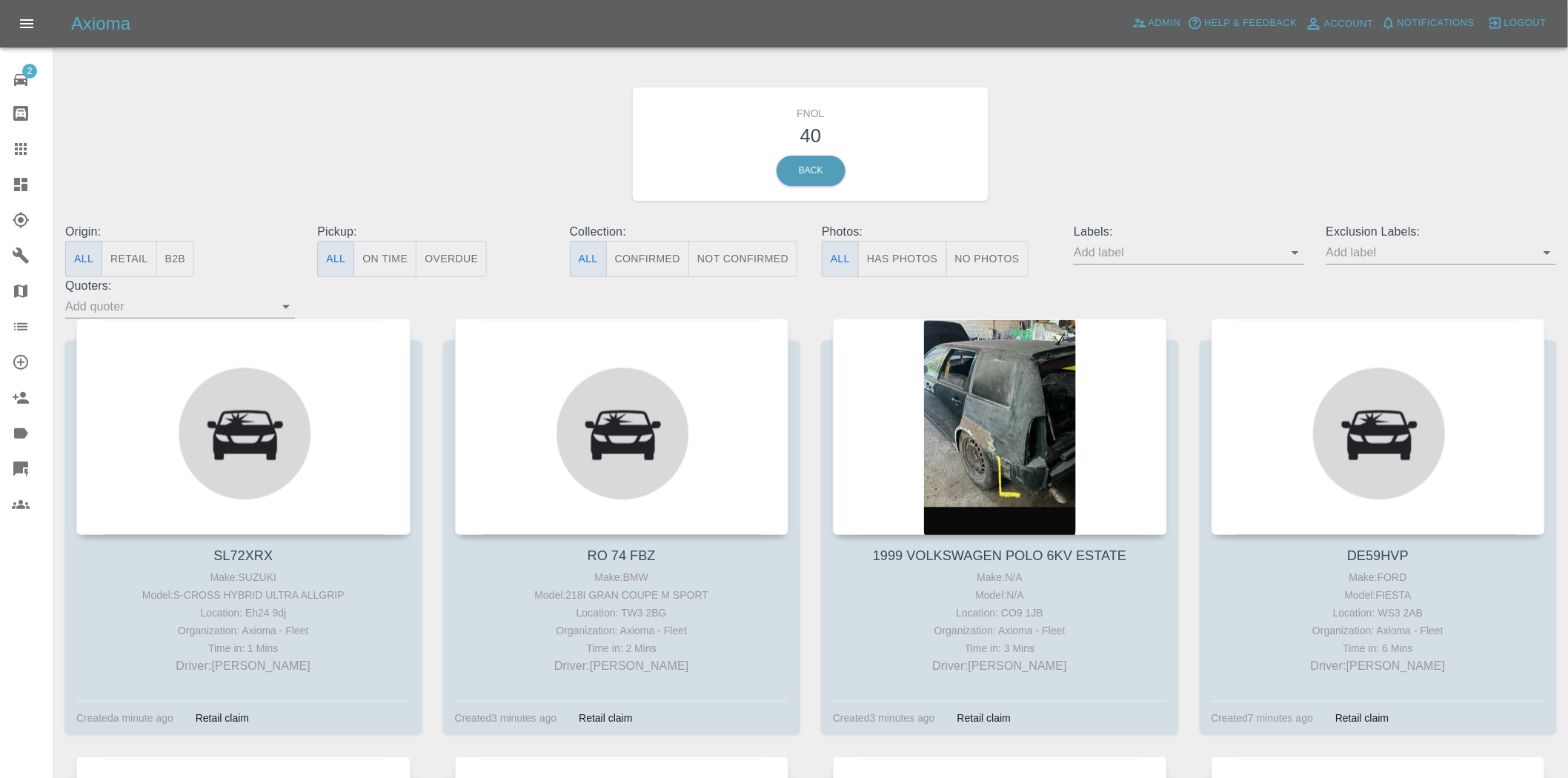
click at [915, 269] on button "Has Photos" at bounding box center [902, 259] width 89 height 37
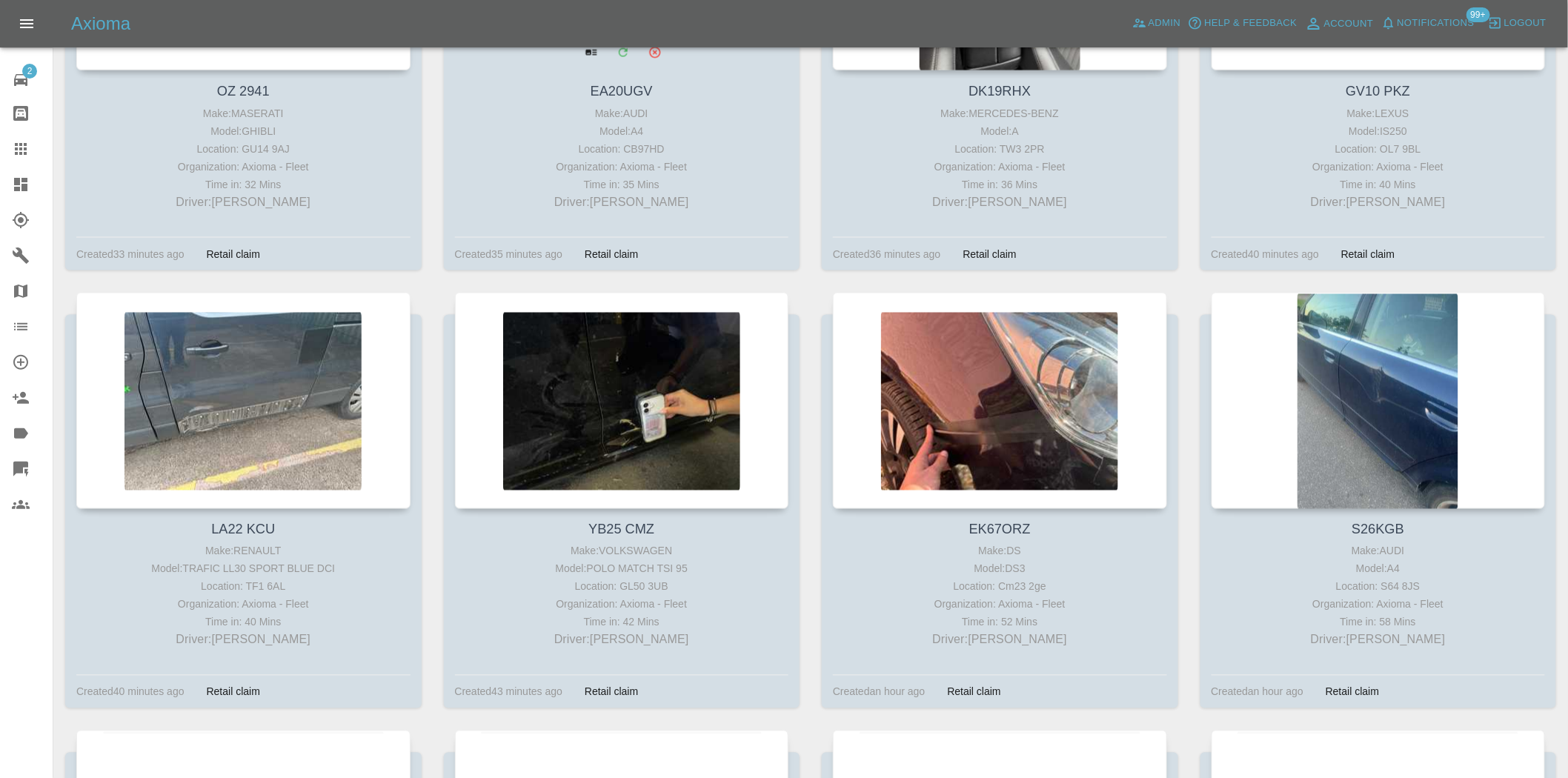
scroll to position [905, 0]
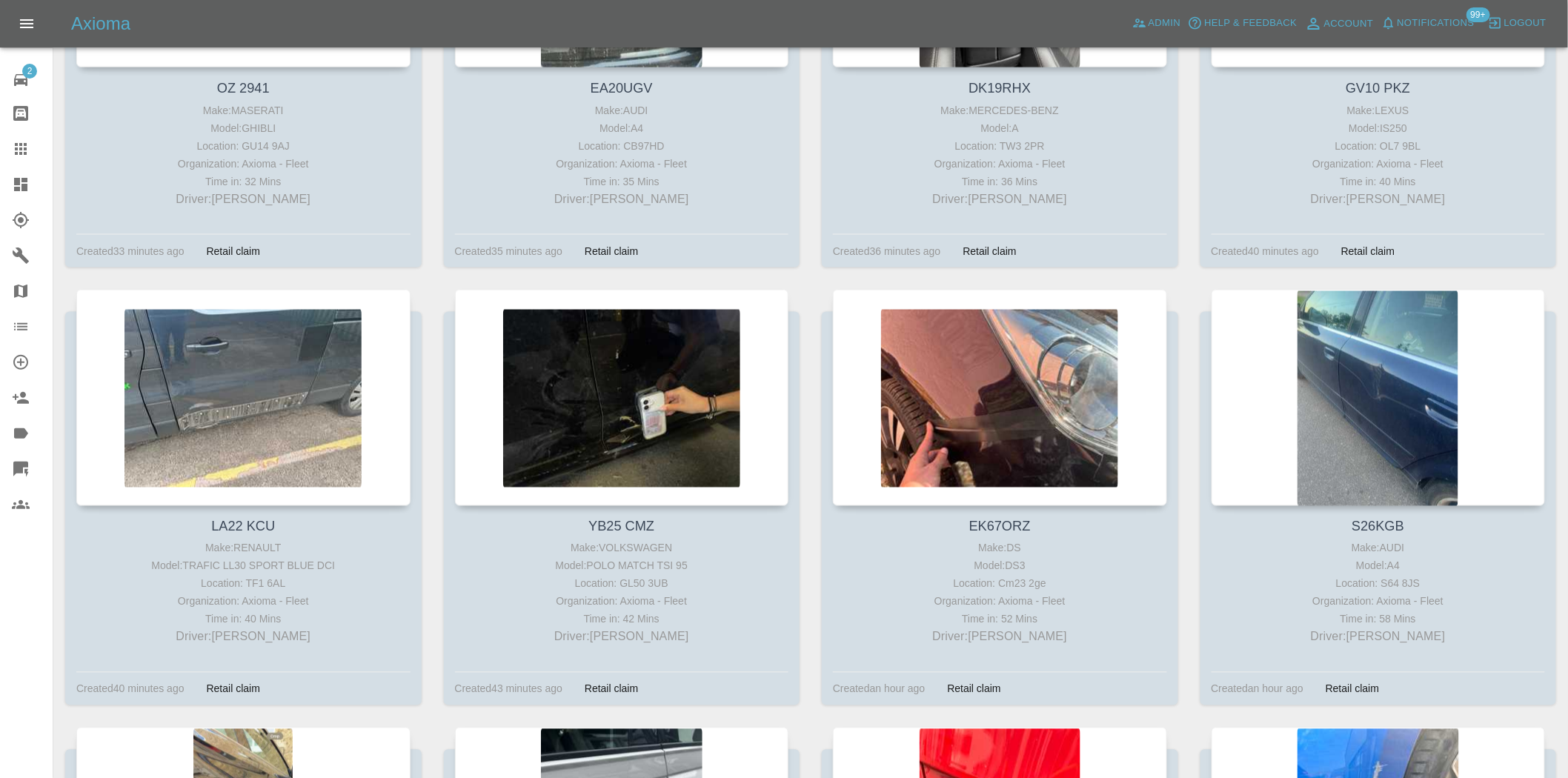
drag, startPoint x: 613, startPoint y: 292, endPoint x: 427, endPoint y: 304, distance: 186.4
click at [427, 304] on div "LA22 KCU Make: RENAULT Model: TRAFIC LL30 SPORT BLUE DCI Location: TF1 6AL Orga…" at bounding box center [243, 508] width 379 height 438
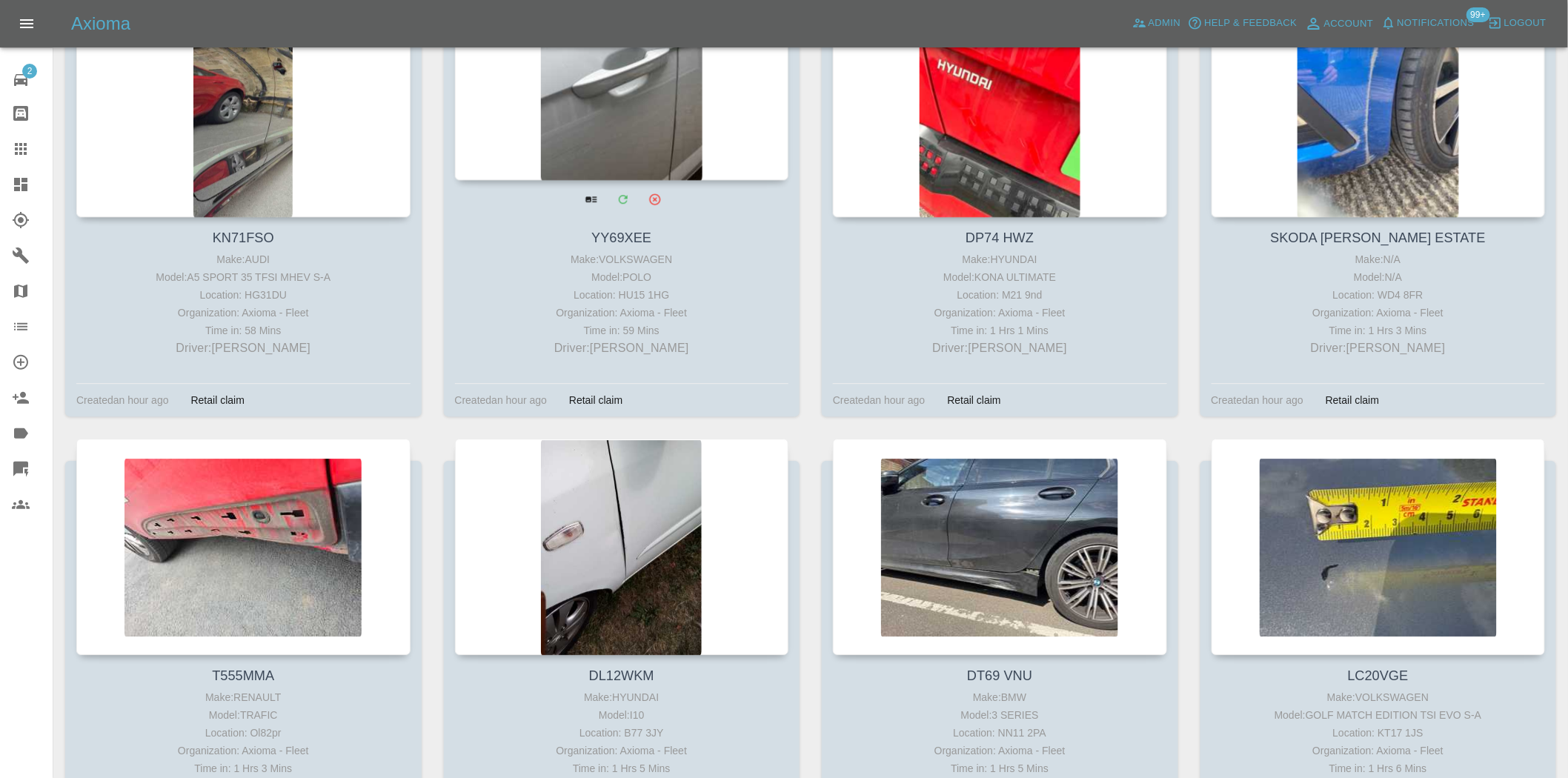
scroll to position [1728, 0]
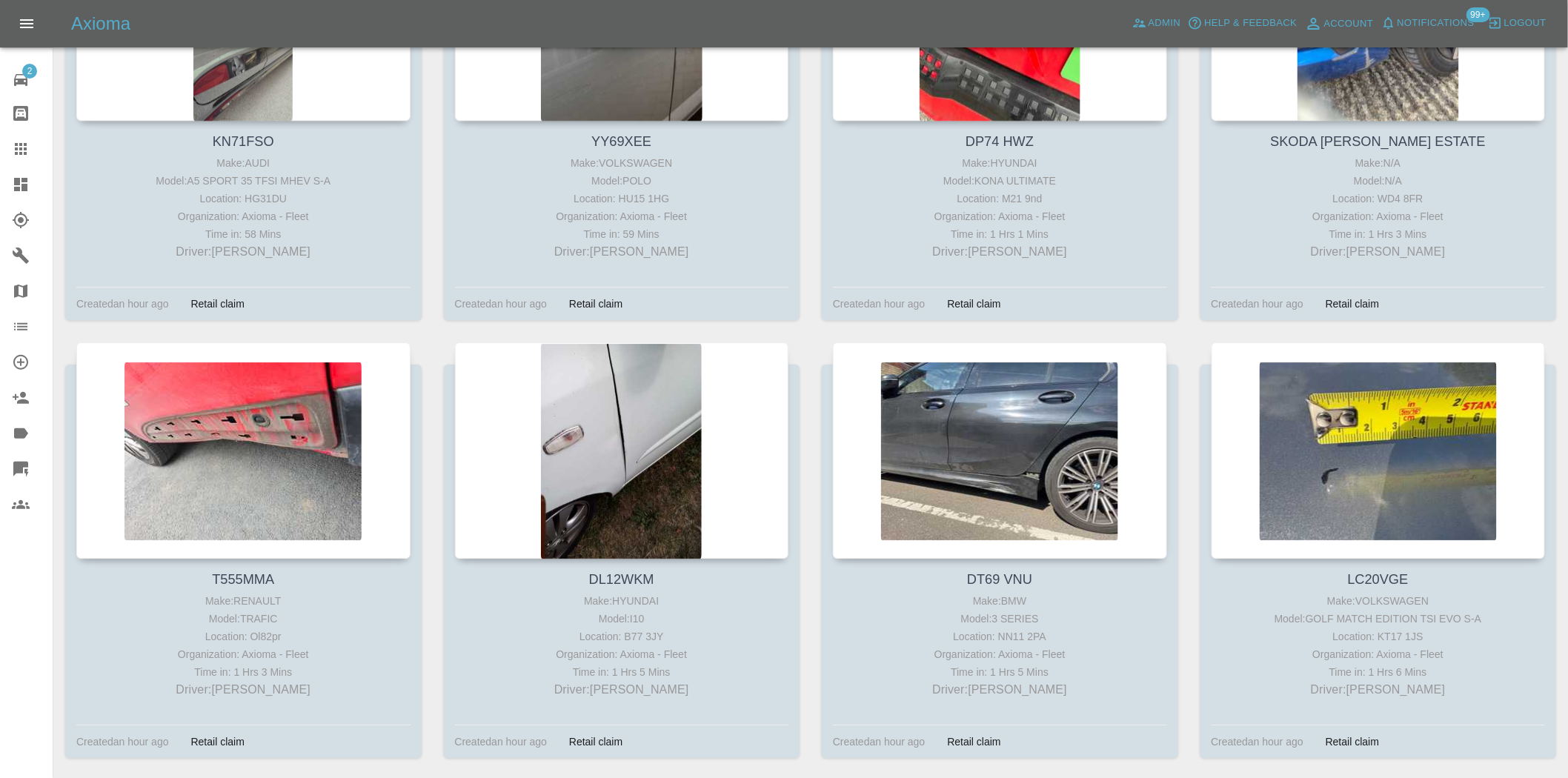
click at [20, 176] on icon at bounding box center [20, 184] width 17 height 17
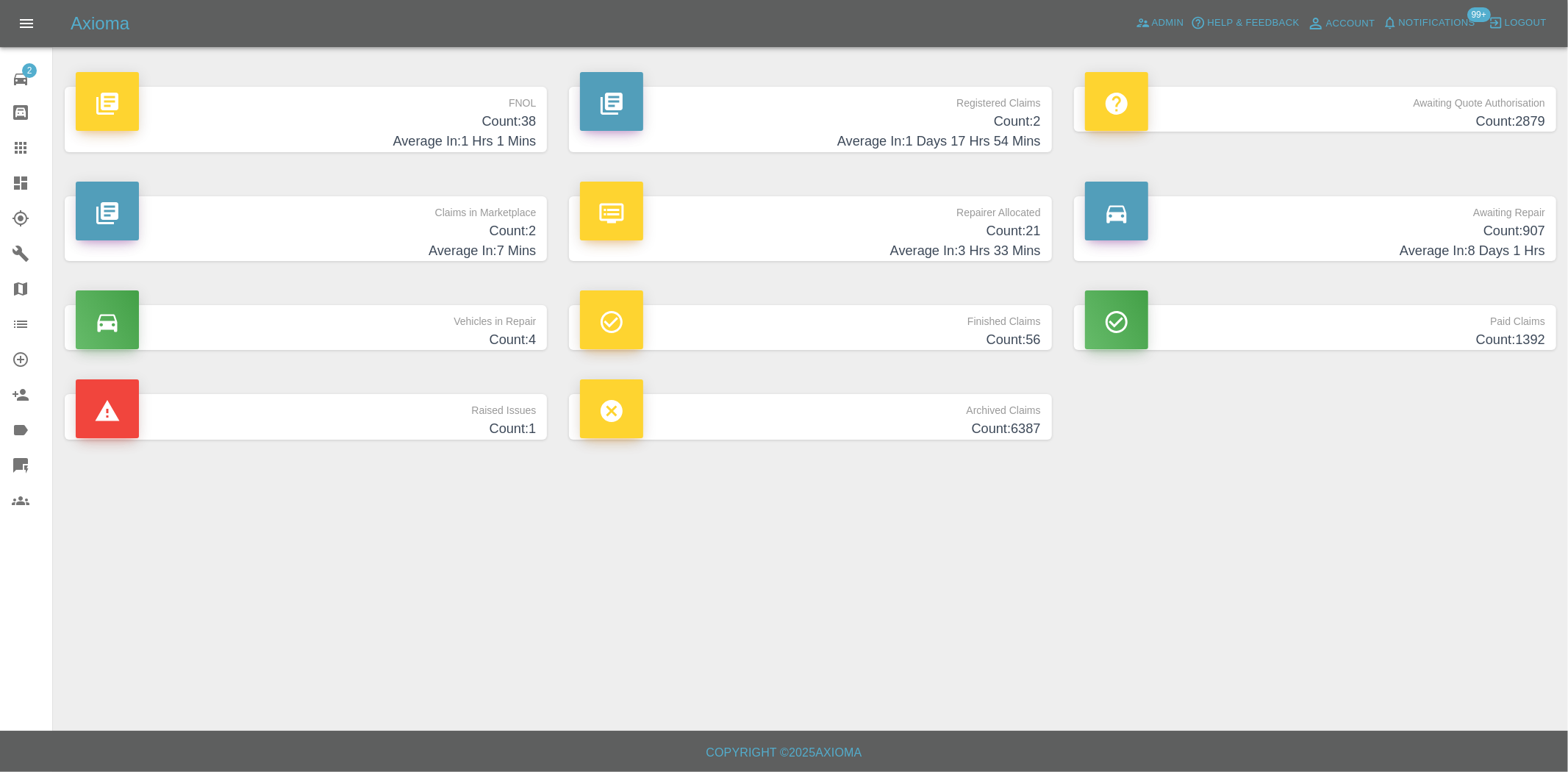
click at [464, 141] on h4 "Average In: 1 Hrs 1 Mins" at bounding box center [306, 141] width 461 height 20
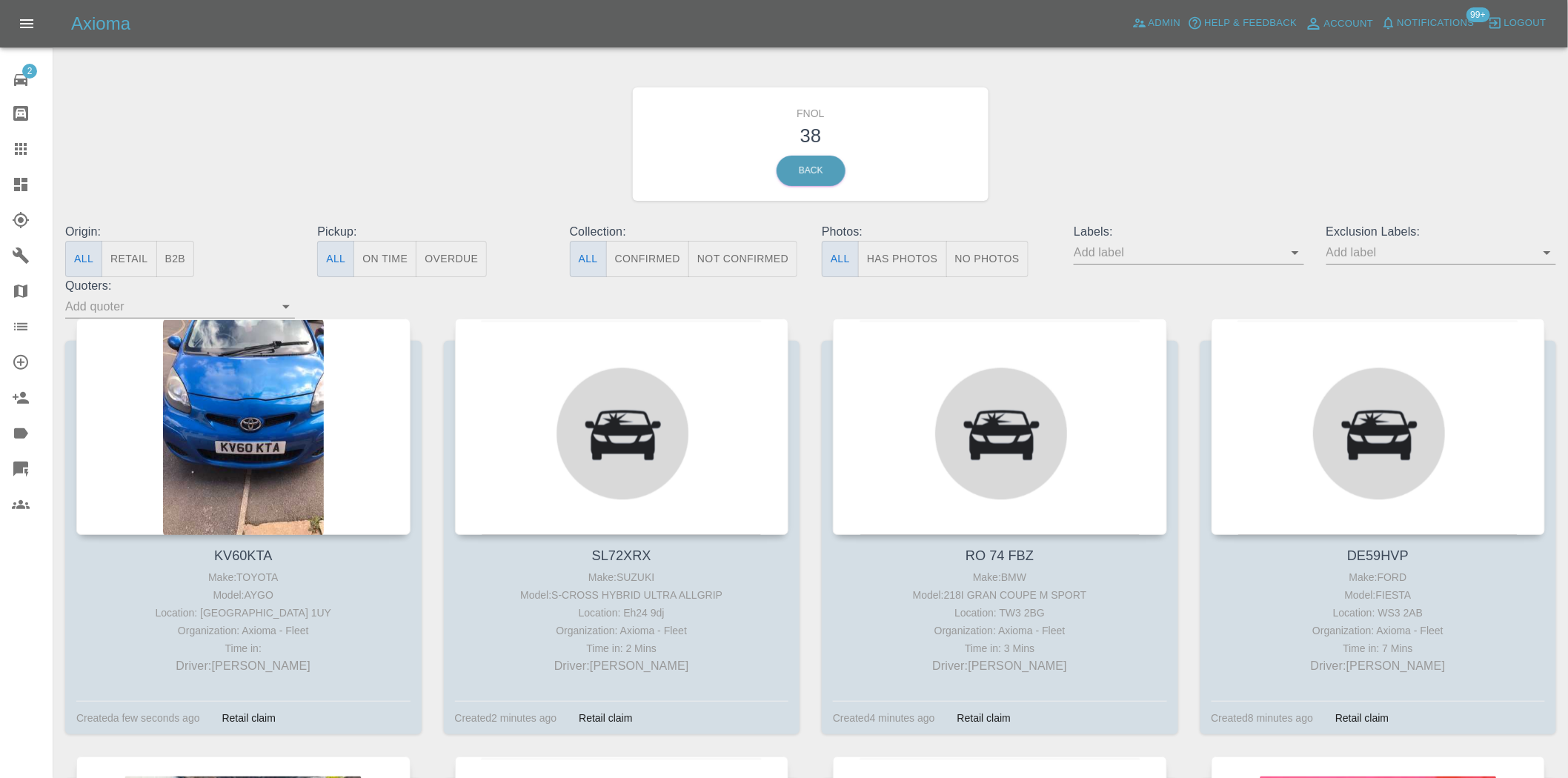
click at [885, 254] on button "Has Photos" at bounding box center [902, 259] width 89 height 37
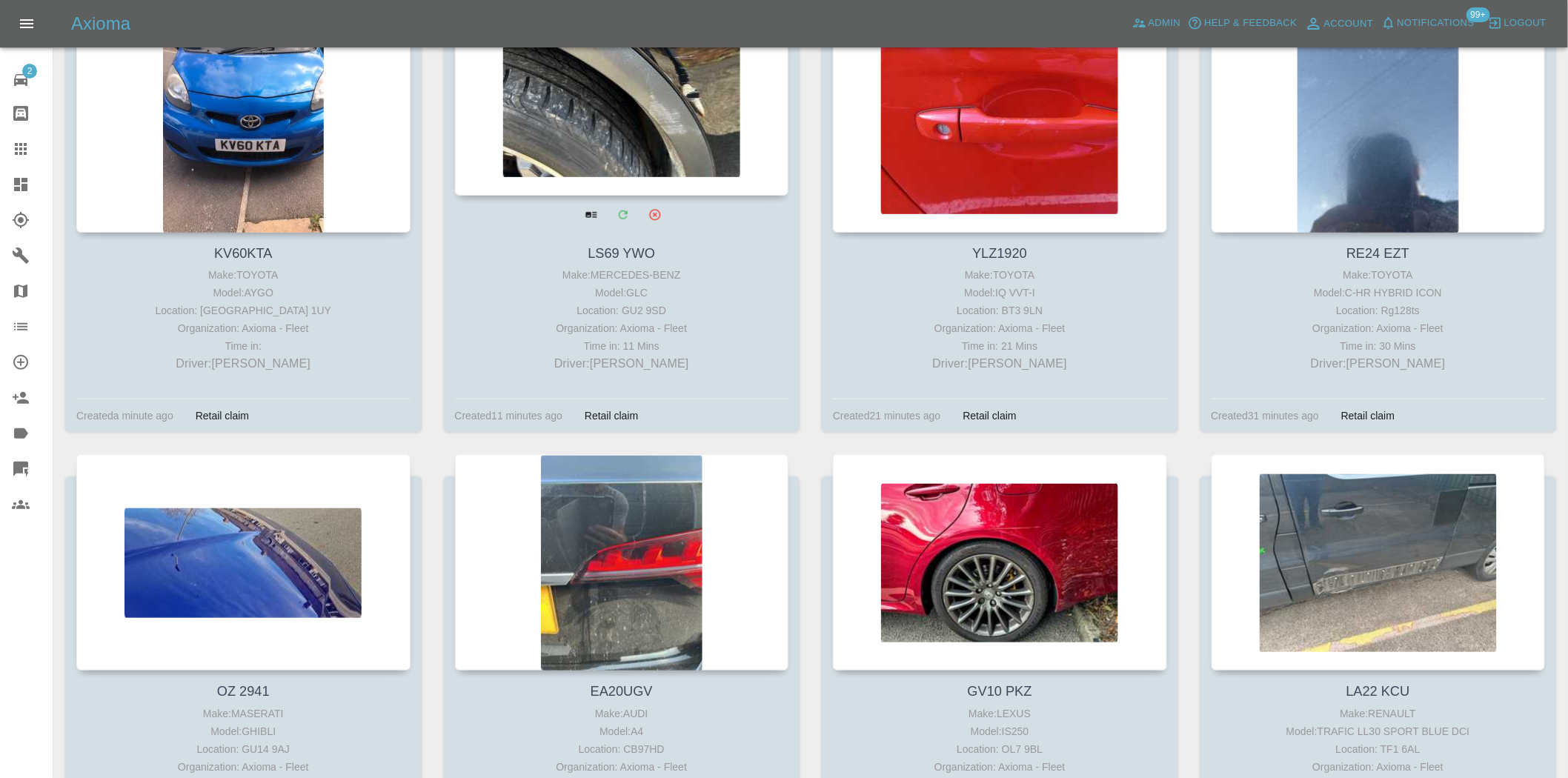
scroll to position [493, 0]
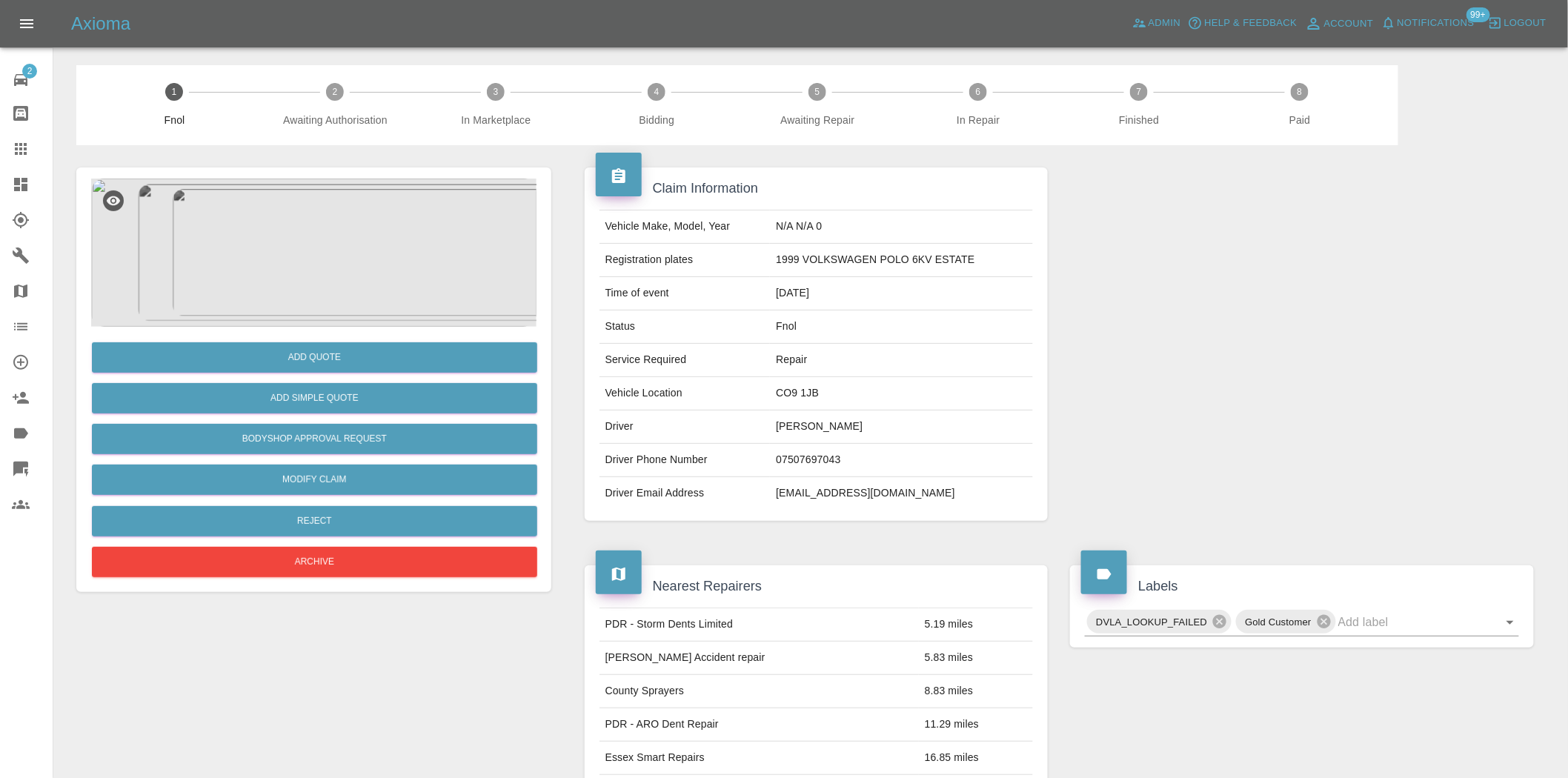
click at [371, 265] on img at bounding box center [314, 252] width 445 height 148
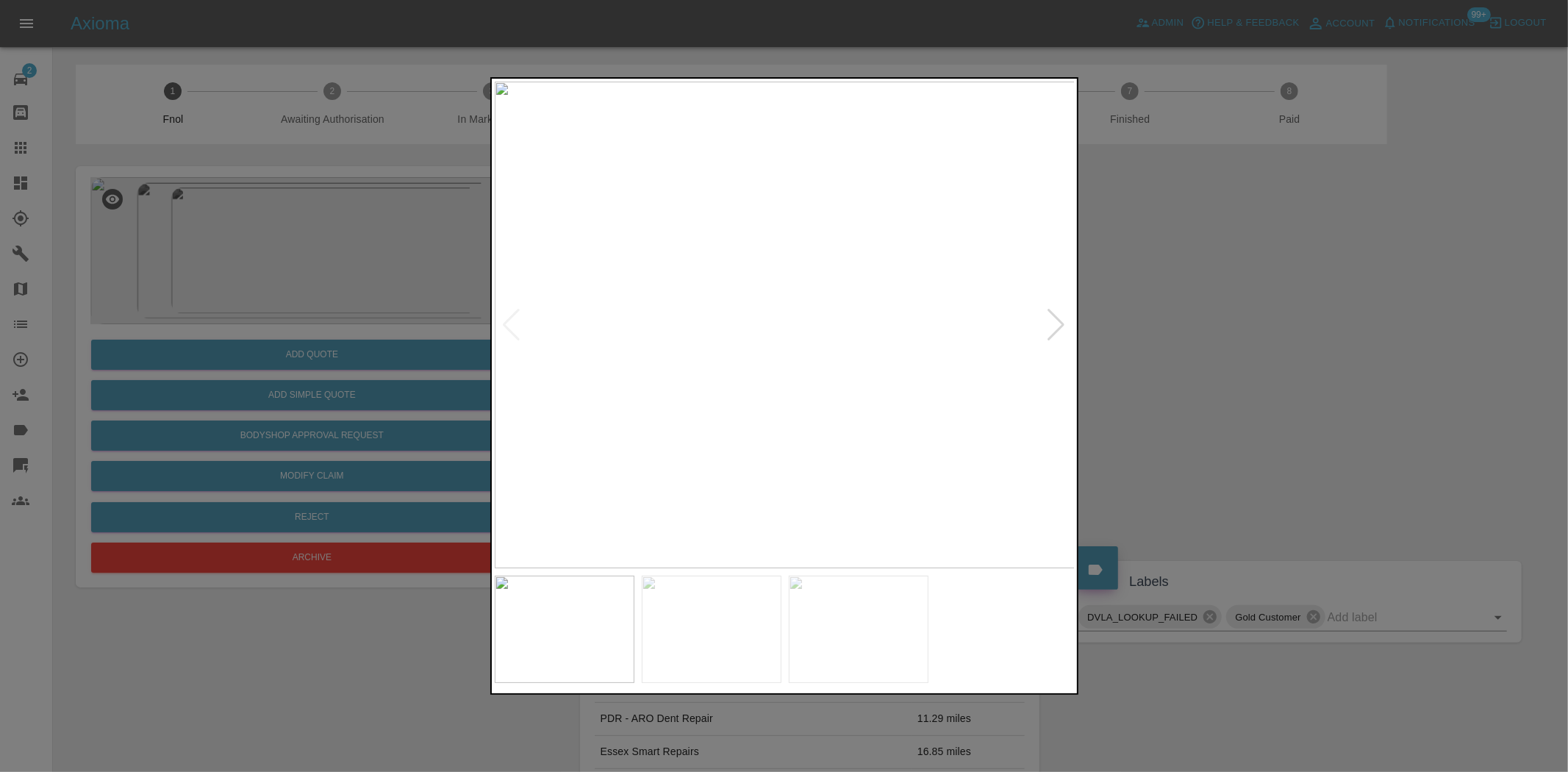
click at [311, 275] on div at bounding box center [784, 386] width 1568 height 772
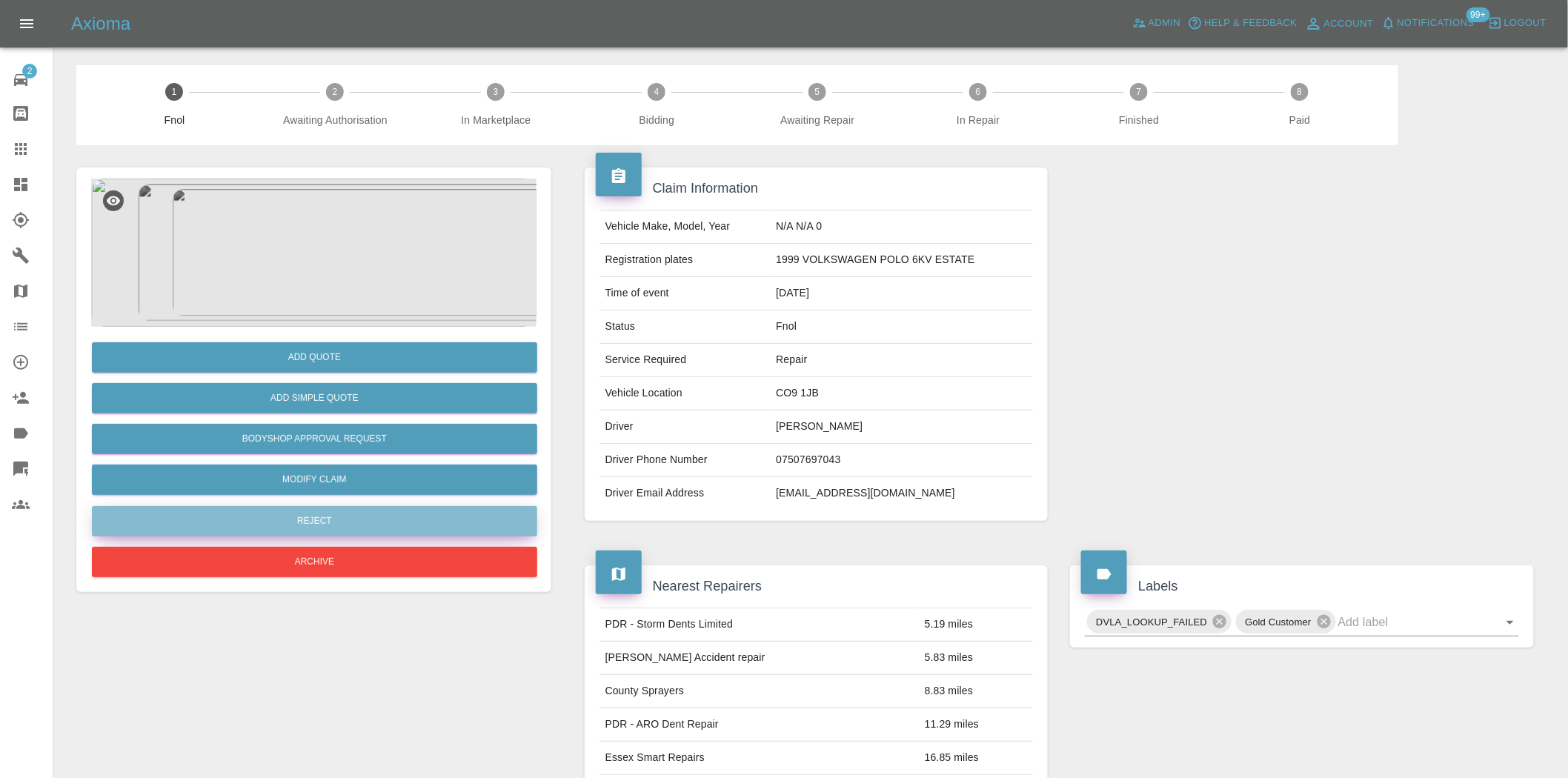
click at [372, 509] on button "Reject" at bounding box center [314, 521] width 445 height 31
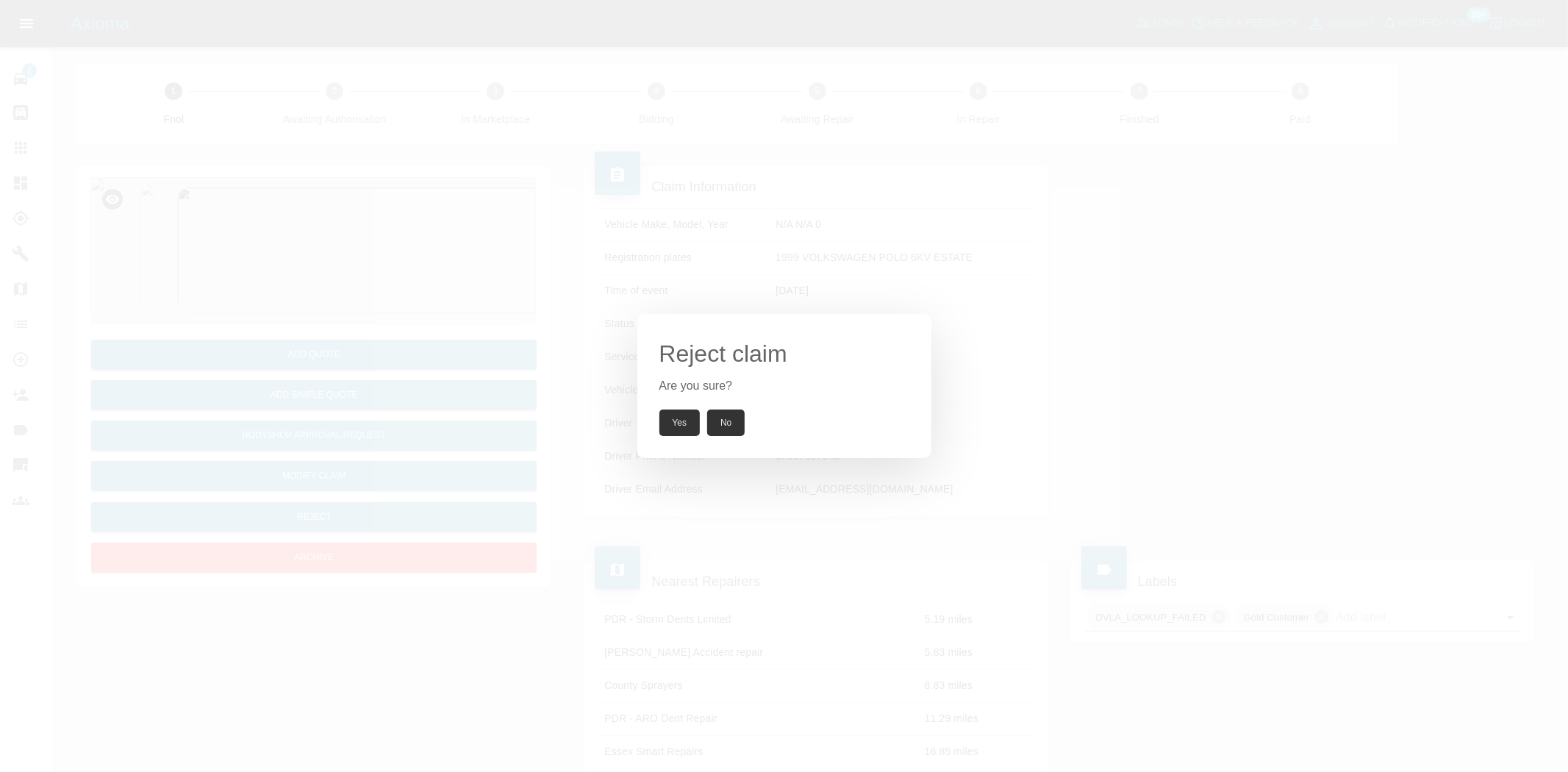
click at [699, 419] on button "Yes" at bounding box center [679, 423] width 41 height 27
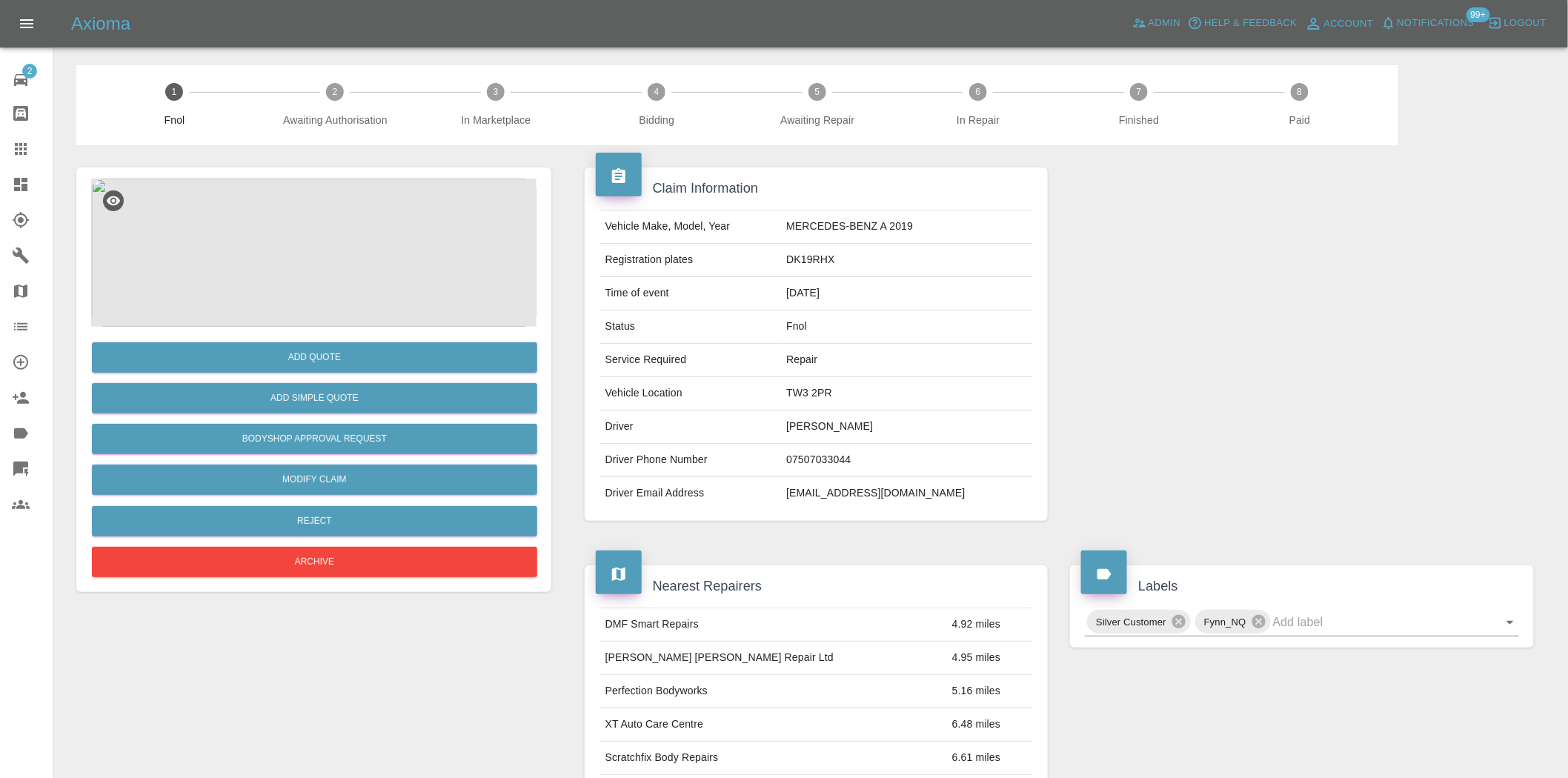
click at [311, 242] on img at bounding box center [314, 252] width 445 height 148
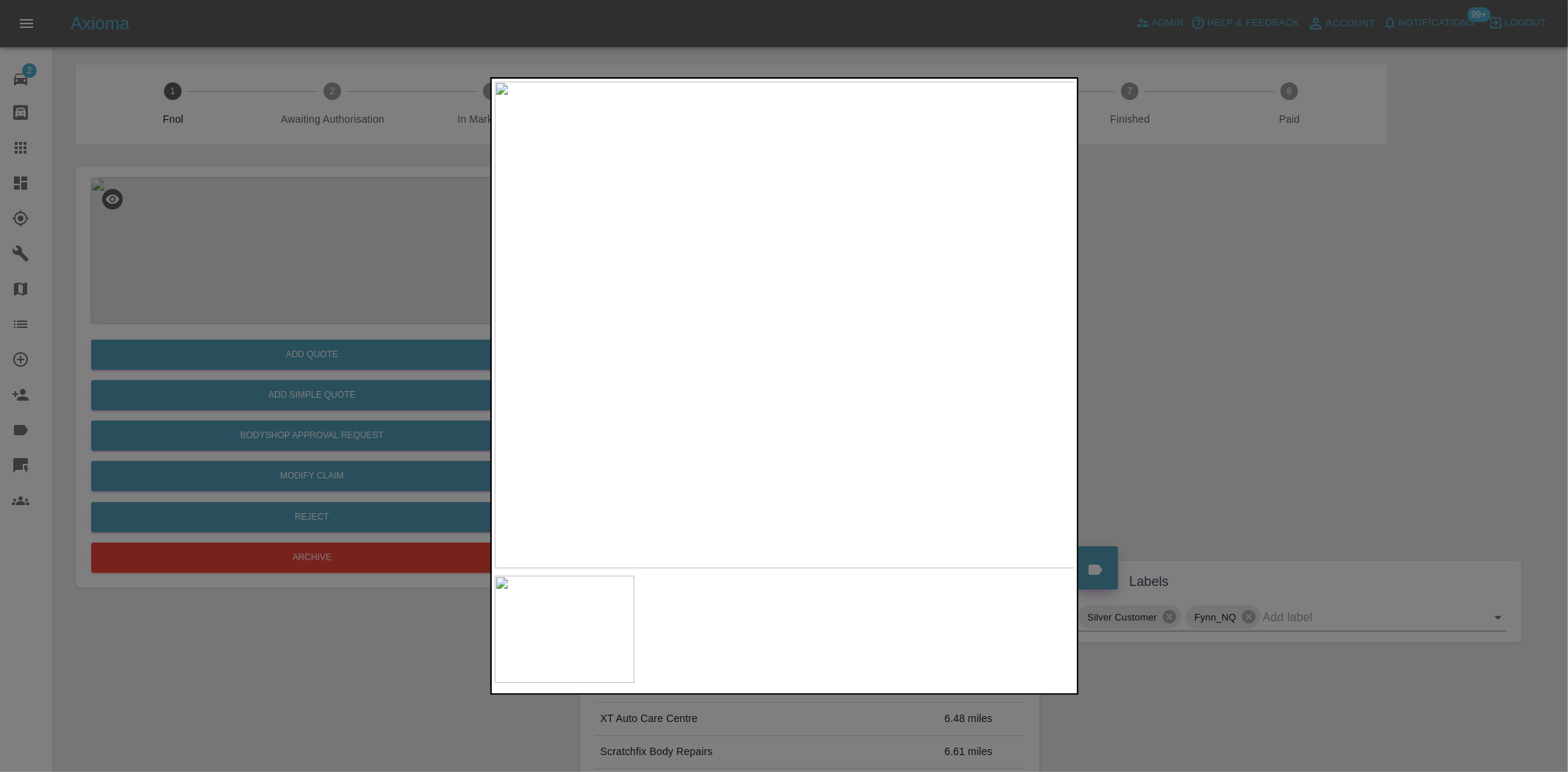
click at [829, 431] on img at bounding box center [785, 324] width 581 height 486
click at [421, 360] on div at bounding box center [784, 386] width 1568 height 772
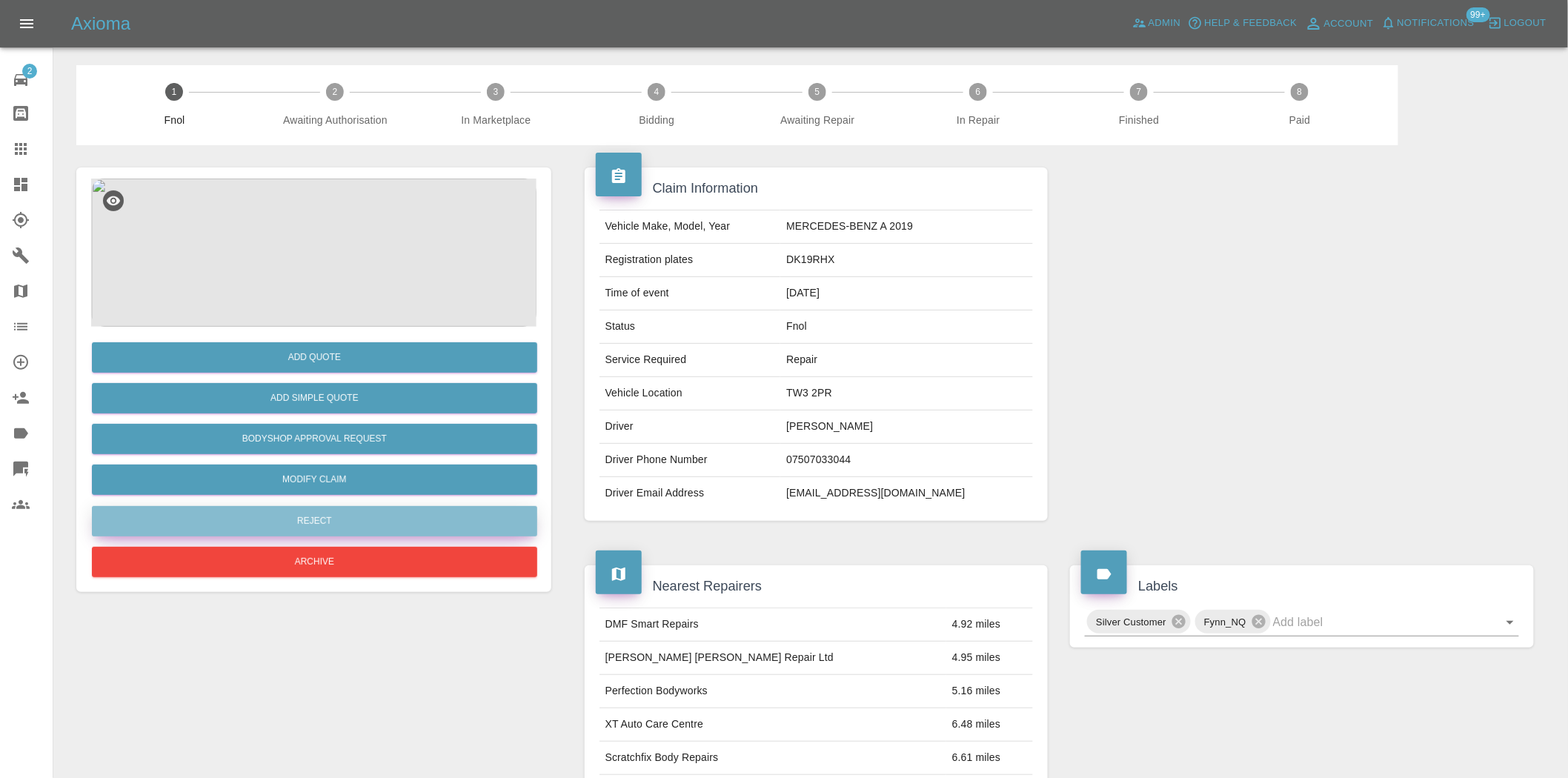
click at [352, 514] on button "Reject" at bounding box center [314, 521] width 445 height 31
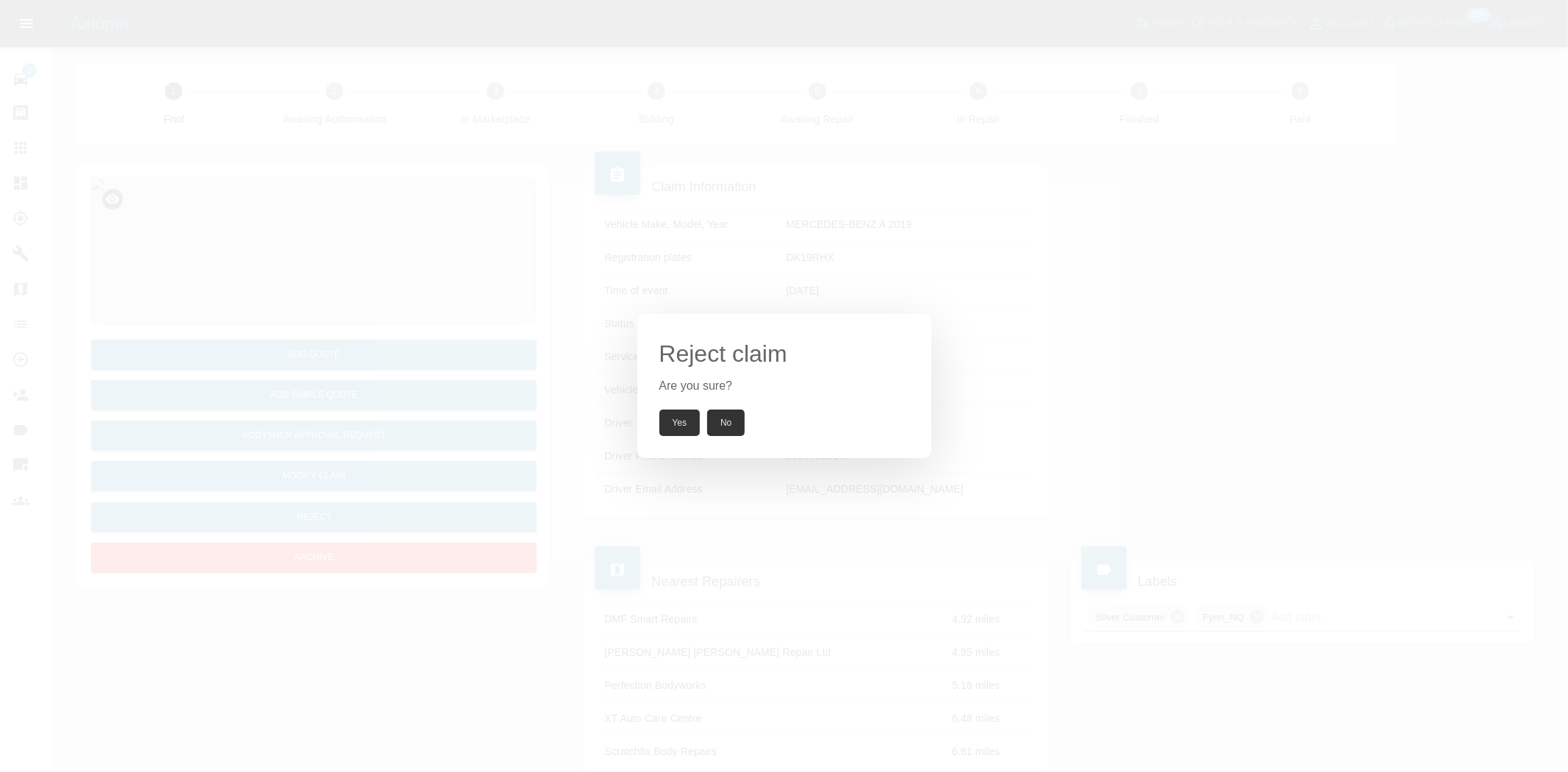
click at [684, 416] on button "Yes" at bounding box center [679, 423] width 41 height 27
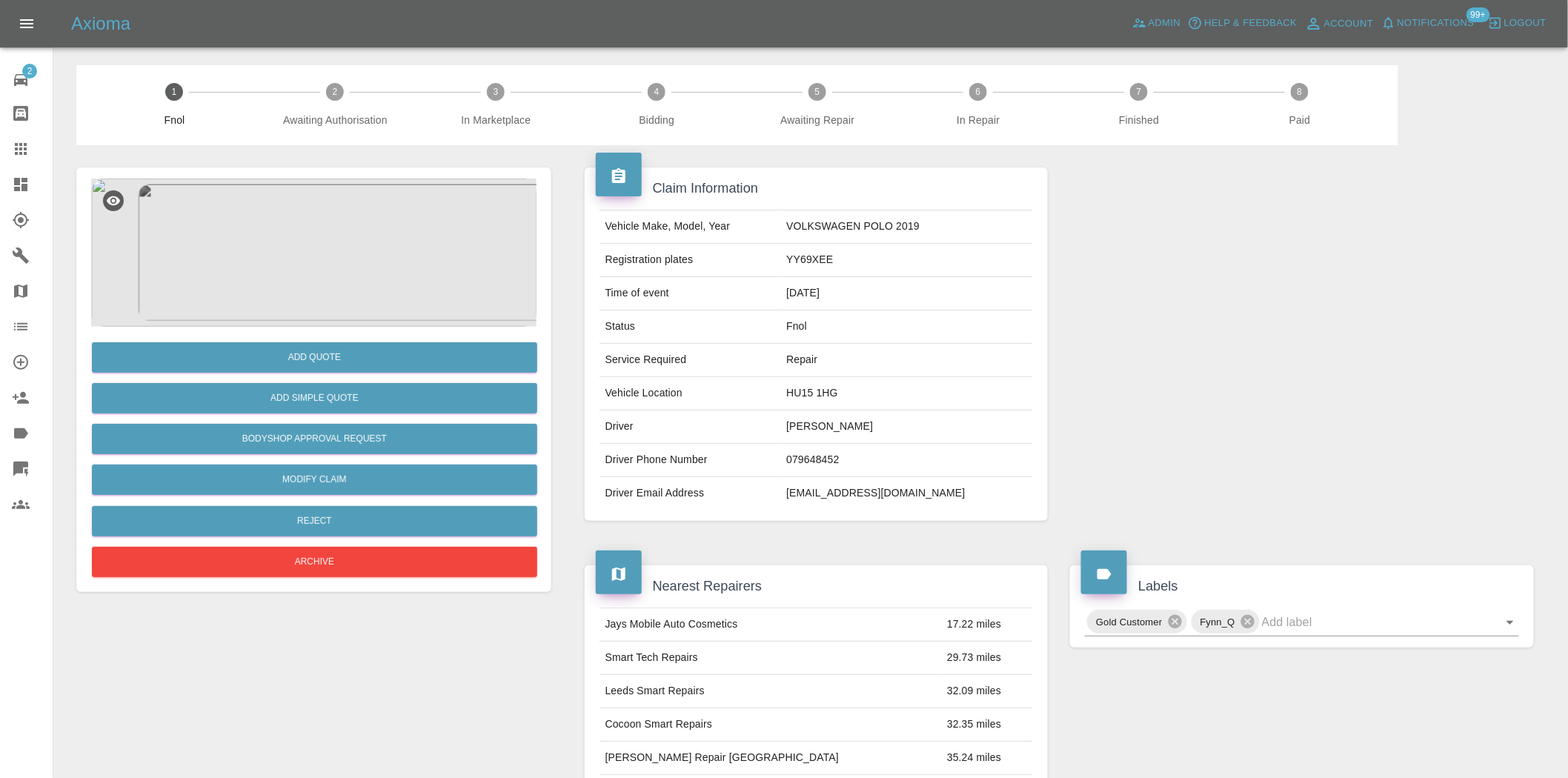
click at [331, 282] on img at bounding box center [314, 252] width 445 height 148
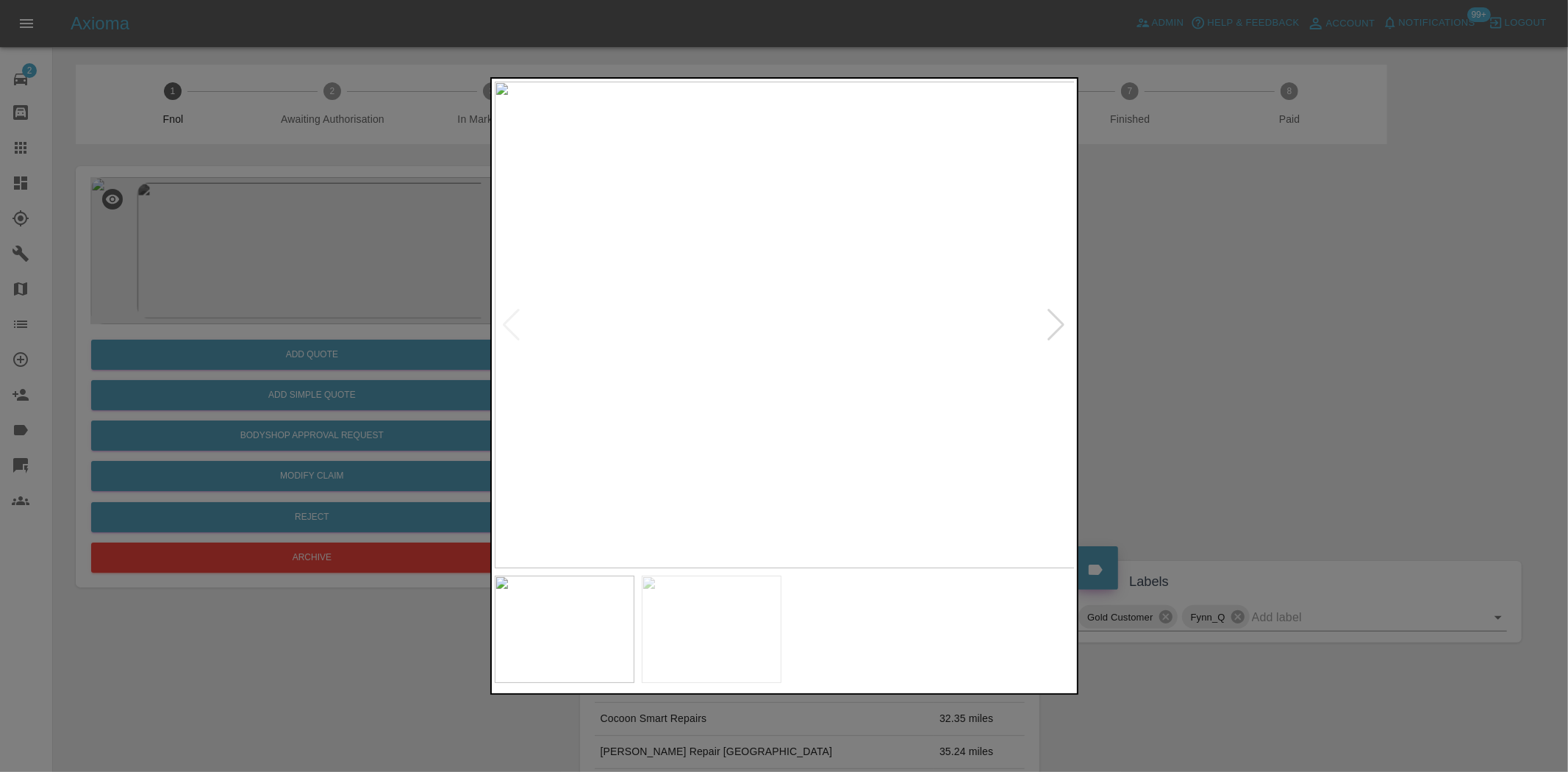
click at [848, 304] on img at bounding box center [785, 324] width 581 height 486
click at [837, 358] on img at bounding box center [593, 388] width 1742 height 1461
click at [837, 352] on img at bounding box center [605, 523] width 1742 height 1461
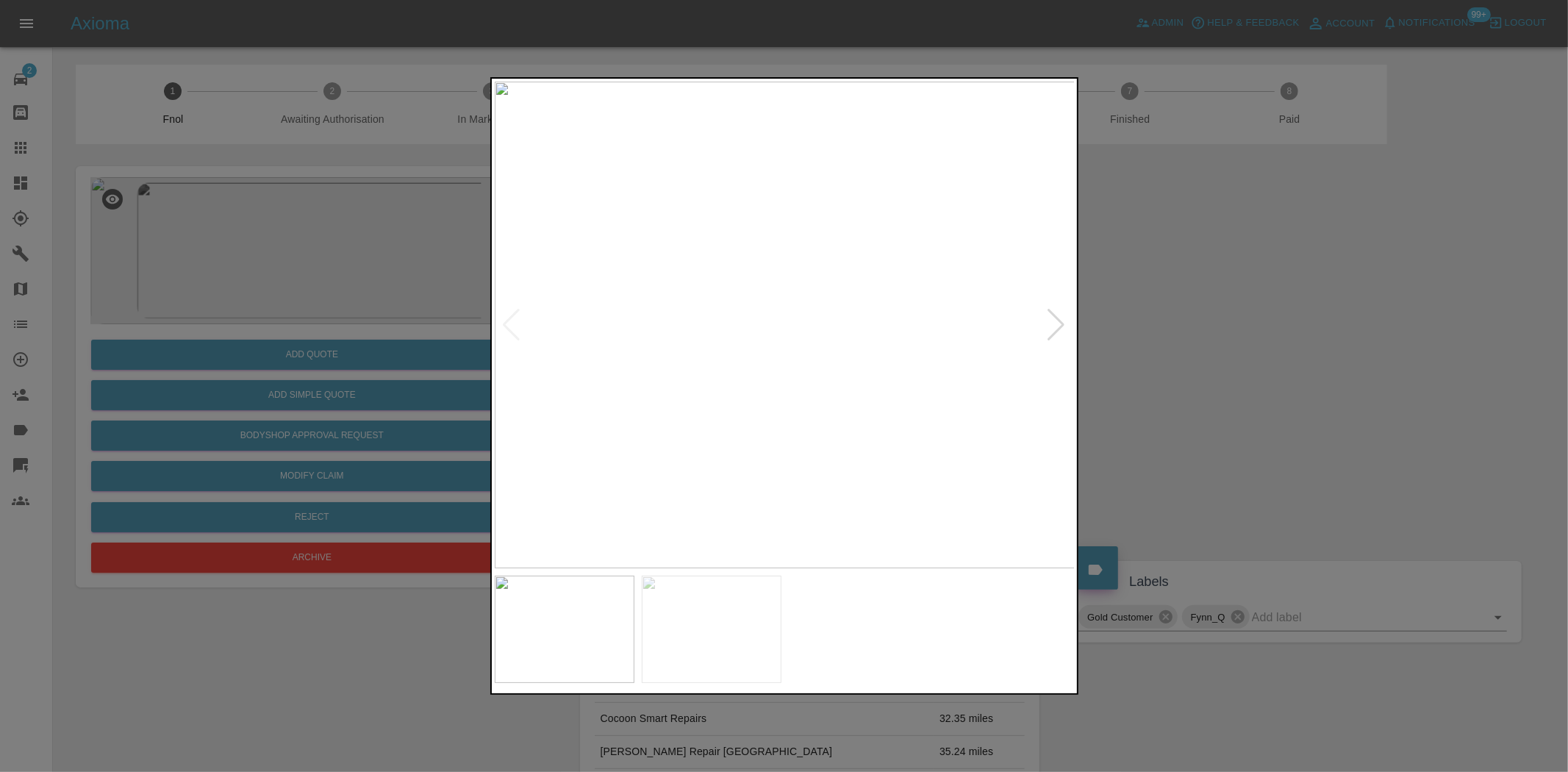
click at [736, 372] on img at bounding box center [785, 324] width 581 height 486
click at [800, 380] on img at bounding box center [785, 324] width 581 height 486
click at [890, 291] on img at bounding box center [854, 138] width 1742 height 1461
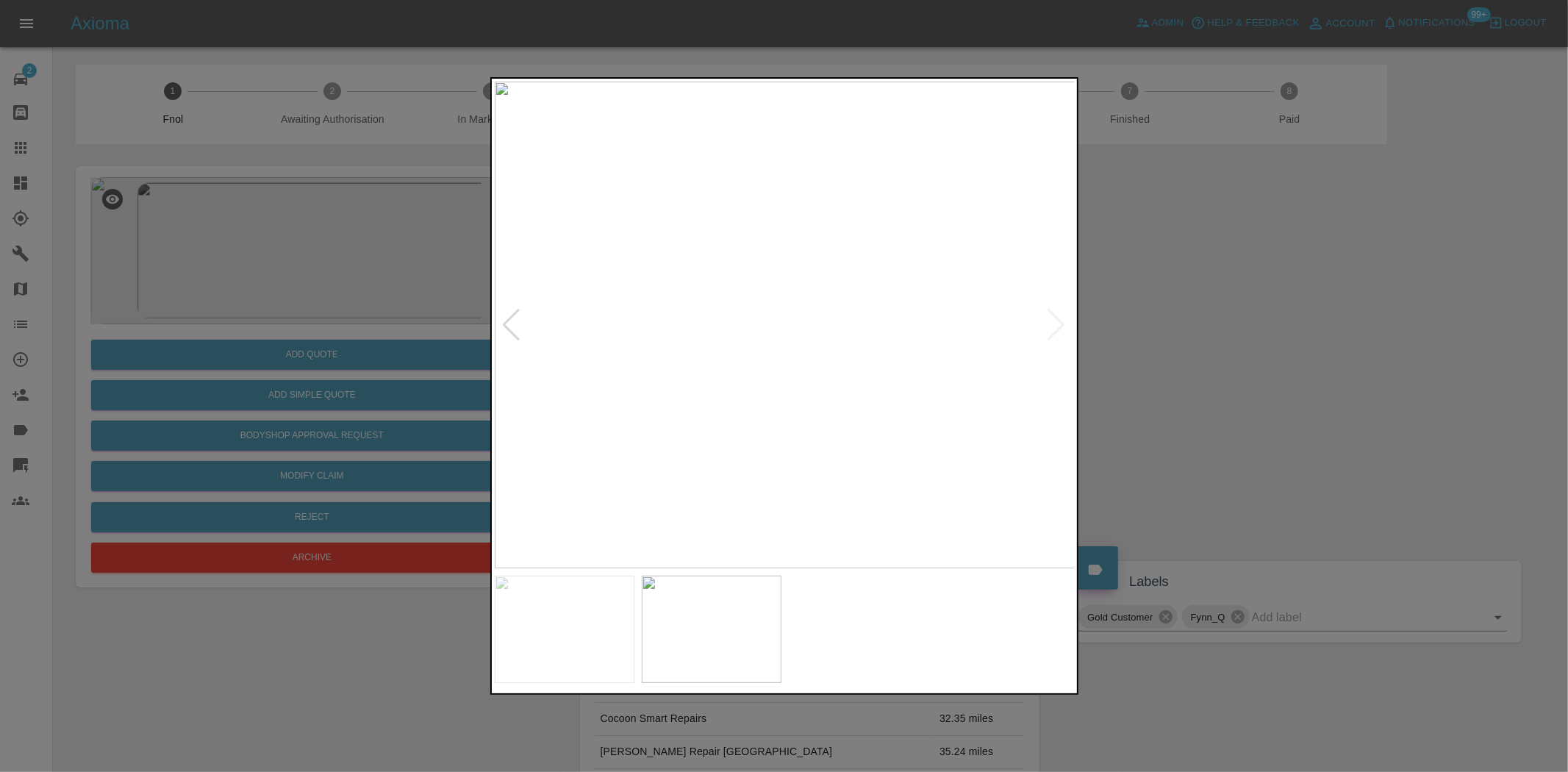
click at [888, 290] on img at bounding box center [785, 324] width 581 height 486
click at [890, 298] on img at bounding box center [473, 427] width 1742 height 1461
click at [770, 290] on img at bounding box center [785, 324] width 581 height 486
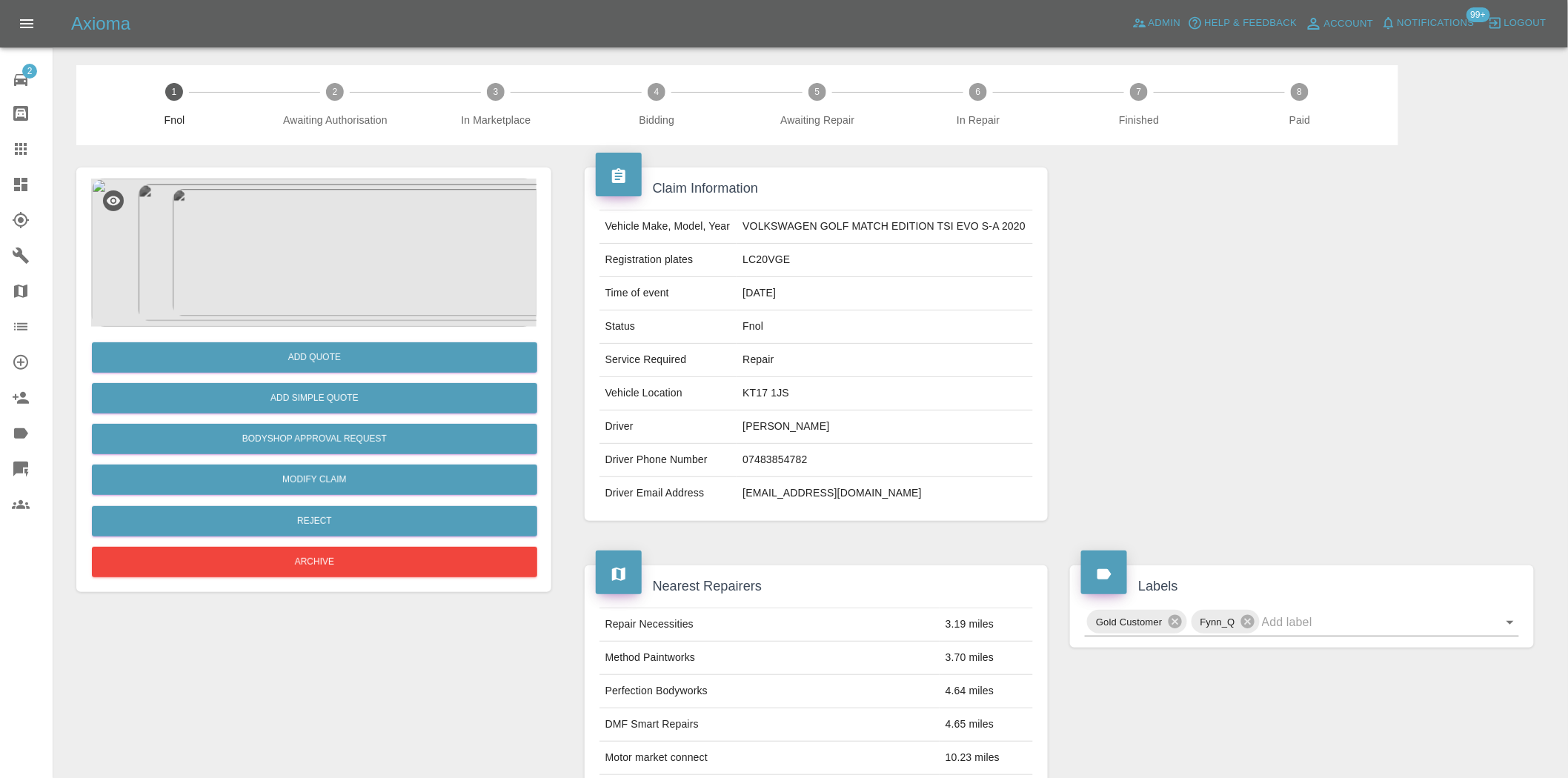
click at [440, 276] on img at bounding box center [314, 252] width 445 height 148
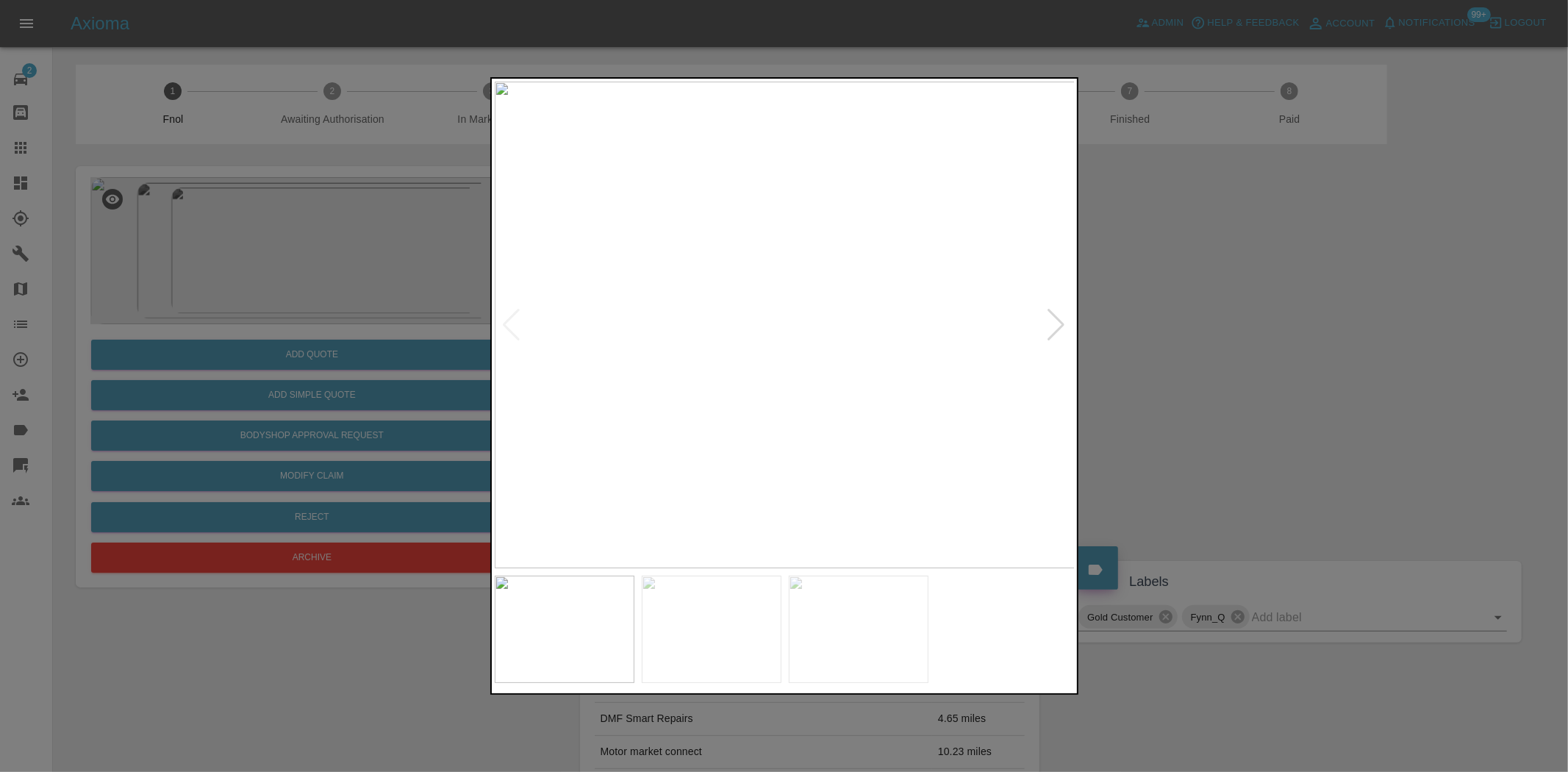
click at [751, 366] on img at bounding box center [785, 324] width 581 height 486
click at [684, 403] on img at bounding box center [751, 324] width 581 height 486
click at [723, 419] on img at bounding box center [785, 324] width 581 height 486
click at [386, 292] on div at bounding box center [784, 386] width 1568 height 772
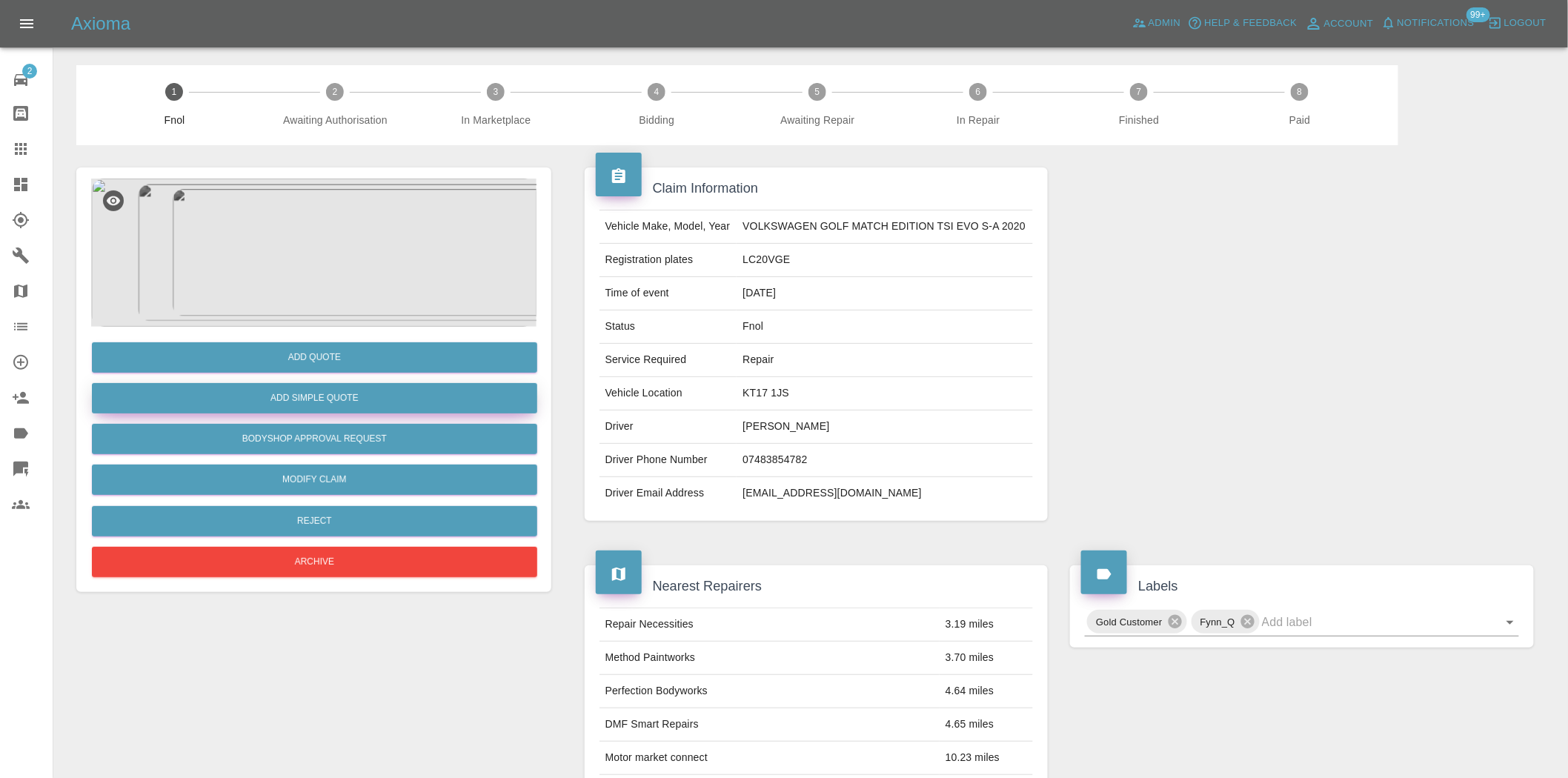
click at [346, 403] on button "Add Simple Quote" at bounding box center [314, 399] width 445 height 31
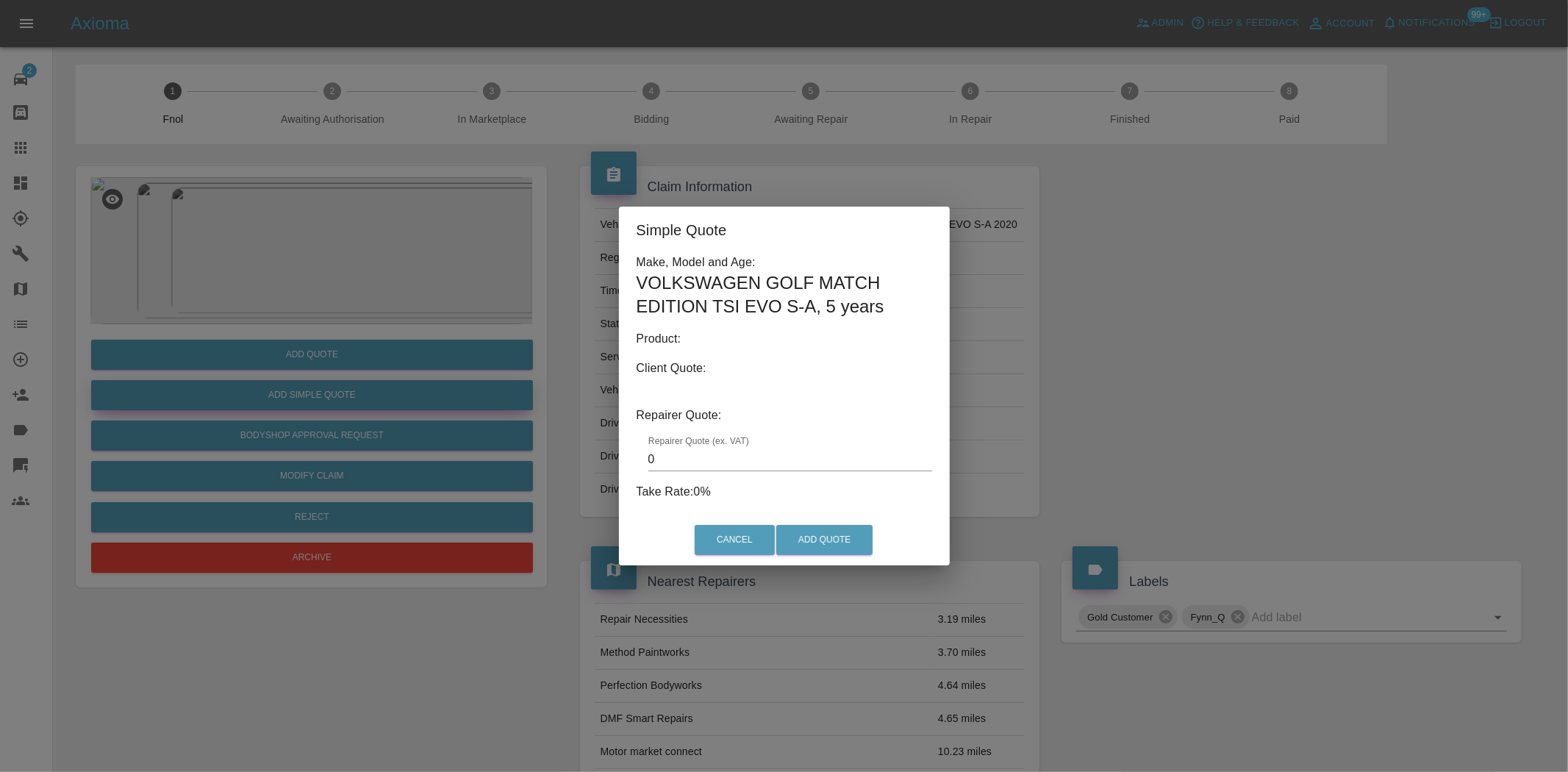
type input "140"
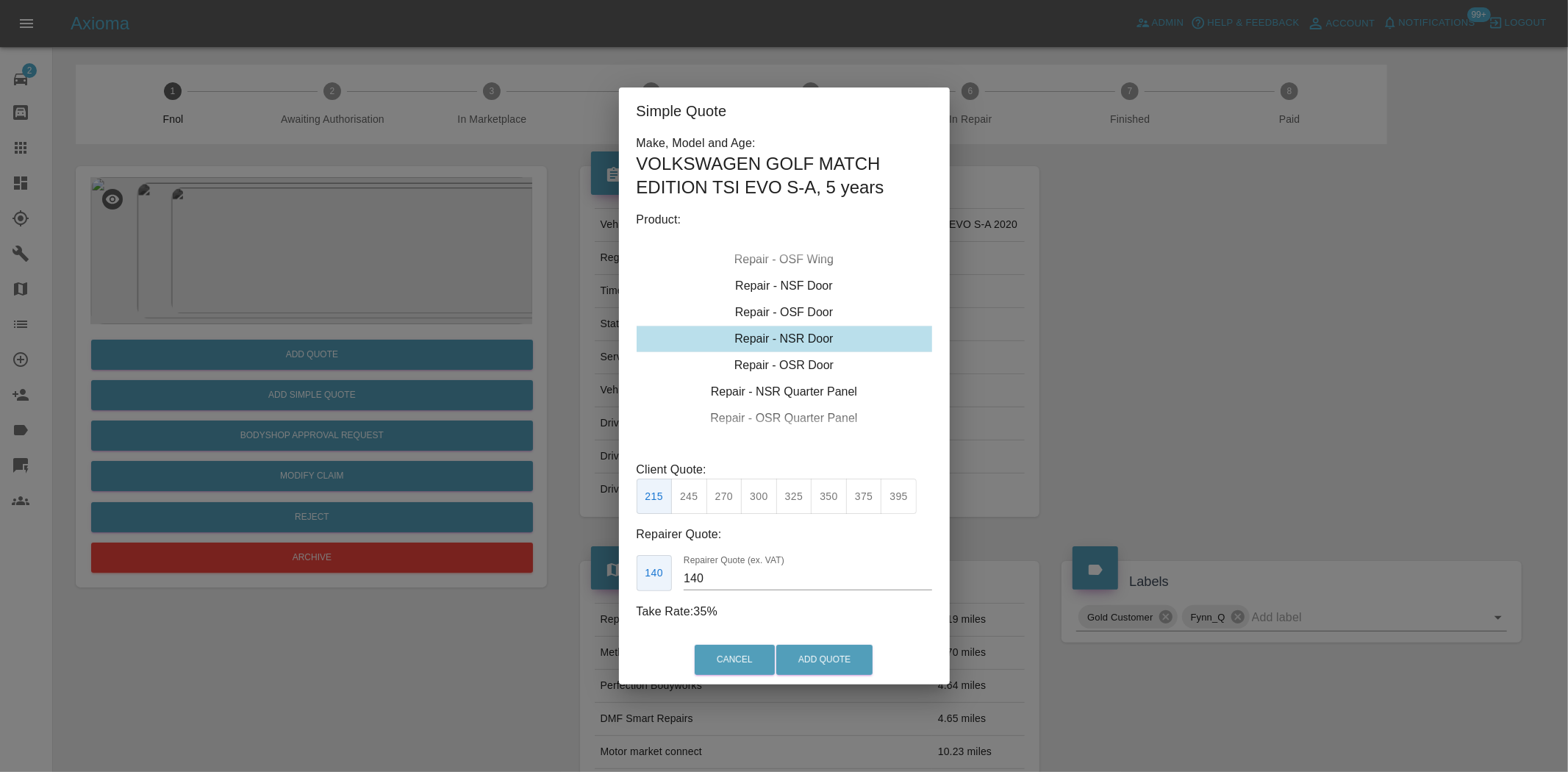
click at [296, 402] on div "Simple Quote Make, Model and Age: VOLKSWAGEN GOLF MATCH EDITION TSI EVO S-A , 5…" at bounding box center [784, 386] width 1568 height 772
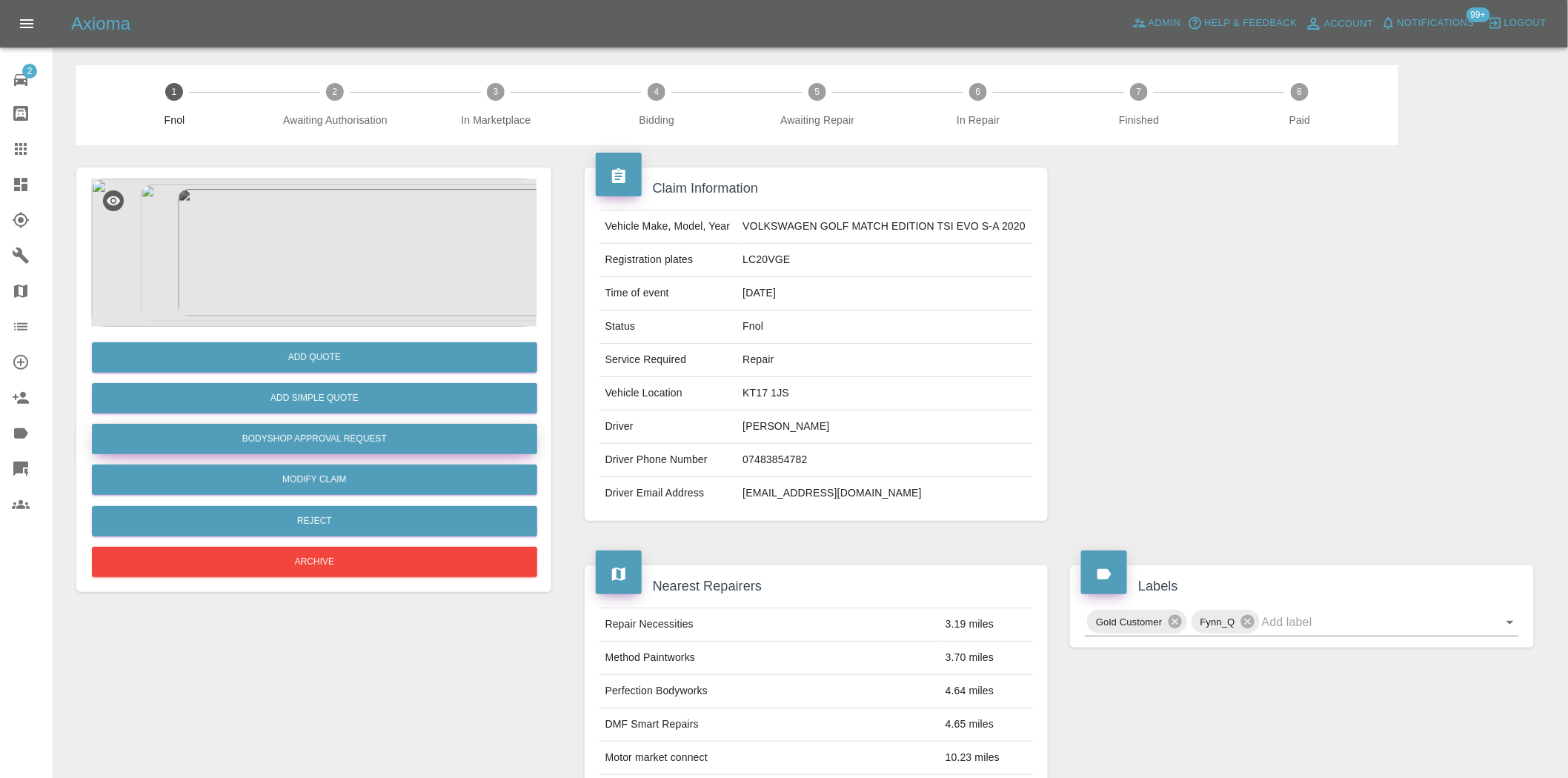
click at [298, 428] on button "Bodyshop Approval Request" at bounding box center [314, 439] width 445 height 31
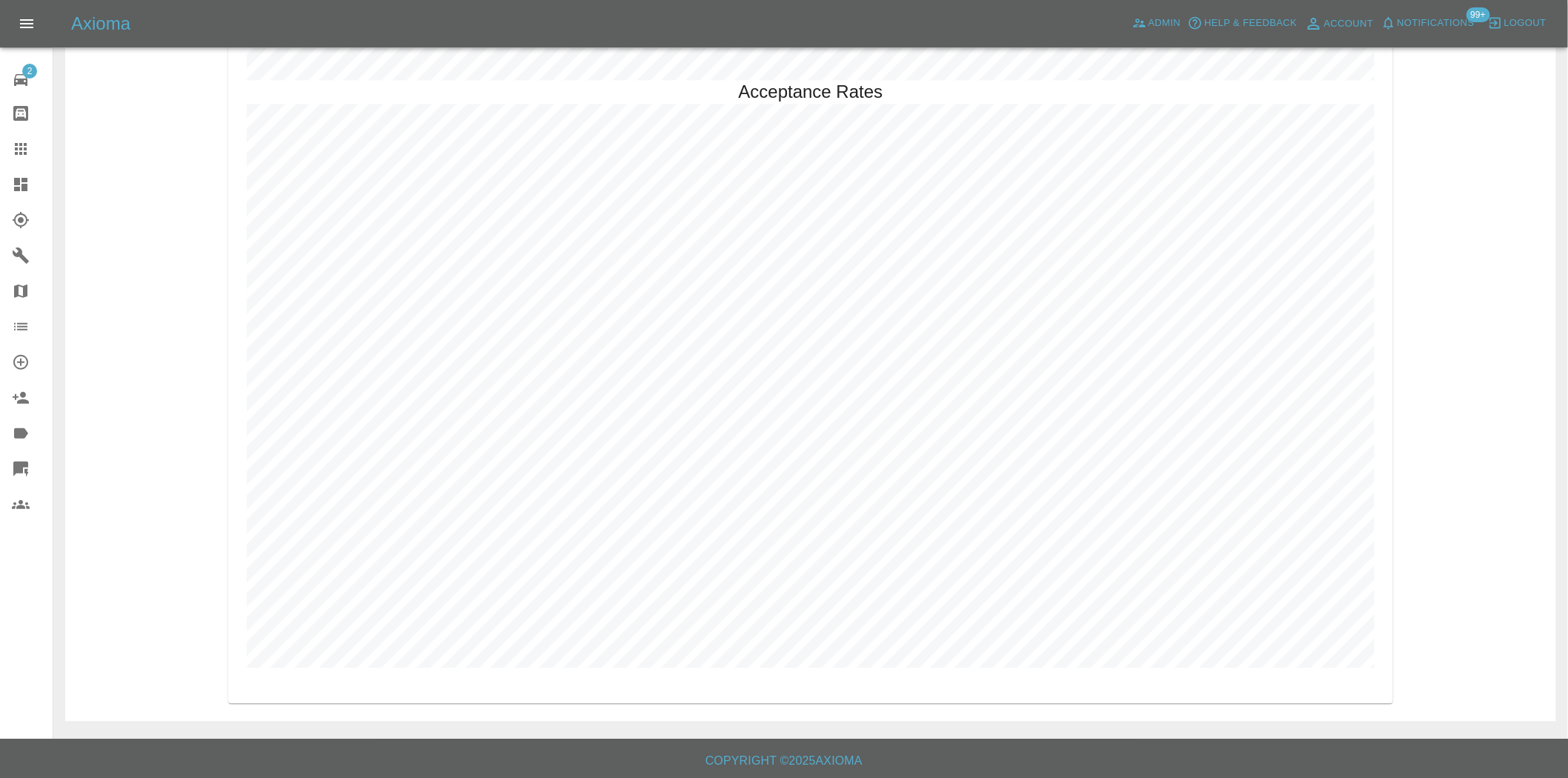
scroll to position [3676, 0]
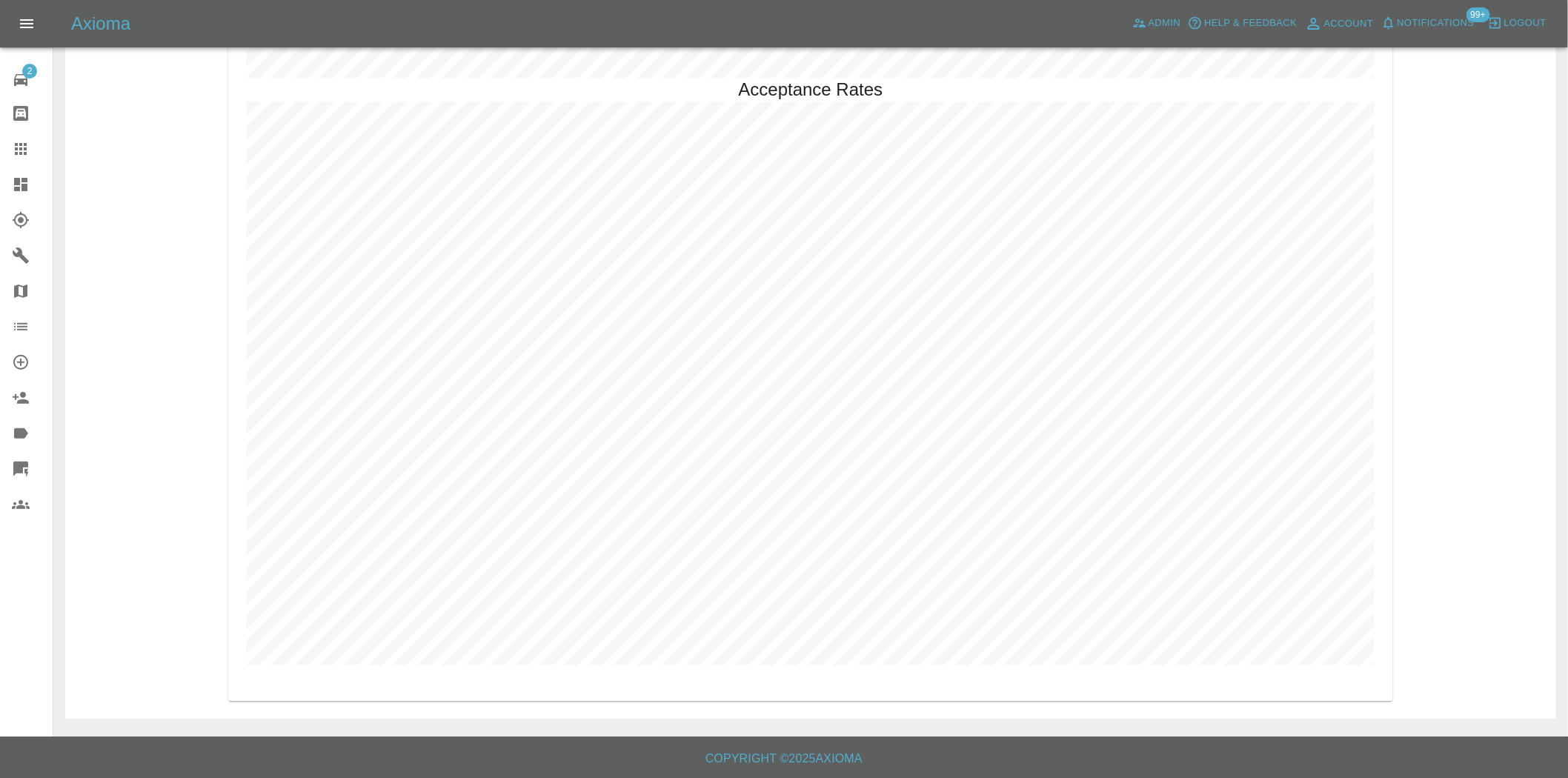
click at [23, 189] on icon at bounding box center [21, 185] width 13 height 13
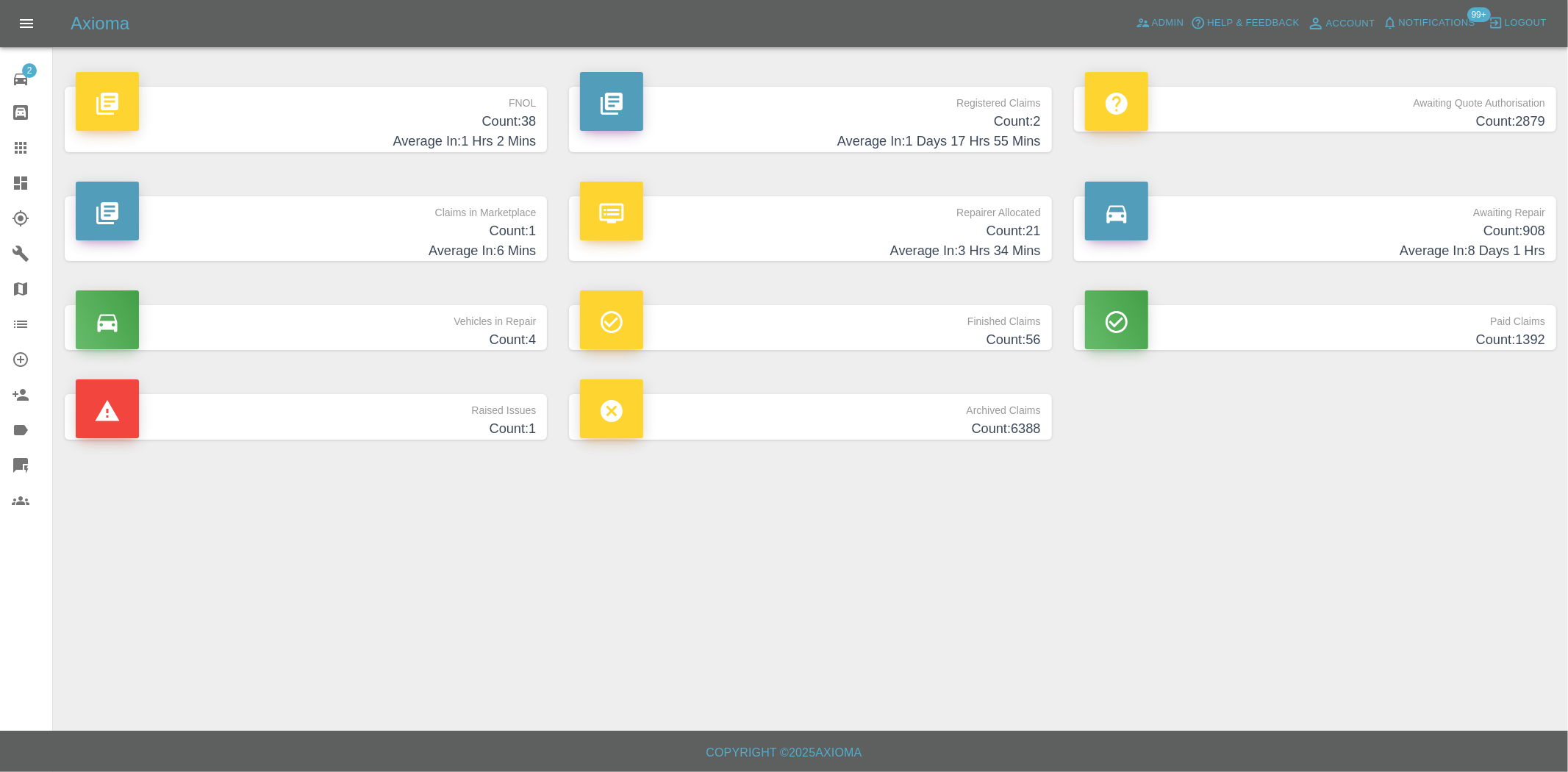
click at [533, 126] on h4 "Count: 38" at bounding box center [306, 121] width 461 height 20
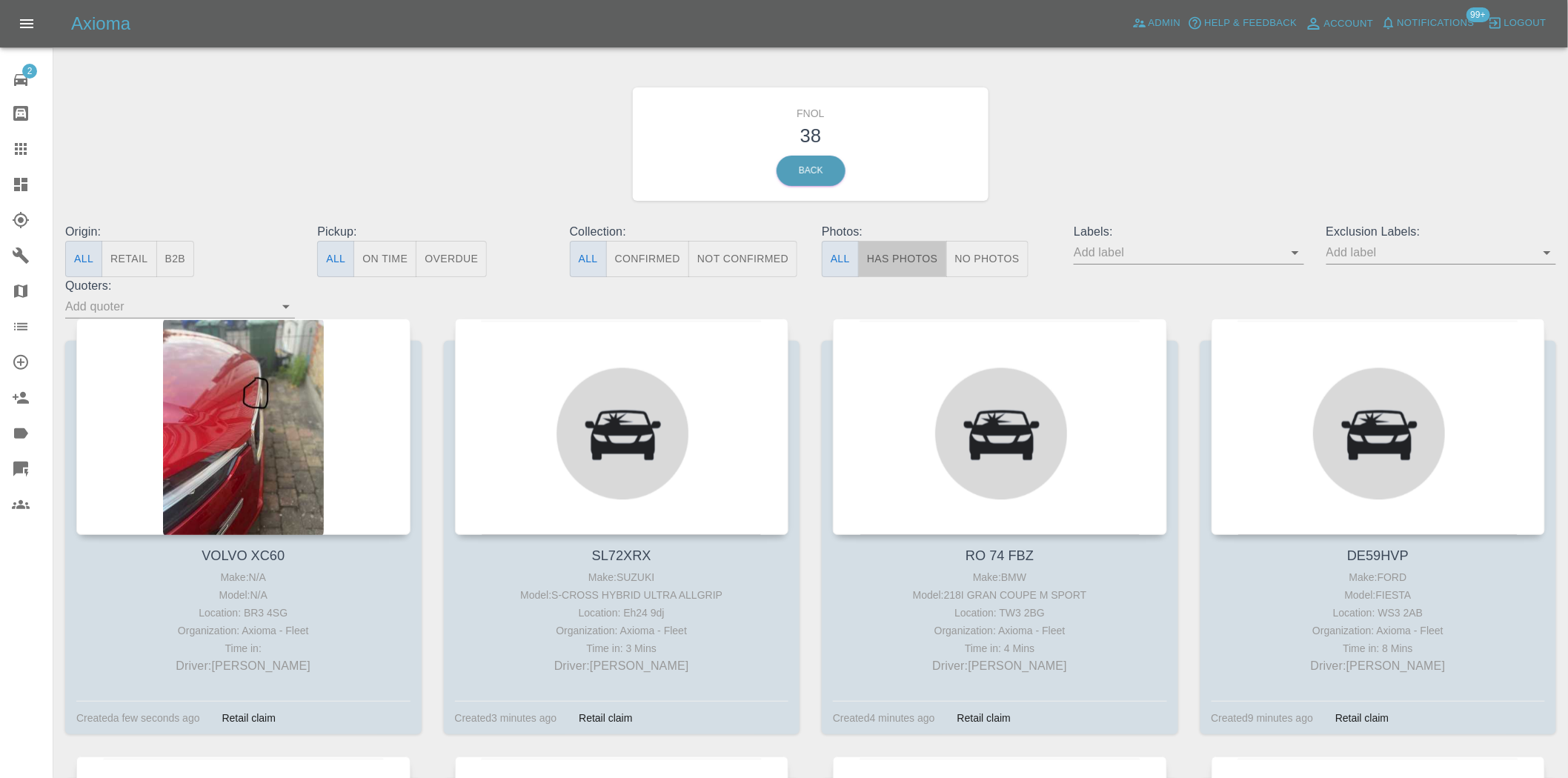
click at [921, 265] on button "Has Photos" at bounding box center [902, 259] width 89 height 37
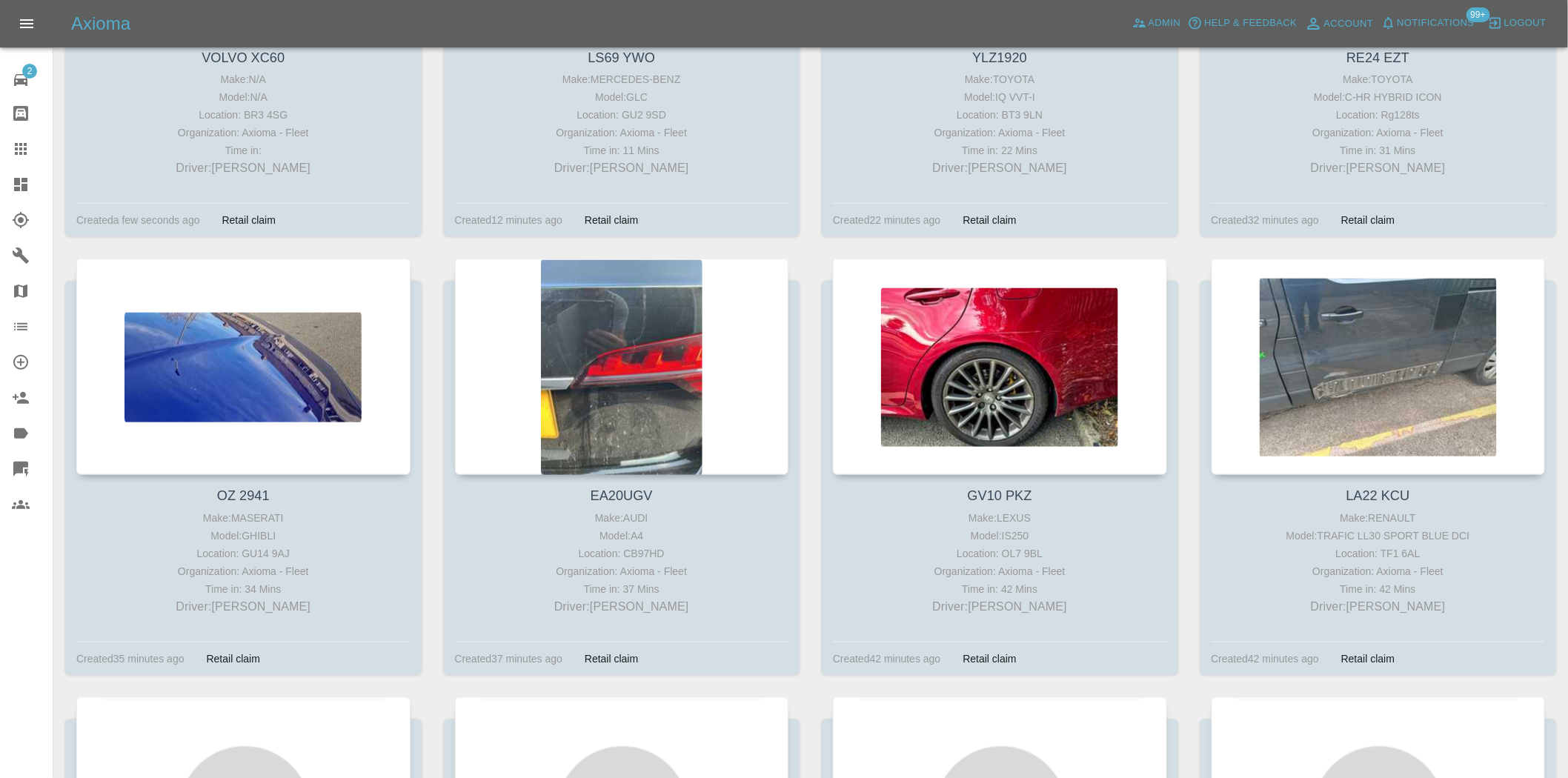
scroll to position [658, 0]
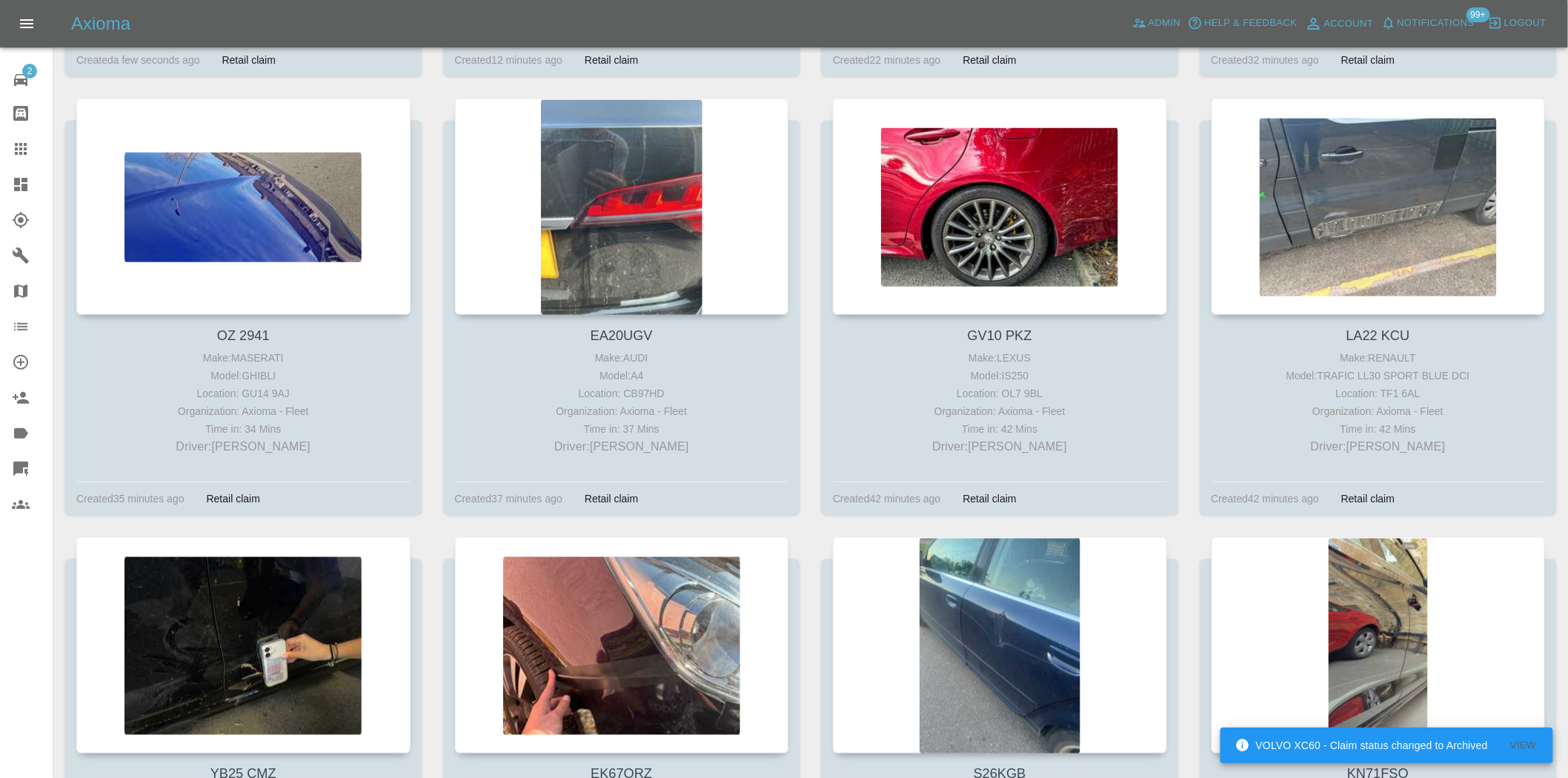
click at [31, 181] on div at bounding box center [32, 184] width 41 height 17
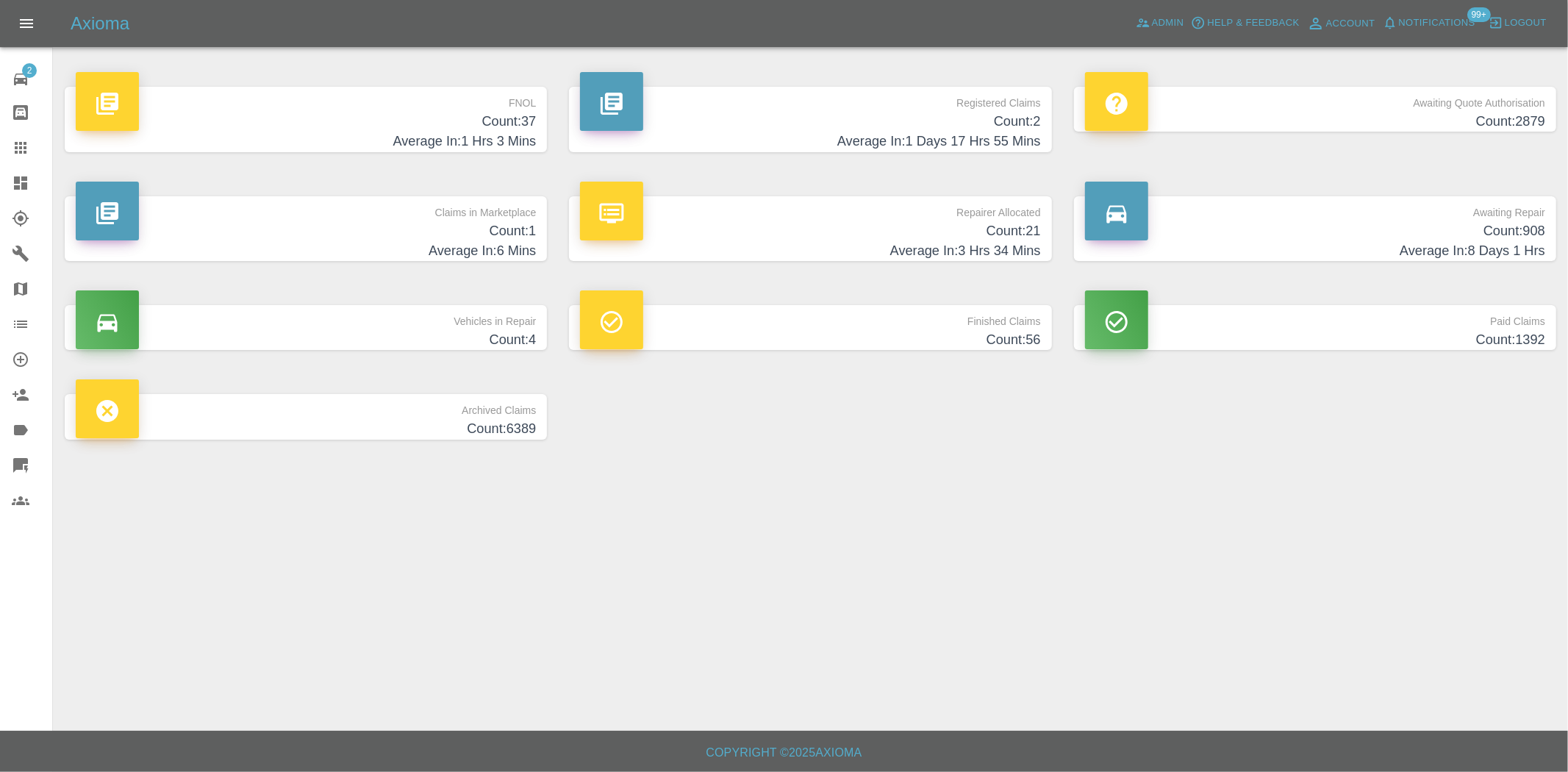
click at [485, 118] on h4 "Count: 37" at bounding box center [306, 121] width 461 height 20
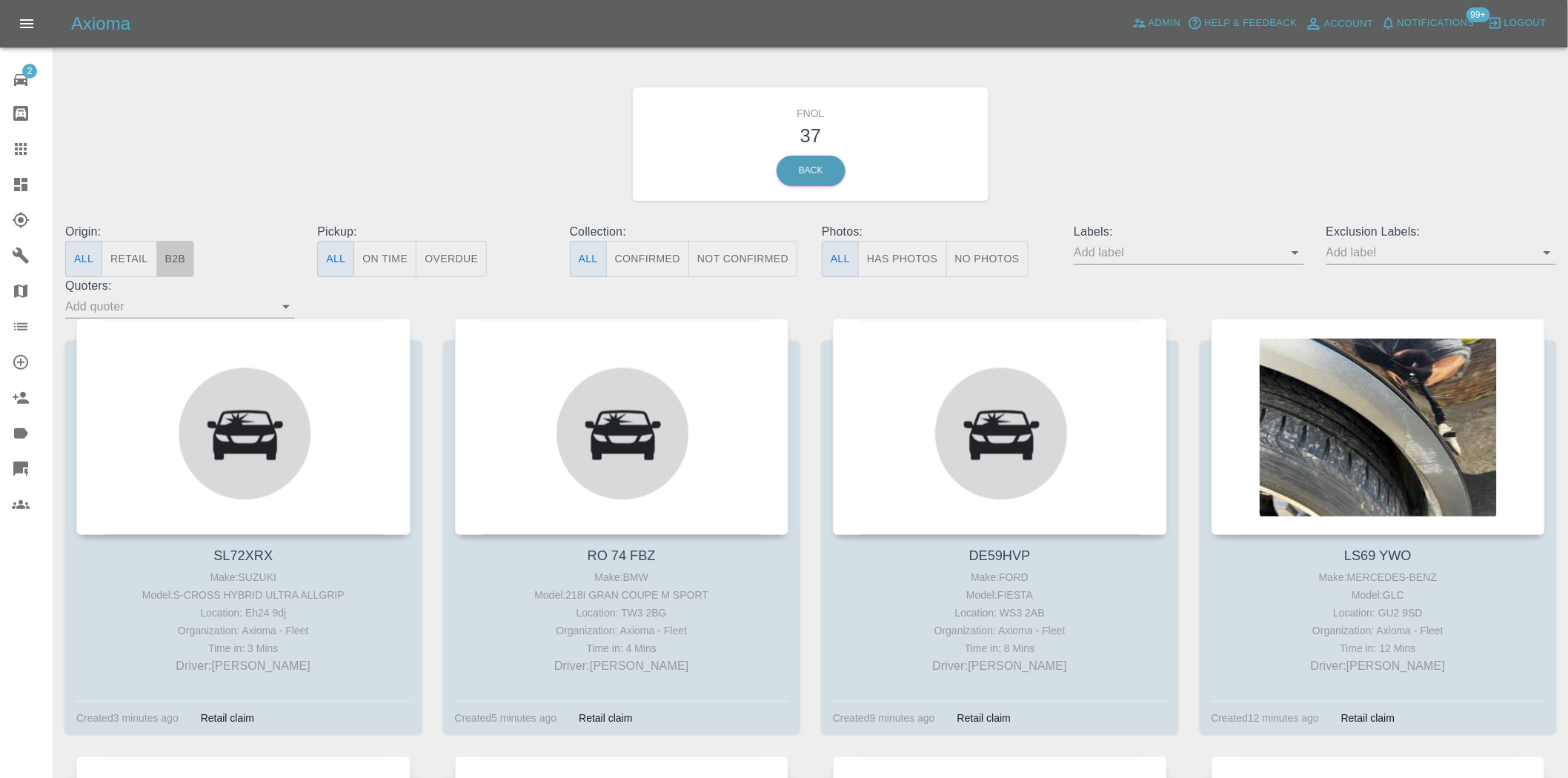
click at [170, 255] on button "B2B" at bounding box center [175, 259] width 39 height 37
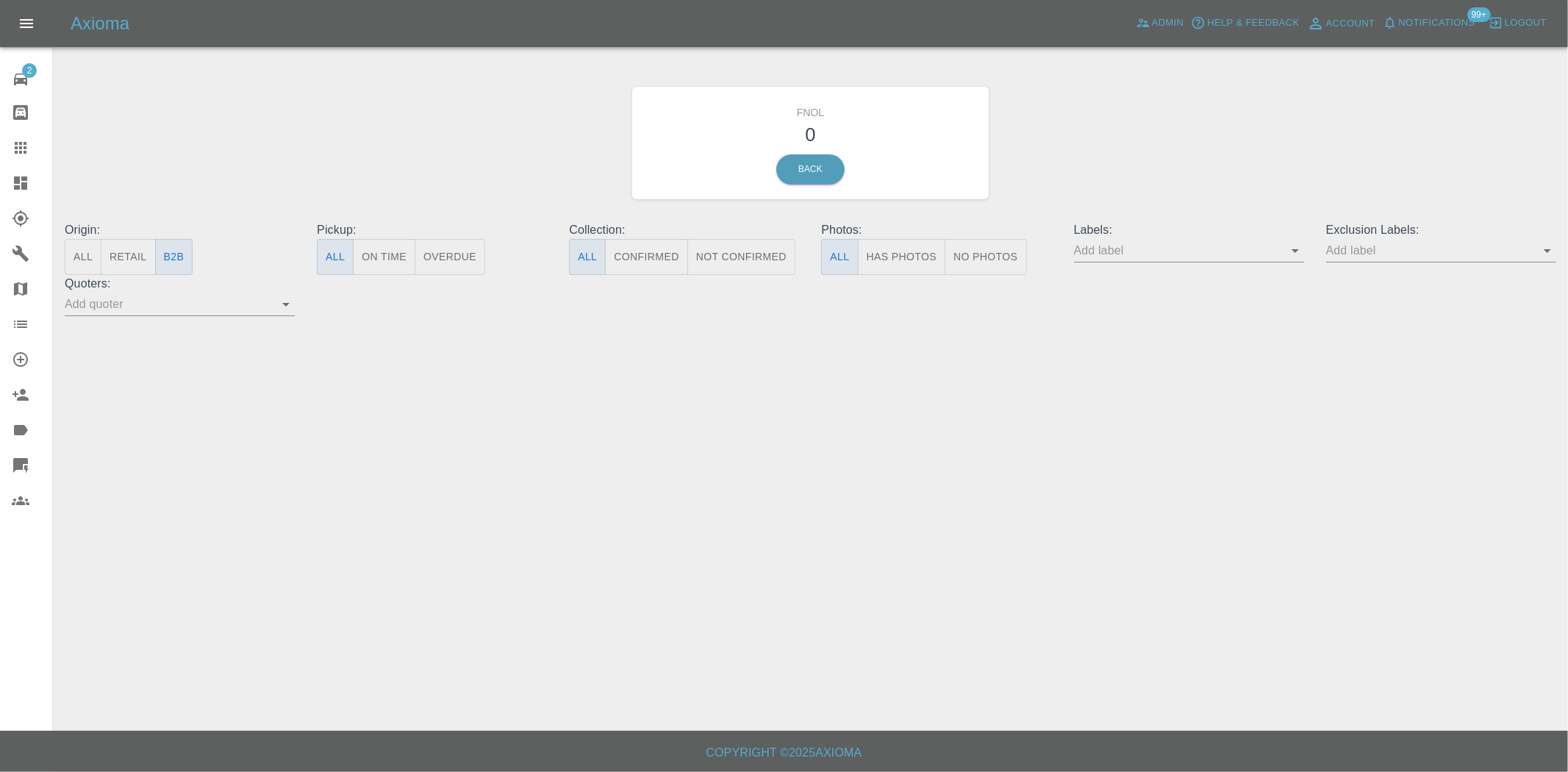
drag, startPoint x: 24, startPoint y: 181, endPoint x: 69, endPoint y: 192, distance: 46.3
click at [24, 181] on icon at bounding box center [20, 182] width 17 height 17
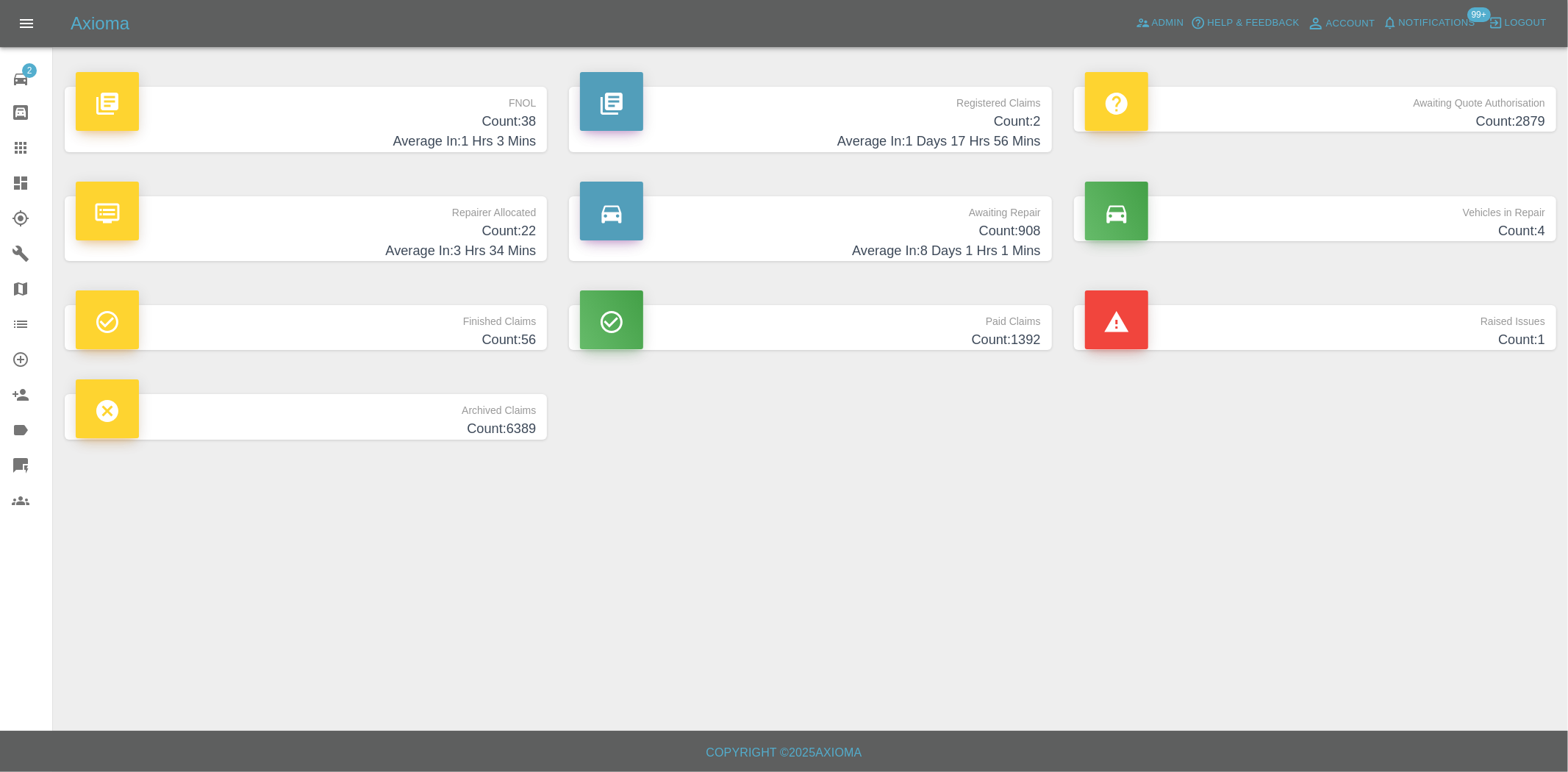
click at [443, 113] on h4 "Count: 38" at bounding box center [306, 121] width 461 height 20
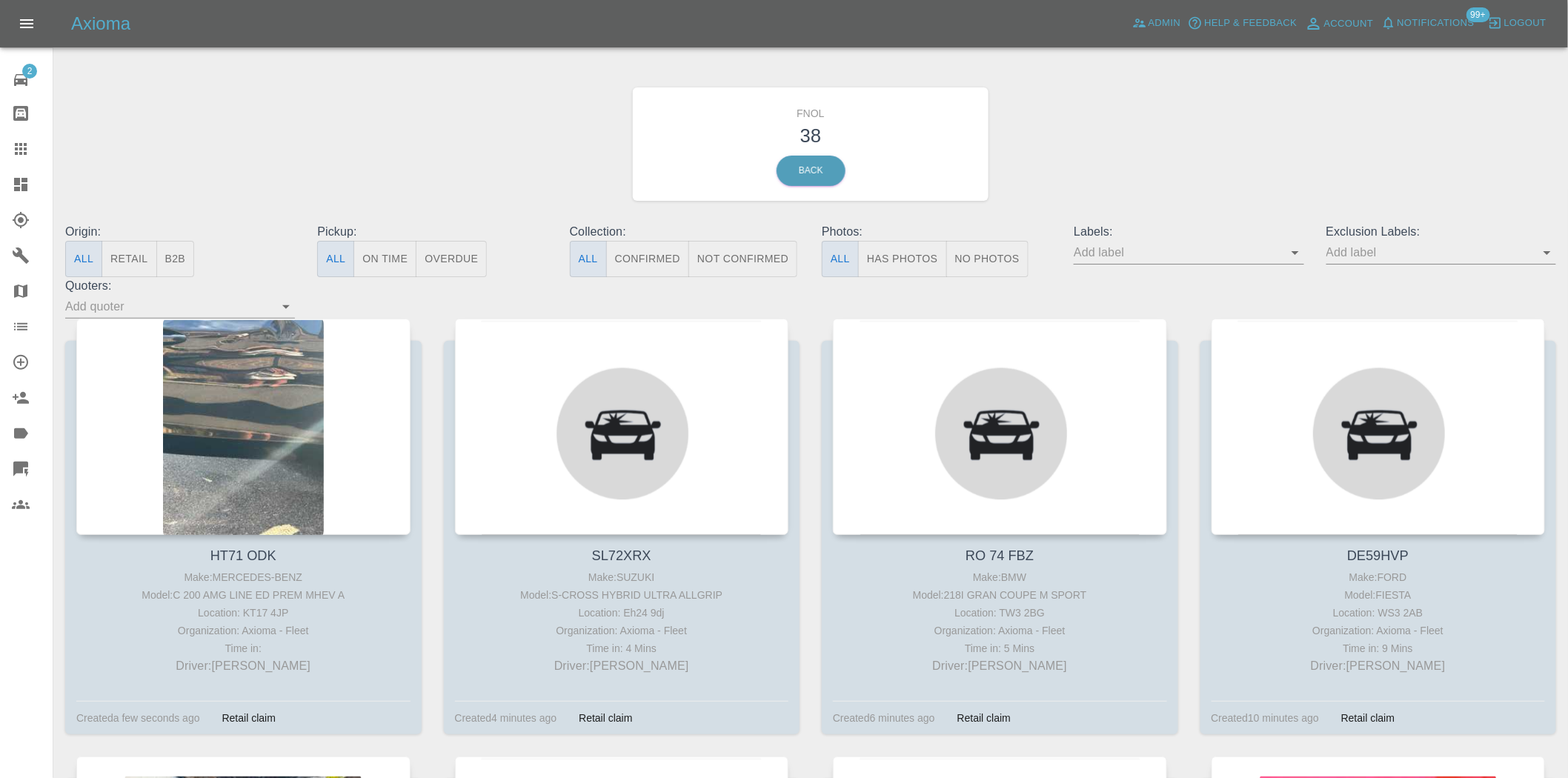
click at [889, 246] on button "Has Photos" at bounding box center [902, 259] width 89 height 37
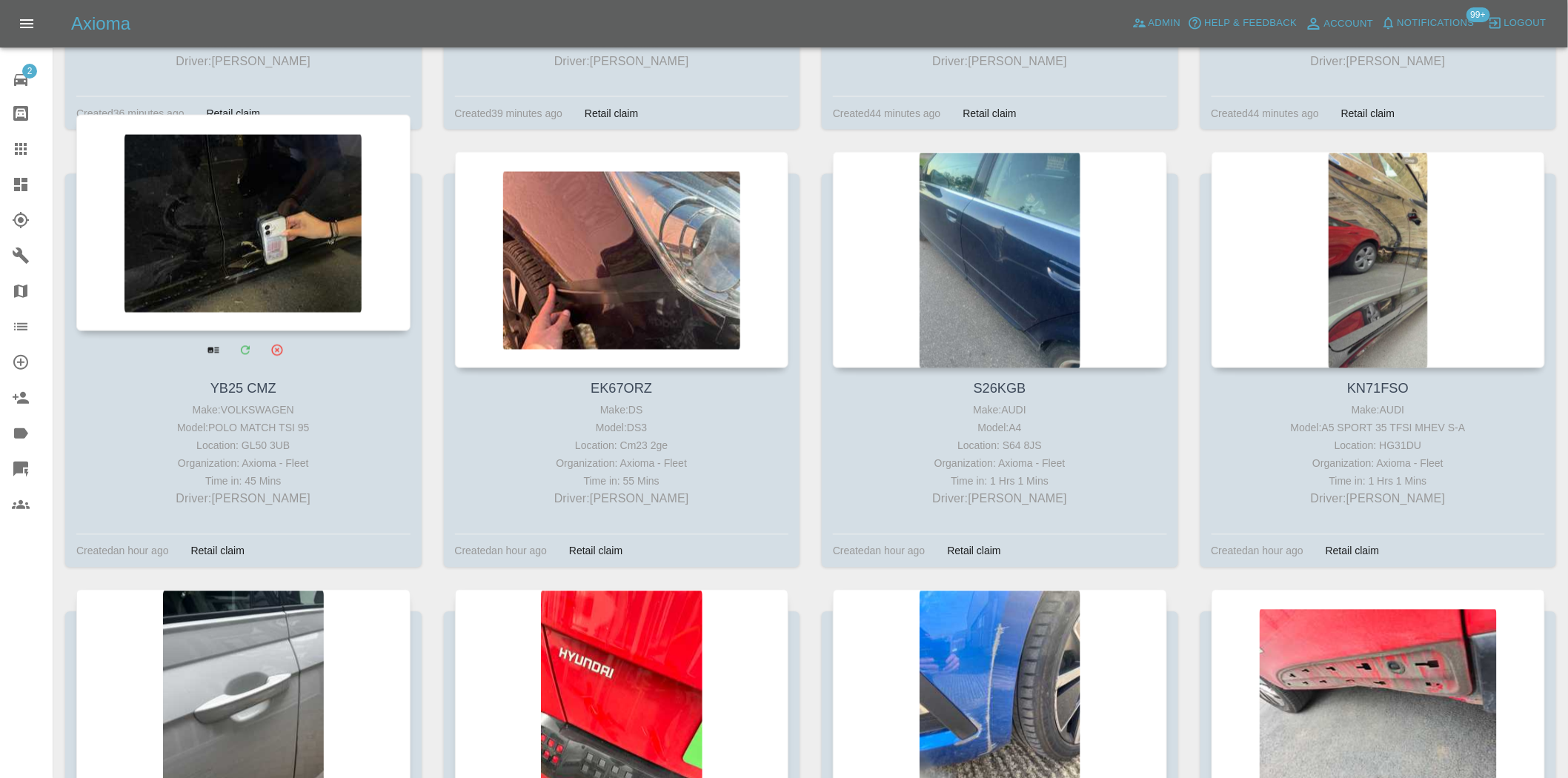
scroll to position [1070, 0]
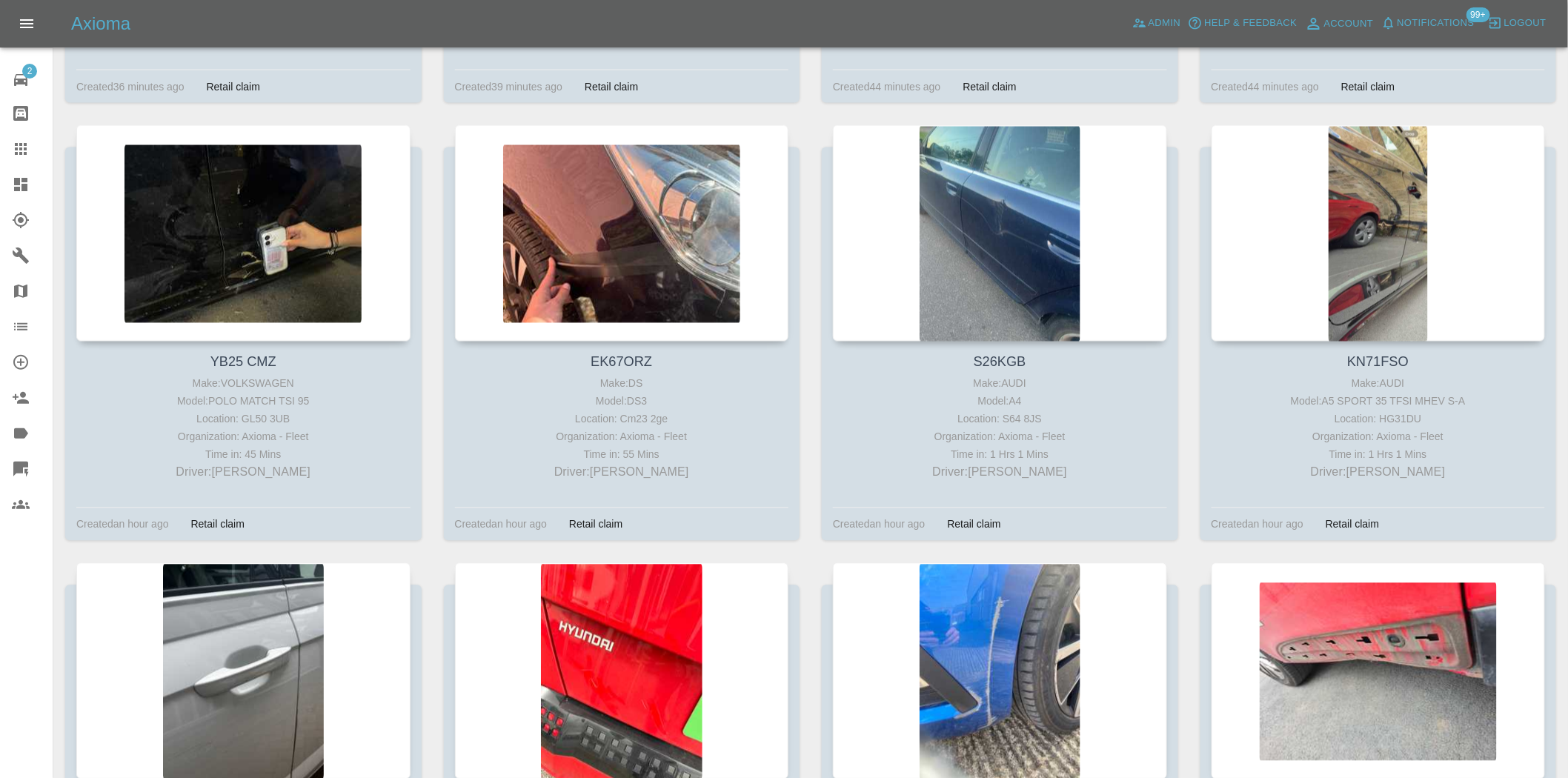
click at [31, 182] on div at bounding box center [32, 184] width 41 height 17
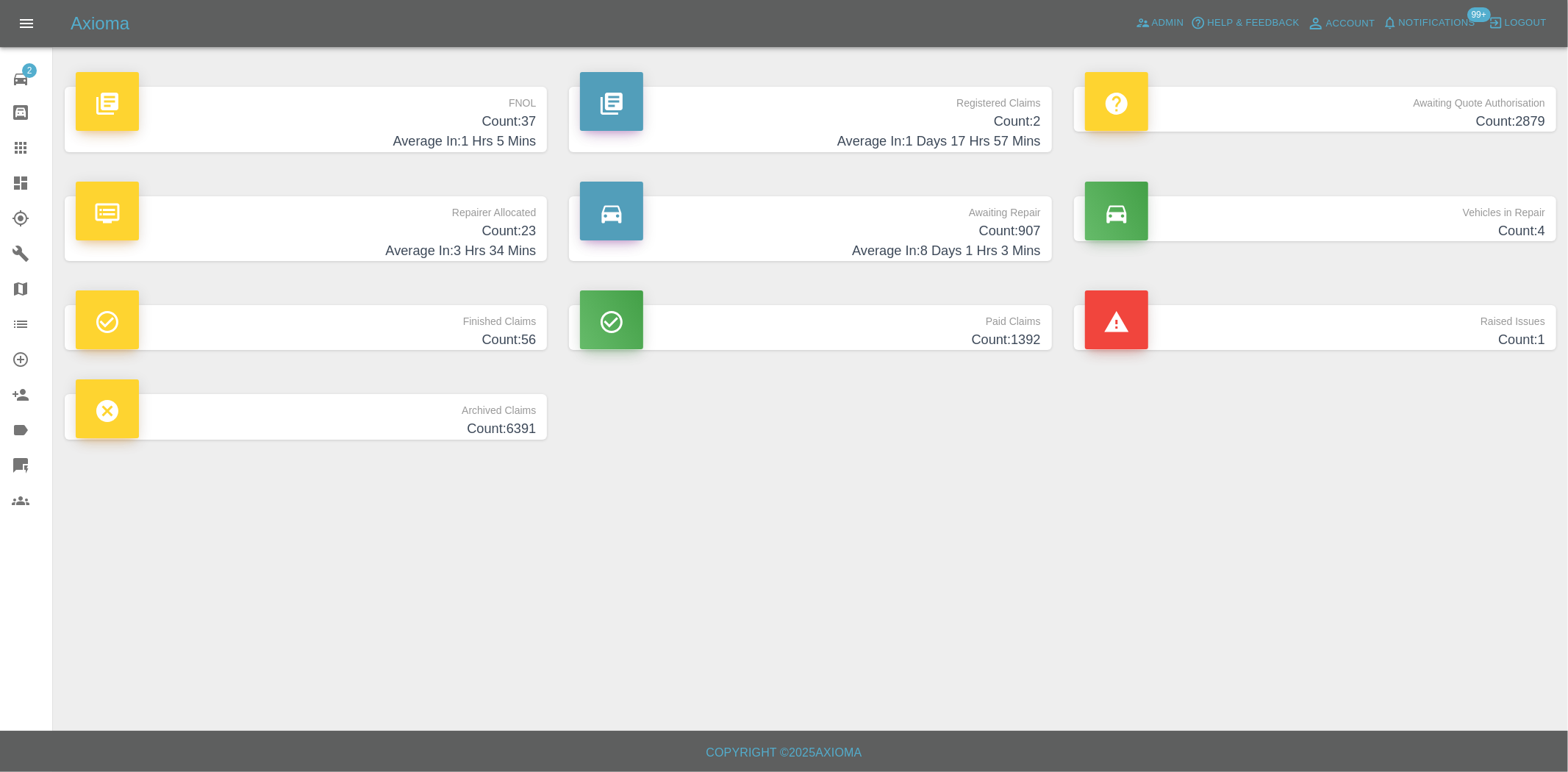
click at [527, 120] on h4 "Count: 37" at bounding box center [306, 121] width 461 height 20
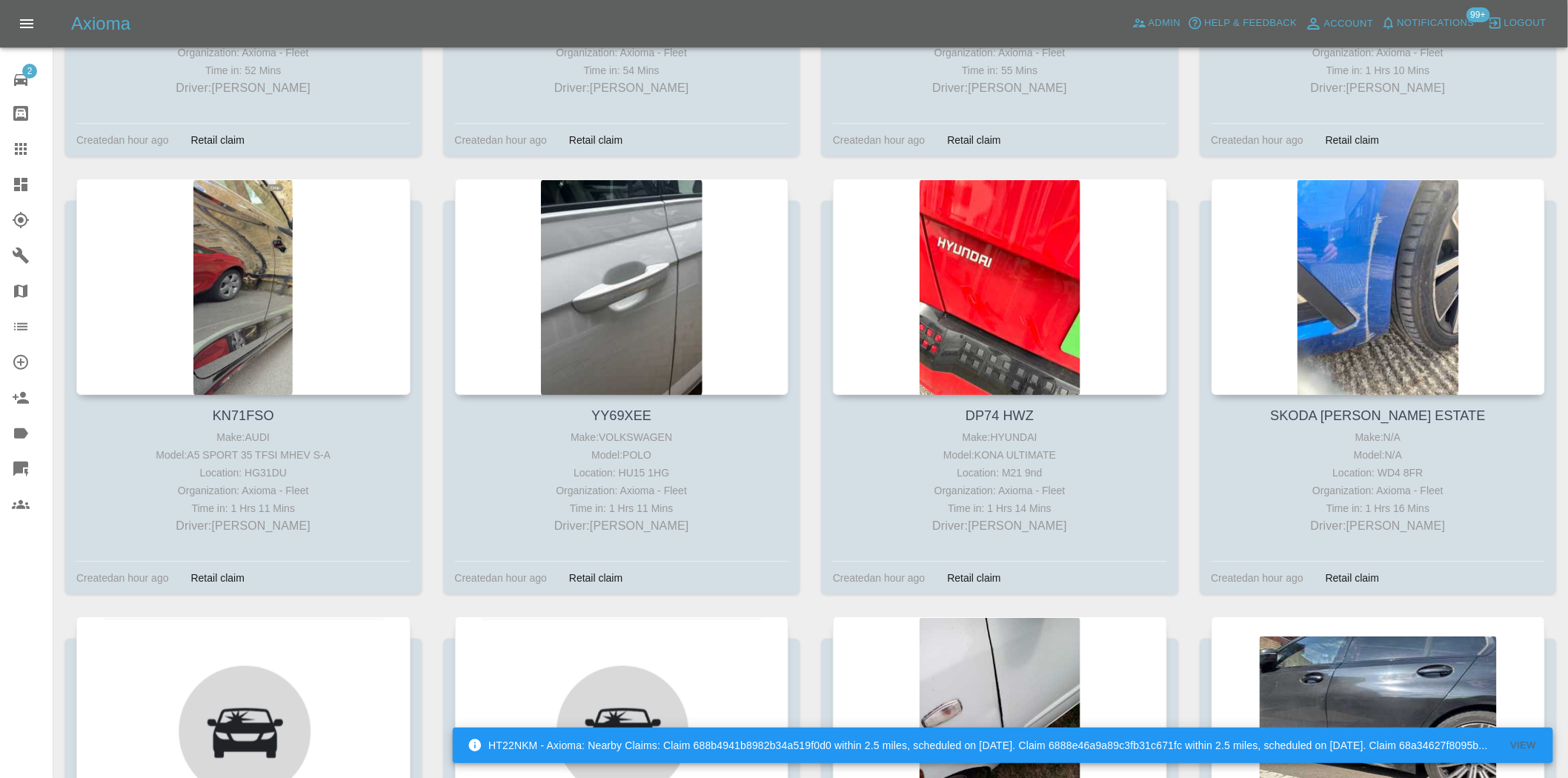
scroll to position [1893, 0]
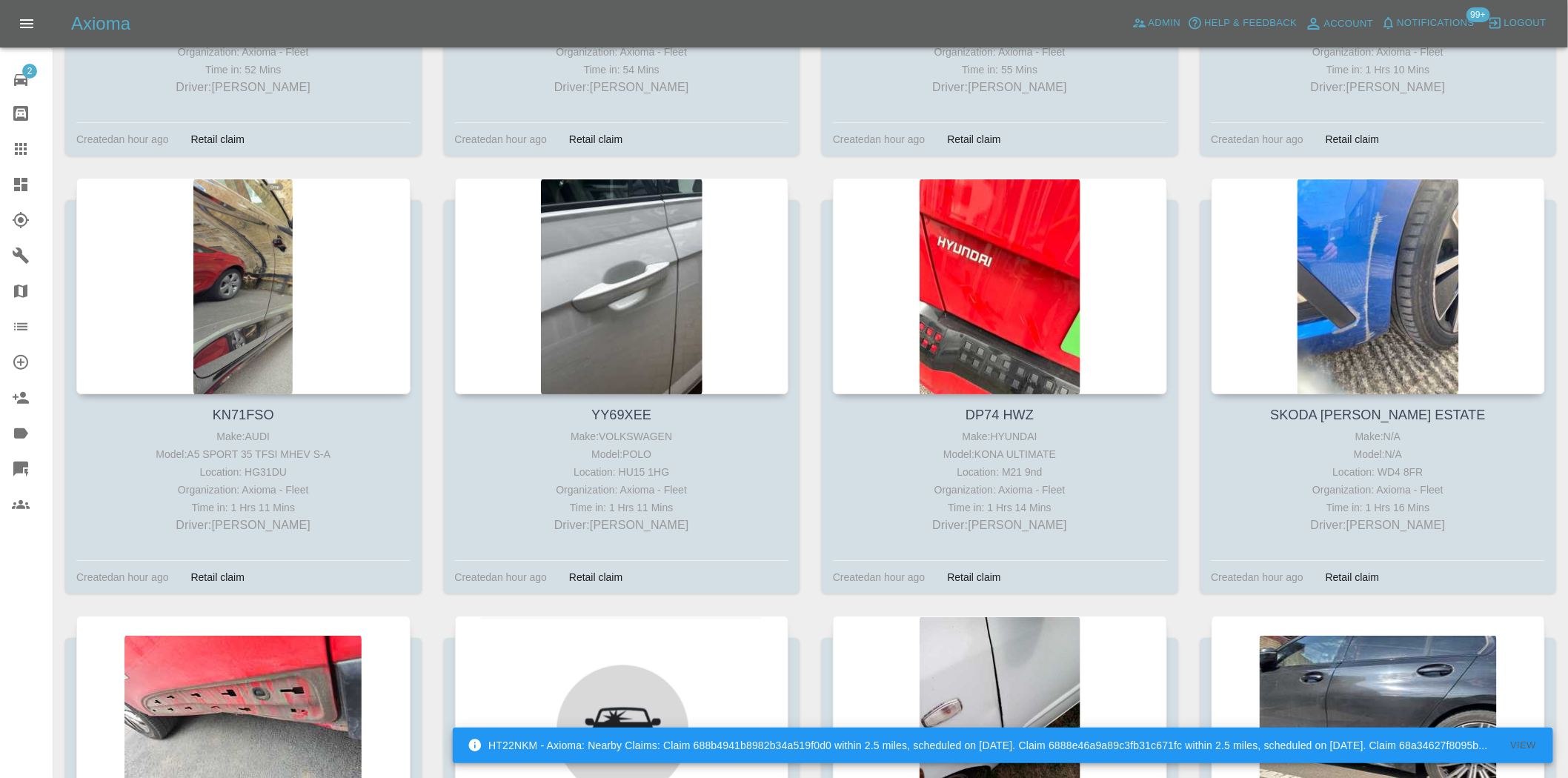
click at [22, 182] on icon at bounding box center [21, 185] width 13 height 13
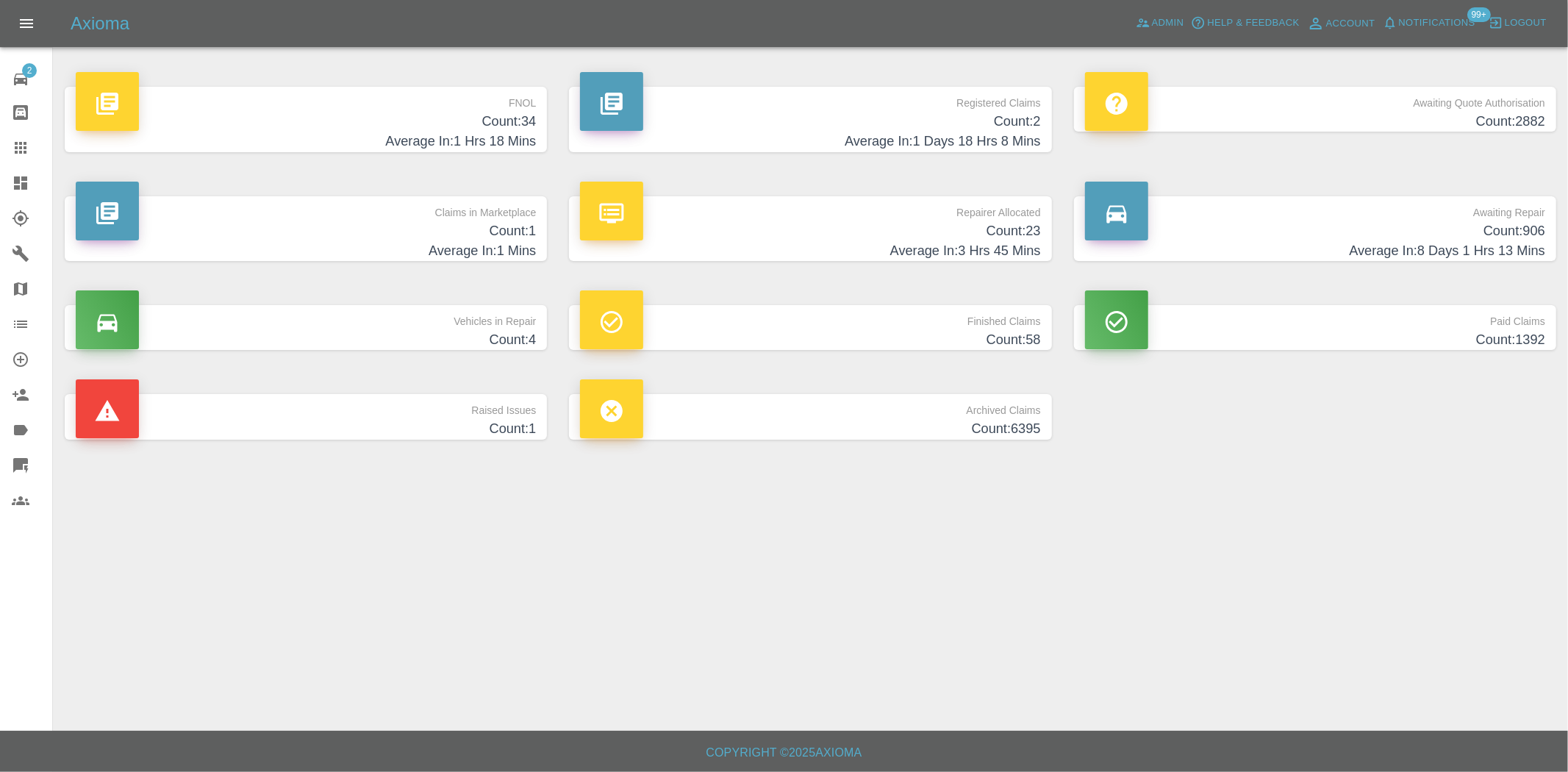
click at [24, 165] on link "Dashboard" at bounding box center [26, 182] width 53 height 35
click at [516, 113] on h4 "Count: 34" at bounding box center [306, 121] width 461 height 20
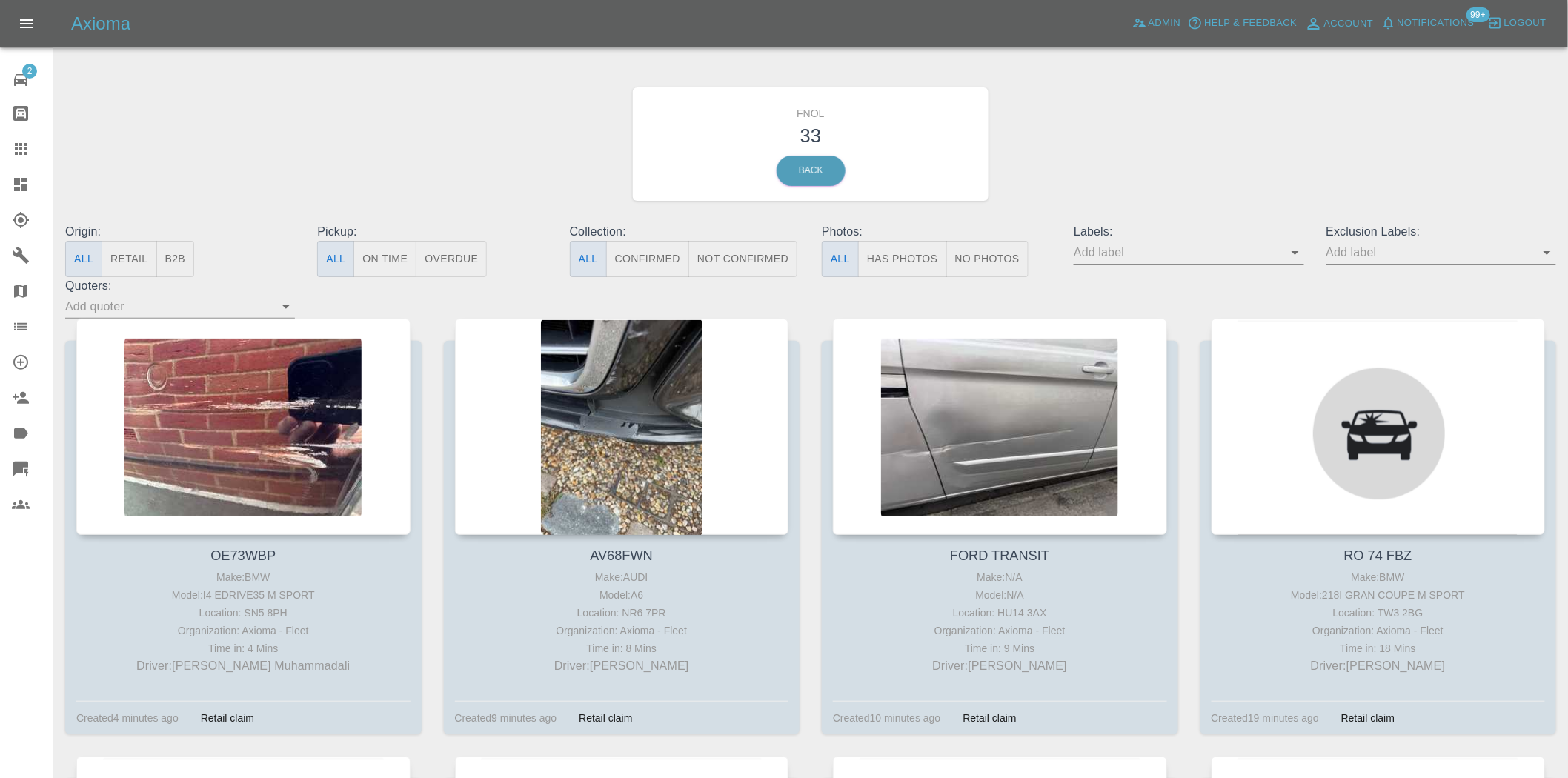
click at [928, 248] on button "Has Photos" at bounding box center [902, 259] width 89 height 37
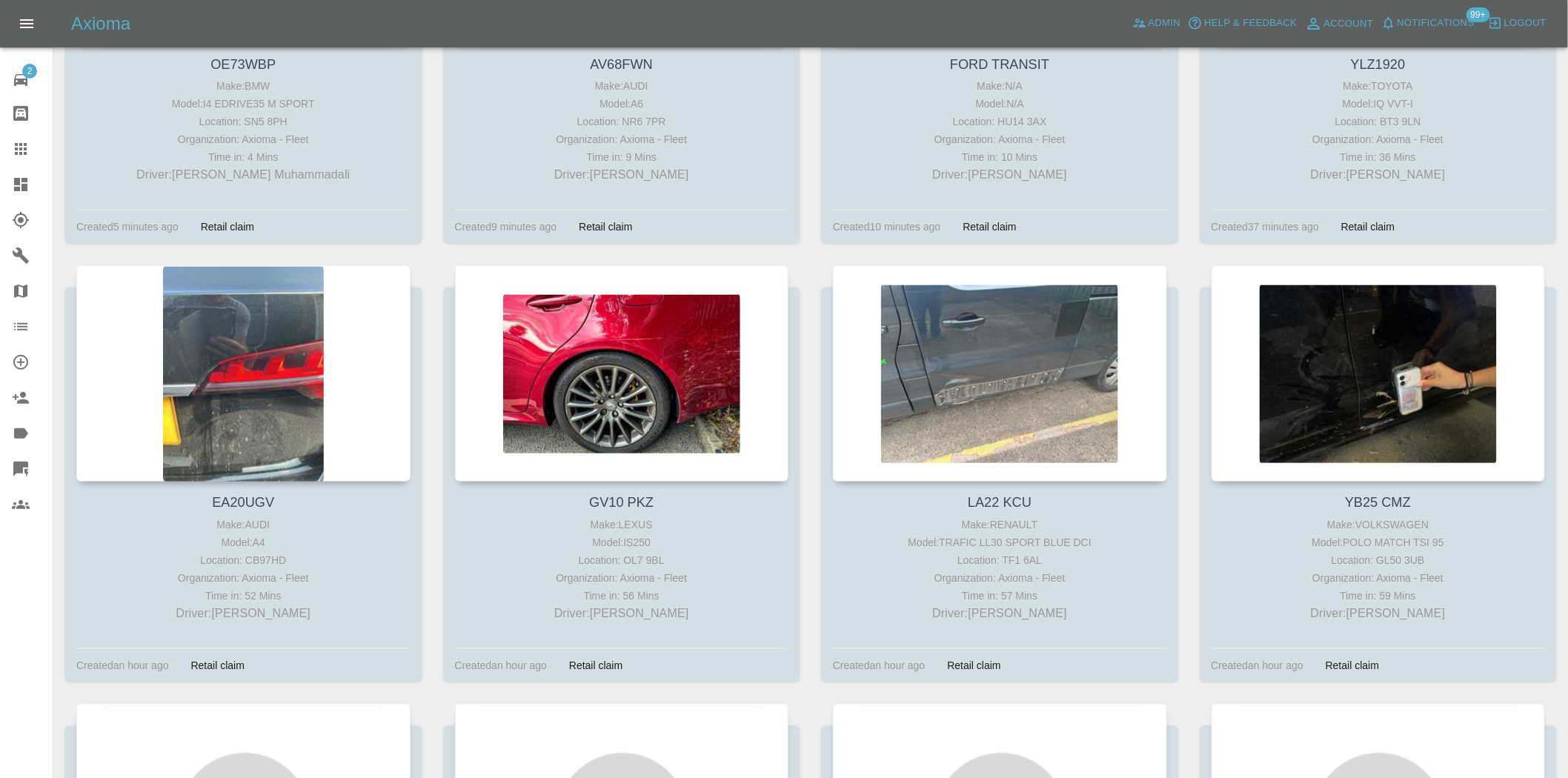
scroll to position [493, 0]
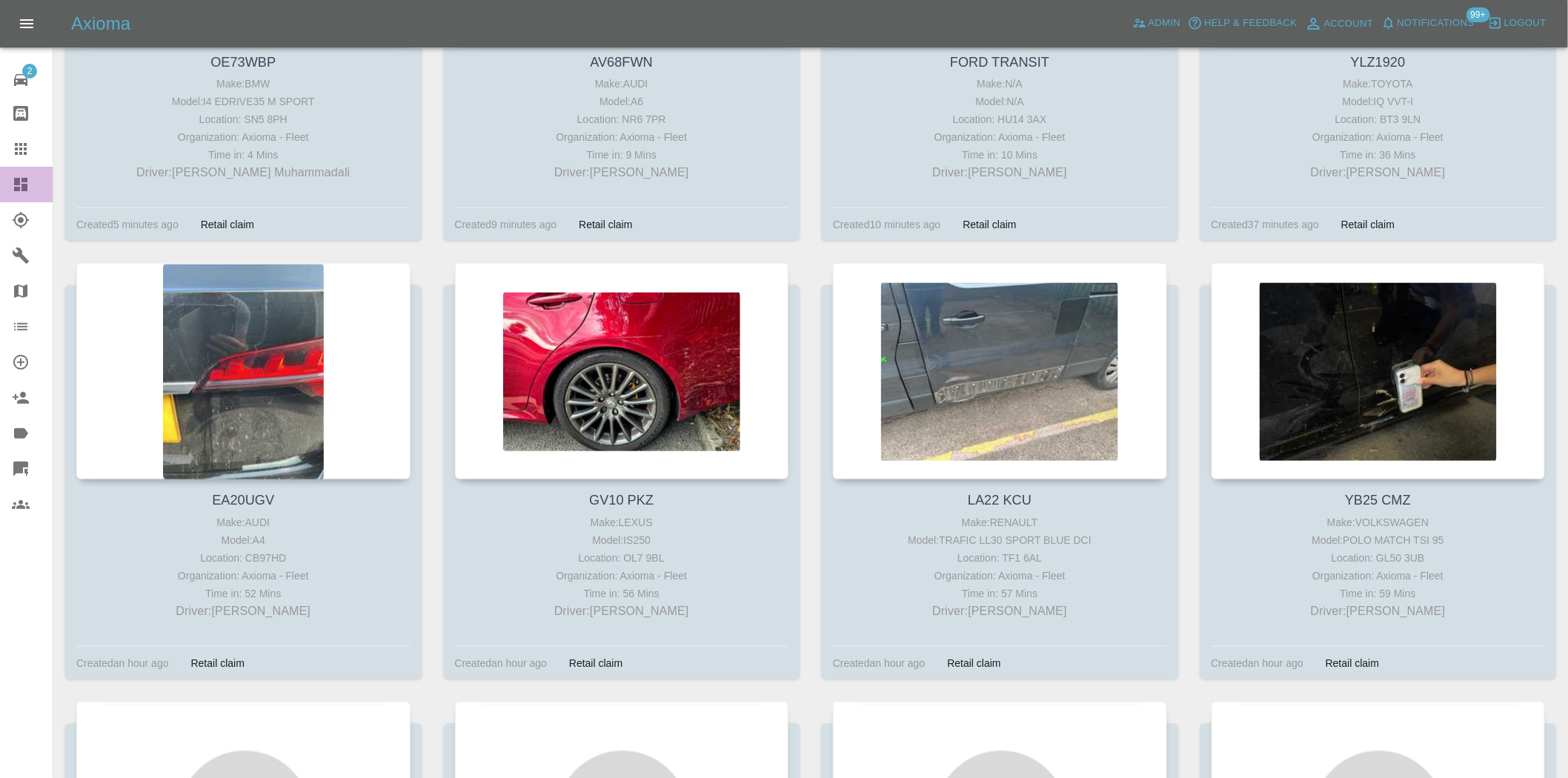
click at [41, 192] on div at bounding box center [32, 184] width 41 height 17
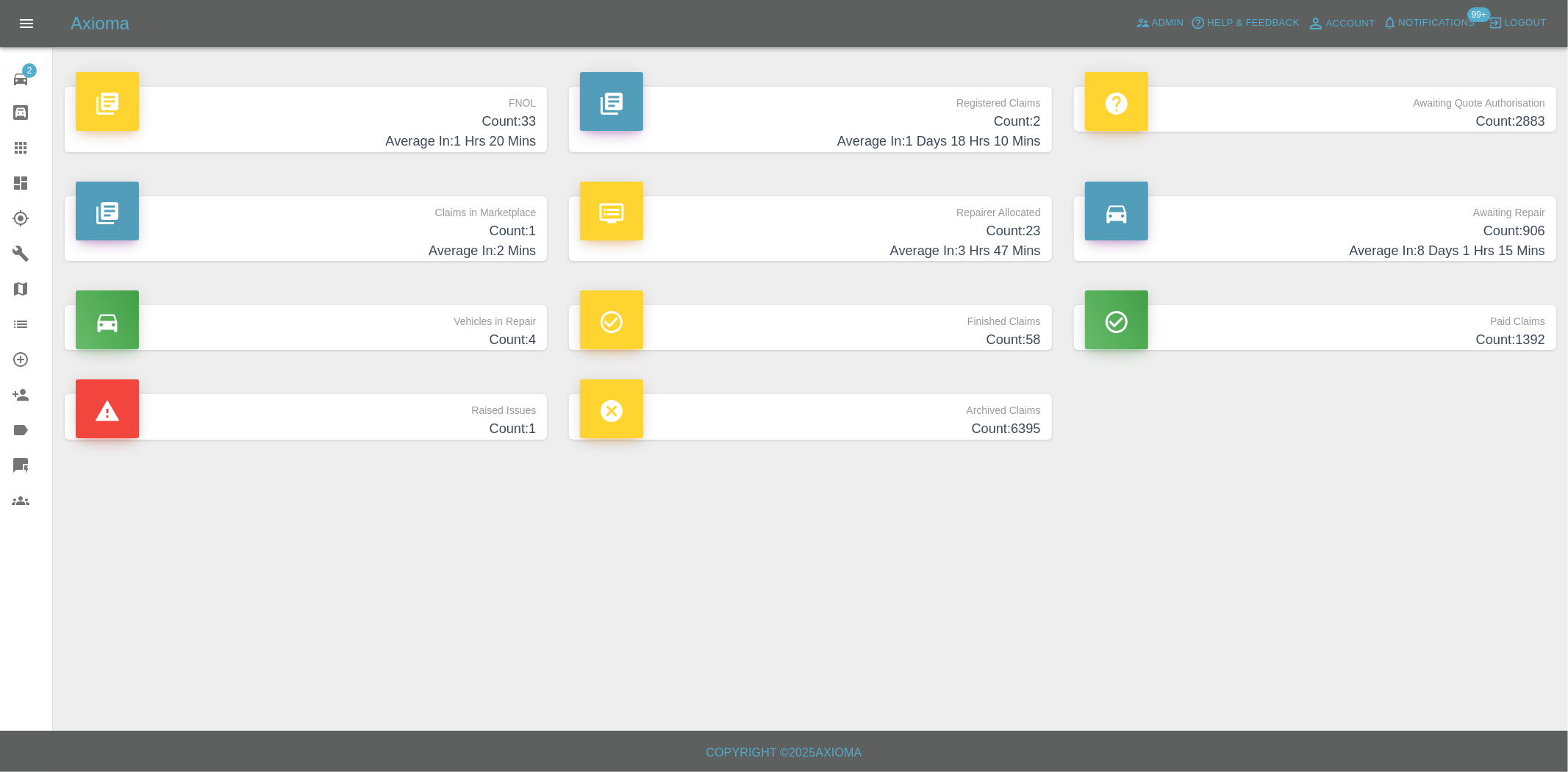
click at [508, 138] on h4 "Average In: 1 Hrs 20 Mins" at bounding box center [306, 141] width 461 height 20
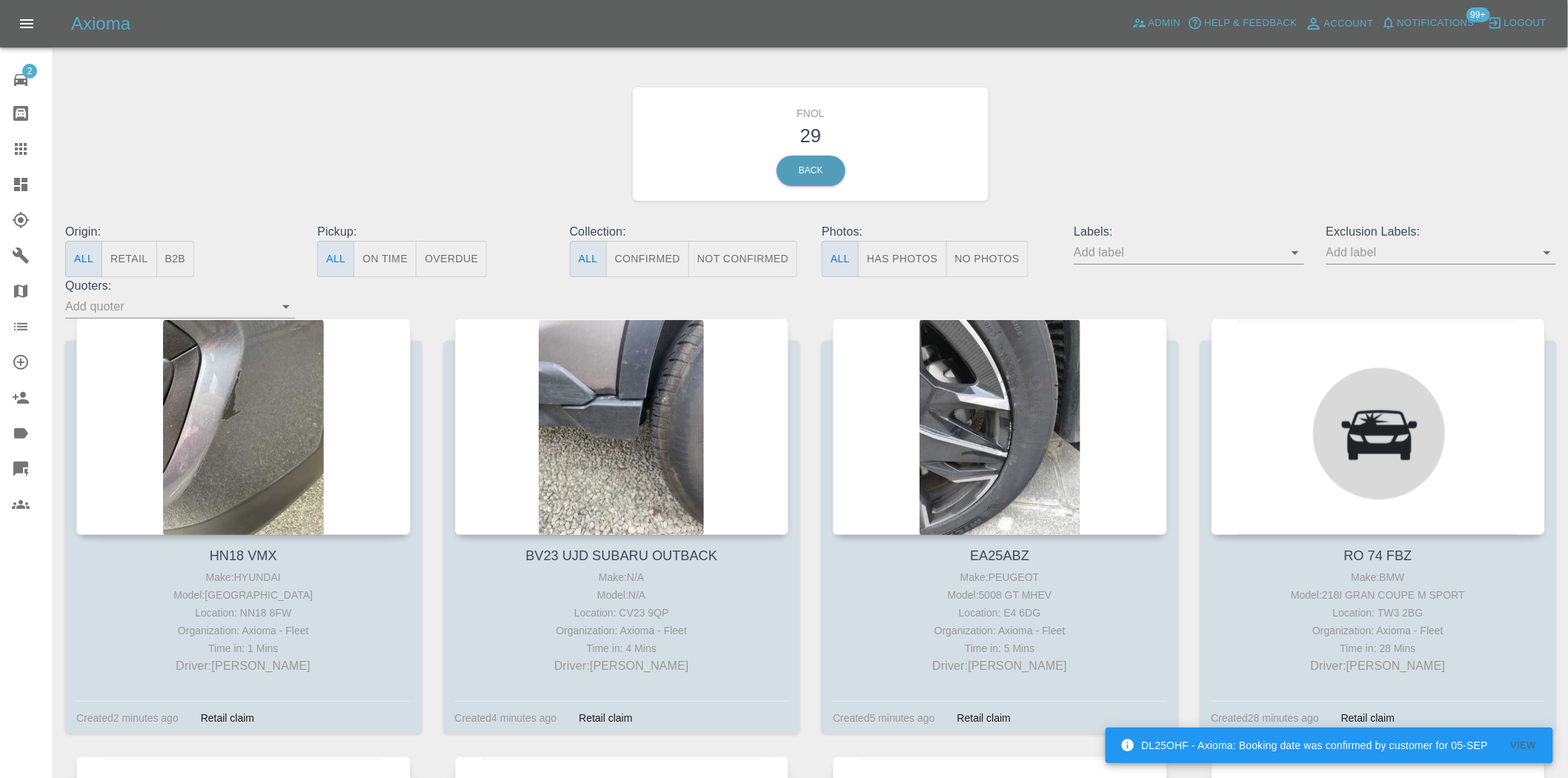
click at [24, 174] on link "Dashboard" at bounding box center [26, 184] width 53 height 36
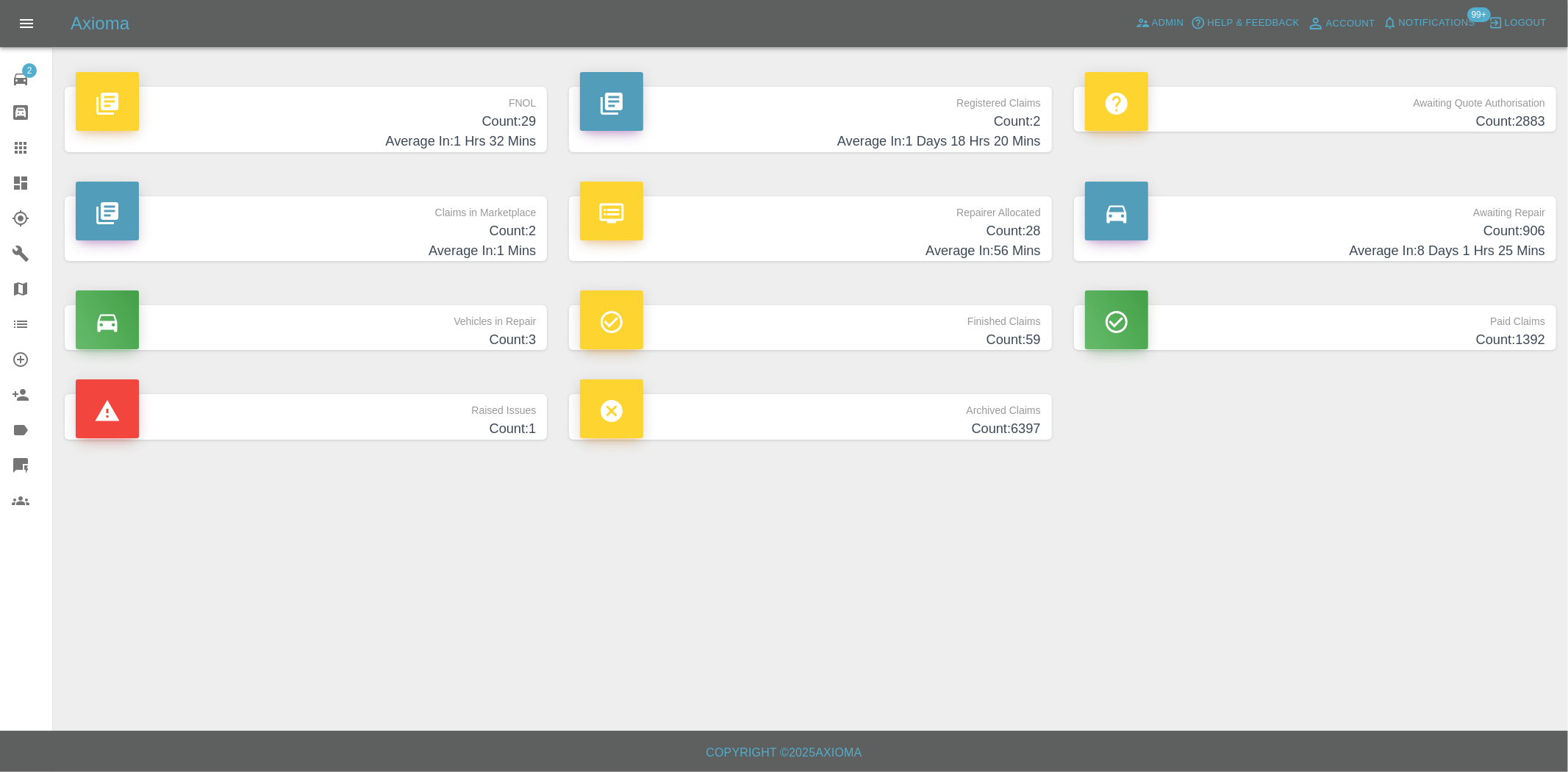
click at [489, 139] on h4 "Average In: 1 Hrs 32 Mins" at bounding box center [306, 141] width 461 height 20
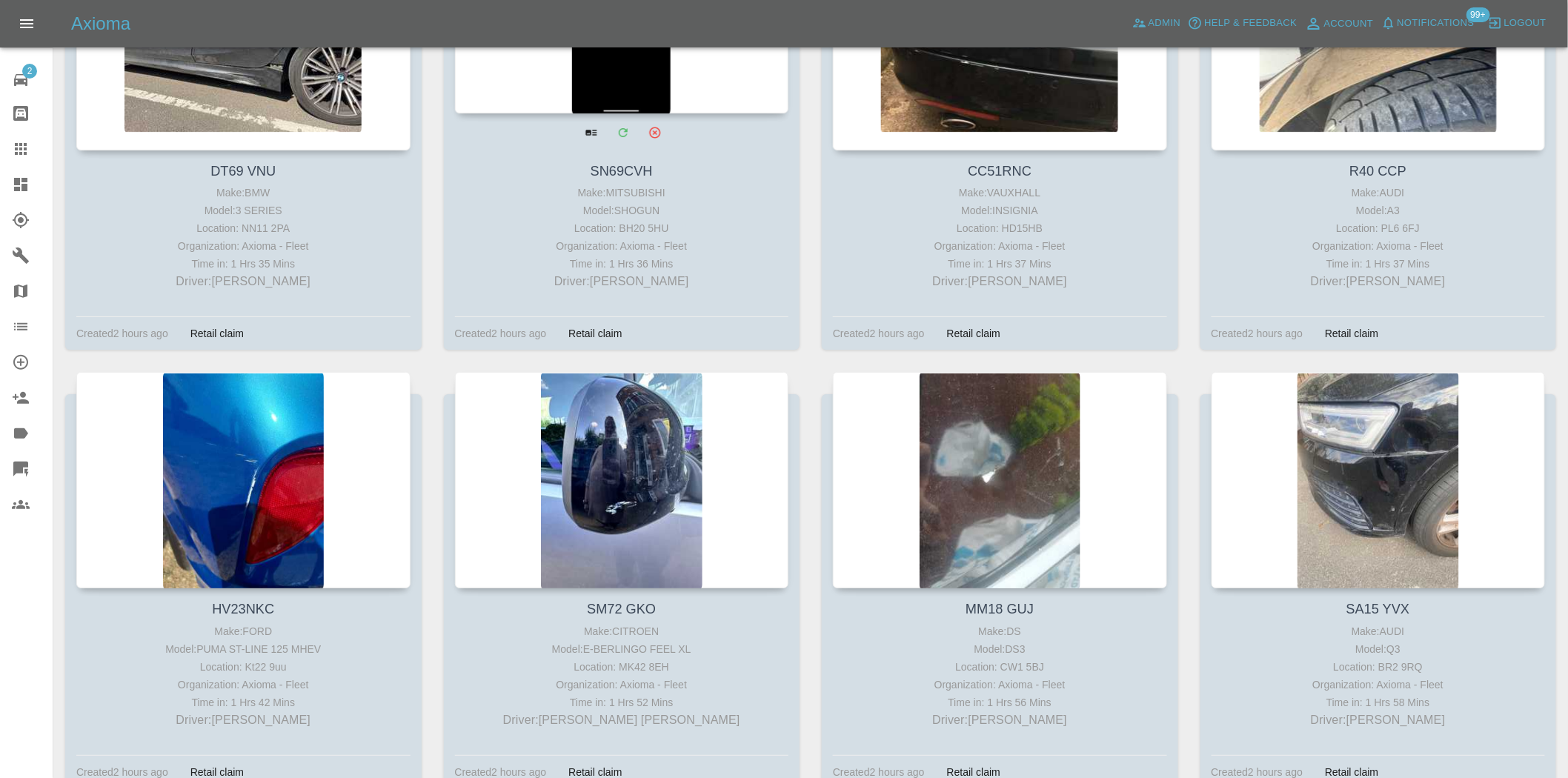
scroll to position [2222, 0]
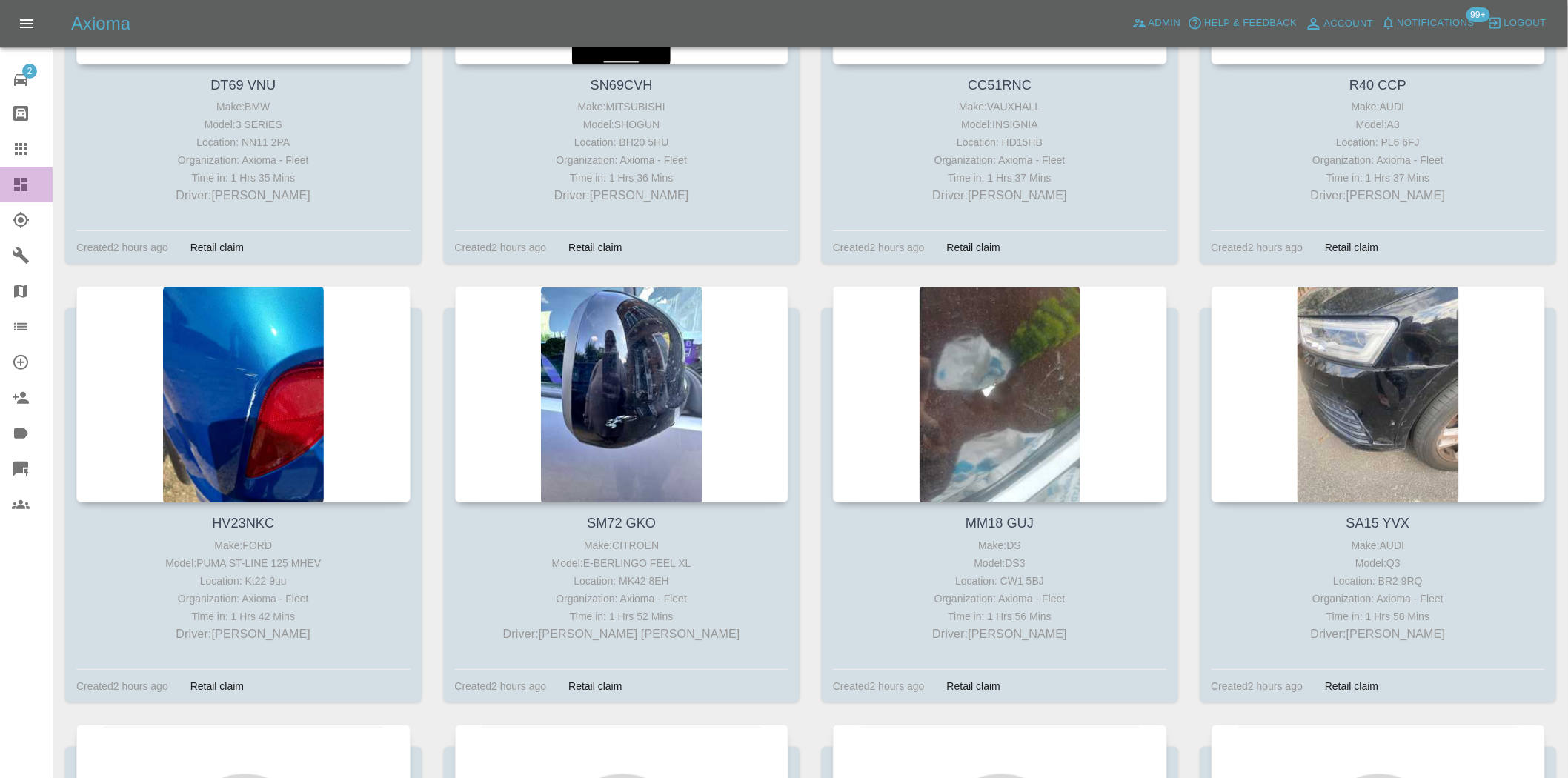
click at [24, 187] on icon at bounding box center [21, 185] width 13 height 13
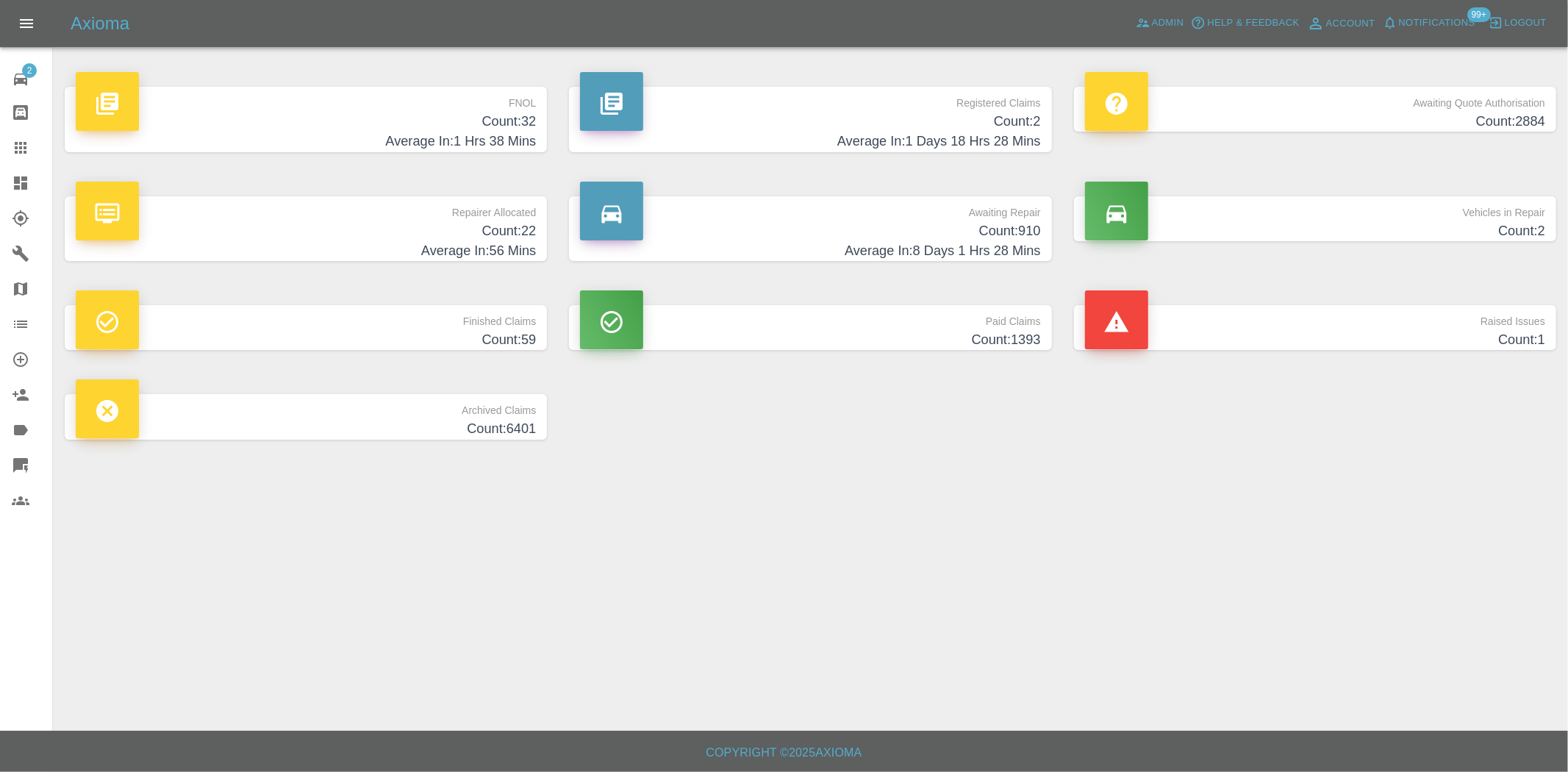
click at [464, 115] on h4 "Count: 32" at bounding box center [306, 121] width 461 height 20
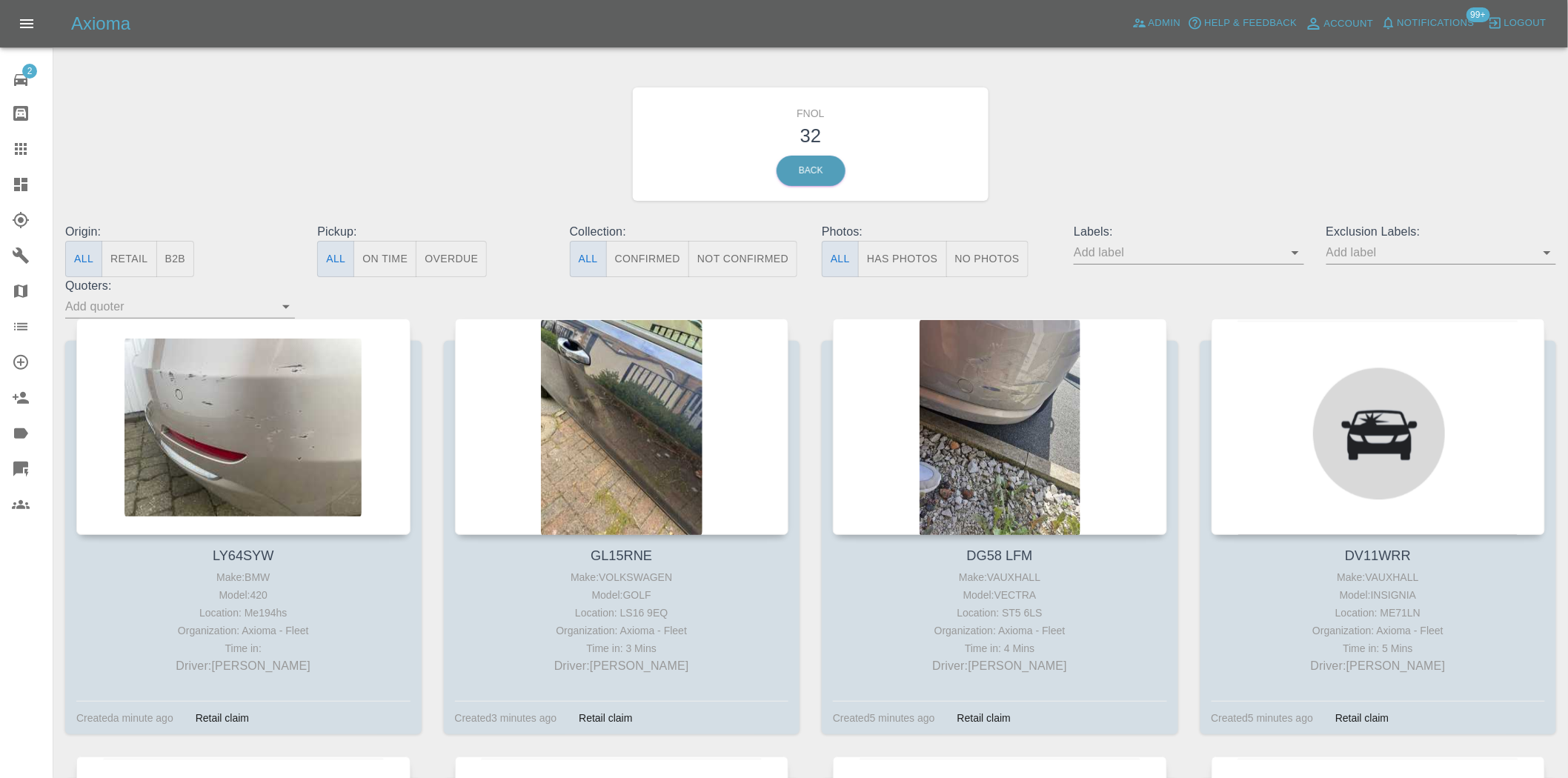
click at [894, 262] on button "Has Photos" at bounding box center [902, 259] width 89 height 37
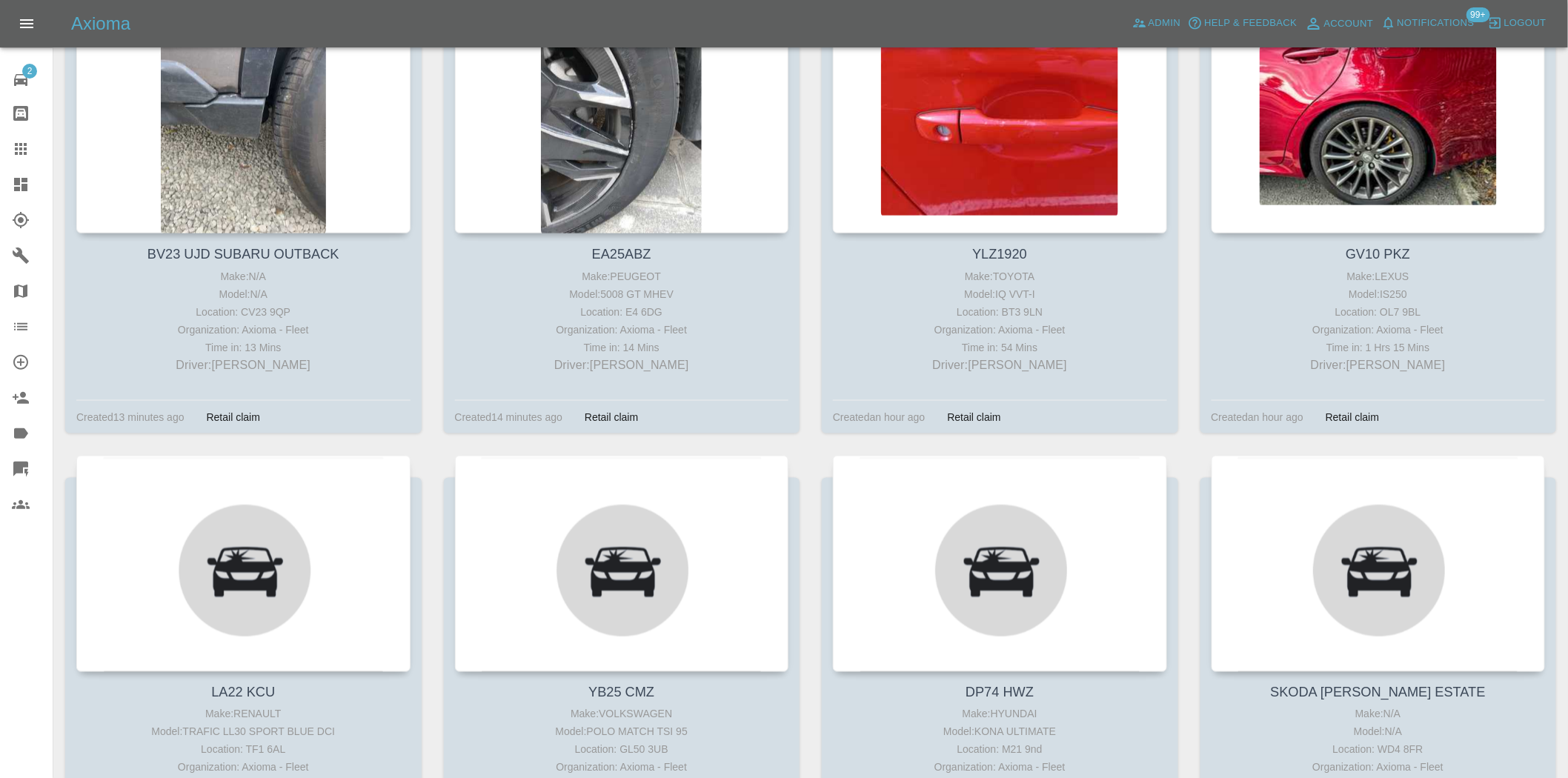
scroll to position [740, 0]
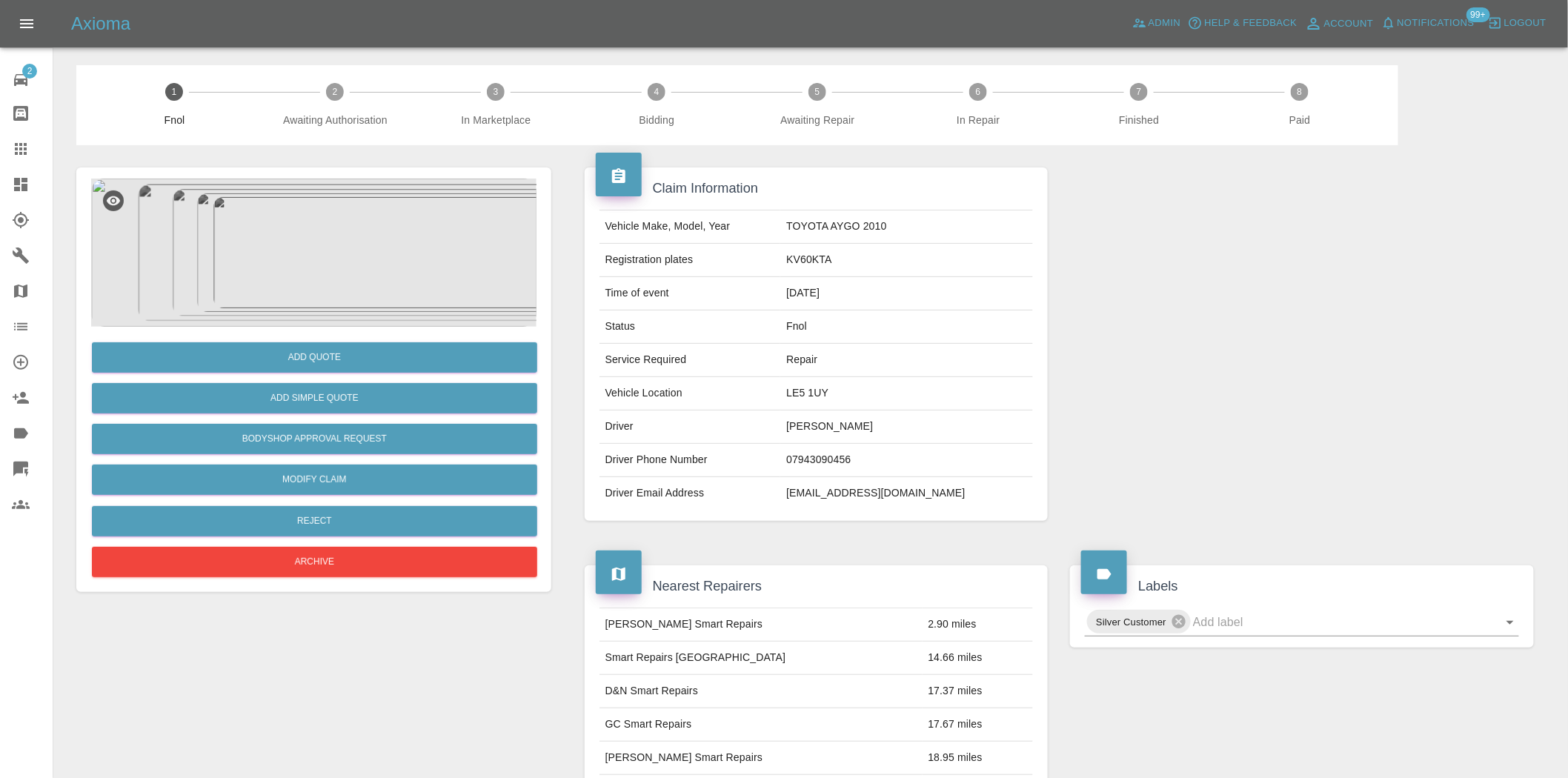
click at [312, 214] on img at bounding box center [314, 252] width 445 height 148
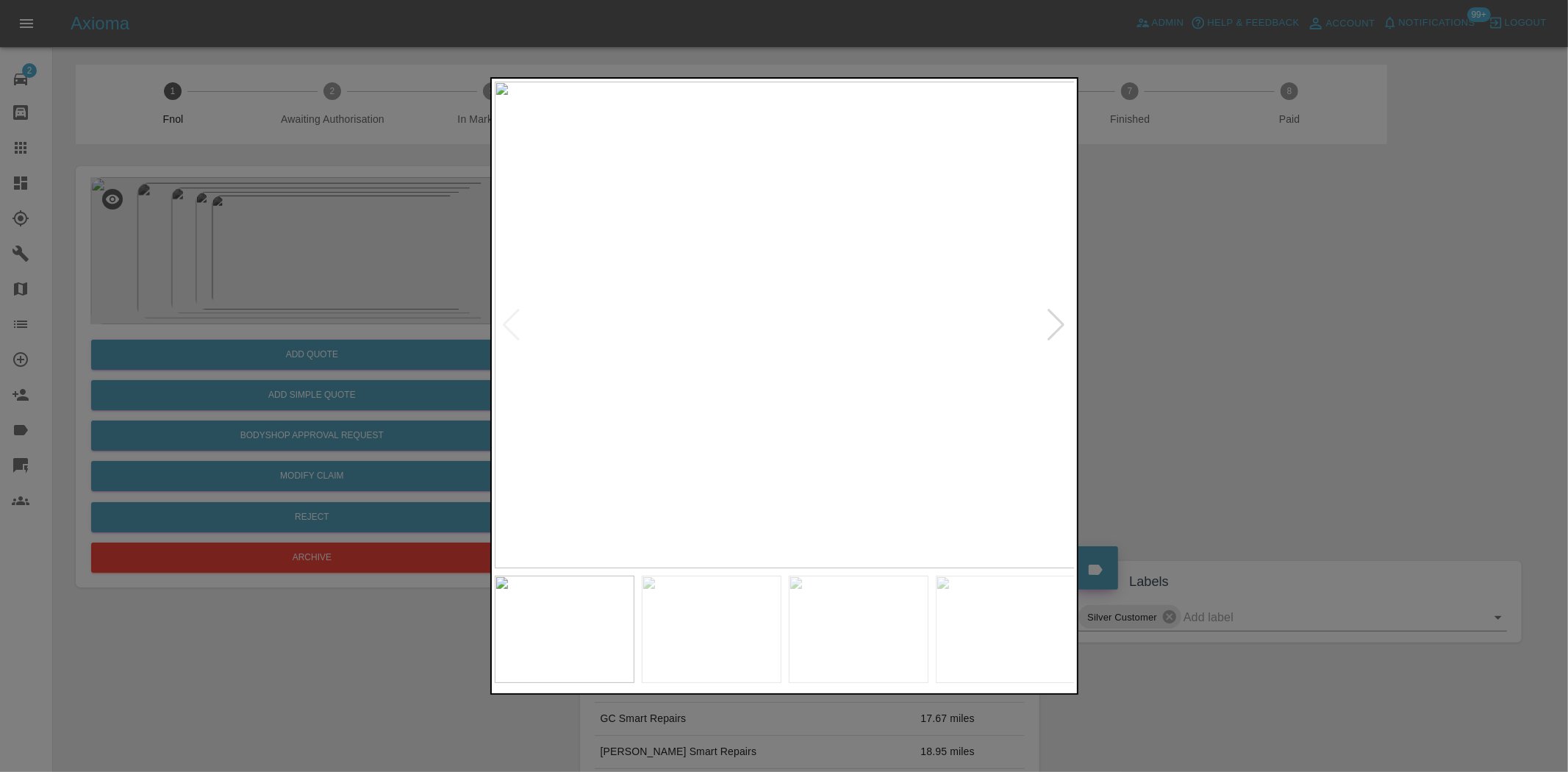
click at [744, 321] on img at bounding box center [785, 324] width 581 height 486
click at [740, 329] on img at bounding box center [904, 334] width 1742 height 1461
click at [726, 376] on img at bounding box center [785, 324] width 581 height 486
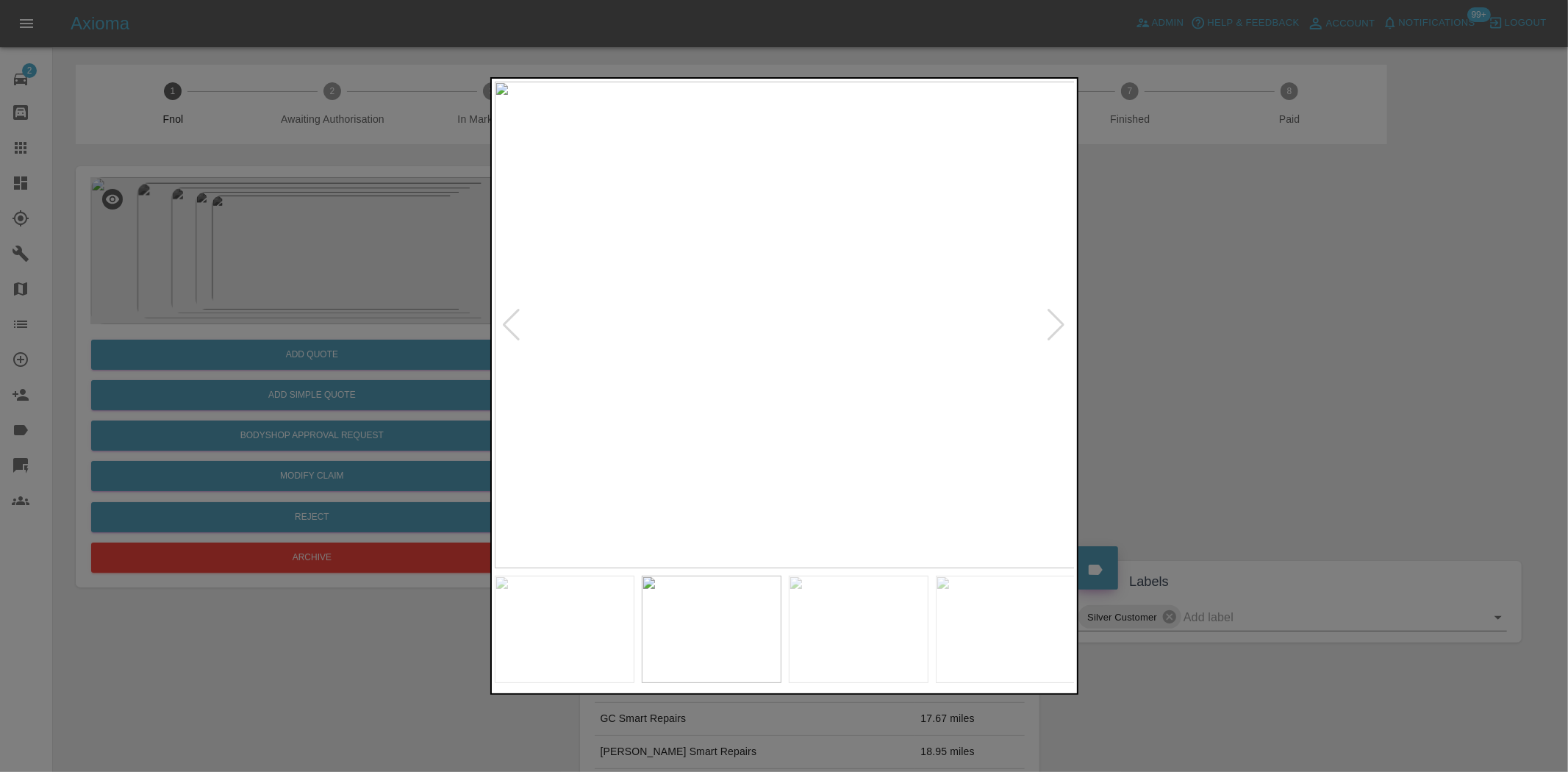
click at [744, 368] on img at bounding box center [785, 324] width 581 height 486
click at [761, 456] on img at bounding box center [902, 197] width 1742 height 1461
click at [691, 473] on img at bounding box center [785, 324] width 581 height 486
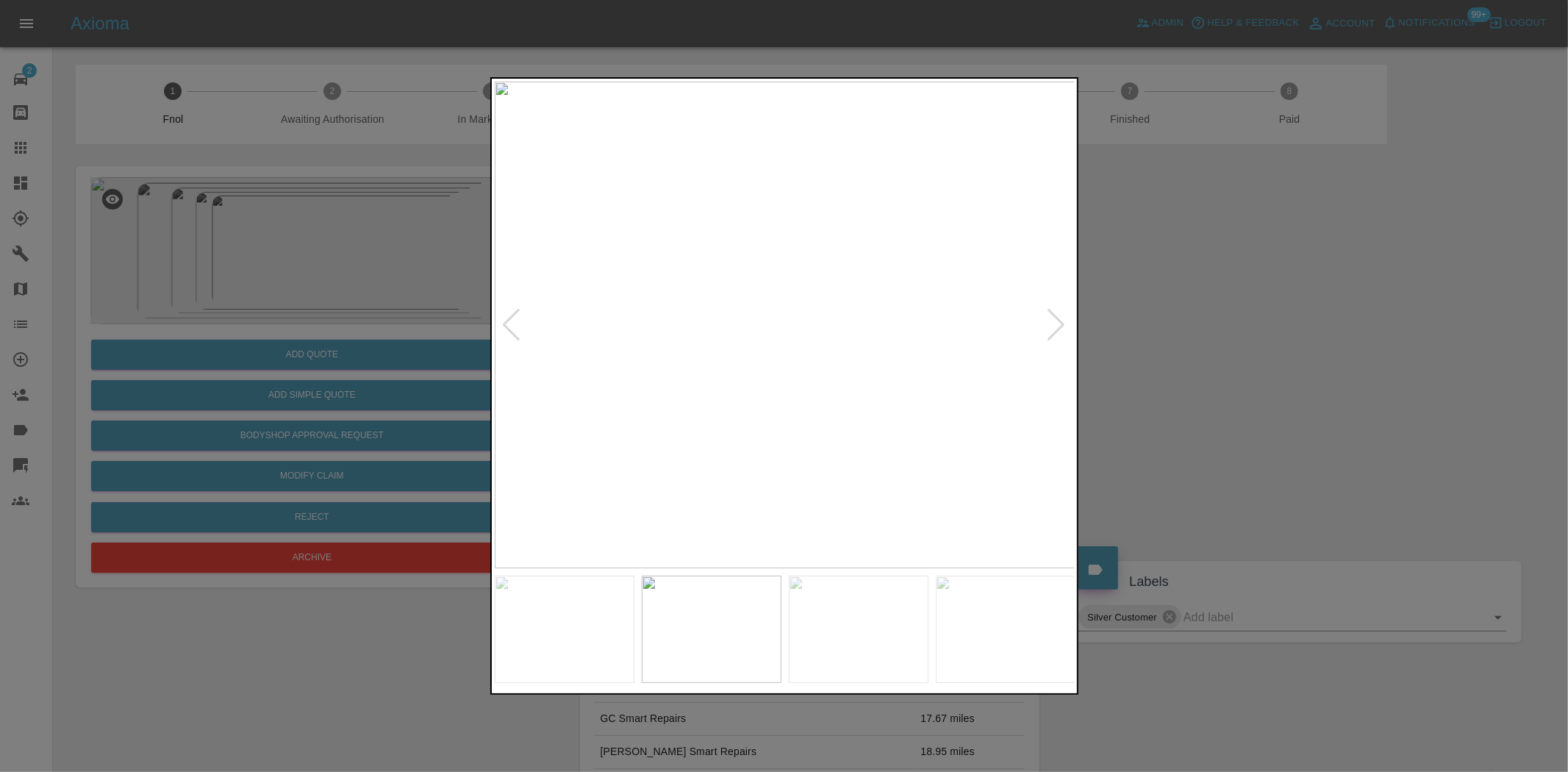
click at [697, 458] on img at bounding box center [785, 324] width 581 height 486
click at [781, 441] on img at bounding box center [785, 324] width 581 height 486
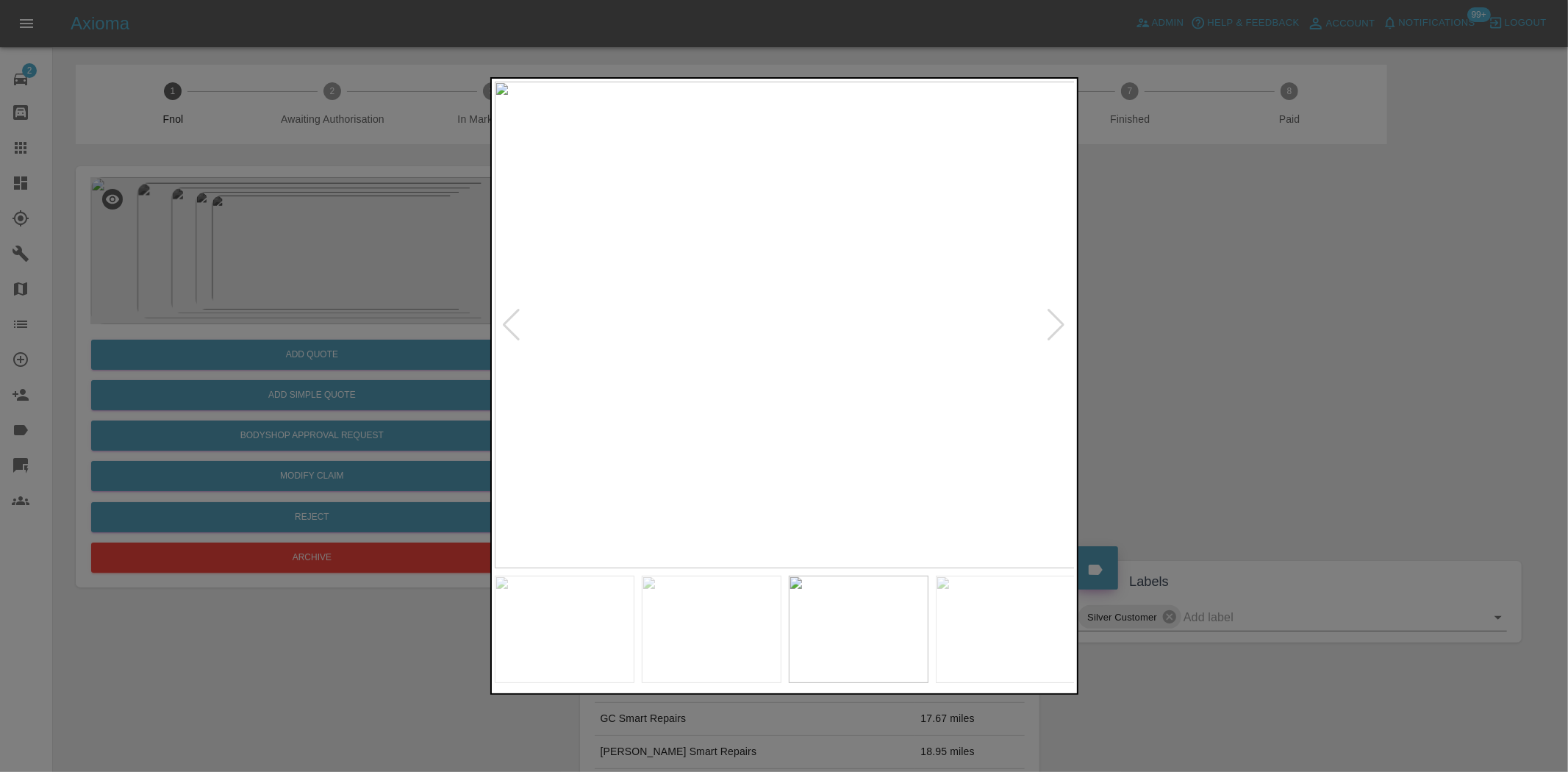
click at [721, 435] on img at bounding box center [785, 324] width 581 height 486
click at [803, 400] on img at bounding box center [785, 324] width 581 height 486
click at [568, 368] on img at bounding box center [728, 99] width 1742 height 1461
click at [372, 358] on div at bounding box center [784, 386] width 1568 height 772
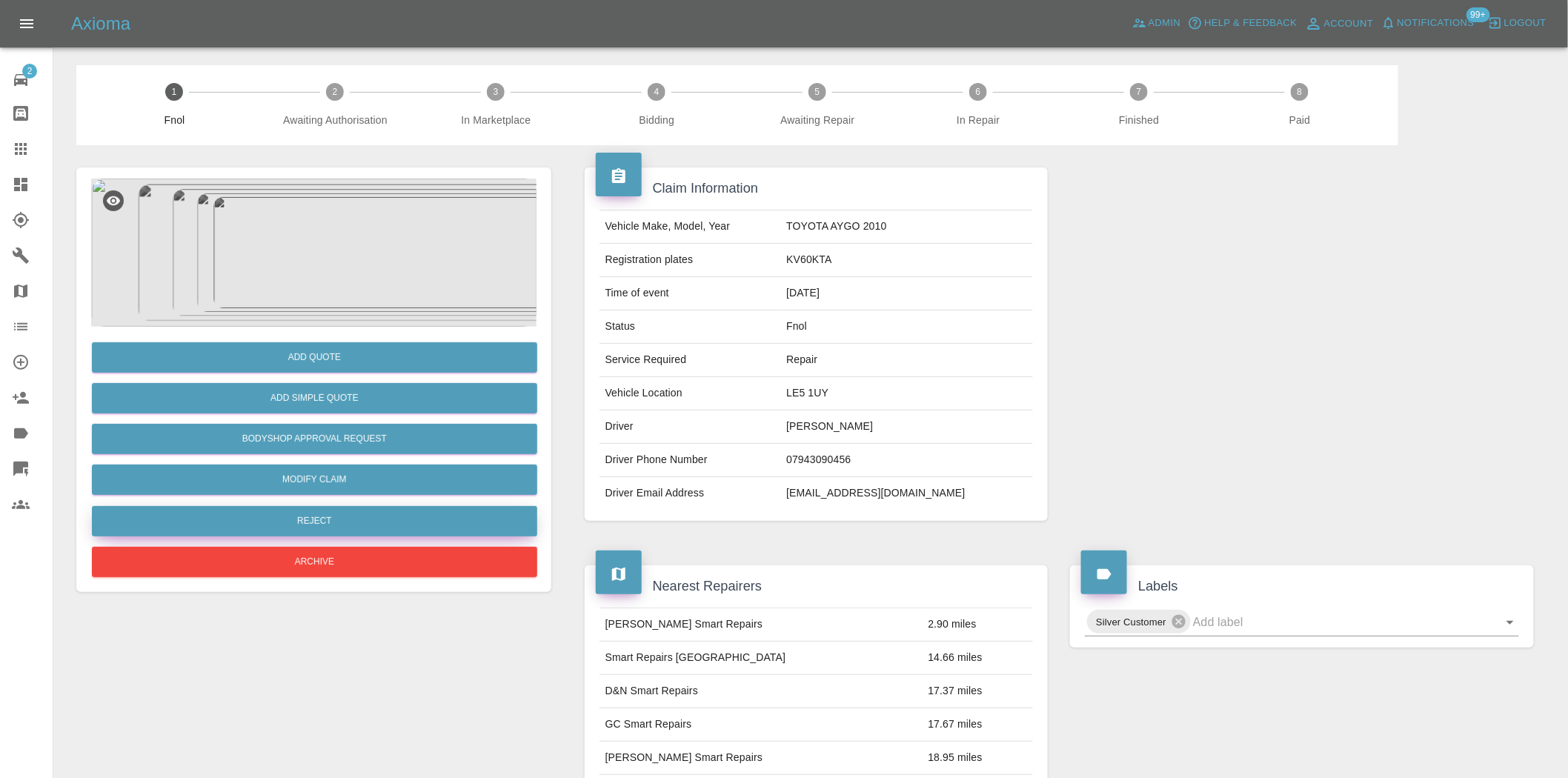
click at [330, 530] on button "Reject" at bounding box center [314, 521] width 445 height 31
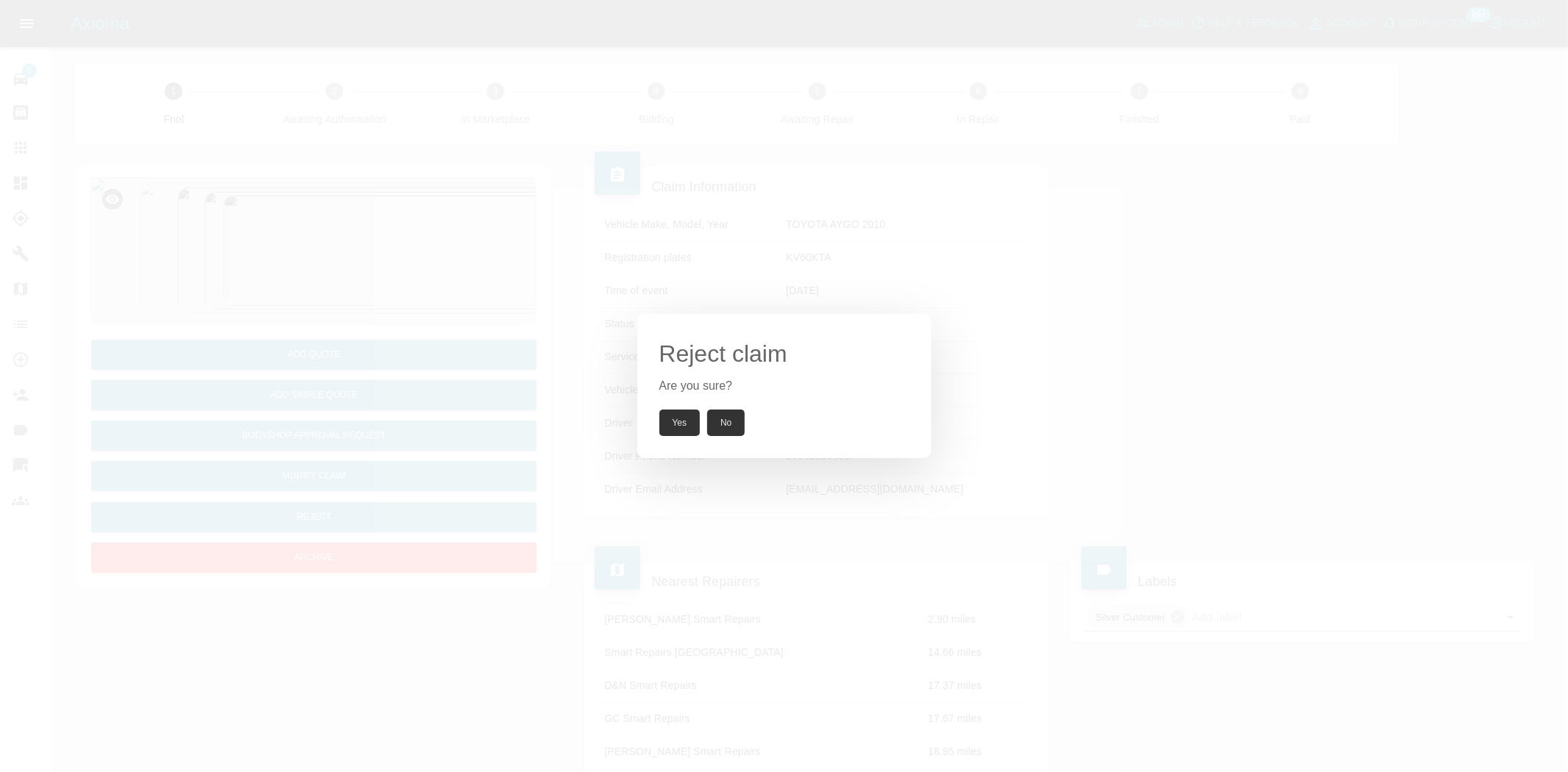
click at [669, 430] on button "Yes" at bounding box center [679, 423] width 41 height 27
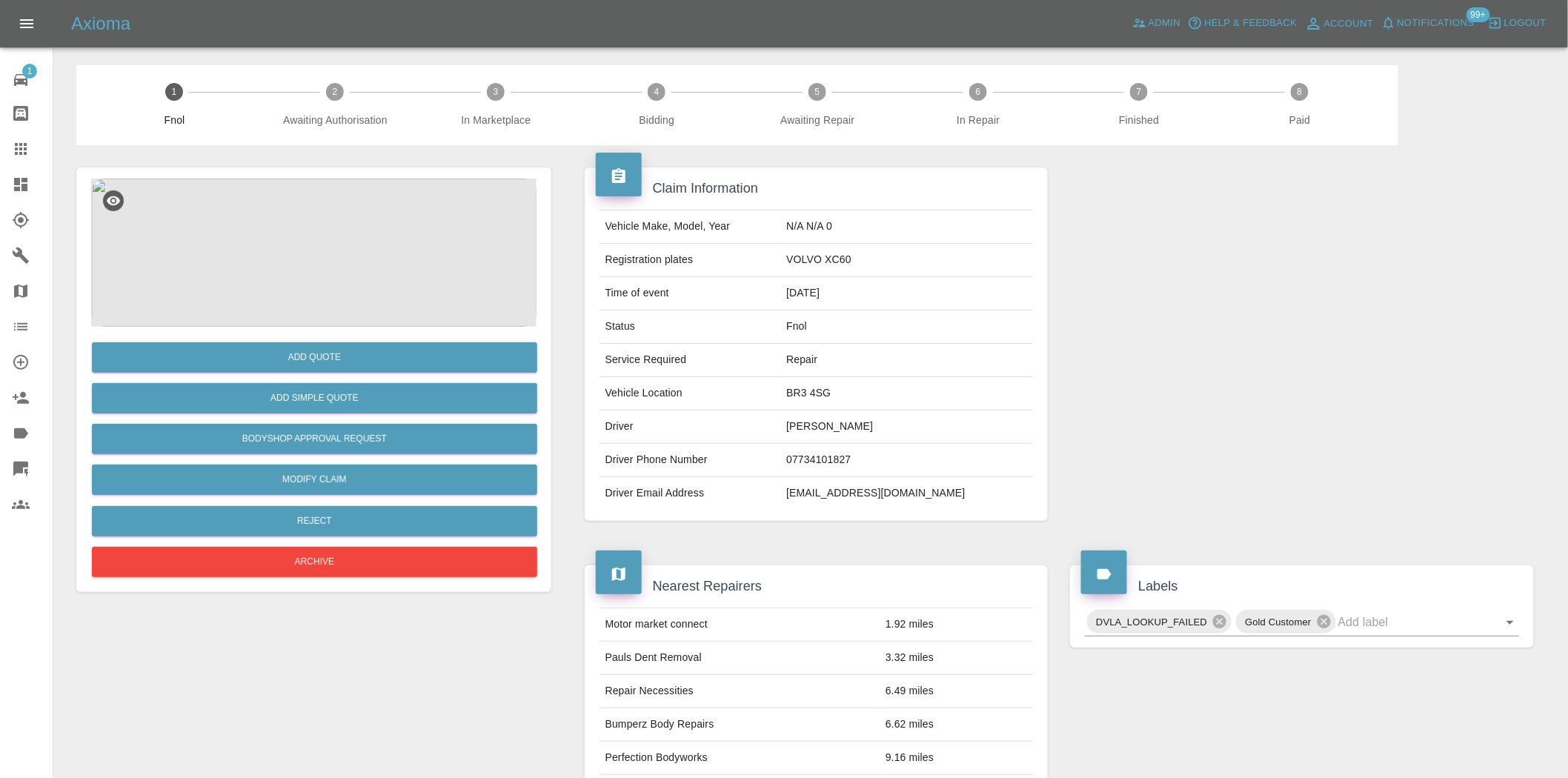
click at [327, 262] on img at bounding box center [314, 252] width 445 height 148
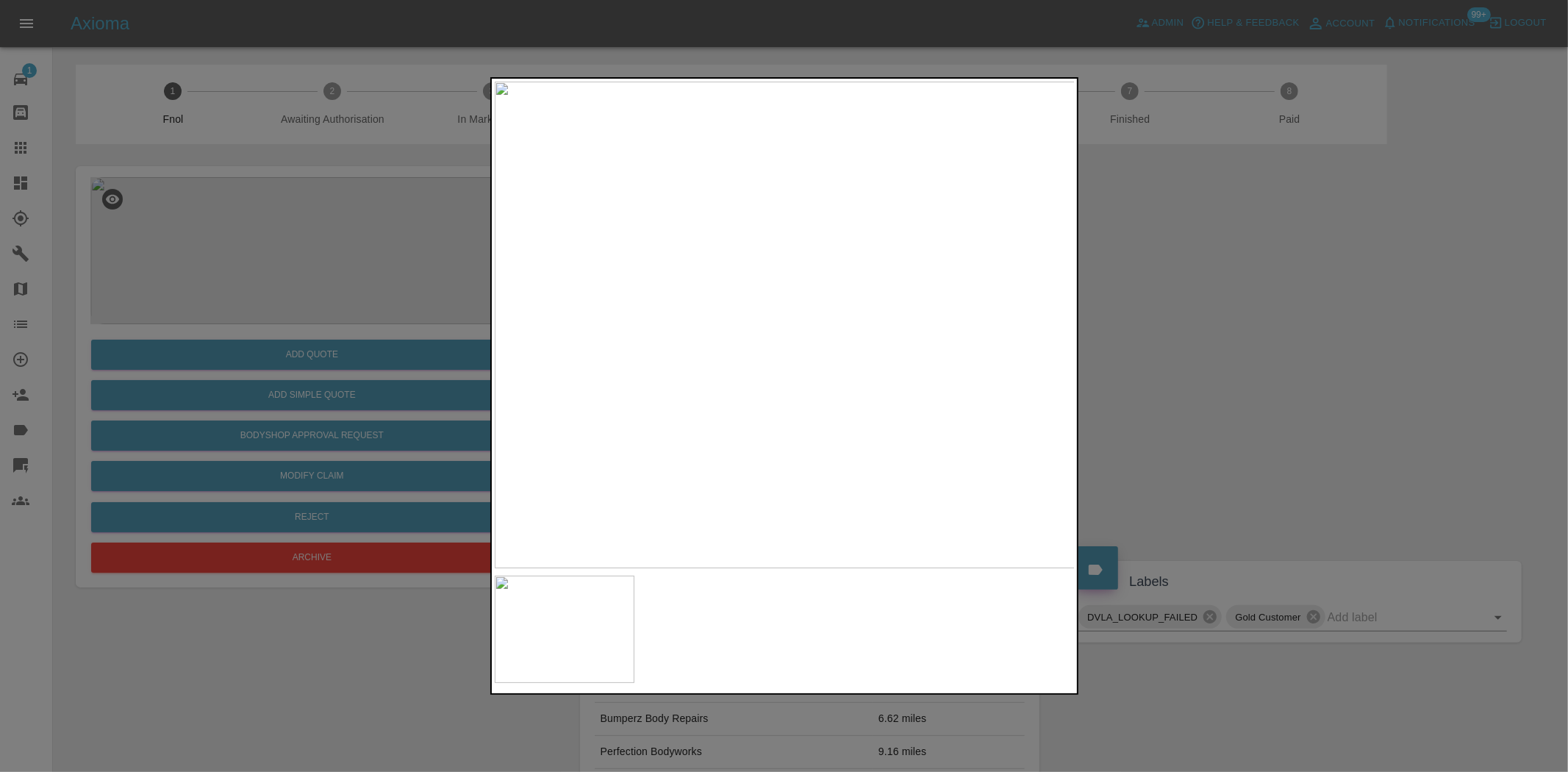
click at [762, 229] on img at bounding box center [785, 324] width 581 height 486
click at [864, 287] on img at bounding box center [850, 611] width 1742 height 1461
click at [725, 339] on img at bounding box center [785, 324] width 581 height 486
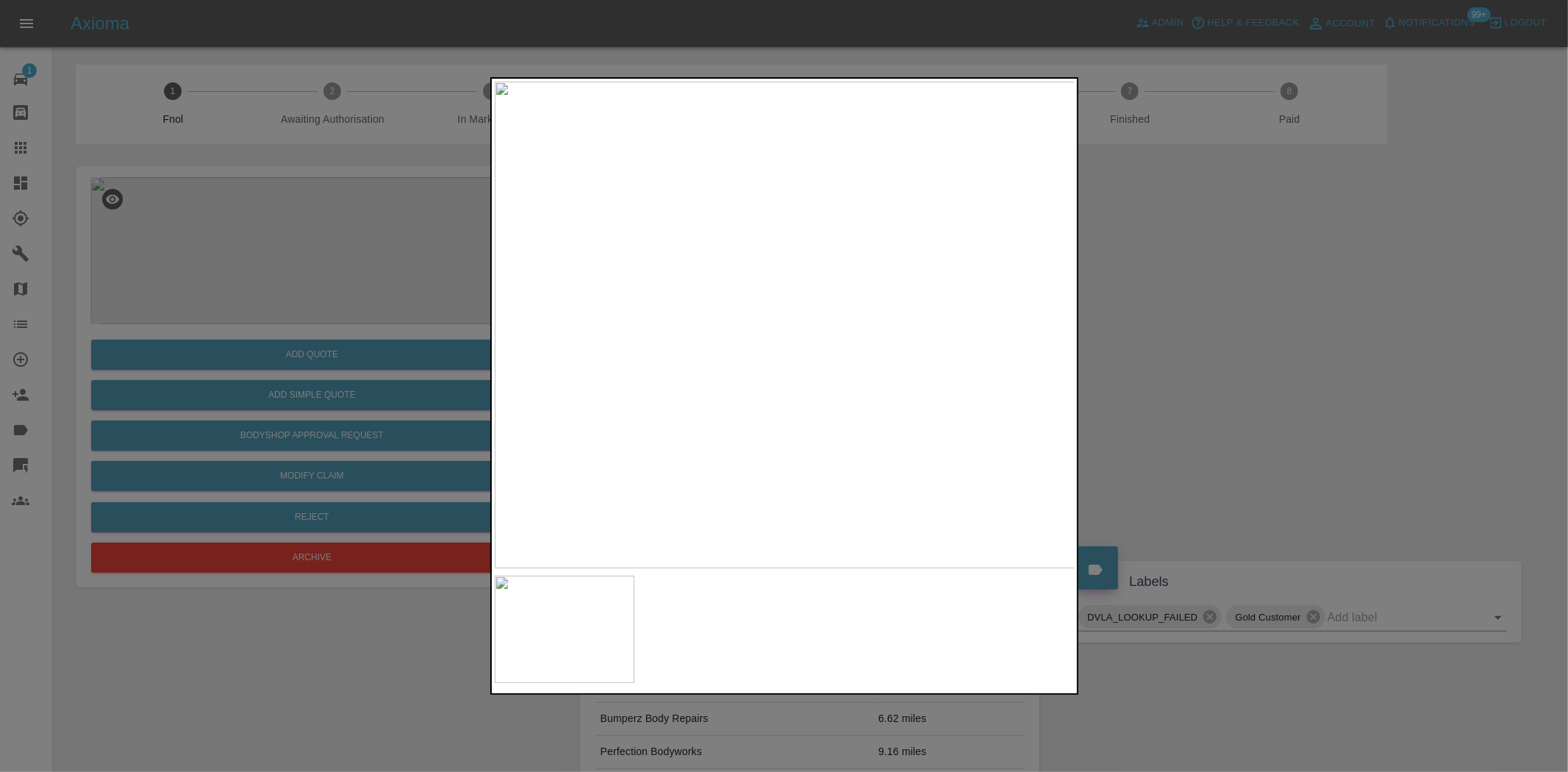
click at [639, 309] on img at bounding box center [785, 324] width 581 height 486
drag, startPoint x: 322, startPoint y: 275, endPoint x: 311, endPoint y: 377, distance: 102.6
click at [321, 276] on div at bounding box center [784, 386] width 1568 height 772
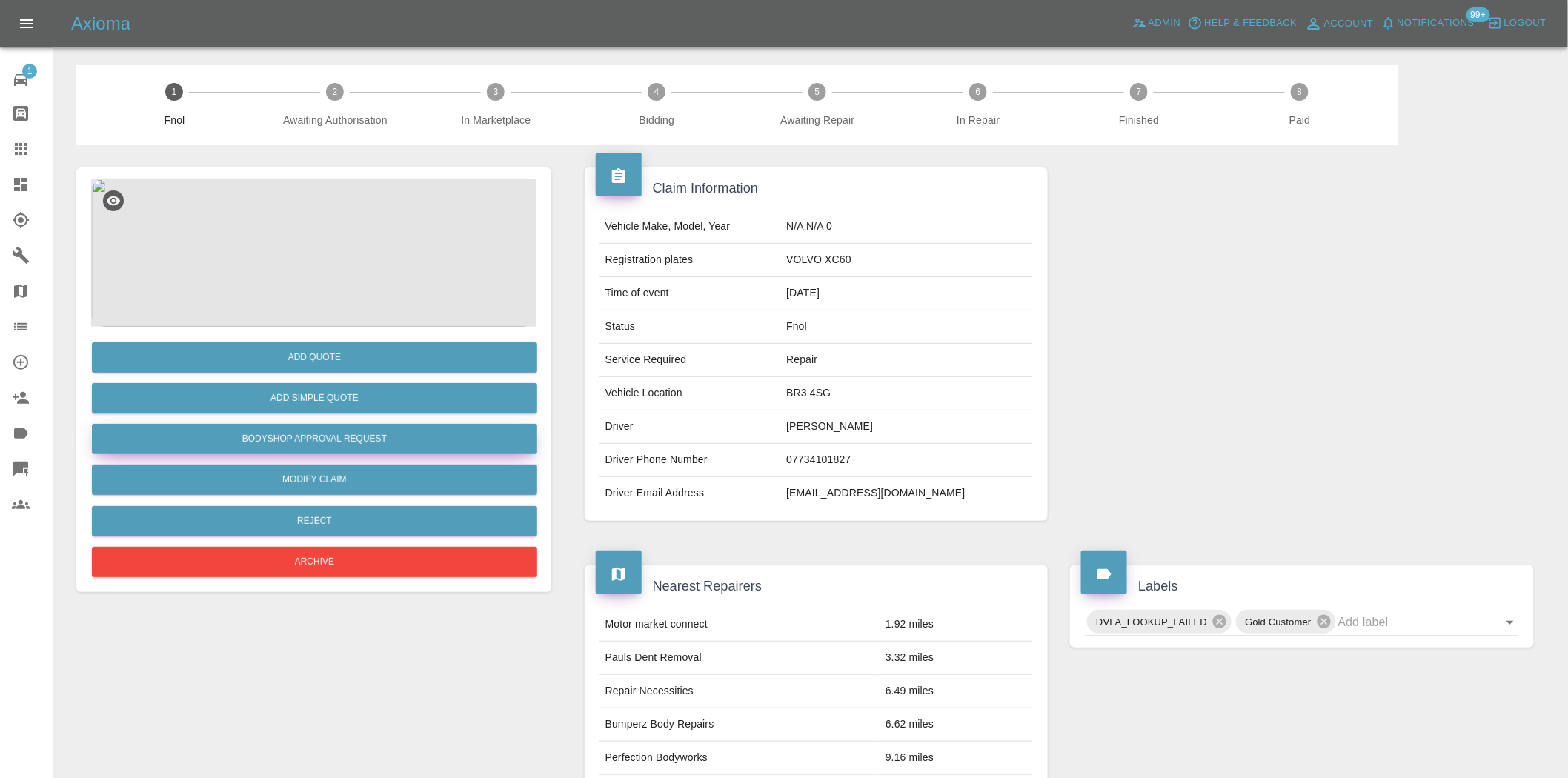
click at [337, 423] on div "Add Quote Add Simple Quote Bodyshop Approval Request Modify Claim Reject Archive" at bounding box center [314, 454] width 445 height 254
click at [337, 429] on button "Bodyshop Approval Request" at bounding box center [314, 439] width 445 height 31
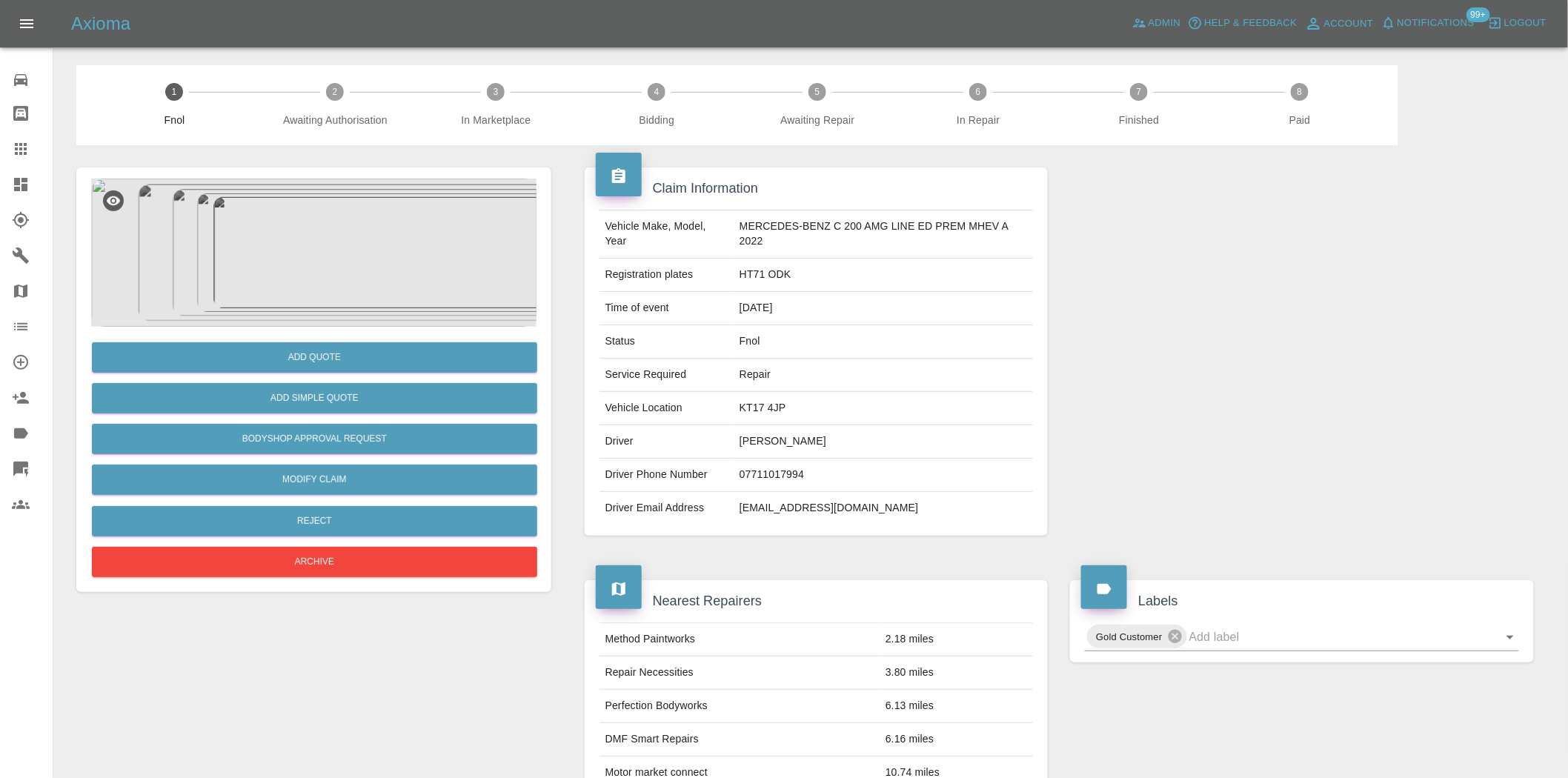
click at [315, 283] on img at bounding box center [314, 252] width 445 height 148
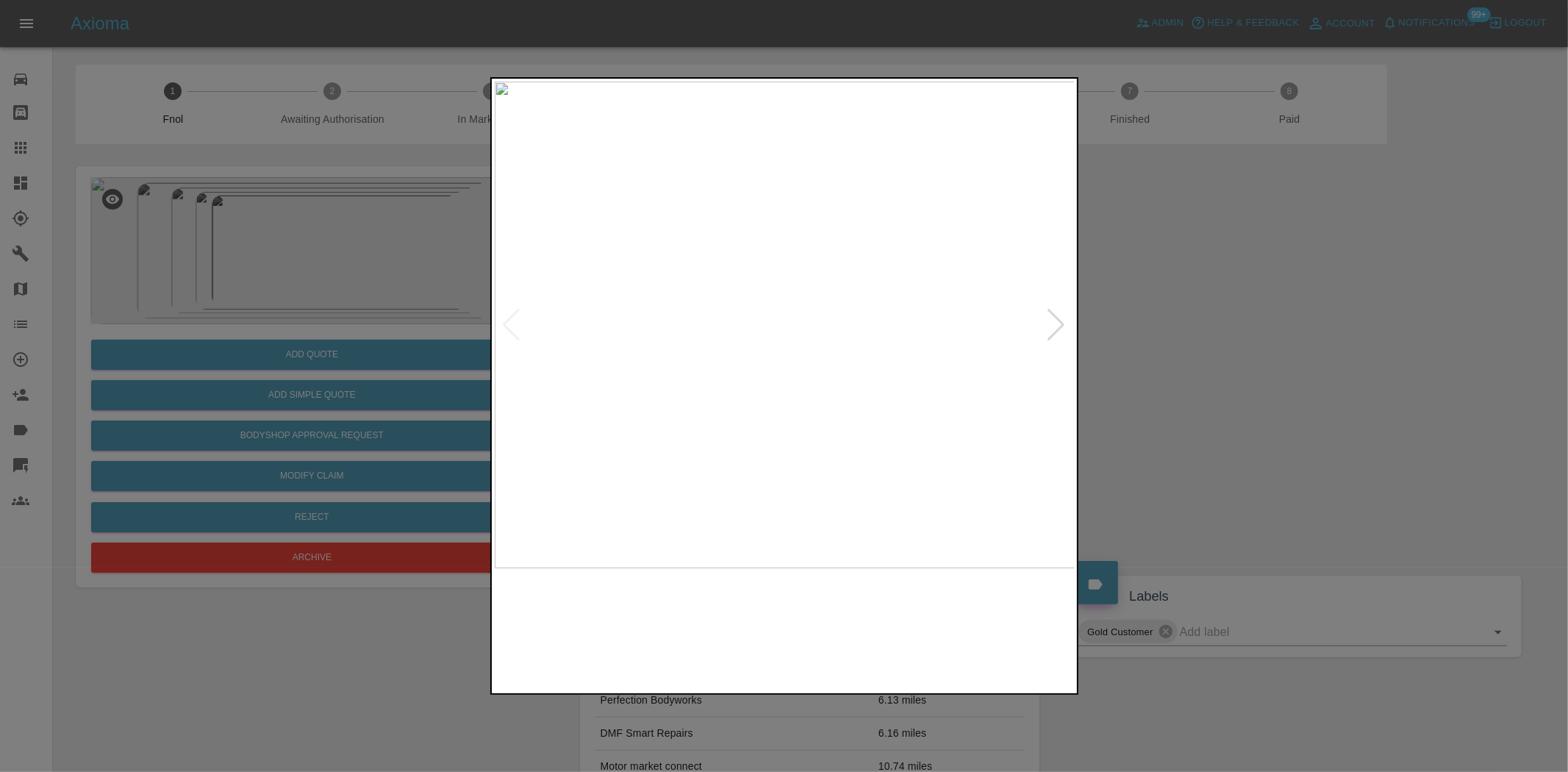
click at [738, 343] on img at bounding box center [785, 324] width 581 height 486
click at [633, 290] on img at bounding box center [785, 324] width 581 height 486
click at [274, 309] on div at bounding box center [784, 386] width 1568 height 772
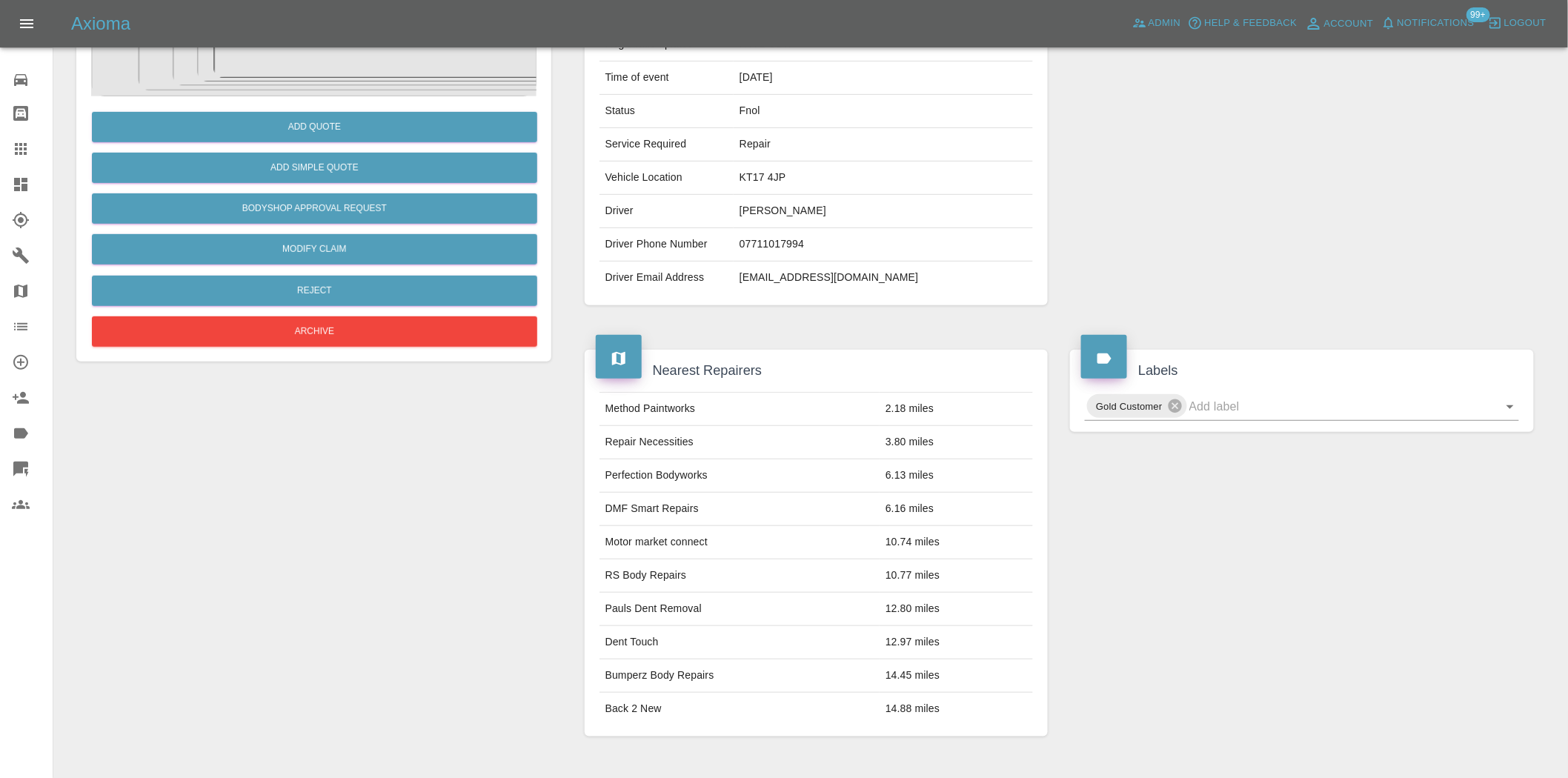
scroll to position [246, 0]
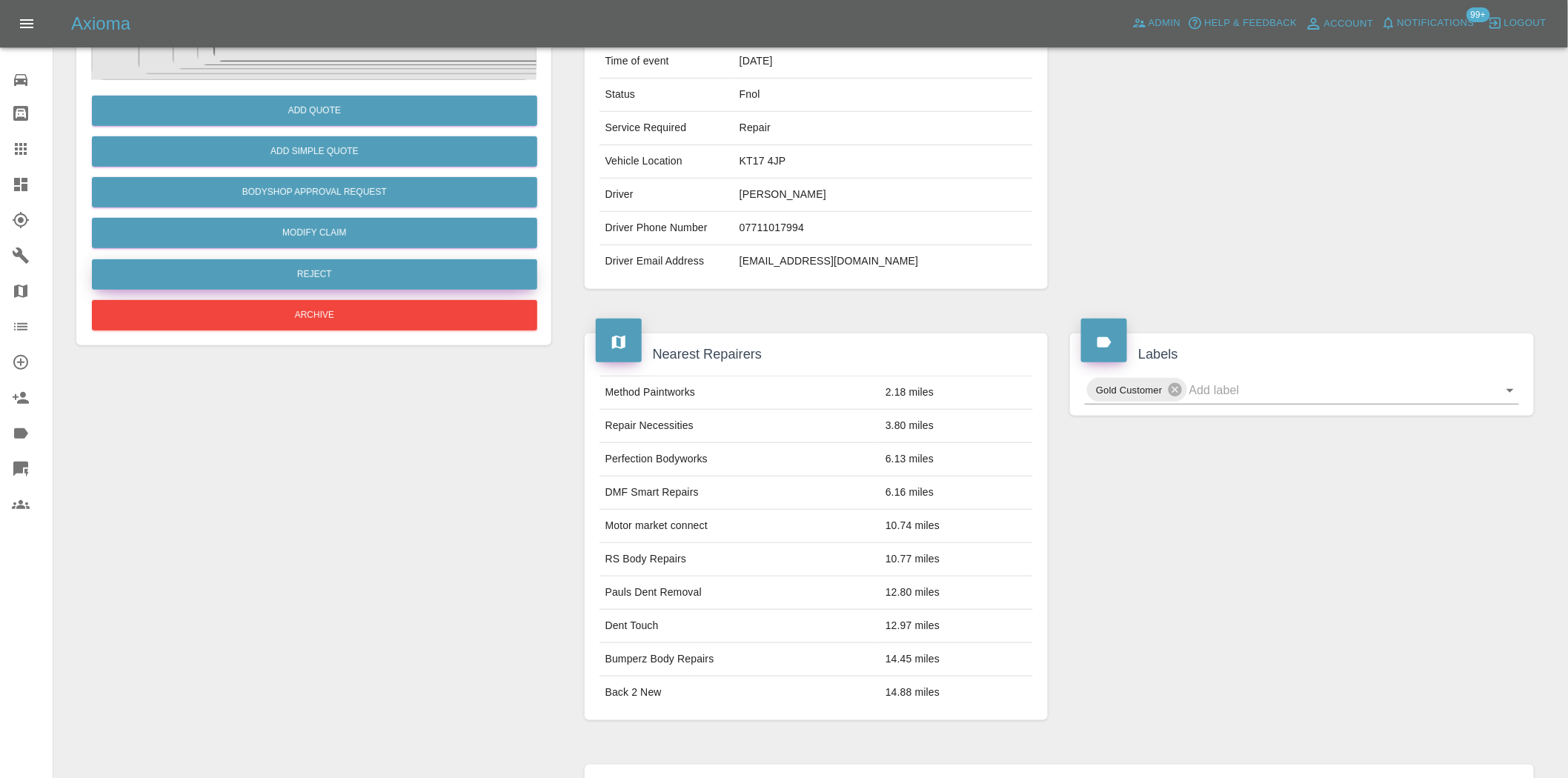
click at [320, 274] on button "Reject" at bounding box center [314, 274] width 445 height 31
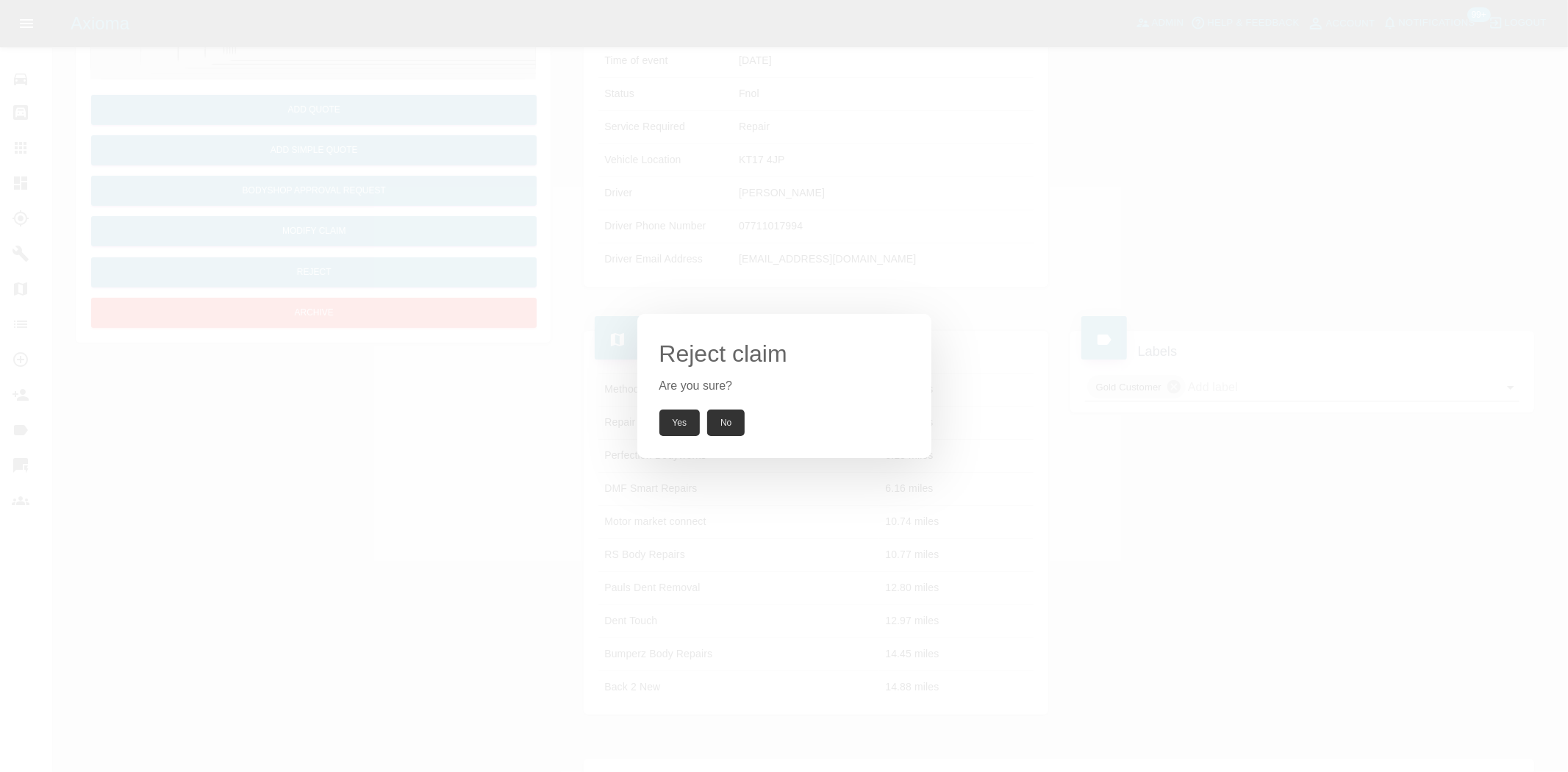
click at [371, 219] on div "Reject claim Are you sure? Yes No" at bounding box center [784, 386] width 1568 height 772
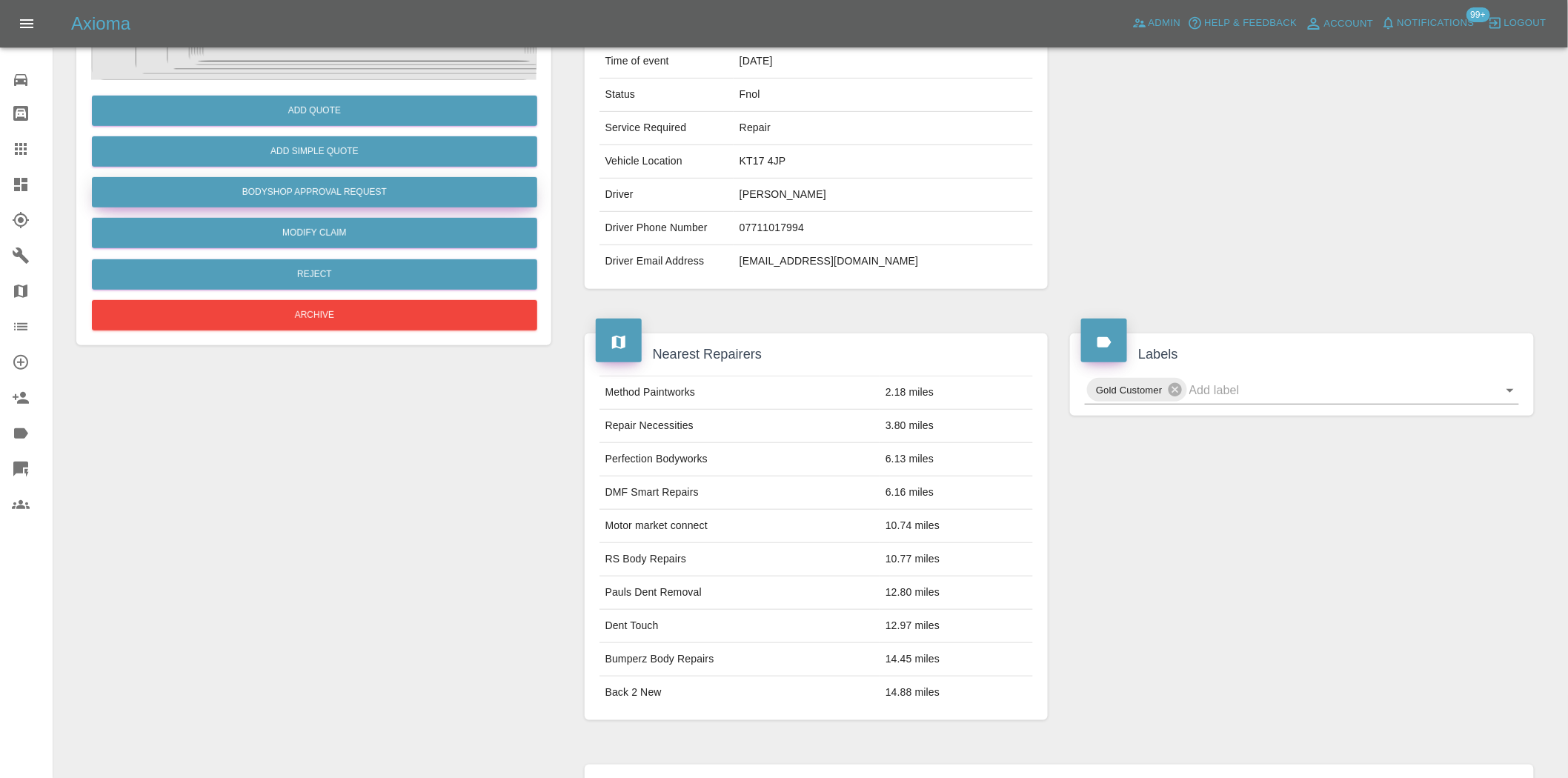
click at [359, 182] on button "Bodyshop Approval Request" at bounding box center [314, 193] width 445 height 31
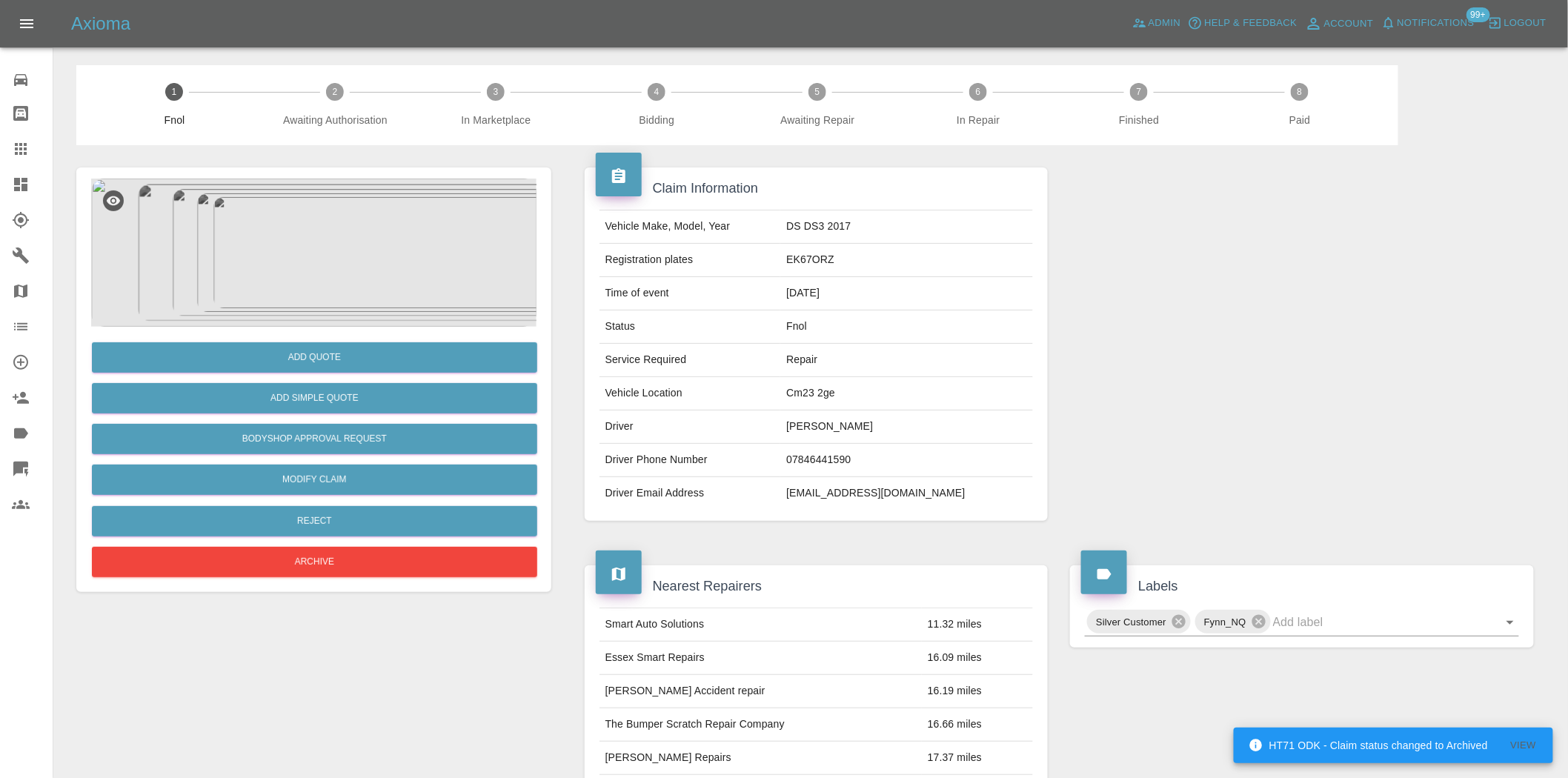
click at [365, 254] on img at bounding box center [314, 252] width 445 height 148
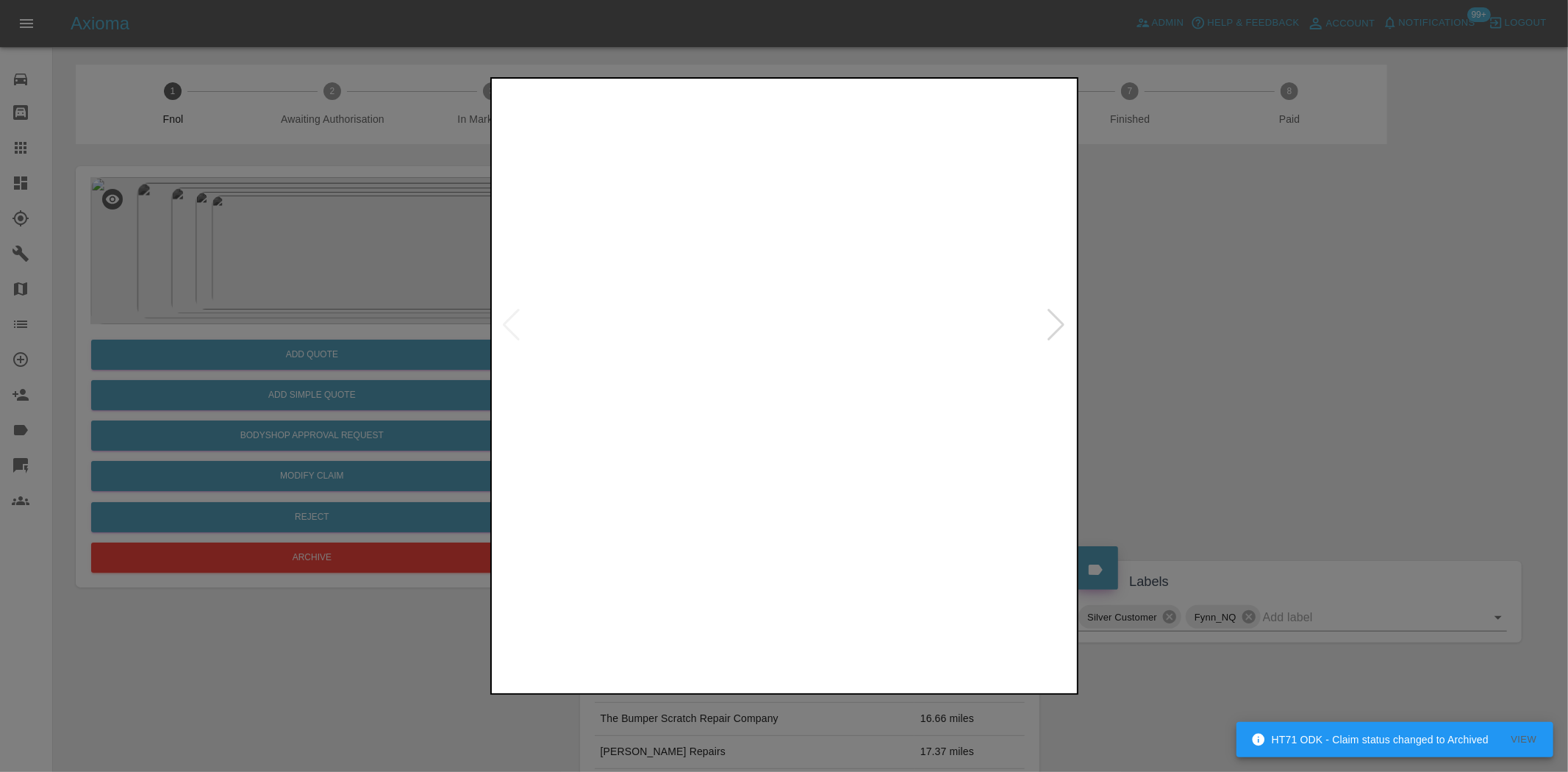
click at [613, 378] on img at bounding box center [785, 324] width 581 height 486
click at [675, 403] on img at bounding box center [785, 324] width 581 height 486
click at [609, 409] on img at bounding box center [785, 324] width 581 height 486
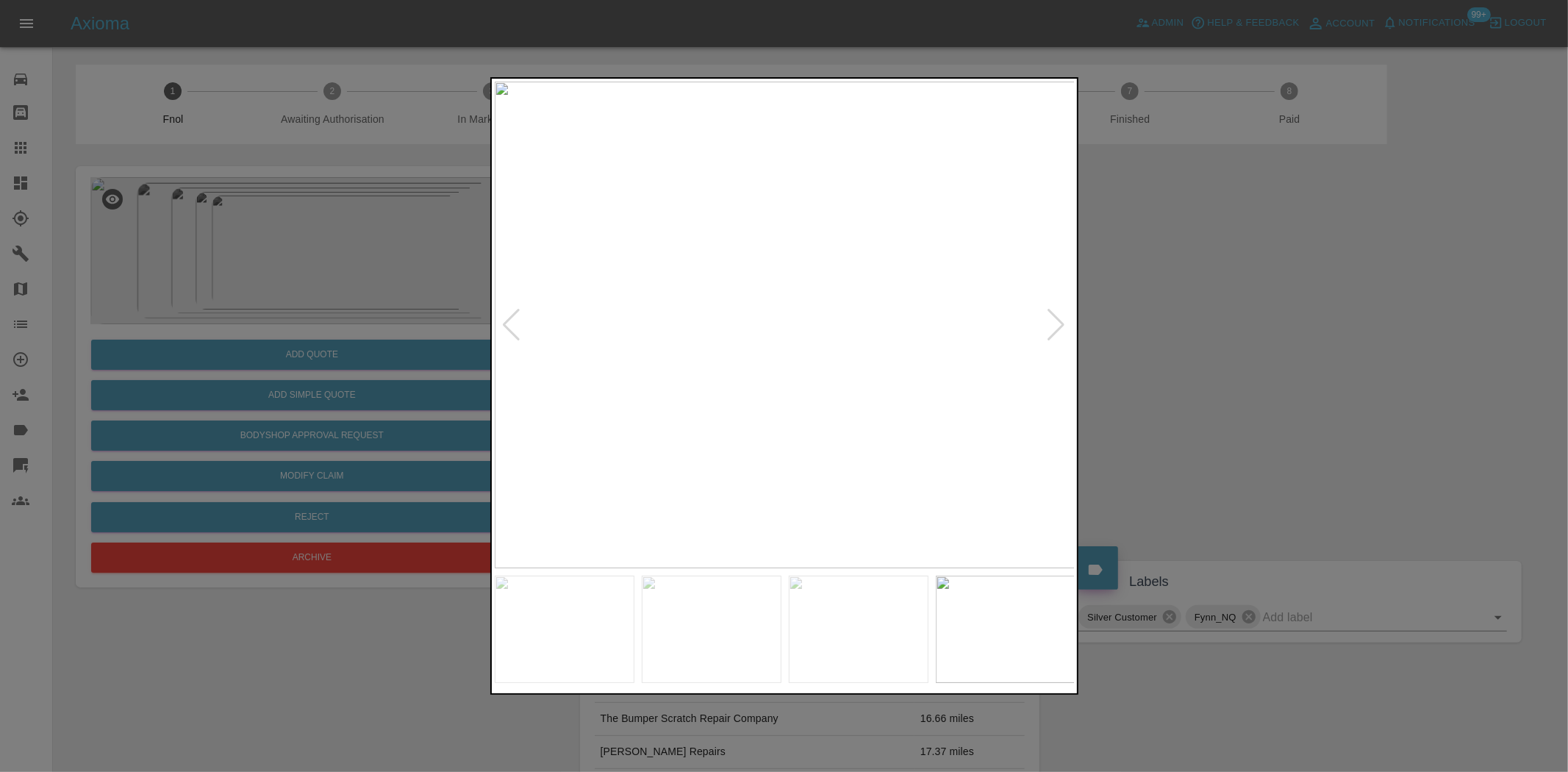
click at [197, 349] on div at bounding box center [784, 386] width 1568 height 772
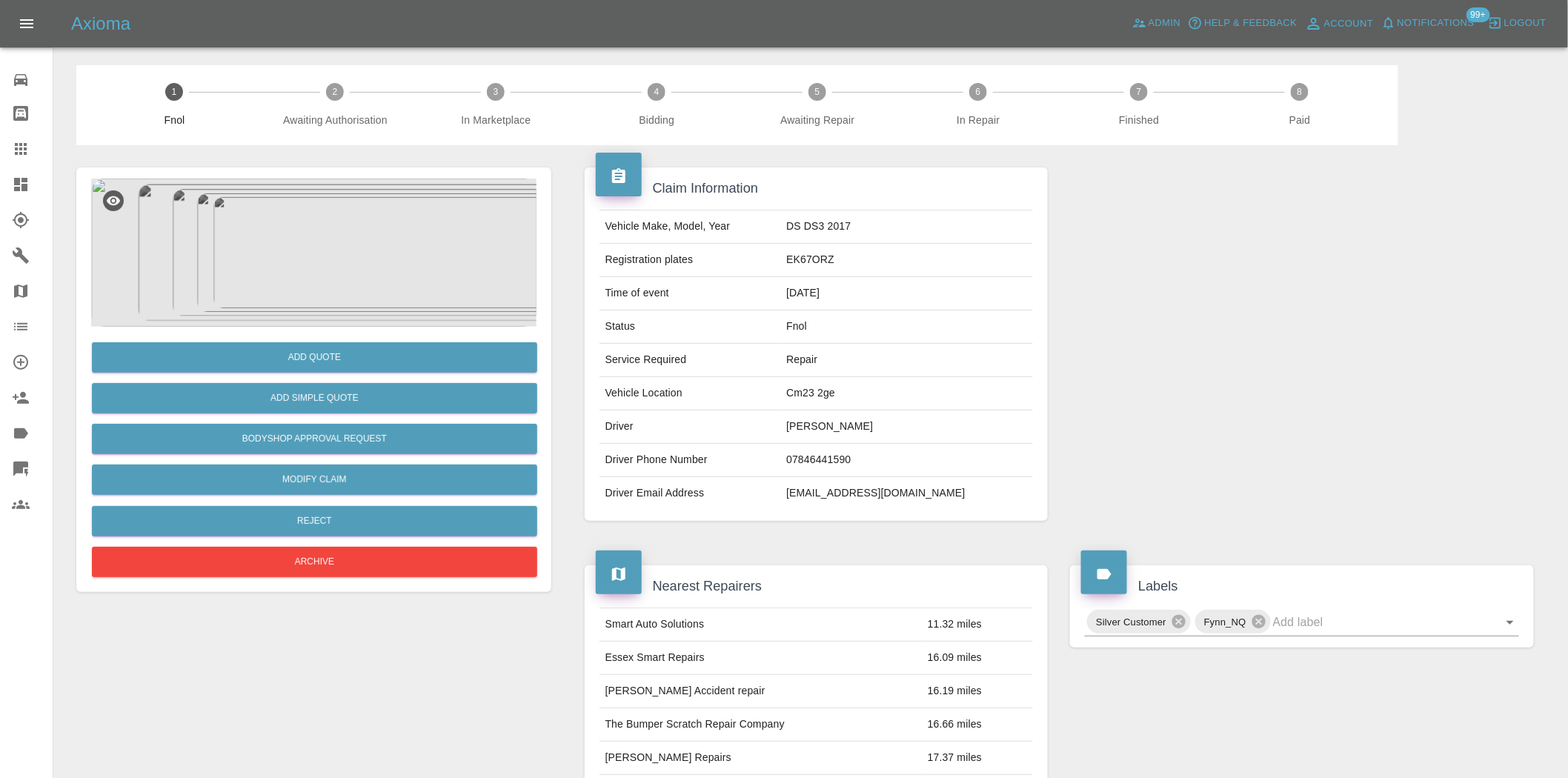
drag, startPoint x: 275, startPoint y: 420, endPoint x: 269, endPoint y: 438, distance: 19.0
click at [275, 421] on div "Add Quote Add Simple Quote Bodyshop Approval Request Modify Claim Reject Archive" at bounding box center [314, 454] width 445 height 254
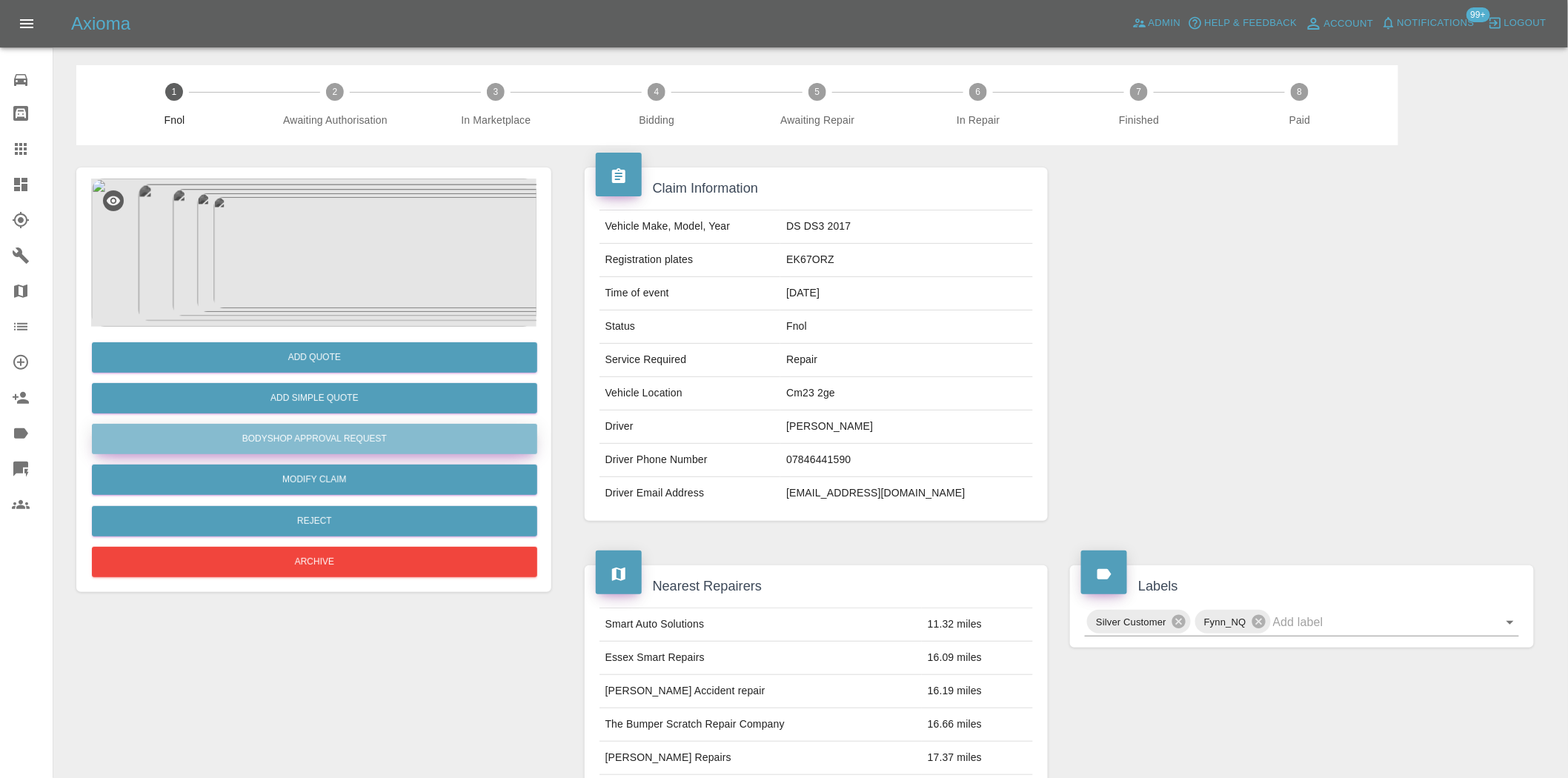
click at [269, 438] on button "Bodyshop Approval Request" at bounding box center [314, 439] width 445 height 31
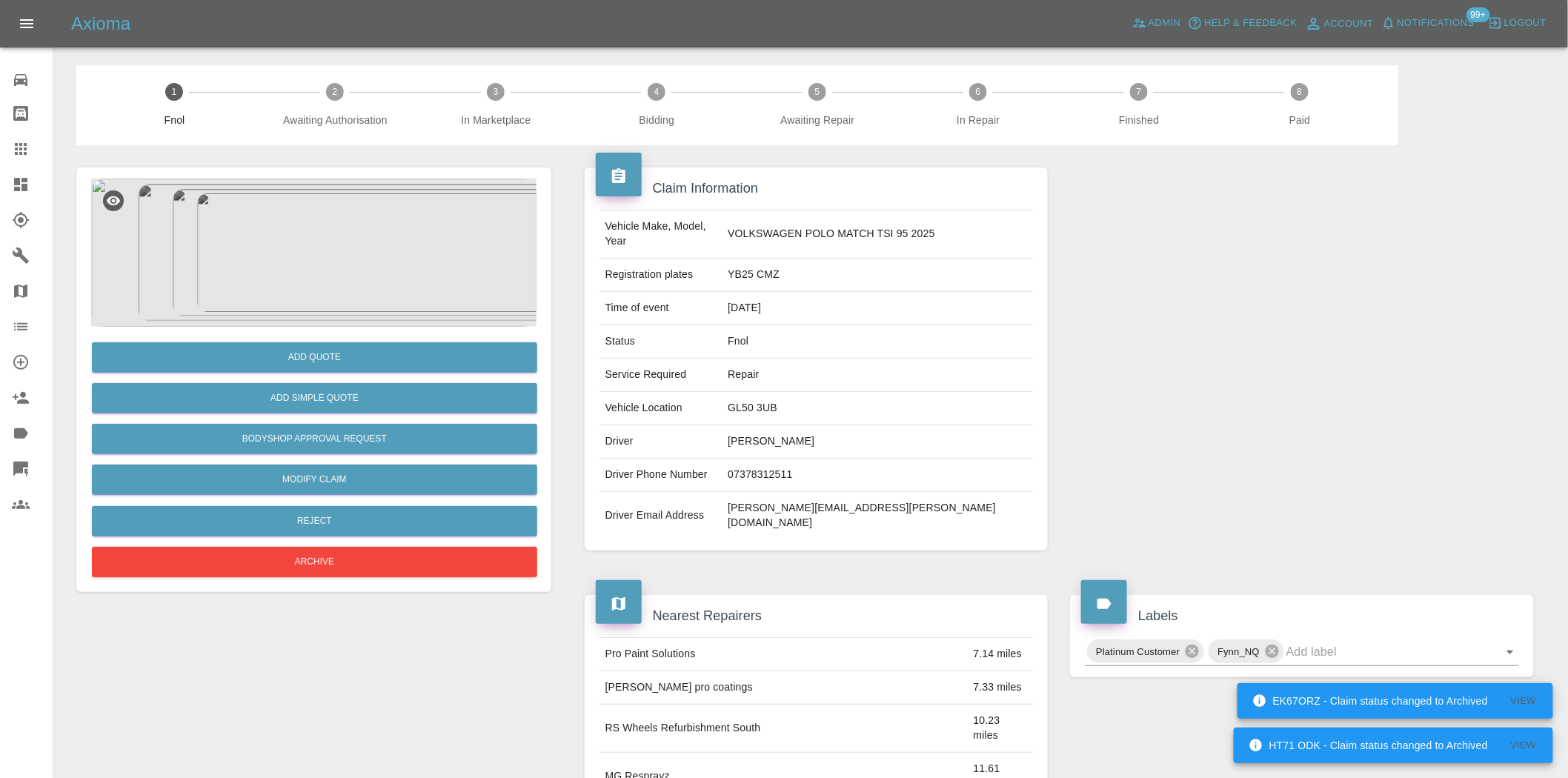
click at [397, 263] on img at bounding box center [314, 252] width 445 height 148
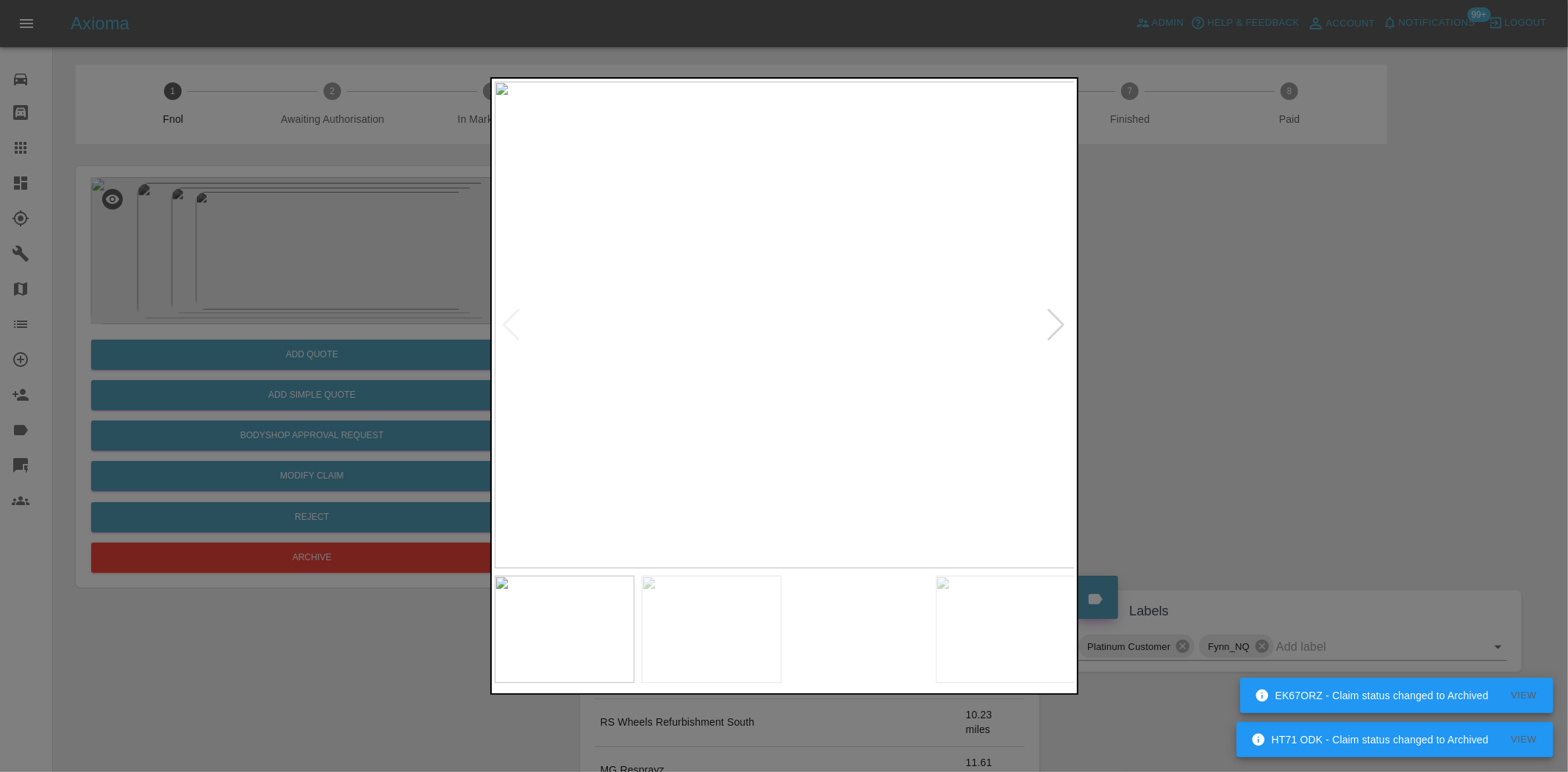
click at [836, 375] on img at bounding box center [785, 324] width 581 height 486
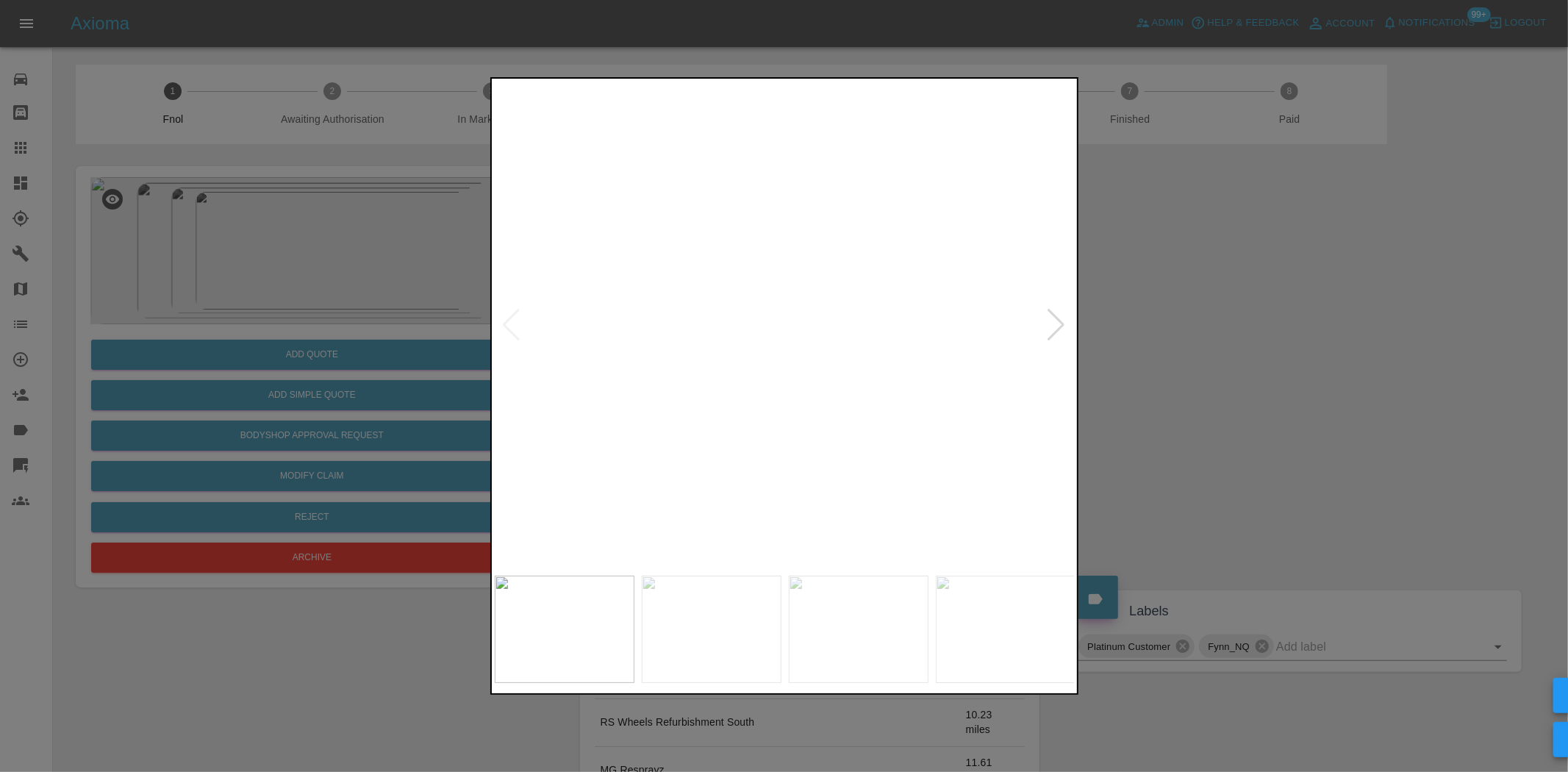
click at [836, 375] on img at bounding box center [627, 173] width 1742 height 1461
click at [799, 390] on img at bounding box center [779, 324] width 581 height 486
click at [869, 374] on img at bounding box center [785, 324] width 581 height 486
click at [930, 383] on img at bounding box center [785, 324] width 581 height 486
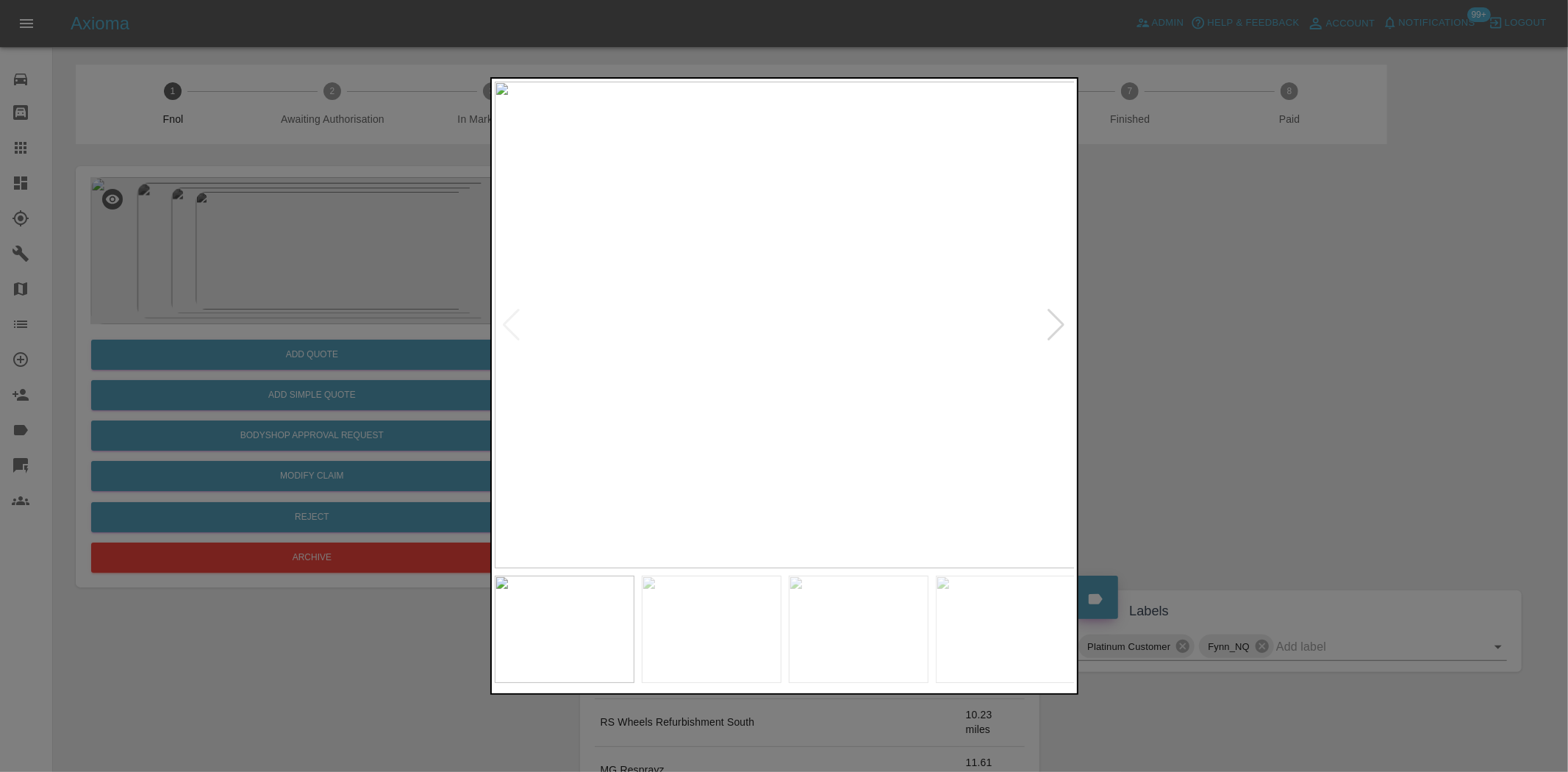
click at [930, 384] on img at bounding box center [785, 324] width 581 height 486
click at [843, 464] on img at bounding box center [309, 286] width 1742 height 1461
click at [854, 479] on img at bounding box center [340, 354] width 1742 height 1461
click at [796, 471] on img at bounding box center [392, 470] width 1742 height 1461
click at [891, 419] on img at bounding box center [372, 781] width 1742 height 1461
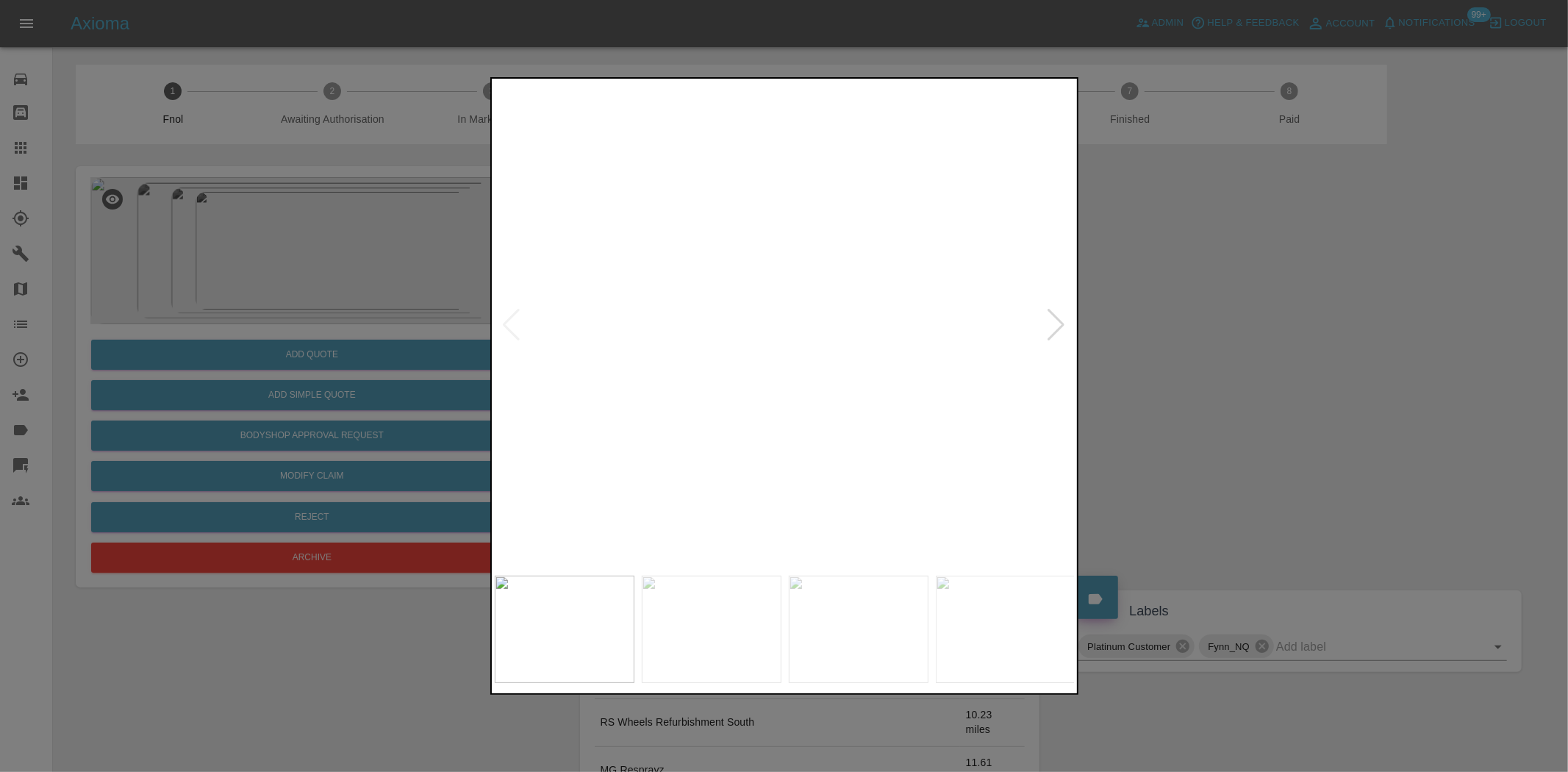
click at [840, 361] on img at bounding box center [372, 784] width 1742 height 1461
click at [773, 372] on img at bounding box center [785, 324] width 581 height 486
click at [799, 354] on img at bounding box center [785, 324] width 581 height 486
click at [901, 233] on img at bounding box center [785, 324] width 581 height 486
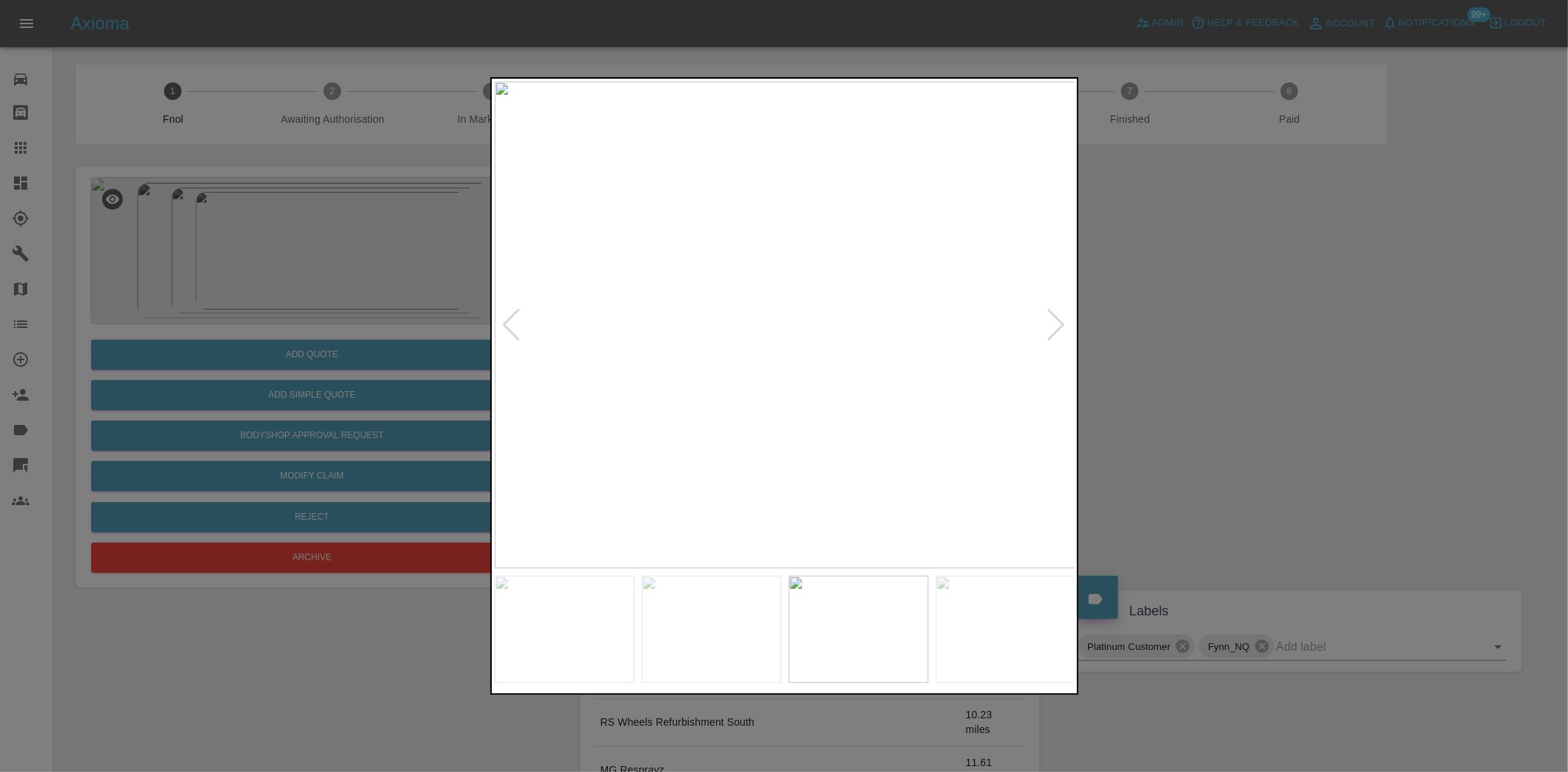
click at [901, 233] on img at bounding box center [785, 324] width 581 height 486
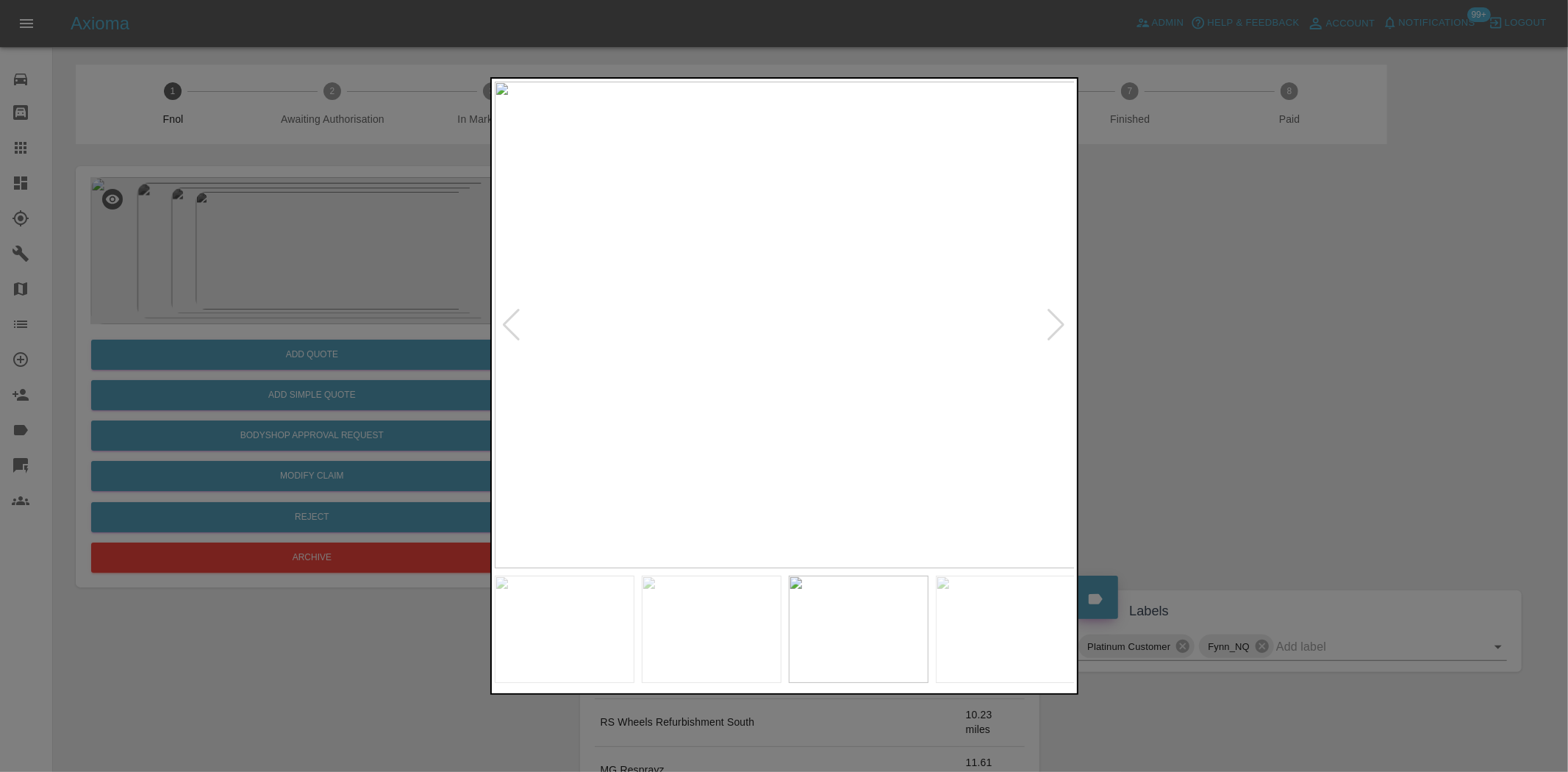
click at [805, 425] on img at bounding box center [785, 324] width 581 height 486
click at [820, 414] on img at bounding box center [785, 324] width 581 height 486
click at [306, 260] on div at bounding box center [784, 386] width 1568 height 772
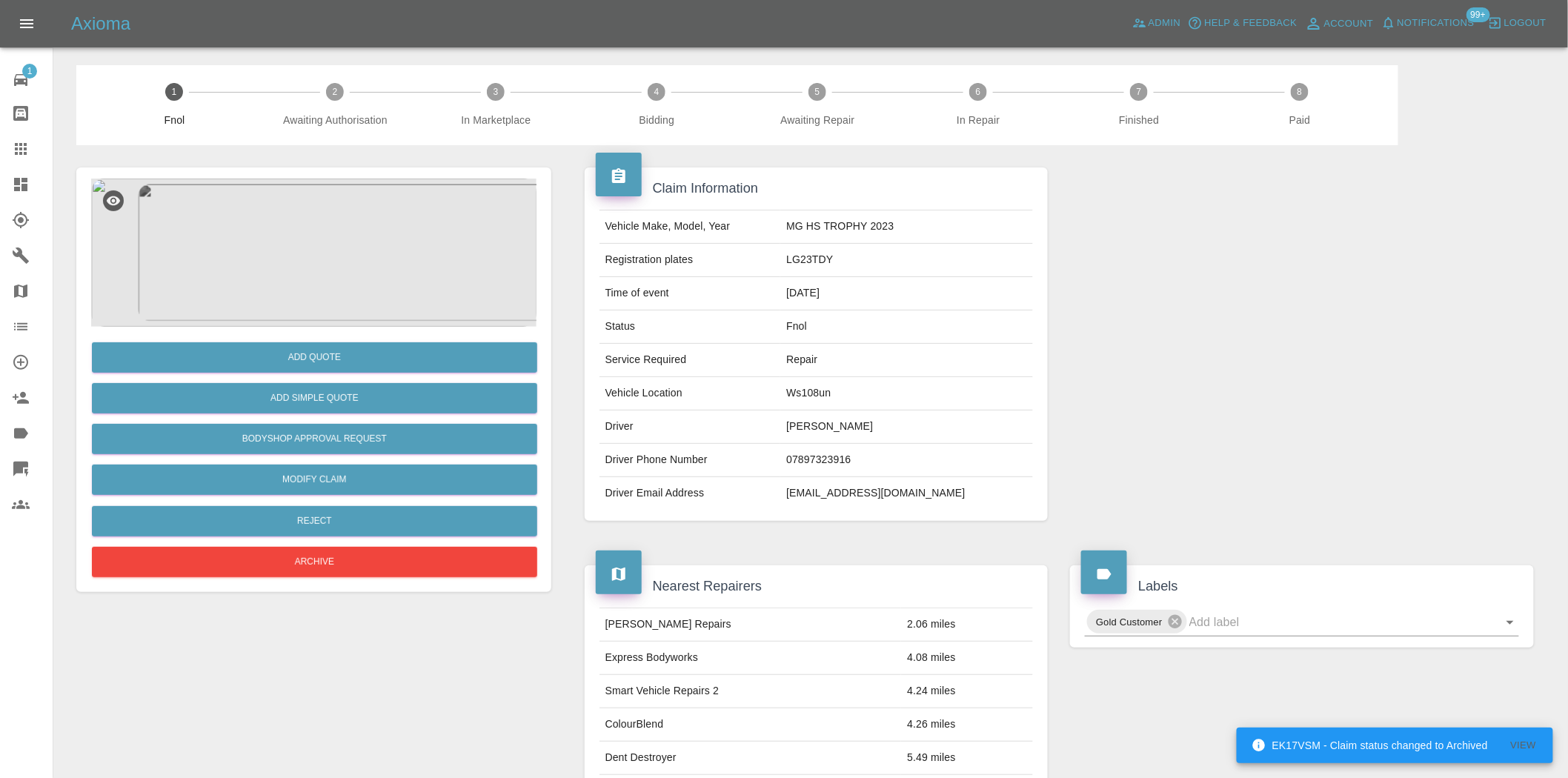
click at [349, 256] on img at bounding box center [314, 252] width 445 height 148
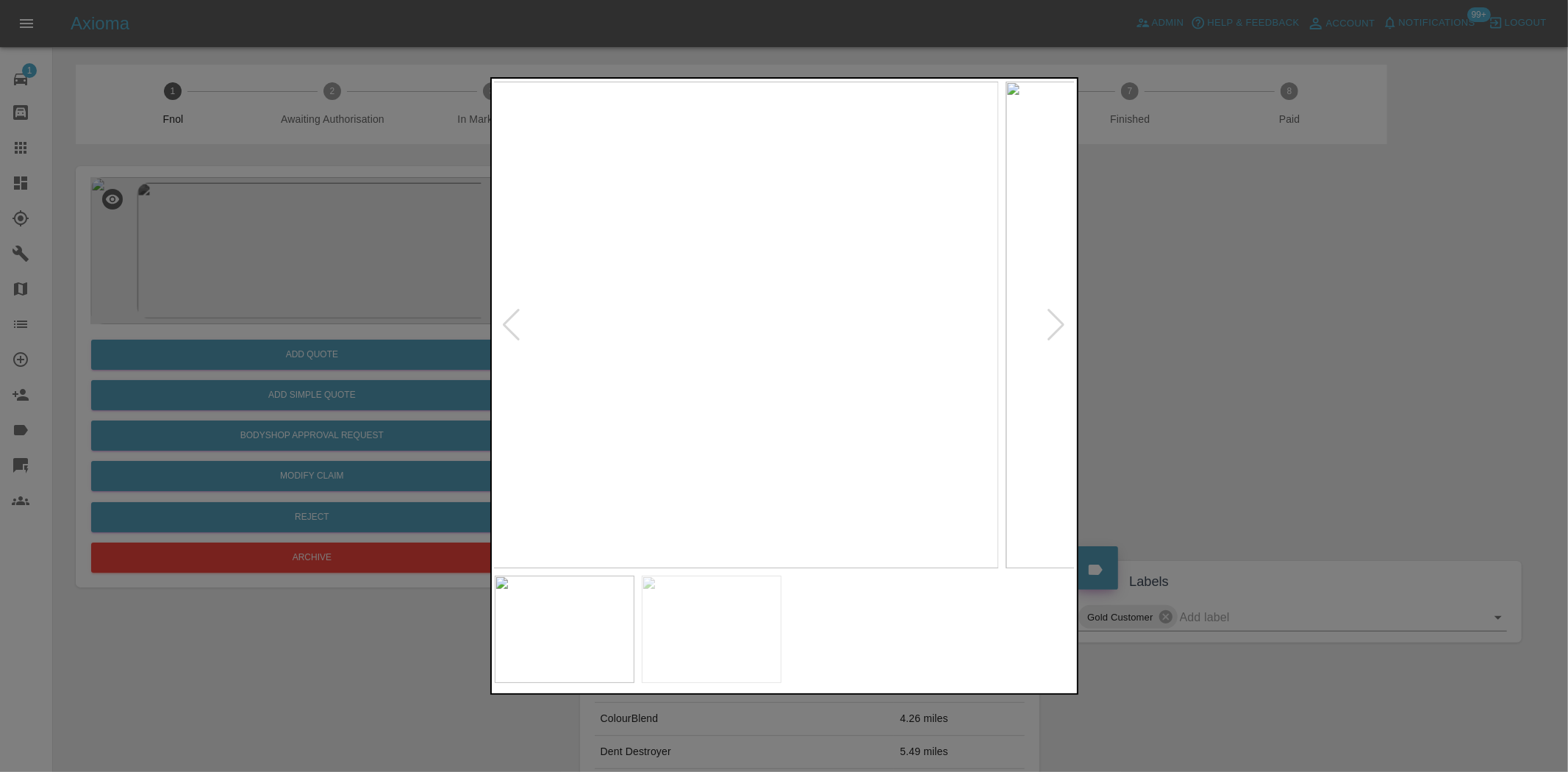
click at [587, 396] on img at bounding box center [708, 324] width 581 height 486
click at [718, 402] on img at bounding box center [785, 324] width 581 height 486
click at [844, 382] on img at bounding box center [785, 324] width 581 height 486
click at [847, 374] on img at bounding box center [785, 324] width 581 height 486
click at [810, 365] on img at bounding box center [785, 324] width 581 height 486
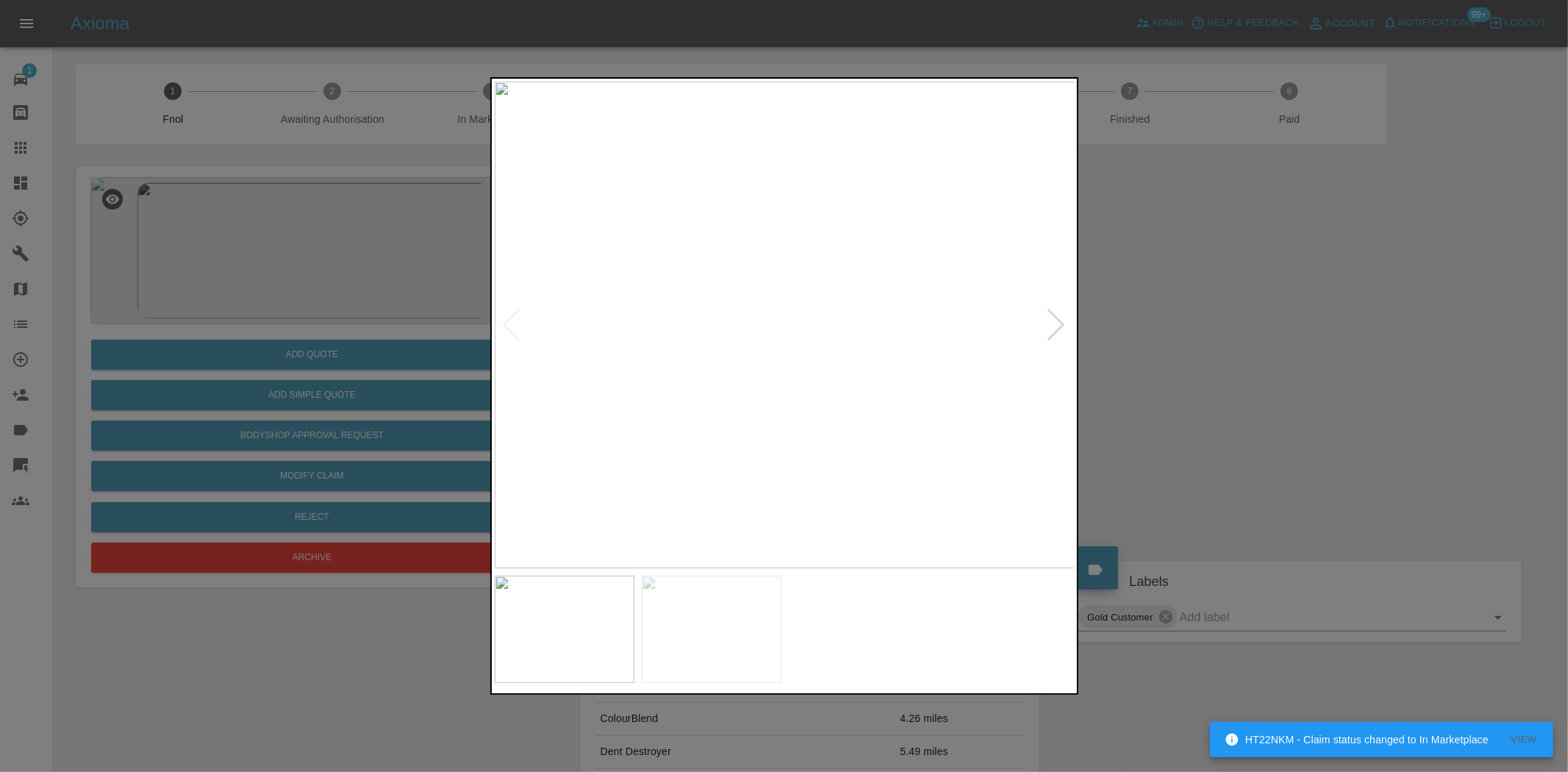
click at [660, 441] on img at bounding box center [785, 324] width 581 height 486
click at [620, 425] on img at bounding box center [785, 324] width 581 height 486
click at [800, 420] on img at bounding box center [785, 324] width 581 height 486
click at [800, 420] on img at bounding box center [735, 37] width 1742 height 1461
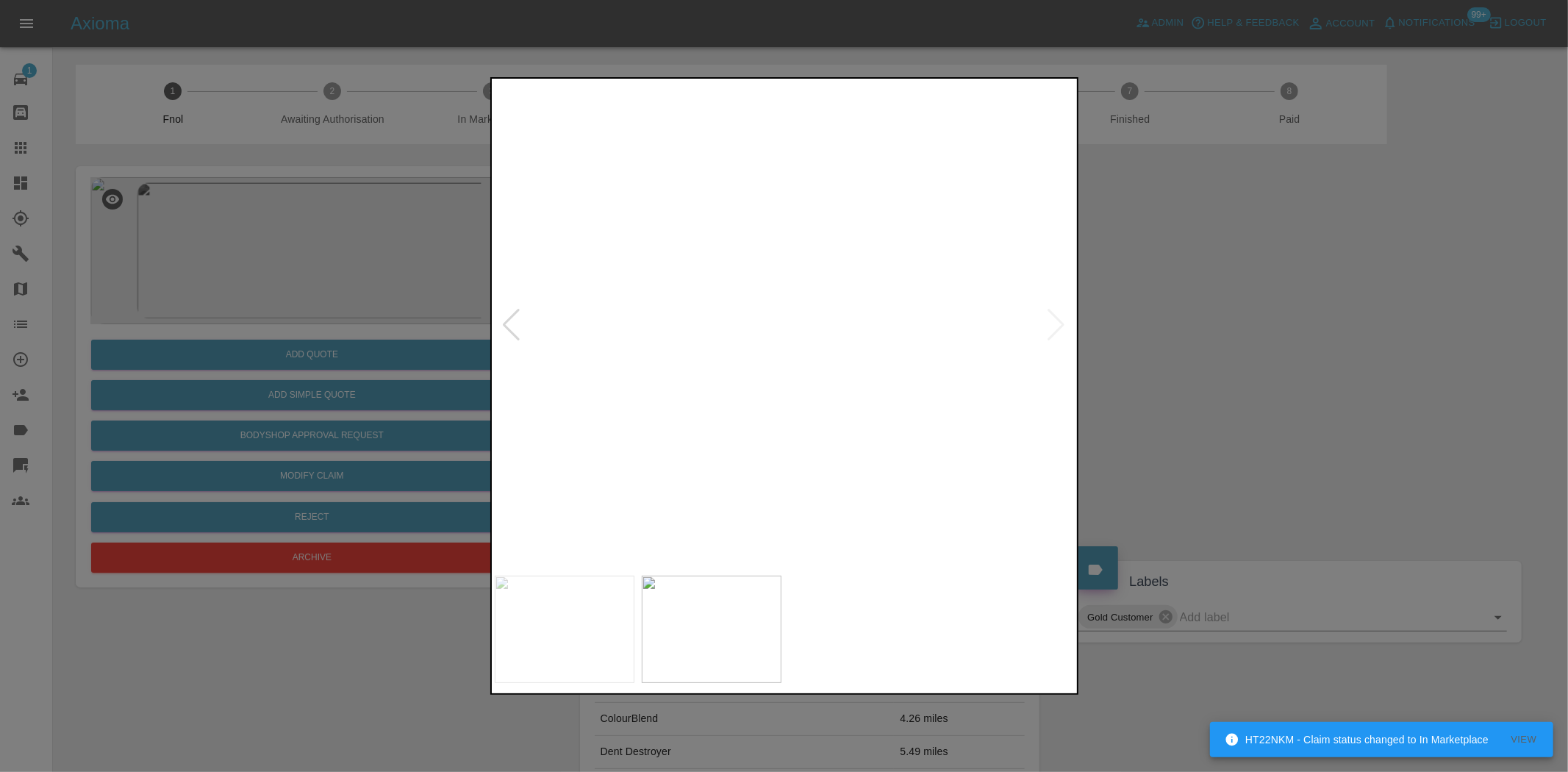
click at [800, 420] on img at bounding box center [735, 37] width 1742 height 1461
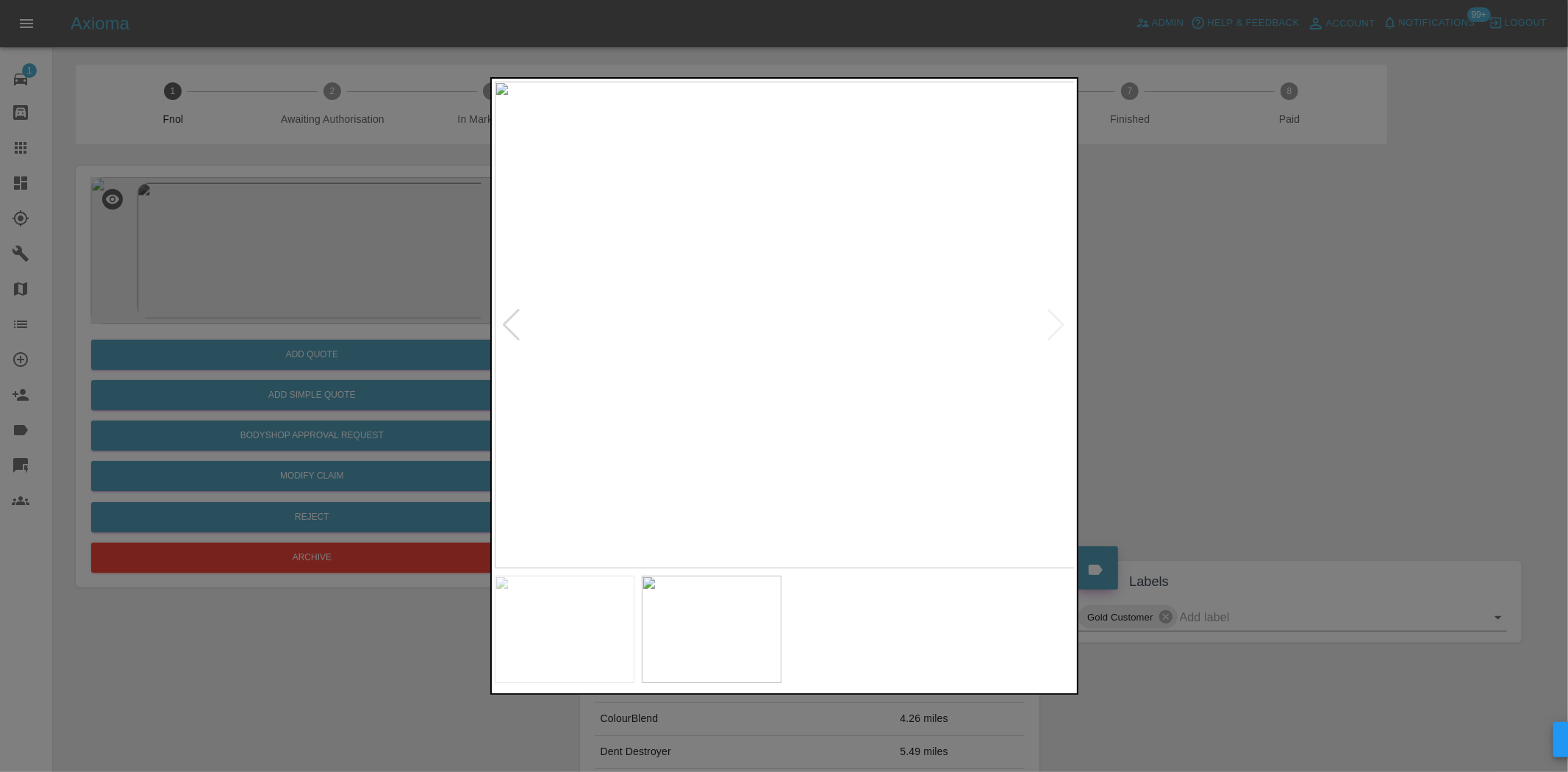
click at [930, 430] on img at bounding box center [785, 324] width 581 height 486
click at [804, 384] on img at bounding box center [785, 324] width 581 height 486
click at [340, 247] on div at bounding box center [784, 386] width 1568 height 772
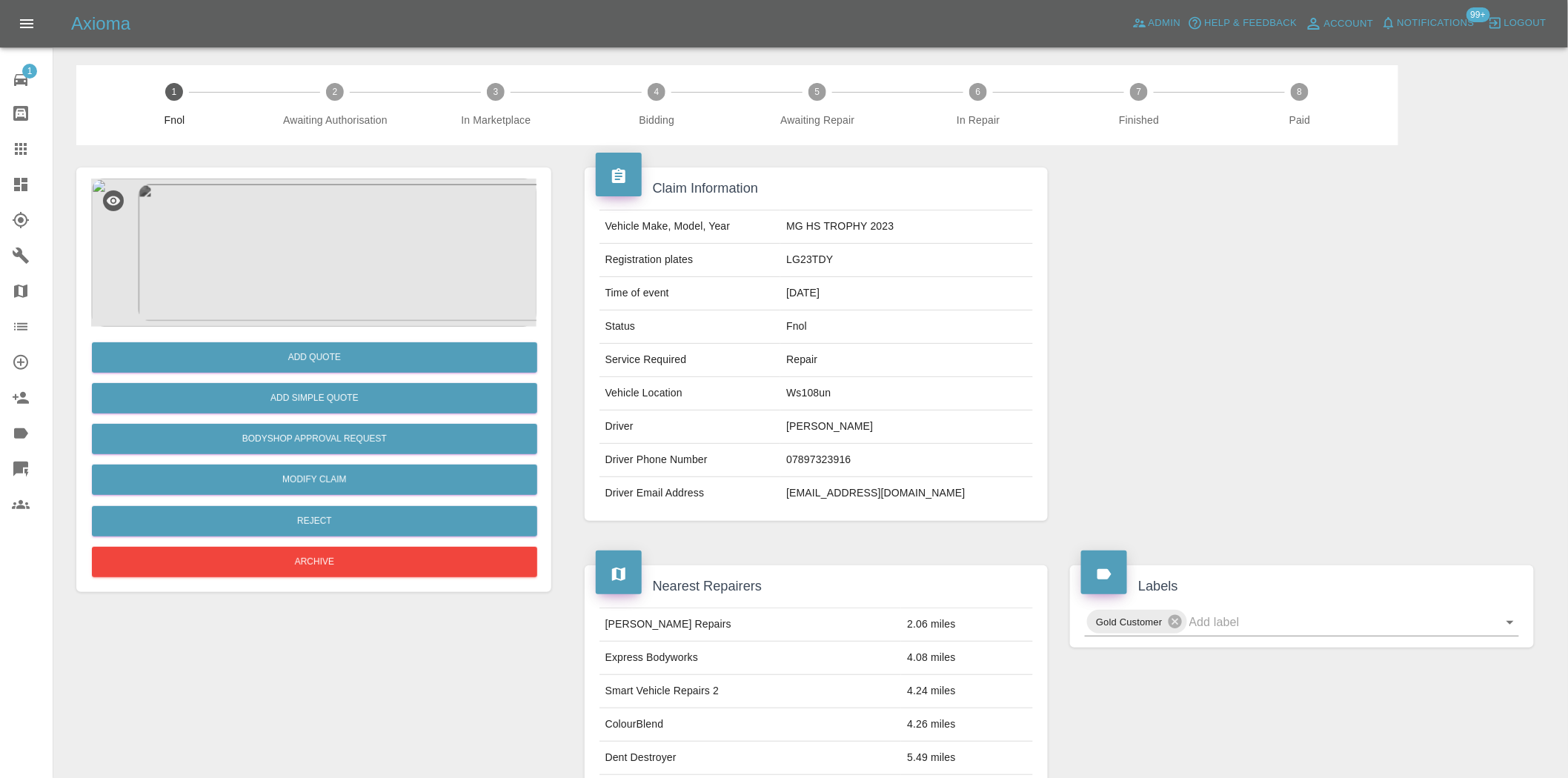
click at [278, 286] on img at bounding box center [314, 252] width 445 height 148
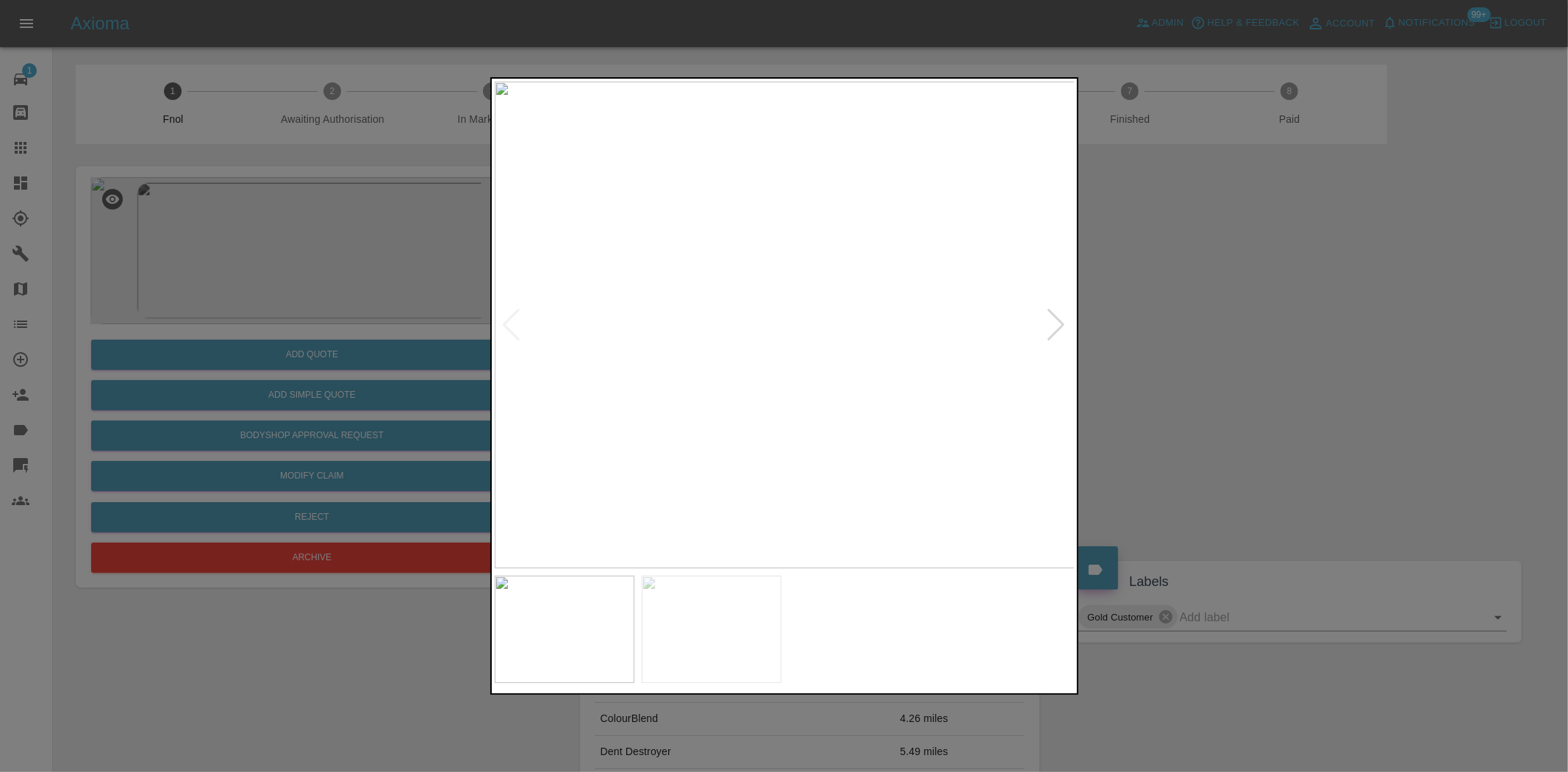
click at [804, 357] on img at bounding box center [785, 324] width 581 height 486
click at [802, 357] on img at bounding box center [785, 324] width 581 height 486
click at [329, 344] on div at bounding box center [784, 386] width 1568 height 772
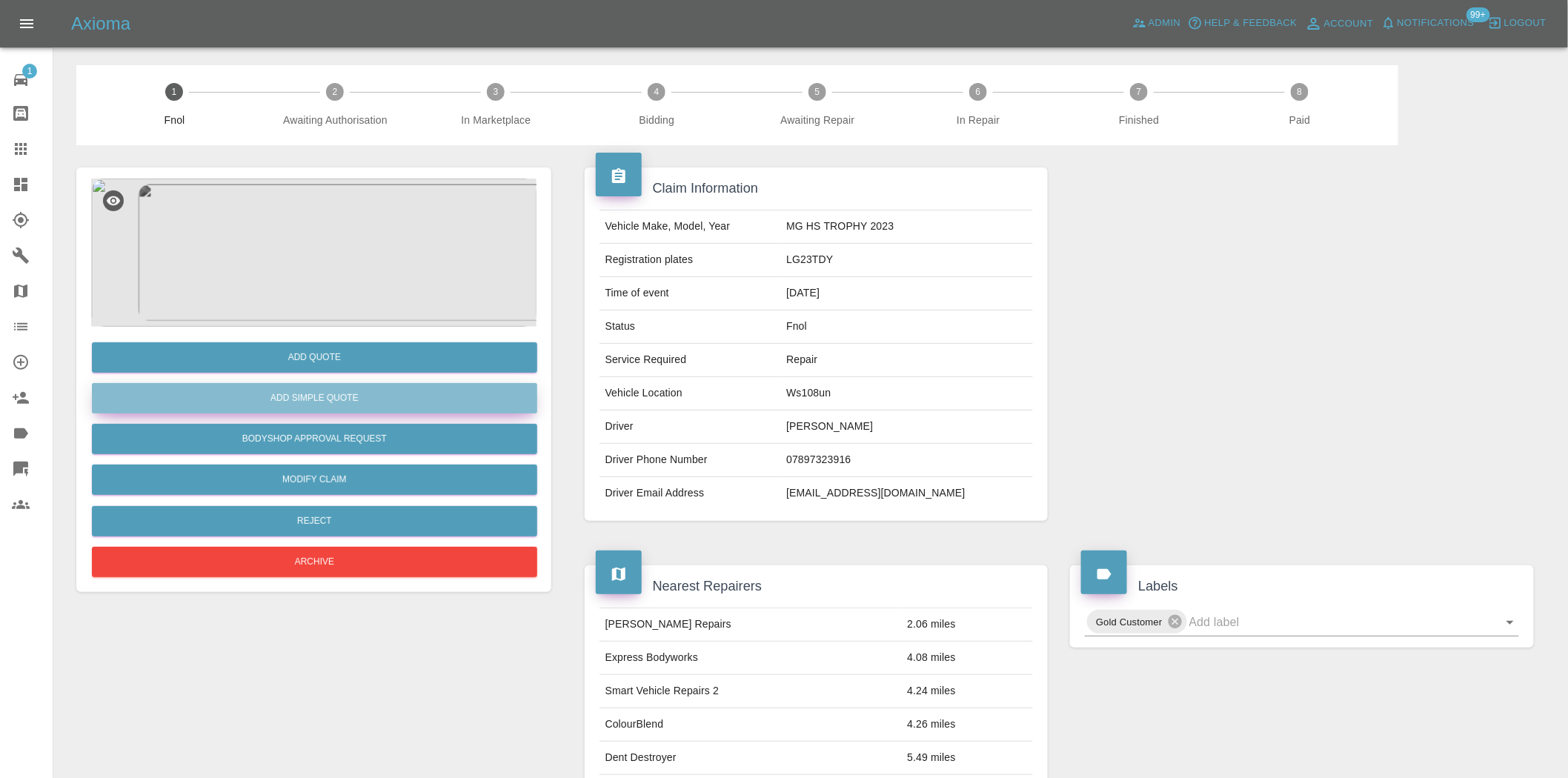
click at [328, 394] on button "Add Simple Quote" at bounding box center [314, 399] width 445 height 31
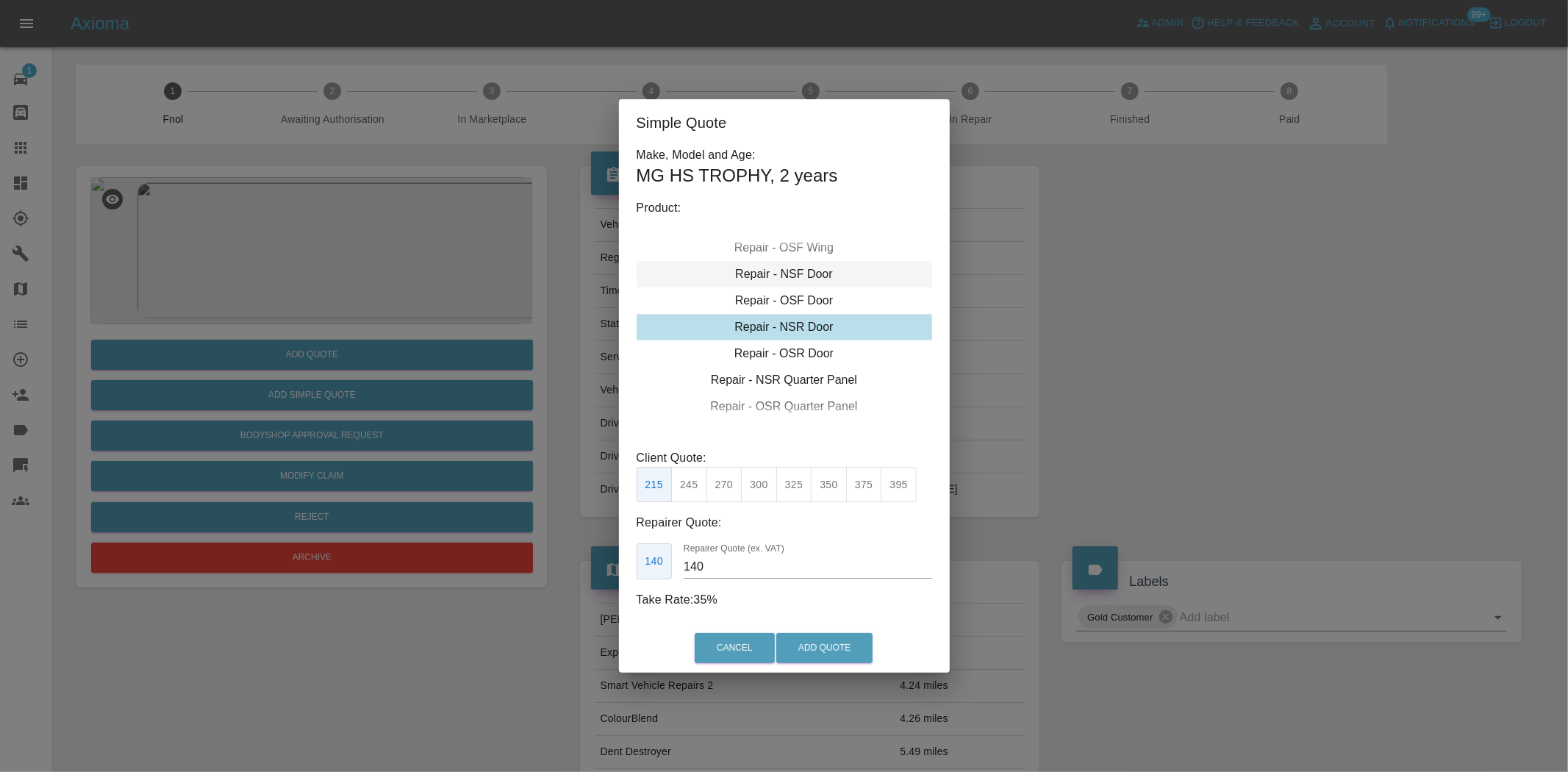
click at [787, 272] on div "Repair - NSF Door" at bounding box center [784, 274] width 295 height 27
click at [717, 486] on button "275" at bounding box center [724, 485] width 36 height 36
drag, startPoint x: 716, startPoint y: 563, endPoint x: 576, endPoint y: 563, distance: 140.0
click at [613, 566] on div "Simple Quote Make, Model and Age: MG HS TROPHY , 2 years Product: Repair - Fron…" at bounding box center [784, 386] width 1568 height 772
type input "170"
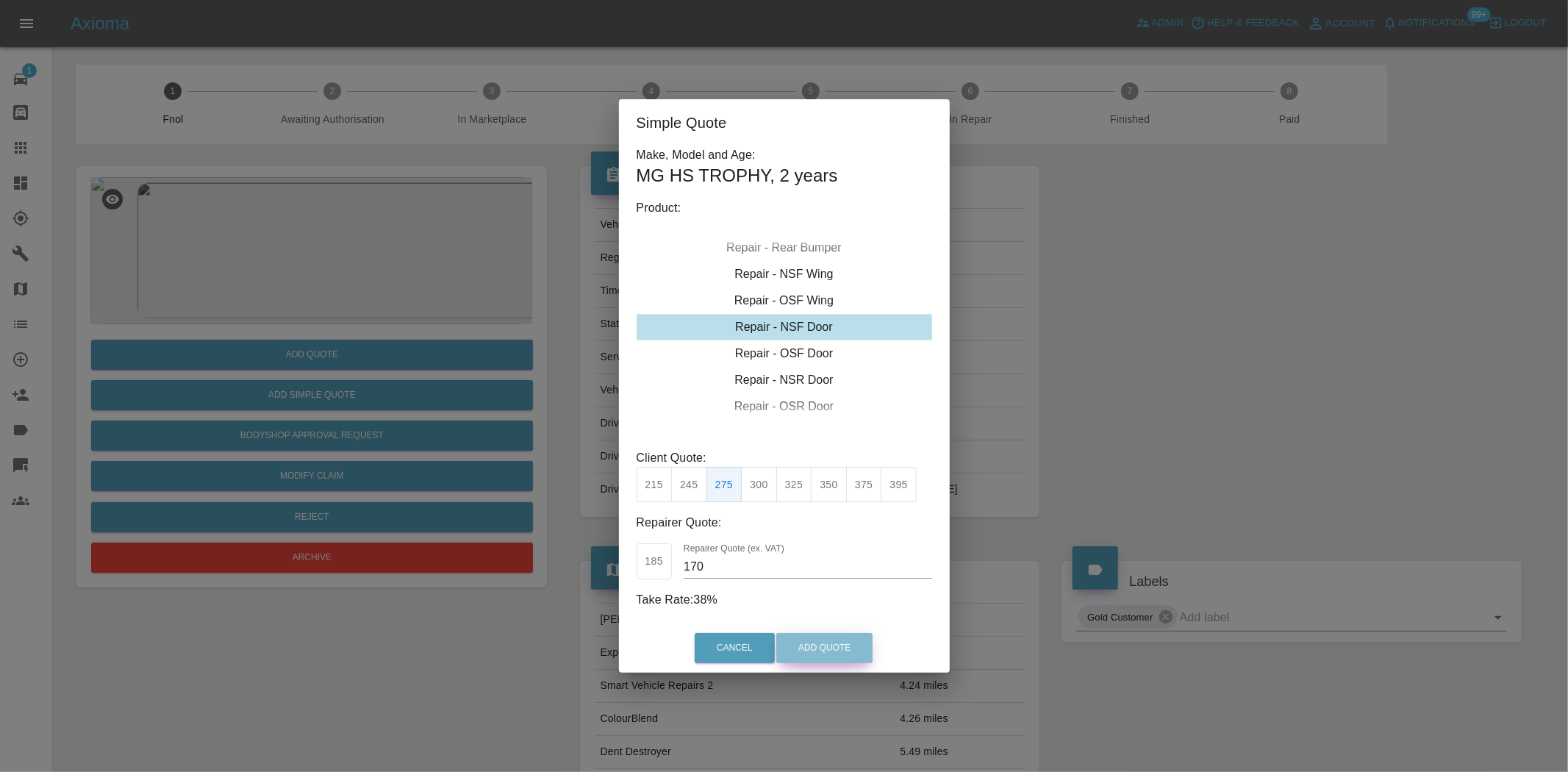
click at [827, 645] on button "Add Quote" at bounding box center [824, 648] width 97 height 31
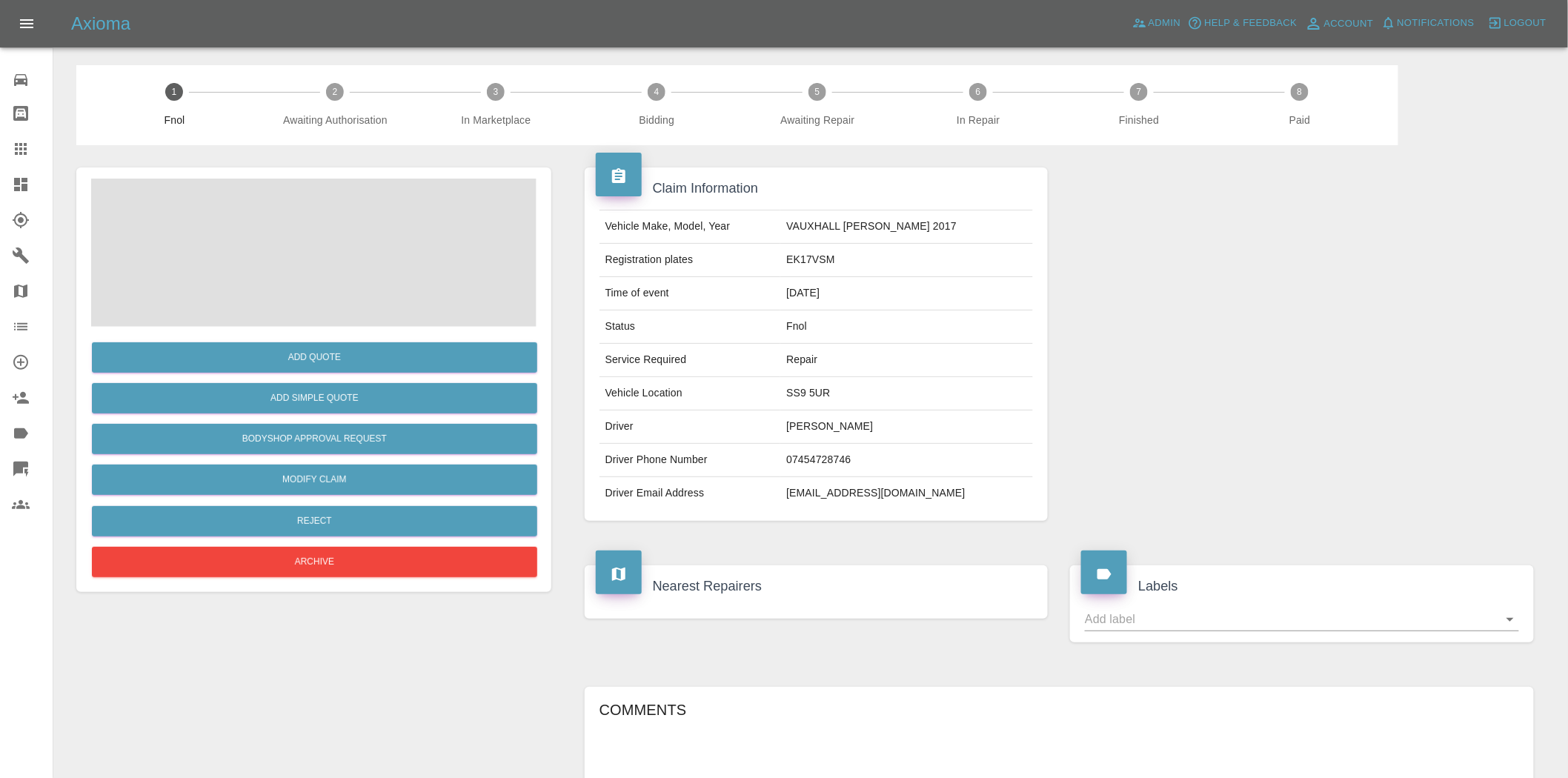
click at [332, 294] on span at bounding box center [314, 252] width 445 height 148
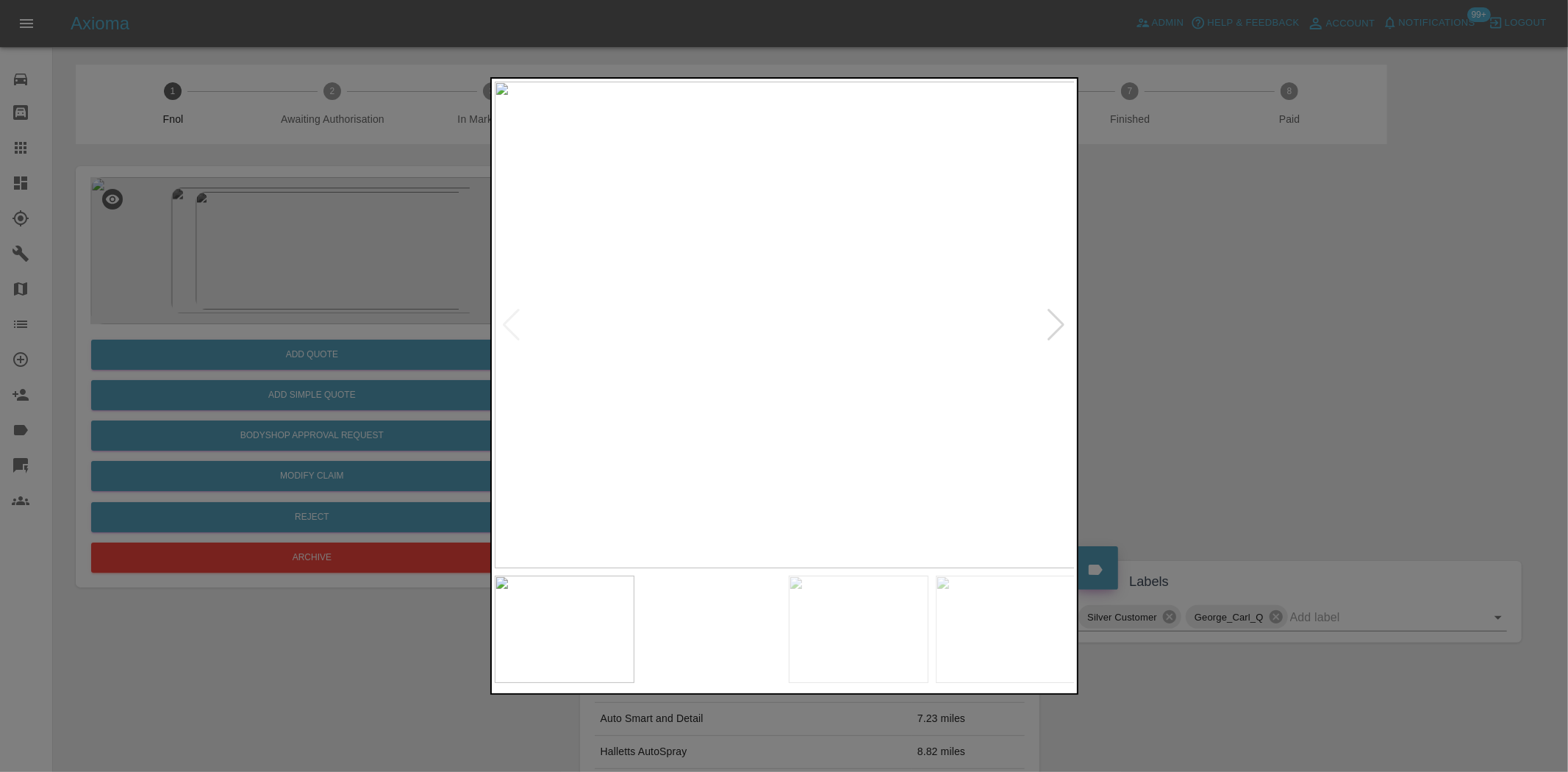
click at [761, 469] on img at bounding box center [785, 324] width 581 height 486
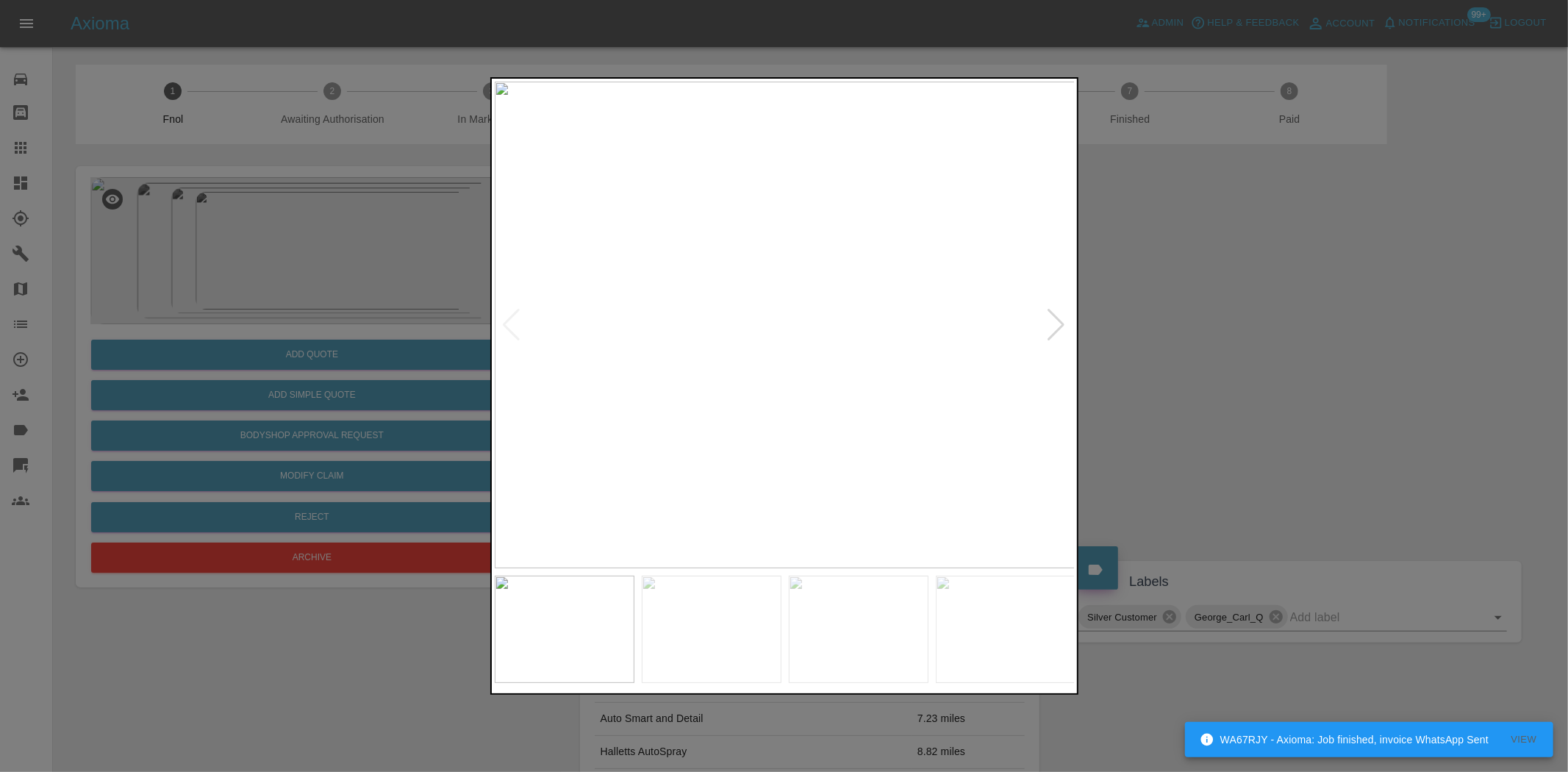
click at [725, 446] on img at bounding box center [785, 324] width 581 height 486
click at [715, 432] on img at bounding box center [785, 324] width 581 height 486
click at [336, 354] on div at bounding box center [784, 386] width 1568 height 772
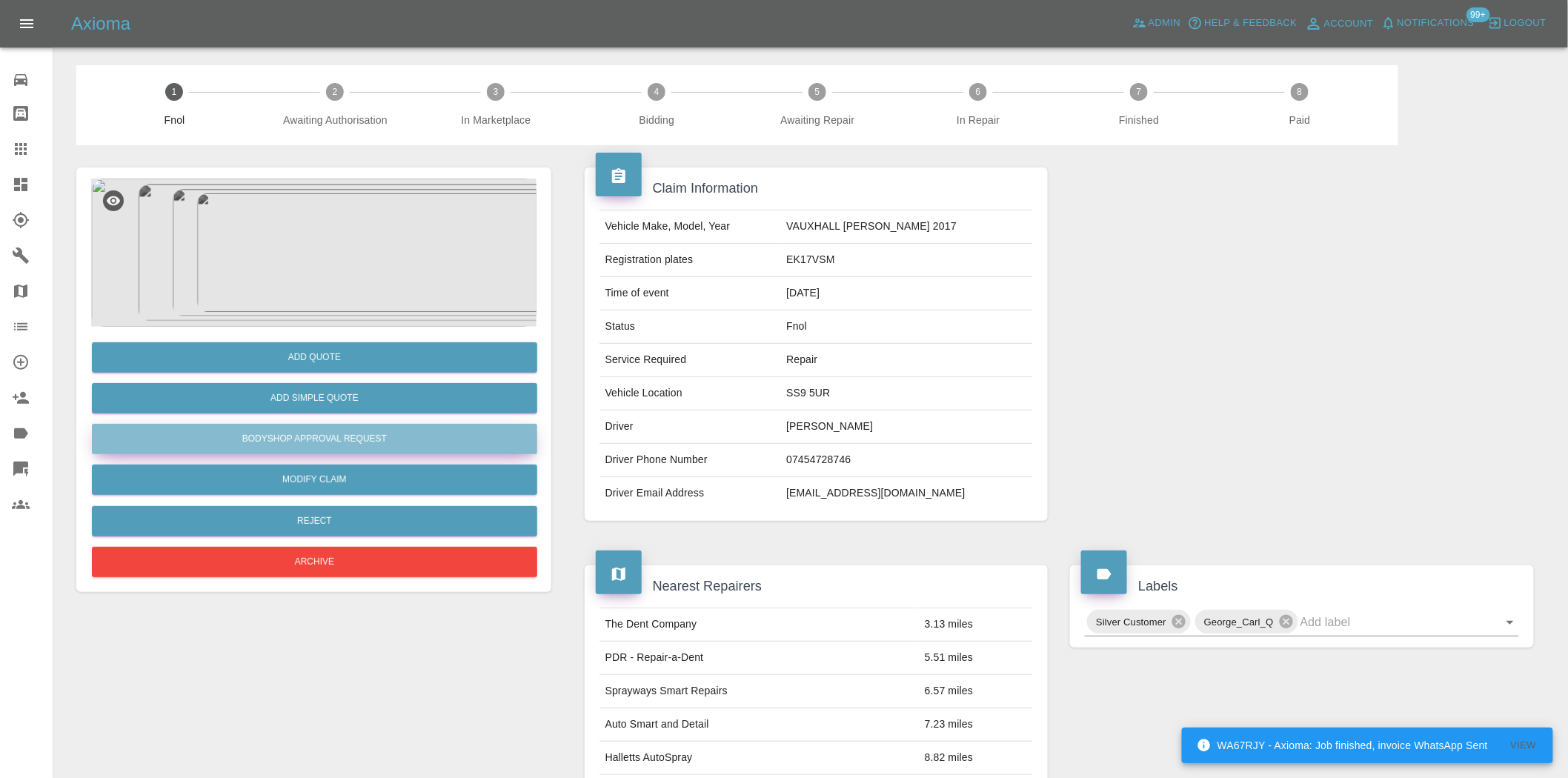
click at [365, 439] on button "Bodyshop Approval Request" at bounding box center [314, 439] width 445 height 31
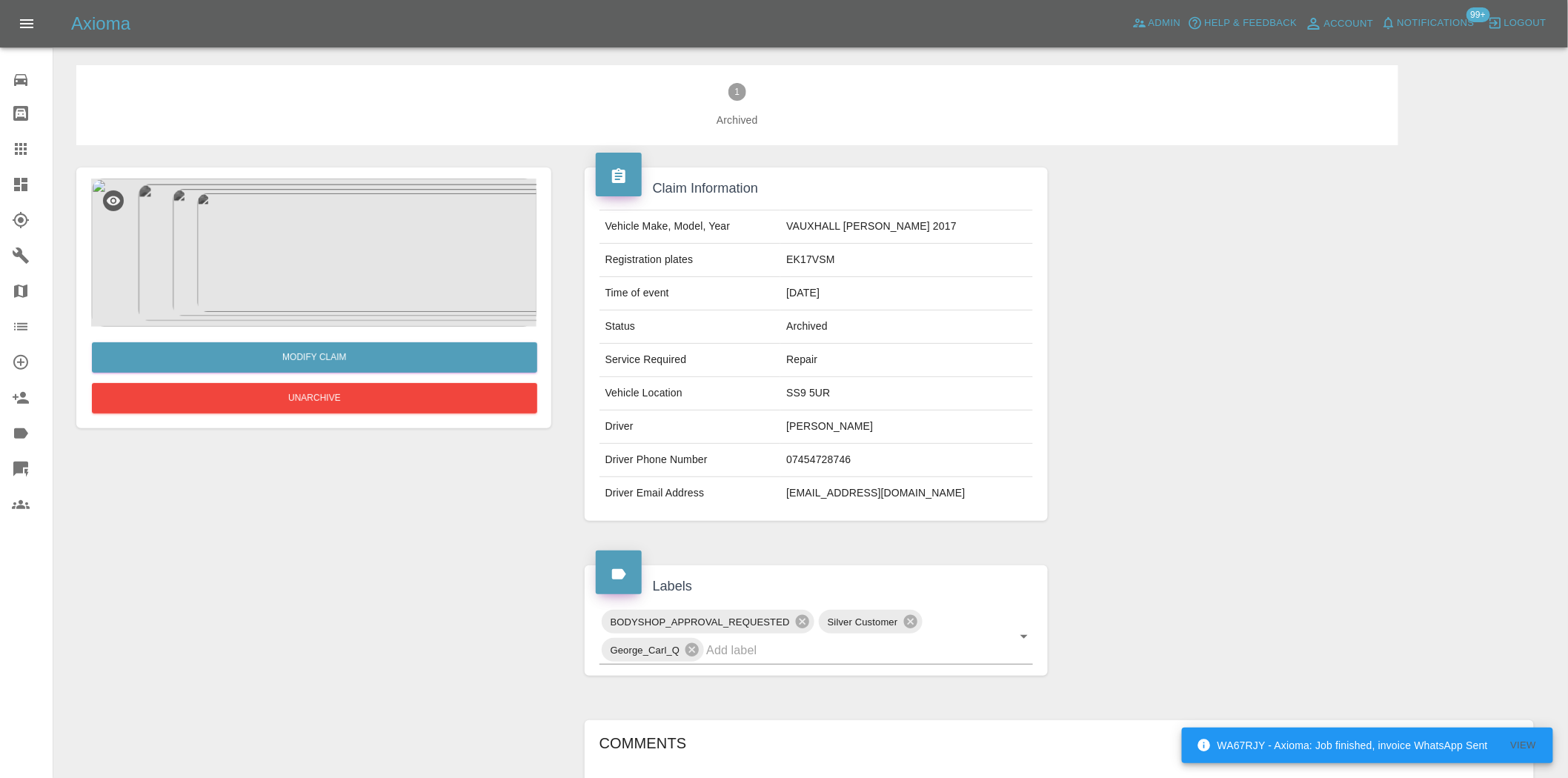
click at [361, 265] on img at bounding box center [314, 252] width 445 height 148
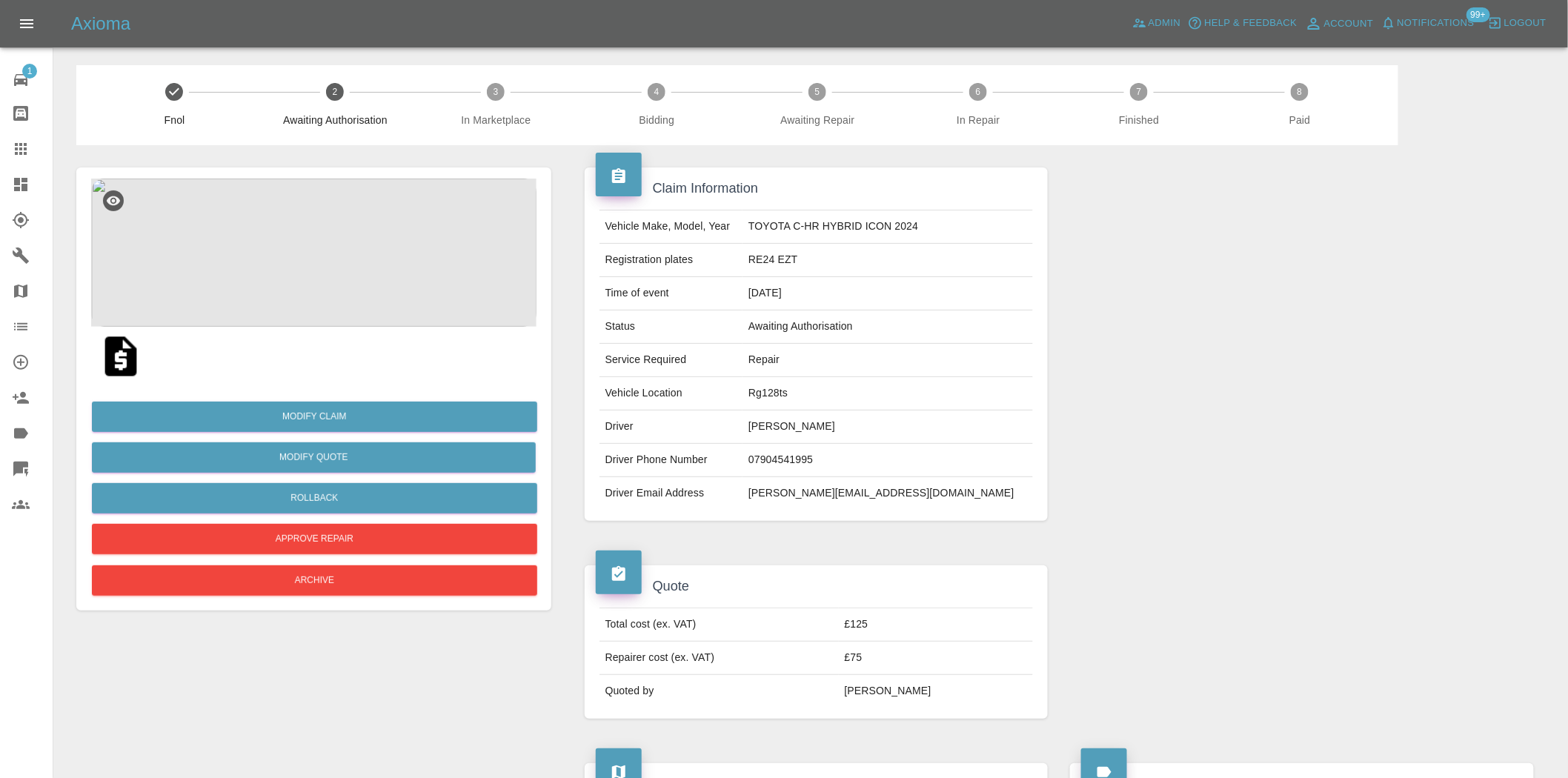
click at [339, 252] on img at bounding box center [314, 252] width 445 height 148
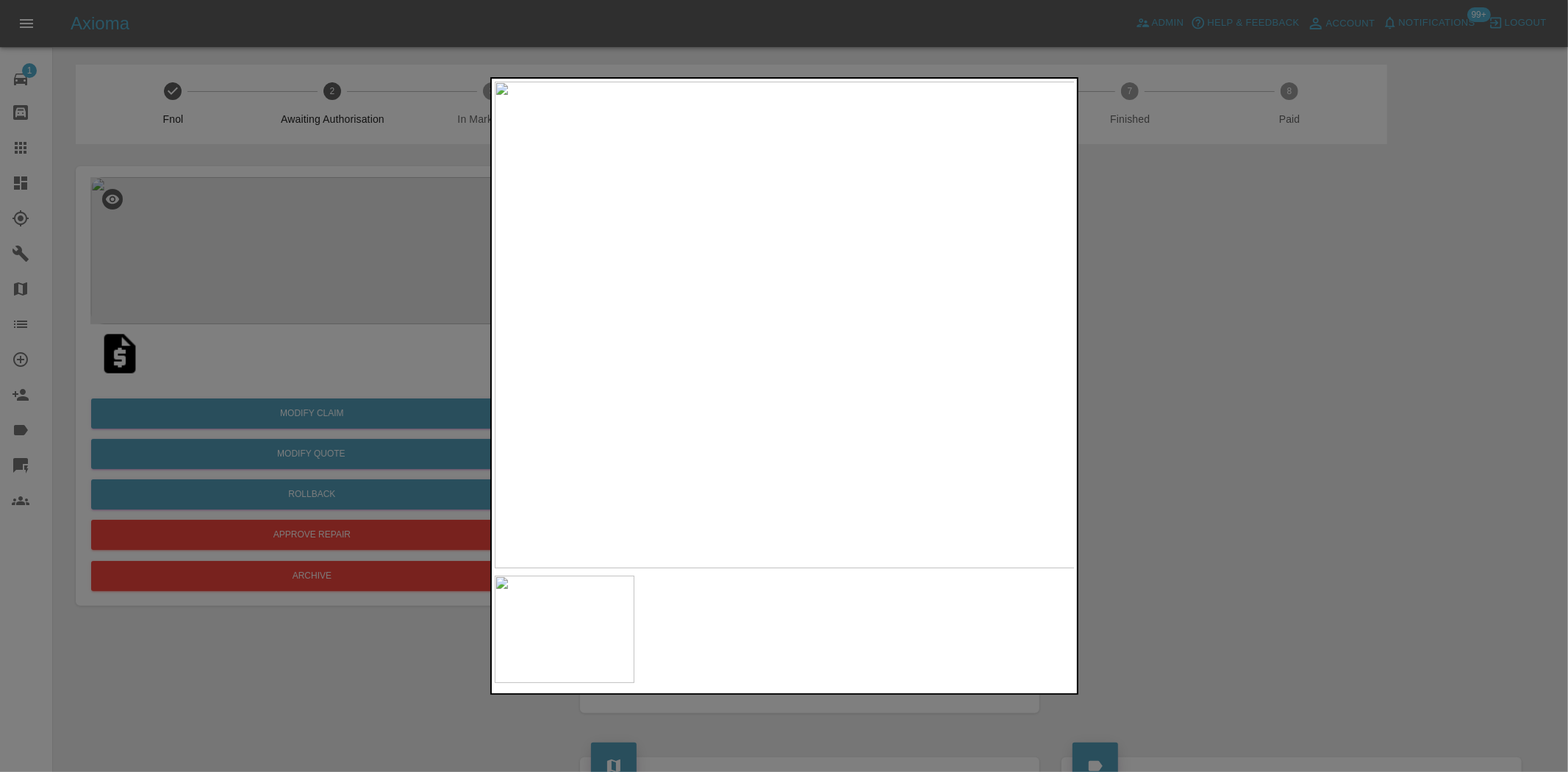
click at [820, 317] on img at bounding box center [785, 324] width 581 height 486
click at [754, 355] on img at bounding box center [785, 324] width 581 height 486
click at [718, 353] on img at bounding box center [785, 324] width 581 height 486
click at [718, 353] on img at bounding box center [983, 241] width 1742 height 1461
click at [724, 350] on img at bounding box center [785, 324] width 581 height 486
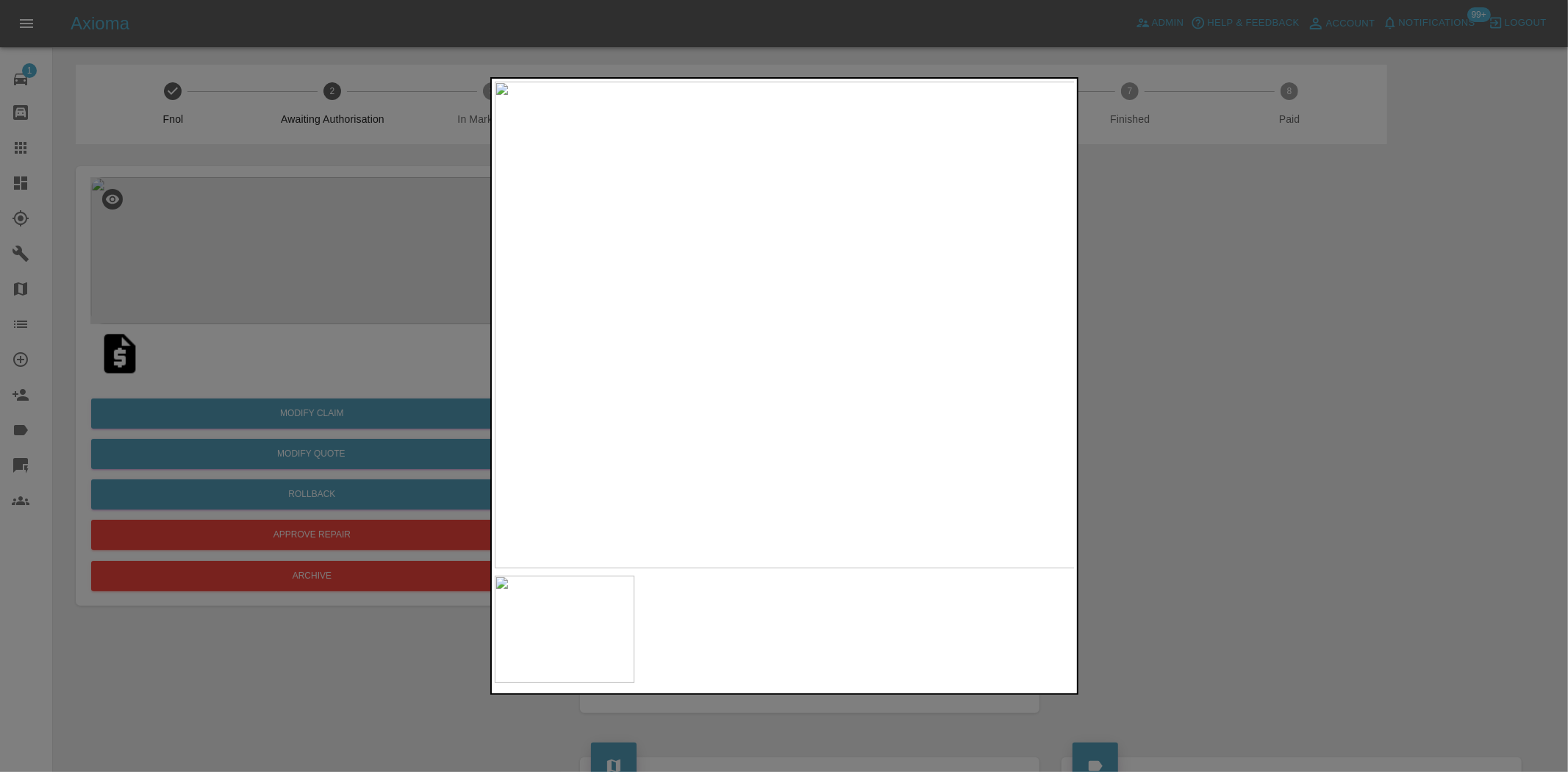
click at [324, 260] on div at bounding box center [784, 386] width 1568 height 772
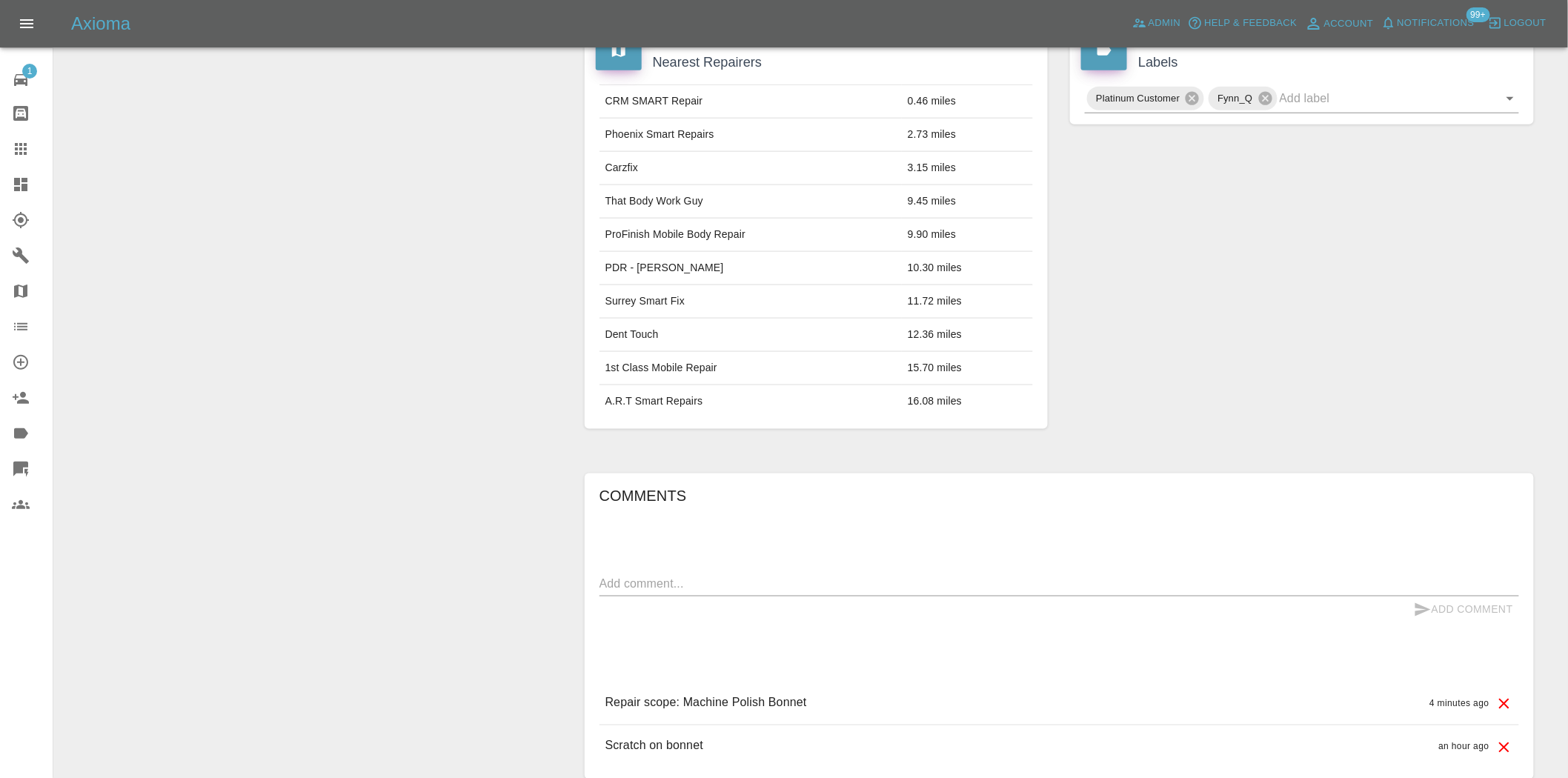
scroll to position [433, 0]
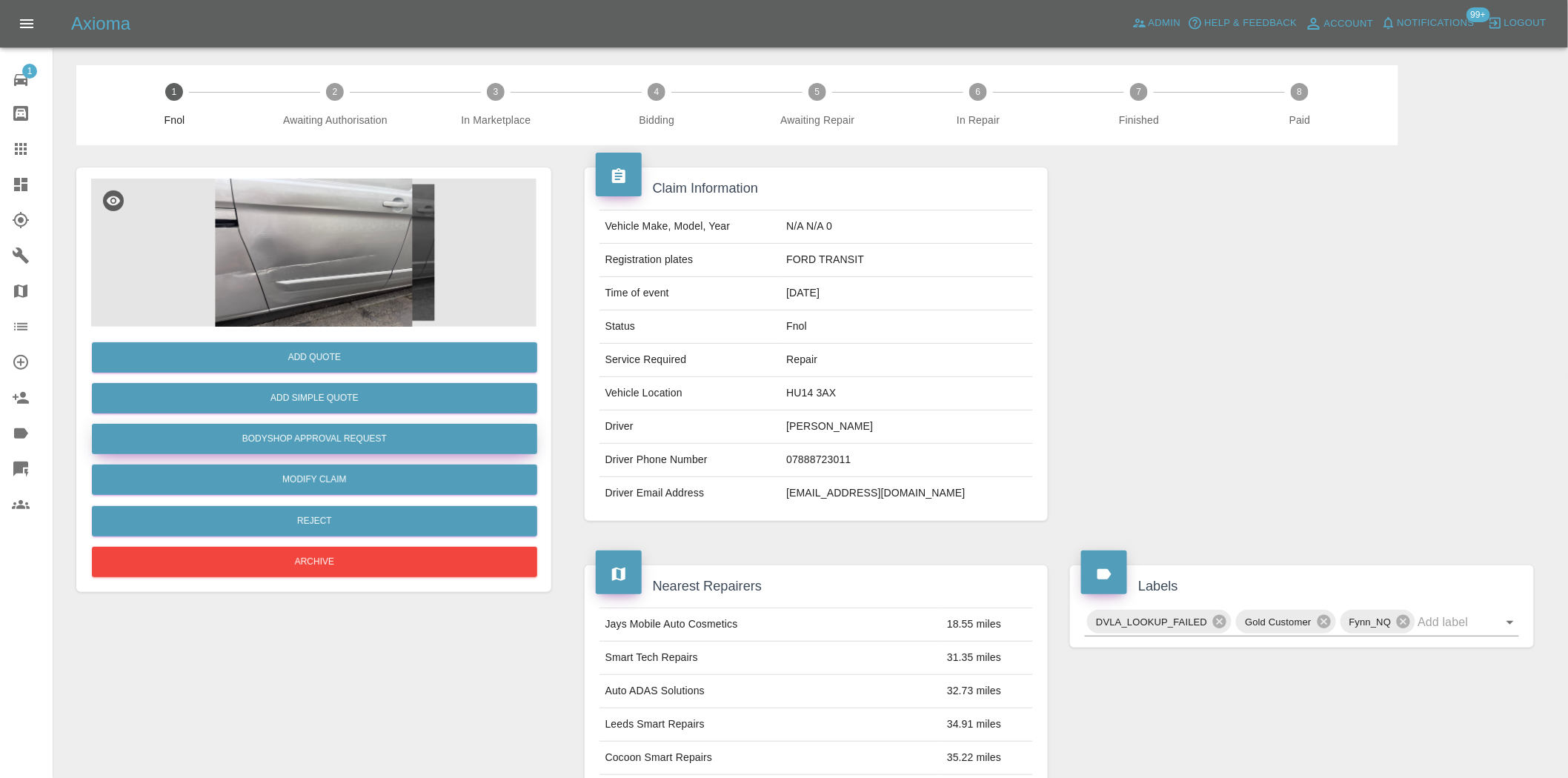
click at [334, 440] on button "Bodyshop Approval Request" at bounding box center [314, 439] width 445 height 31
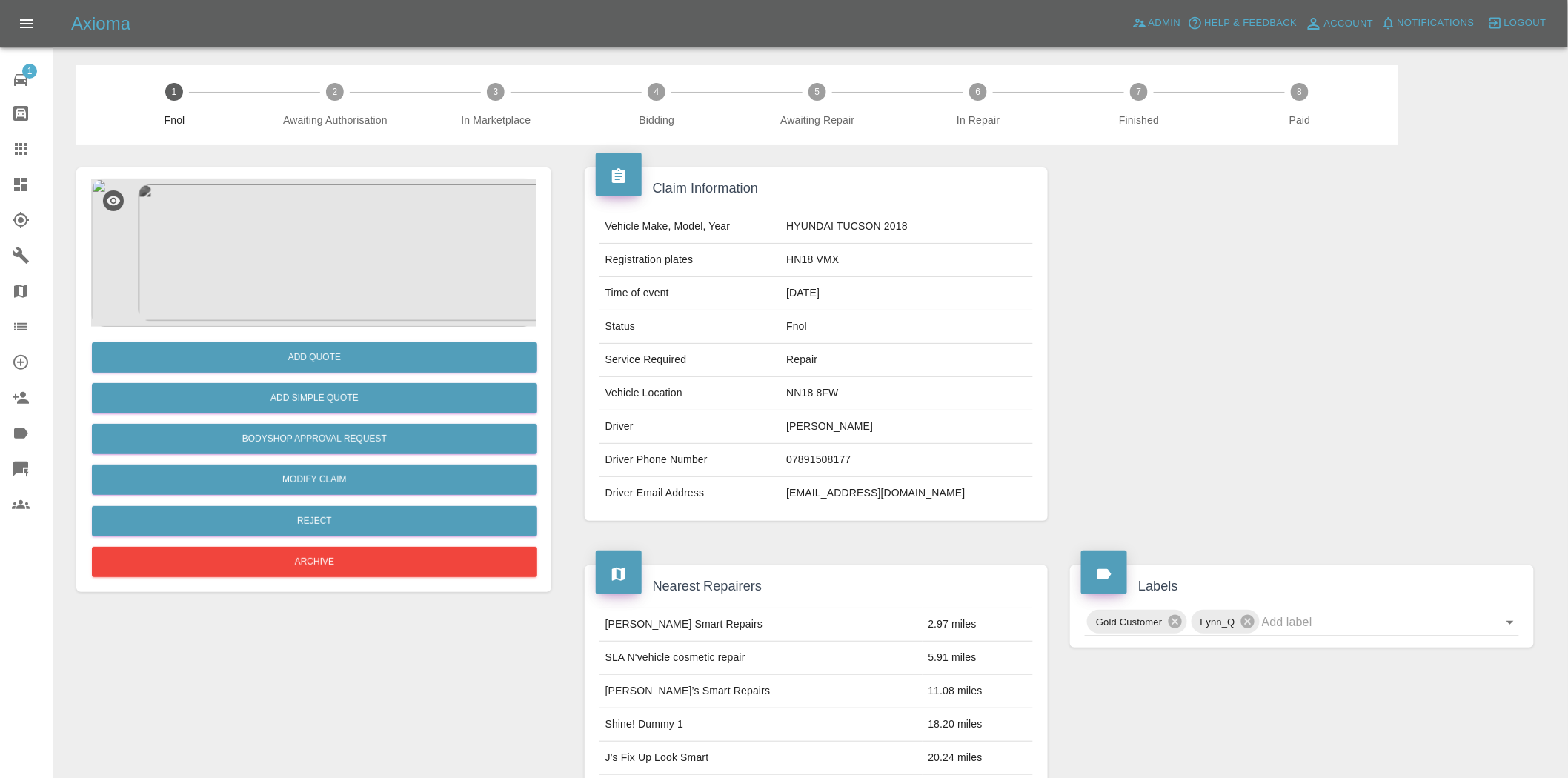
click at [307, 260] on img at bounding box center [314, 252] width 445 height 148
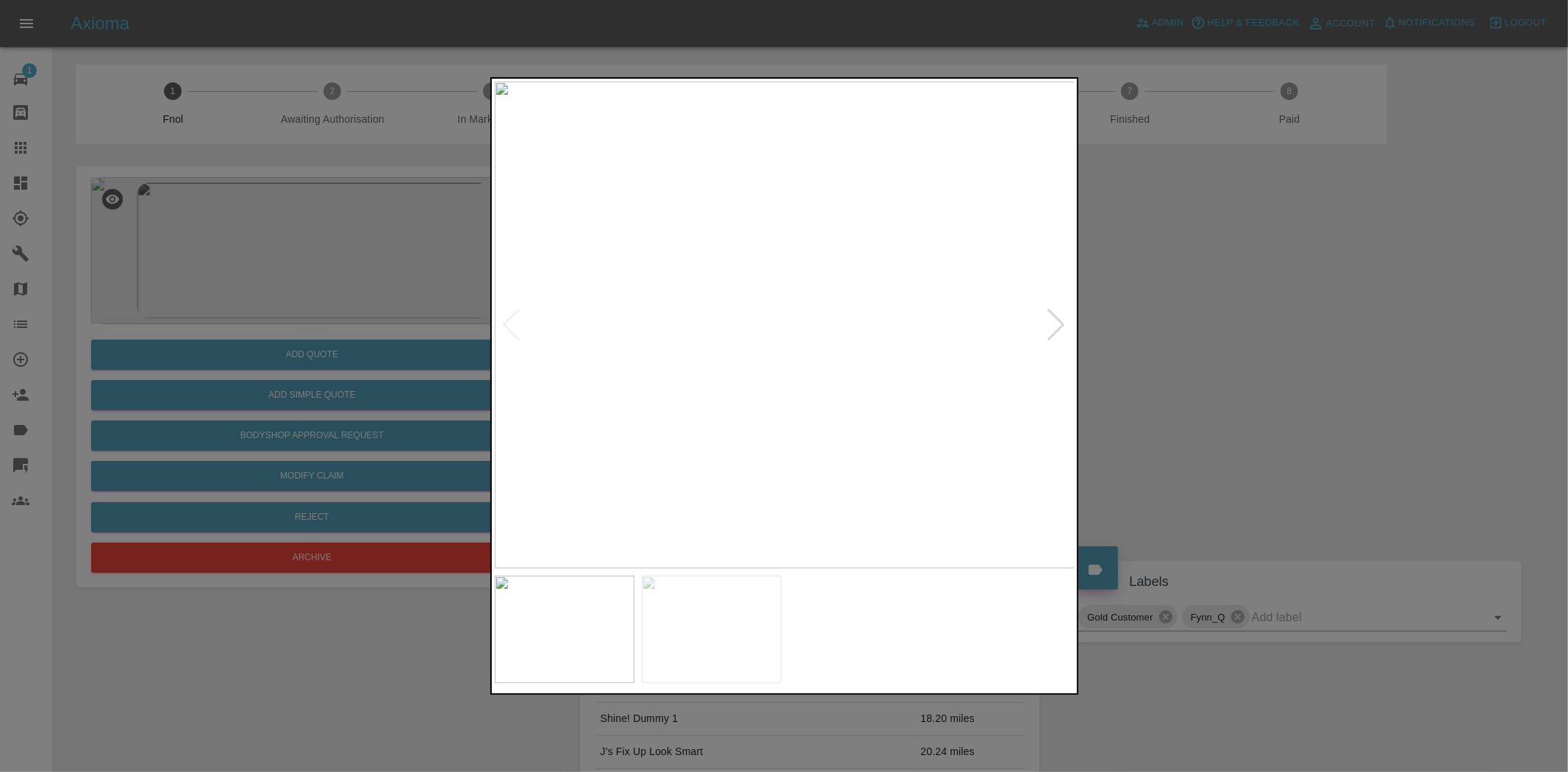
click at [596, 333] on img at bounding box center [785, 324] width 581 height 486
click at [728, 349] on img at bounding box center [785, 324] width 581 height 486
click at [648, 317] on img at bounding box center [785, 324] width 581 height 486
click at [840, 316] on img at bounding box center [934, 324] width 581 height 486
click at [843, 329] on img at bounding box center [785, 324] width 581 height 486
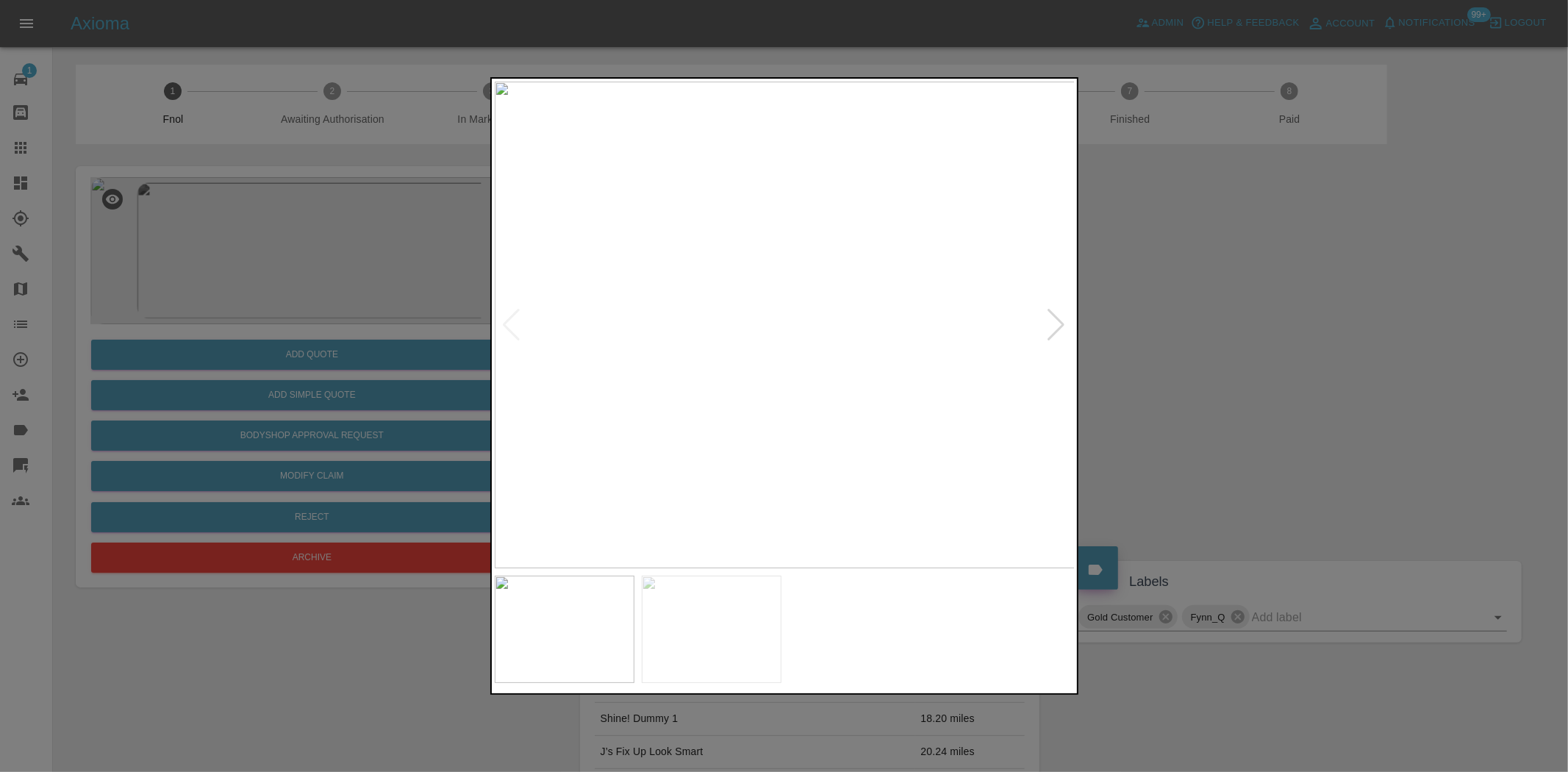
click at [310, 305] on div at bounding box center [784, 386] width 1568 height 772
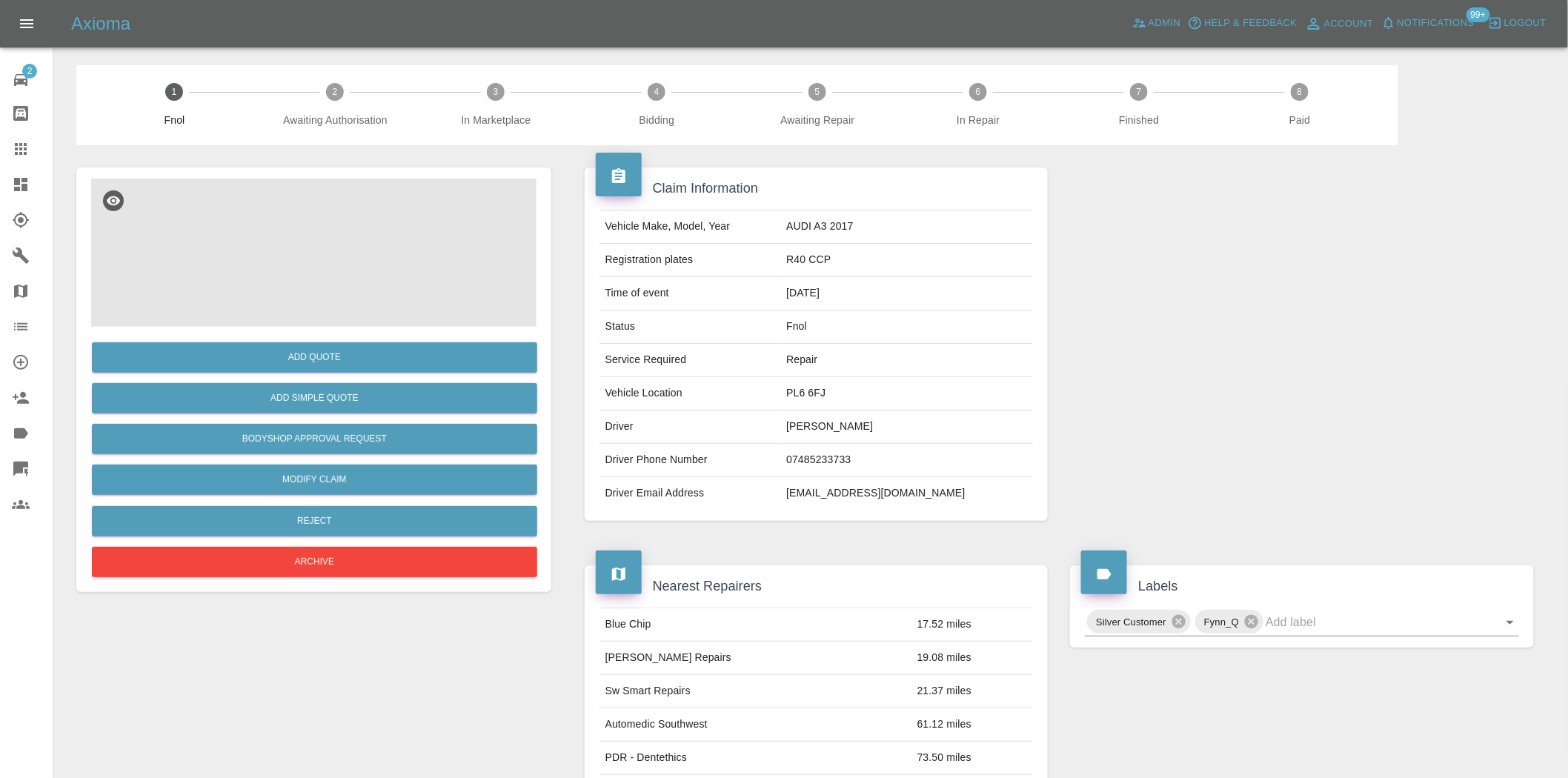
click at [313, 279] on img at bounding box center [314, 252] width 445 height 148
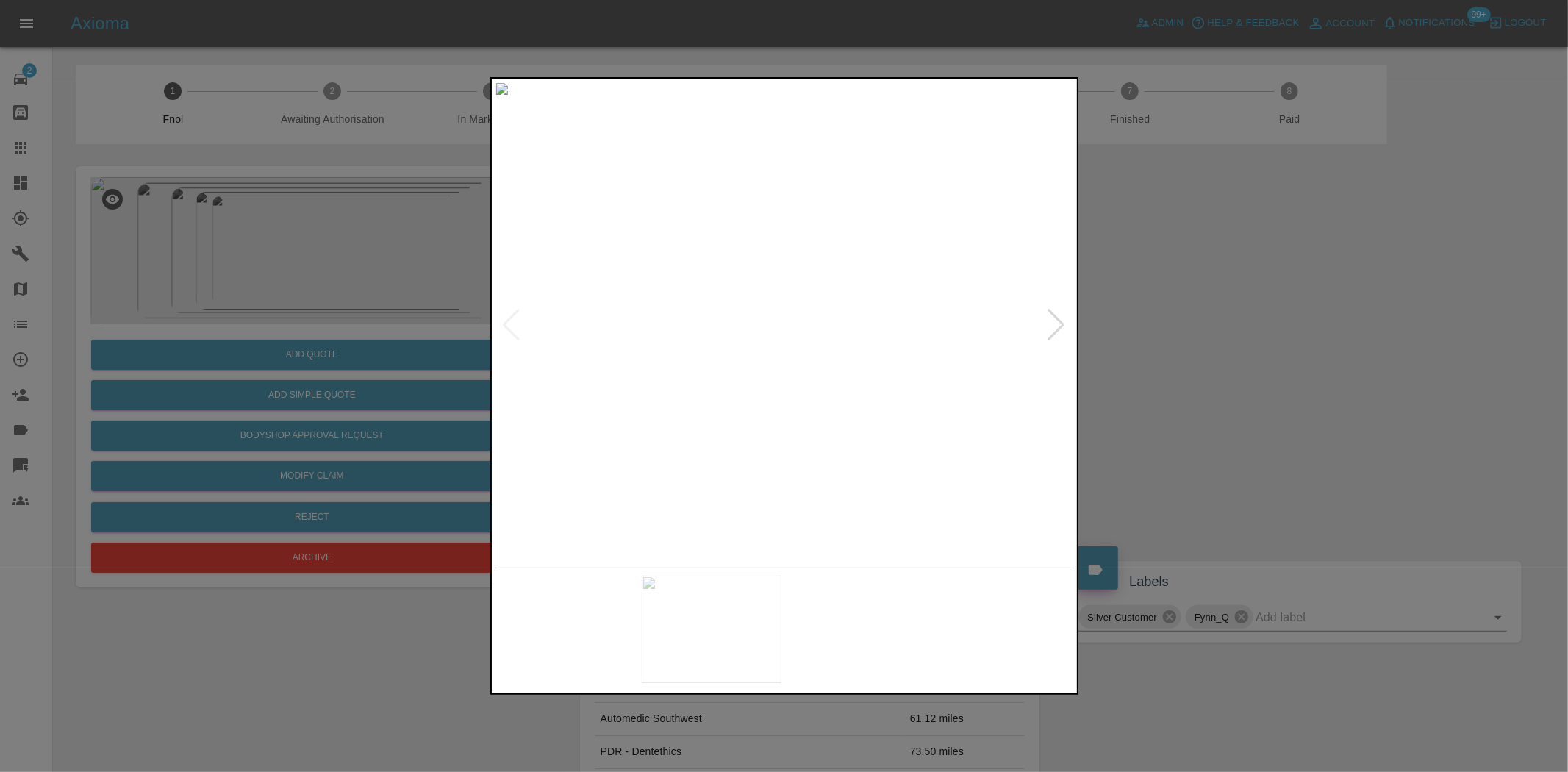
click at [821, 288] on img at bounding box center [785, 324] width 581 height 486
click at [755, 304] on img at bounding box center [785, 324] width 581 height 486
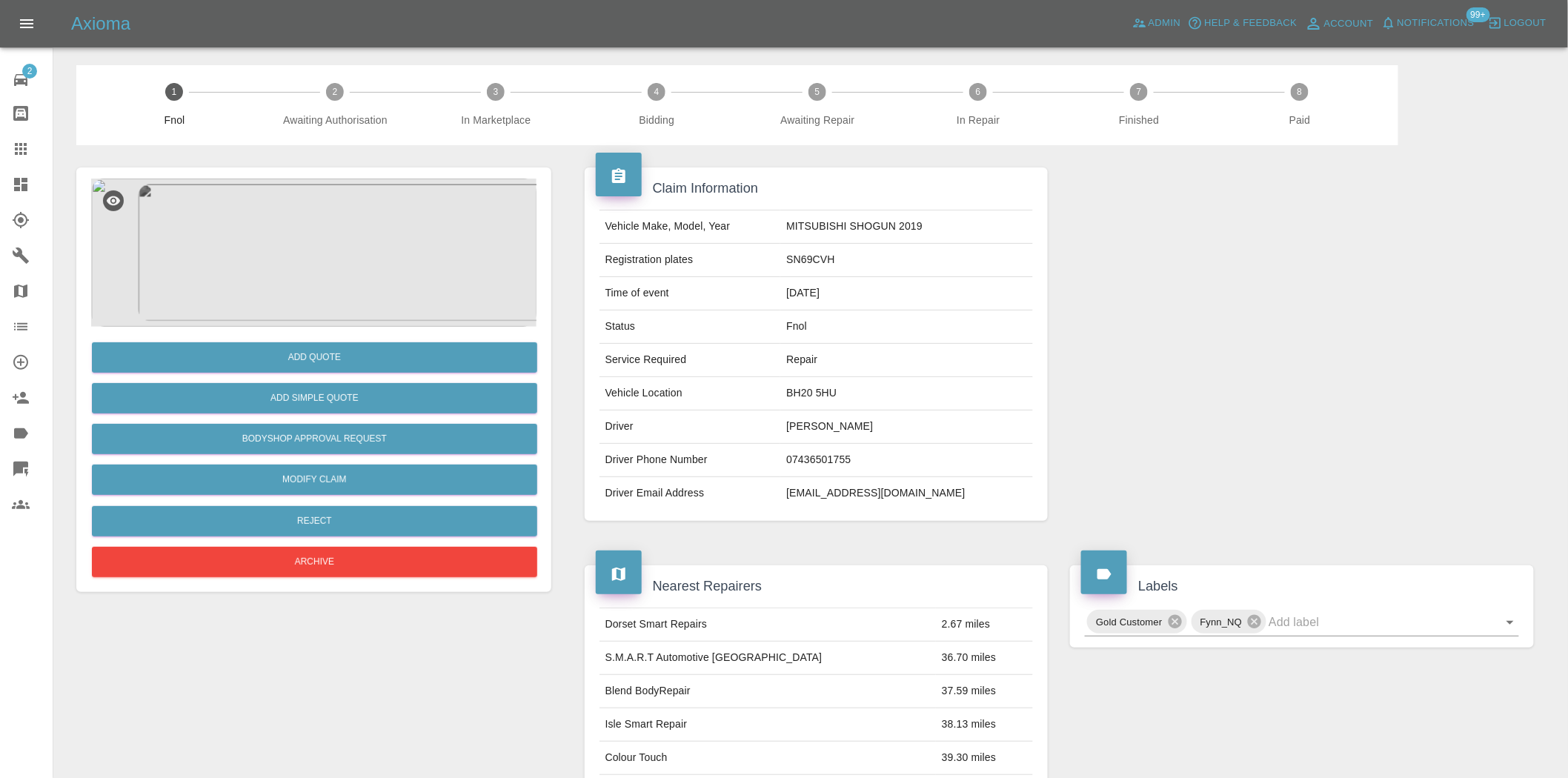
click at [325, 265] on img at bounding box center [314, 252] width 445 height 148
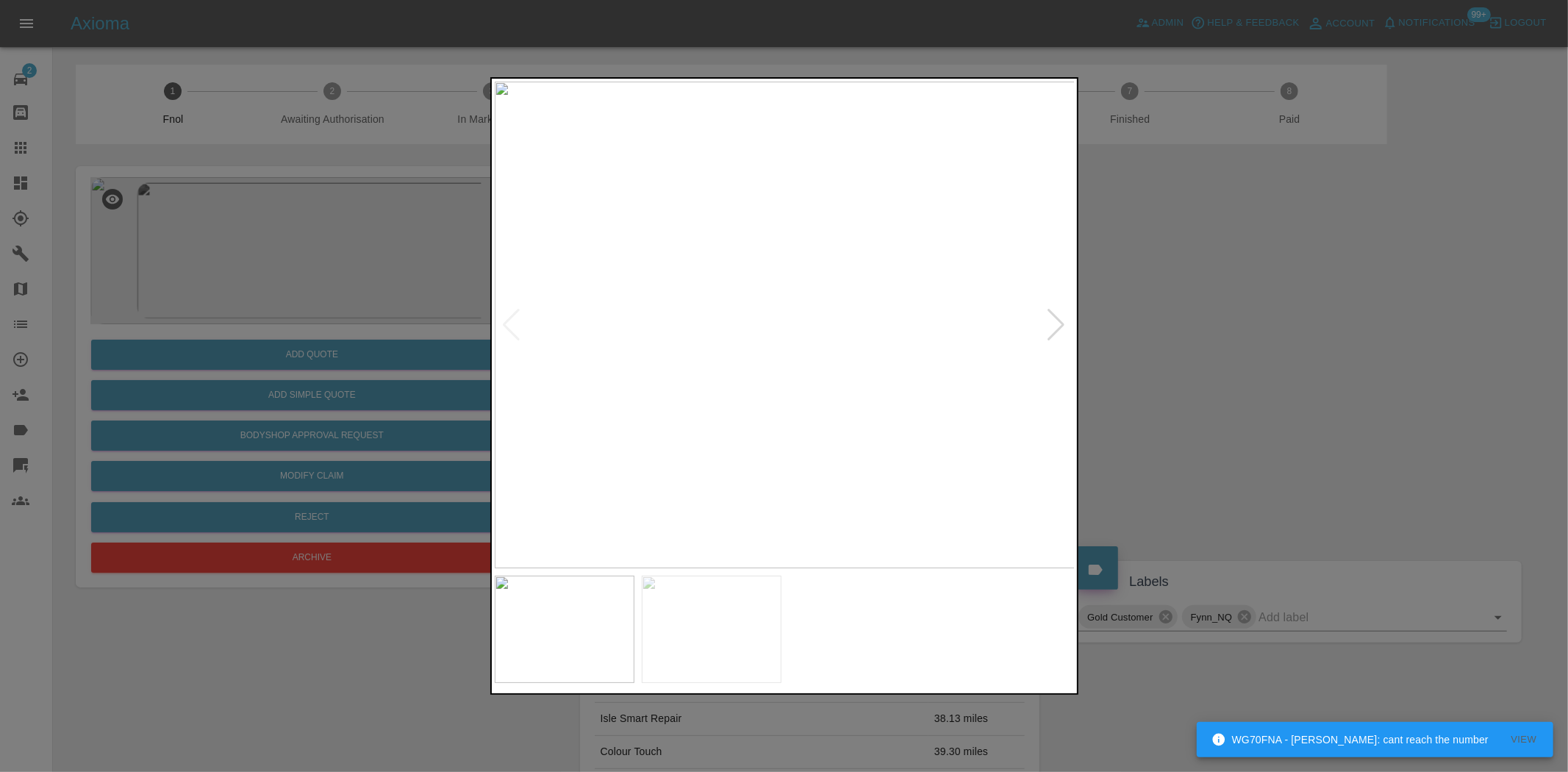
click at [784, 394] on img at bounding box center [785, 324] width 581 height 486
click at [708, 342] on img at bounding box center [785, 324] width 581 height 486
click at [886, 334] on img at bounding box center [837, 324] width 581 height 486
click at [811, 312] on img at bounding box center [785, 324] width 581 height 486
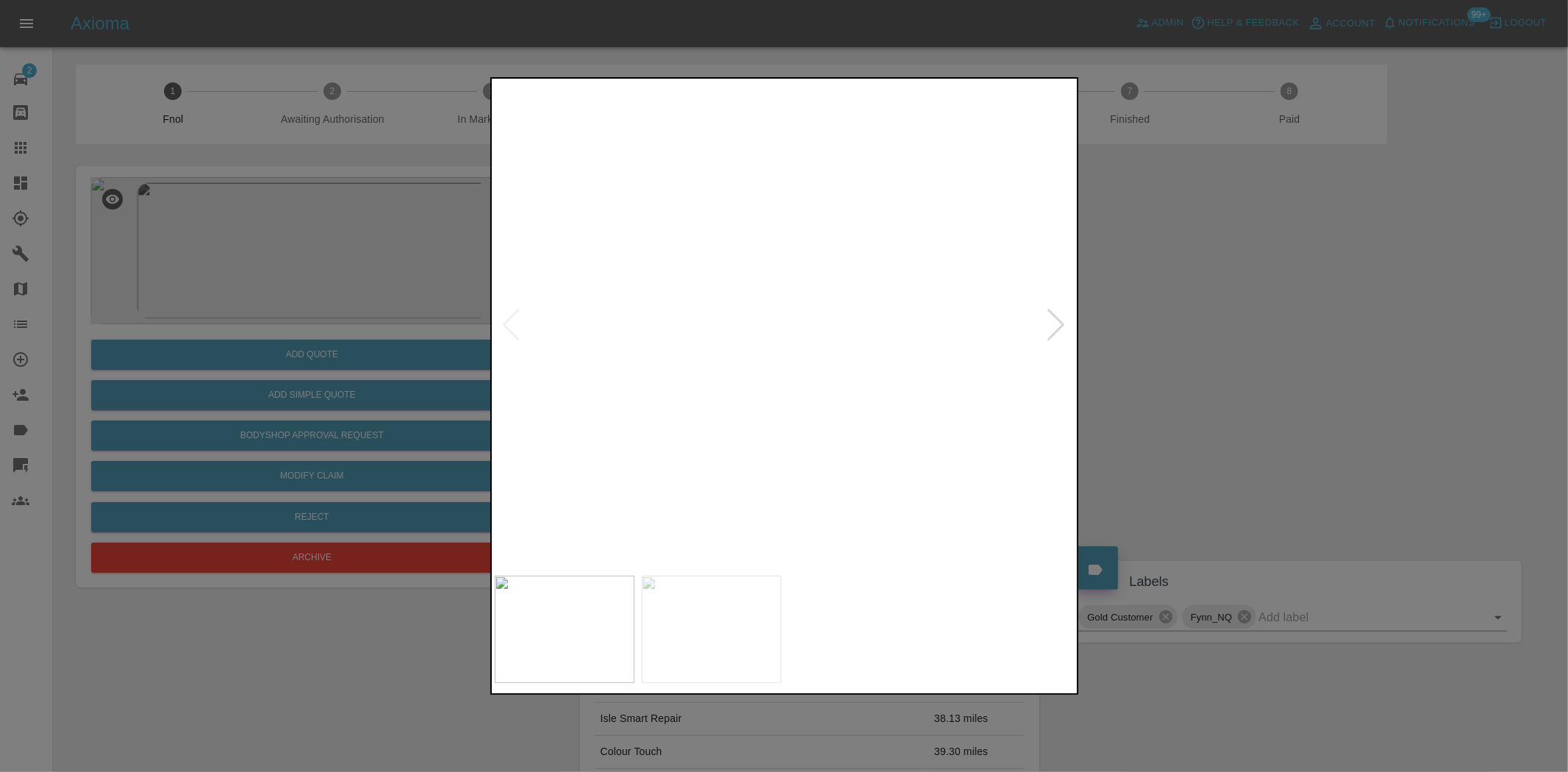
click at [795, 420] on img at bounding box center [720, 366] width 1742 height 1461
click at [795, 420] on img at bounding box center [721, 366] width 1742 height 1461
click at [787, 344] on img at bounding box center [785, 324] width 581 height 486
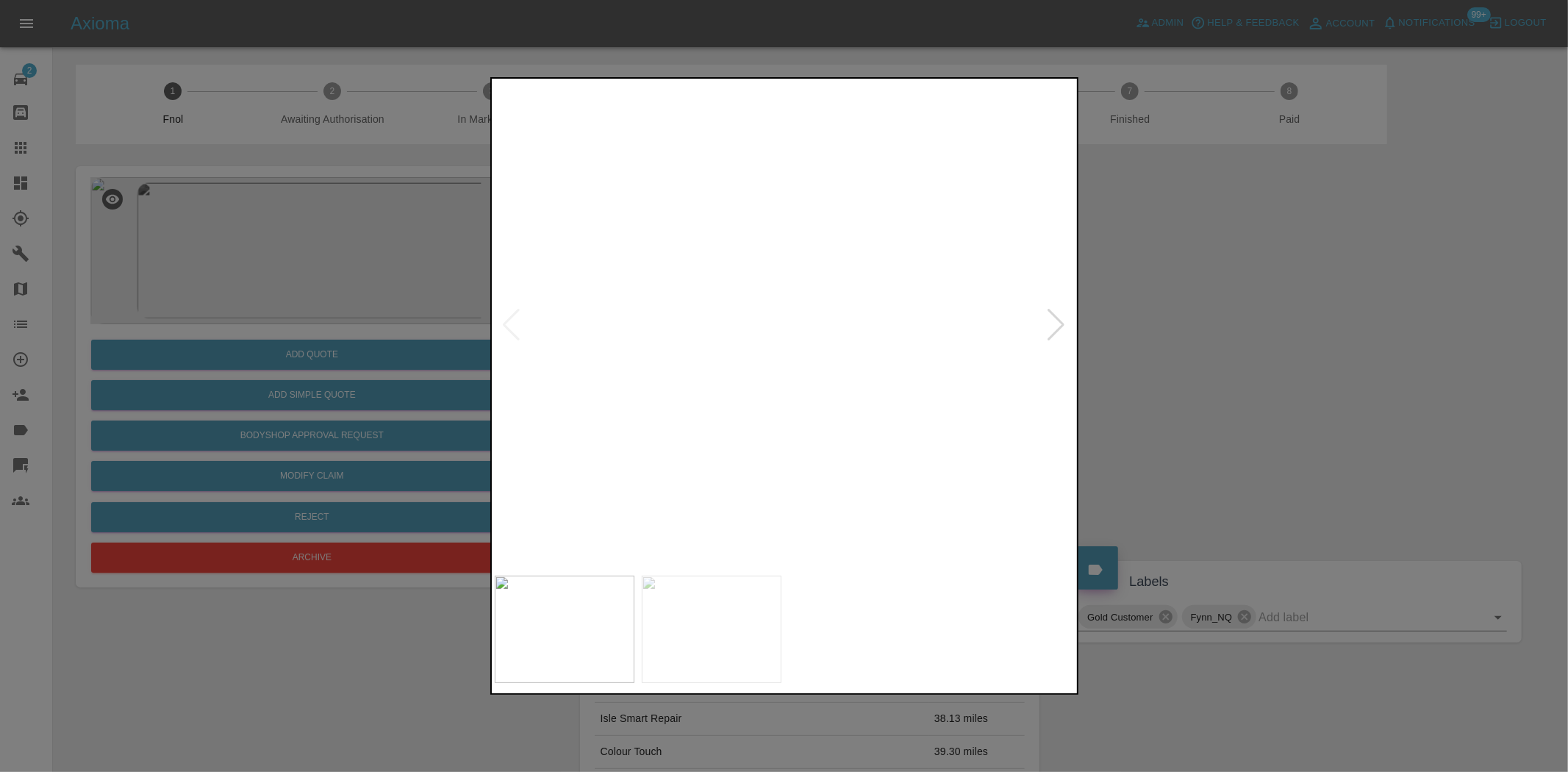
click at [789, 431] on img at bounding box center [777, 340] width 1742 height 1461
click at [782, 399] on img at bounding box center [794, 350] width 1742 height 1461
click at [781, 387] on img at bounding box center [793, 337] width 1742 height 1461
click at [838, 372] on img at bounding box center [793, 337] width 1742 height 1461
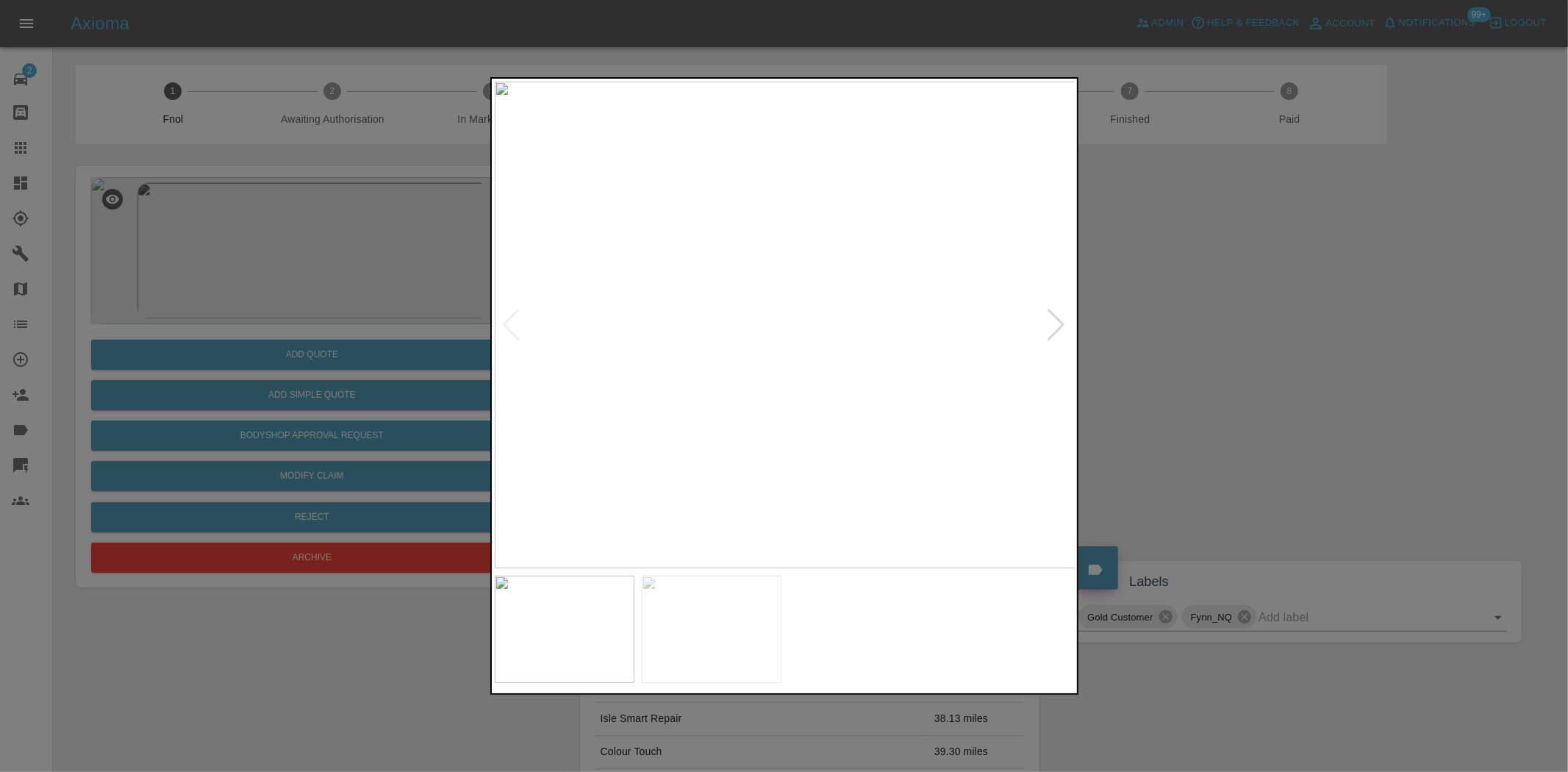
click at [775, 320] on img at bounding box center [785, 324] width 581 height 486
click at [339, 305] on div at bounding box center [784, 386] width 1568 height 772
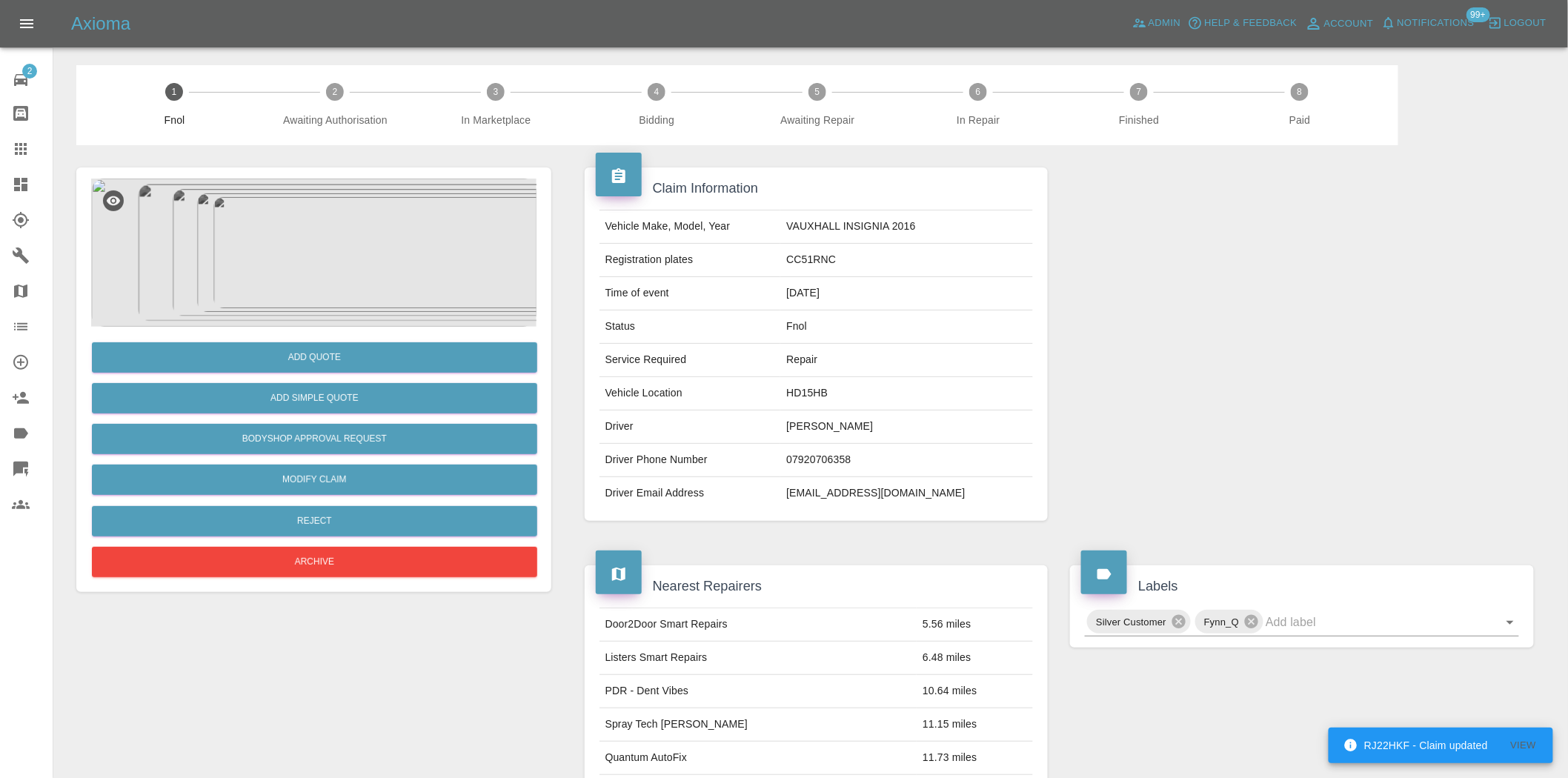
click at [327, 249] on img at bounding box center [314, 252] width 445 height 148
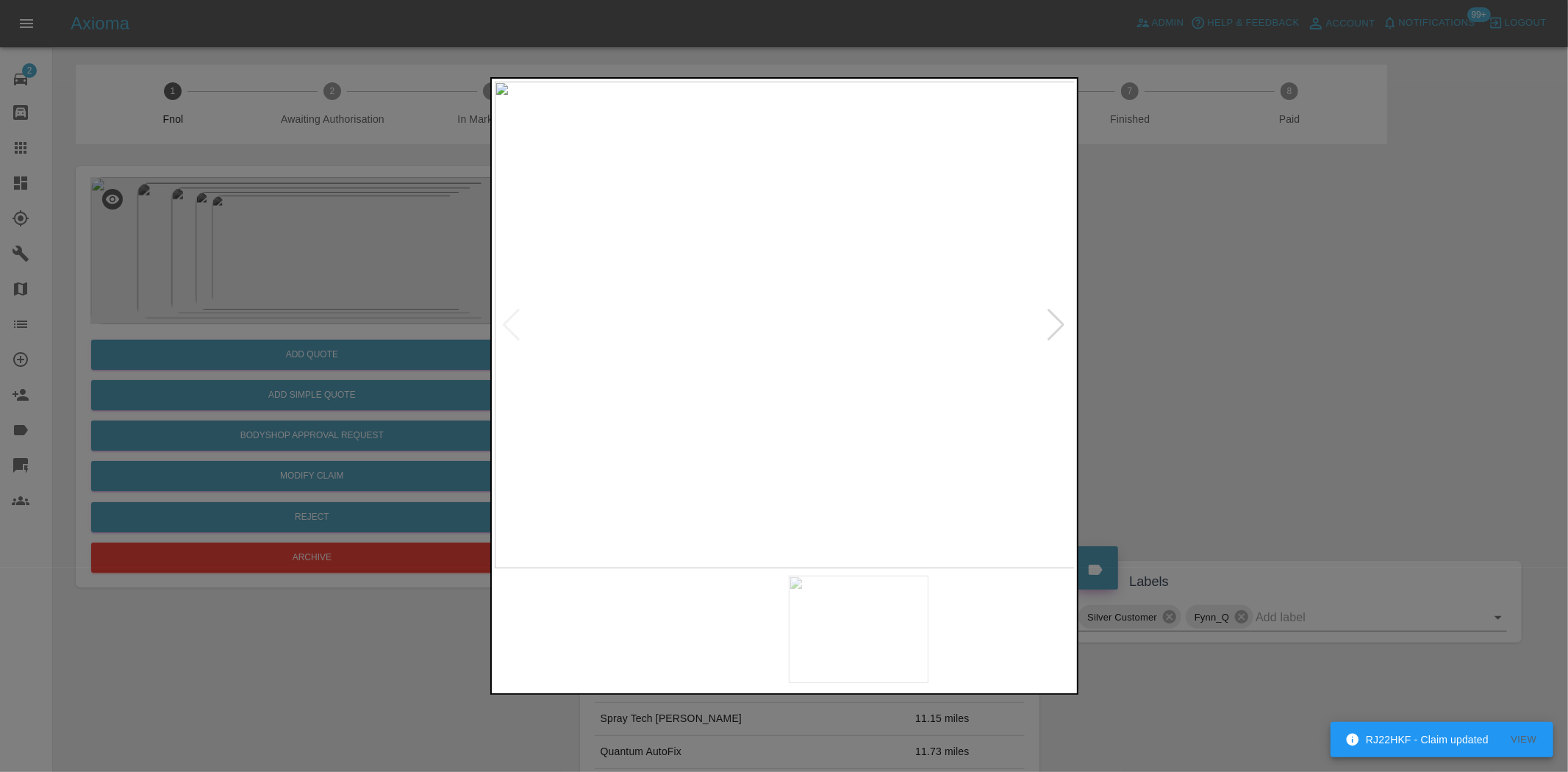
click at [694, 372] on img at bounding box center [785, 324] width 581 height 486
click at [694, 372] on img at bounding box center [1057, 184] width 1742 height 1461
click at [585, 375] on img at bounding box center [785, 324] width 581 height 486
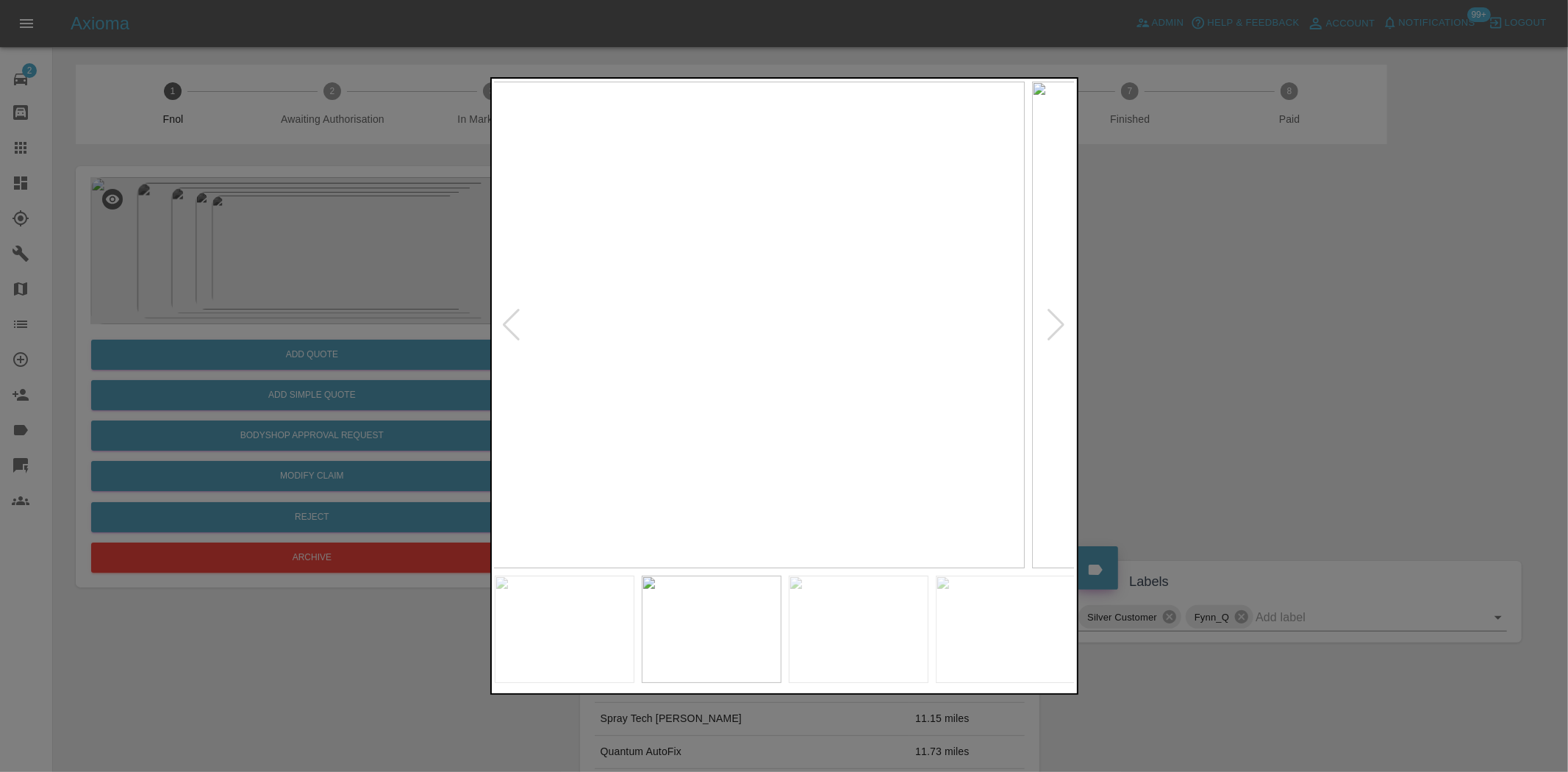
click at [546, 358] on img at bounding box center [735, 324] width 581 height 486
click at [493, 368] on img at bounding box center [588, 324] width 581 height 486
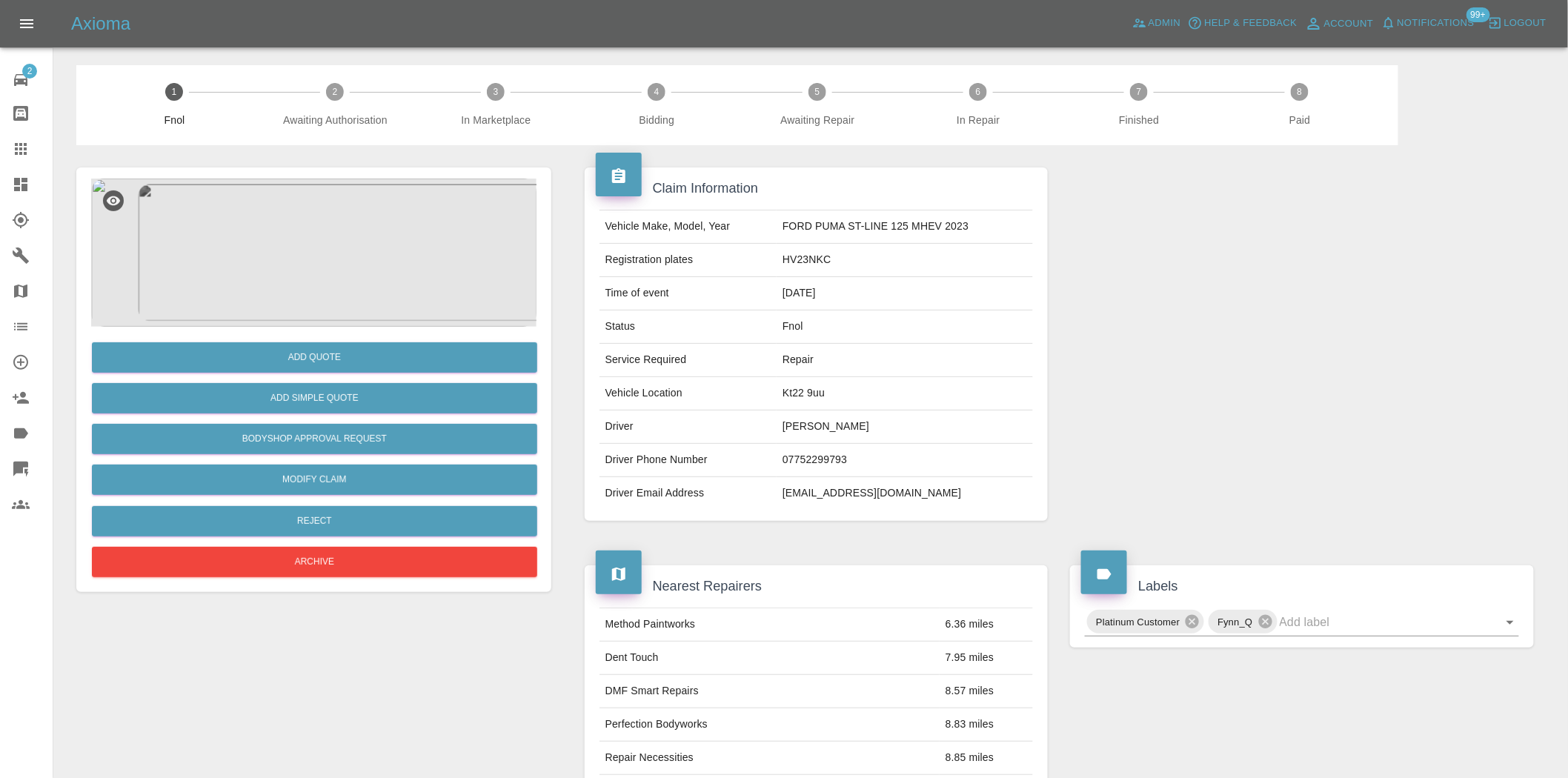
click at [316, 249] on img at bounding box center [314, 252] width 445 height 148
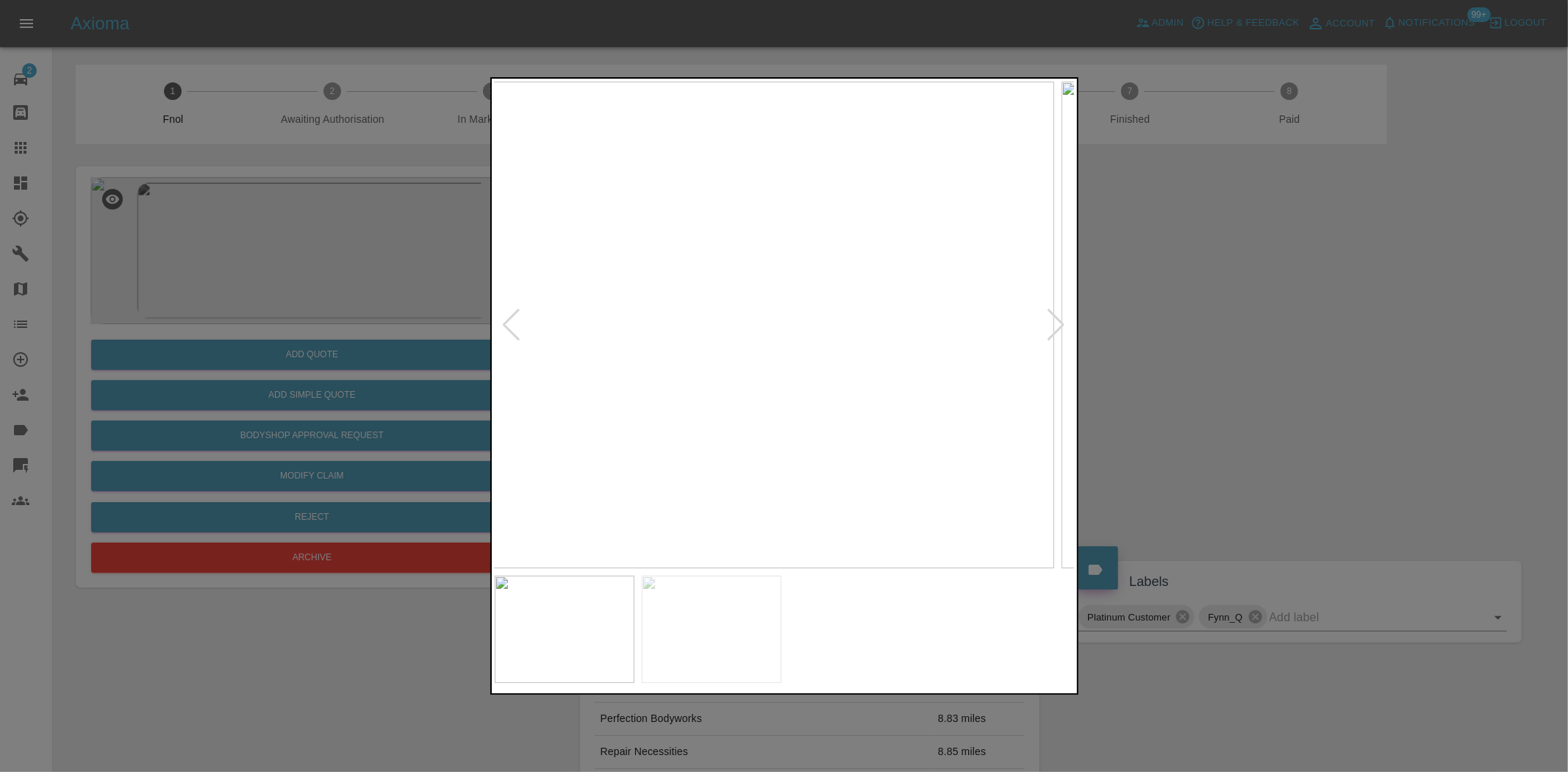
click at [737, 353] on img at bounding box center [763, 324] width 581 height 486
click at [757, 332] on img at bounding box center [785, 324] width 581 height 486
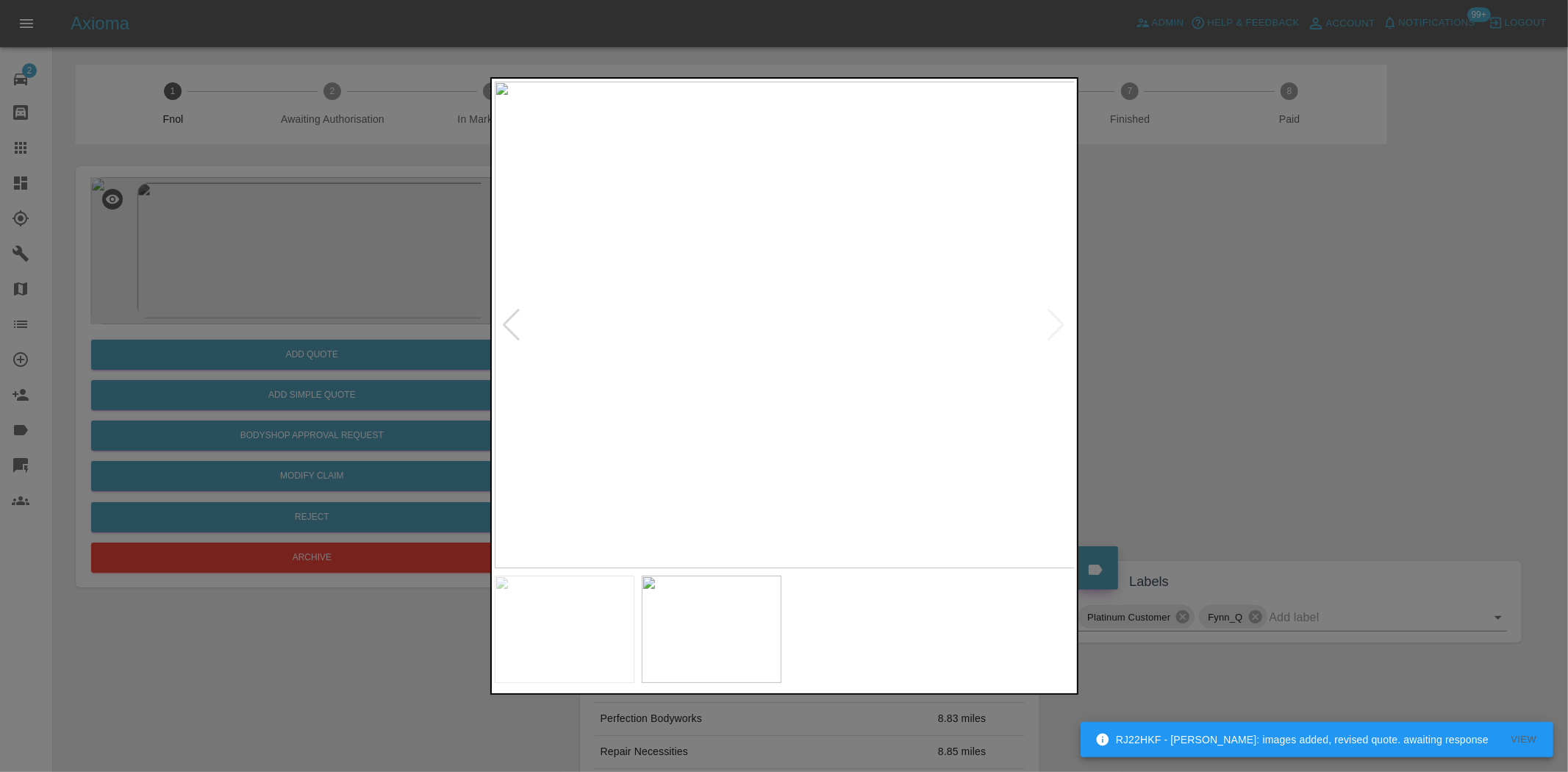
click at [774, 409] on img at bounding box center [785, 324] width 581 height 486
click at [787, 473] on img at bounding box center [785, 324] width 581 height 486
click at [787, 474] on img at bounding box center [785, 324] width 581 height 486
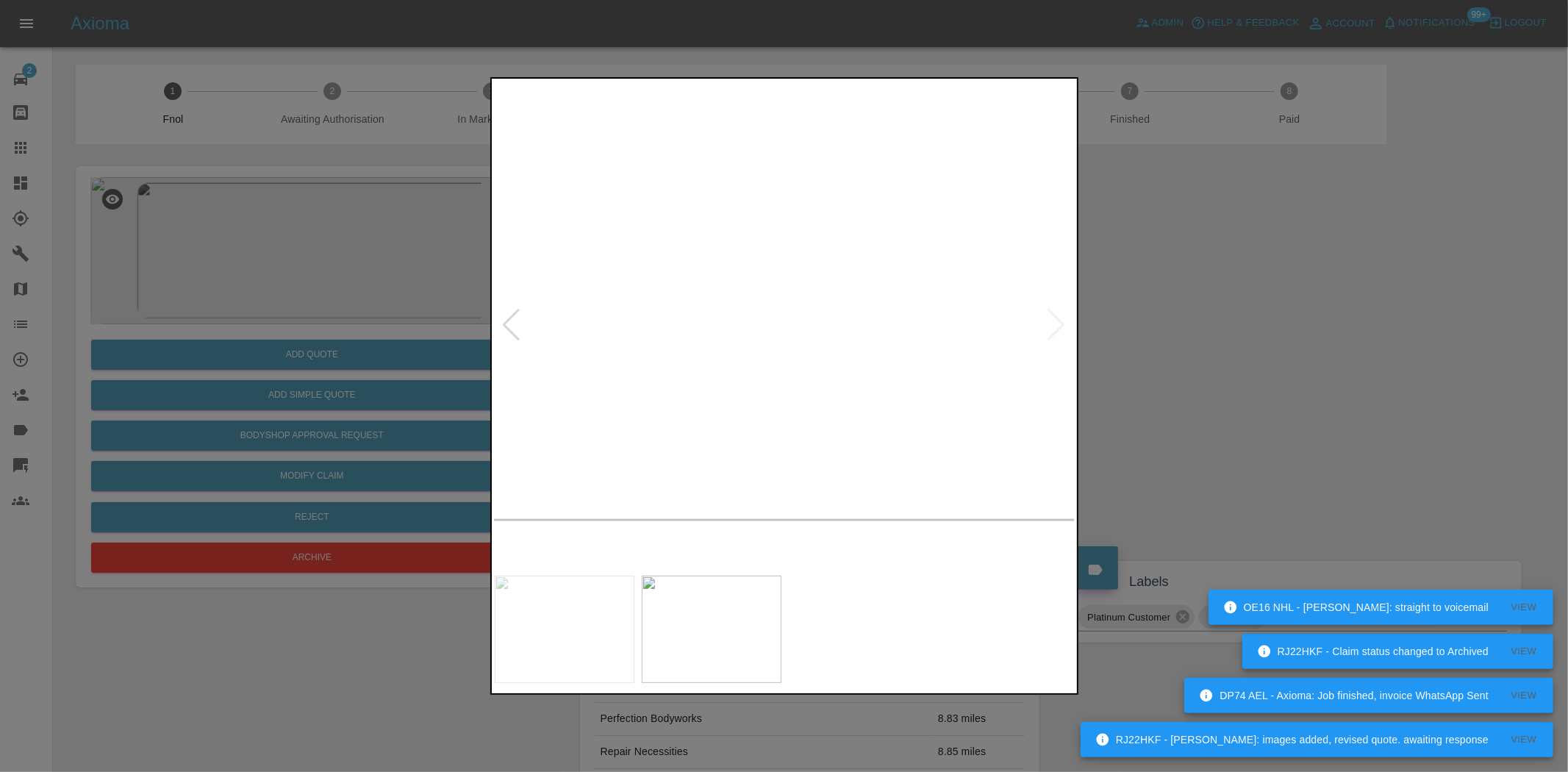
click at [785, 469] on img at bounding box center [859, 131] width 1742 height 1461
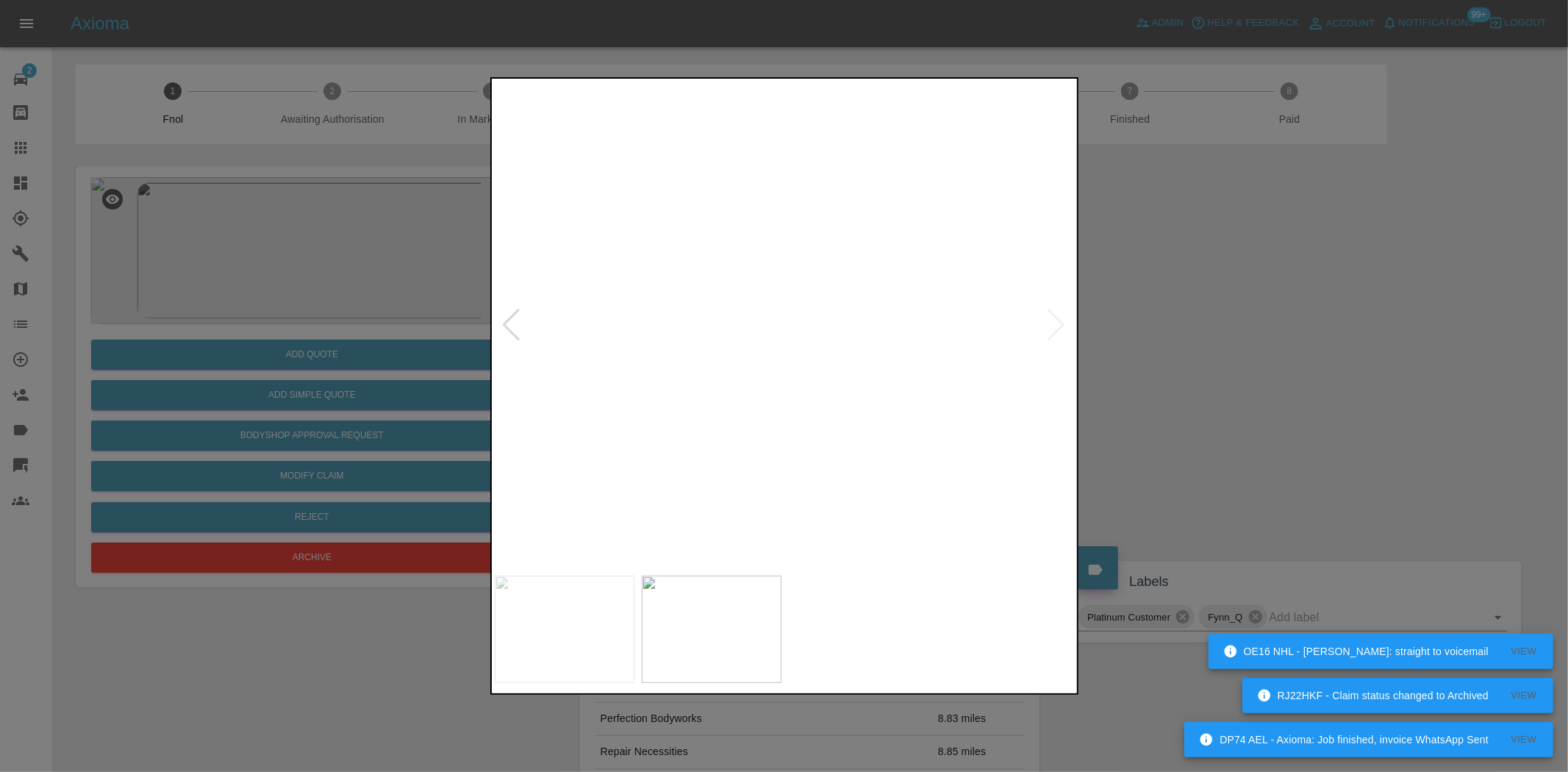
click at [780, 563] on img at bounding box center [934, 311] width 1742 height 1461
click at [695, 456] on img at bounding box center [934, 311] width 1742 height 1461
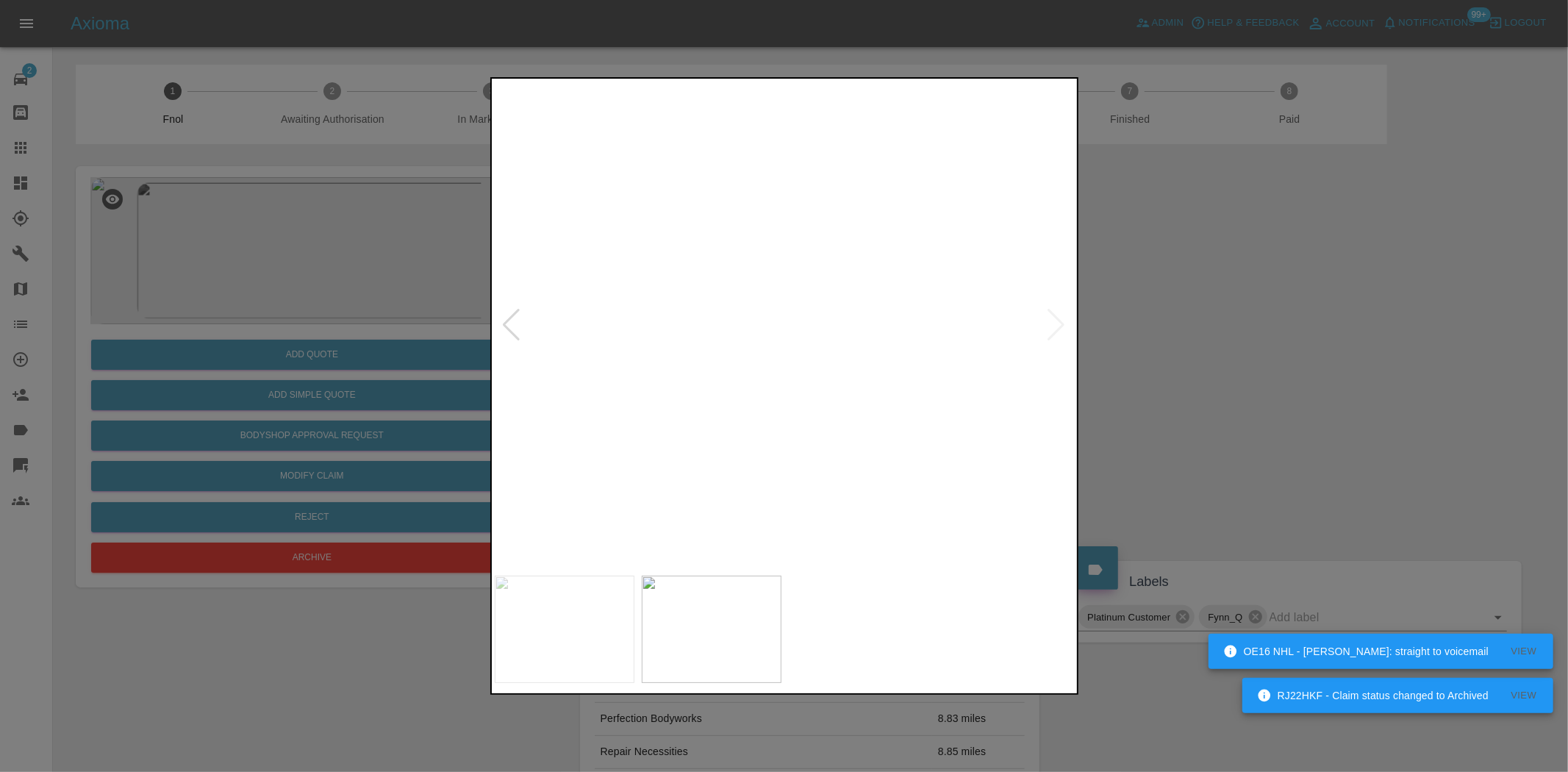
click at [655, 355] on img at bounding box center [682, 612] width 1742 height 1461
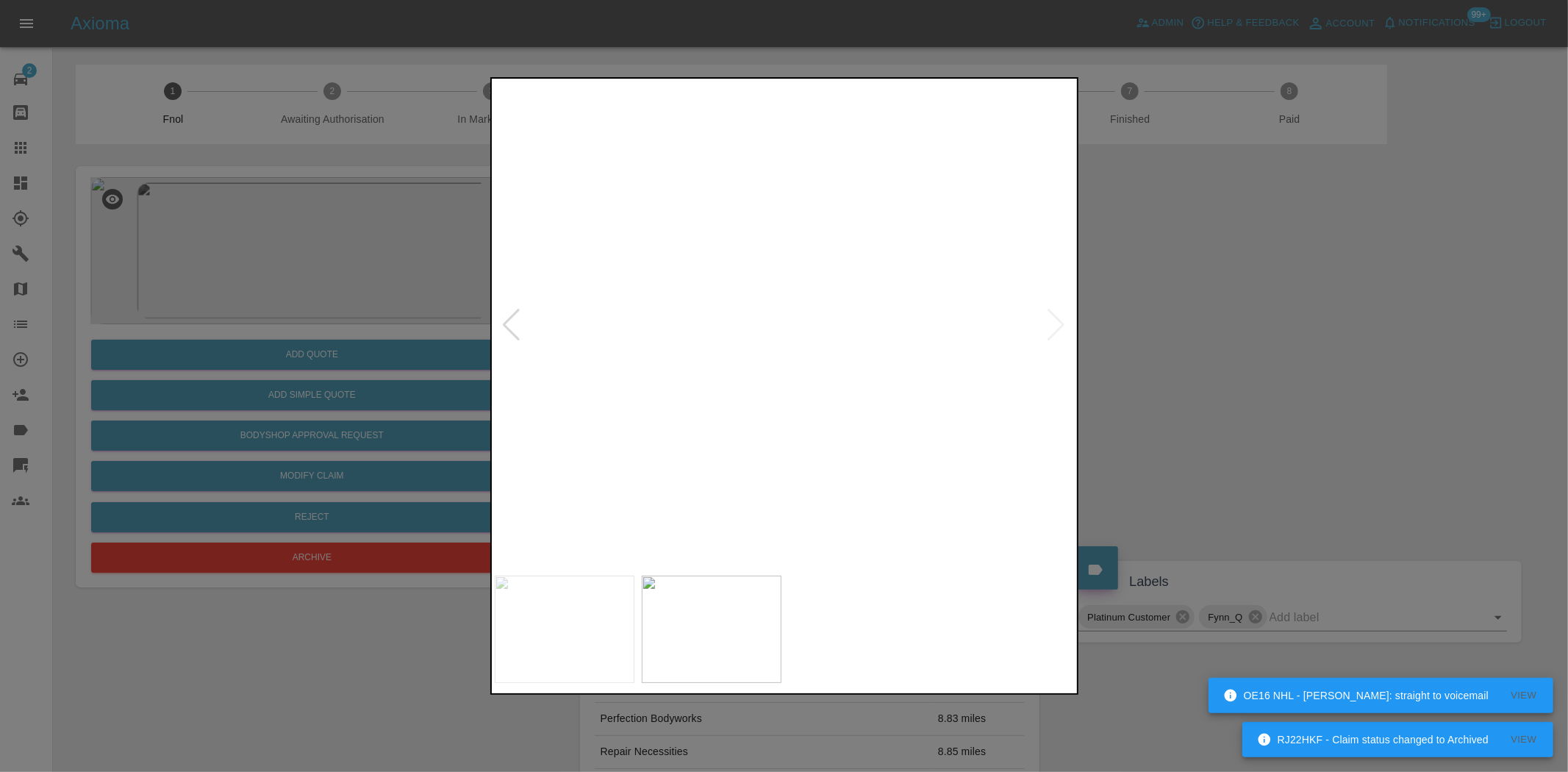
click at [709, 305] on img at bounding box center [590, 658] width 1742 height 1461
click at [712, 326] on img at bounding box center [785, 324] width 581 height 486
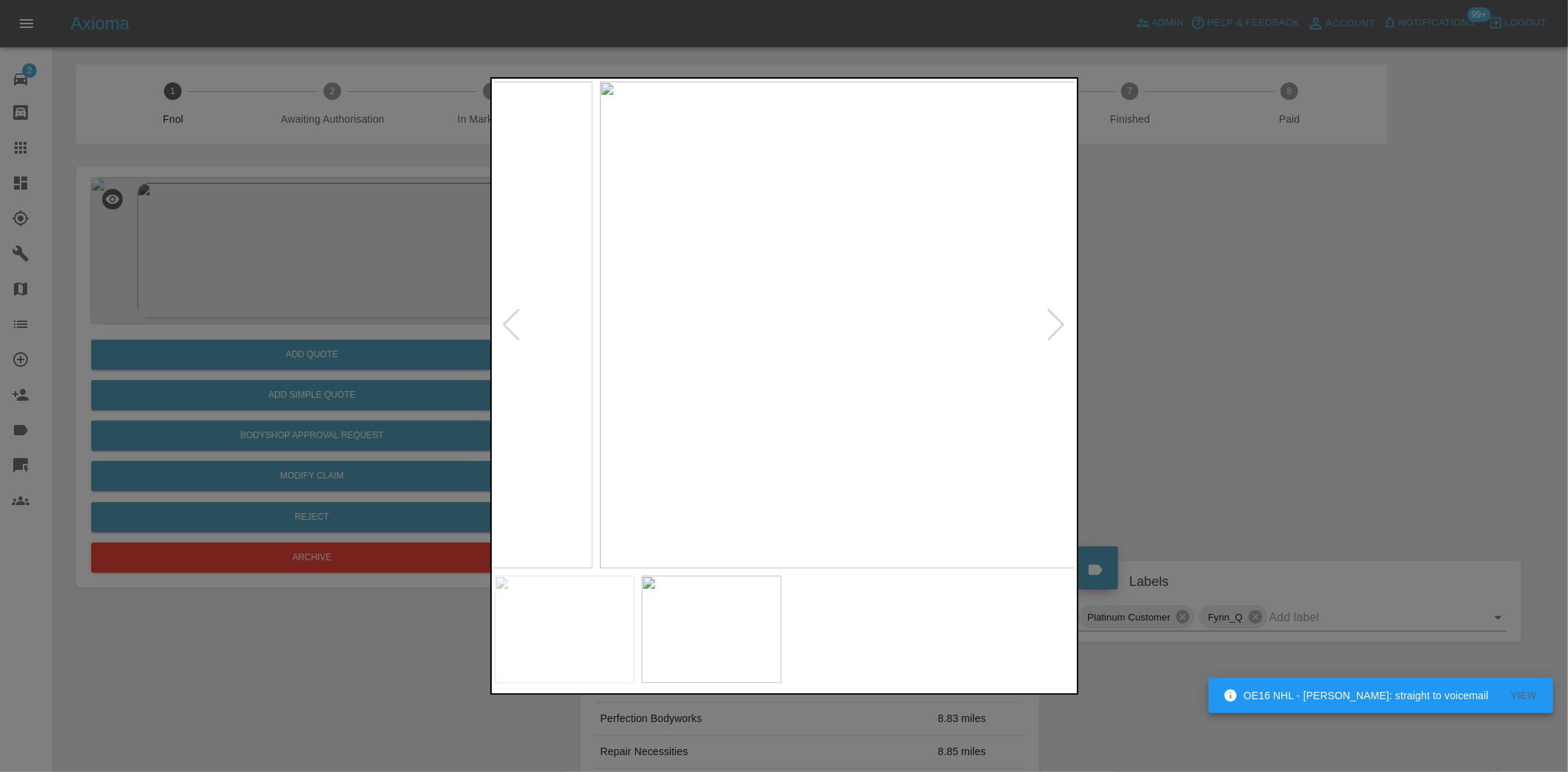
click at [789, 317] on img at bounding box center [891, 324] width 581 height 486
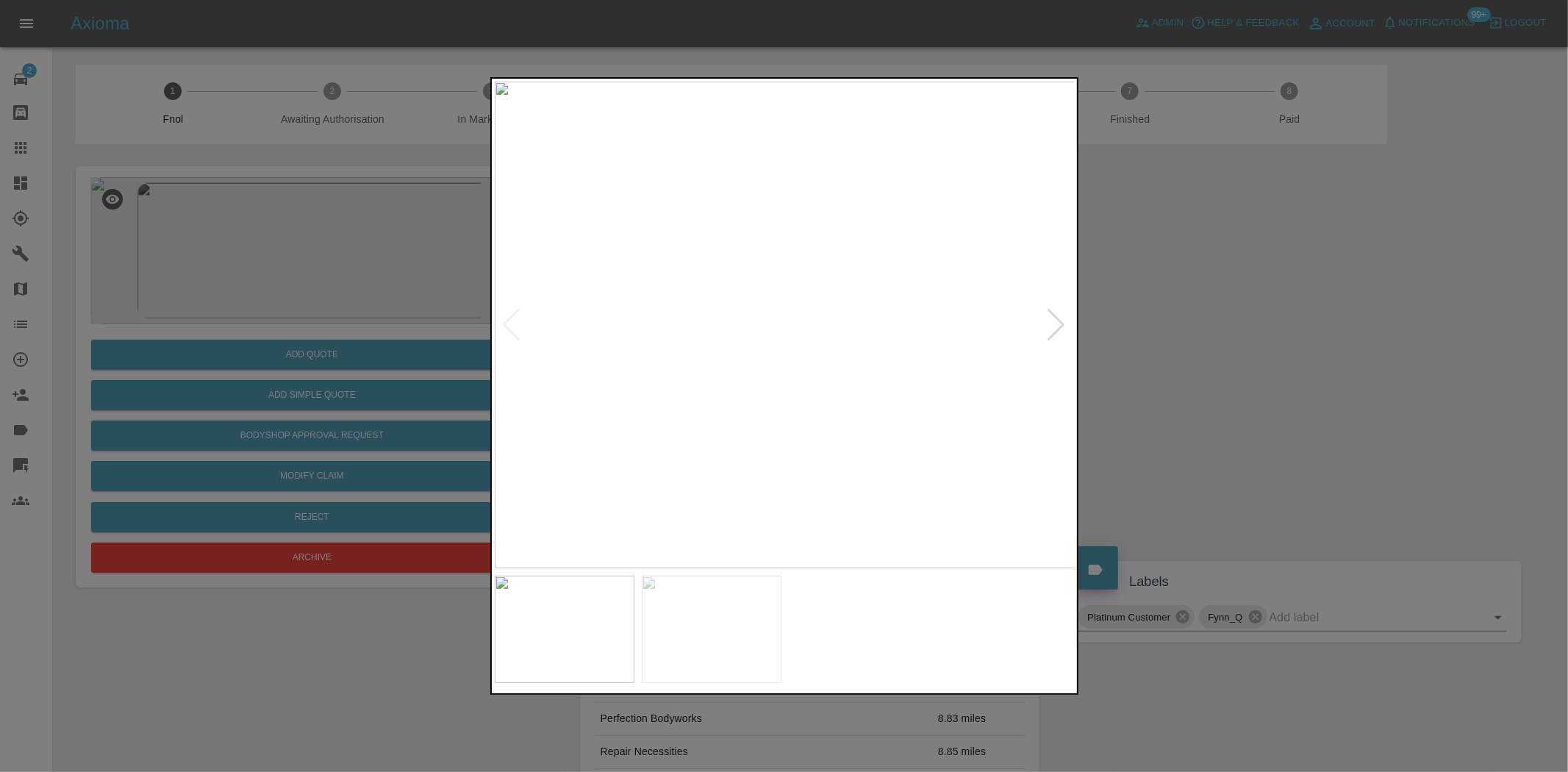
click at [680, 416] on img at bounding box center [785, 324] width 581 height 486
drag, startPoint x: 347, startPoint y: 320, endPoint x: 333, endPoint y: 381, distance: 62.6
click at [346, 326] on div at bounding box center [784, 386] width 1568 height 772
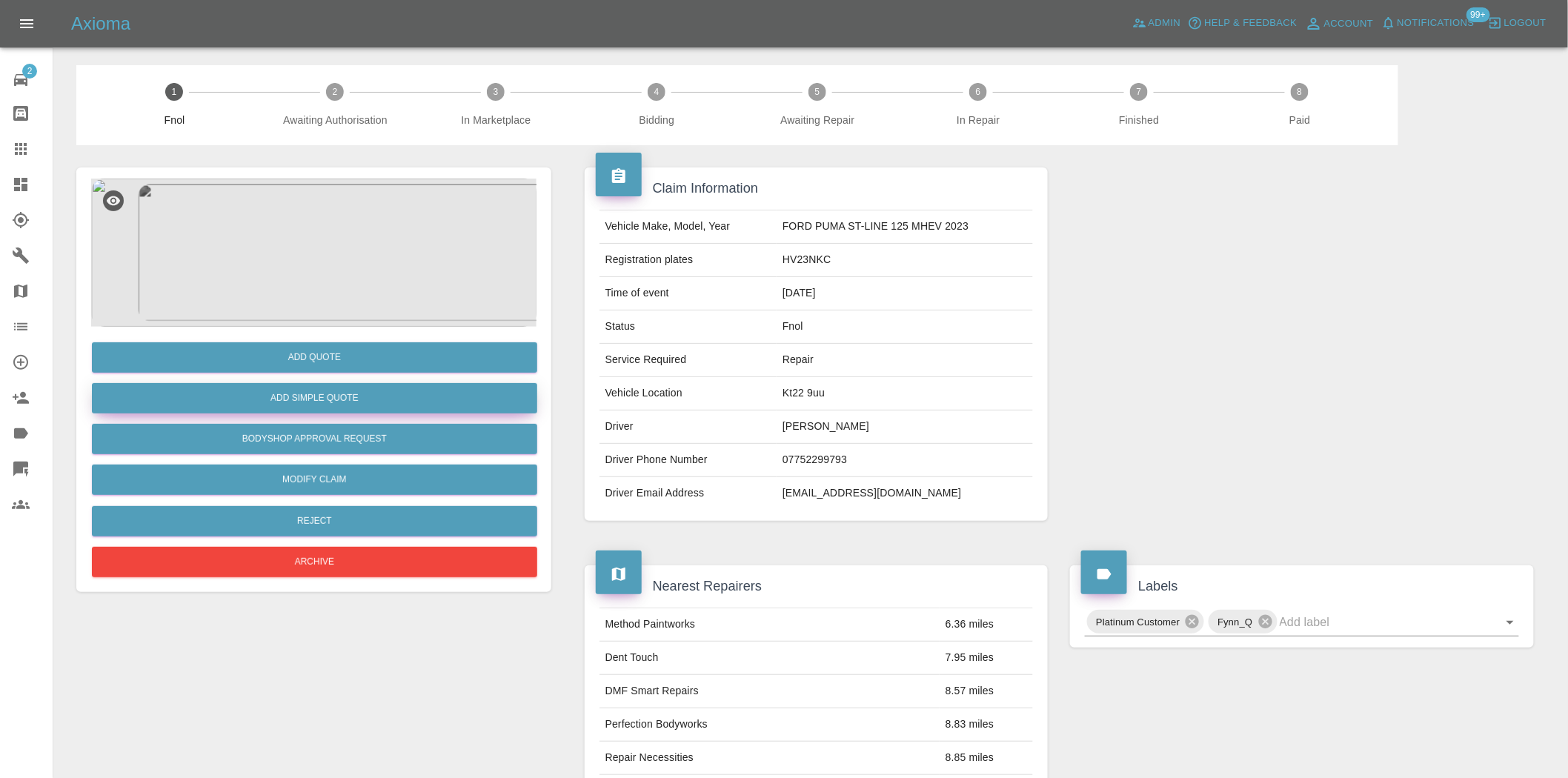
click at [331, 388] on button "Add Simple Quote" at bounding box center [314, 399] width 445 height 31
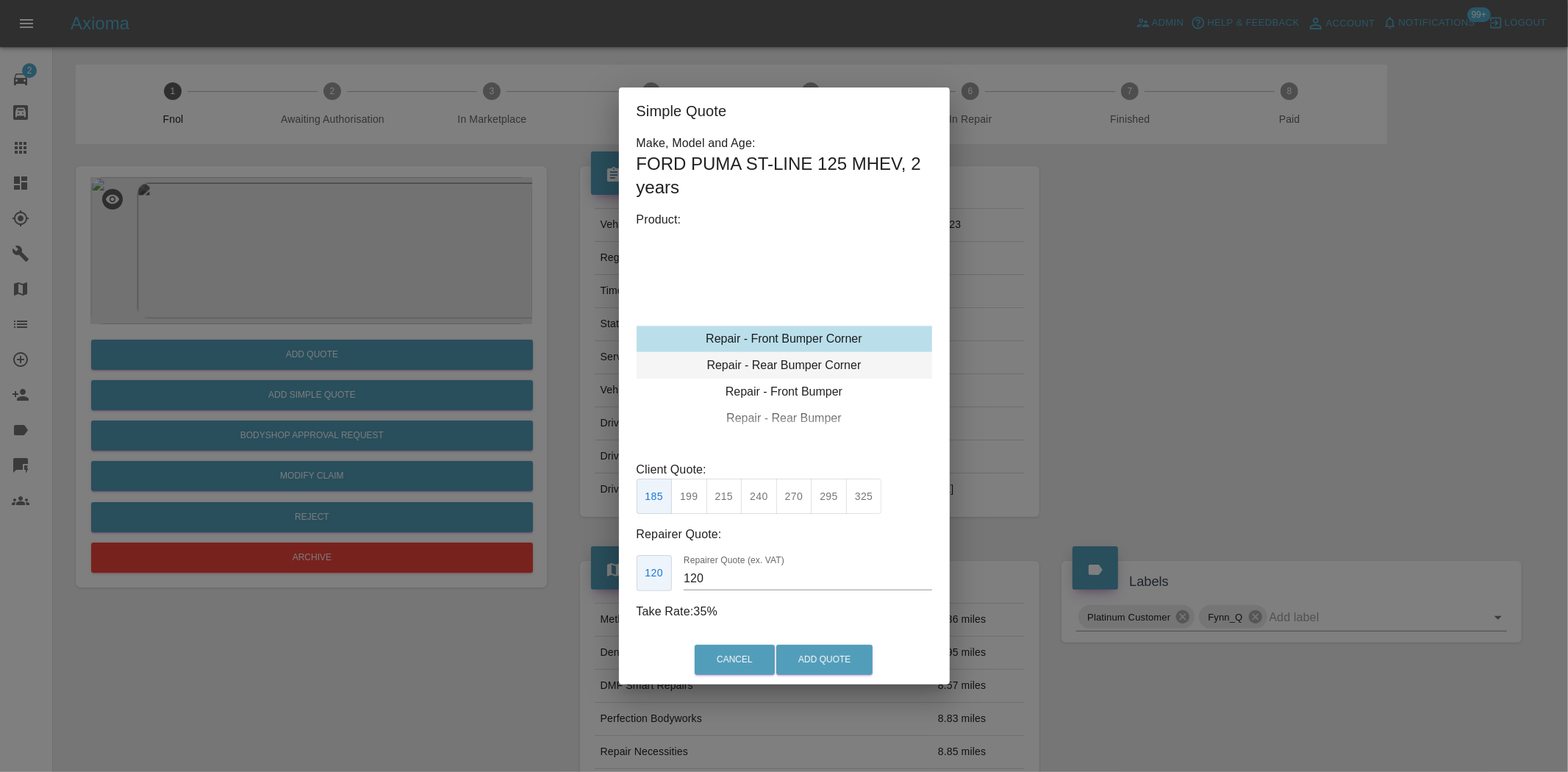
click at [784, 364] on div "Repair - Rear Bumper Corner" at bounding box center [784, 366] width 295 height 27
click at [754, 509] on button "240" at bounding box center [760, 497] width 36 height 36
type input "150"
click at [787, 658] on button "Add Quote" at bounding box center [824, 660] width 97 height 31
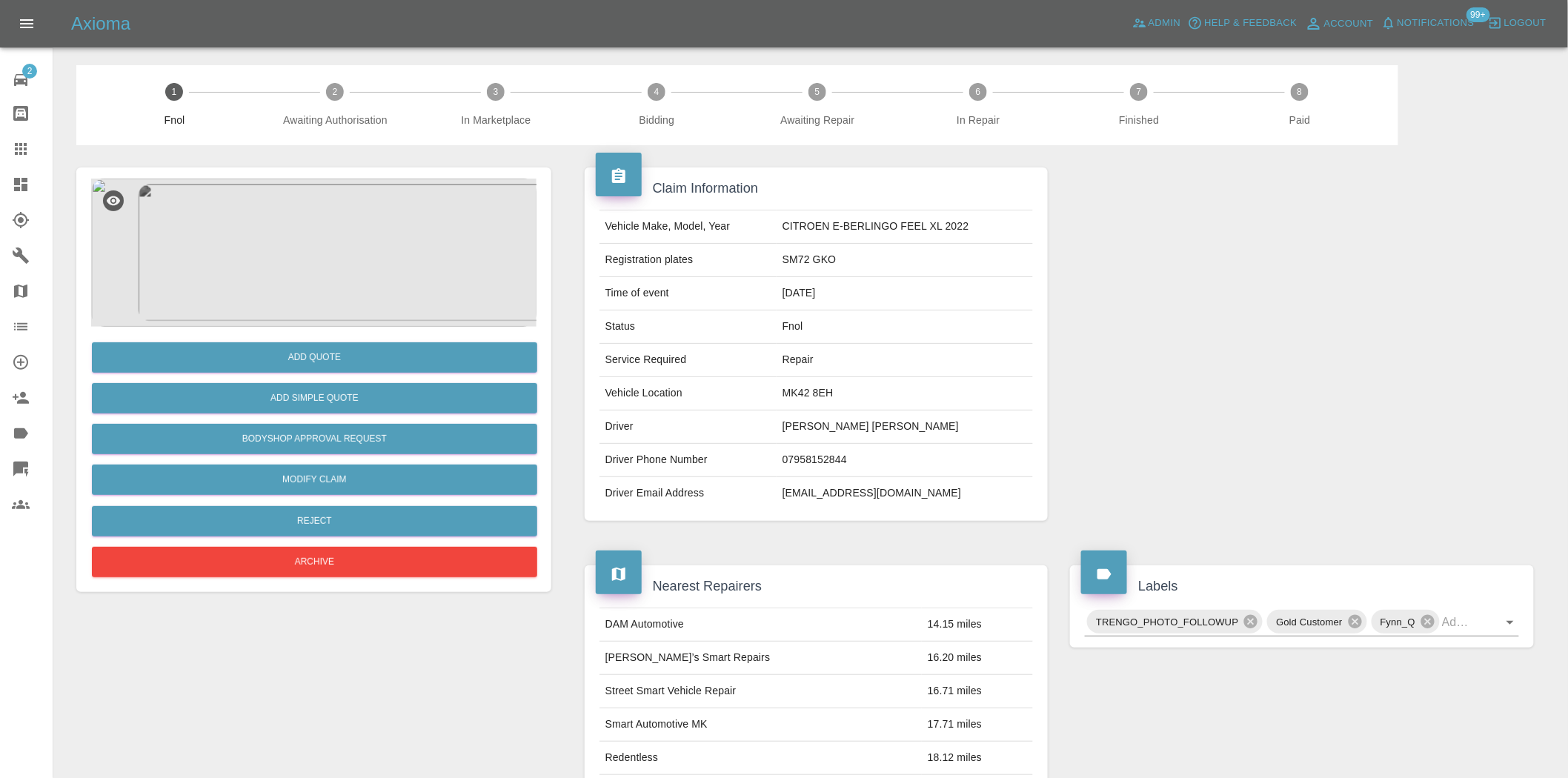
click at [332, 252] on img at bounding box center [314, 252] width 445 height 148
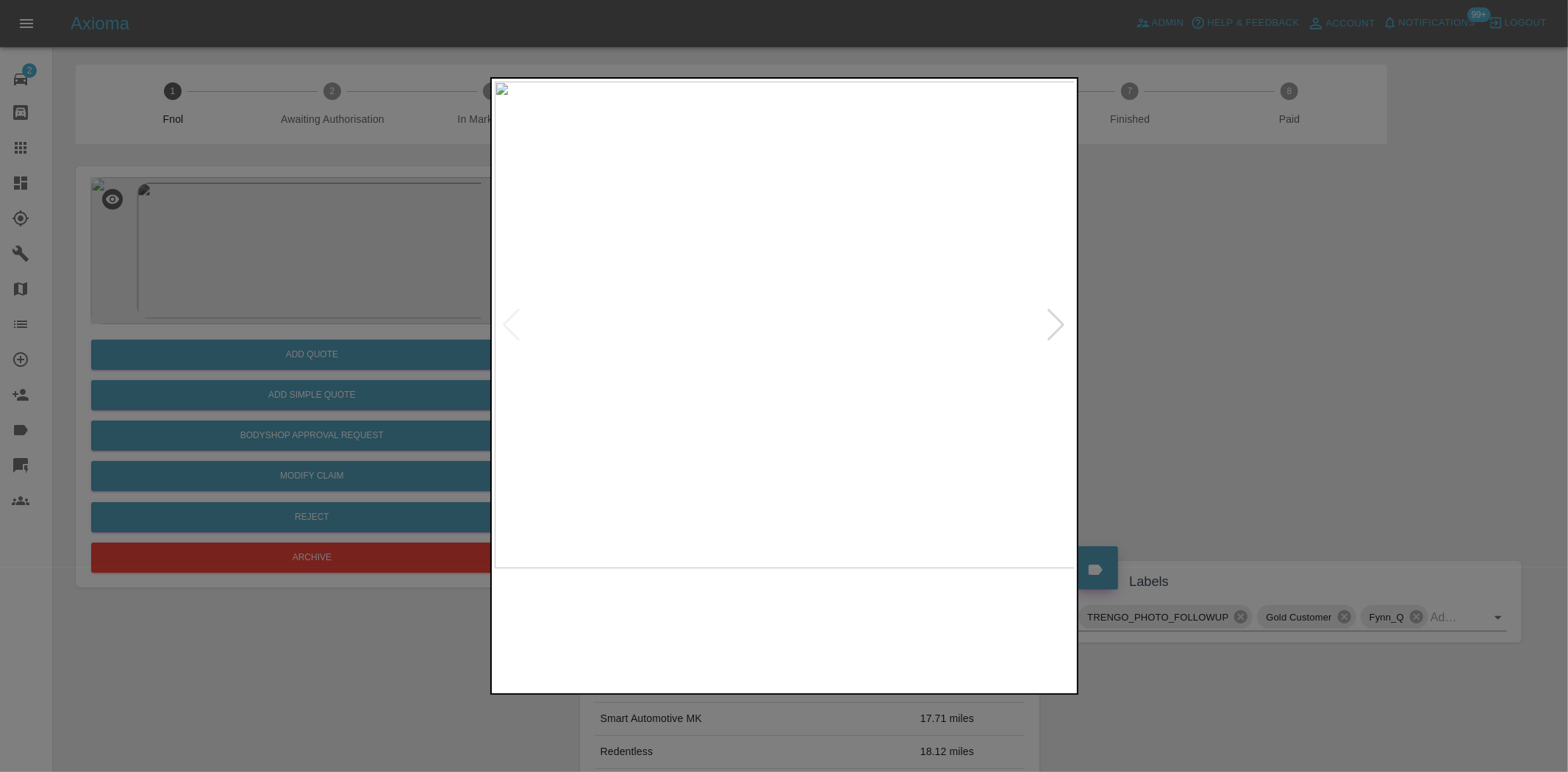
click at [821, 388] on img at bounding box center [785, 324] width 581 height 486
click at [768, 399] on img at bounding box center [671, 133] width 1742 height 1461
click at [784, 397] on img at bounding box center [785, 324] width 581 height 486
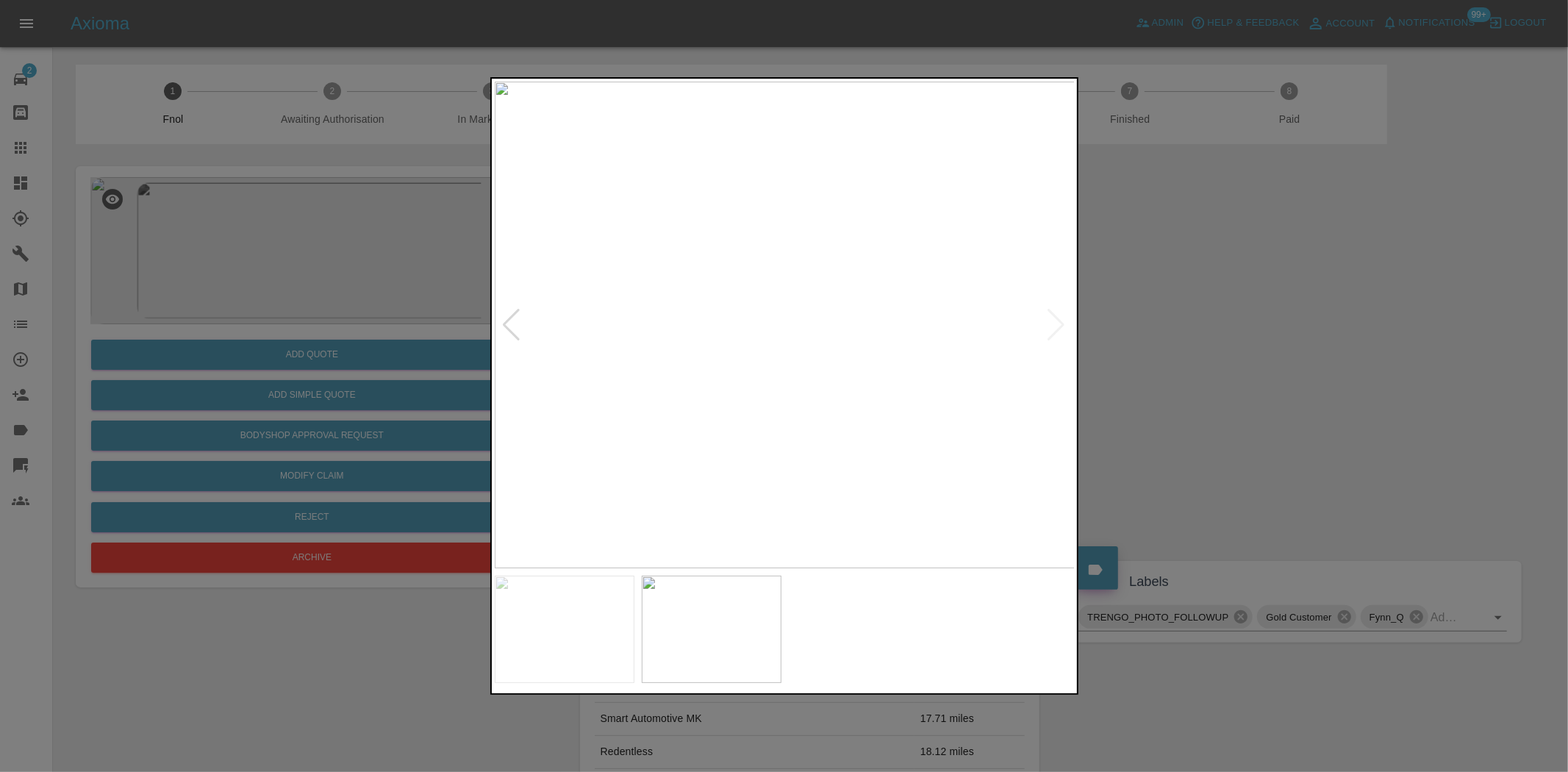
click at [879, 362] on img at bounding box center [785, 324] width 581 height 486
click at [863, 284] on img at bounding box center [522, 203] width 1742 height 1461
click at [848, 246] on img at bounding box center [626, 31] width 1742 height 1461
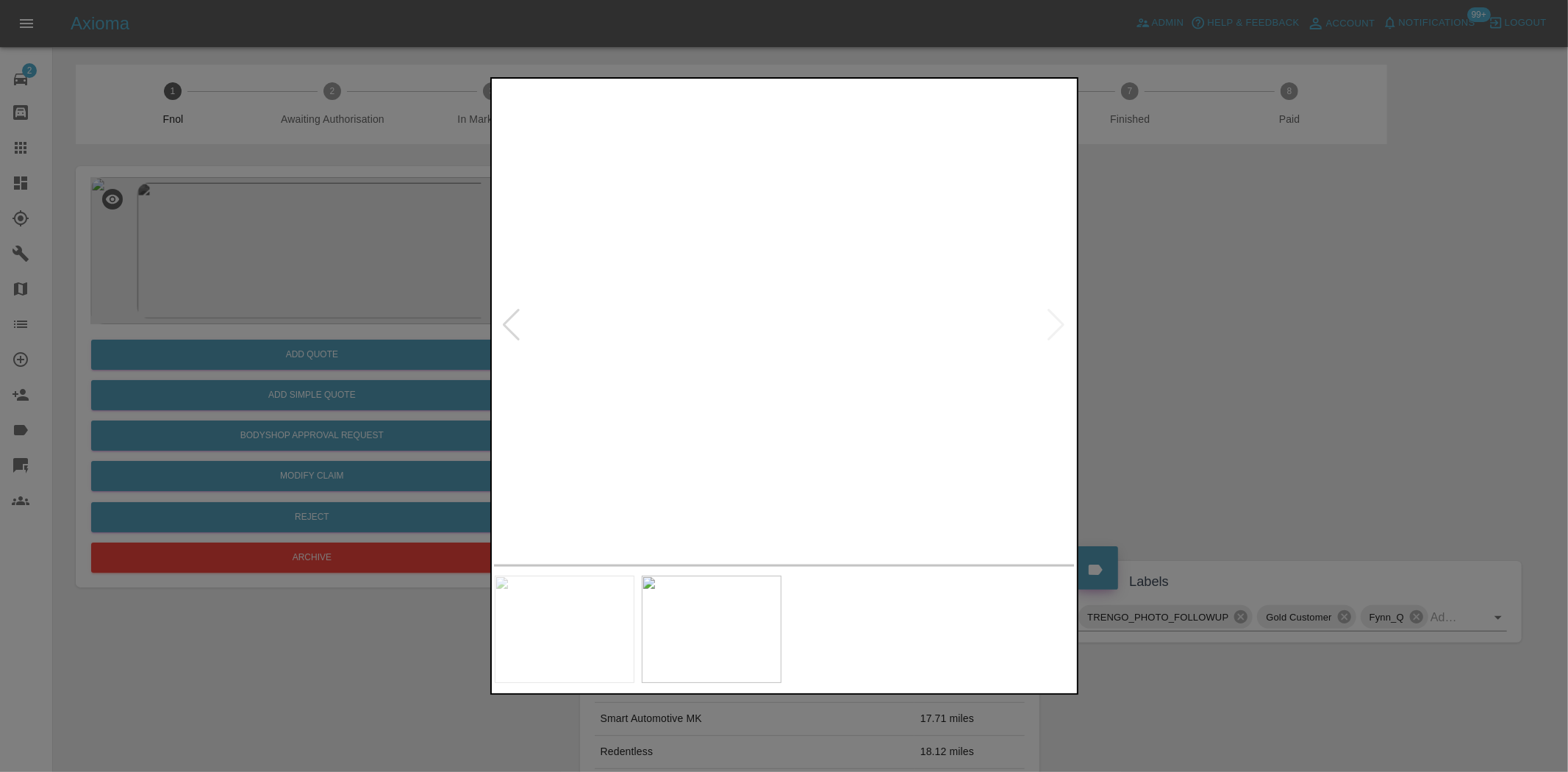
click at [674, 510] on img at bounding box center [787, 225] width 1742 height 1461
click at [636, 612] on div at bounding box center [784, 386] width 589 height 617
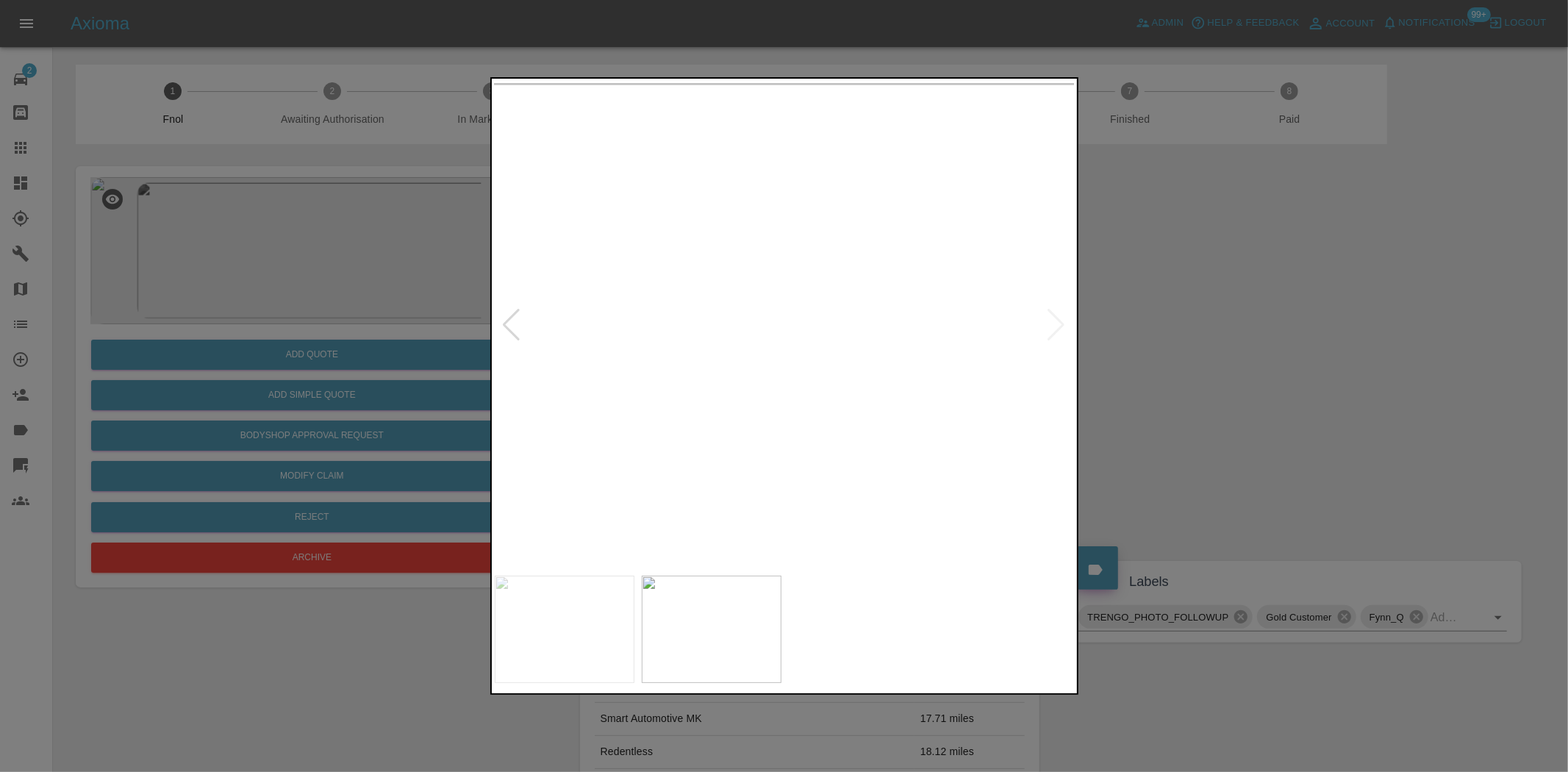
click at [788, 453] on img at bounding box center [785, 324] width 581 height 486
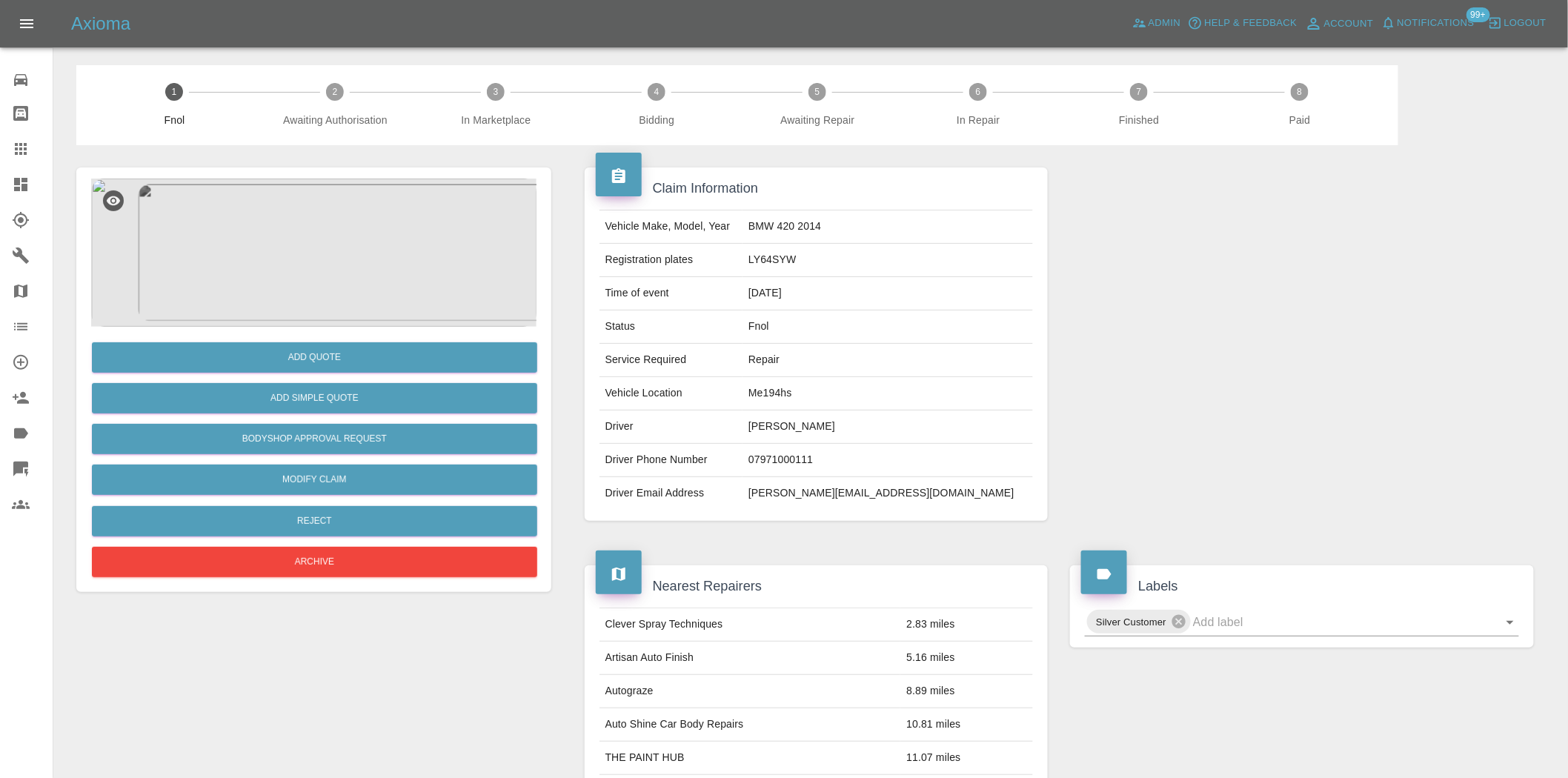
click at [320, 259] on img at bounding box center [314, 252] width 445 height 148
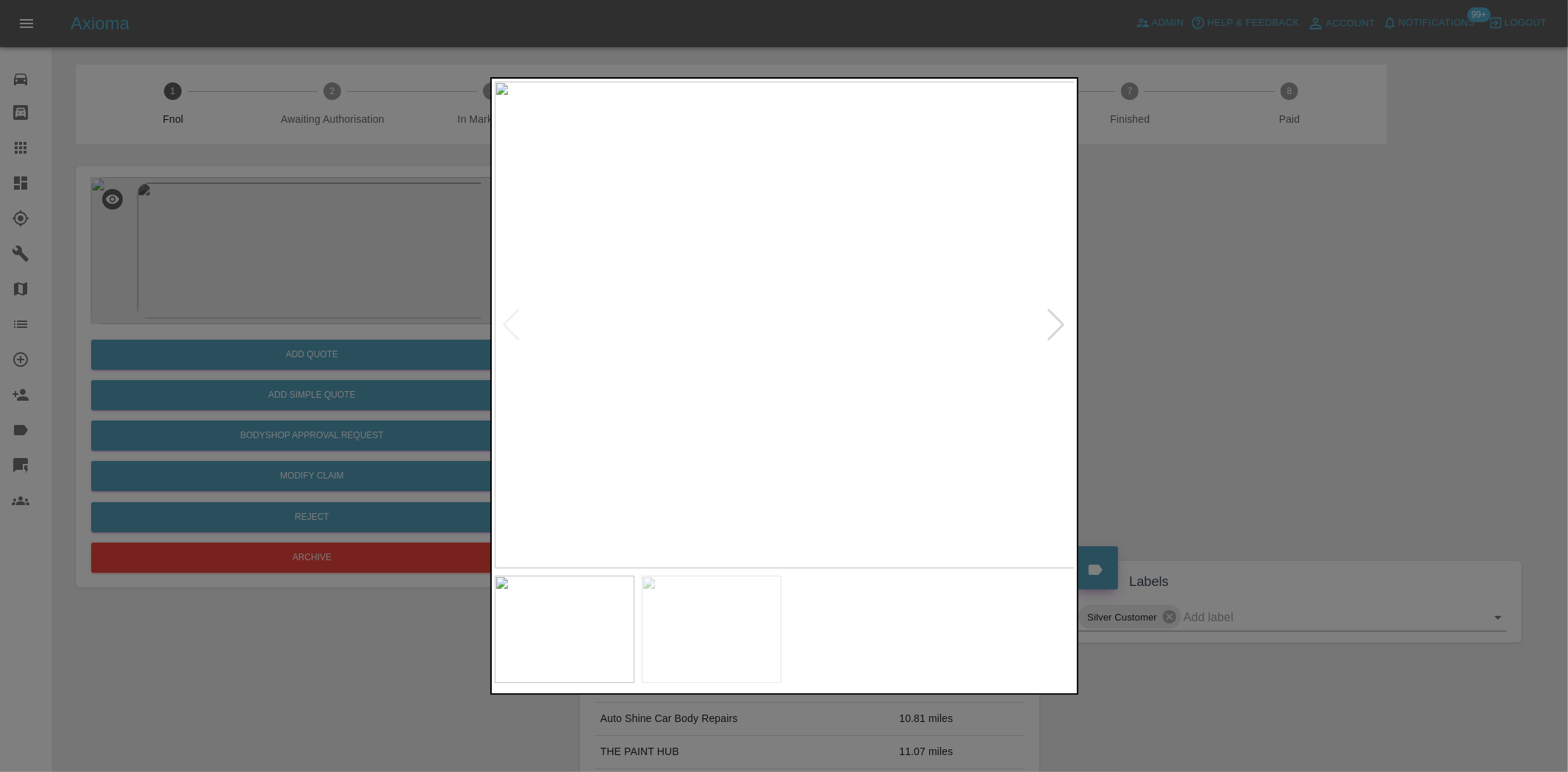
click at [712, 355] on img at bounding box center [785, 324] width 581 height 486
click at [515, 327] on div at bounding box center [784, 324] width 579 height 486
click at [852, 370] on img at bounding box center [885, 324] width 581 height 486
click at [515, 340] on div at bounding box center [784, 324] width 579 height 486
click at [595, 362] on img at bounding box center [785, 324] width 581 height 486
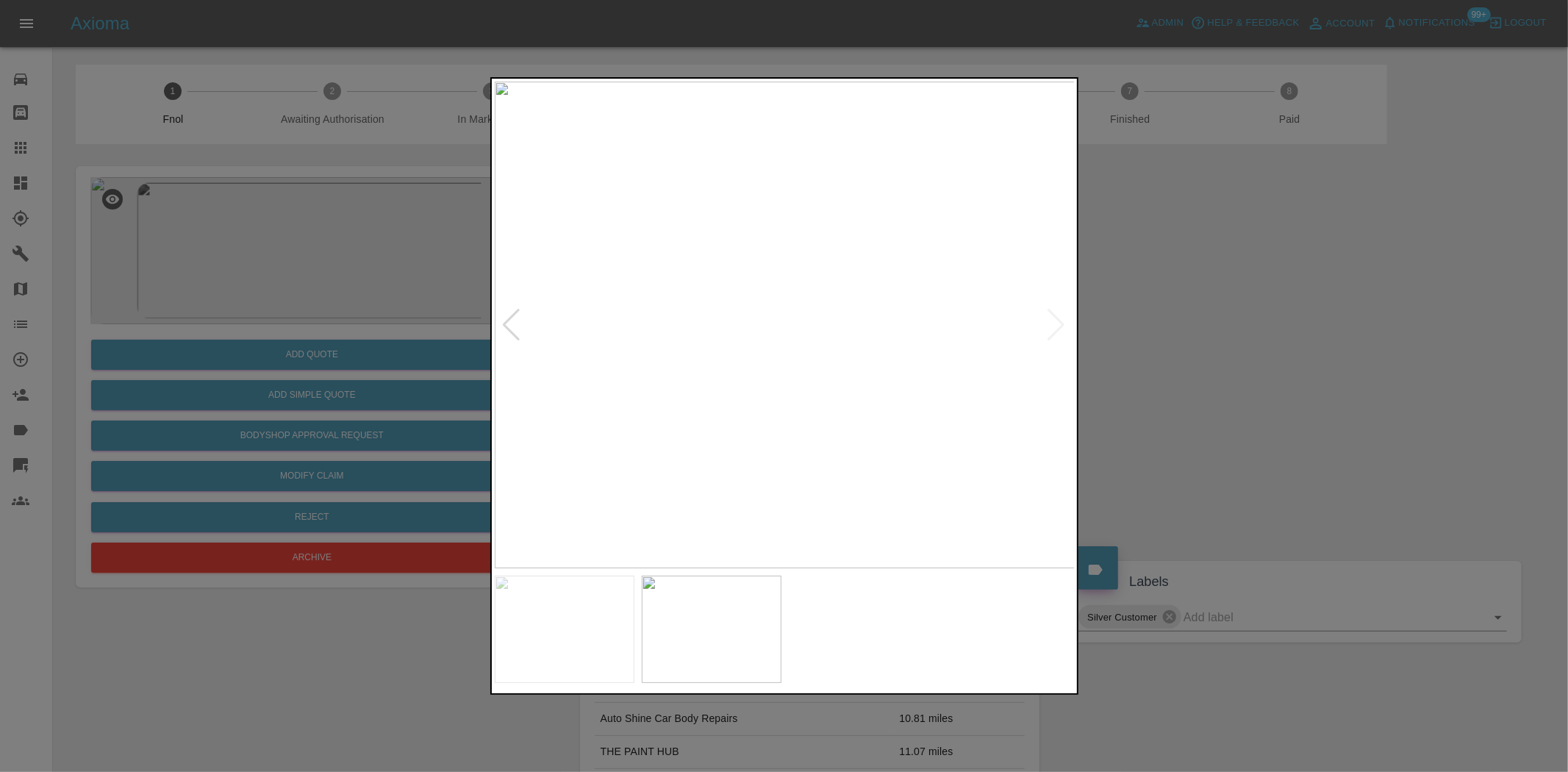
click at [280, 396] on div at bounding box center [784, 386] width 1568 height 772
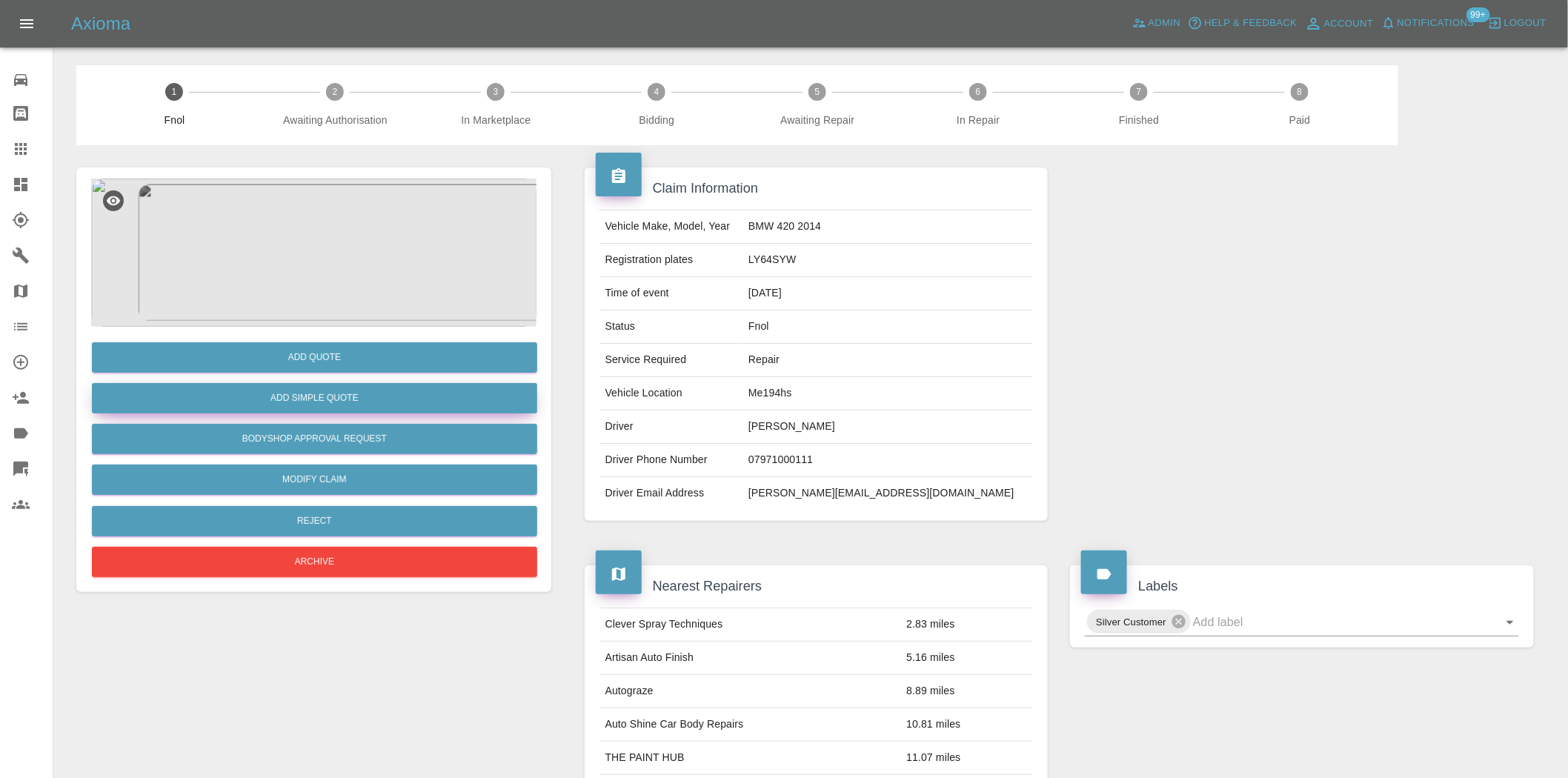
click at [323, 399] on button "Add Simple Quote" at bounding box center [314, 399] width 445 height 31
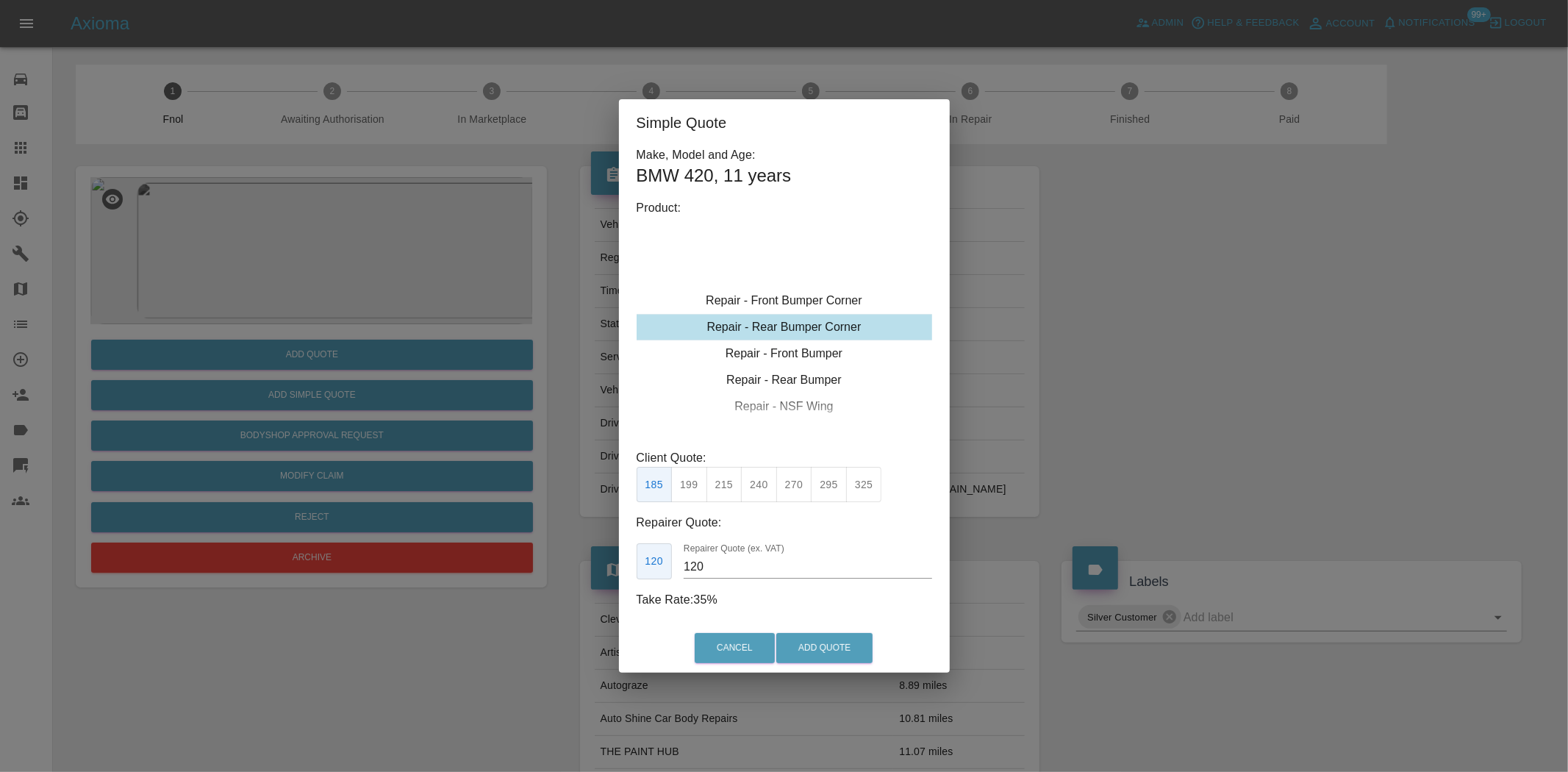
click at [776, 324] on div "Repair - Rear Bumper Corner" at bounding box center [784, 328] width 295 height 27
click at [691, 486] on button "199" at bounding box center [689, 485] width 36 height 36
click at [724, 486] on button "215" at bounding box center [724, 485] width 36 height 36
drag, startPoint x: 718, startPoint y: 575, endPoint x: 578, endPoint y: 525, distance: 148.7
click at [608, 553] on div "Simple Quote Make, Model and Age: BMW 420 , 11 years Product: Repair - Front Bu…" at bounding box center [784, 386] width 1568 height 772
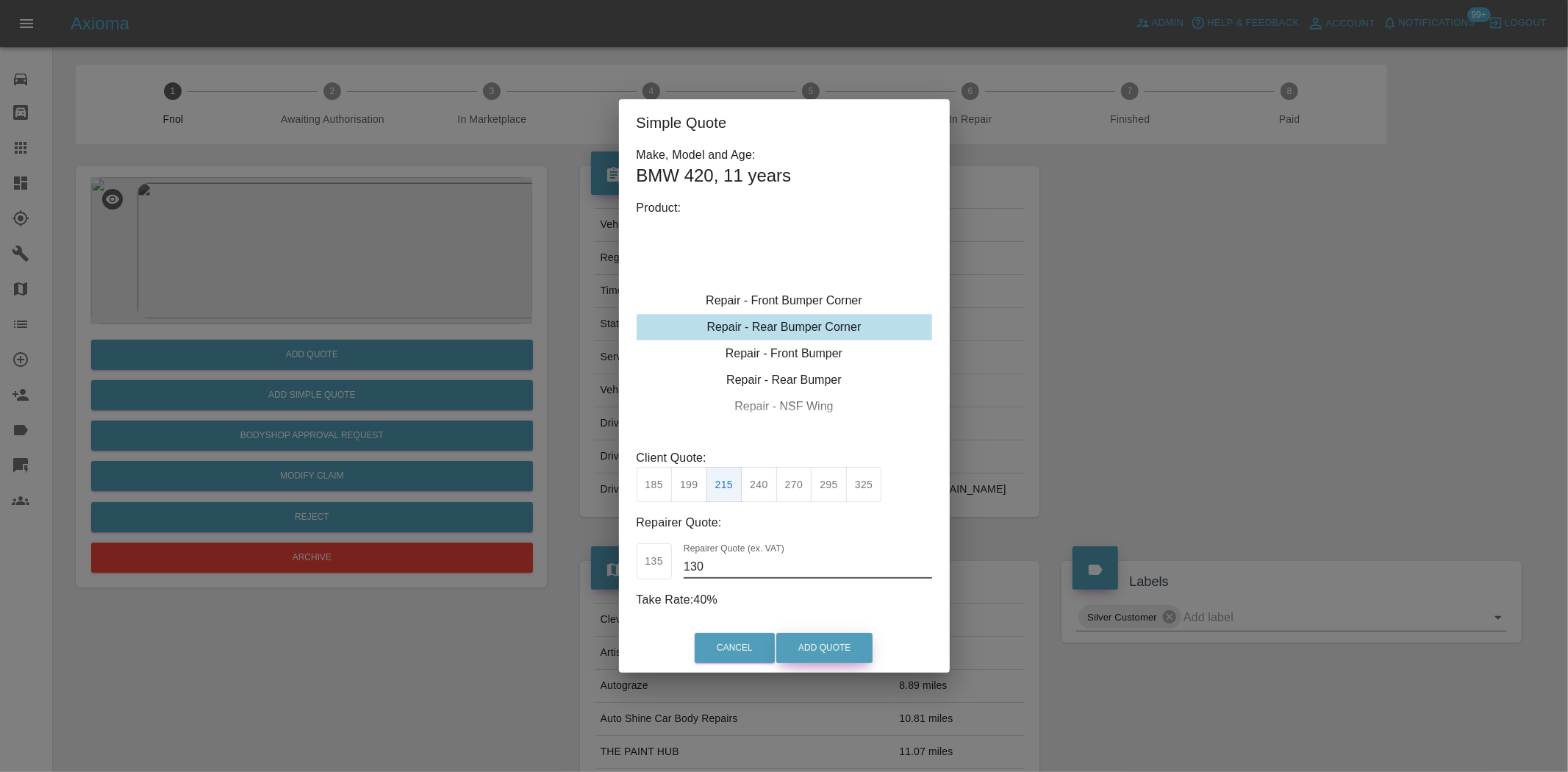
type input "130"
click at [828, 641] on button "Add Quote" at bounding box center [824, 648] width 97 height 31
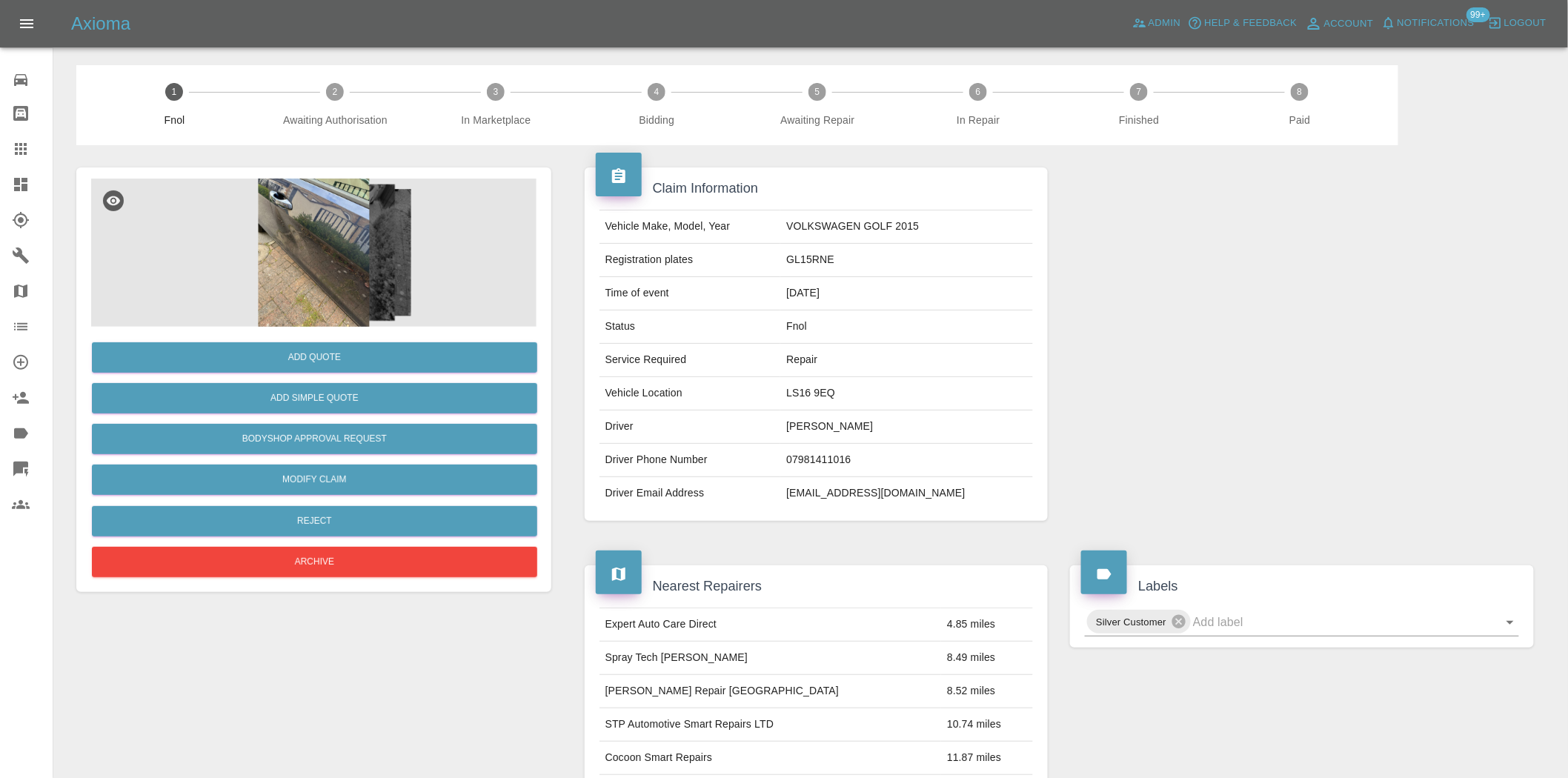
click at [273, 275] on img at bounding box center [314, 252] width 445 height 148
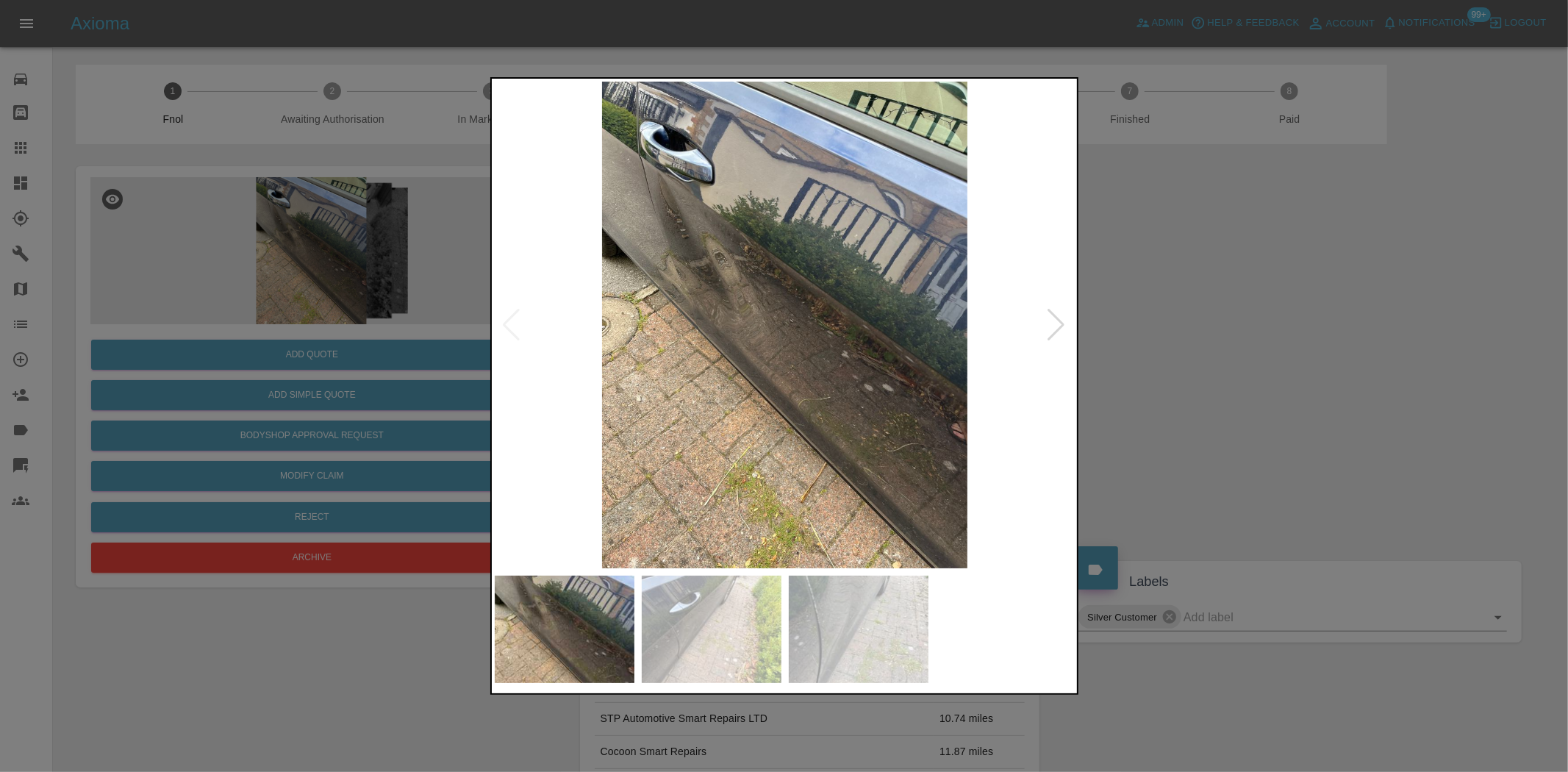
click at [747, 311] on img at bounding box center [785, 324] width 581 height 486
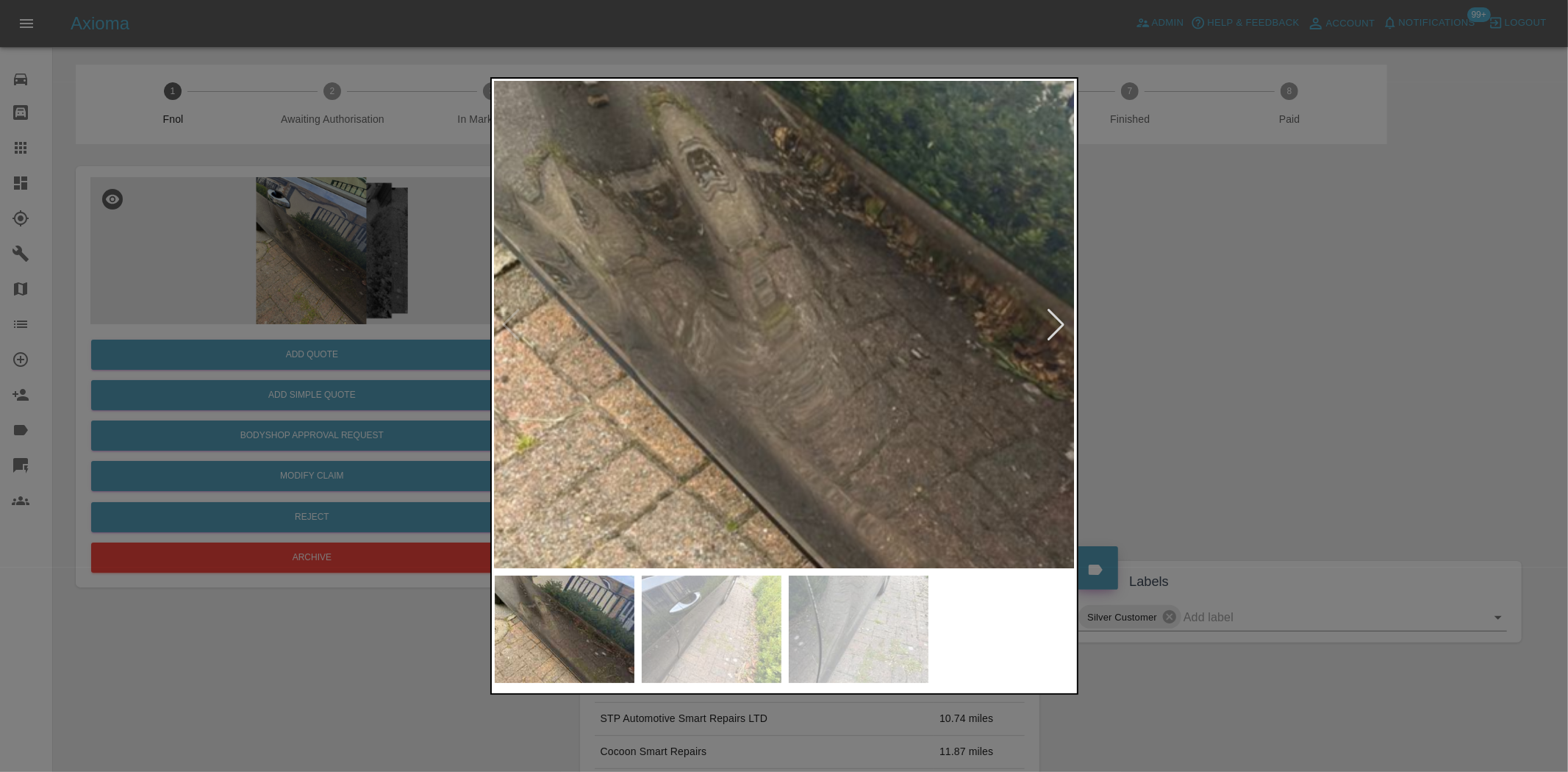
click at [720, 307] on img at bounding box center [894, 366] width 1742 height 1461
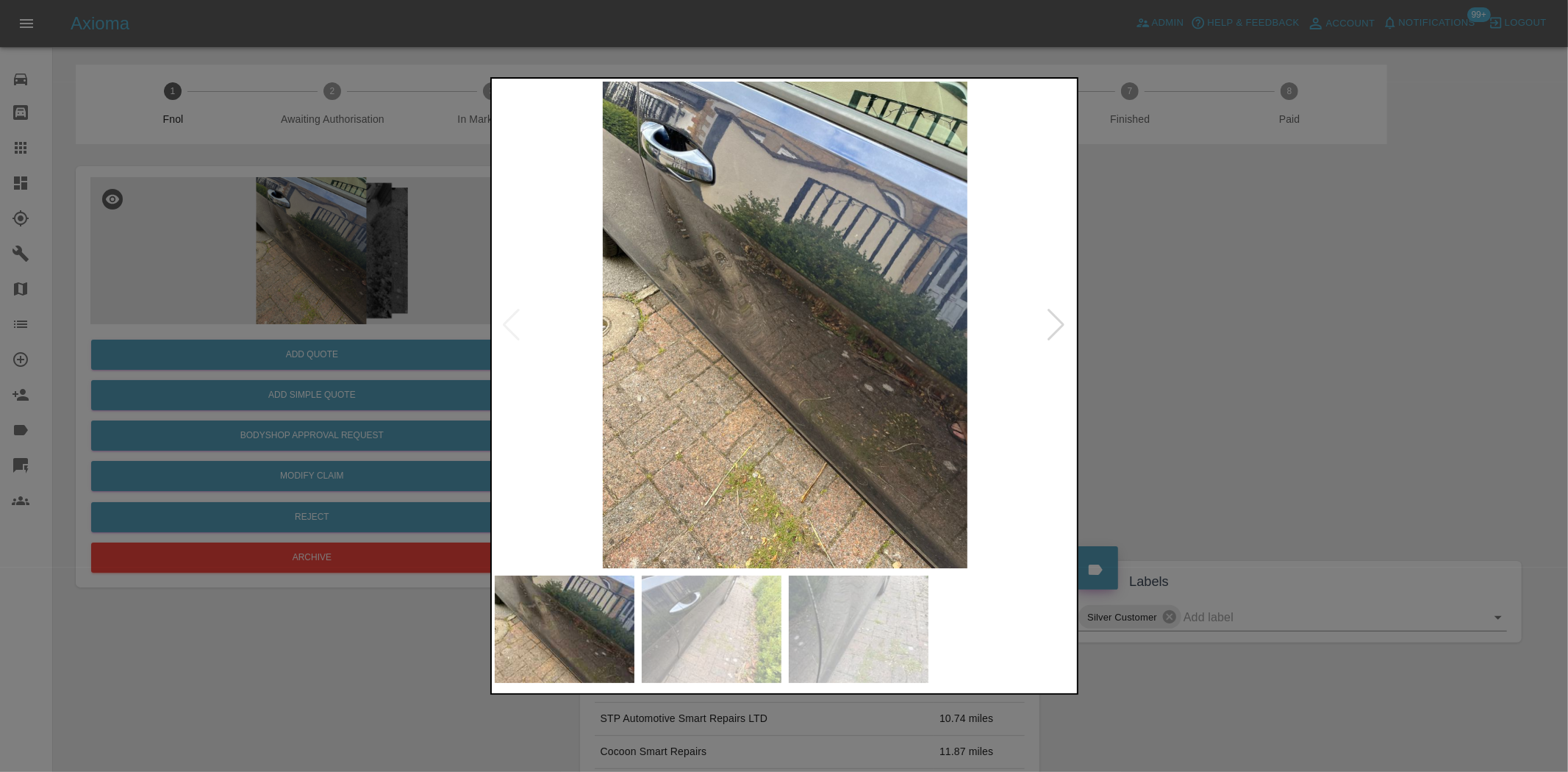
click at [594, 329] on img at bounding box center [785, 324] width 581 height 486
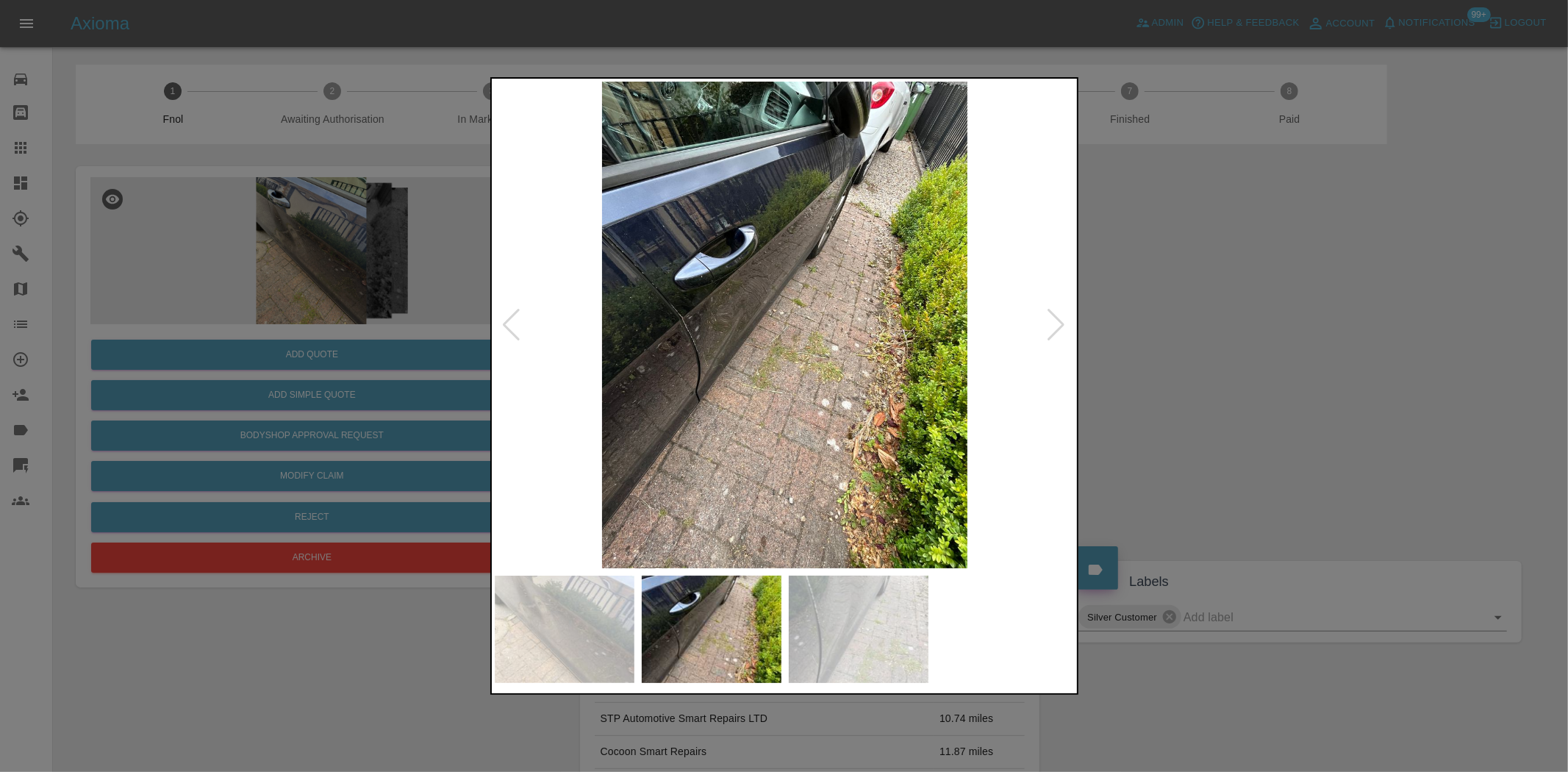
click at [666, 311] on img at bounding box center [785, 324] width 581 height 486
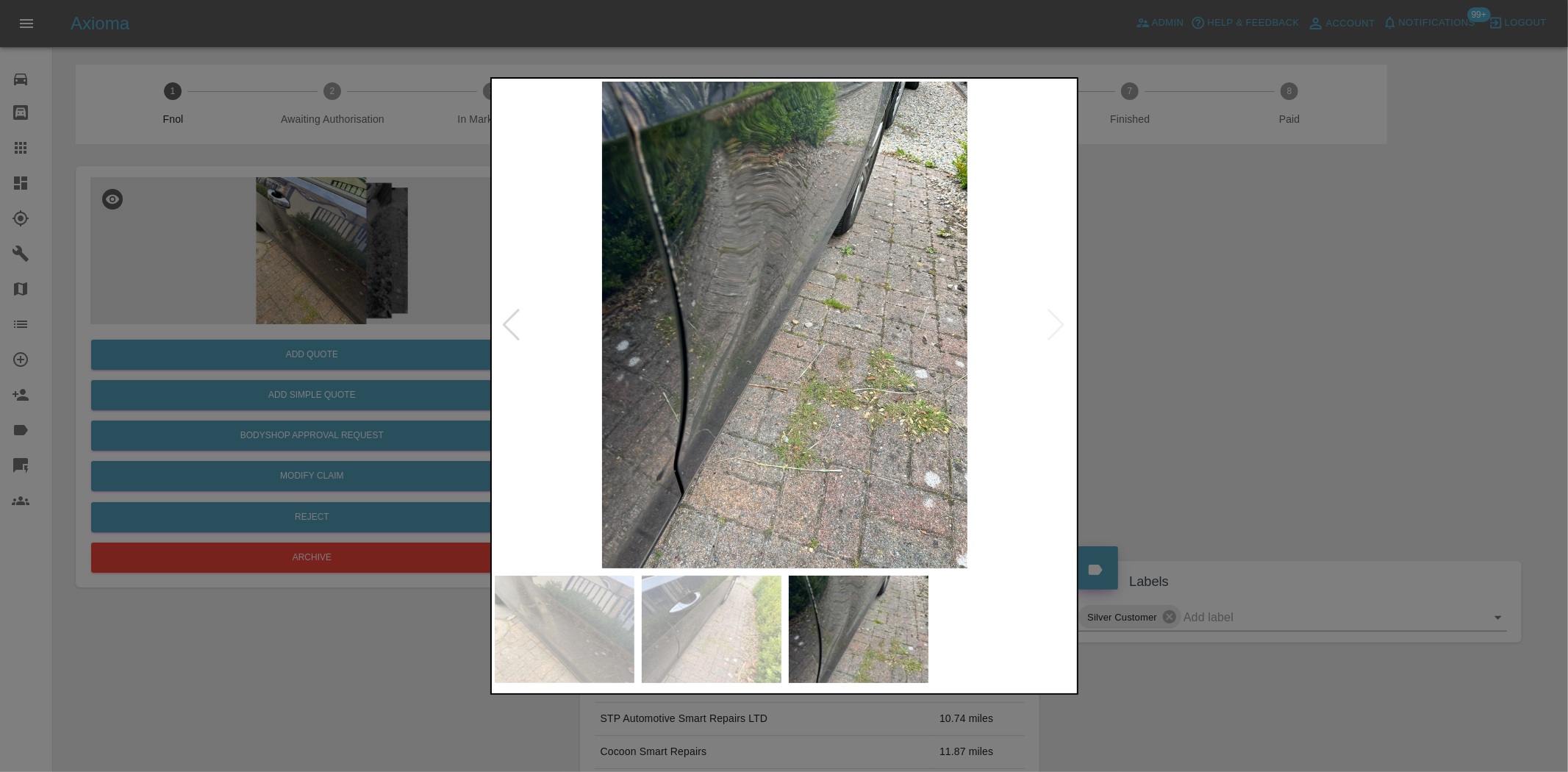
click at [753, 330] on img at bounding box center [785, 324] width 581 height 486
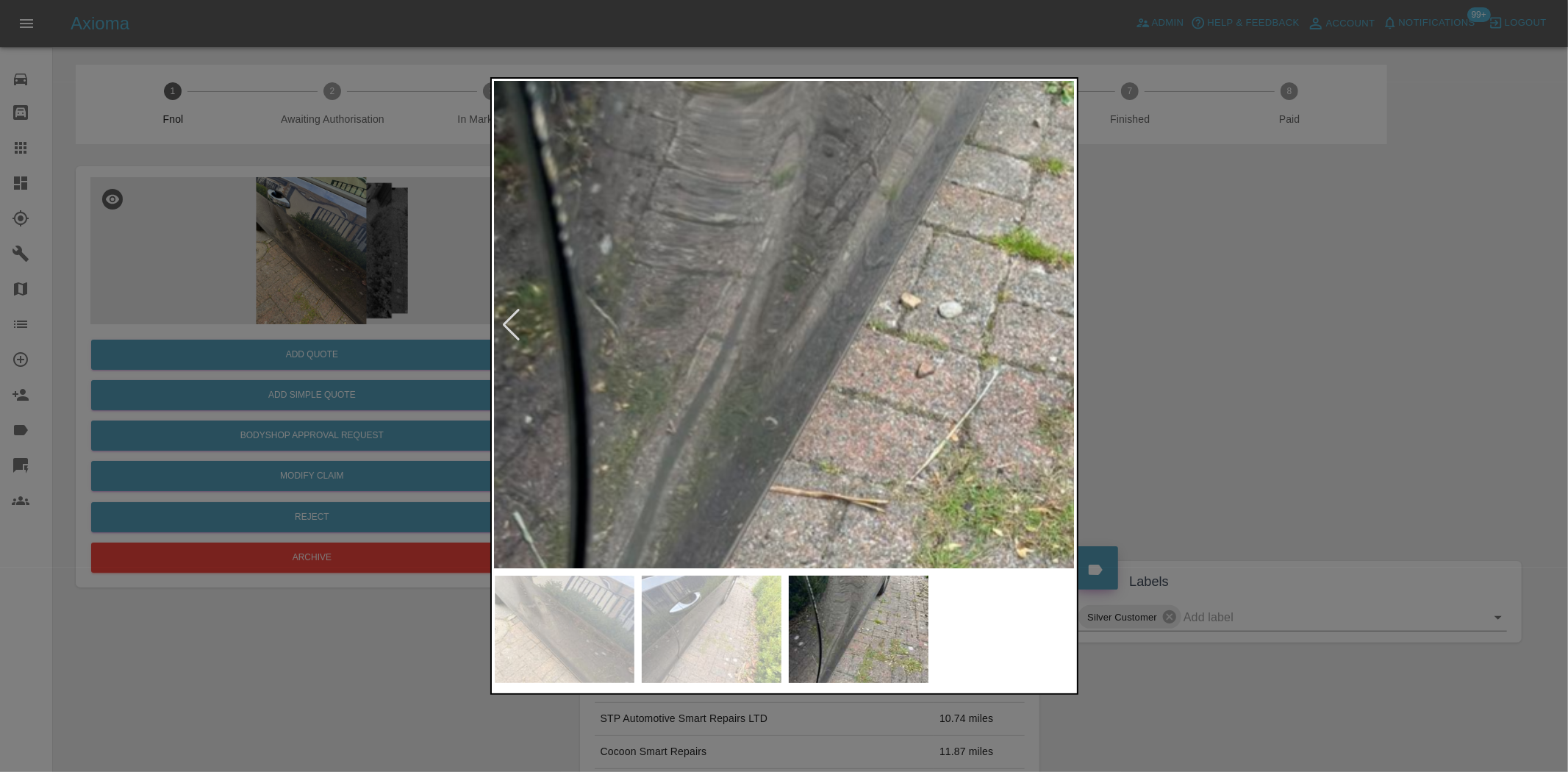
click at [752, 324] on img at bounding box center [877, 310] width 1742 height 1461
click at [751, 324] on img at bounding box center [877, 310] width 1742 height 1461
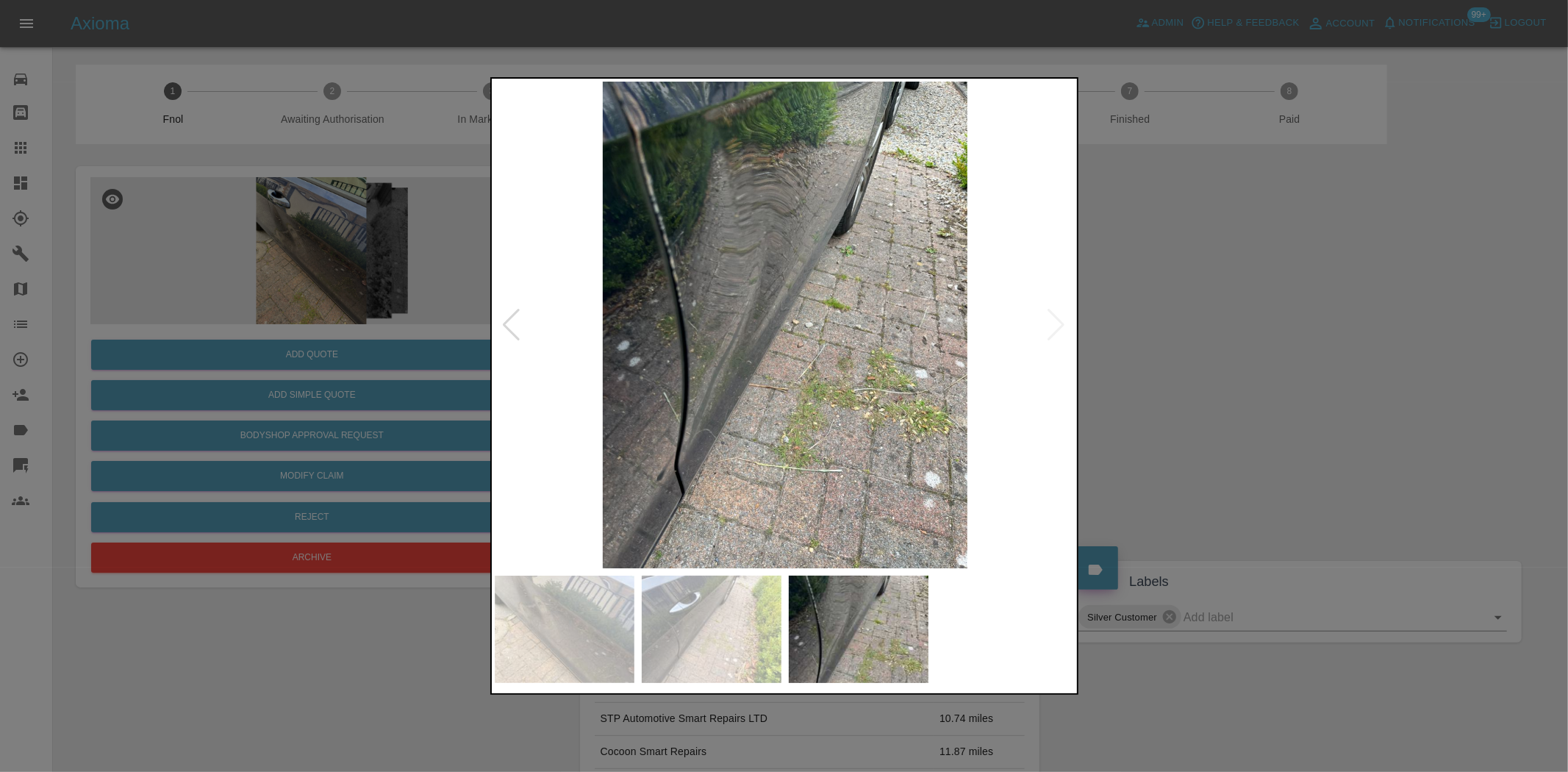
click at [463, 263] on div at bounding box center [784, 386] width 1568 height 772
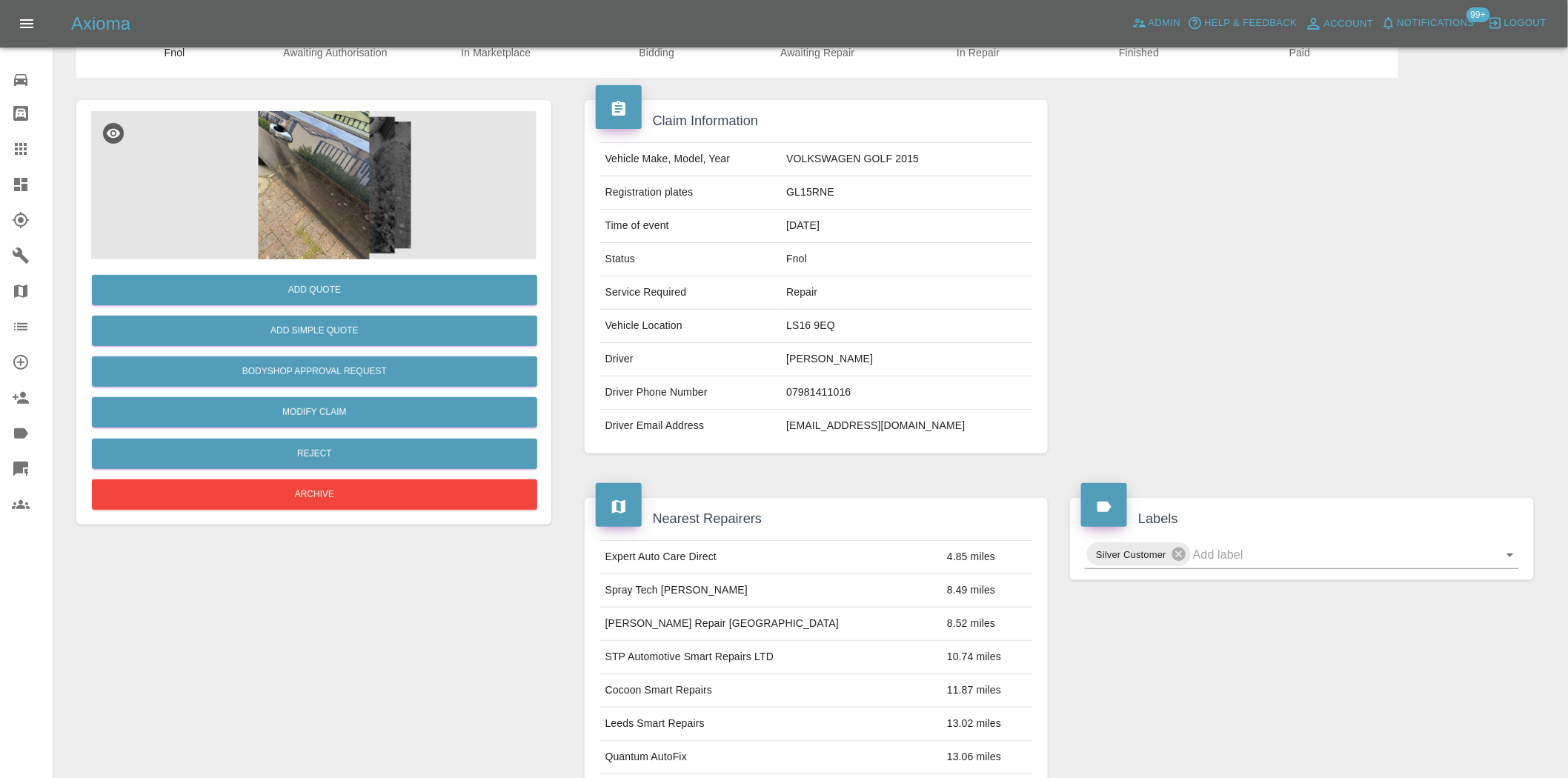
scroll to position [27, 0]
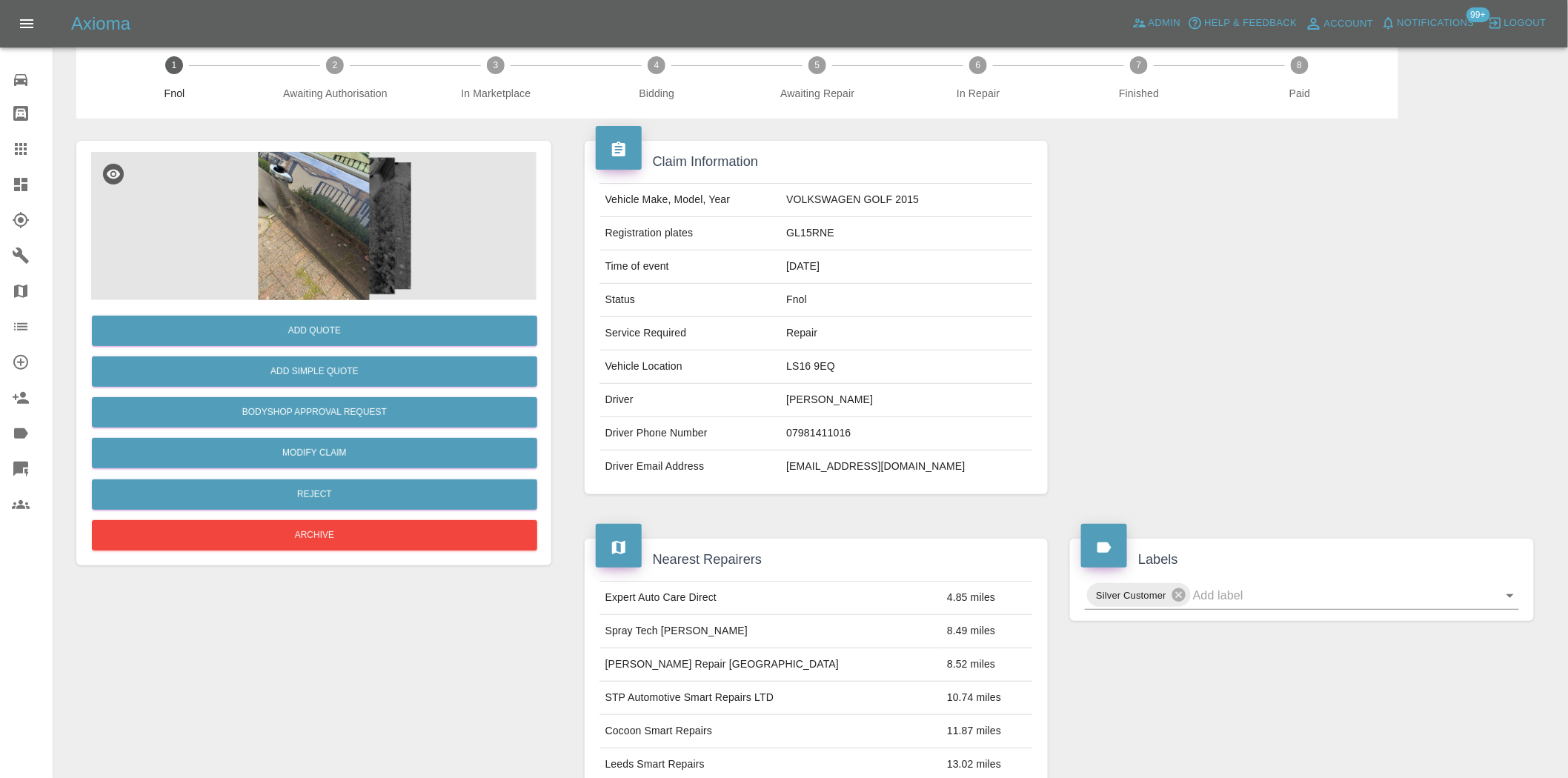
click at [359, 205] on img at bounding box center [314, 226] width 445 height 148
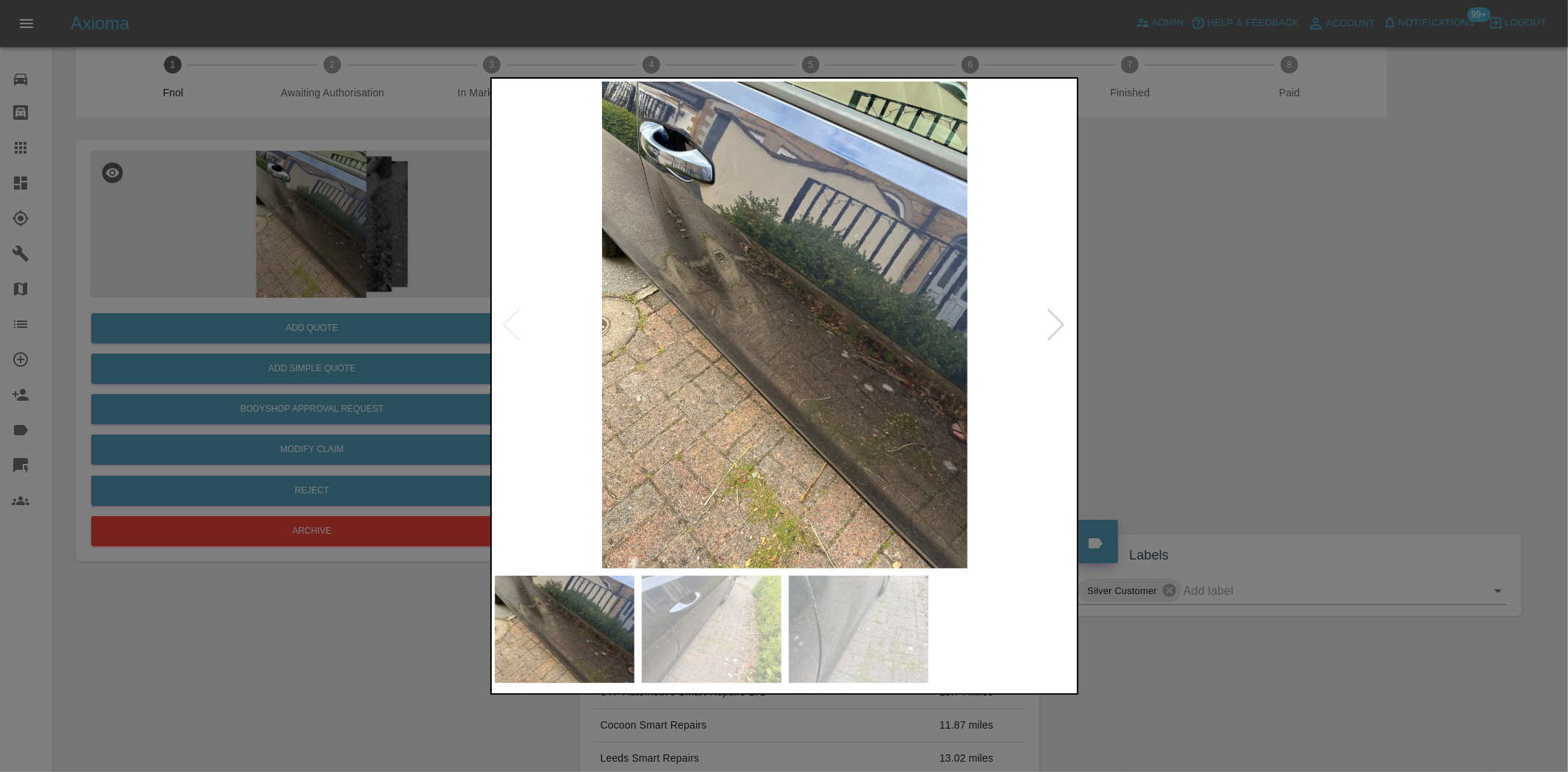
drag, startPoint x: 342, startPoint y: 272, endPoint x: 432, endPoint y: 427, distance: 179.2
click at [341, 276] on div at bounding box center [784, 386] width 1568 height 772
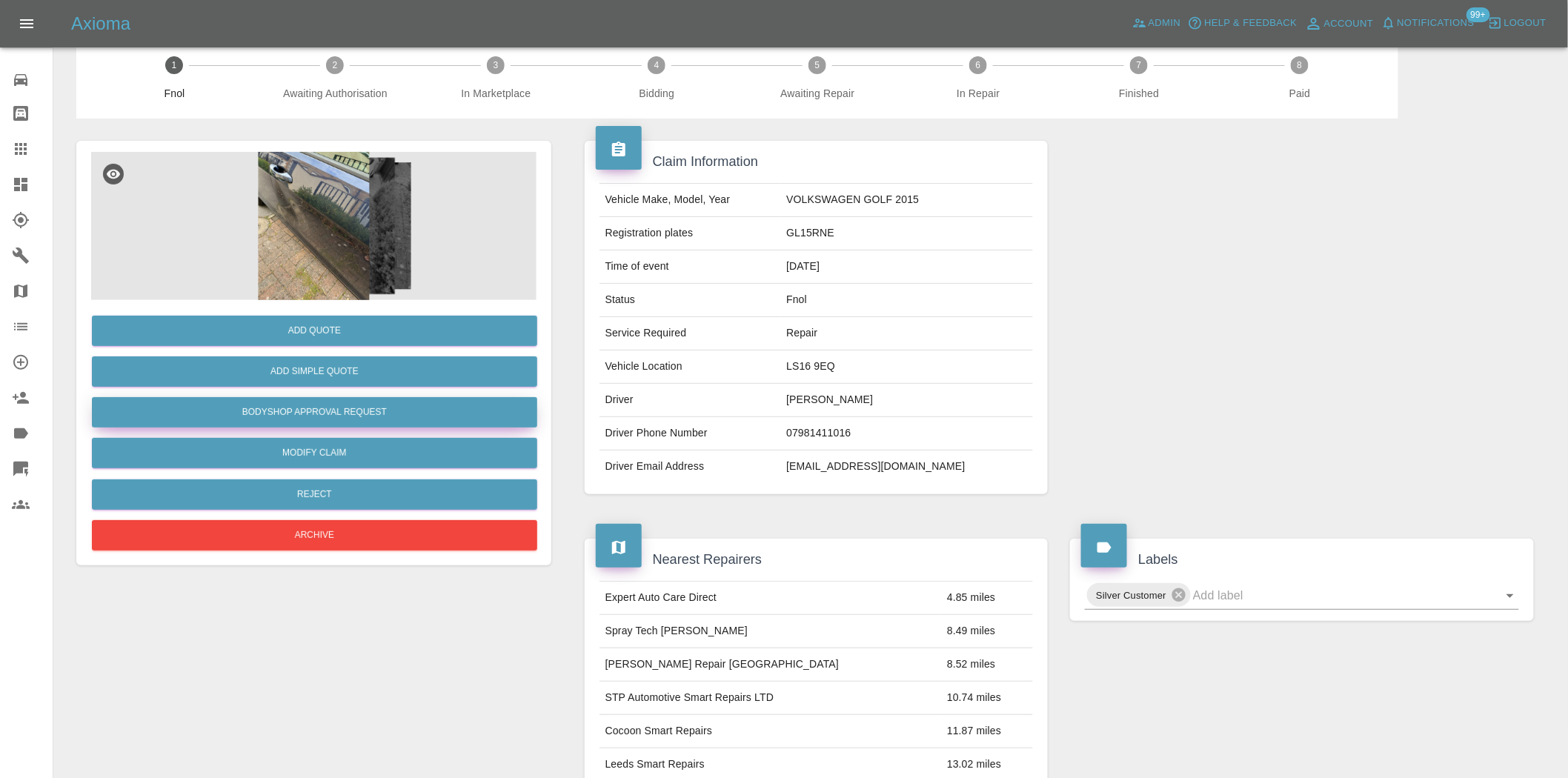
click at [313, 416] on button "Bodyshop Approval Request" at bounding box center [314, 412] width 445 height 31
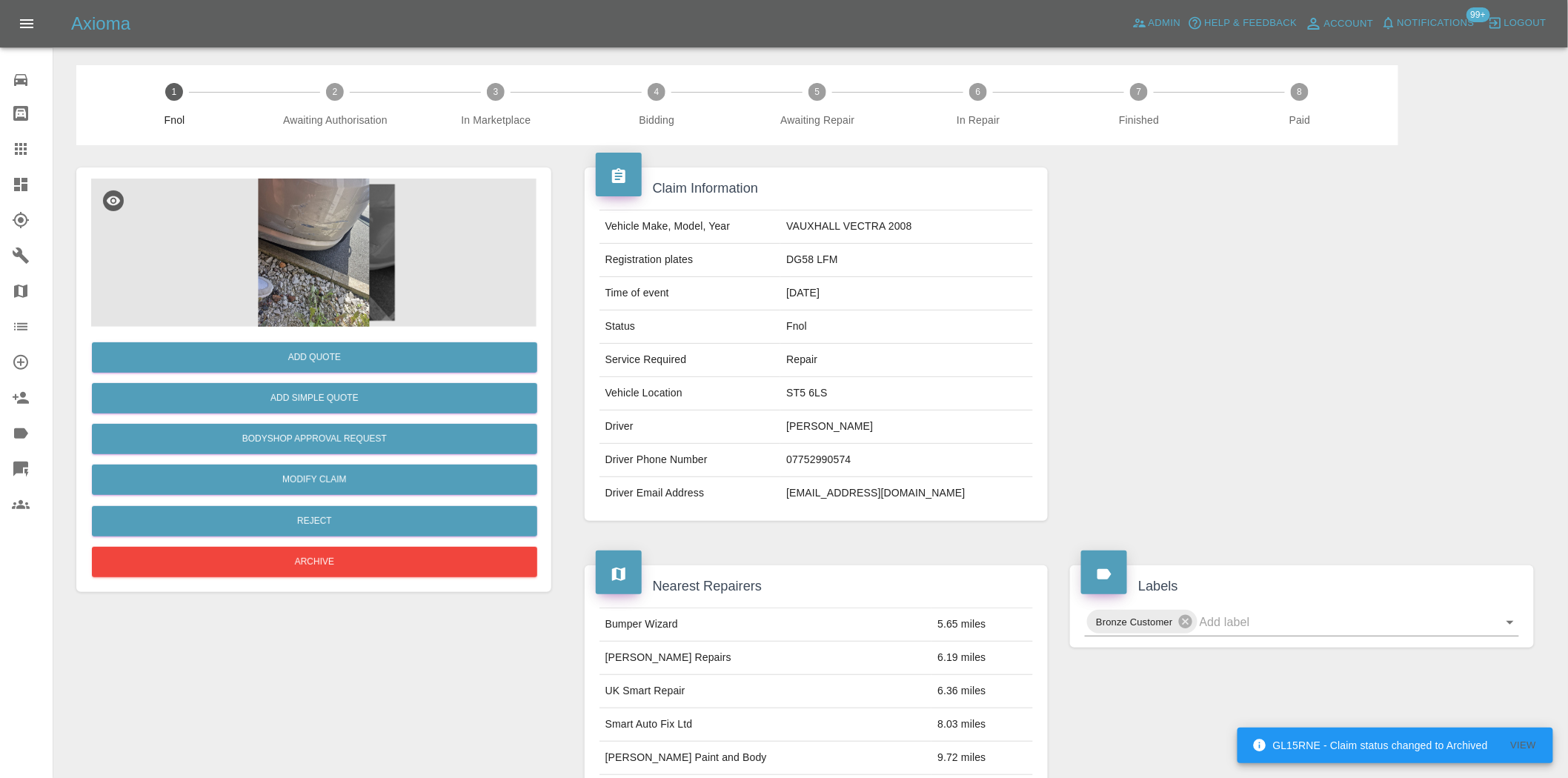
click at [327, 231] on img at bounding box center [314, 252] width 445 height 148
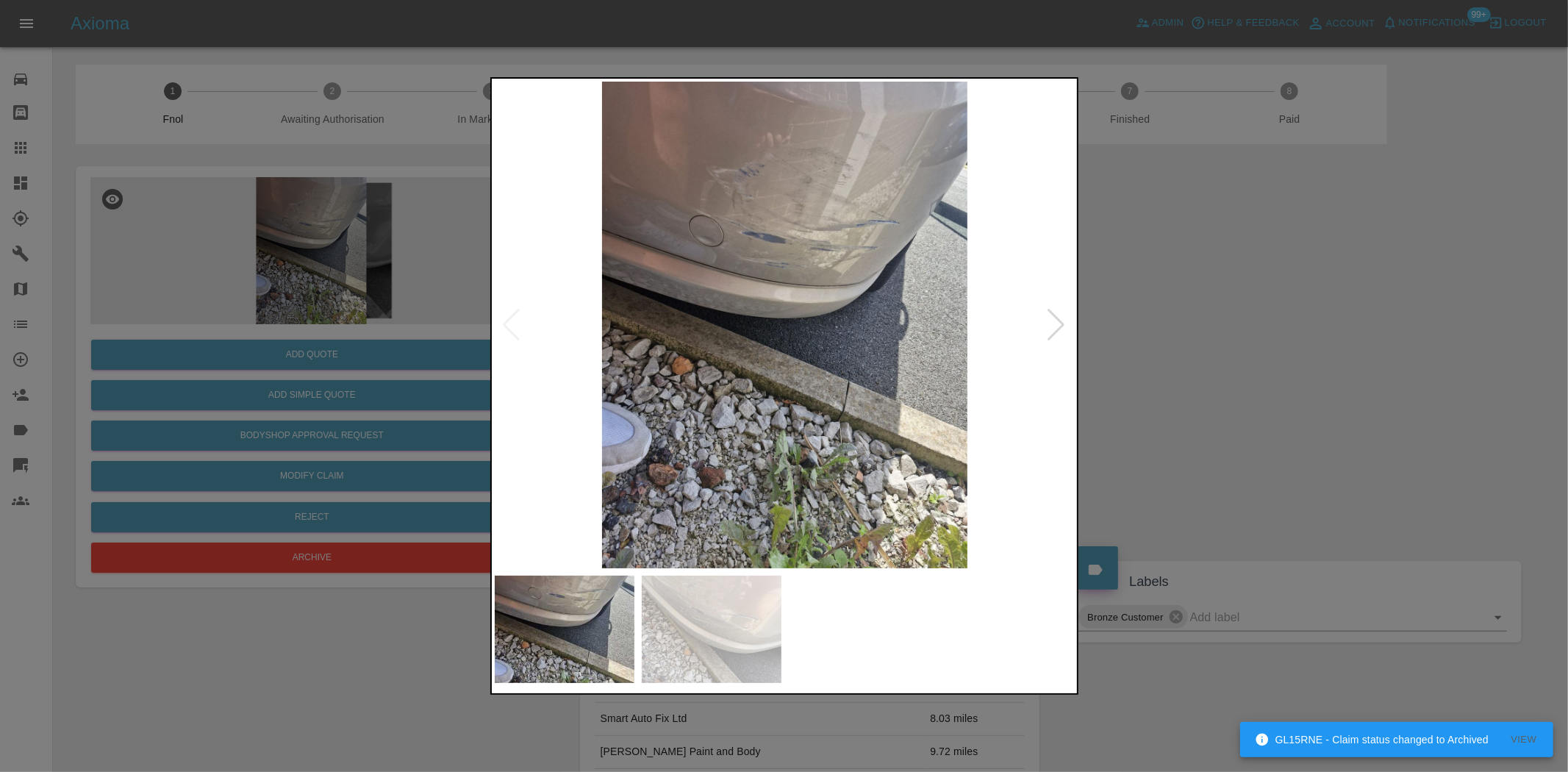
click at [716, 278] on img at bounding box center [785, 324] width 581 height 486
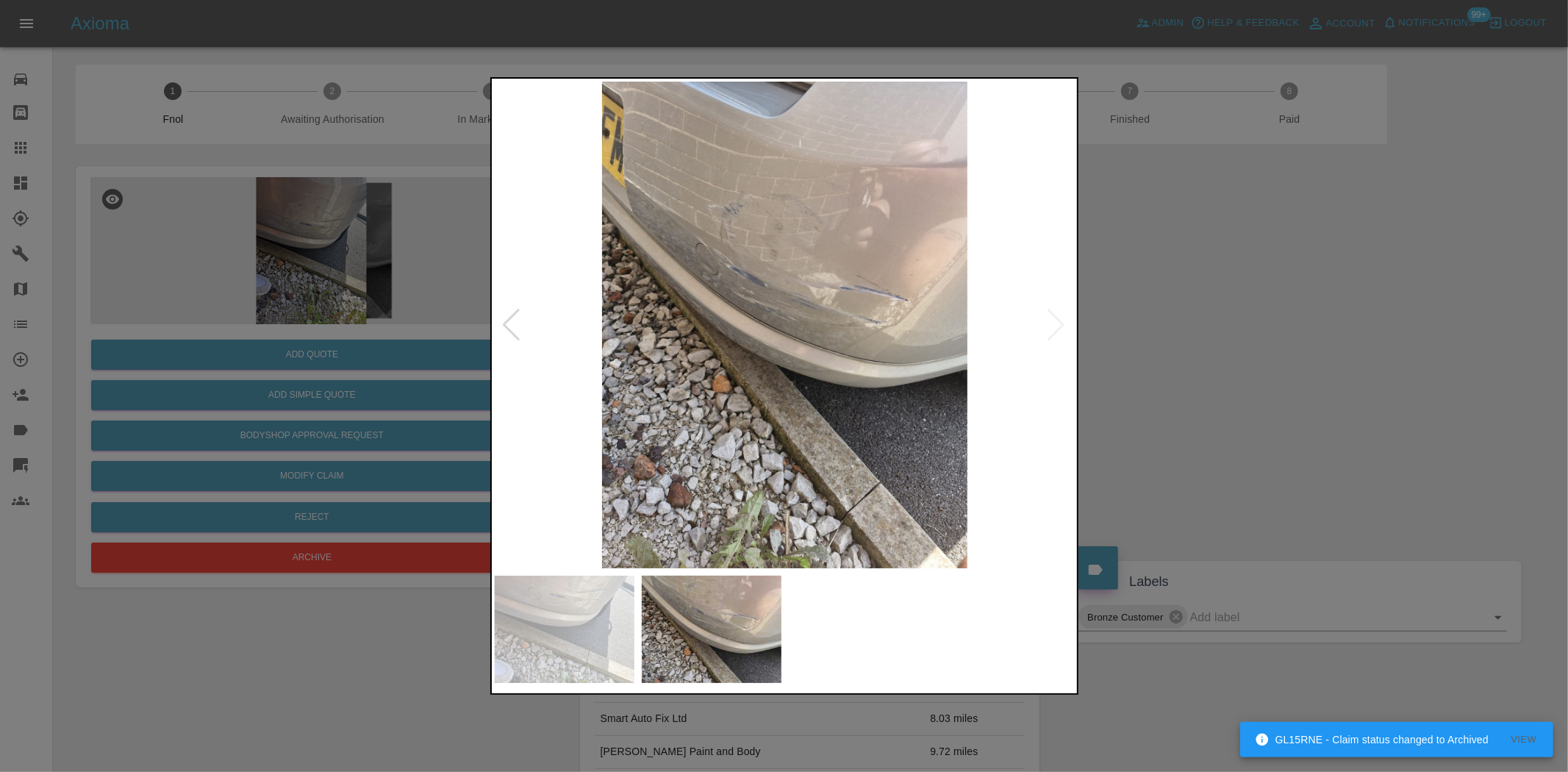
click at [814, 298] on img at bounding box center [785, 324] width 581 height 486
click at [766, 299] on img at bounding box center [785, 324] width 581 height 486
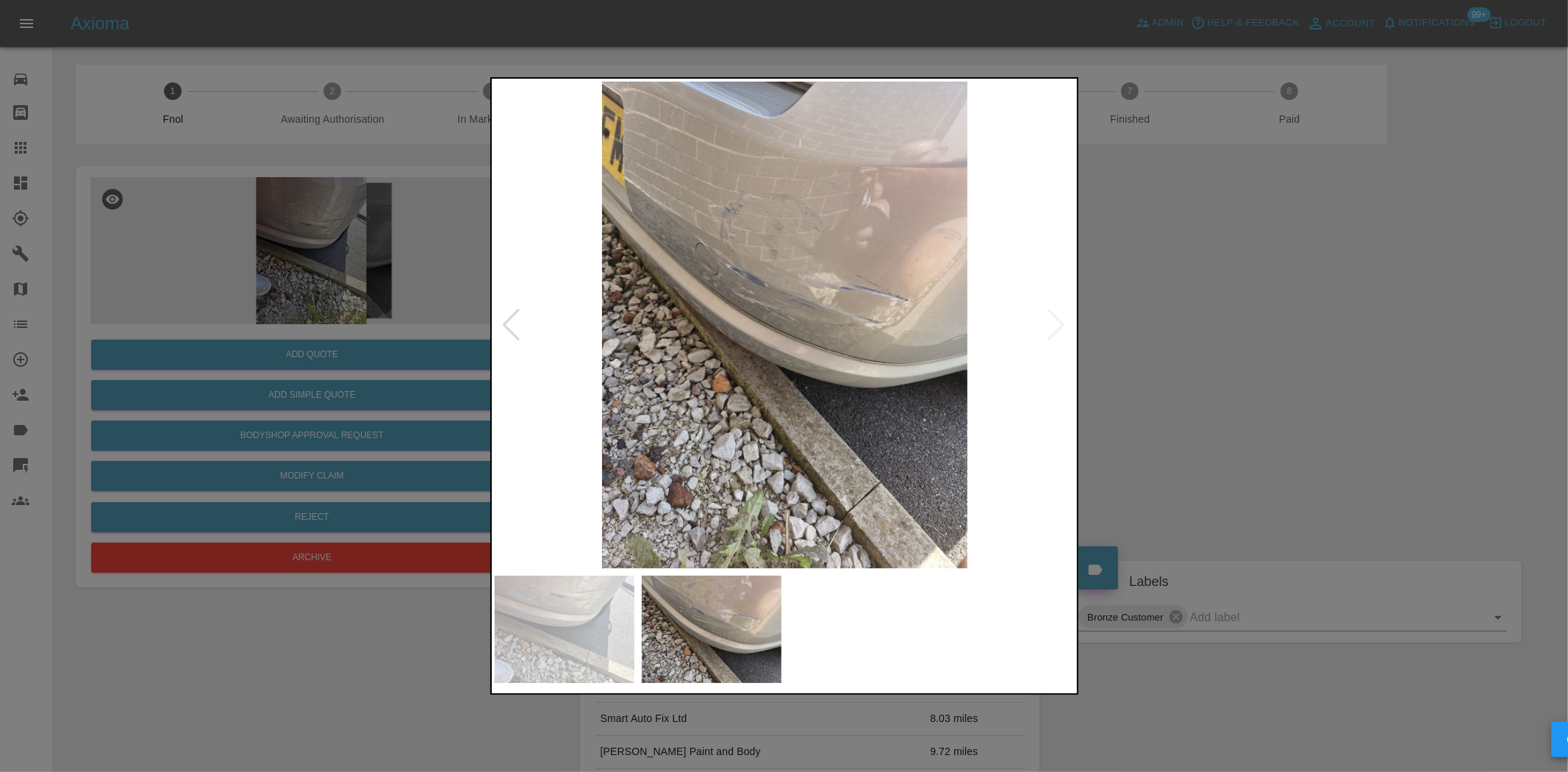
click at [766, 299] on img at bounding box center [785, 324] width 581 height 486
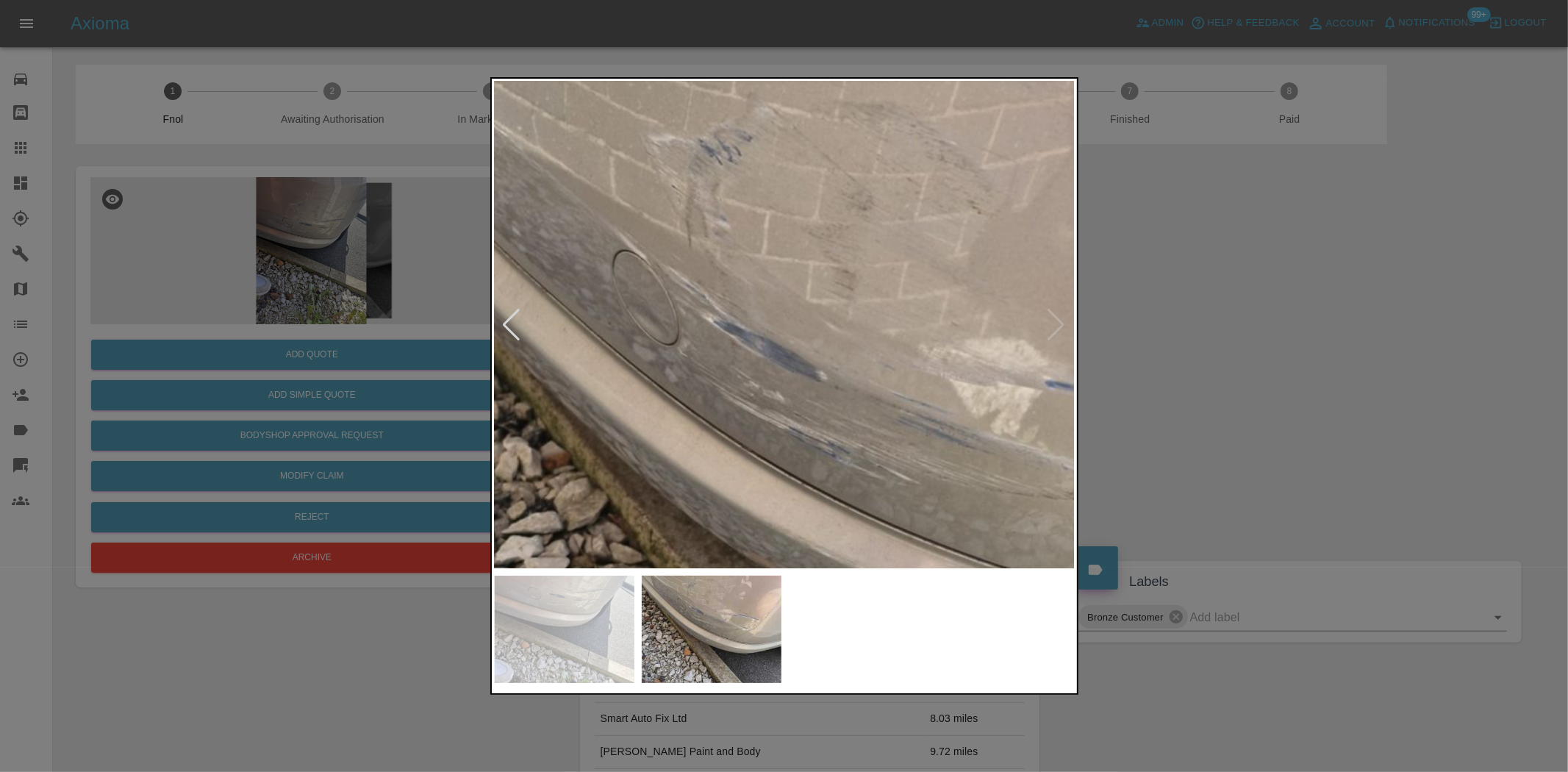
click at [828, 479] on img at bounding box center [877, 495] width 1742 height 1461
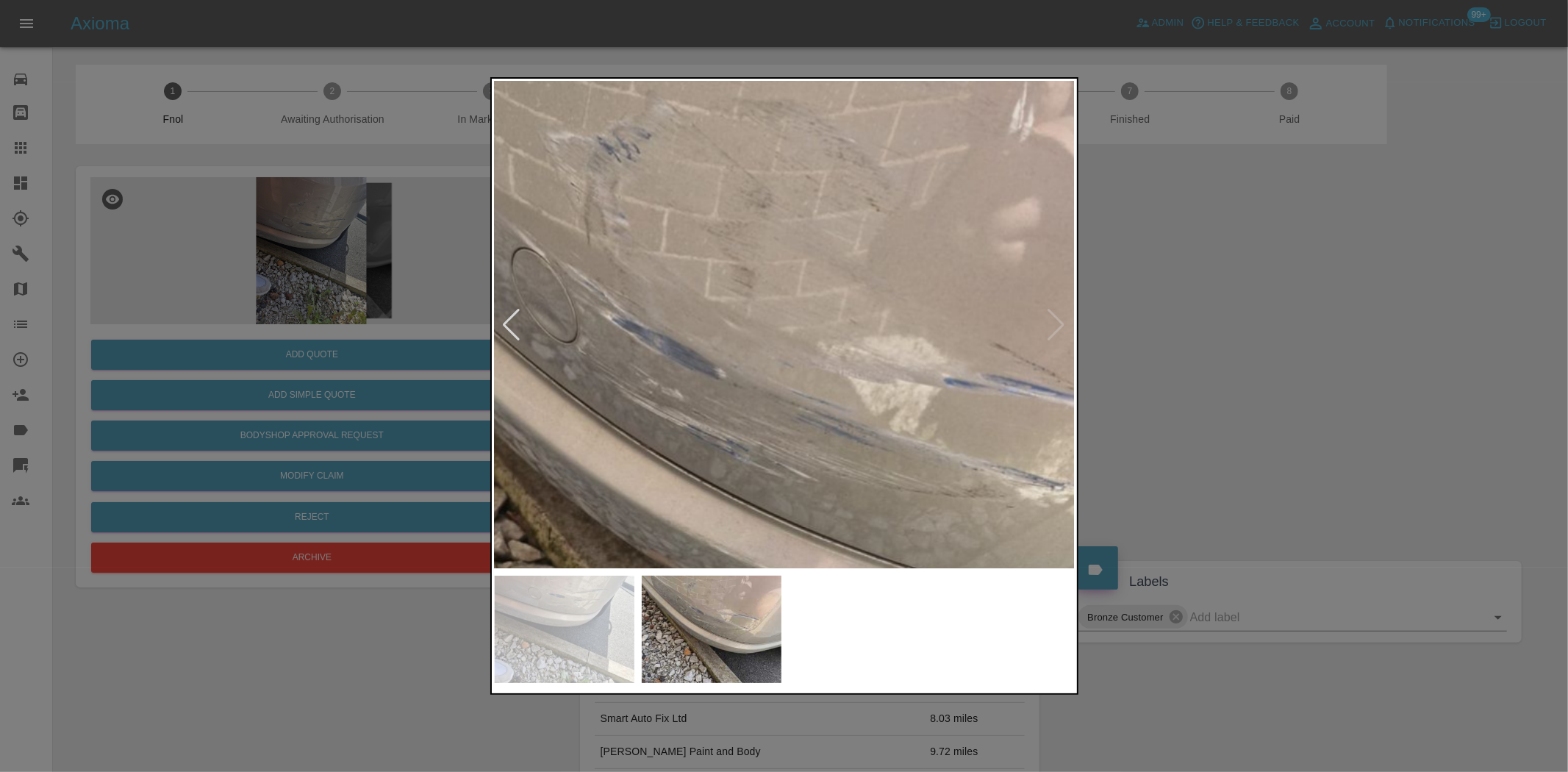
click at [658, 269] on img at bounding box center [777, 492] width 1742 height 1461
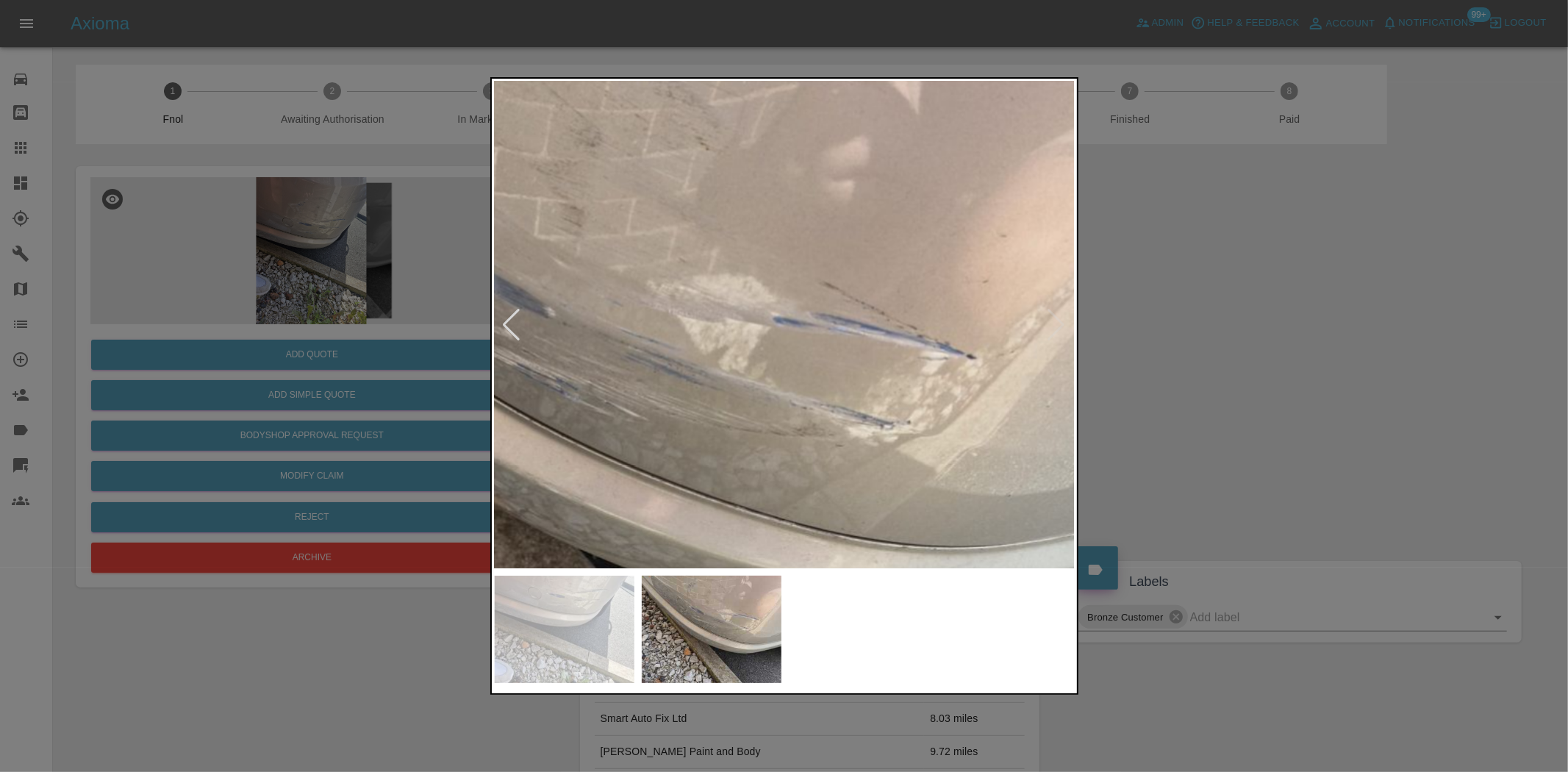
click at [626, 289] on img at bounding box center [605, 432] width 1742 height 1461
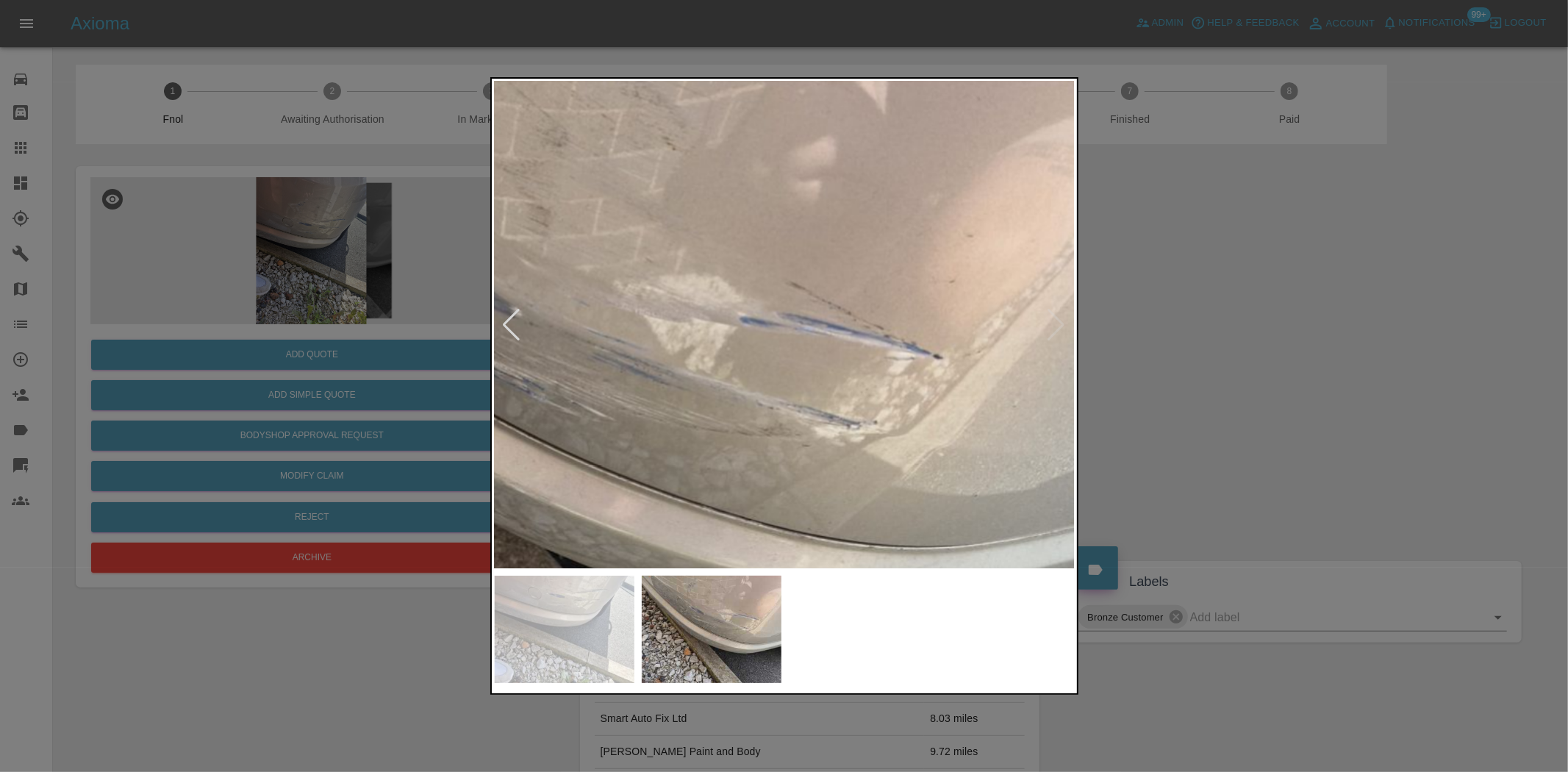
click at [591, 290] on img at bounding box center [572, 432] width 1742 height 1461
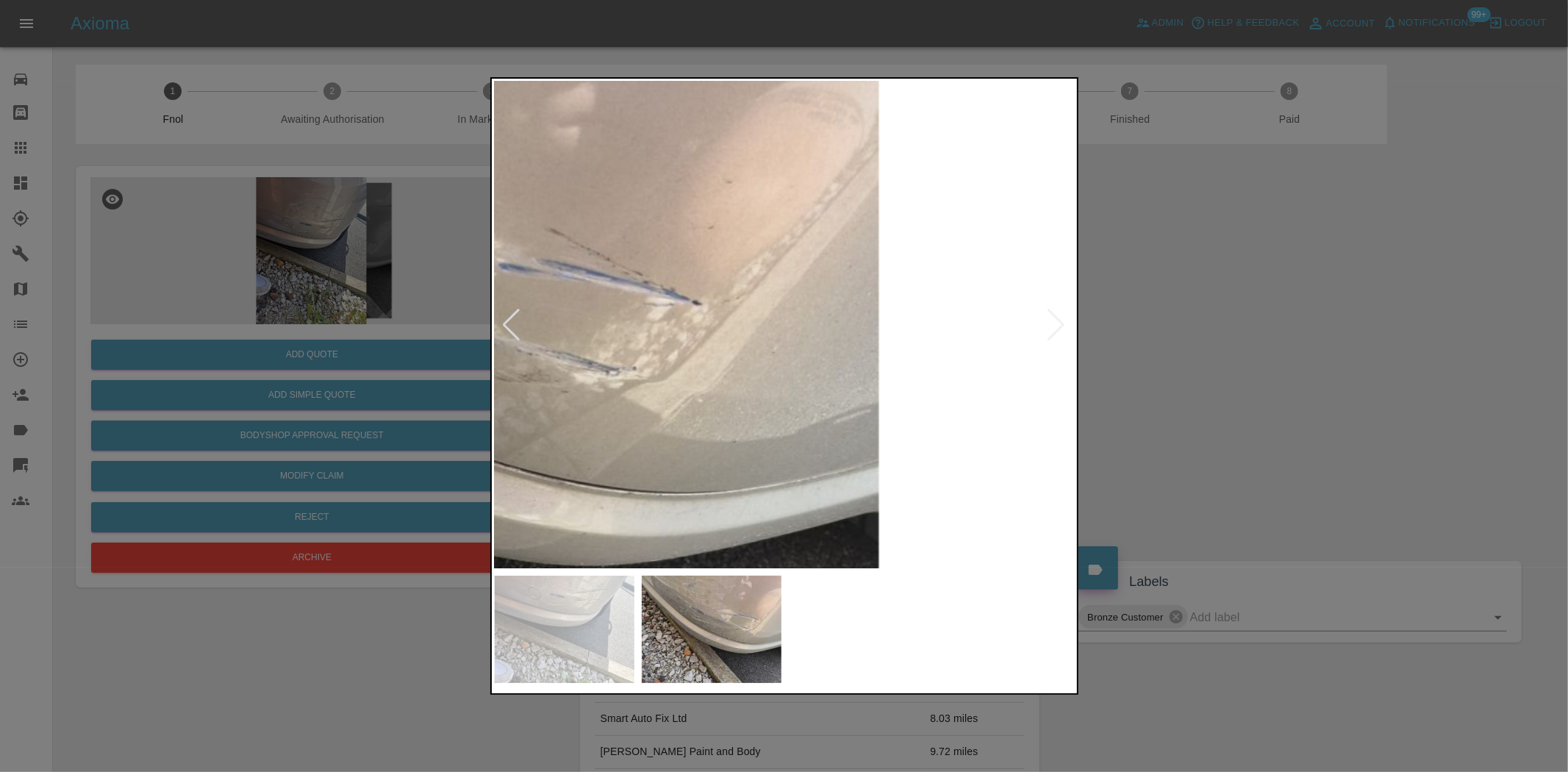
click at [658, 351] on img at bounding box center [331, 377] width 1742 height 1461
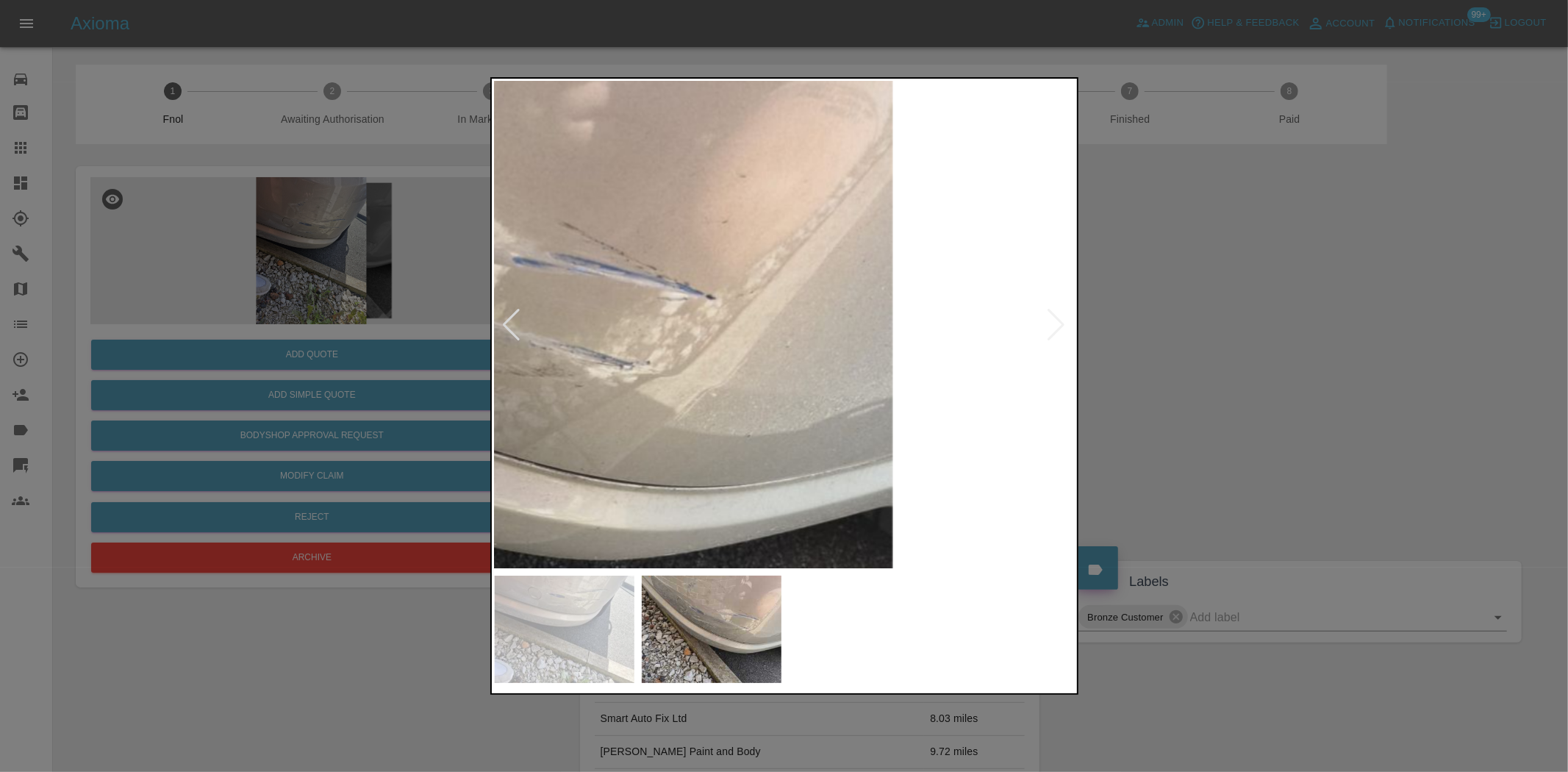
click at [658, 351] on img at bounding box center [345, 372] width 1742 height 1461
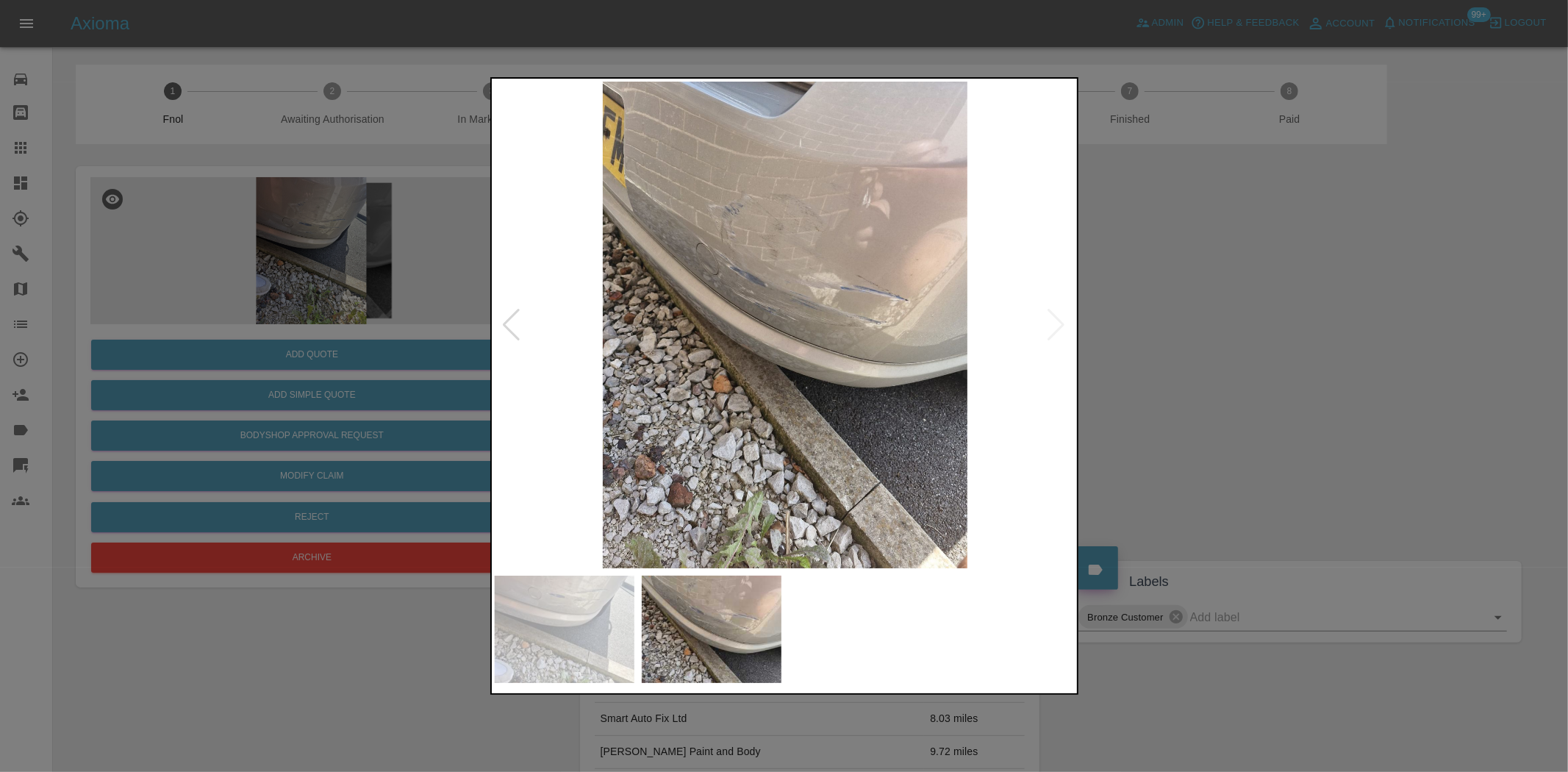
click at [685, 336] on img at bounding box center [785, 324] width 581 height 486
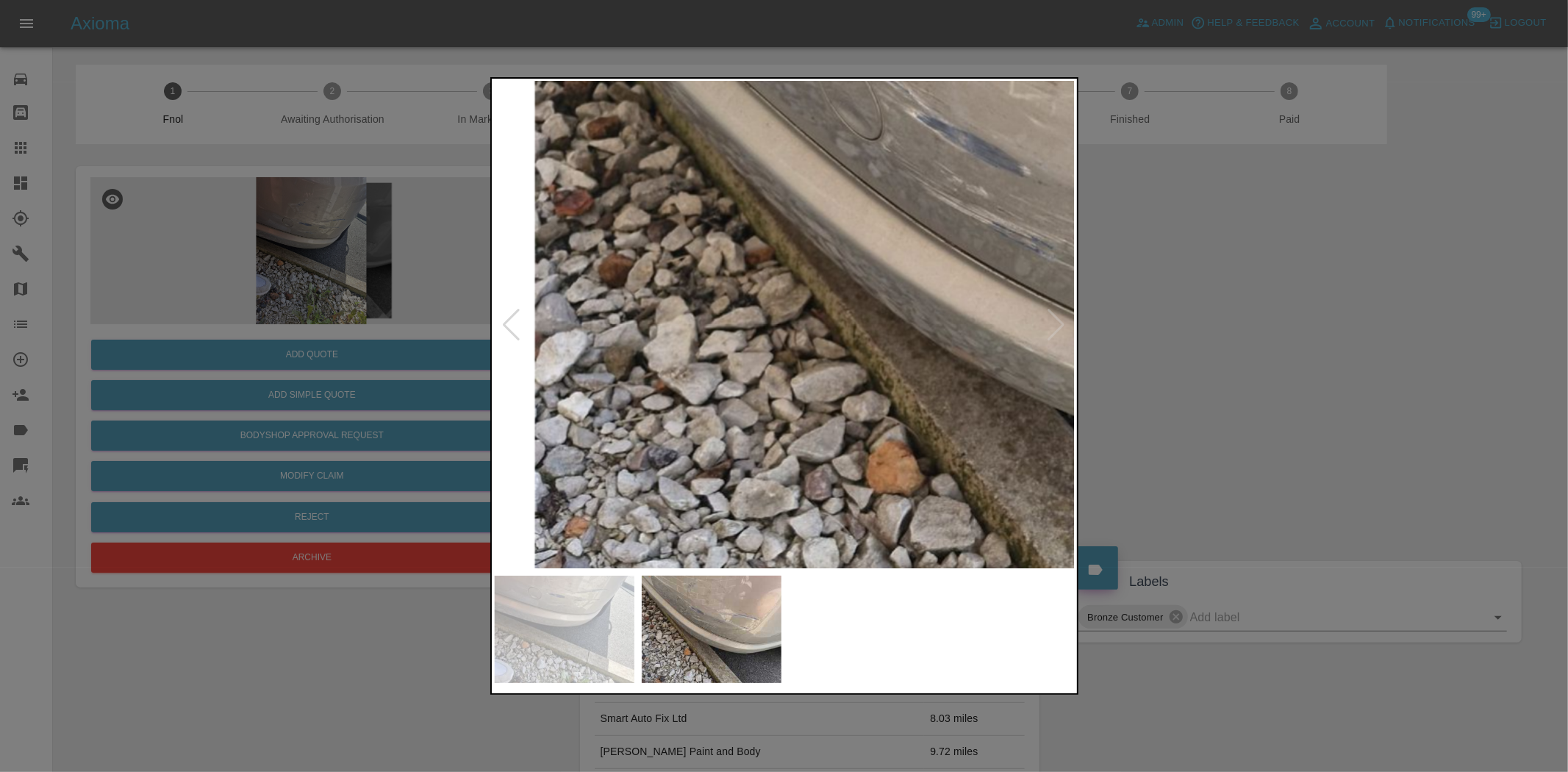
click at [708, 333] on img at bounding box center [1081, 290] width 1742 height 1461
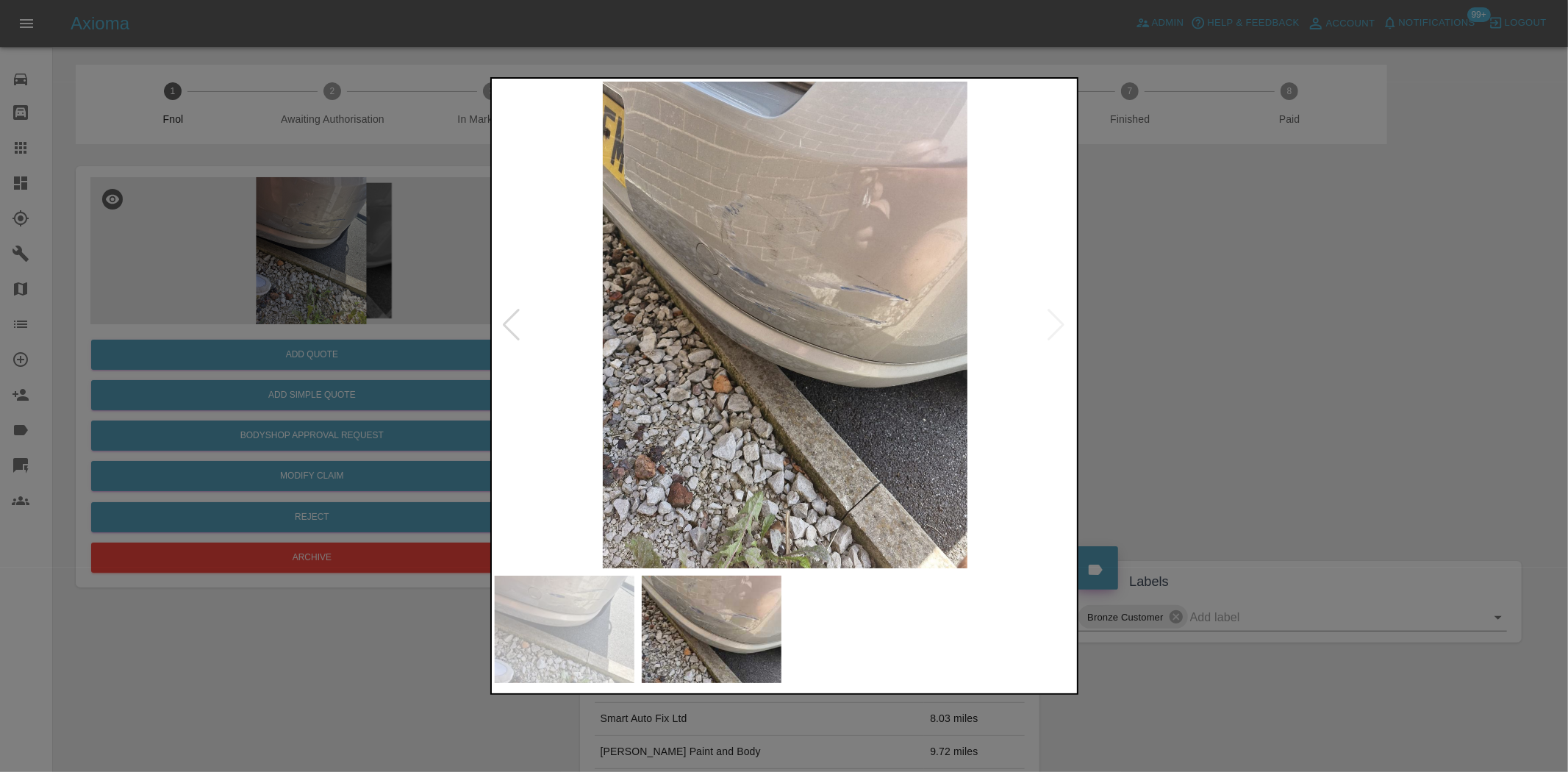
click at [756, 347] on img at bounding box center [785, 324] width 581 height 486
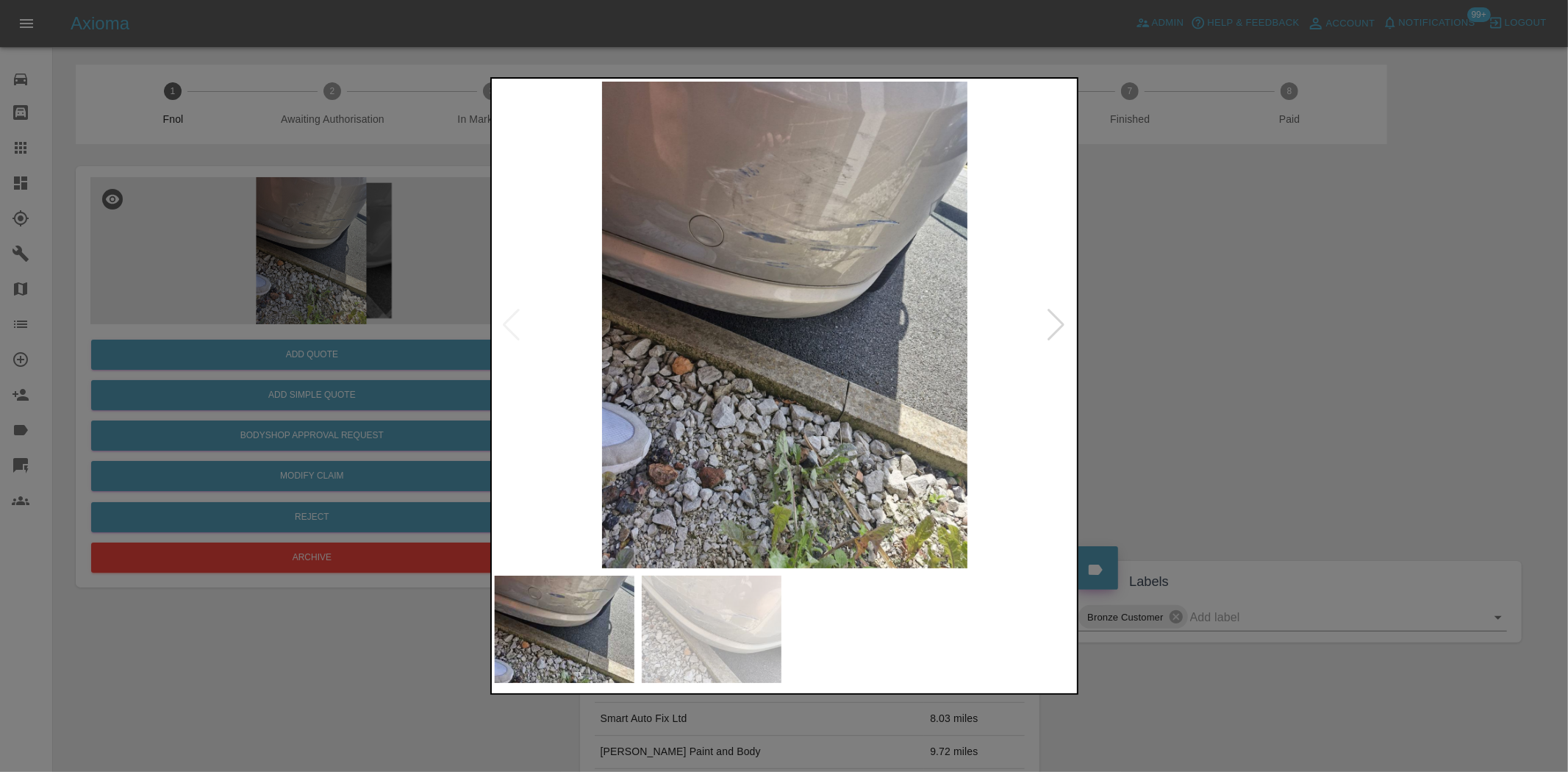
click at [721, 289] on img at bounding box center [785, 324] width 581 height 486
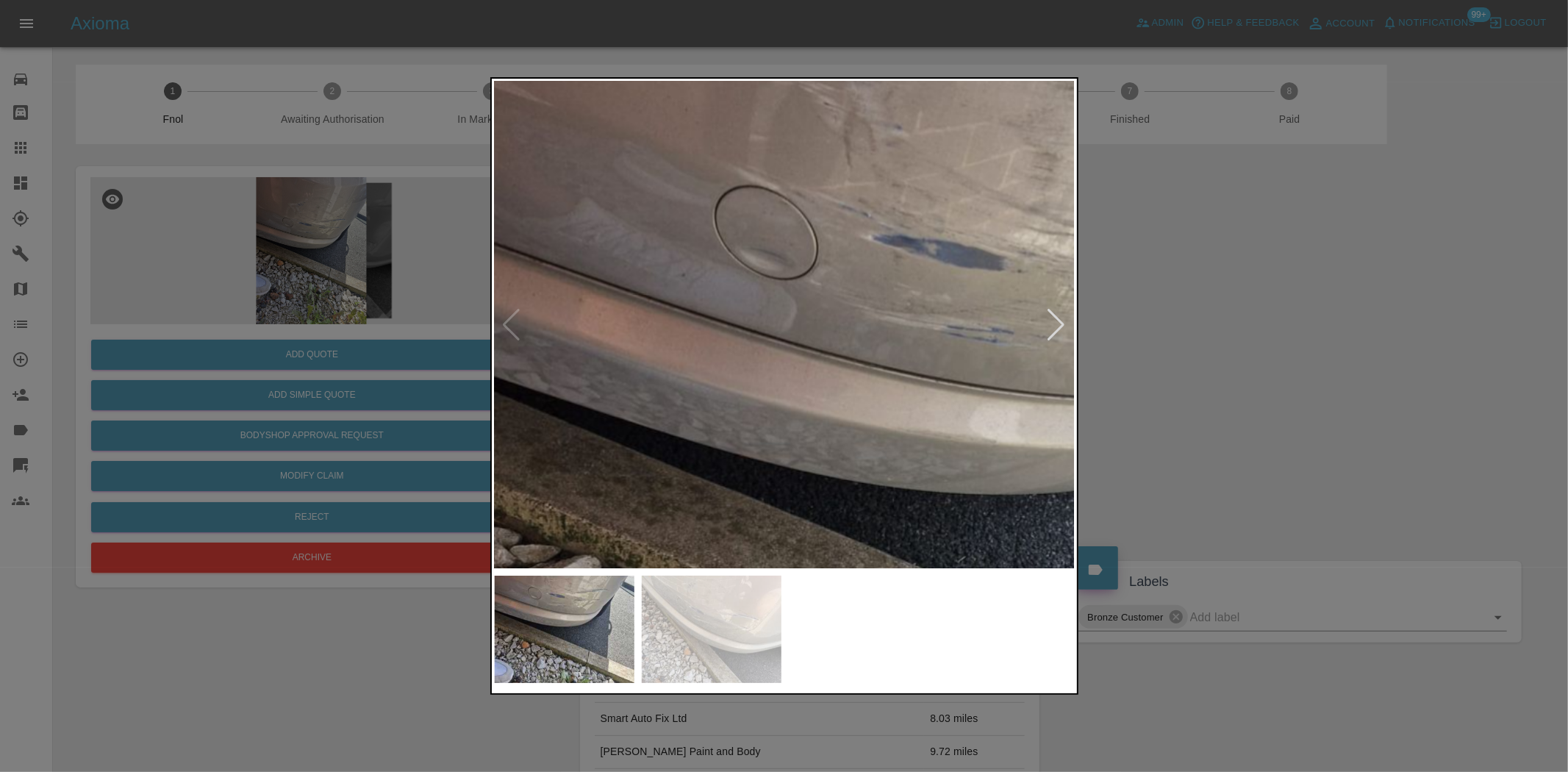
click at [724, 444] on img at bounding box center [999, 515] width 1742 height 1461
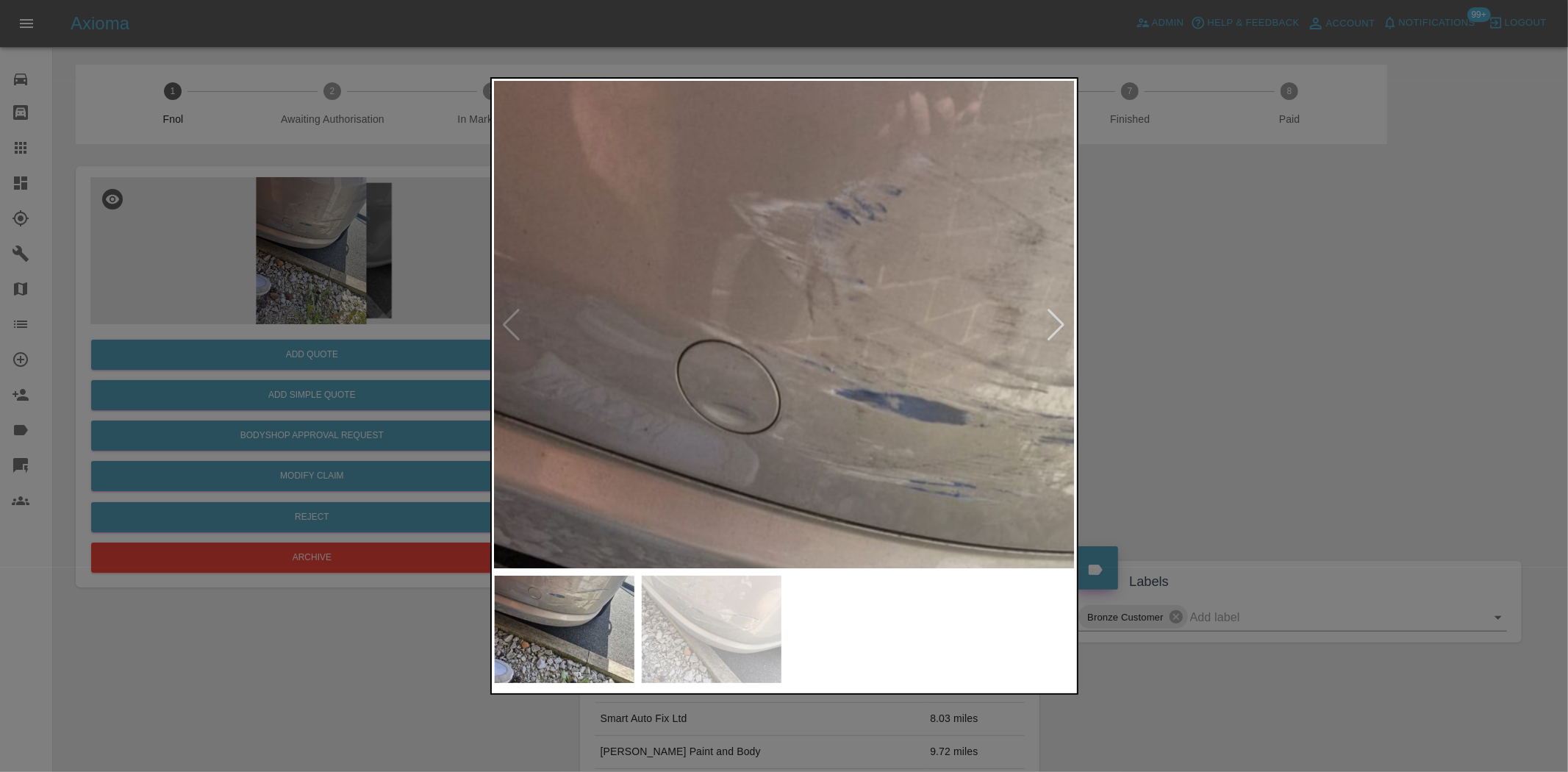
click at [690, 468] on img at bounding box center [962, 669] width 1742 height 1461
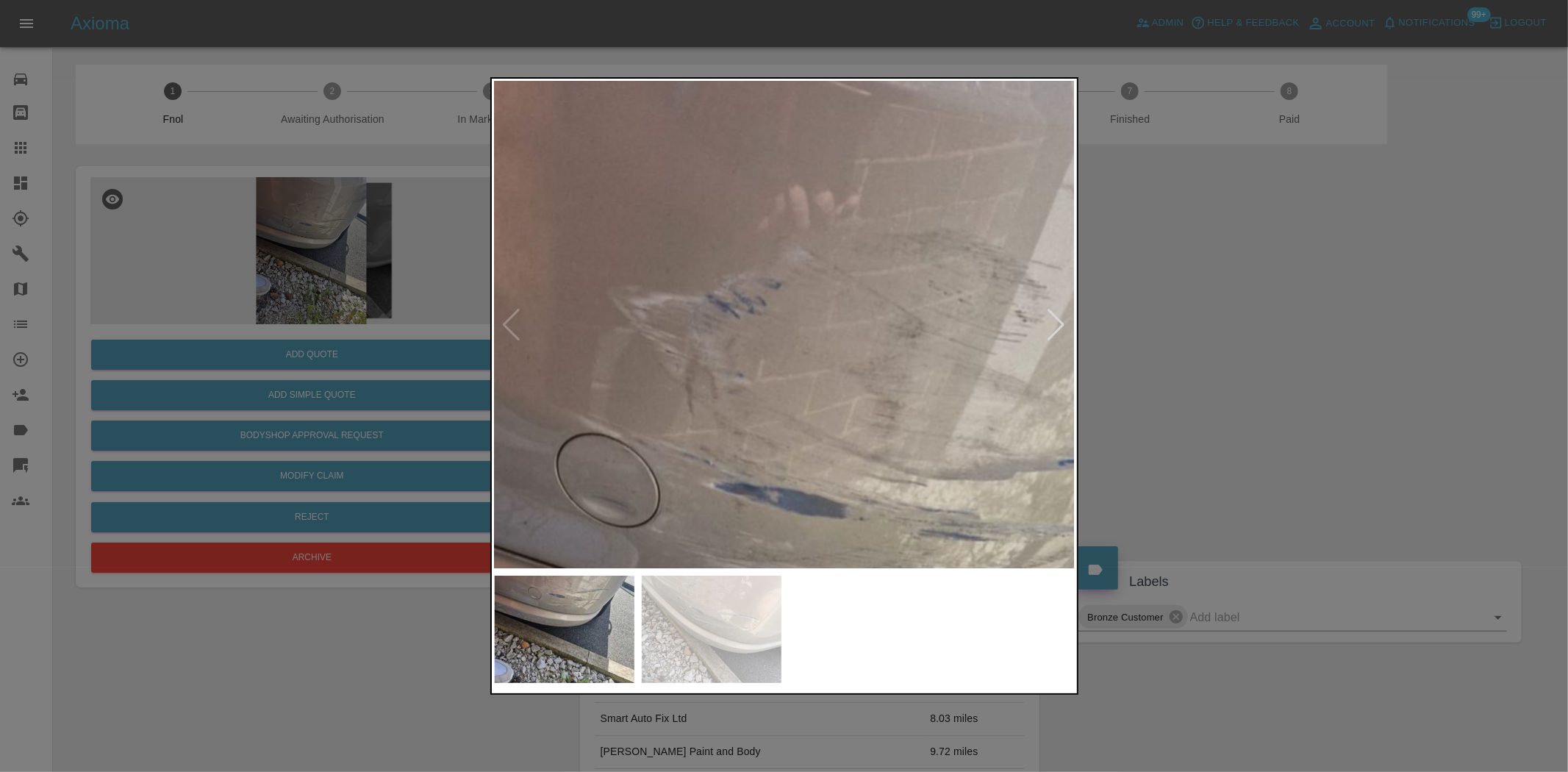
click at [613, 392] on img at bounding box center [842, 762] width 1742 height 1461
click at [704, 410] on img at bounding box center [842, 762] width 1742 height 1461
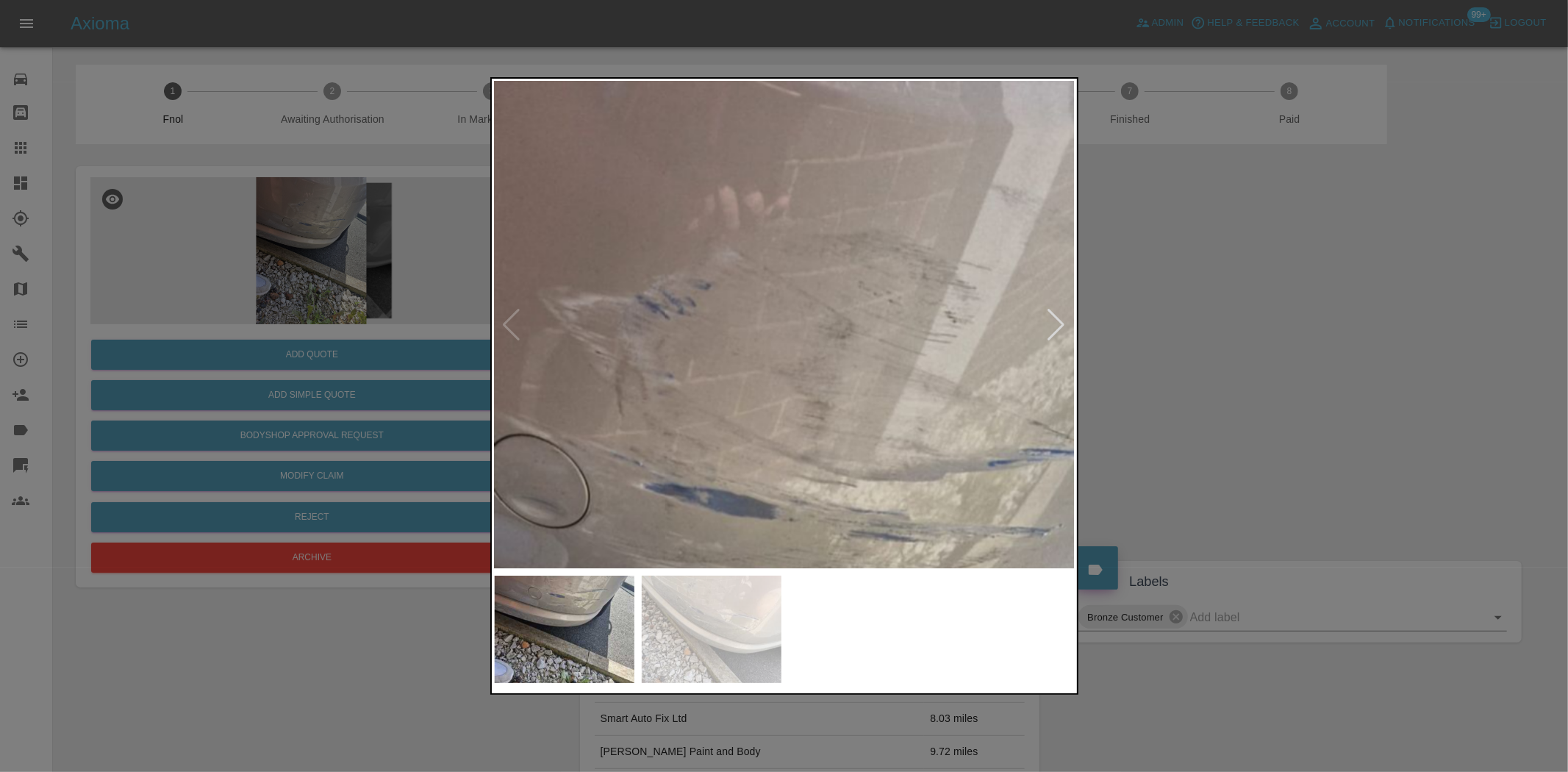
click at [730, 405] on img at bounding box center [771, 763] width 1742 height 1461
click at [870, 290] on img at bounding box center [761, 763] width 1742 height 1461
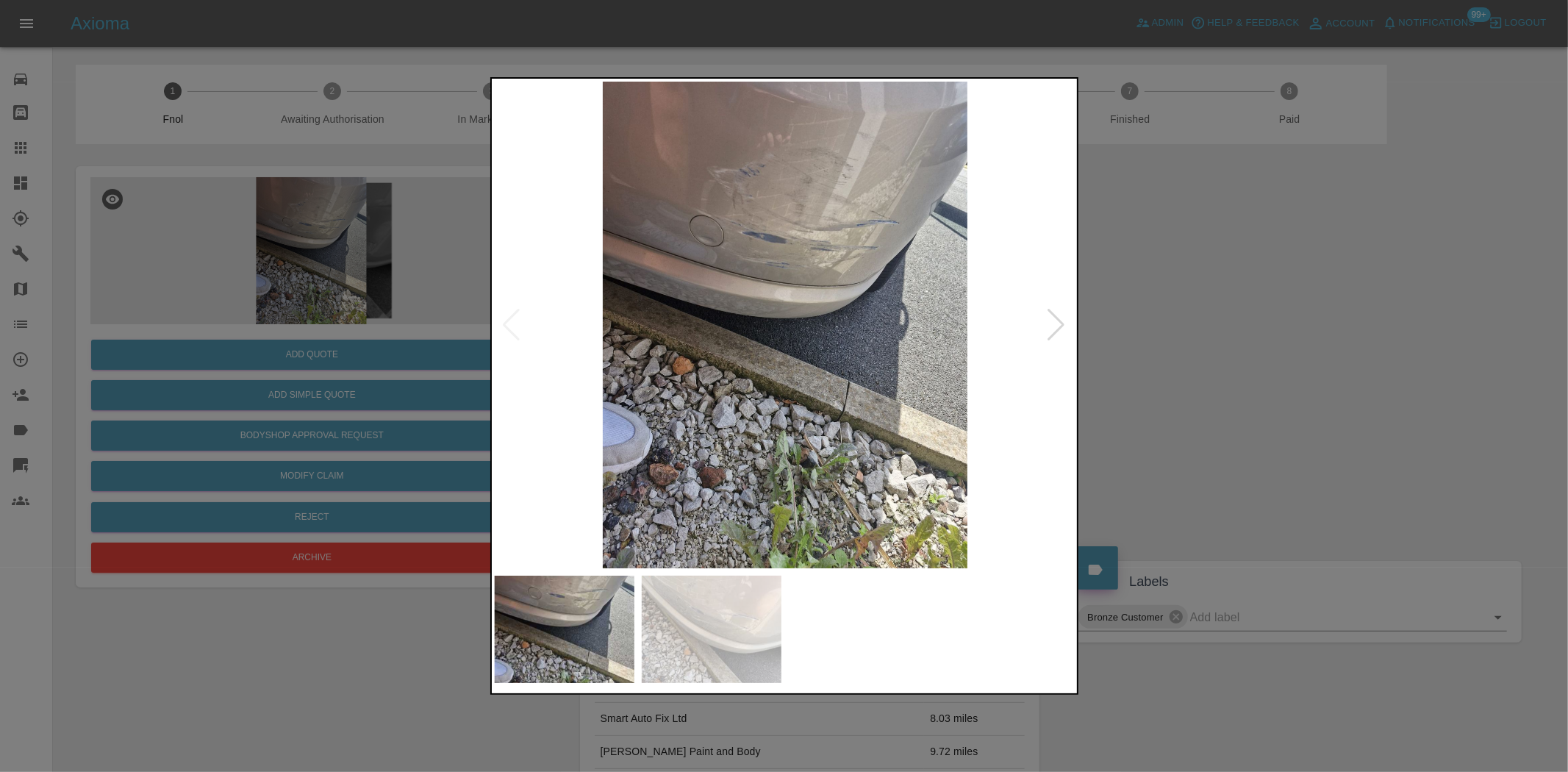
click at [432, 295] on div at bounding box center [784, 386] width 1568 height 772
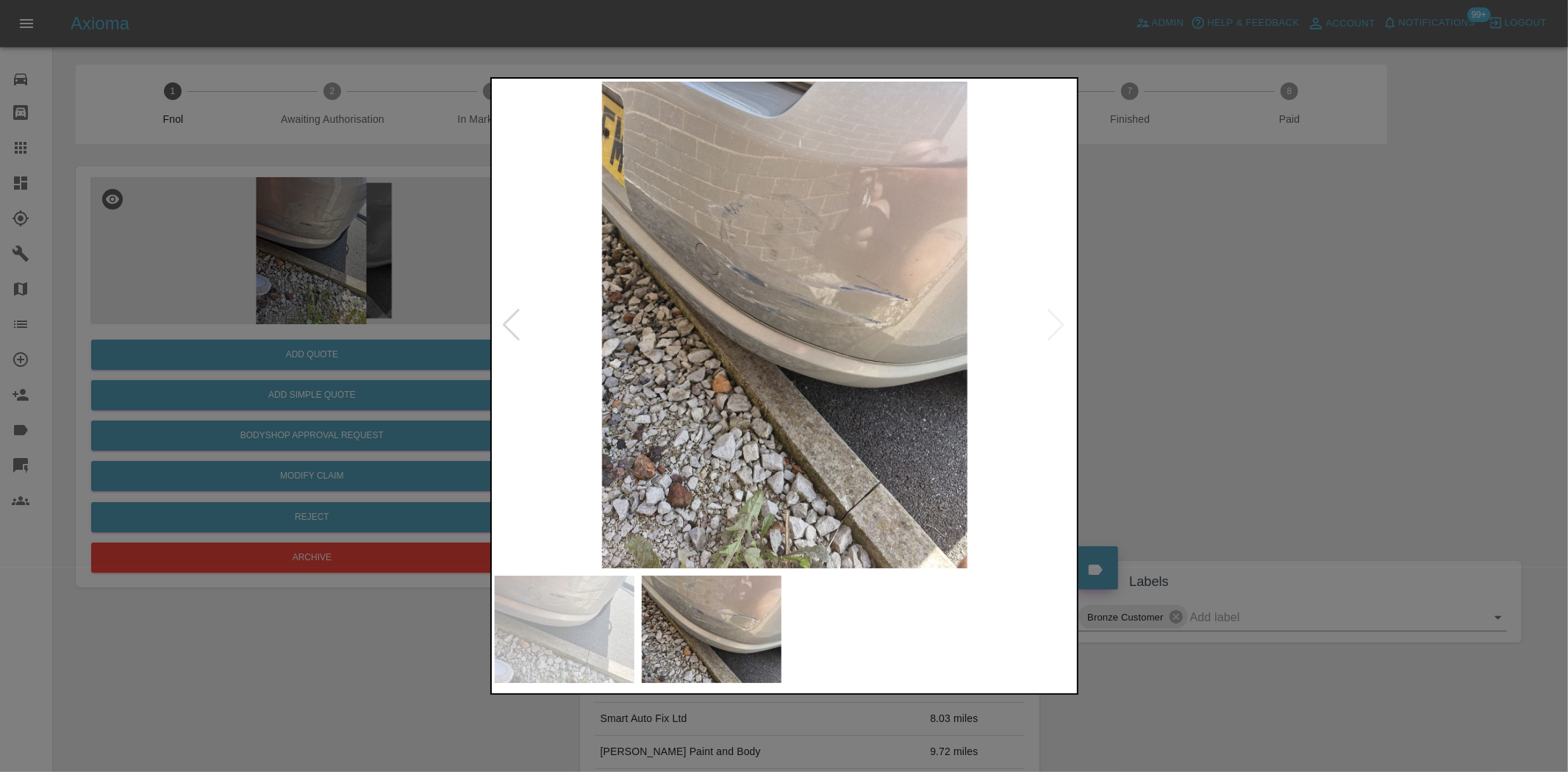
click at [875, 295] on img at bounding box center [785, 324] width 581 height 486
click at [819, 333] on img at bounding box center [785, 324] width 581 height 486
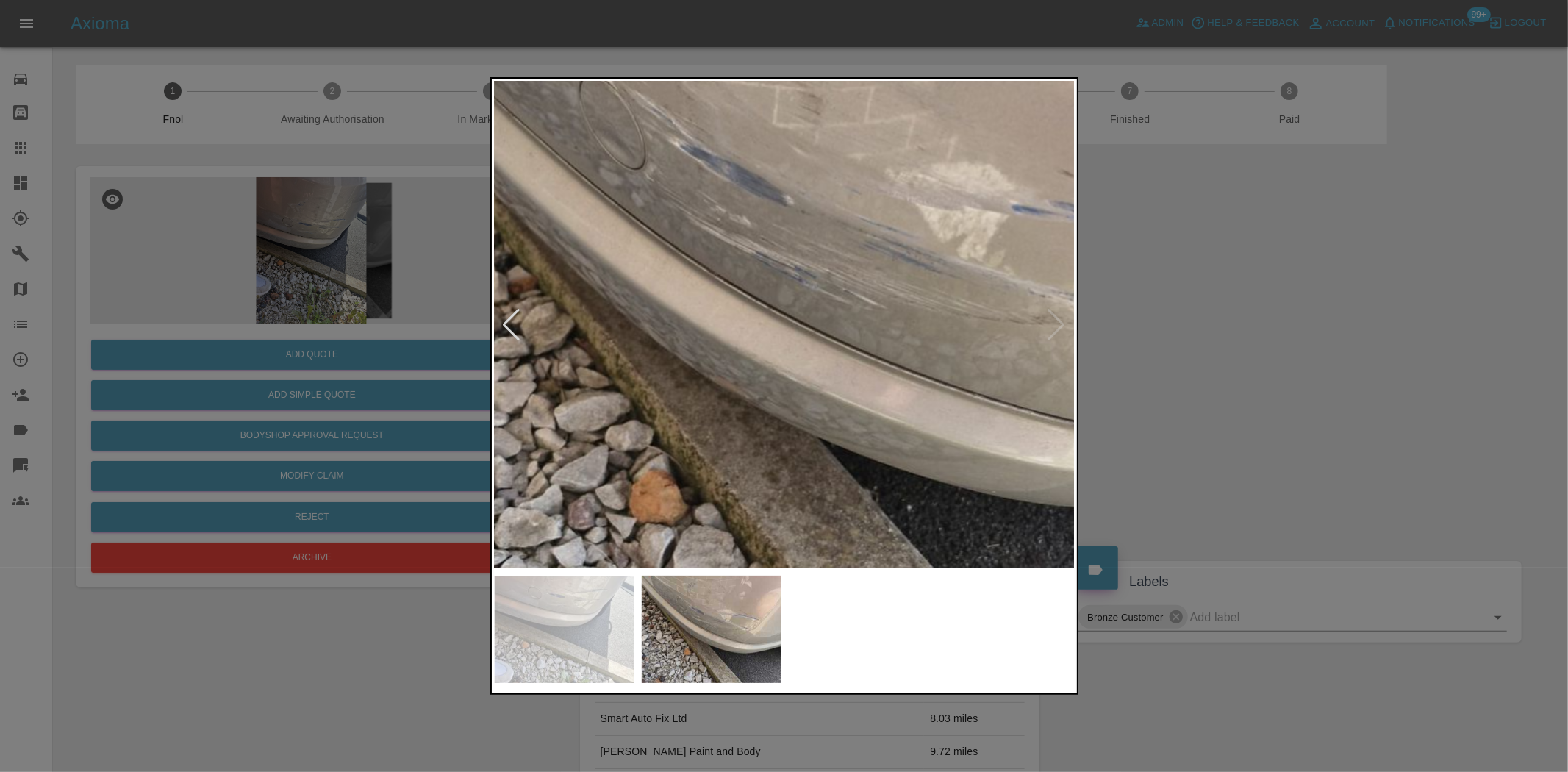
click at [913, 332] on img at bounding box center [844, 320] width 1742 height 1461
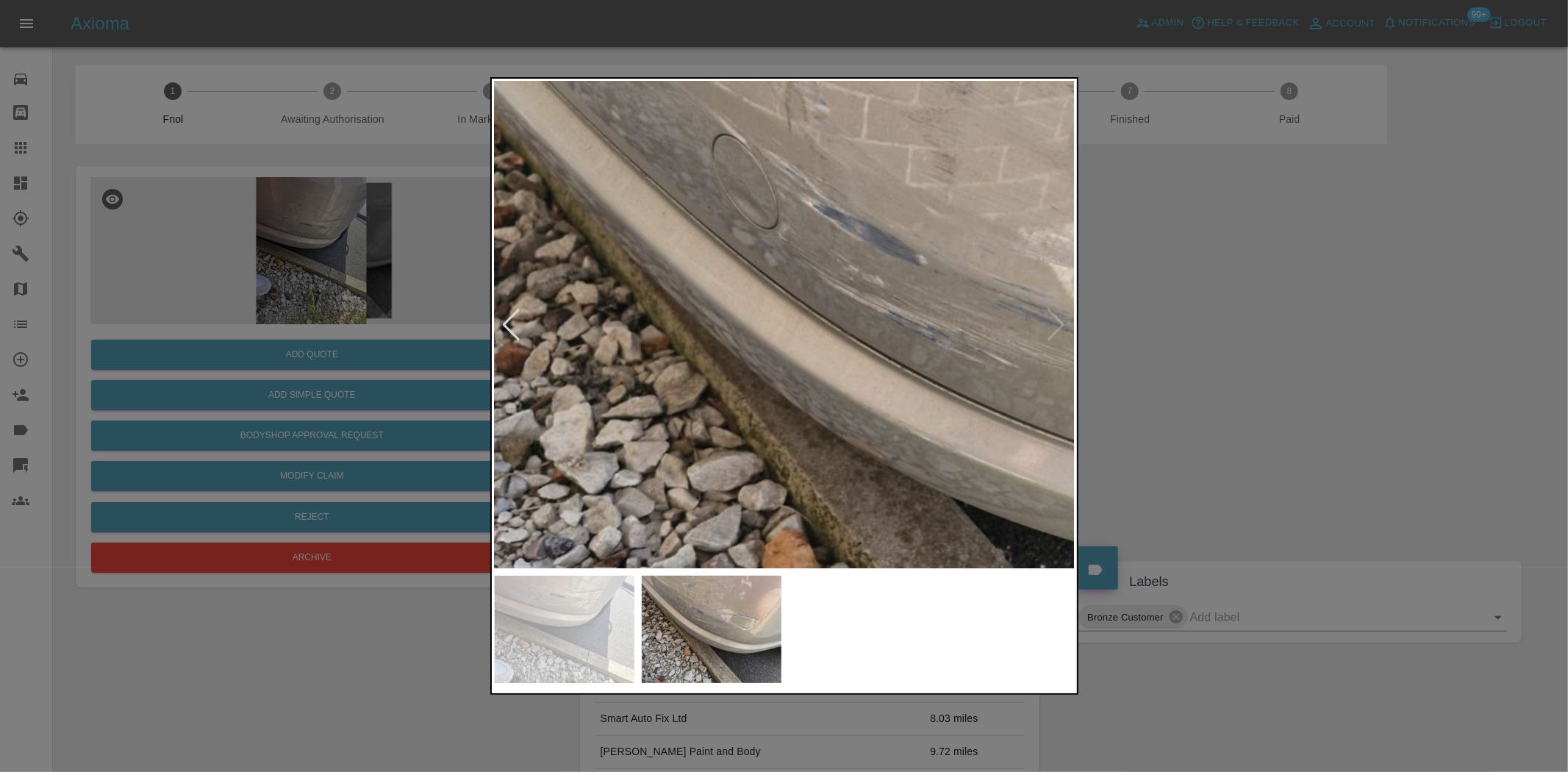
click at [903, 377] on img at bounding box center [977, 379] width 1742 height 1461
click at [888, 362] on img at bounding box center [977, 379] width 1742 height 1461
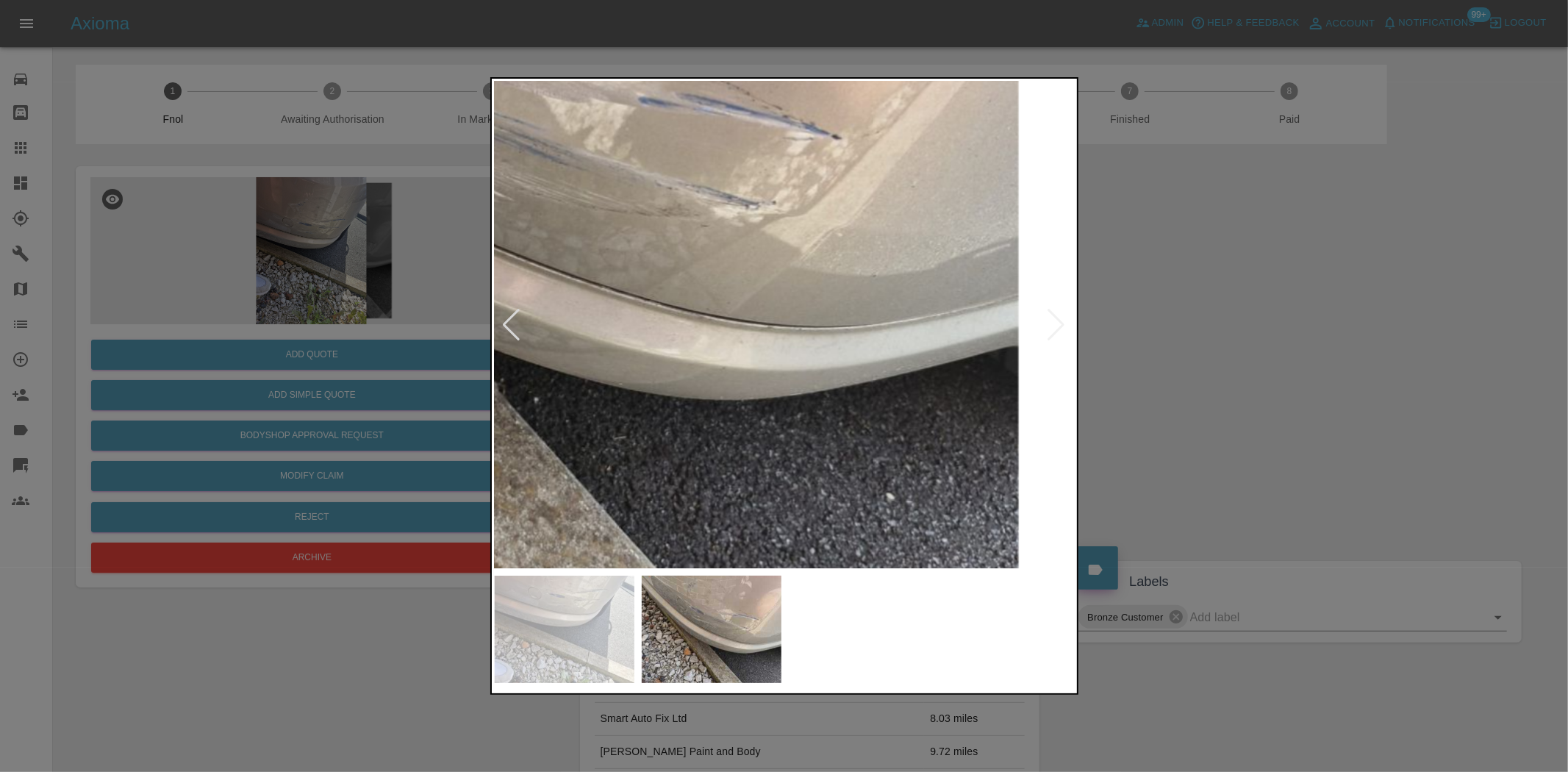
click at [901, 333] on img at bounding box center [470, 212] width 1742 height 1461
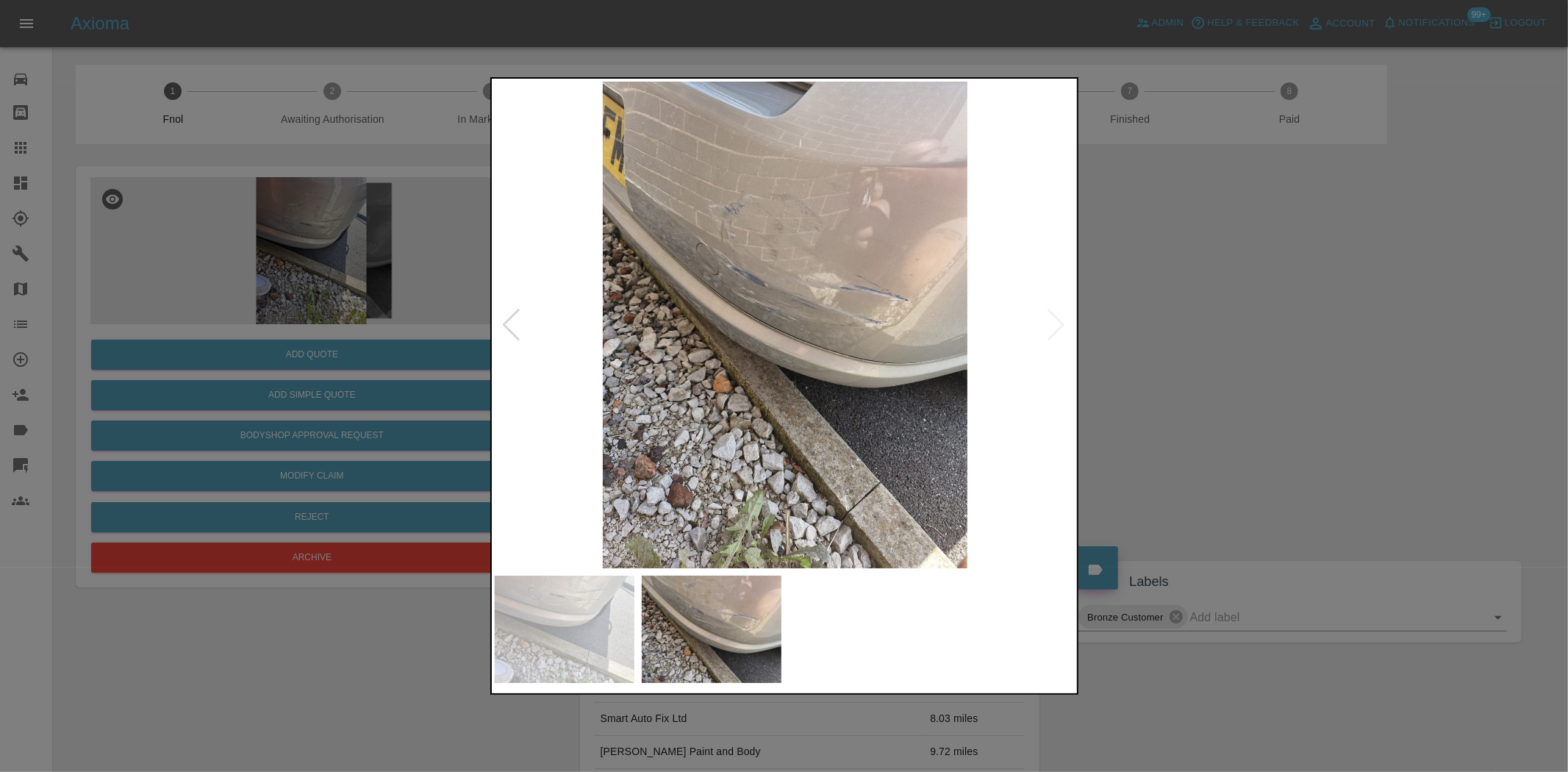
click at [620, 317] on img at bounding box center [785, 324] width 581 height 486
click at [327, 394] on div at bounding box center [784, 386] width 1568 height 772
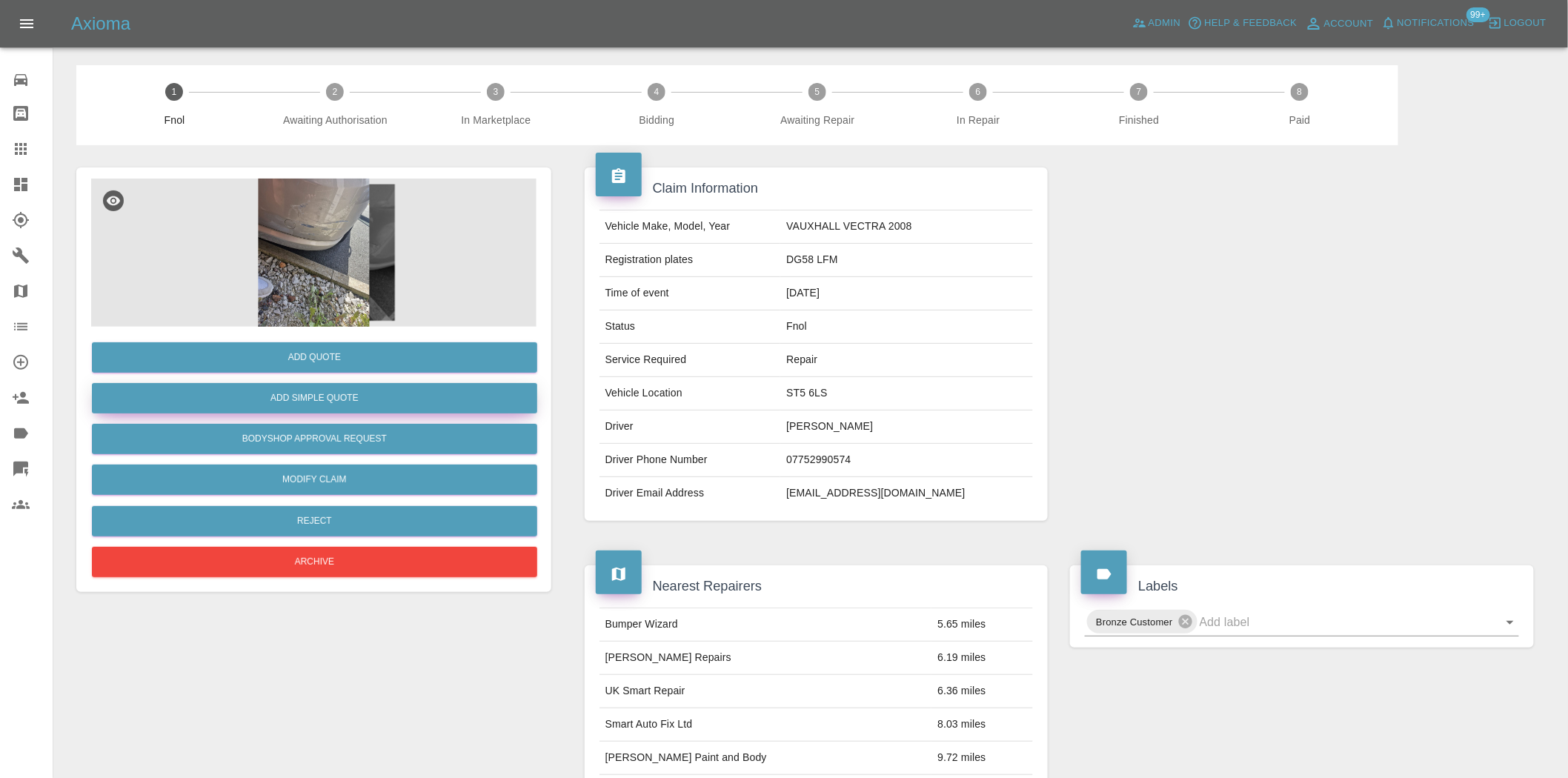
click at [329, 397] on button "Add Simple Quote" at bounding box center [314, 399] width 445 height 31
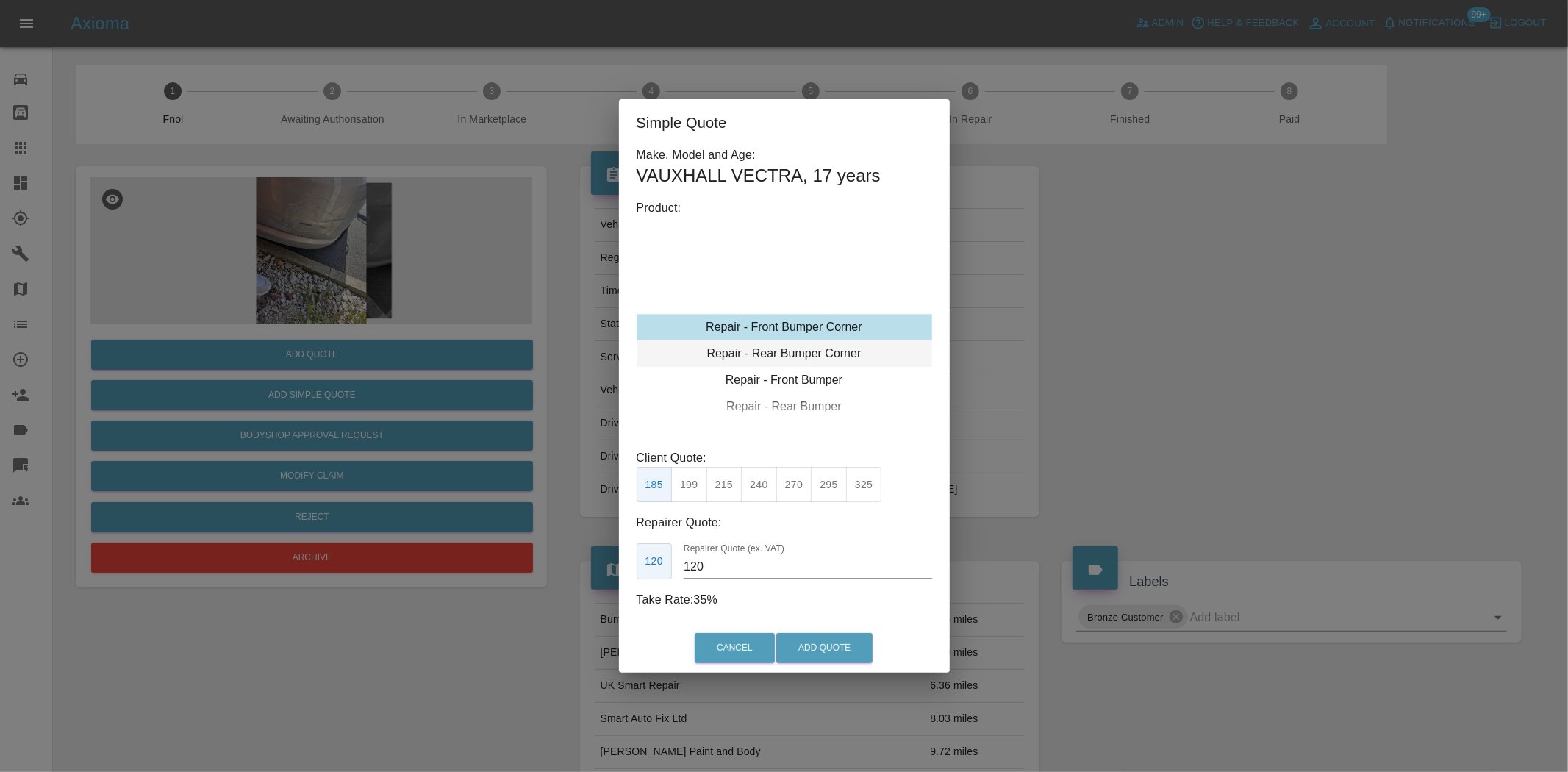
click at [775, 358] on div "Repair - Rear Bumper Corner" at bounding box center [784, 354] width 295 height 27
click at [754, 480] on button "240" at bounding box center [760, 485] width 36 height 36
type input "150"
click at [810, 642] on button "Add Quote" at bounding box center [824, 648] width 97 height 31
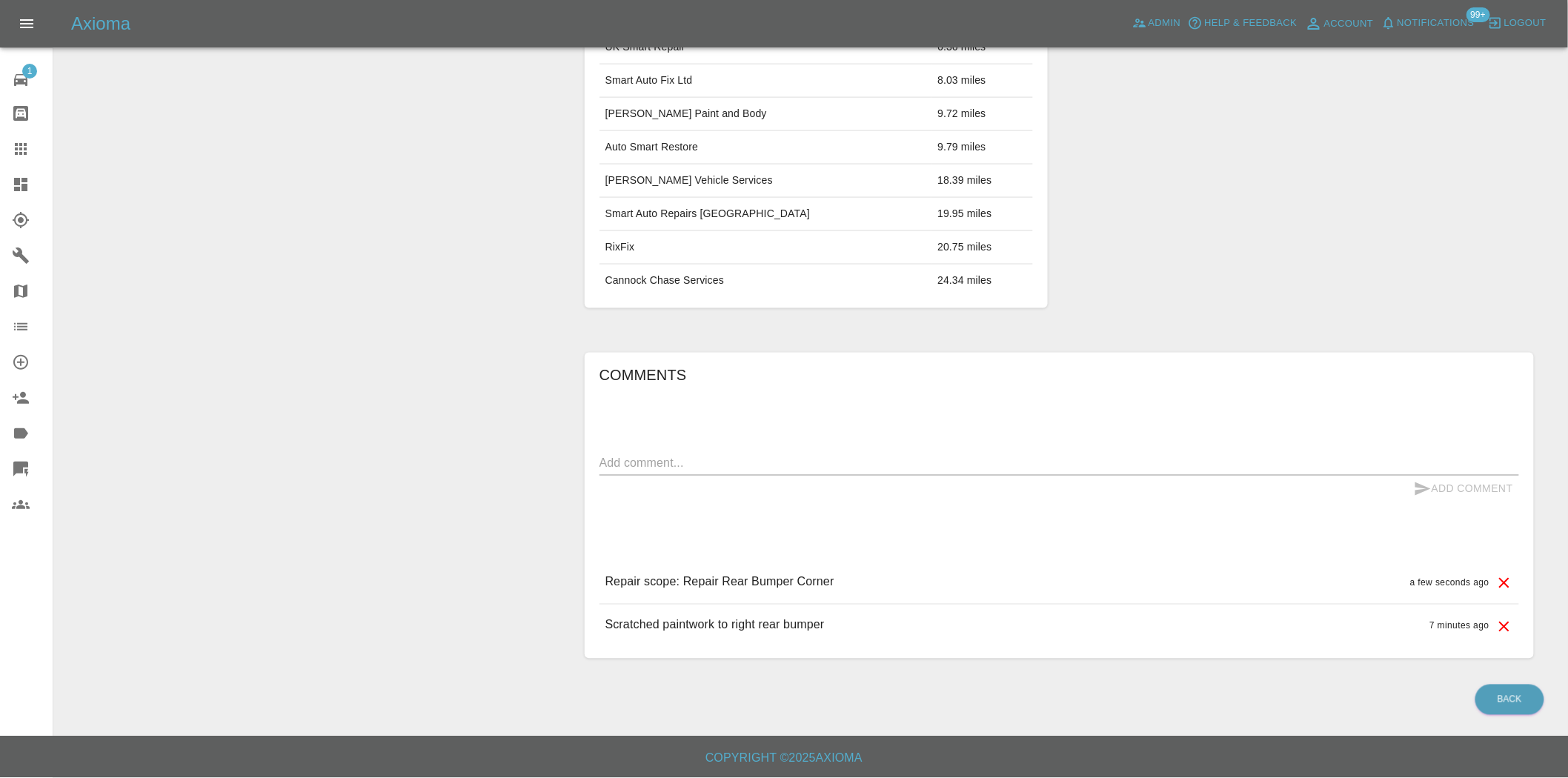
scroll to position [351, 0]
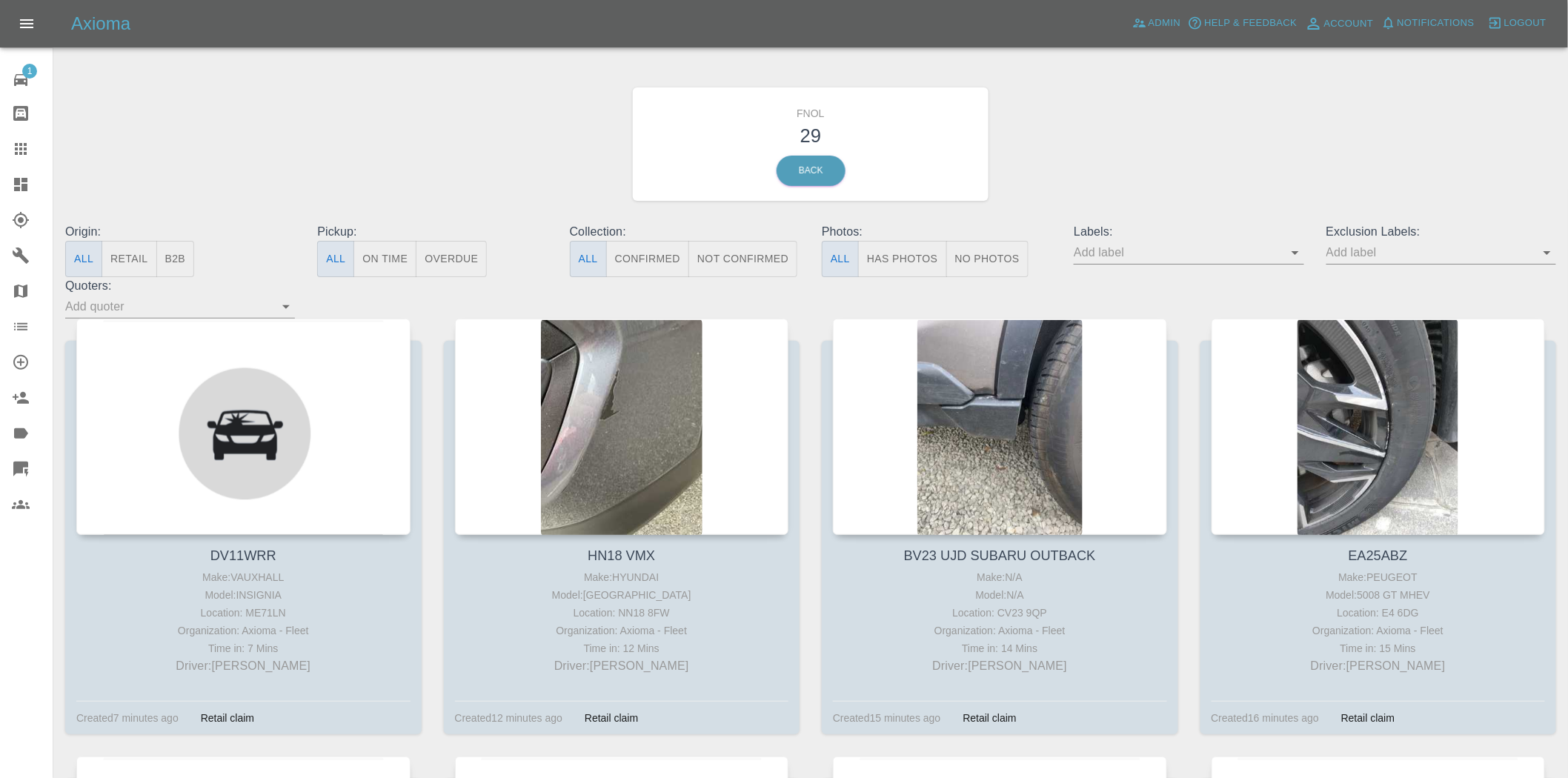
click at [908, 260] on button "Has Photos" at bounding box center [902, 259] width 89 height 37
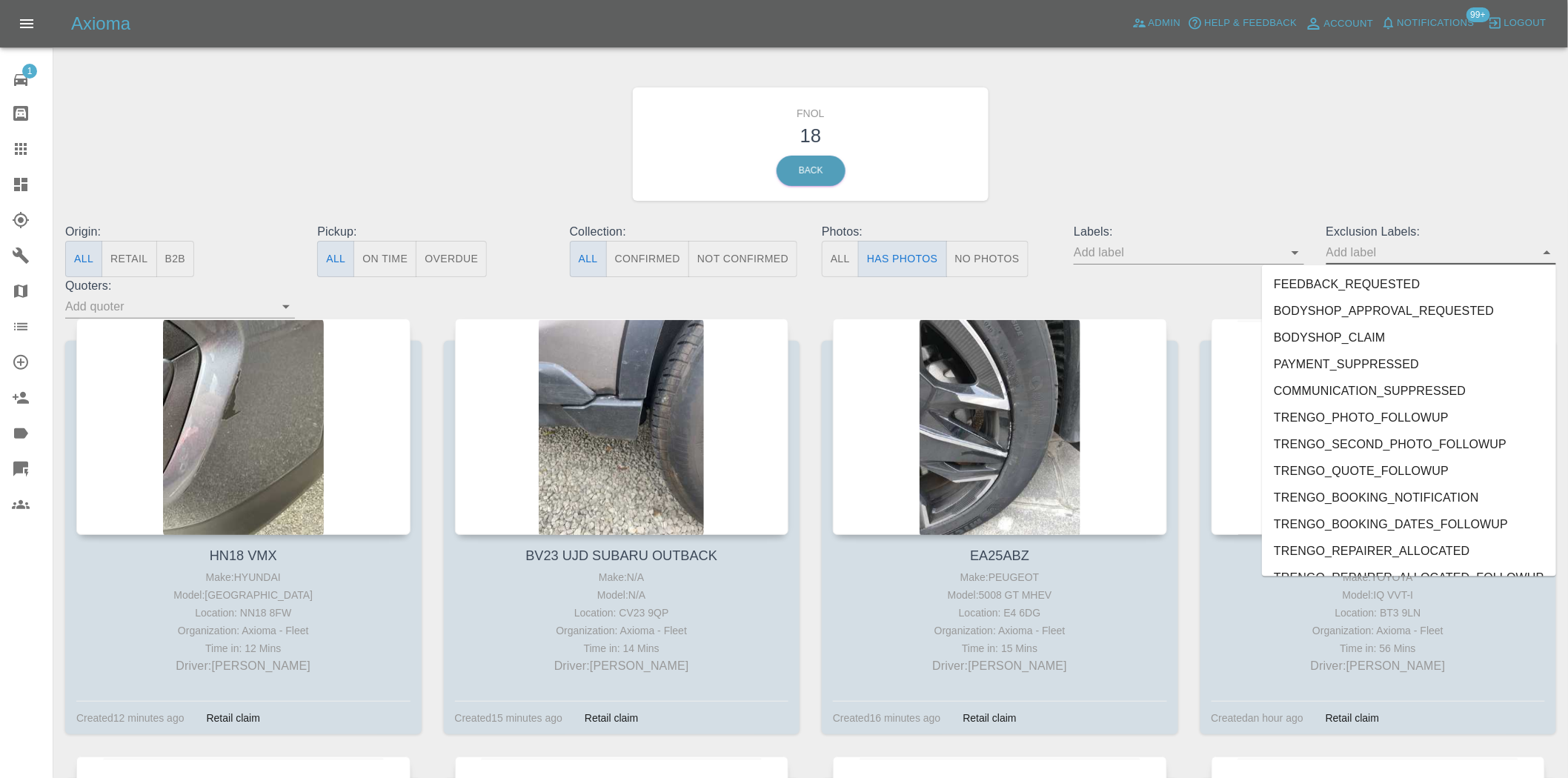
click at [1390, 249] on input "text" at bounding box center [1429, 252] width 207 height 23
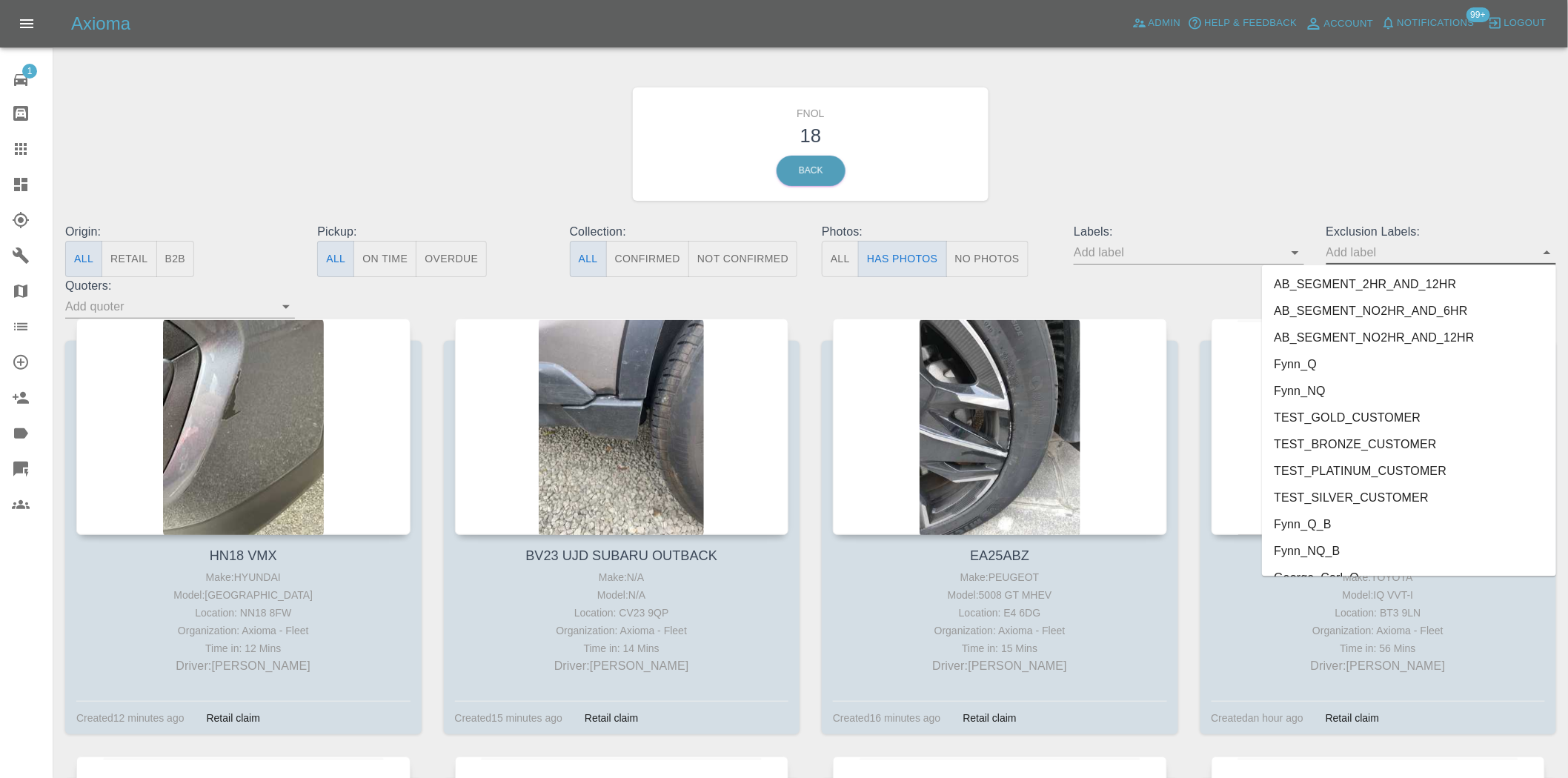
scroll to position [3060, 0]
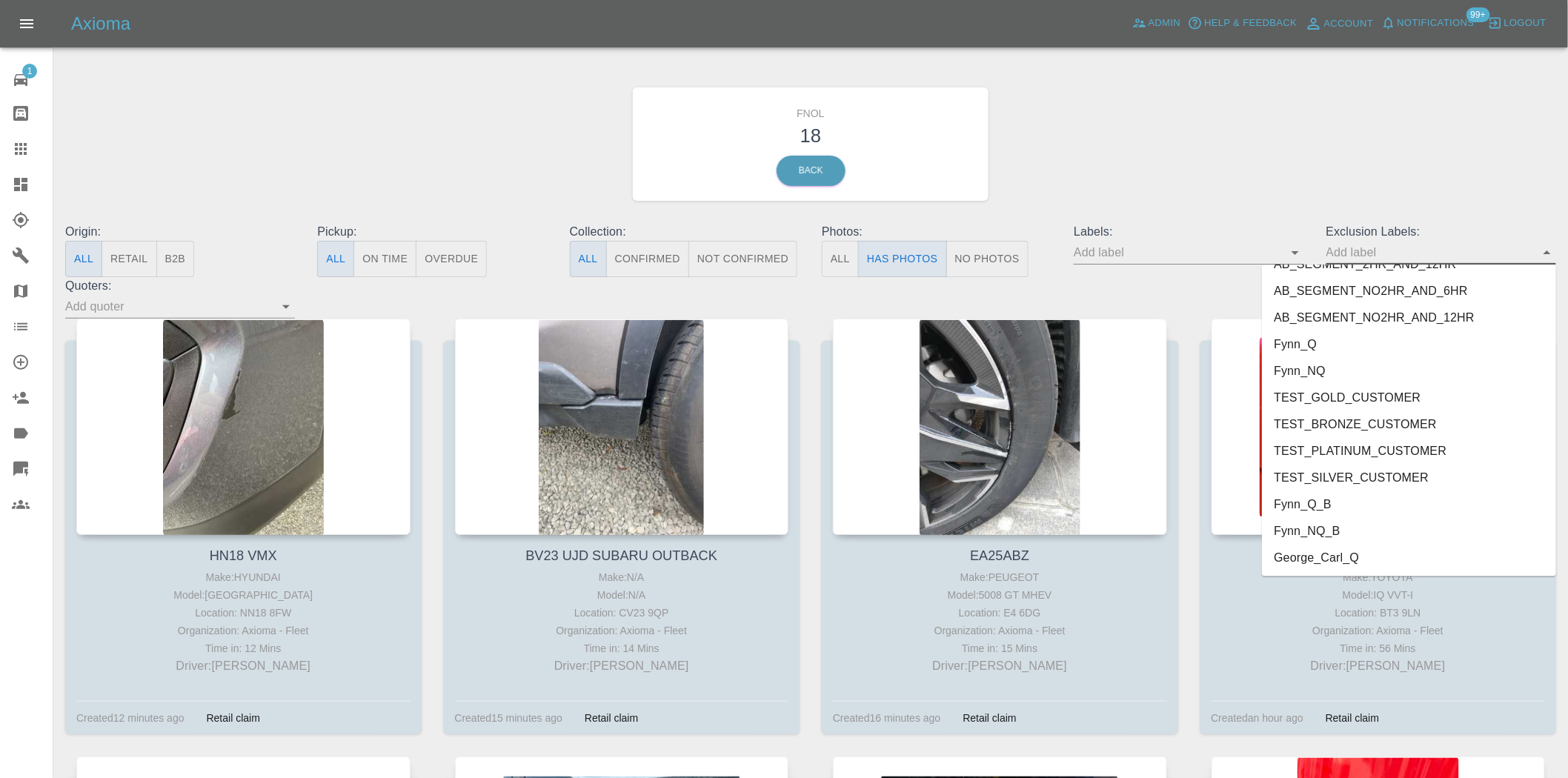
click at [1382, 552] on li "George_Carl_Q" at bounding box center [1408, 558] width 294 height 27
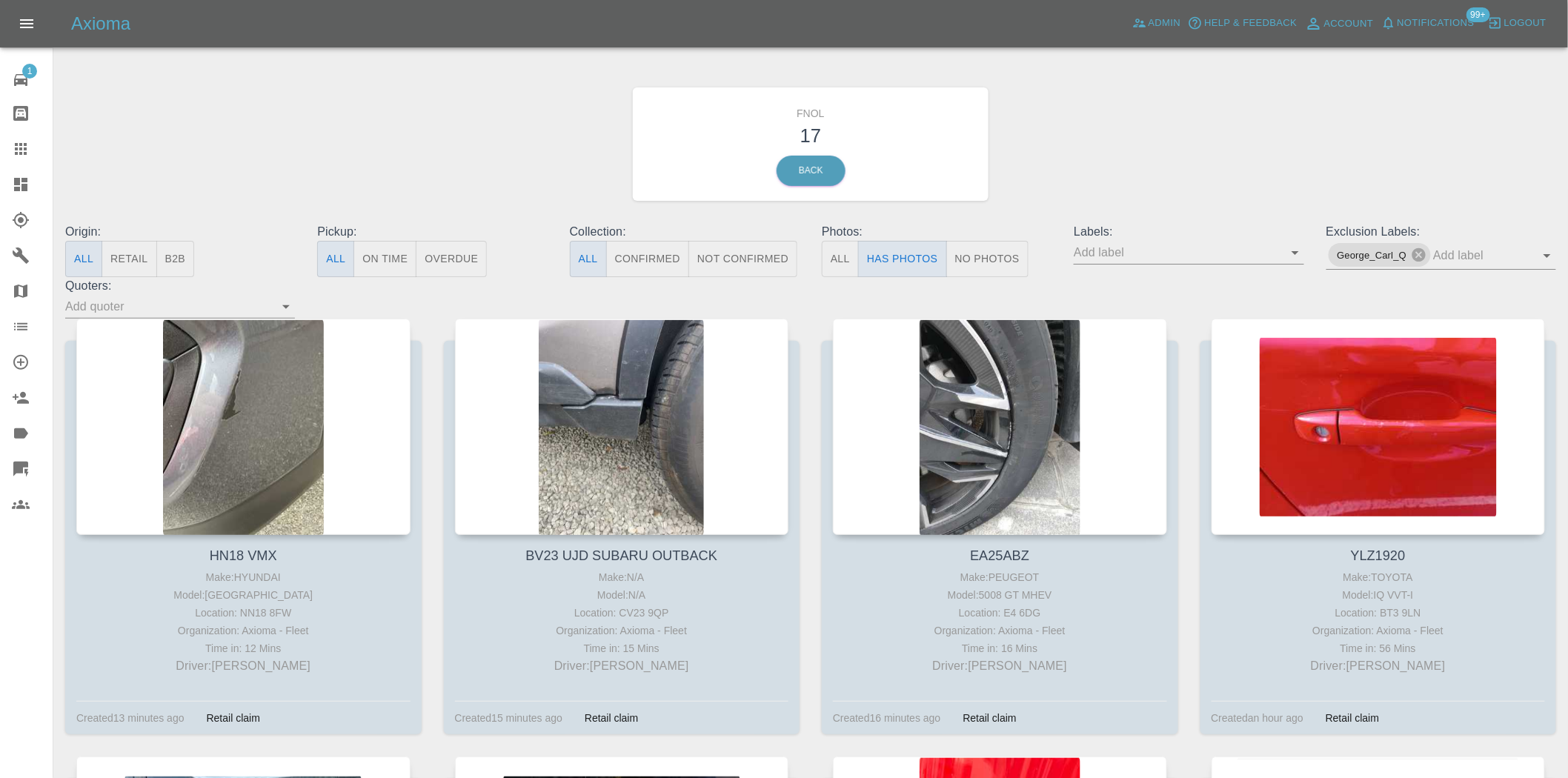
click at [453, 126] on div "FNOL 17 Back" at bounding box center [810, 144] width 1513 height 158
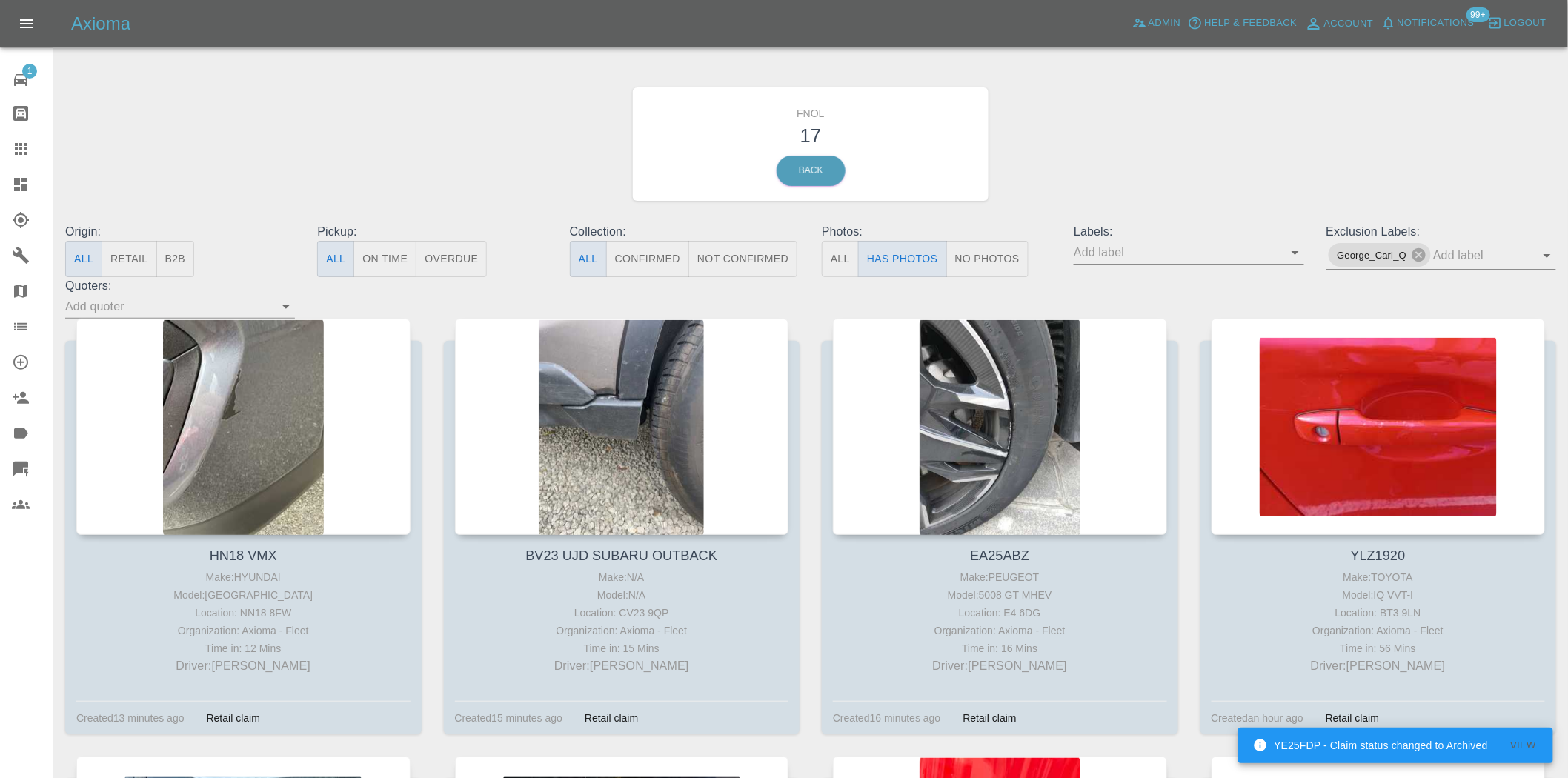
click at [25, 179] on icon at bounding box center [21, 185] width 13 height 13
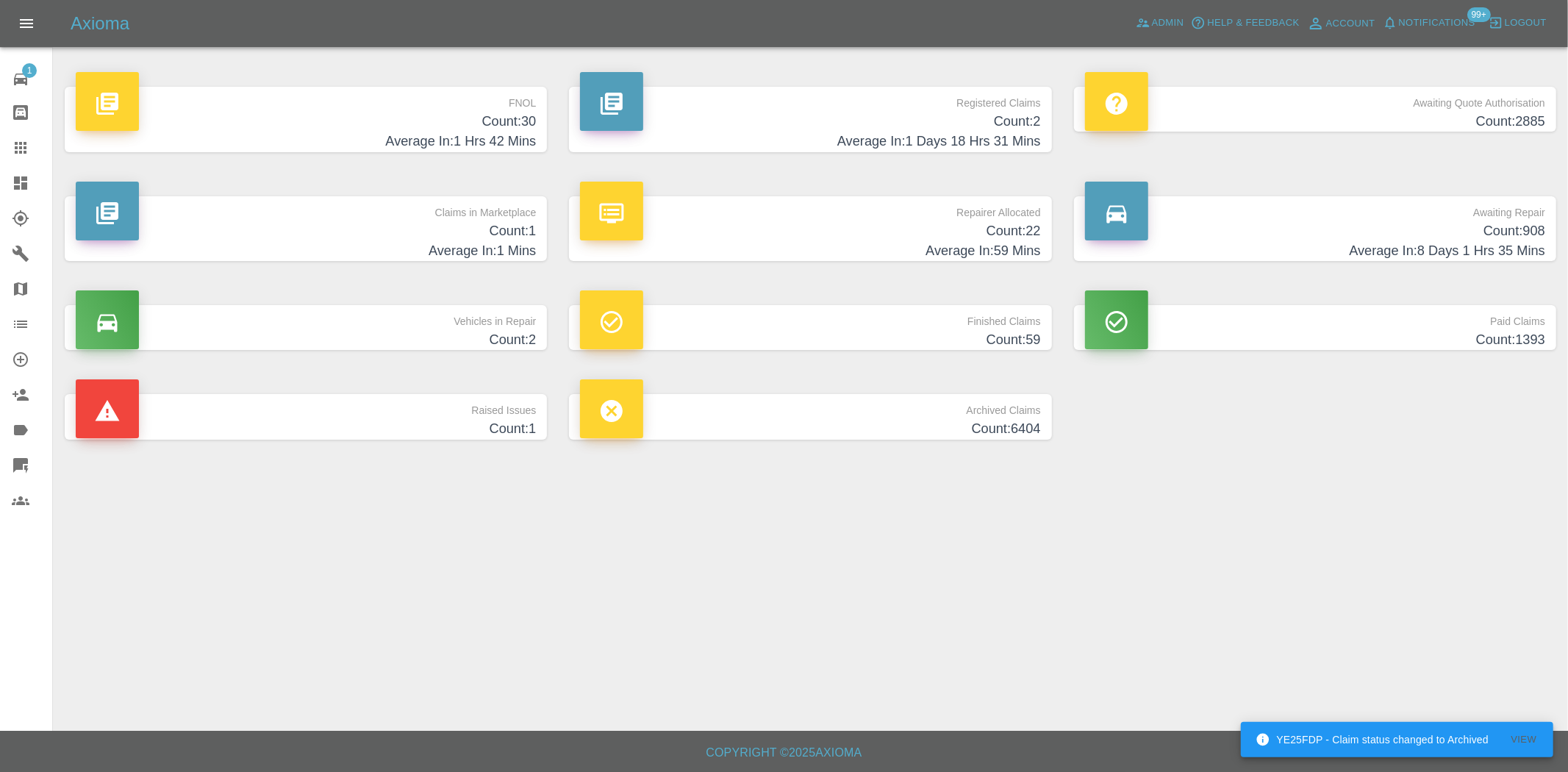
click at [488, 118] on h4 "Count: 30" at bounding box center [306, 121] width 461 height 20
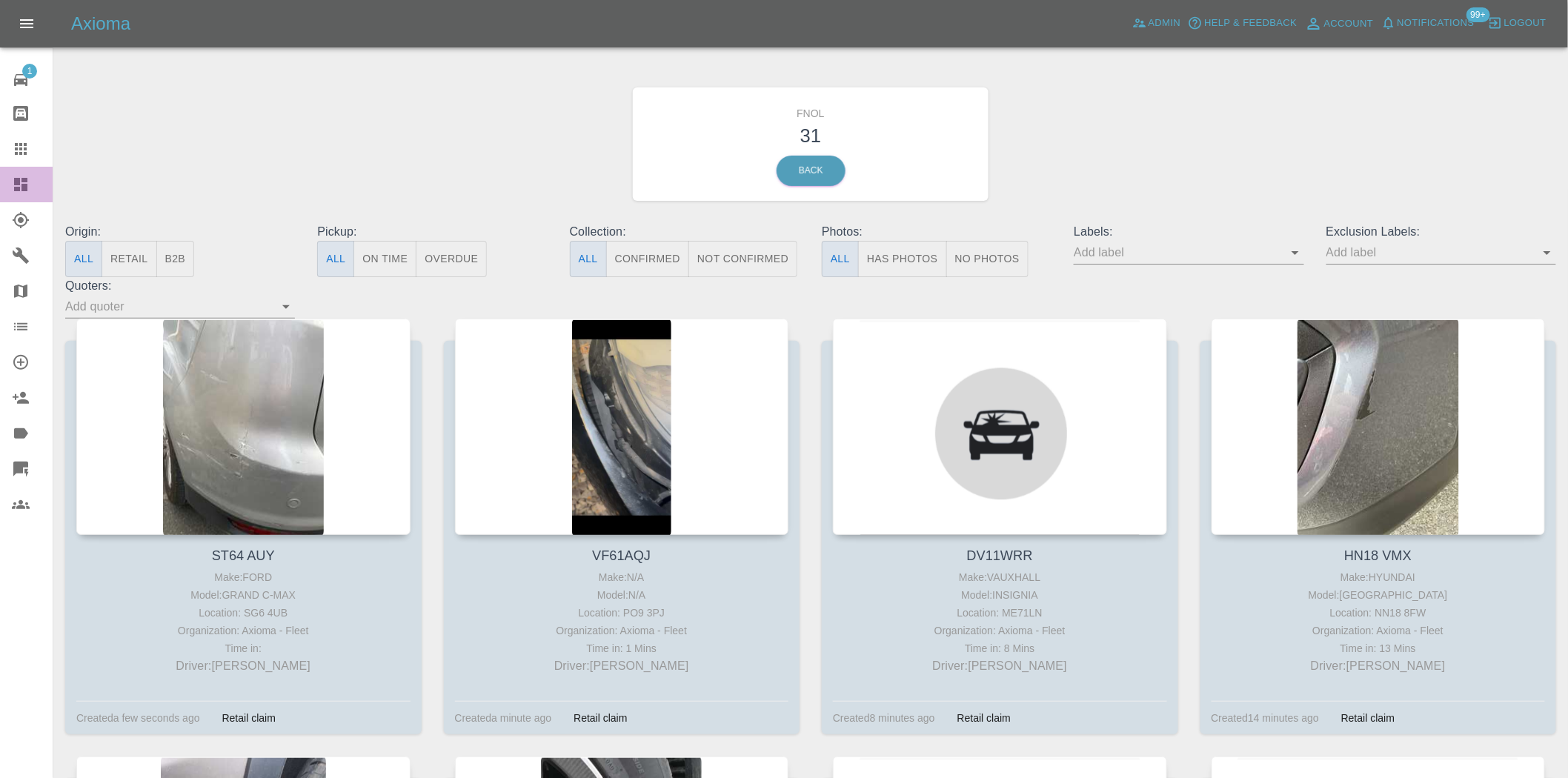
click at [20, 188] on icon at bounding box center [20, 184] width 17 height 17
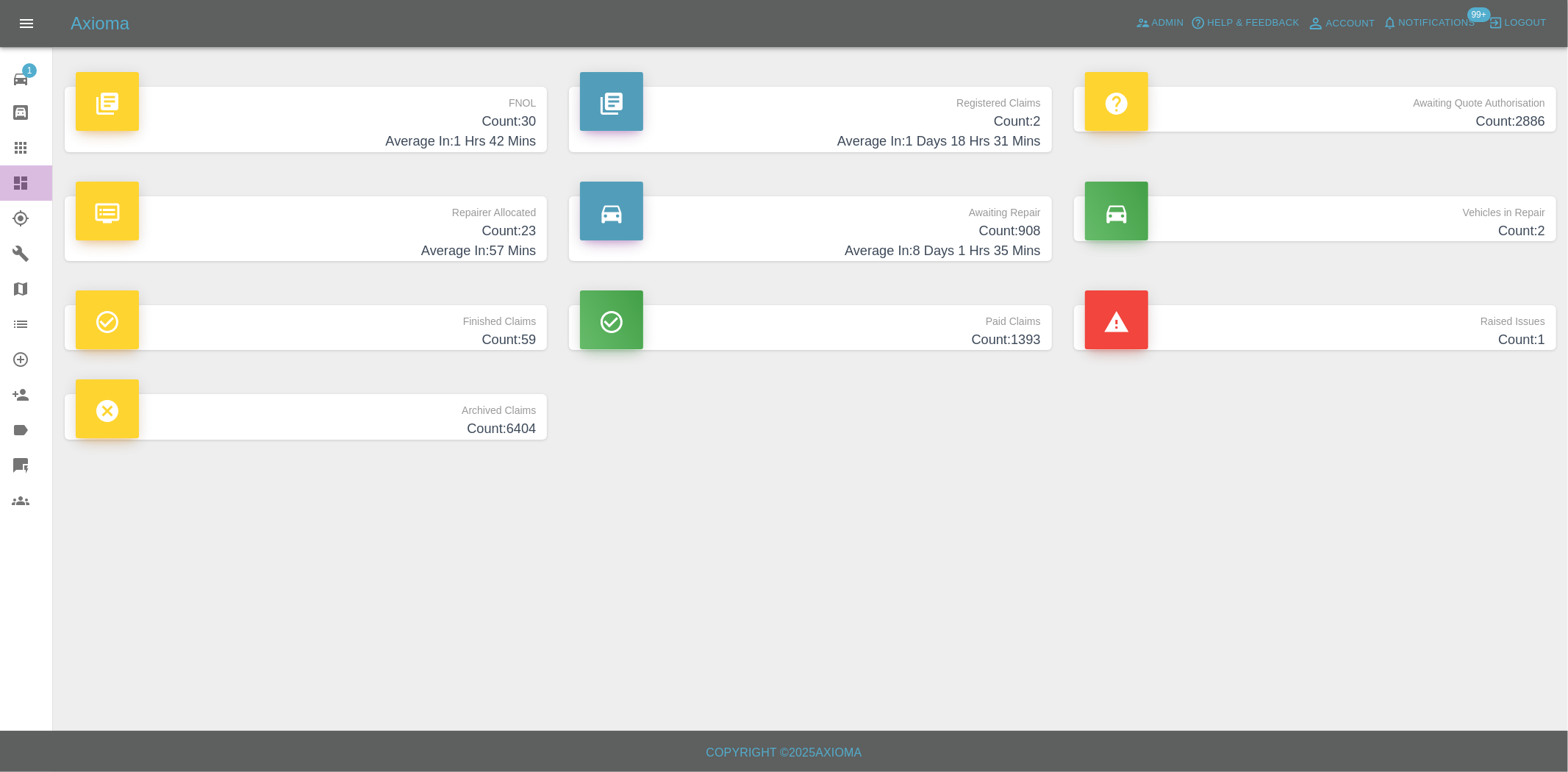
click at [25, 183] on icon at bounding box center [21, 183] width 13 height 13
click at [507, 138] on h4 "Average In: 1 Hrs 42 Mins" at bounding box center [306, 141] width 461 height 20
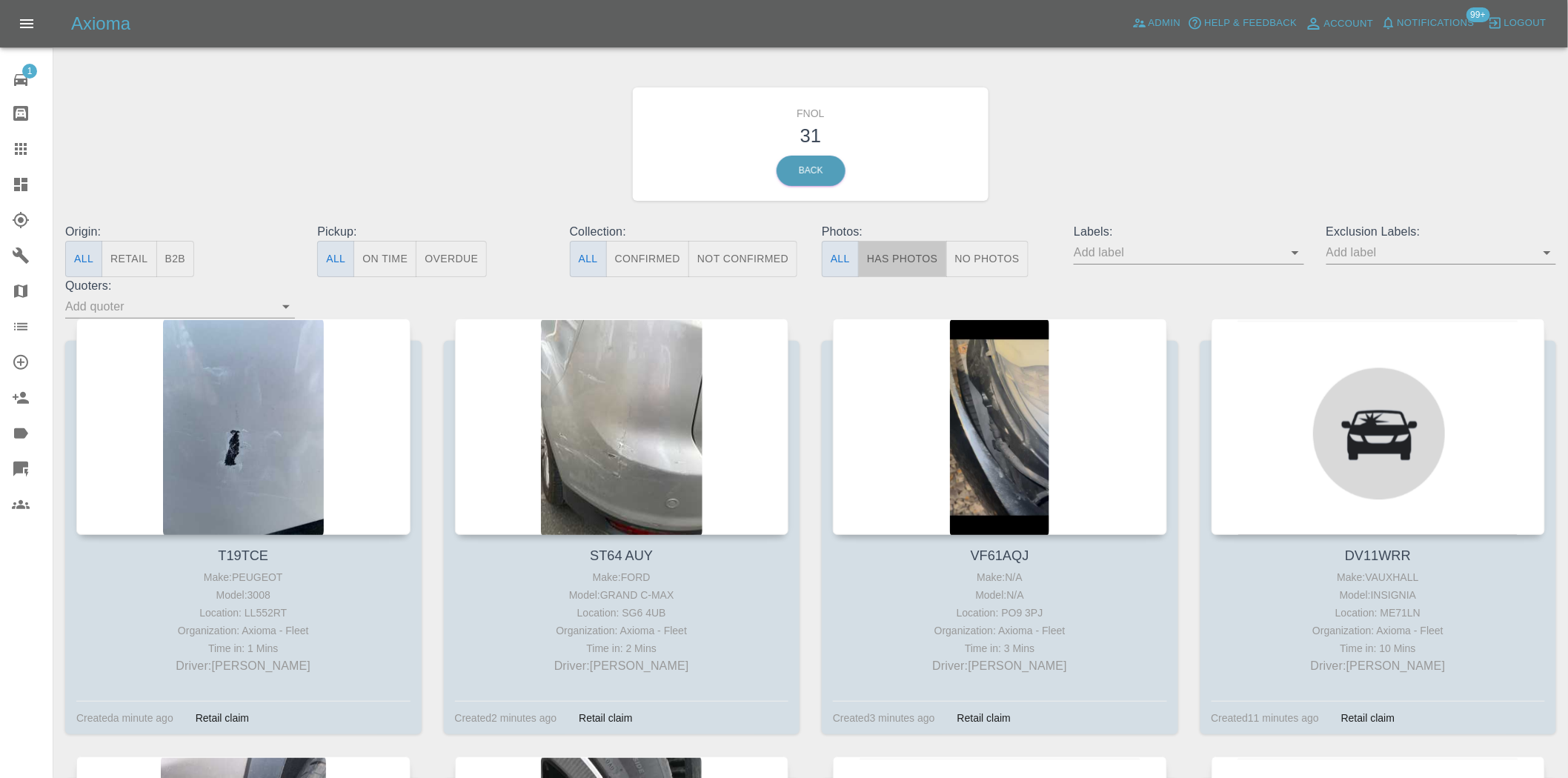
click at [898, 245] on button "Has Photos" at bounding box center [902, 259] width 89 height 37
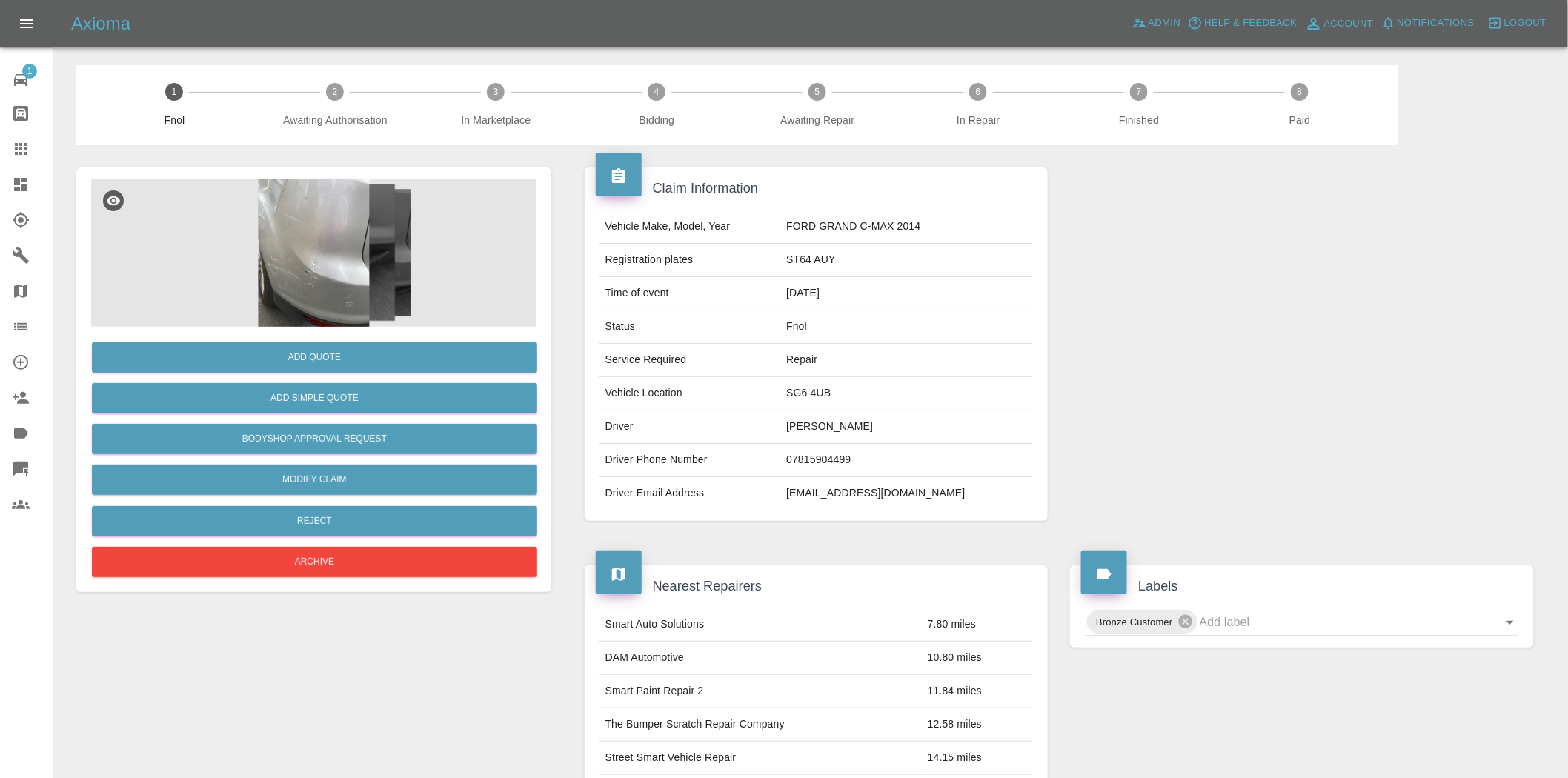
click at [336, 265] on img at bounding box center [314, 252] width 445 height 148
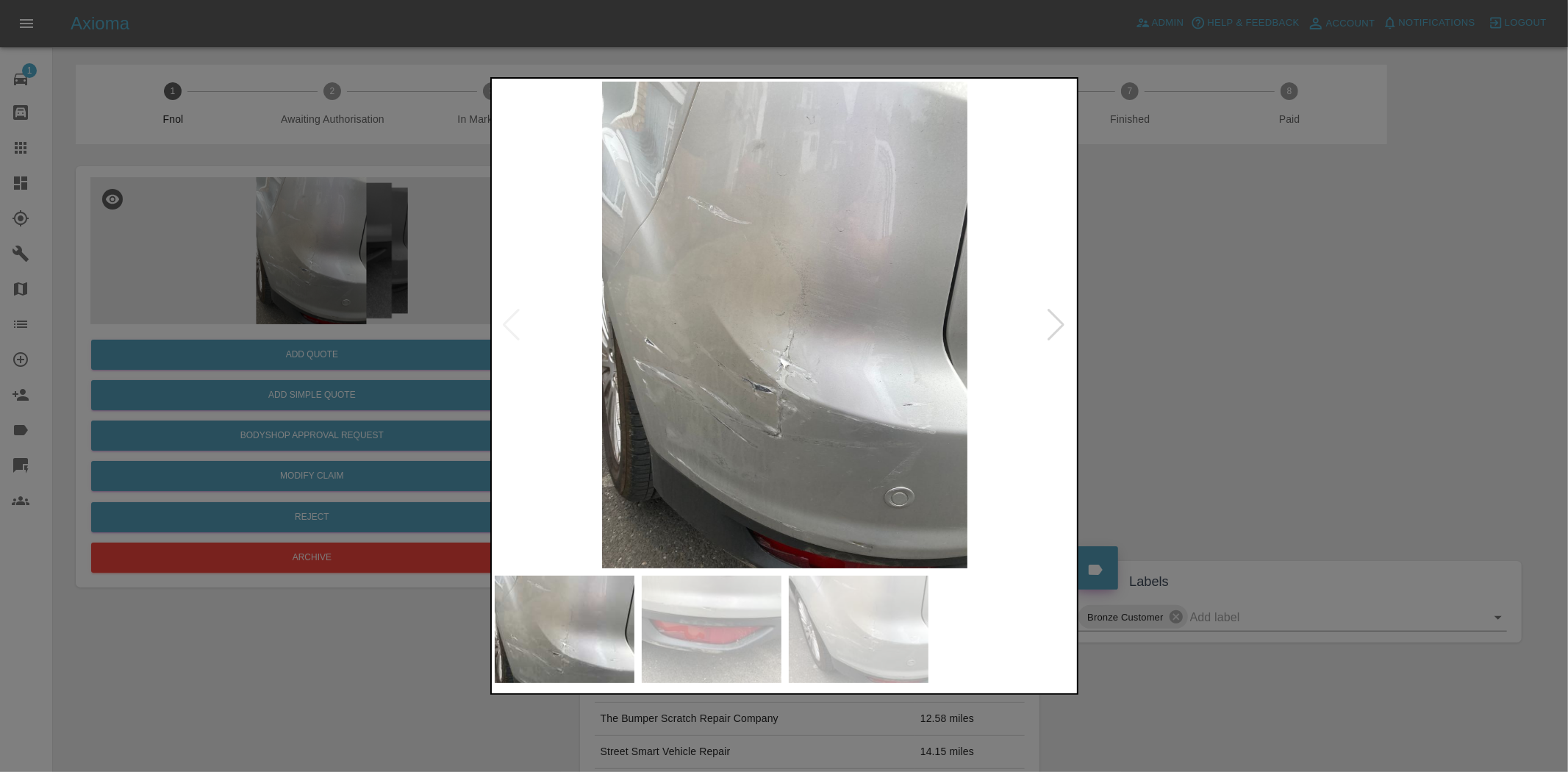
click at [697, 355] on img at bounding box center [785, 324] width 581 height 486
click at [716, 369] on img at bounding box center [785, 324] width 581 height 486
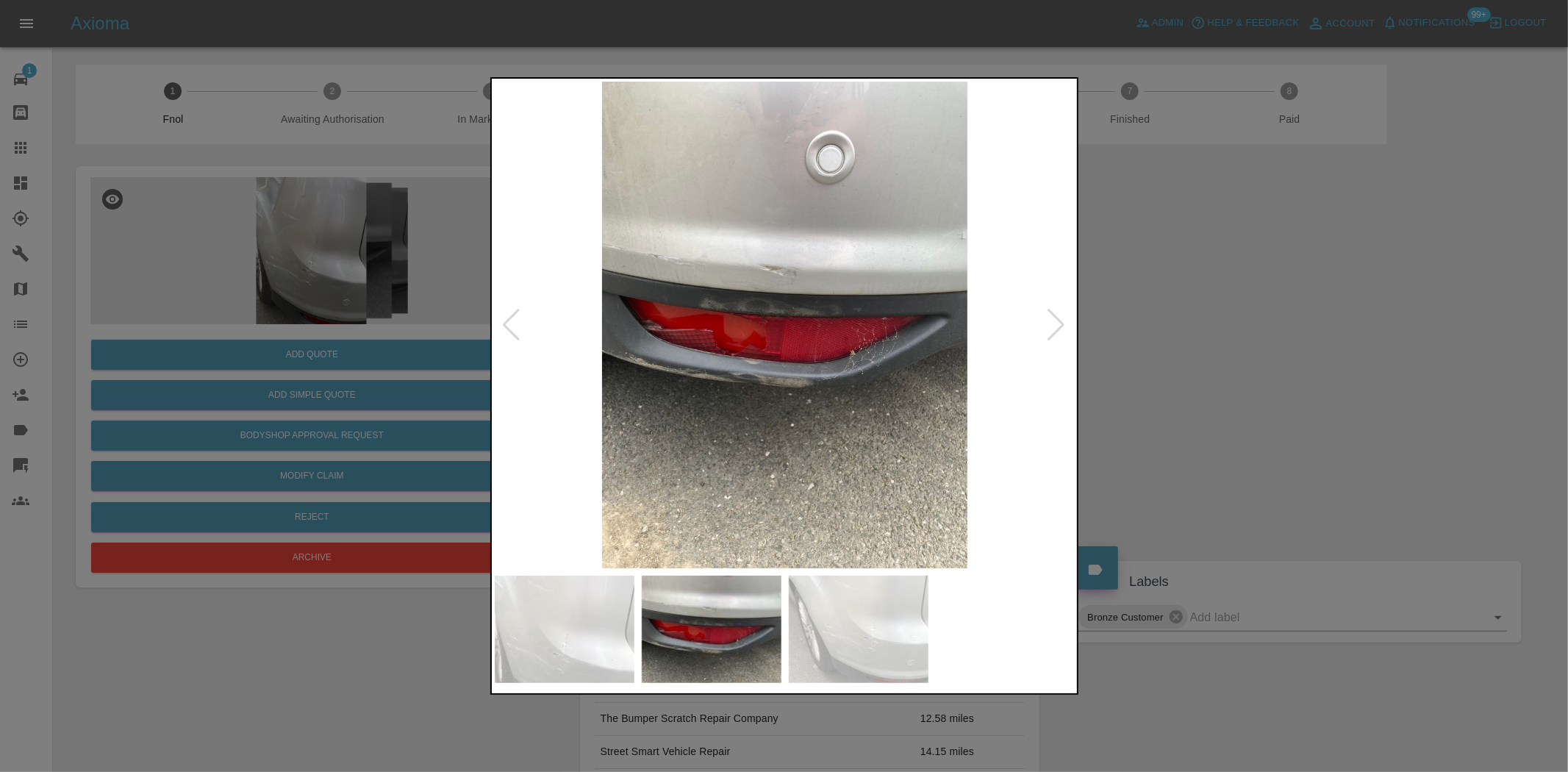
click at [780, 351] on img at bounding box center [785, 324] width 581 height 486
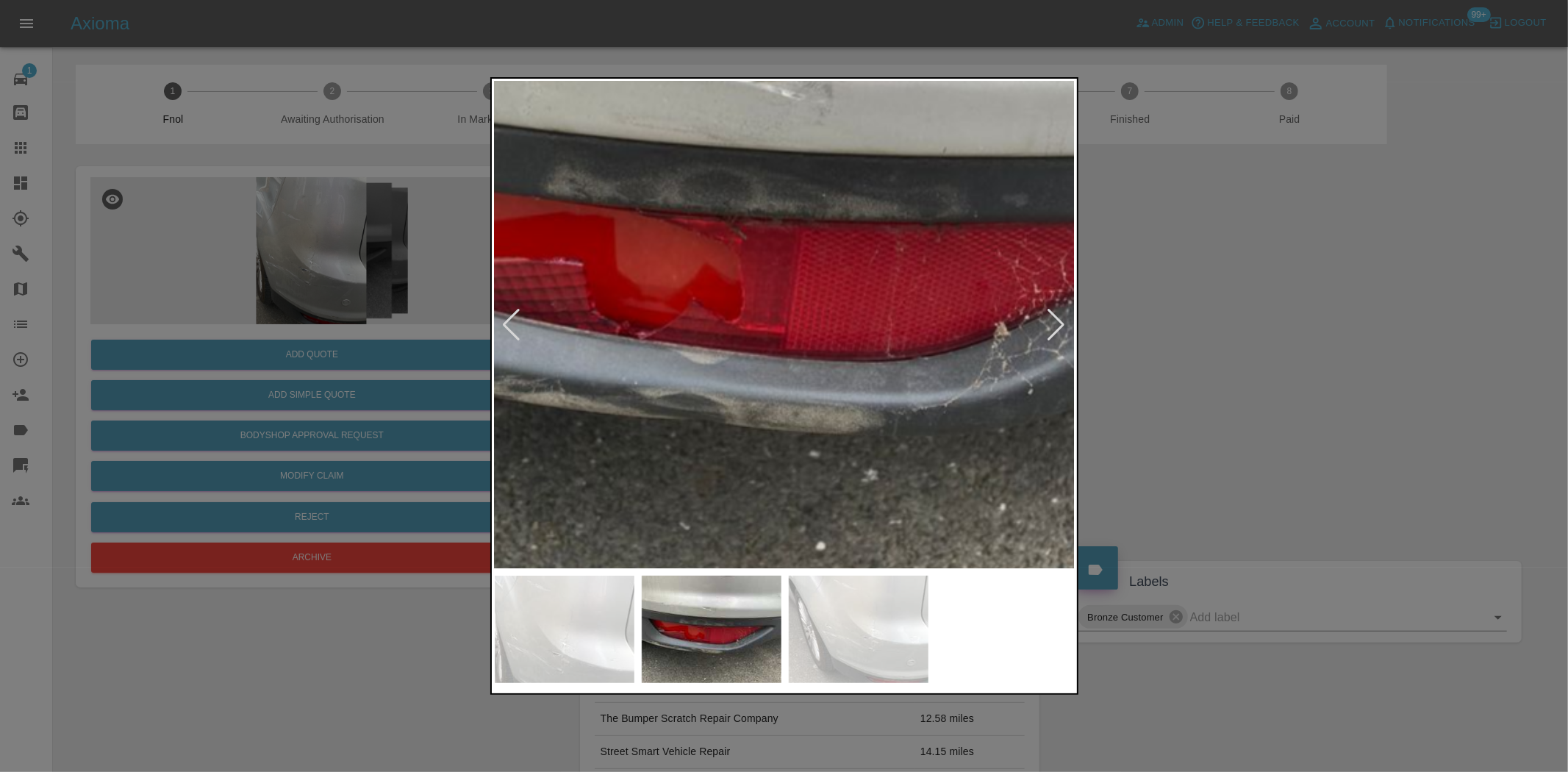
click at [780, 351] on img at bounding box center [796, 247] width 1742 height 1461
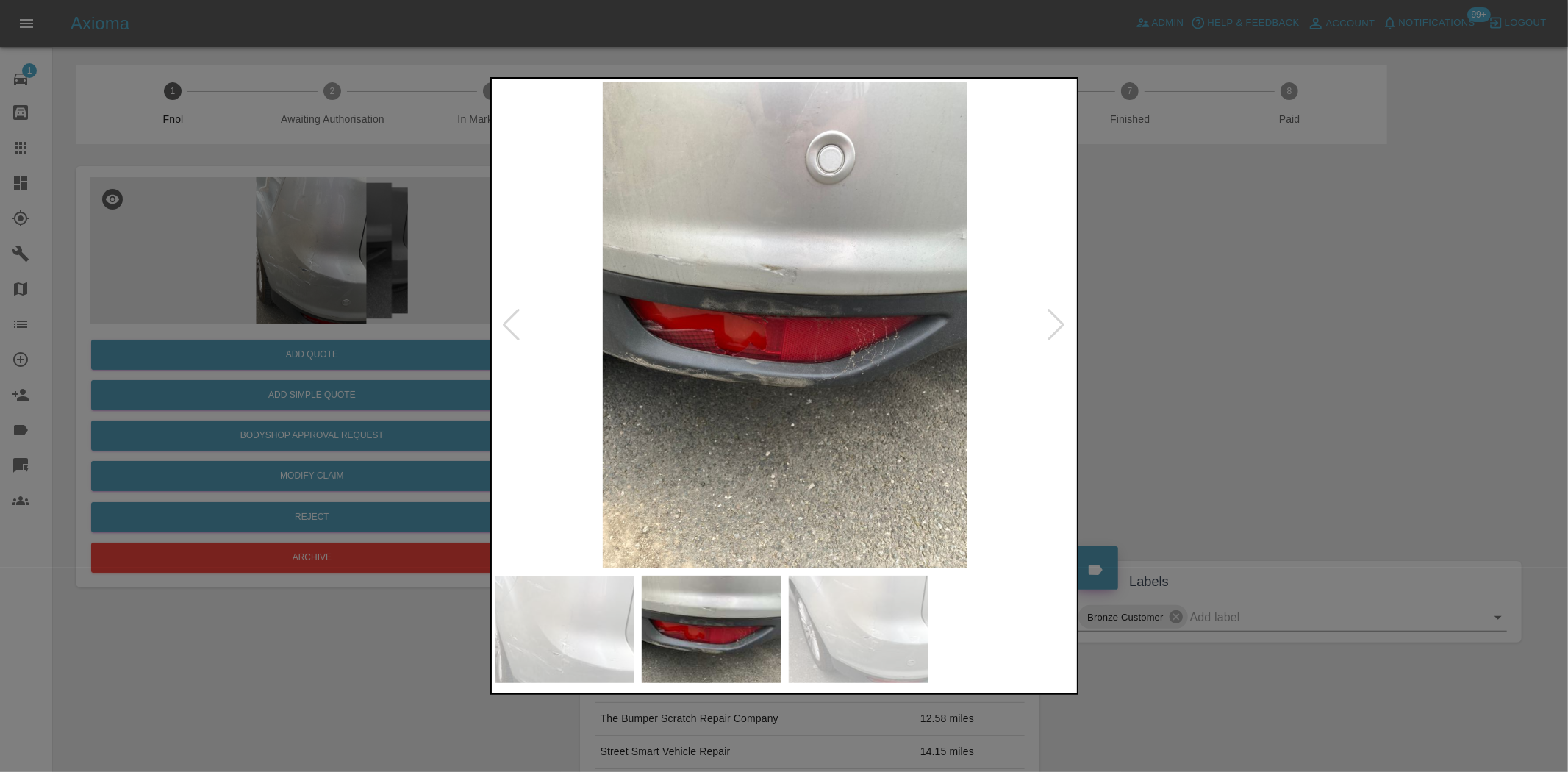
click at [710, 333] on img at bounding box center [785, 324] width 581 height 486
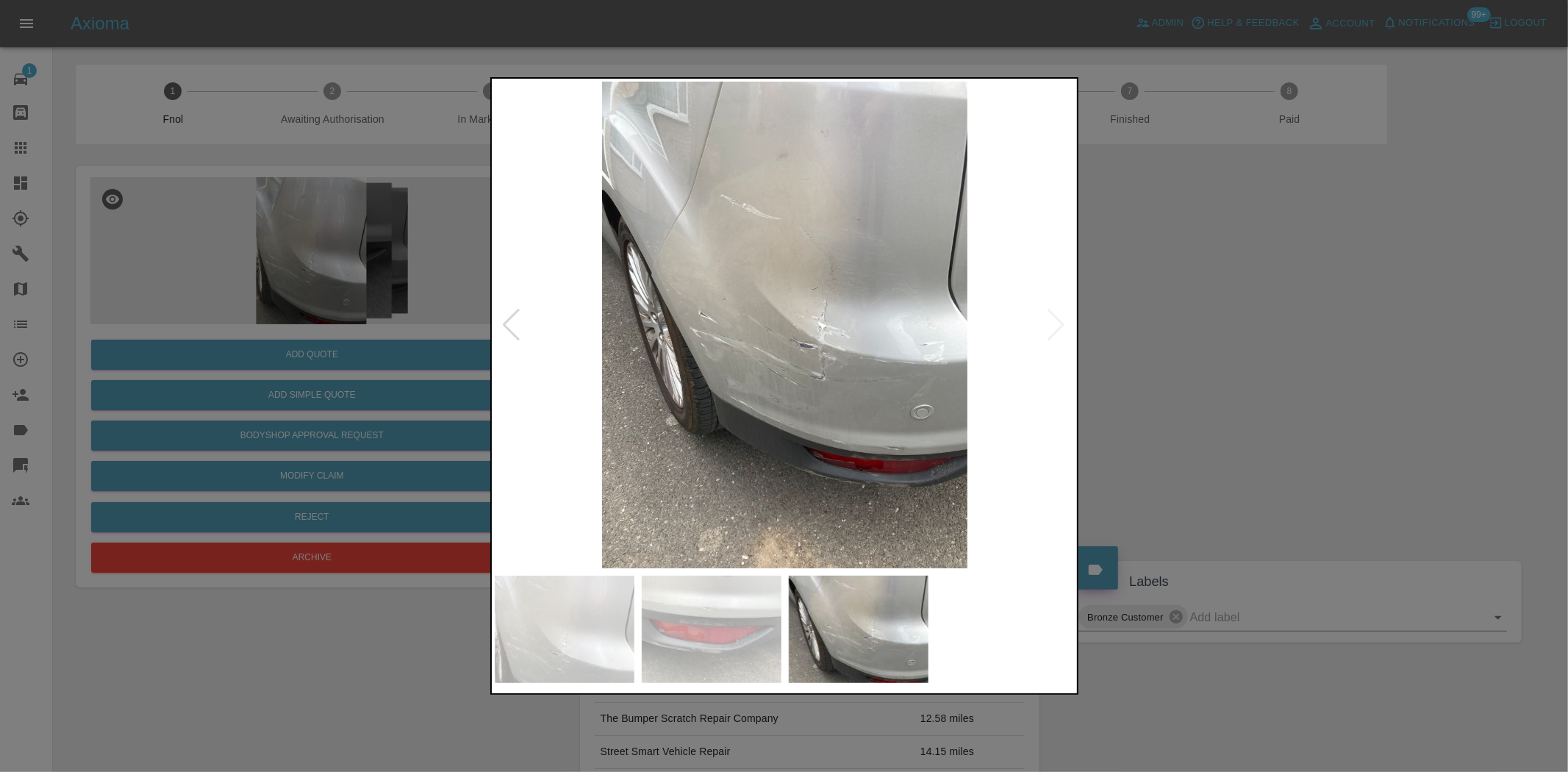
click at [778, 313] on img at bounding box center [785, 324] width 581 height 486
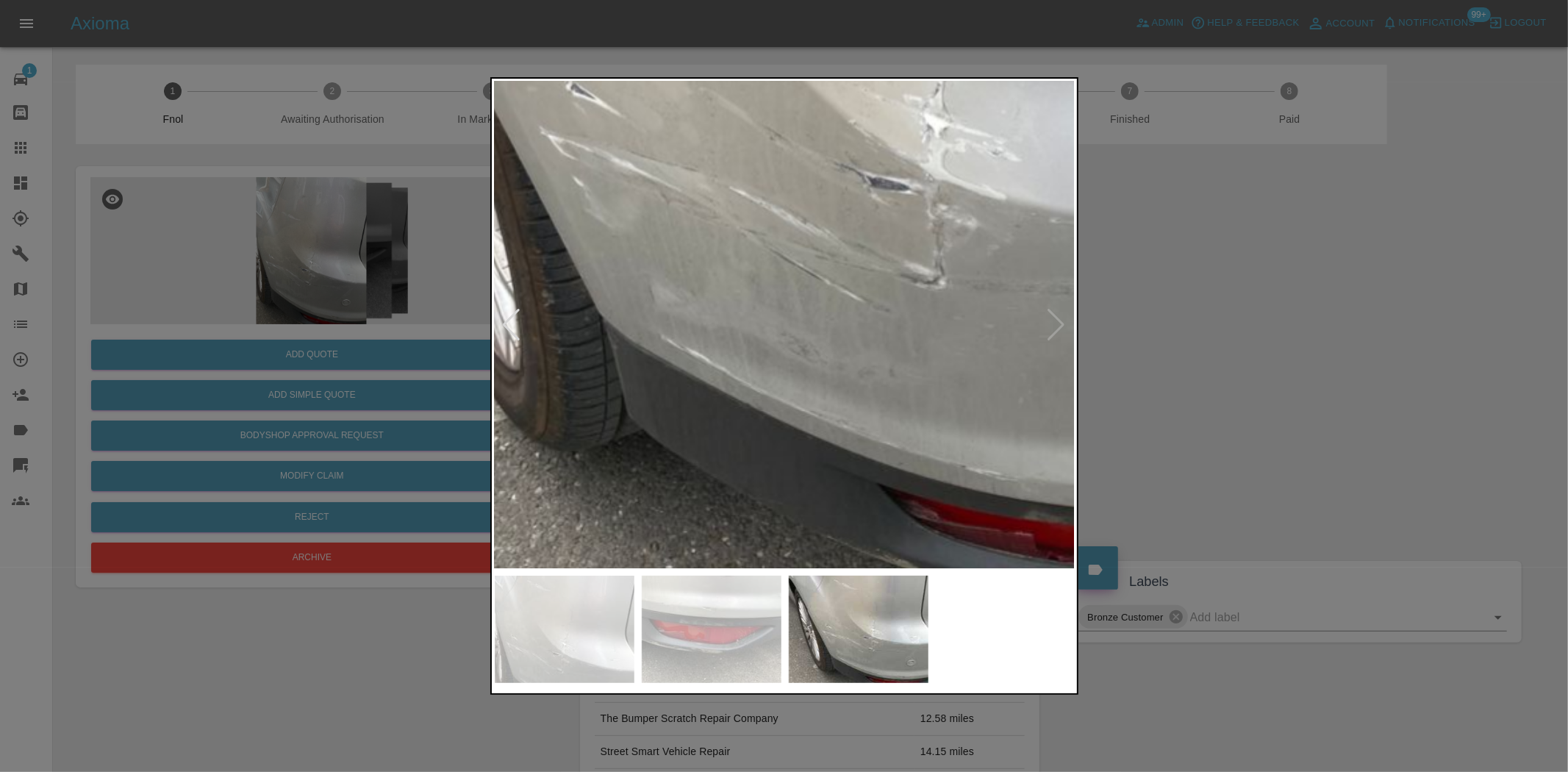
click at [785, 118] on img at bounding box center [823, 122] width 1742 height 1461
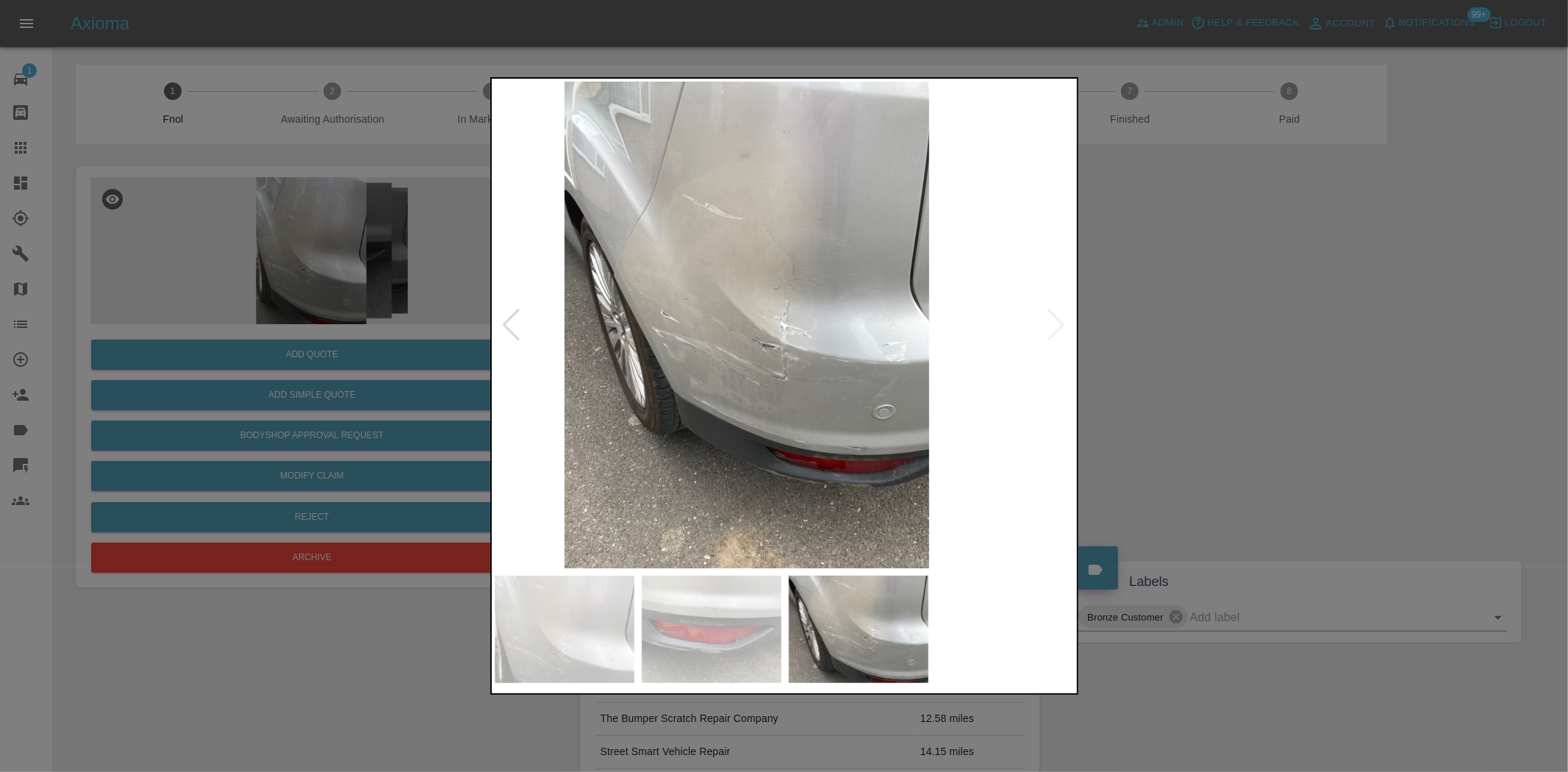
click at [672, 215] on img at bounding box center [747, 324] width 581 height 486
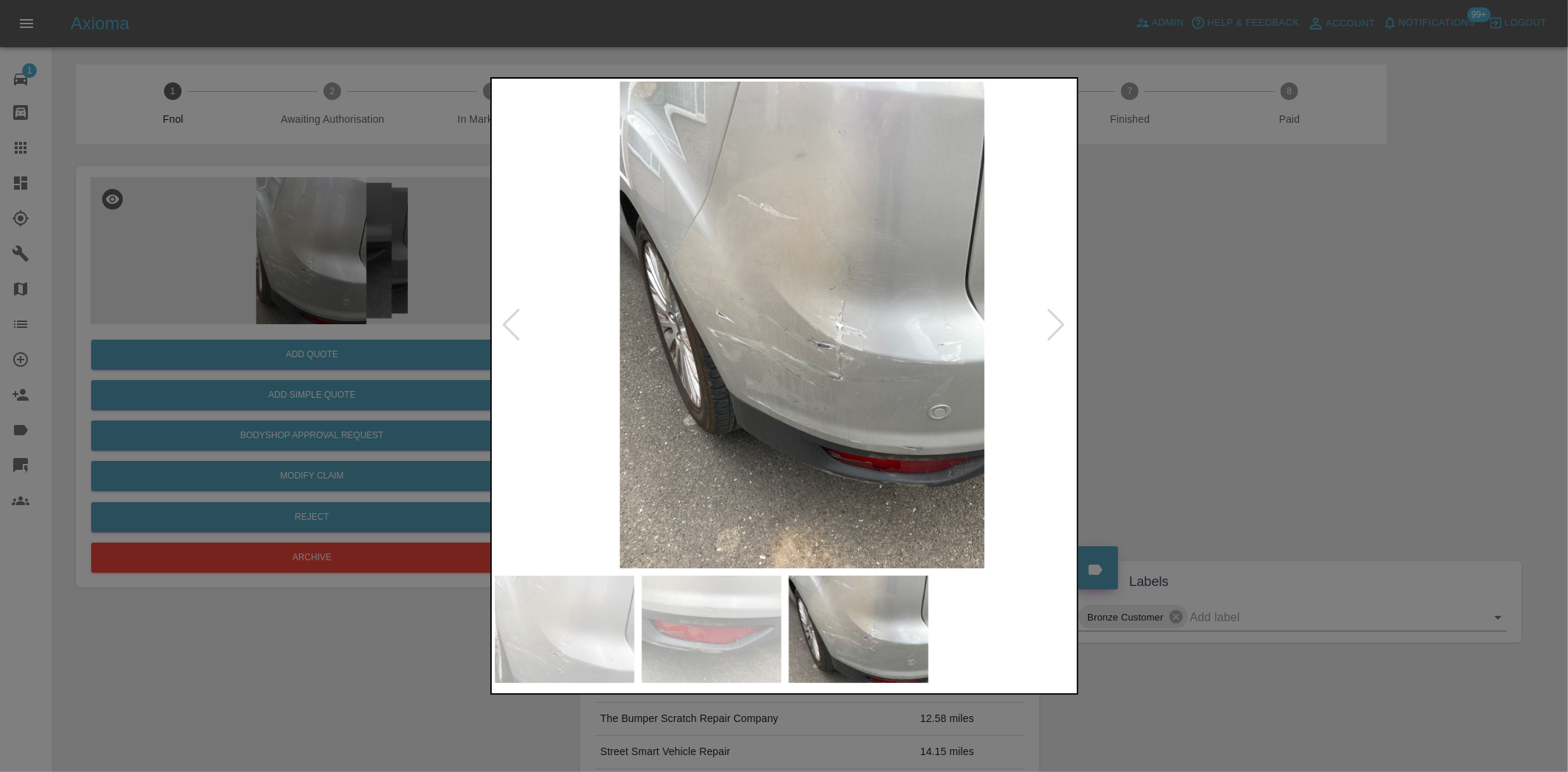
click at [805, 222] on img at bounding box center [802, 324] width 581 height 486
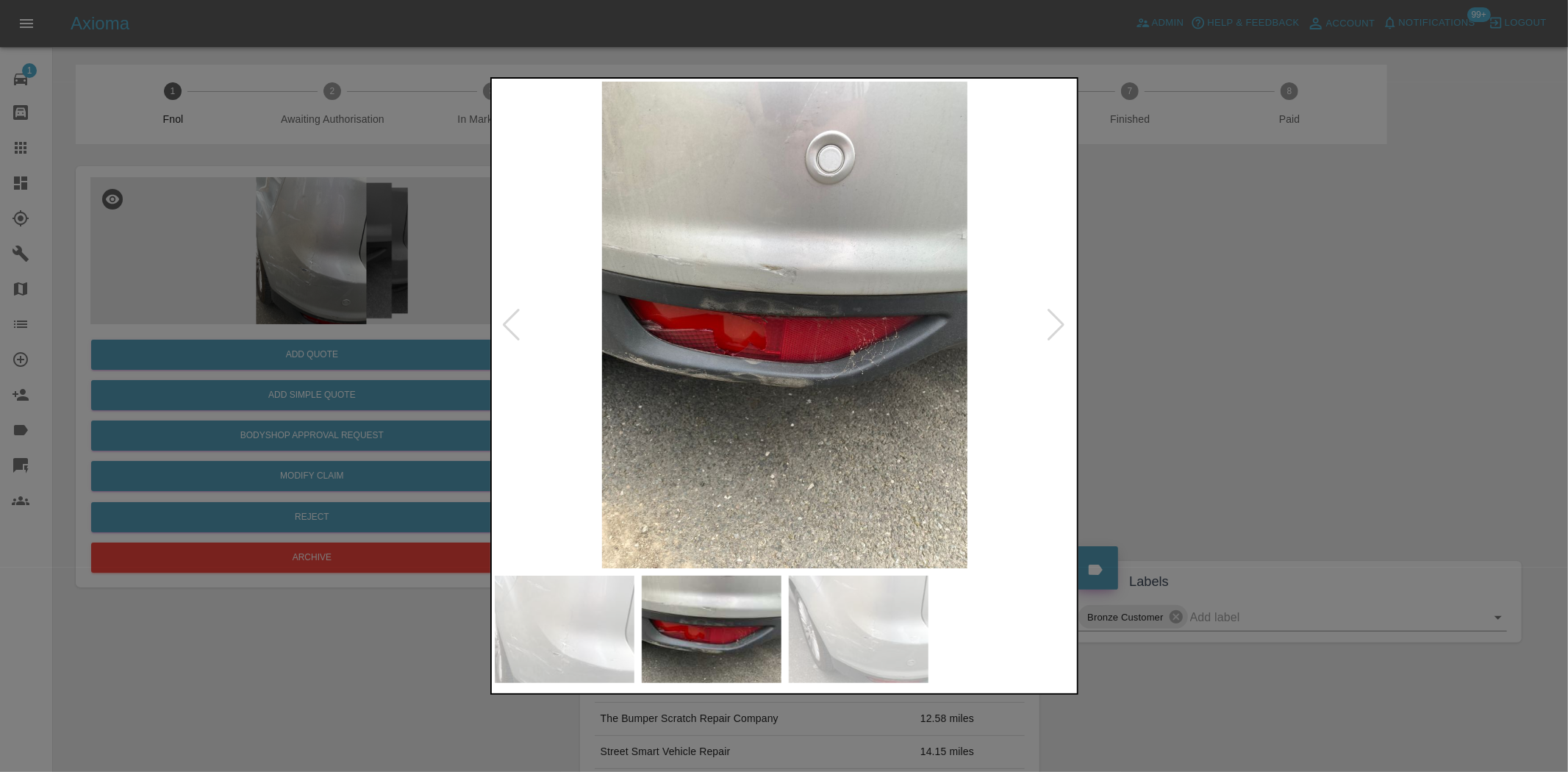
click at [853, 270] on img at bounding box center [785, 324] width 581 height 486
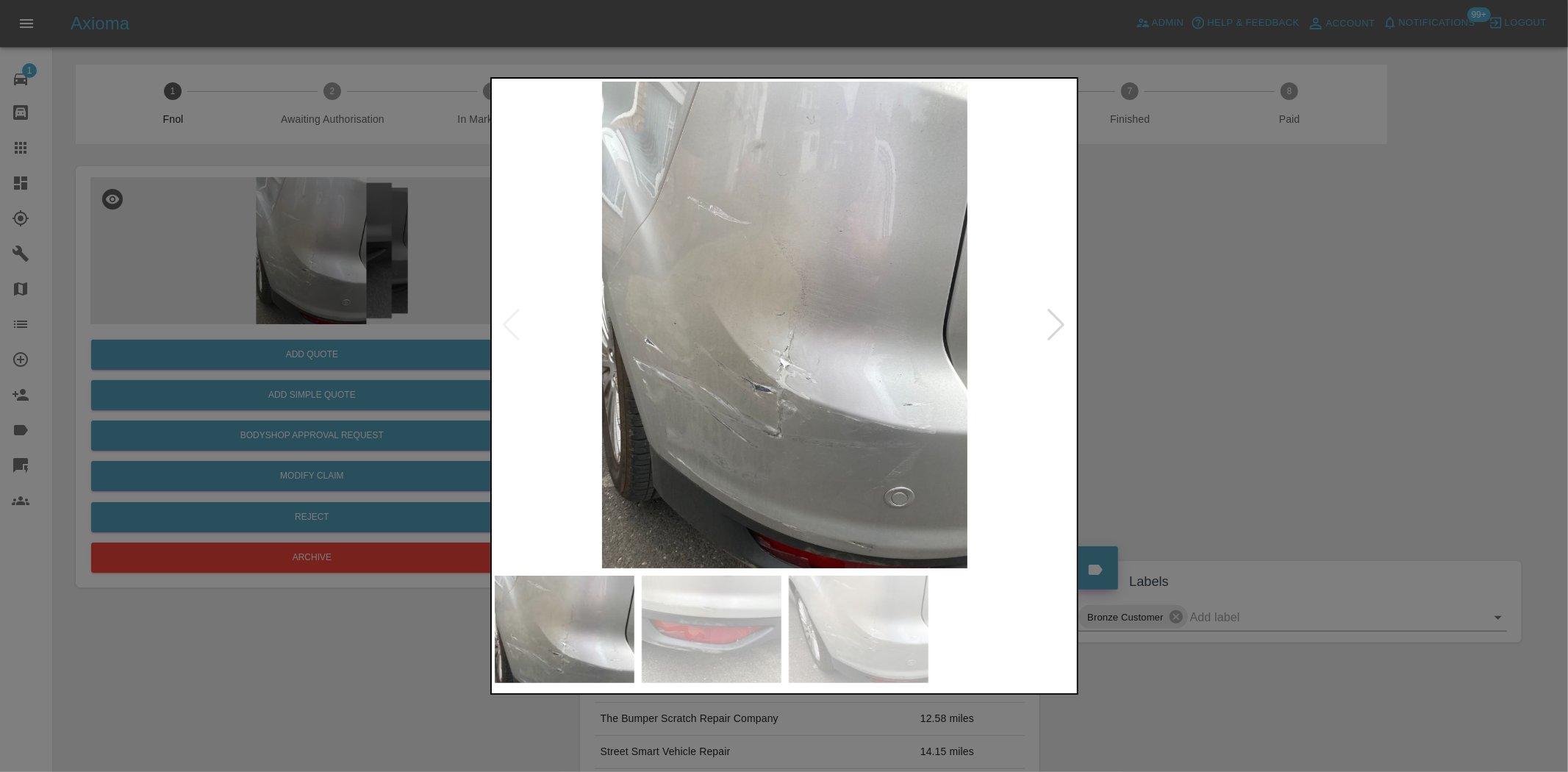
click at [754, 259] on img at bounding box center [785, 324] width 581 height 486
drag, startPoint x: 308, startPoint y: 155, endPoint x: 311, endPoint y: 164, distance: 9.5
click at [311, 164] on div at bounding box center [784, 386] width 1568 height 772
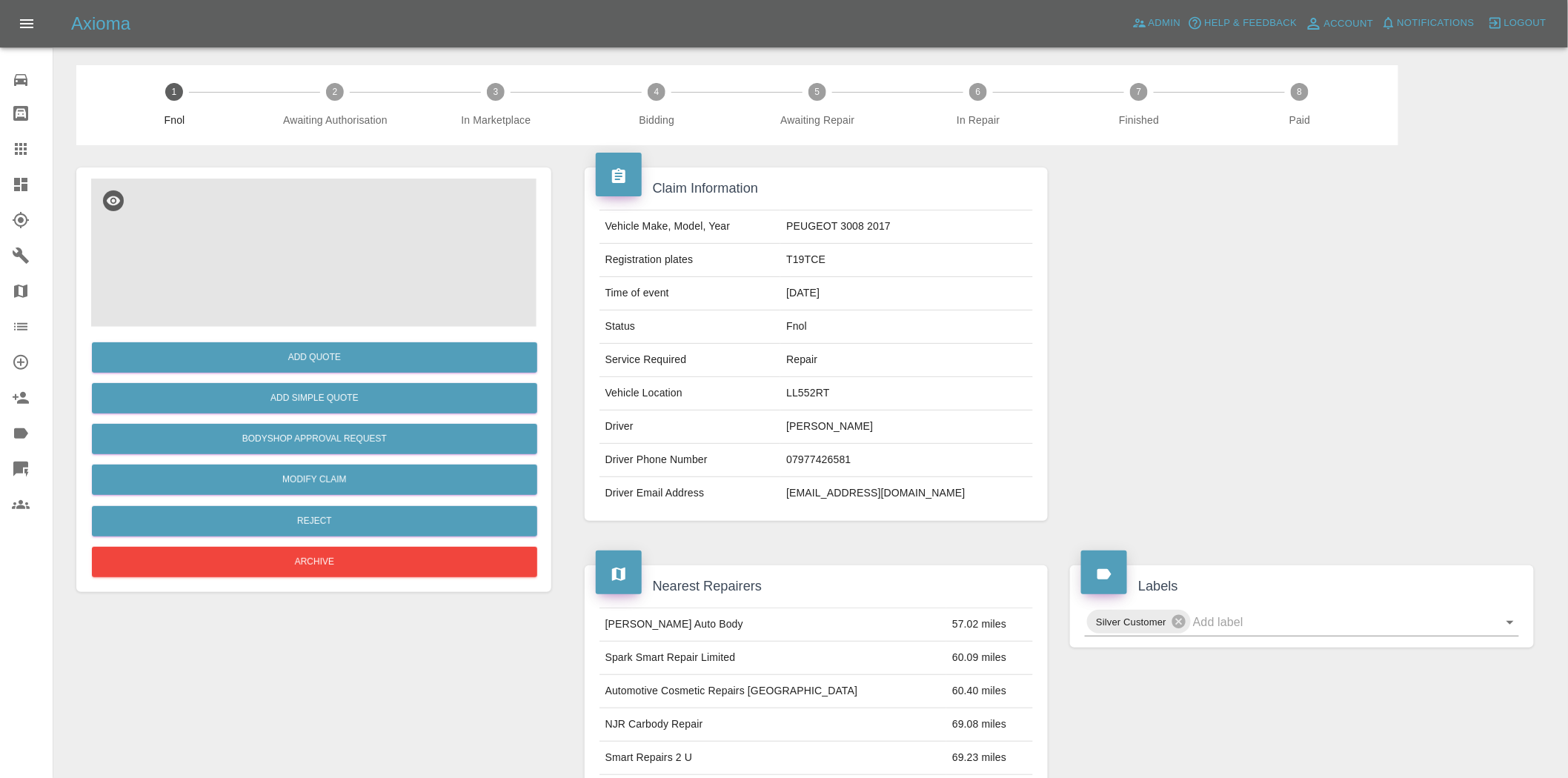
click at [329, 254] on img at bounding box center [314, 252] width 445 height 148
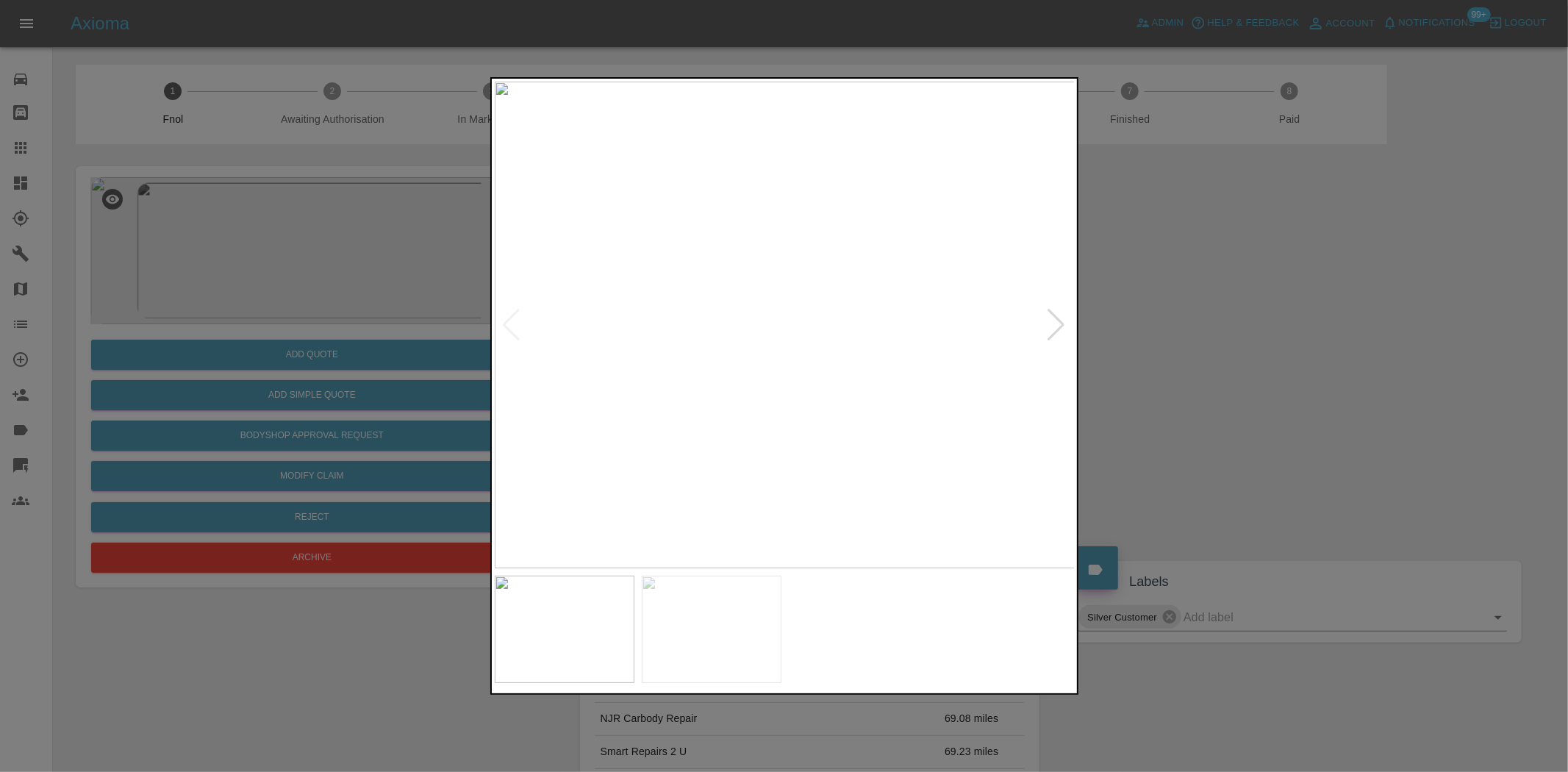
click at [734, 465] on img at bounding box center [785, 324] width 581 height 486
click at [557, 443] on img at bounding box center [785, 324] width 581 height 486
click at [811, 439] on img at bounding box center [785, 324] width 581 height 486
click at [860, 438] on img at bounding box center [822, 324] width 581 height 486
click at [442, 327] on div at bounding box center [784, 386] width 1568 height 772
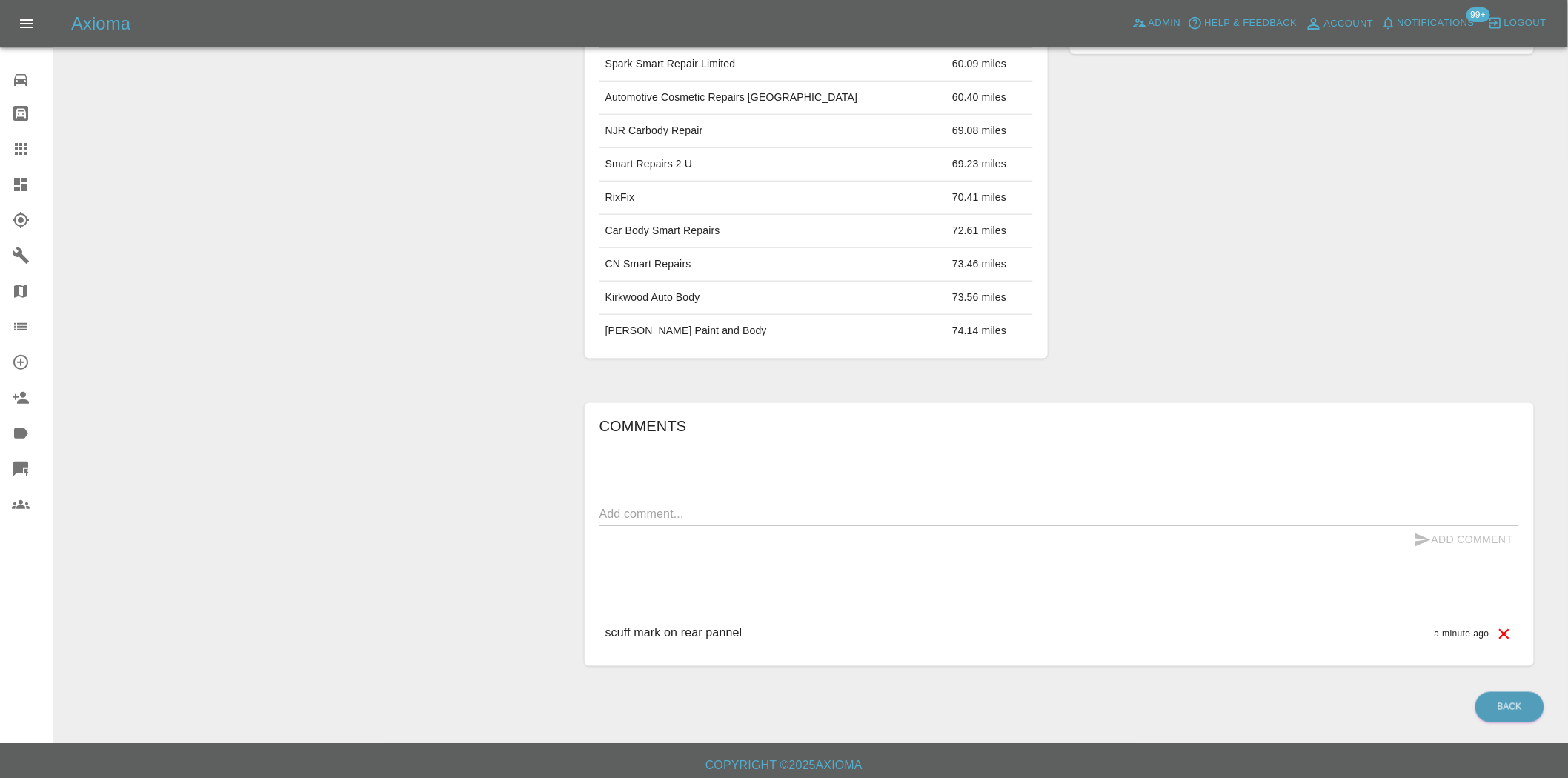
scroll to position [603, 0]
